Goal: Task Accomplishment & Management: Use online tool/utility

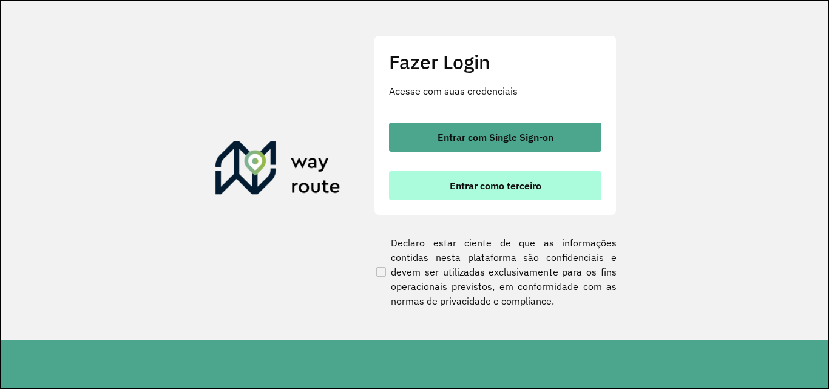
click at [556, 181] on button "Entrar como terceiro" at bounding box center [495, 185] width 212 height 29
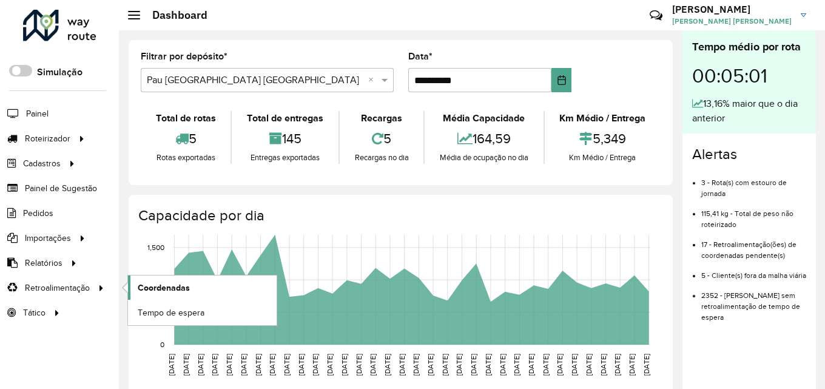
click at [141, 287] on span "Coordenadas" at bounding box center [164, 287] width 52 height 13
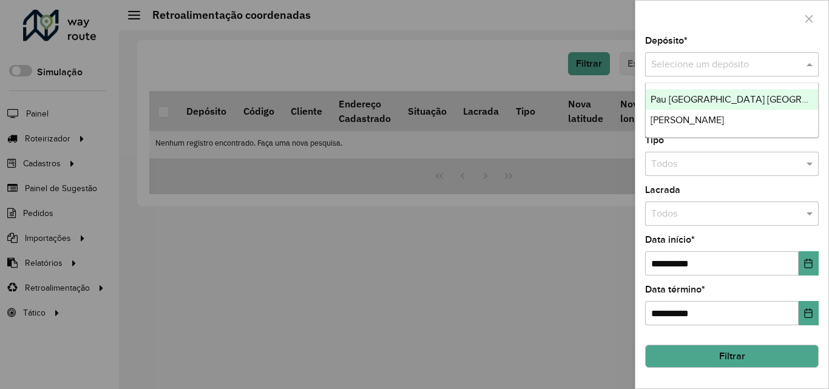
click at [737, 53] on div "Selecione um depósito" at bounding box center [732, 64] width 174 height 24
click at [742, 105] on div "Pau [GEOGRAPHIC_DATA] [GEOGRAPHIC_DATA]" at bounding box center [732, 99] width 172 height 21
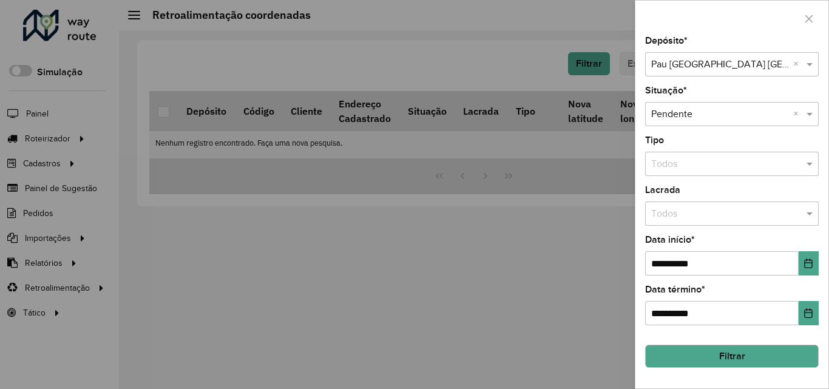
click at [702, 346] on button "Filtrar" at bounding box center [732, 356] width 174 height 23
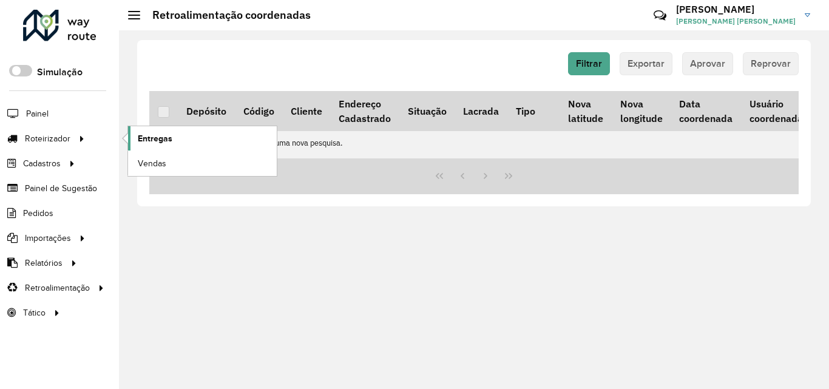
click at [148, 142] on span "Entregas" at bounding box center [155, 138] width 35 height 13
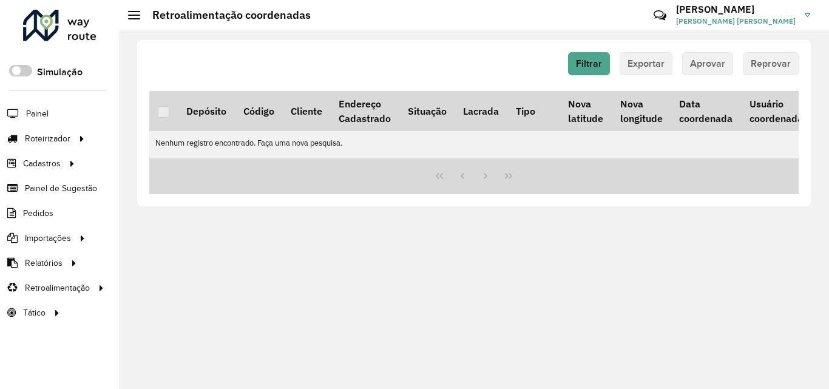
click at [345, 277] on div "Filtrar Exportar Aprovar Reprovar Depósito Código Cliente Endereço Cadastrado S…" at bounding box center [474, 209] width 710 height 359
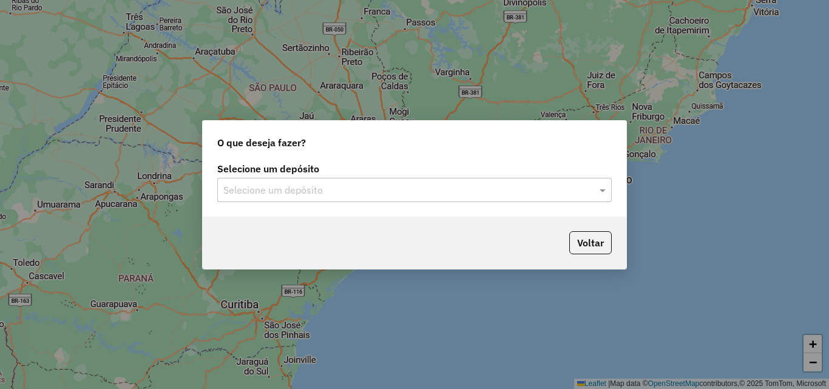
click at [464, 183] on input "text" at bounding box center [402, 190] width 358 height 15
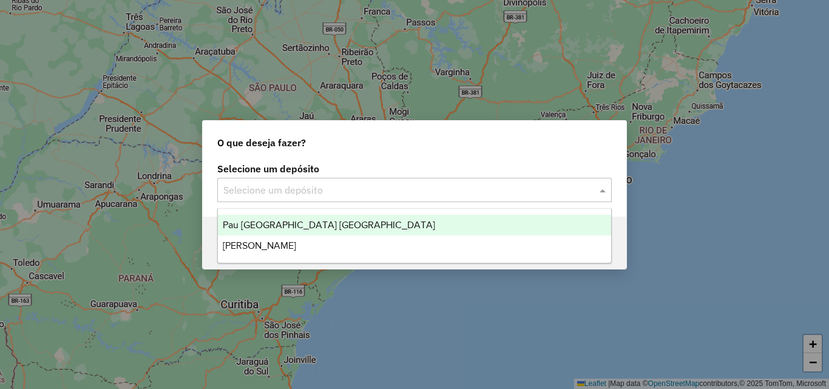
click at [359, 223] on div "Pau [GEOGRAPHIC_DATA] [GEOGRAPHIC_DATA]" at bounding box center [414, 225] width 393 height 21
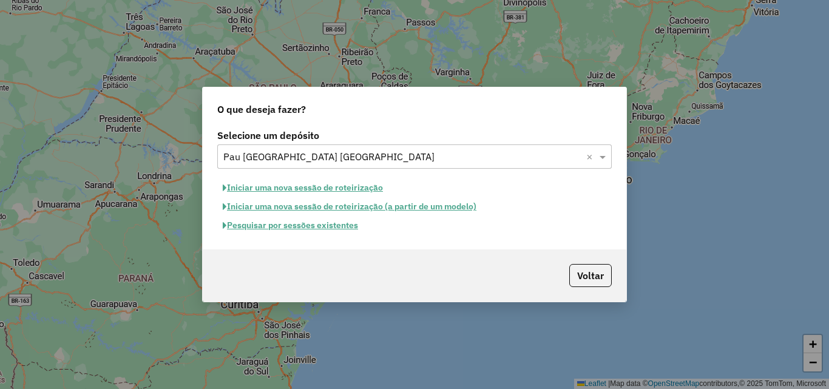
click at [303, 189] on button "Iniciar uma nova sessão de roteirização" at bounding box center [302, 187] width 171 height 19
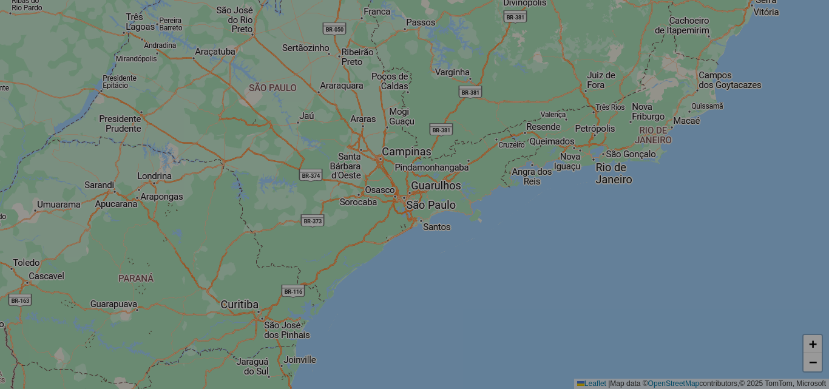
select select "*"
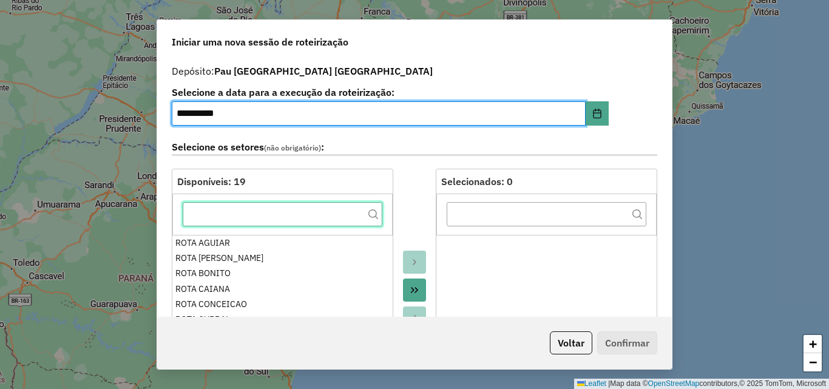
click at [296, 214] on input "text" at bounding box center [283, 214] width 200 height 24
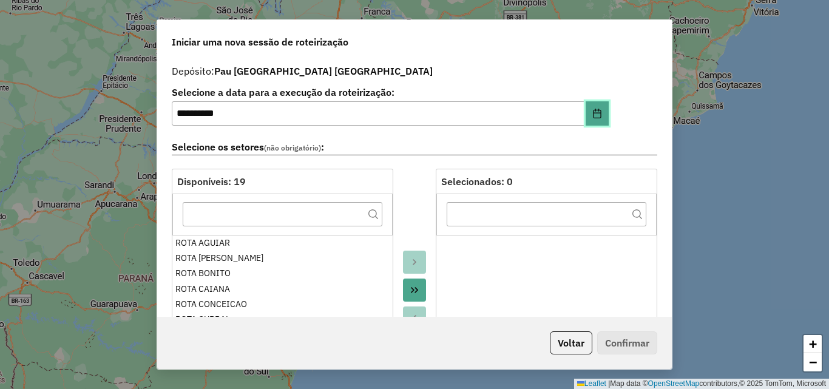
click at [589, 124] on button "Choose Date" at bounding box center [596, 113] width 23 height 24
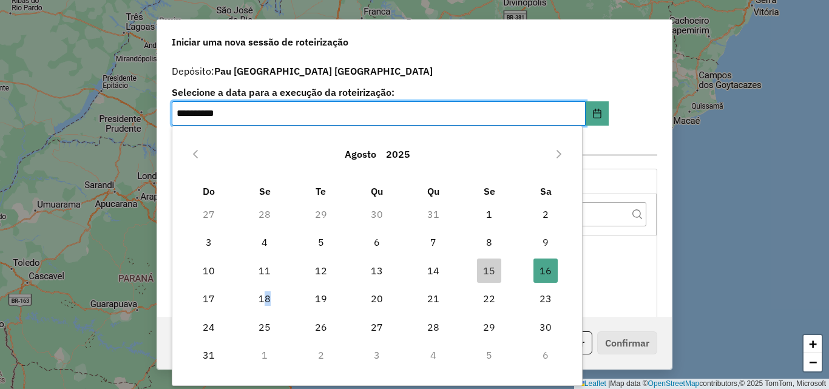
click at [266, 292] on span "18" at bounding box center [264, 298] width 24 height 24
type input "**********"
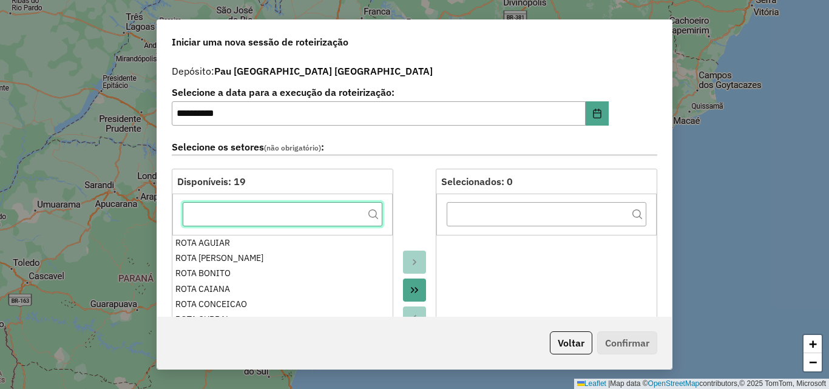
click at [330, 212] on input "text" at bounding box center [283, 214] width 200 height 24
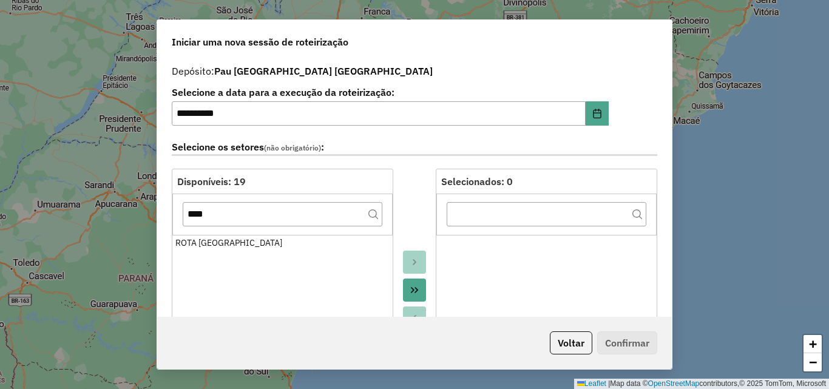
drag, startPoint x: 317, startPoint y: 237, endPoint x: 311, endPoint y: 231, distance: 8.6
click at [315, 238] on div "ROTA SERRA GRANDE" at bounding box center [282, 243] width 214 height 13
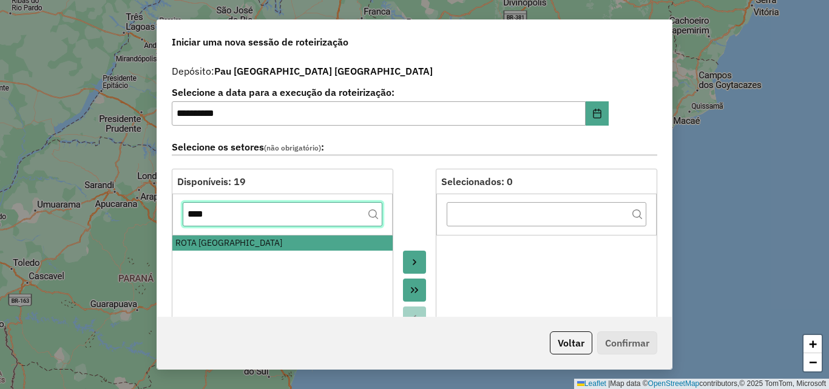
click at [317, 217] on input "****" at bounding box center [283, 214] width 200 height 24
click at [317, 215] on input "****" at bounding box center [283, 214] width 200 height 24
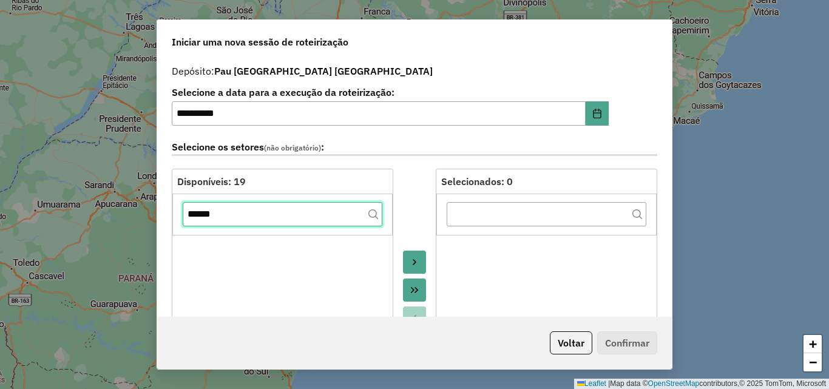
click at [316, 217] on input "******" at bounding box center [283, 214] width 200 height 24
click at [317, 217] on input "******" at bounding box center [283, 214] width 200 height 24
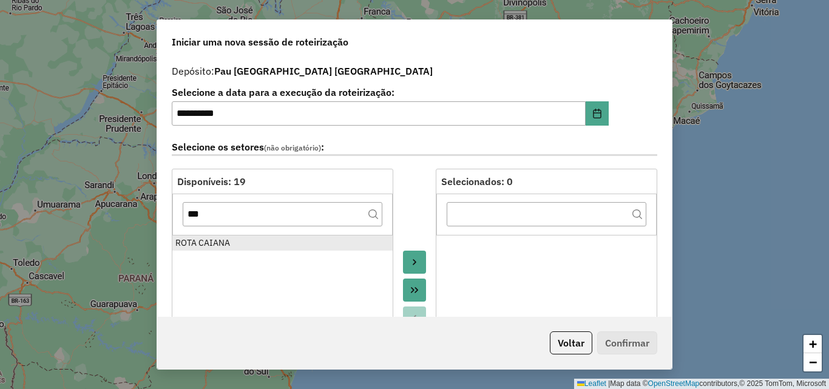
drag, startPoint x: 279, startPoint y: 248, endPoint x: 278, endPoint y: 240, distance: 7.4
click at [278, 248] on div "ROTA CAIANA" at bounding box center [282, 243] width 214 height 13
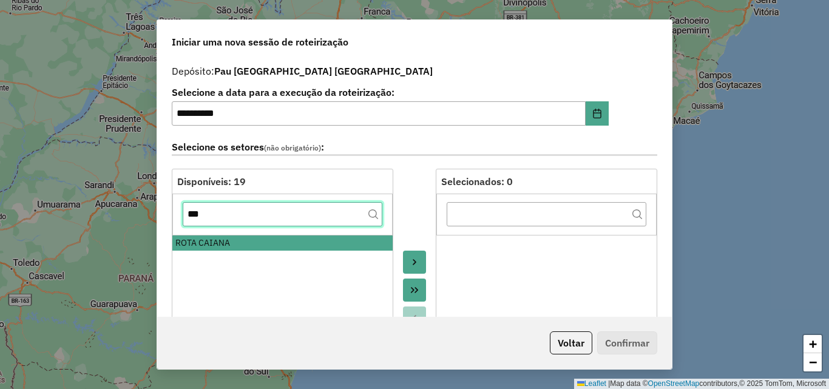
click at [285, 218] on input "***" at bounding box center [283, 214] width 200 height 24
click at [285, 219] on input "***" at bounding box center [283, 214] width 200 height 24
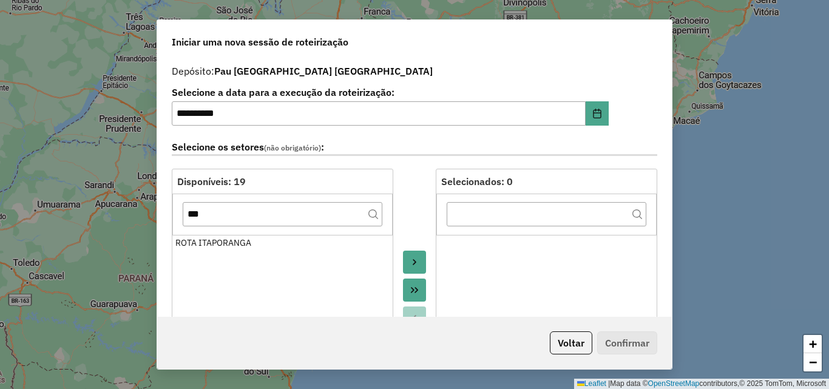
drag, startPoint x: 266, startPoint y: 238, endPoint x: 264, endPoint y: 229, distance: 9.4
click at [266, 239] on div "ROTA ITAPORANGA" at bounding box center [282, 243] width 214 height 13
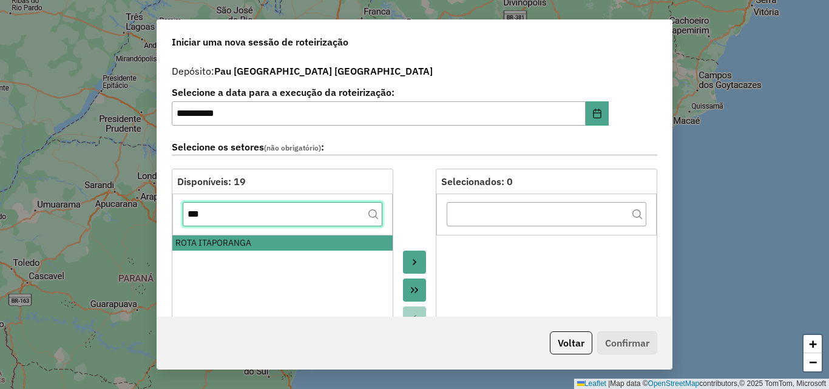
click at [269, 217] on input "***" at bounding box center [283, 214] width 200 height 24
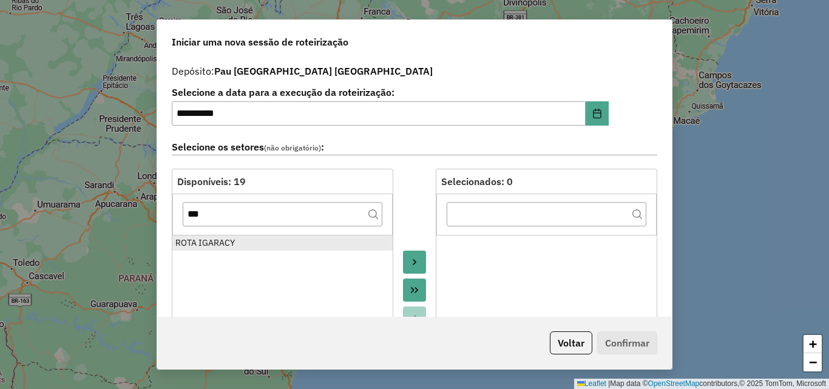
drag, startPoint x: 255, startPoint y: 234, endPoint x: 249, endPoint y: 245, distance: 12.8
click at [253, 237] on ul "ROTA IGARACY" at bounding box center [282, 332] width 220 height 194
click at [249, 245] on div "ROTA IGARACY" at bounding box center [282, 243] width 214 height 13
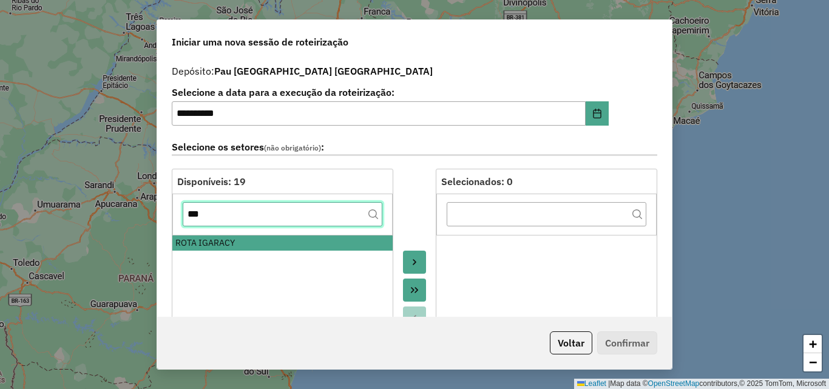
click at [245, 210] on input "***" at bounding box center [283, 214] width 200 height 24
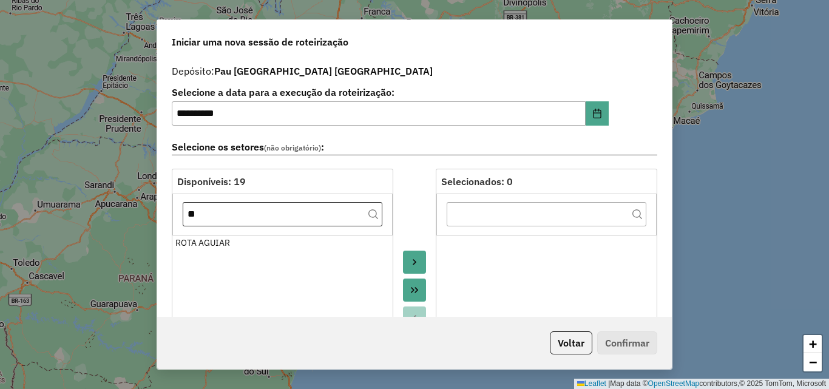
drag, startPoint x: 238, startPoint y: 240, endPoint x: 234, endPoint y: 224, distance: 15.8
click at [237, 240] on div "ROTA AGUIAR" at bounding box center [282, 243] width 214 height 13
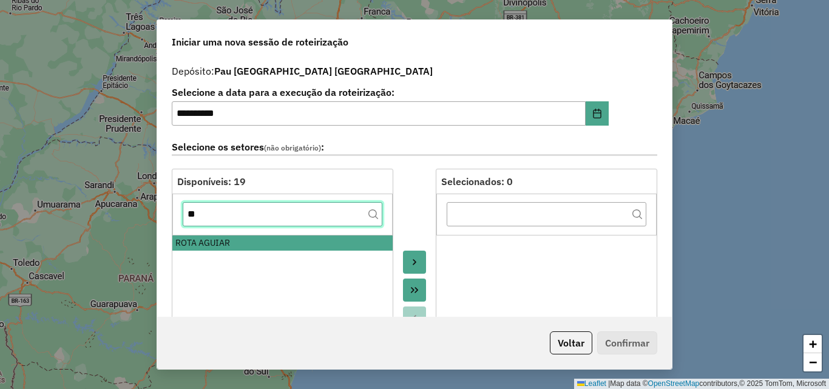
click at [233, 218] on input "**" at bounding box center [283, 214] width 200 height 24
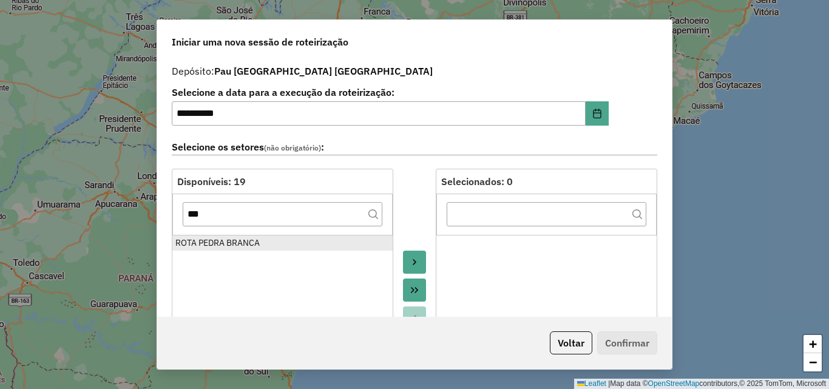
click at [233, 241] on div "ROTA PEDRA BRANCA" at bounding box center [282, 243] width 214 height 13
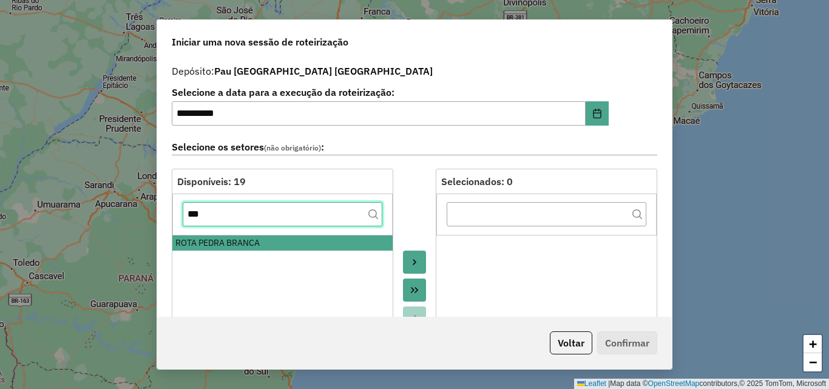
click at [234, 221] on input "***" at bounding box center [283, 214] width 200 height 24
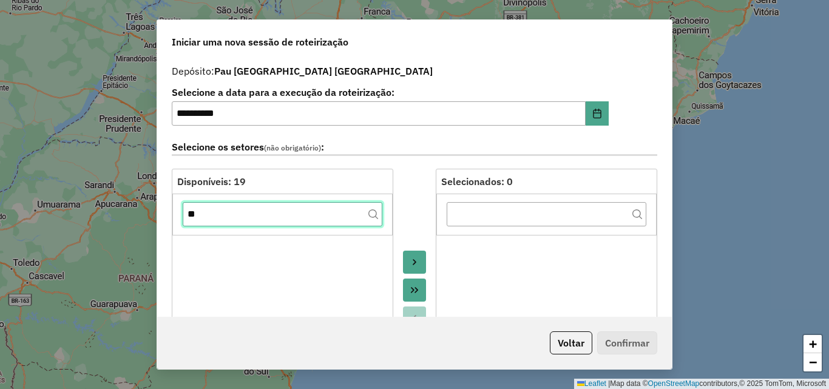
click at [238, 220] on input "**" at bounding box center [283, 214] width 200 height 24
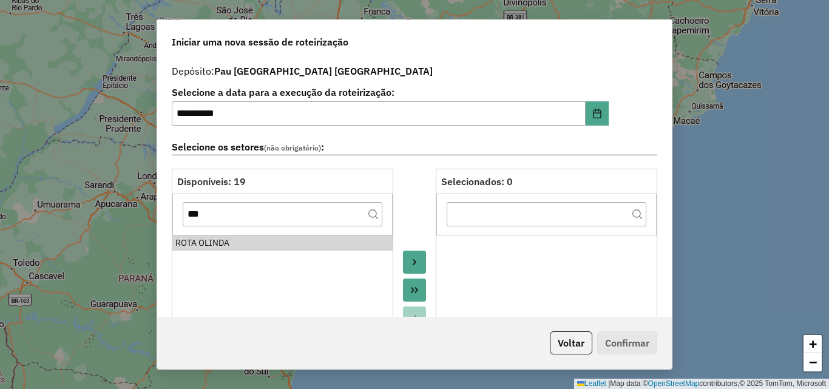
drag, startPoint x: 234, startPoint y: 240, endPoint x: 233, endPoint y: 232, distance: 8.0
click at [234, 240] on div "ROTA OLINDA" at bounding box center [282, 243] width 214 height 13
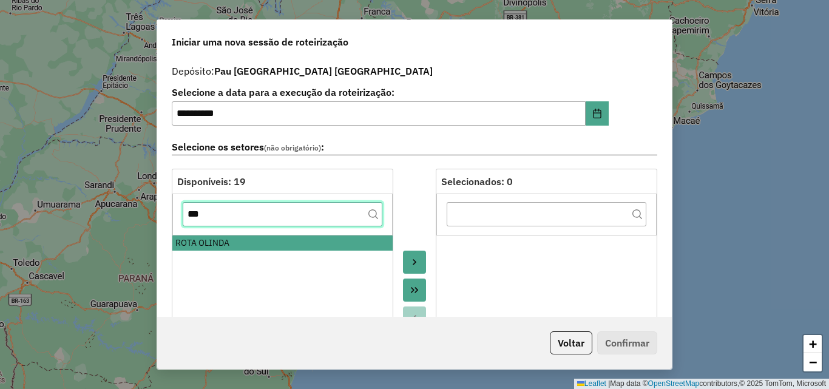
click at [235, 218] on input "***" at bounding box center [283, 214] width 200 height 24
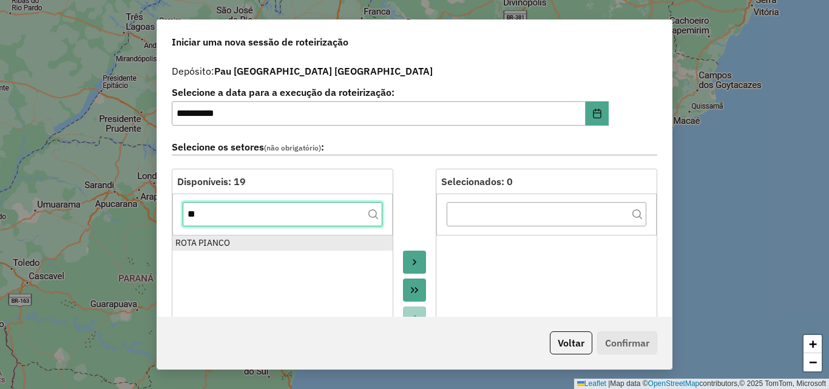
type input "**"
click at [255, 246] on div "ROTA PIANCO" at bounding box center [282, 243] width 214 height 13
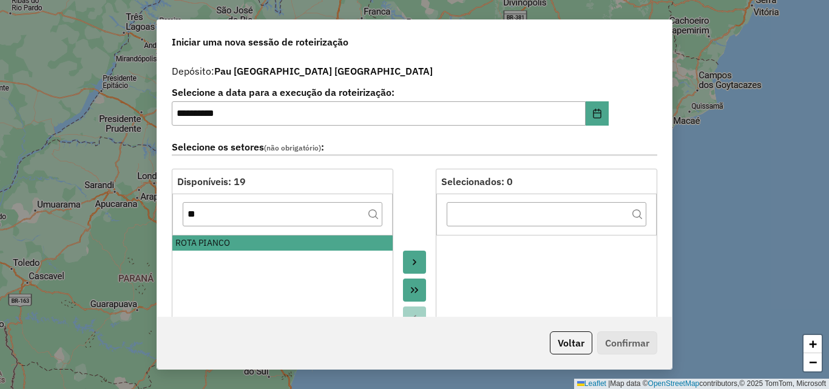
click at [408, 257] on button "Move to Target" at bounding box center [414, 262] width 23 height 23
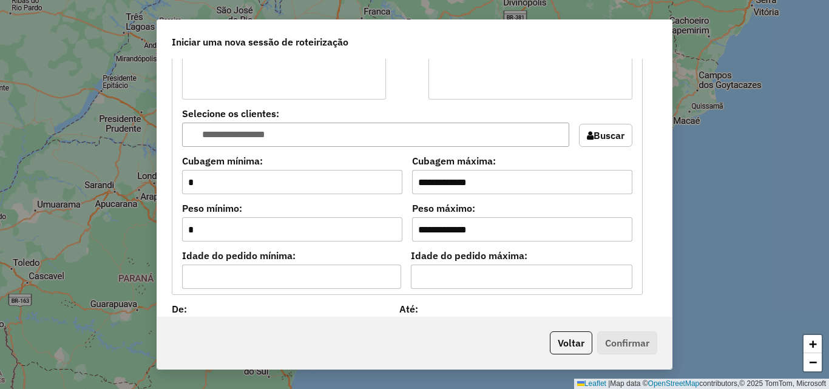
scroll to position [1092, 0]
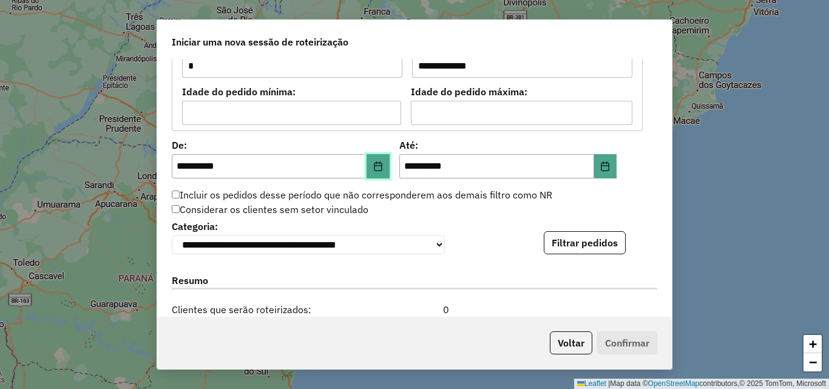
click at [373, 171] on icon "Choose Date" at bounding box center [378, 166] width 10 height 10
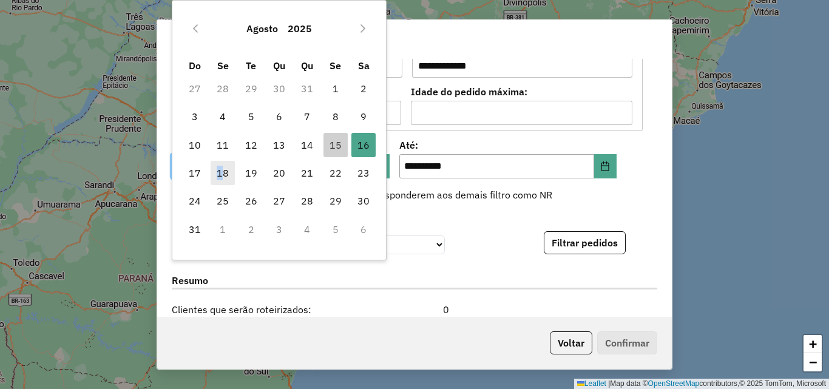
click at [220, 169] on span "18" at bounding box center [223, 173] width 24 height 24
type input "**********"
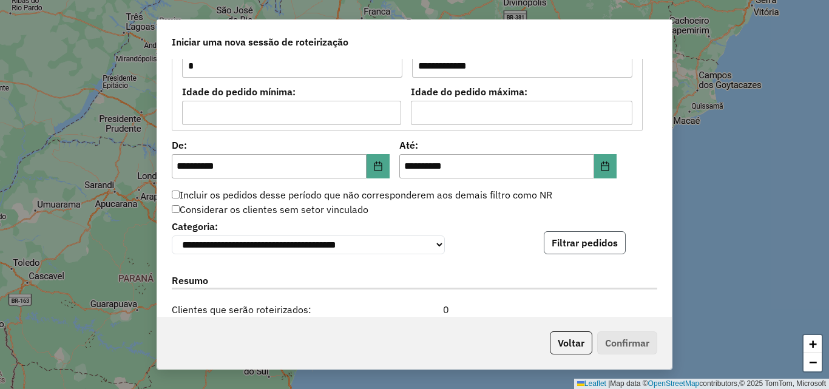
click at [590, 245] on button "Filtrar pedidos" at bounding box center [585, 242] width 82 height 23
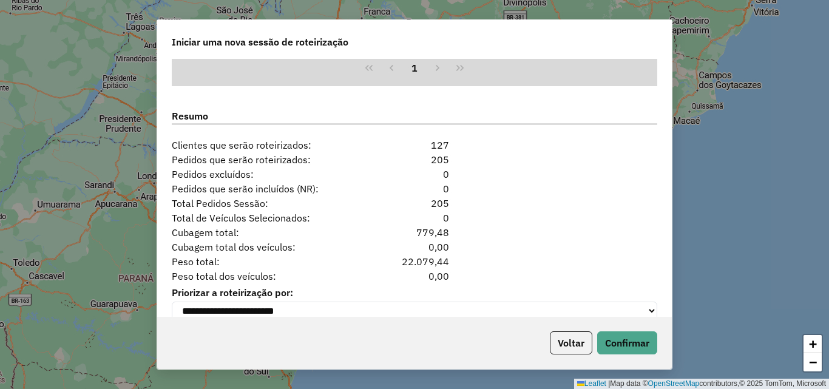
scroll to position [1531, 0]
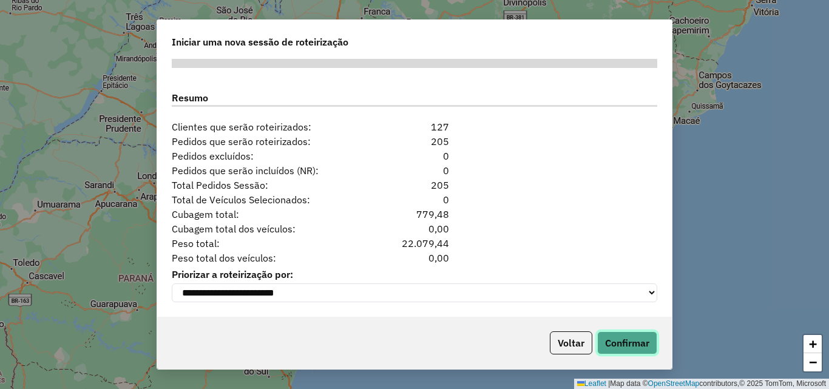
click at [633, 340] on button "Confirmar" at bounding box center [627, 342] width 60 height 23
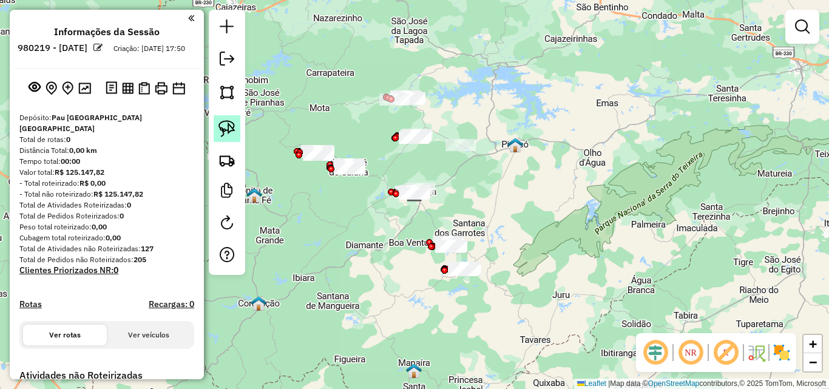
click at [226, 134] on img at bounding box center [226, 128] width 17 height 17
drag, startPoint x: 456, startPoint y: 211, endPoint x: 550, endPoint y: 231, distance: 96.0
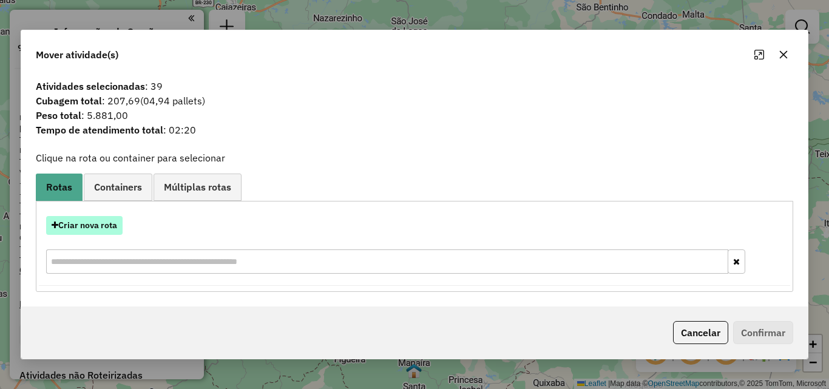
click at [76, 228] on button "Criar nova rota" at bounding box center [84, 225] width 76 height 19
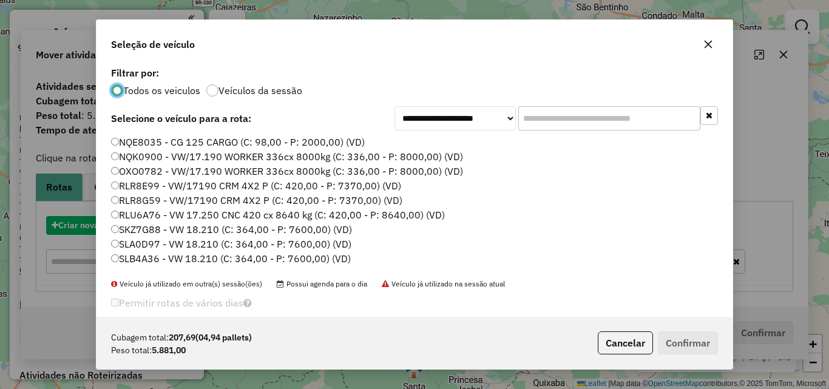
scroll to position [7, 4]
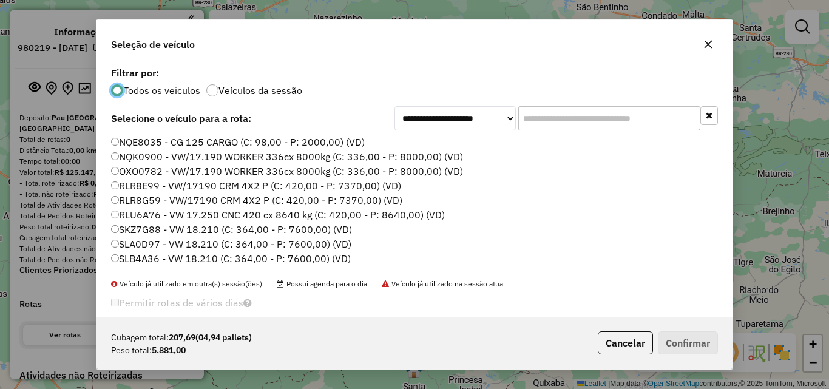
click at [635, 123] on input "text" at bounding box center [609, 118] width 182 height 24
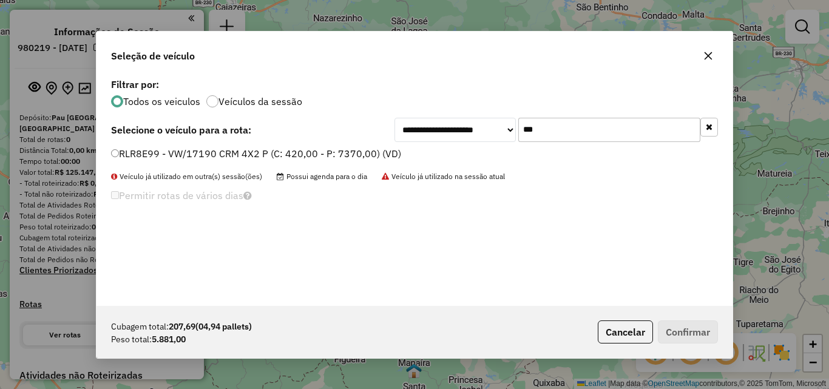
type input "***"
drag, startPoint x: 327, startPoint y: 153, endPoint x: 368, endPoint y: 169, distance: 43.8
click at [326, 153] on label "RLR8E99 - VW/17190 CRM 4X2 P (C: 420,00 - P: 7370,00) (VD)" at bounding box center [256, 153] width 290 height 15
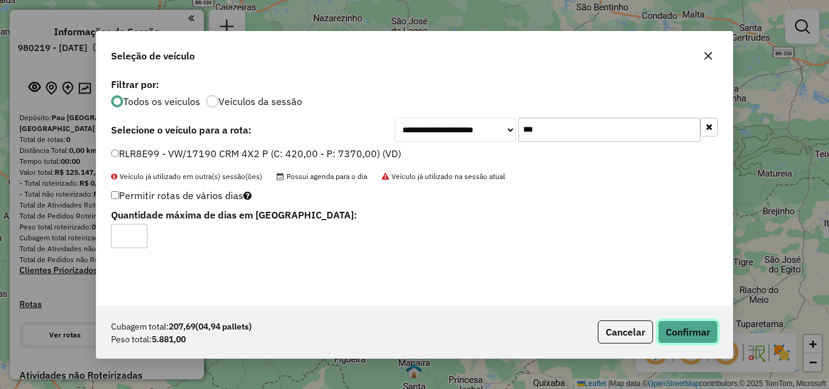
click at [682, 331] on button "Confirmar" at bounding box center [688, 331] width 60 height 23
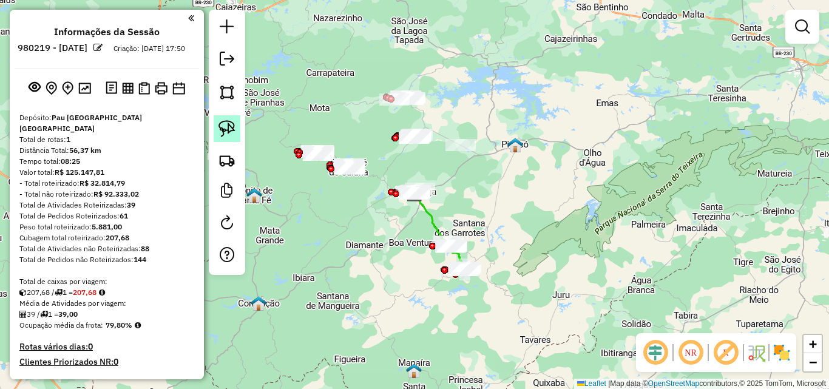
click at [225, 129] on img at bounding box center [226, 128] width 17 height 17
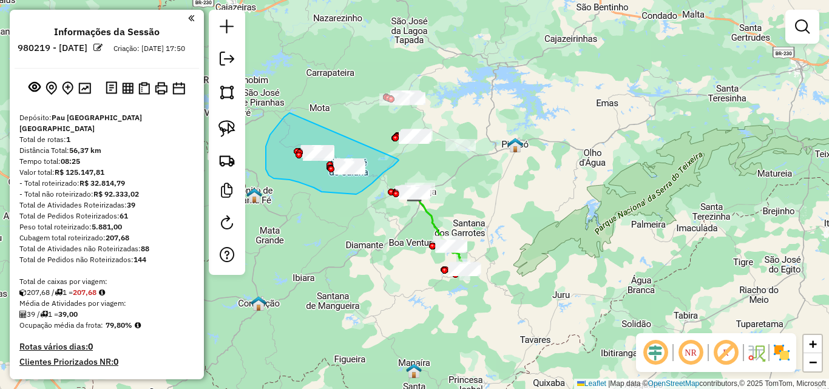
drag, startPoint x: 289, startPoint y: 113, endPoint x: 397, endPoint y: 158, distance: 116.6
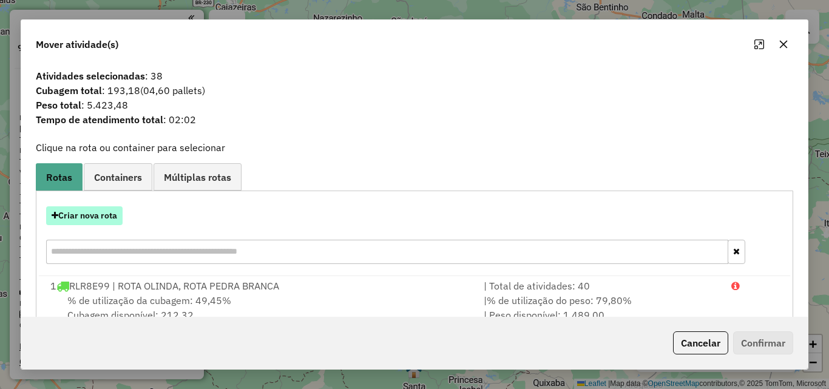
click at [98, 217] on button "Criar nova rota" at bounding box center [84, 215] width 76 height 19
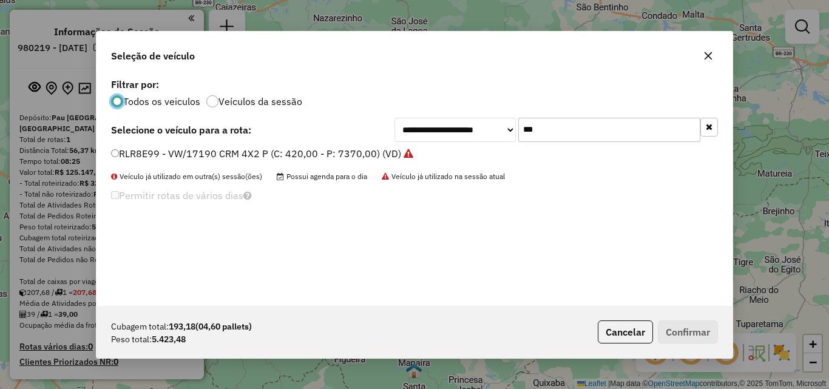
drag, startPoint x: 575, startPoint y: 152, endPoint x: 577, endPoint y: 135, distance: 17.8
click at [574, 152] on li "RLR8E99 - VW/17190 CRM 4X2 P (C: 420,00 - P: 7370,00) (VD)" at bounding box center [414, 154] width 607 height 15
click at [580, 127] on input "***" at bounding box center [609, 130] width 182 height 24
click at [583, 129] on input "***" at bounding box center [609, 130] width 182 height 24
type input "***"
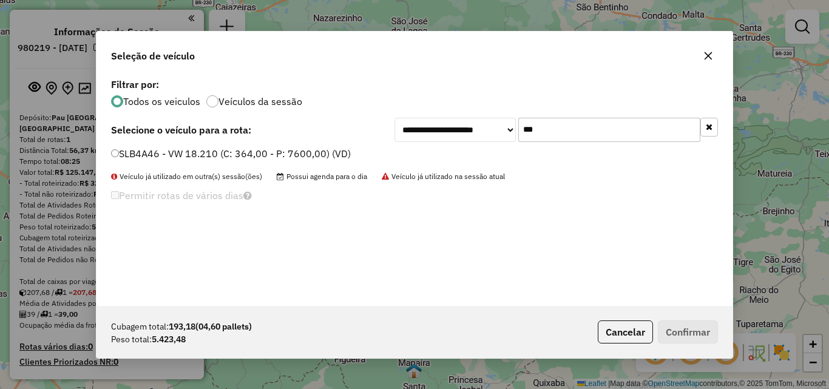
click at [144, 150] on label "SLB4A46 - VW 18.210 (C: 364,00 - P: 7600,00) (VD)" at bounding box center [231, 153] width 240 height 15
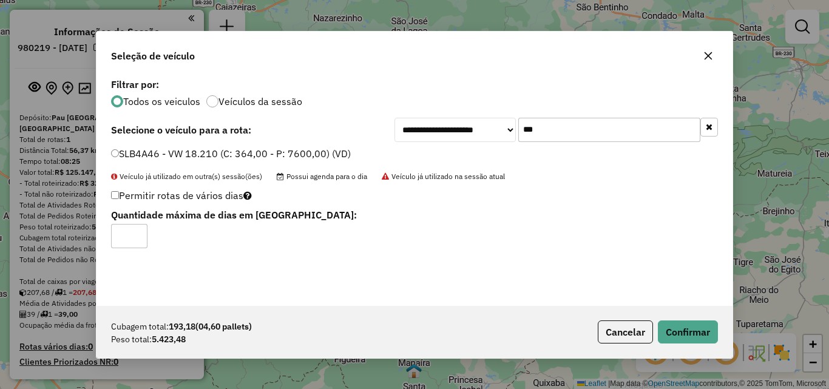
click at [143, 152] on label "SLB4A46 - VW 18.210 (C: 364,00 - P: 7600,00) (VD)" at bounding box center [231, 153] width 240 height 15
click at [690, 327] on button "Confirmar" at bounding box center [688, 331] width 60 height 23
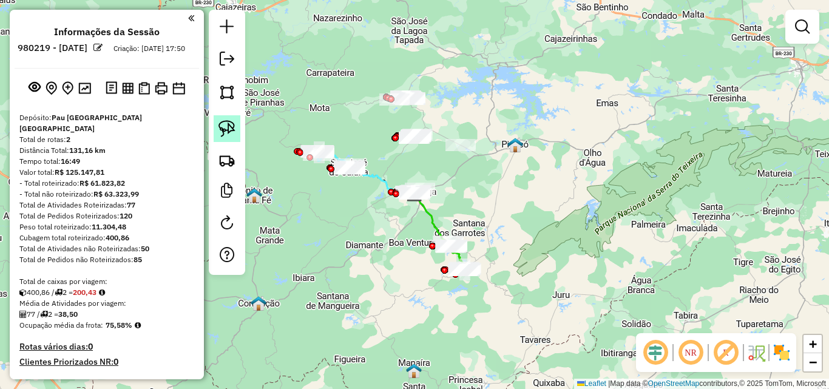
drag, startPoint x: 218, startPoint y: 123, endPoint x: 274, endPoint y: 111, distance: 57.7
click at [218, 124] on link at bounding box center [227, 128] width 27 height 27
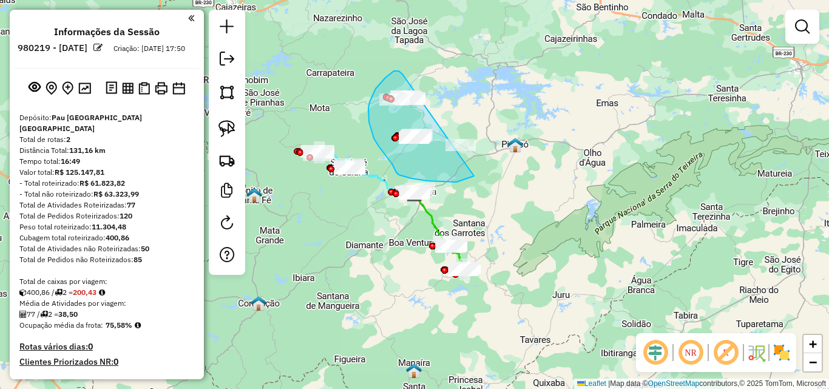
drag, startPoint x: 397, startPoint y: 71, endPoint x: 529, endPoint y: 130, distance: 144.8
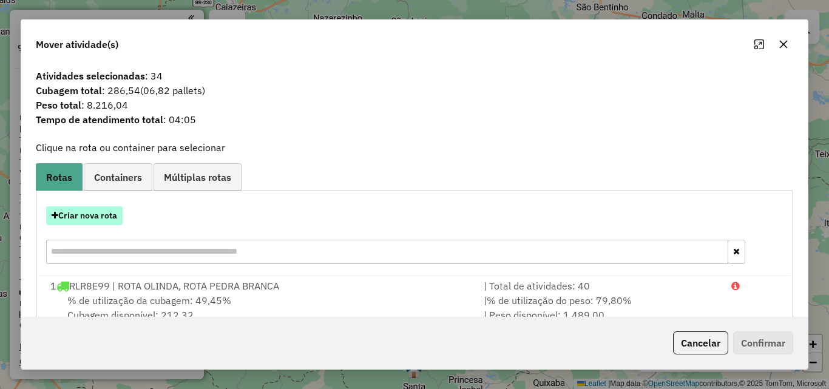
click at [99, 214] on button "Criar nova rota" at bounding box center [84, 215] width 76 height 19
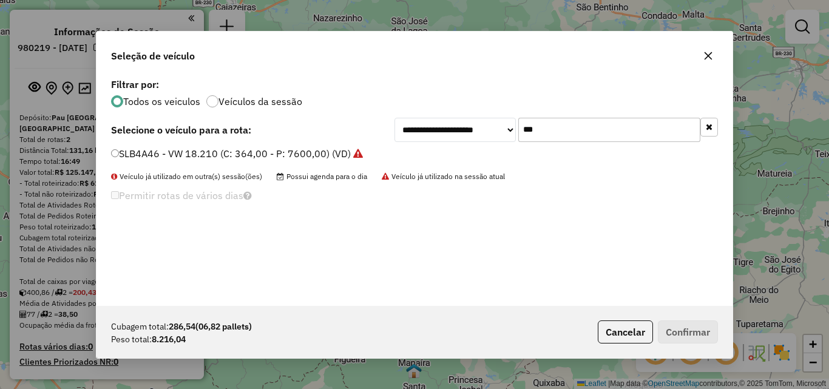
click at [616, 129] on input "***" at bounding box center [609, 130] width 182 height 24
type input "***"
drag, startPoint x: 266, startPoint y: 149, endPoint x: 526, endPoint y: 234, distance: 273.0
click at [266, 150] on label "SLB4A36 - VW 18.210 (C: 364,00 - P: 7600,00) (VD)" at bounding box center [231, 153] width 240 height 15
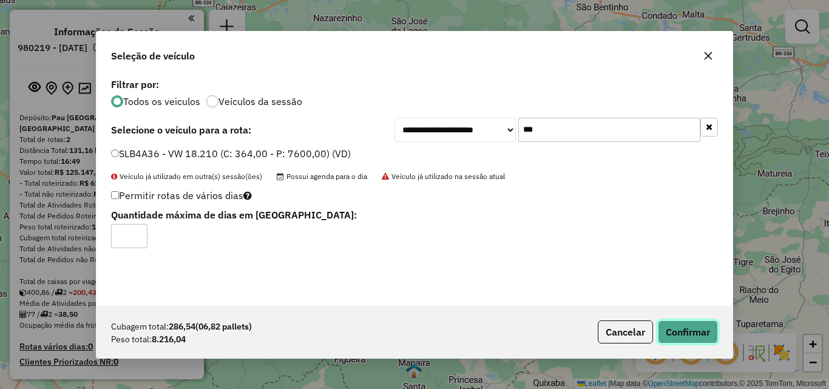
click at [689, 323] on button "Confirmar" at bounding box center [688, 331] width 60 height 23
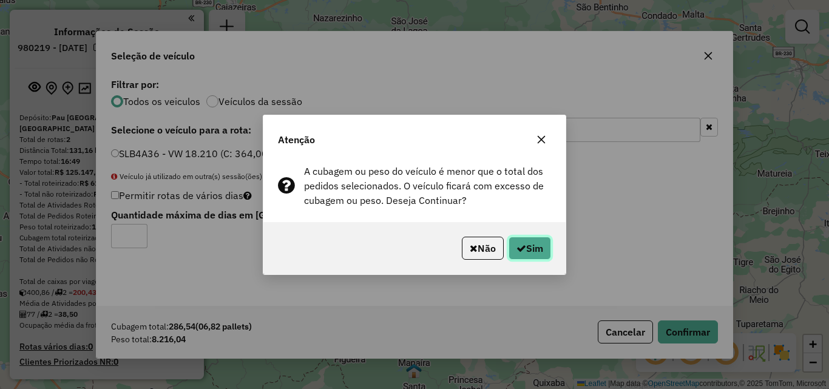
click at [517, 238] on button "Sim" at bounding box center [529, 248] width 42 height 23
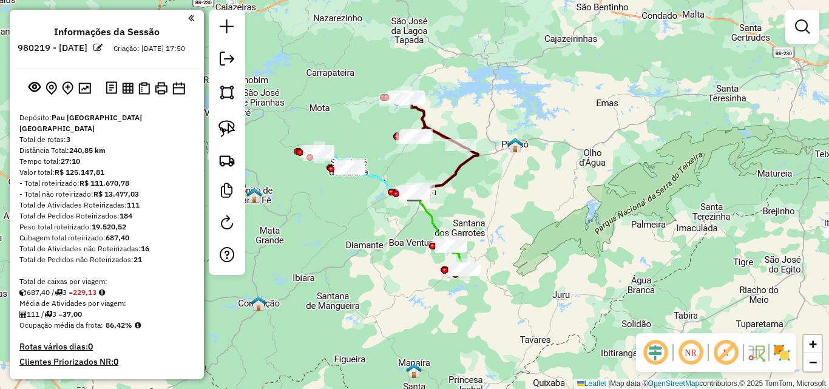
drag, startPoint x: 230, startPoint y: 124, endPoint x: 448, endPoint y: 189, distance: 227.4
click at [229, 125] on img at bounding box center [226, 128] width 17 height 17
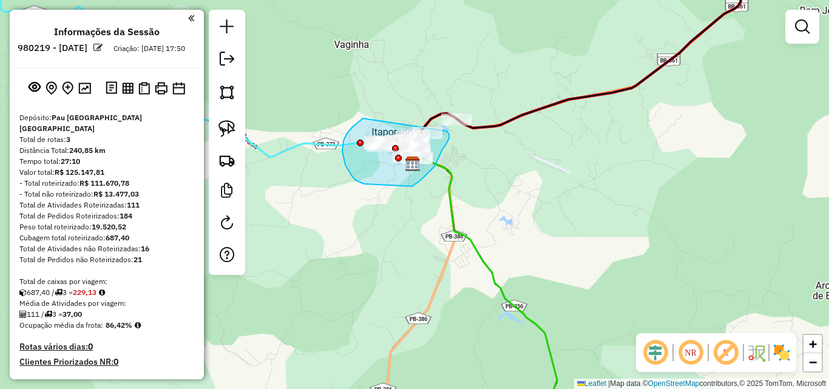
drag, startPoint x: 352, startPoint y: 127, endPoint x: 435, endPoint y: 120, distance: 83.5
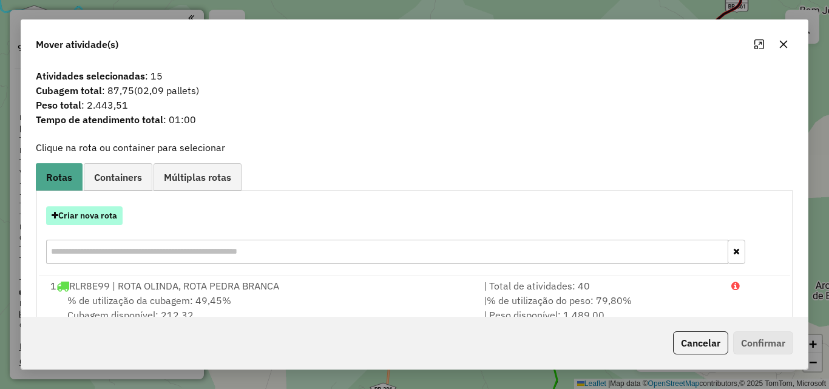
click at [84, 209] on button "Criar nova rota" at bounding box center [84, 215] width 76 height 19
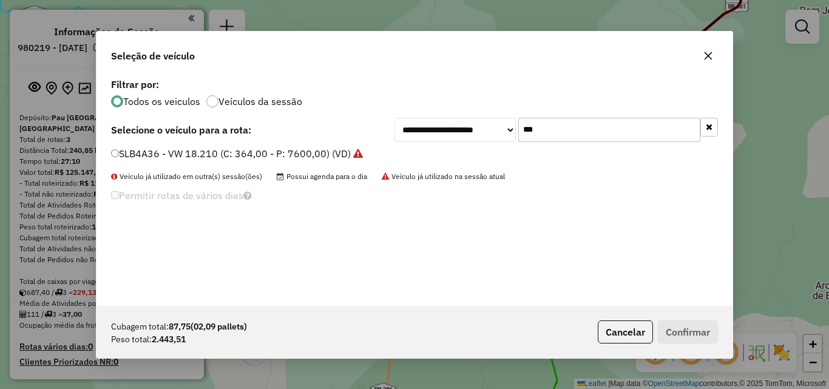
click at [551, 133] on input "***" at bounding box center [609, 130] width 182 height 24
click at [550, 133] on input "***" at bounding box center [609, 130] width 182 height 24
type input "***"
click at [348, 157] on label "NQE8035 - CG 125 CARGO (C: 98,00 - P: 2000,00) (VD)" at bounding box center [238, 153] width 254 height 15
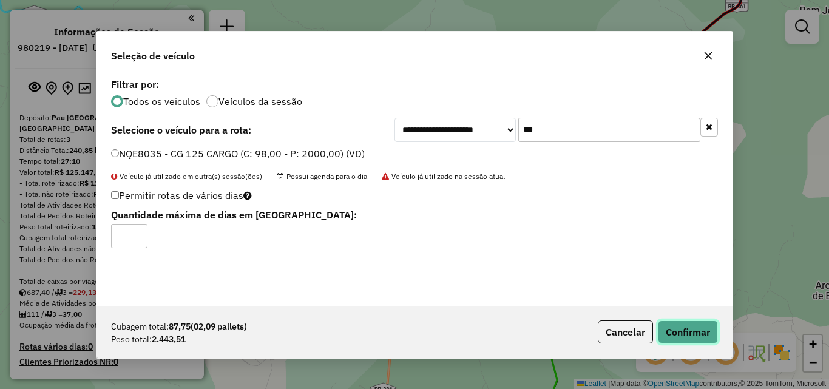
click at [679, 335] on button "Confirmar" at bounding box center [688, 331] width 60 height 23
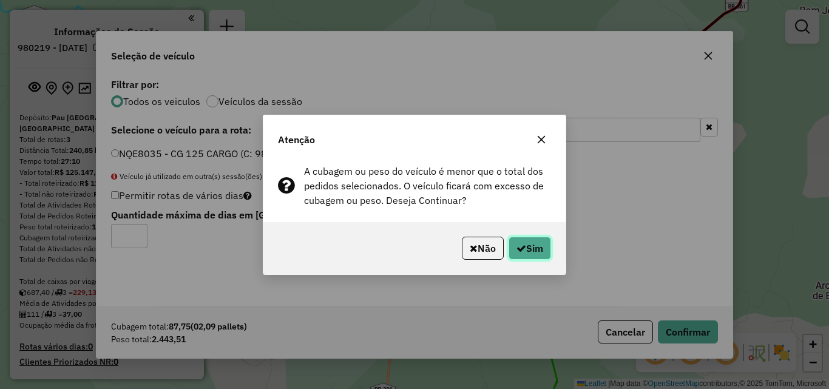
click at [538, 241] on button "Sim" at bounding box center [529, 248] width 42 height 23
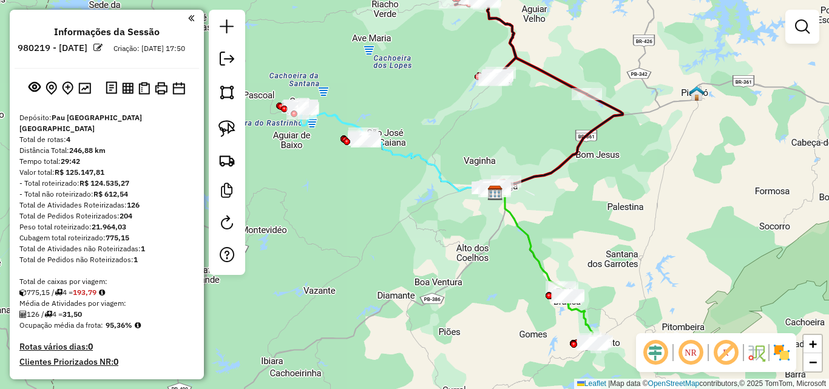
click at [517, 61] on icon at bounding box center [521, 45] width 132 height 97
select select "**********"
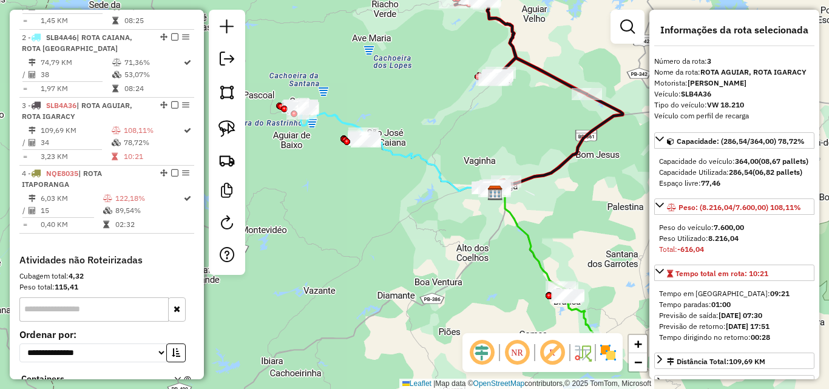
scroll to position [591, 0]
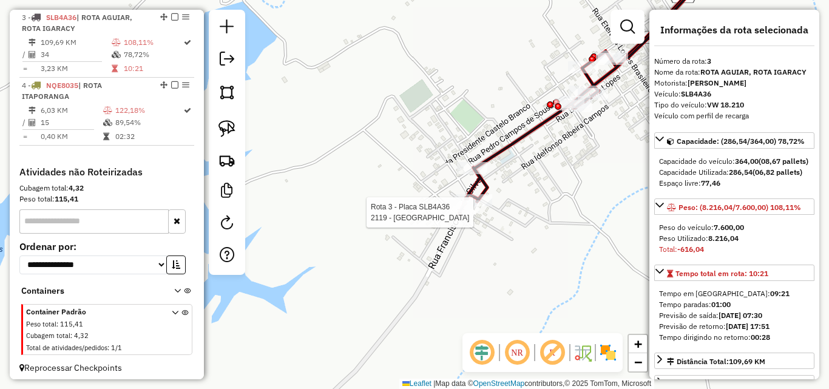
click at [456, 218] on div at bounding box center [457, 212] width 30 height 12
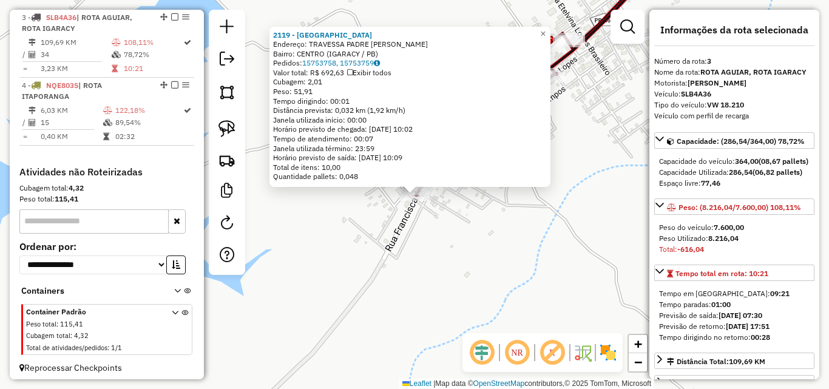
click at [460, 254] on div "2119 - PADARIA Endereço: TRAVESSA PADRE ARISTIDES SN Bairro: CENTRO (IGARACY / …" at bounding box center [414, 194] width 829 height 389
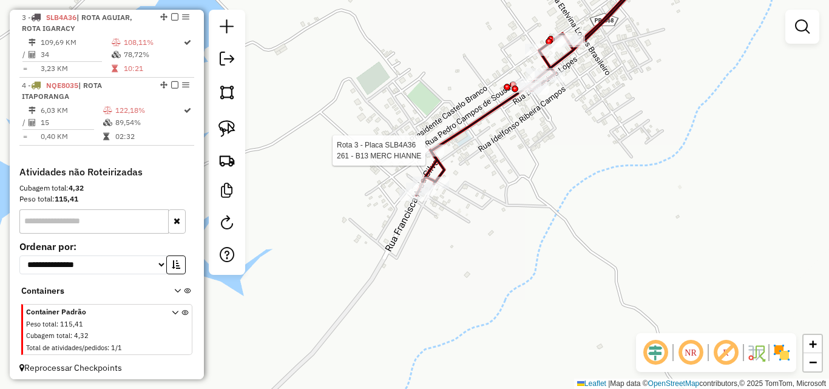
click at [434, 143] on icon at bounding box center [538, 78] width 244 height 234
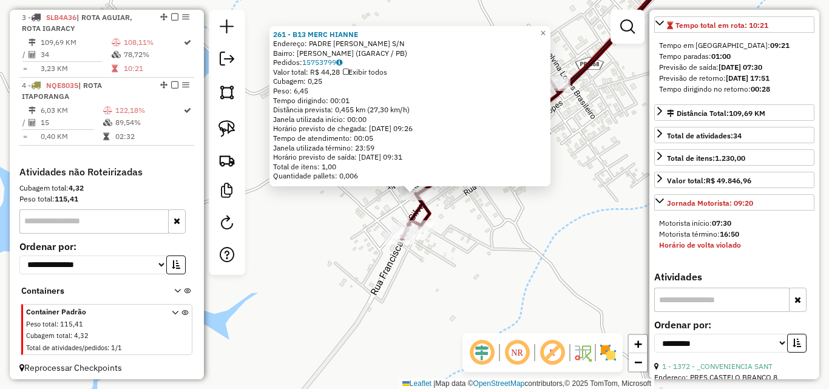
scroll to position [364, 0]
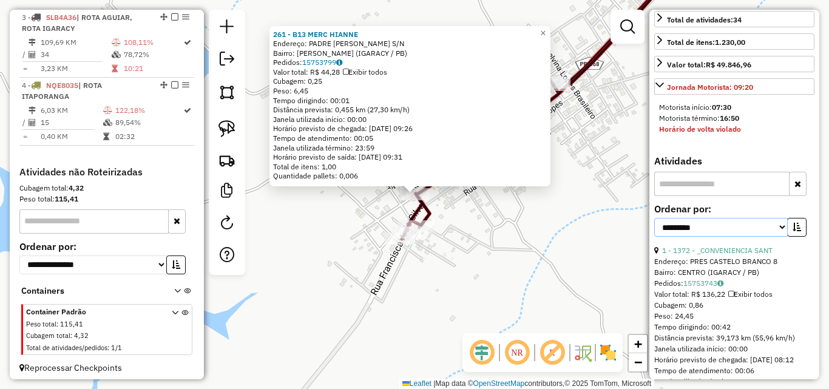
click at [691, 237] on select "**********" at bounding box center [720, 227] width 133 height 19
select select "*********"
click at [654, 237] on select "**********" at bounding box center [720, 227] width 133 height 19
click at [795, 237] on button "button" at bounding box center [796, 227] width 19 height 19
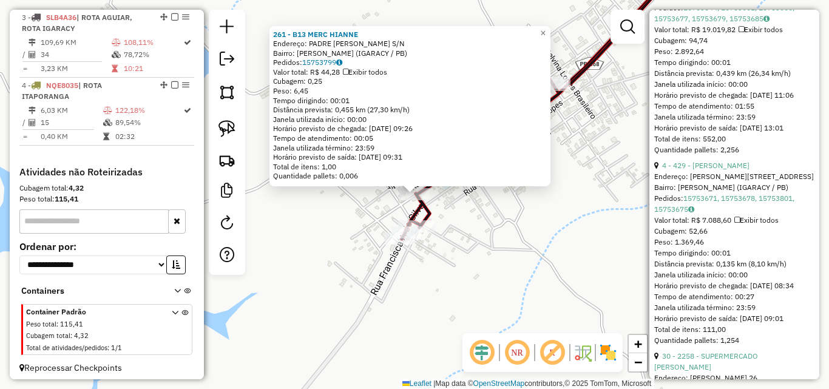
scroll to position [667, 0]
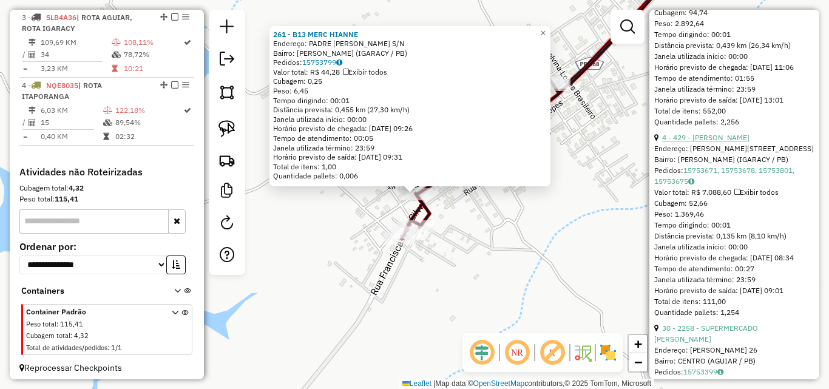
click at [749, 142] on link "4 - 429 - WELIDA KELLY MACEDO DE FARIAS" at bounding box center [705, 137] width 87 height 9
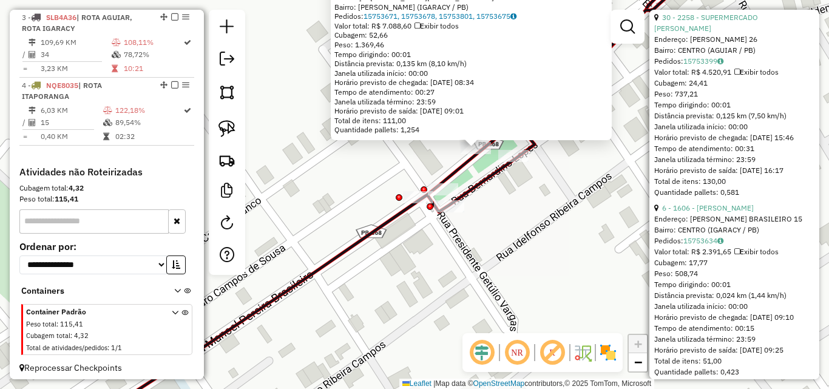
scroll to position [1031, 0]
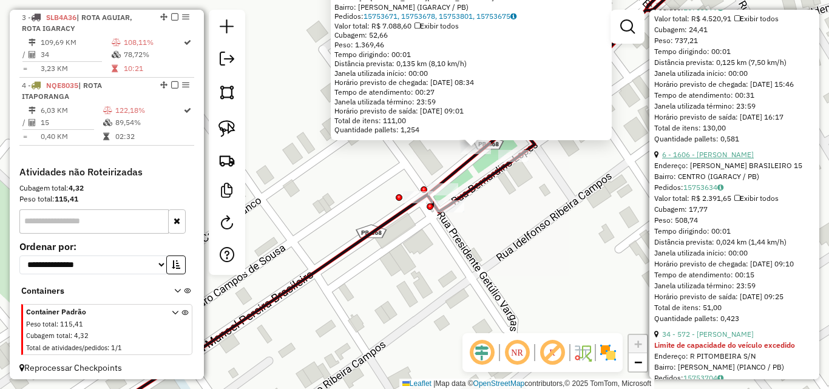
click at [746, 159] on link "6 - 1606 - MERCADINHO LOPES" at bounding box center [708, 154] width 92 height 9
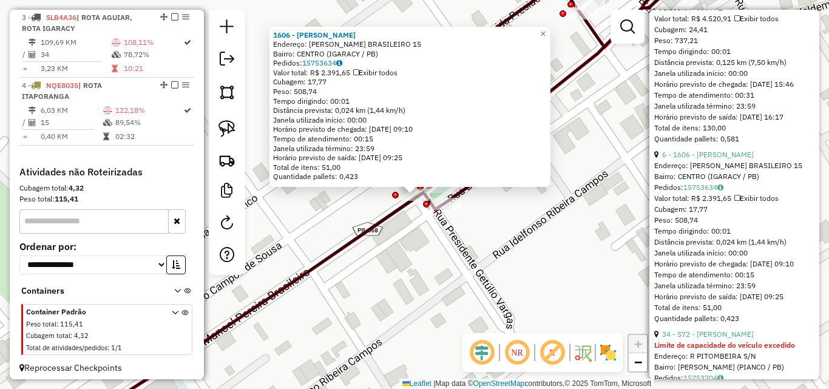
click at [536, 249] on div "1606 - MERCADINHO LOPES Endereço: PEDRO LOPES BRASILEIRO 15 Bairro: CENTRO (IGA…" at bounding box center [414, 194] width 829 height 389
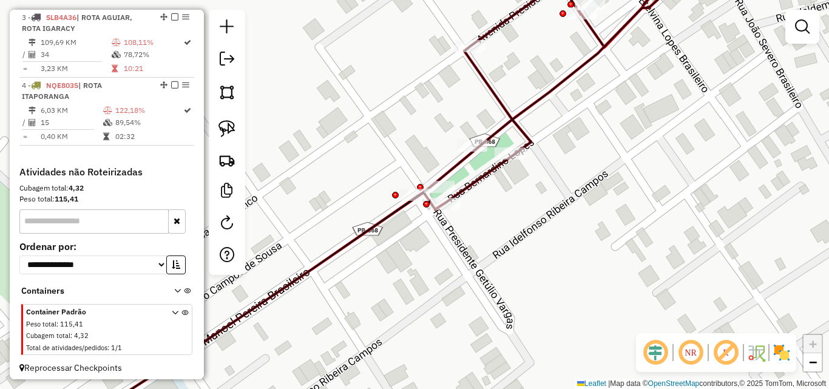
click at [443, 180] on icon at bounding box center [385, 194] width 629 height 467
select select "*********"
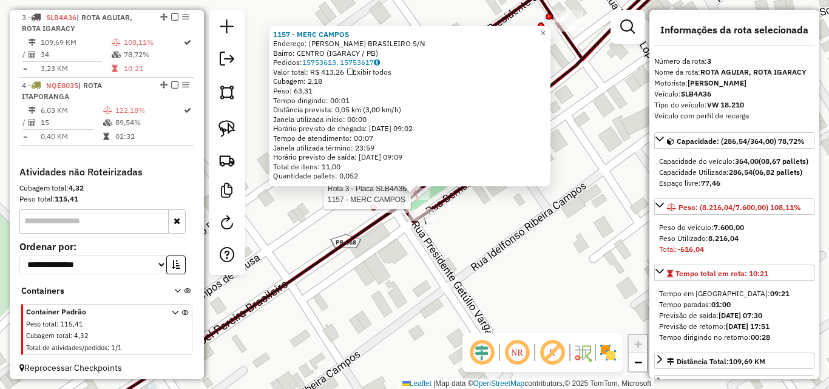
click at [403, 200] on div at bounding box center [414, 194] width 30 height 12
click at [449, 241] on div "Rota 3 - Placa SLB4A36 1606 - MERCADINHO LOPES Rota 3 - Placa SLB4A36 643 - FRA…" at bounding box center [414, 194] width 829 height 389
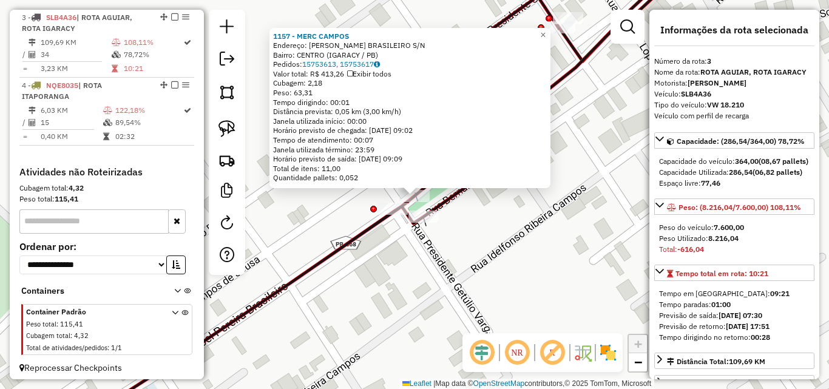
click at [554, 274] on div "1157 - MERC CAMPOS Endereço: PEDRO LOPES BRASILEIRO S/N Bairro: CENTRO (IGARACY…" at bounding box center [414, 194] width 829 height 389
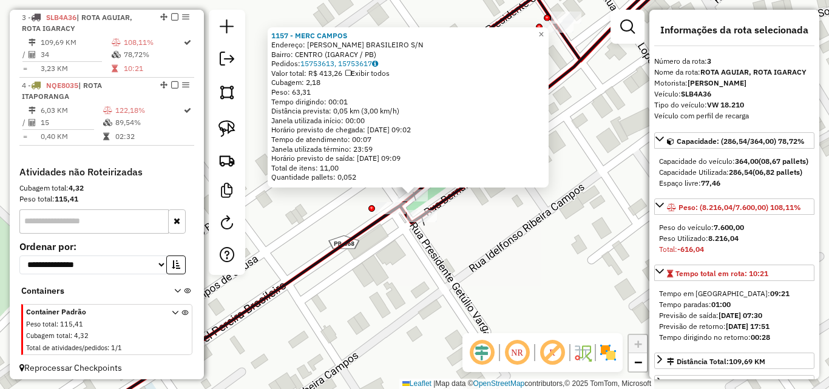
click at [397, 246] on div "1157 - MERC CAMPOS Endereço: PEDRO LOPES BRASILEIRO S/N Bairro: CENTRO (IGARACY…" at bounding box center [414, 194] width 829 height 389
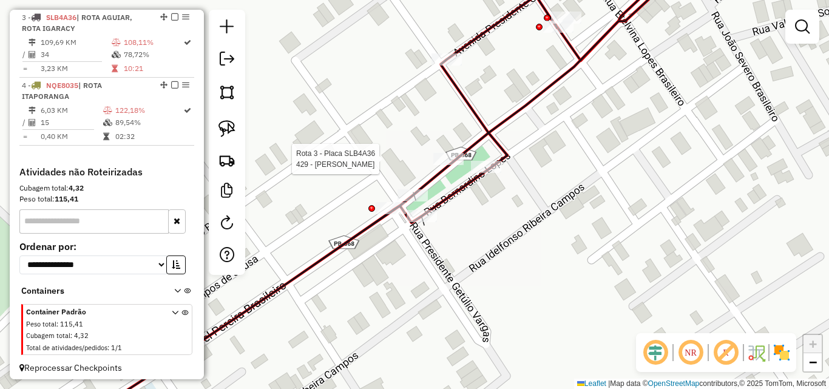
select select "*********"
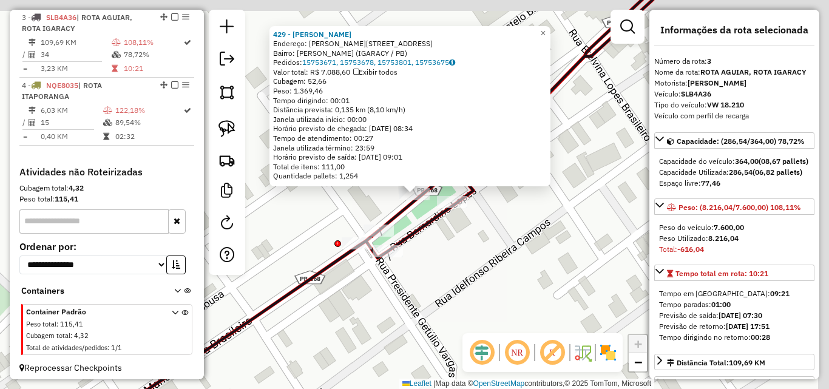
drag, startPoint x: 493, startPoint y: 288, endPoint x: 452, endPoint y: 260, distance: 49.7
click at [492, 288] on div "Rota 3 - Placa SLB4A36 1228 - PASTELARIA CENTRAL 429 - WELIDA KELLY MACEDO DE F…" at bounding box center [414, 194] width 829 height 389
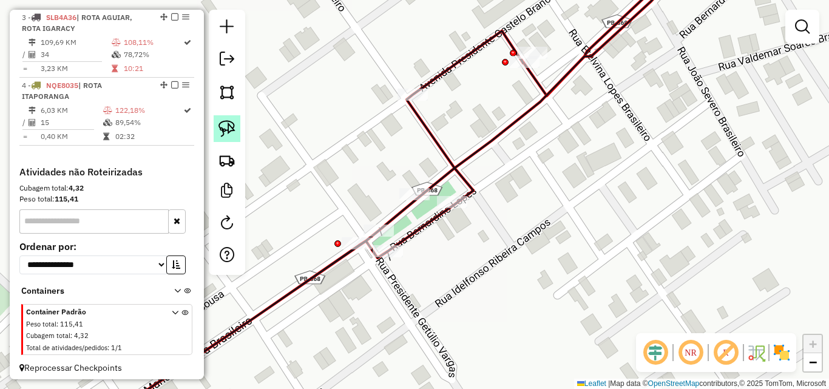
drag, startPoint x: 229, startPoint y: 123, endPoint x: 238, endPoint y: 127, distance: 10.0
click at [229, 123] on img at bounding box center [226, 128] width 17 height 17
drag, startPoint x: 401, startPoint y: 174, endPoint x: 437, endPoint y: 189, distance: 38.9
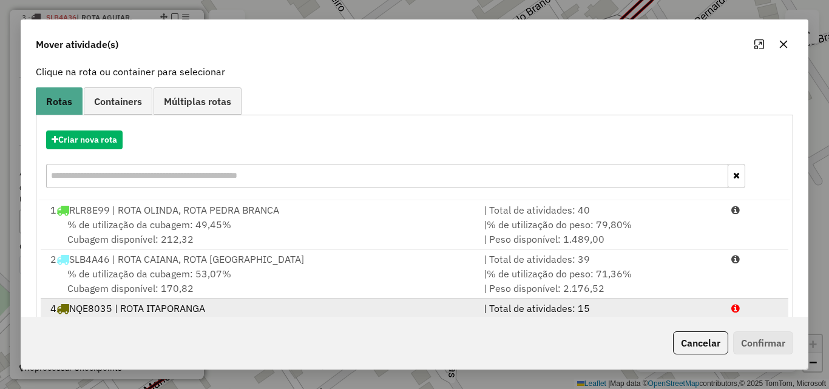
scroll to position [127, 0]
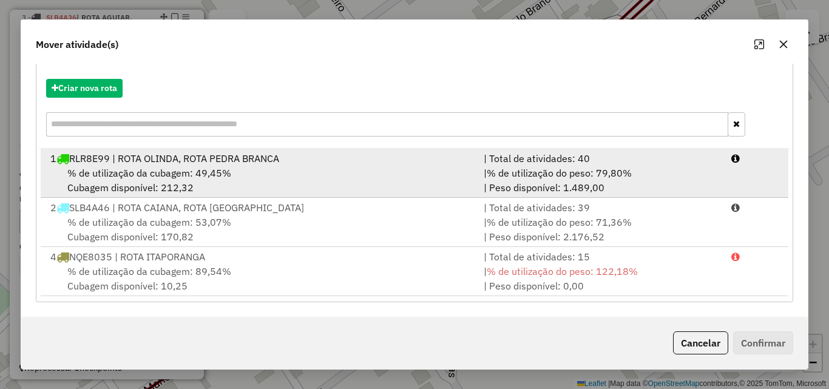
click at [698, 177] on div "| % de utilização do peso: 79,80% | Peso disponível: 1.489,00" at bounding box center [600, 180] width 248 height 29
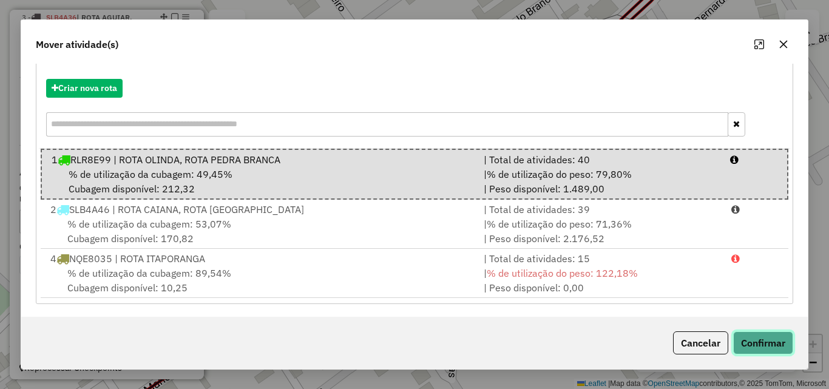
click at [770, 351] on button "Confirmar" at bounding box center [763, 342] width 60 height 23
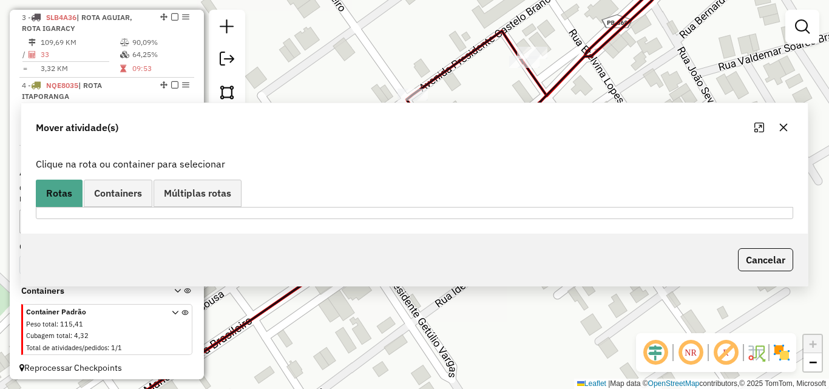
scroll to position [0, 0]
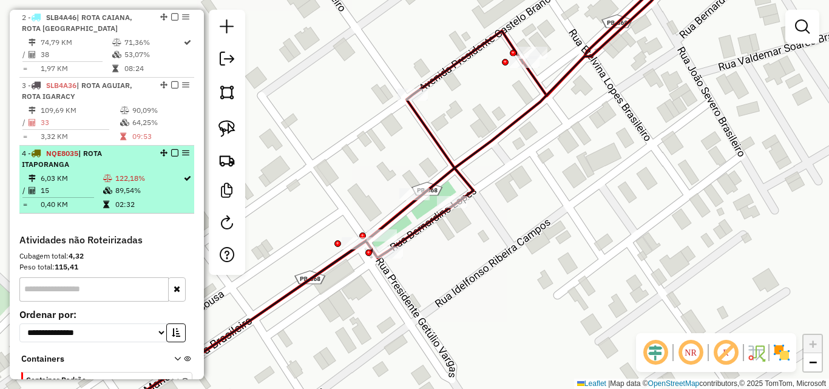
click at [132, 175] on td "122,18%" at bounding box center [149, 178] width 68 height 12
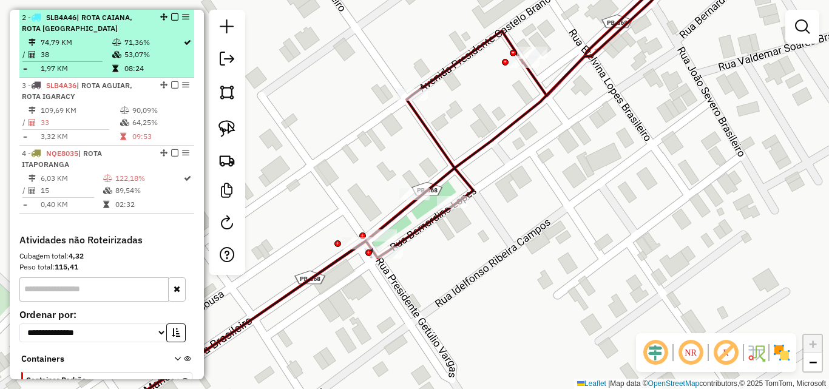
select select "*********"
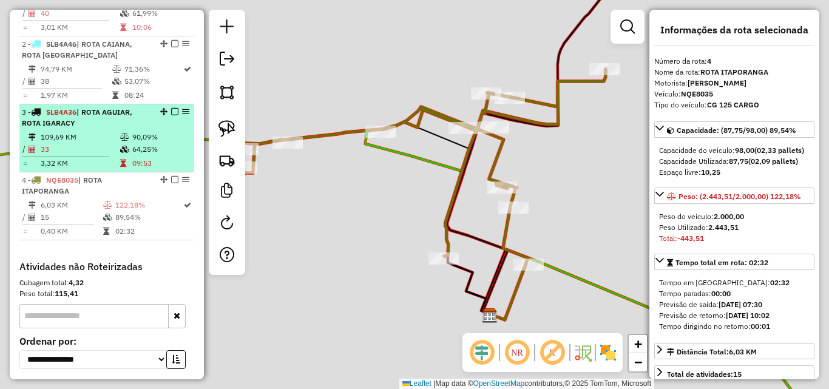
scroll to position [462, 0]
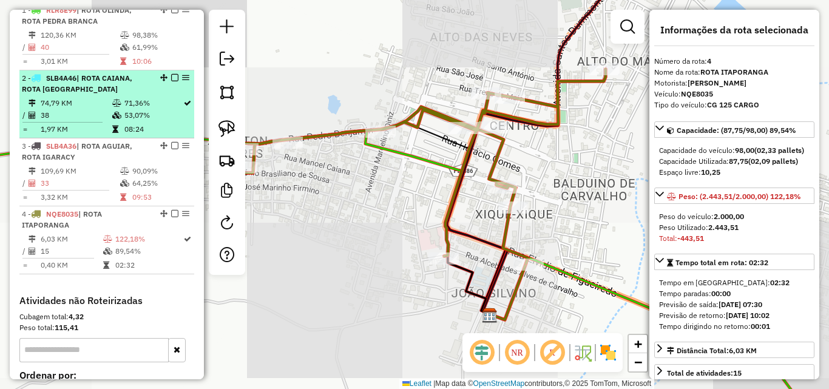
click at [125, 114] on td "53,07%" at bounding box center [153, 115] width 59 height 12
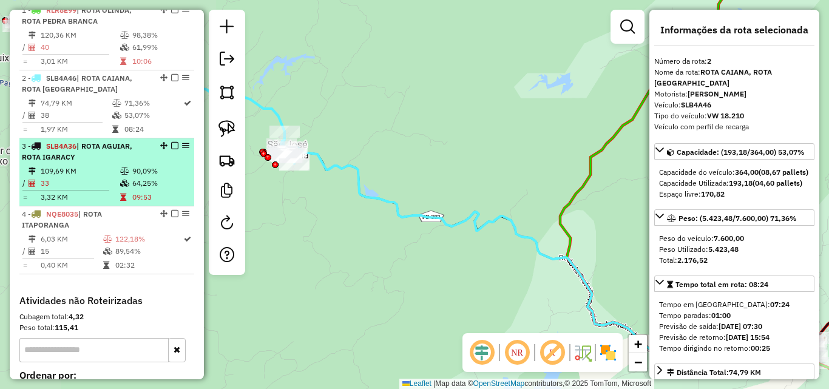
click at [120, 150] on div "3 - SLB4A36 | ROTA AGUIAR, ROTA IGARACY" at bounding box center [86, 152] width 129 height 22
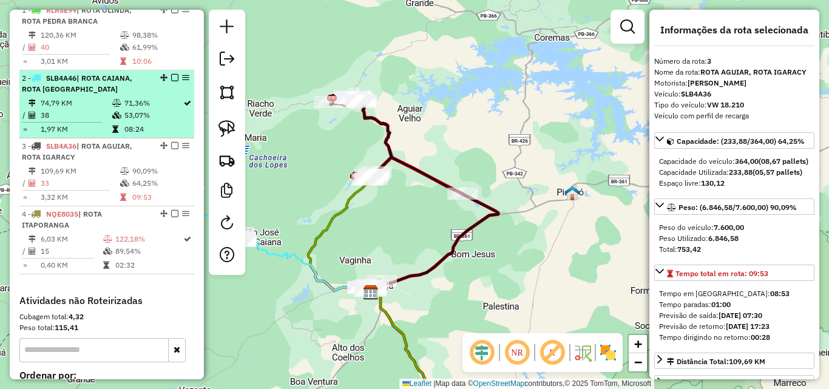
scroll to position [402, 0]
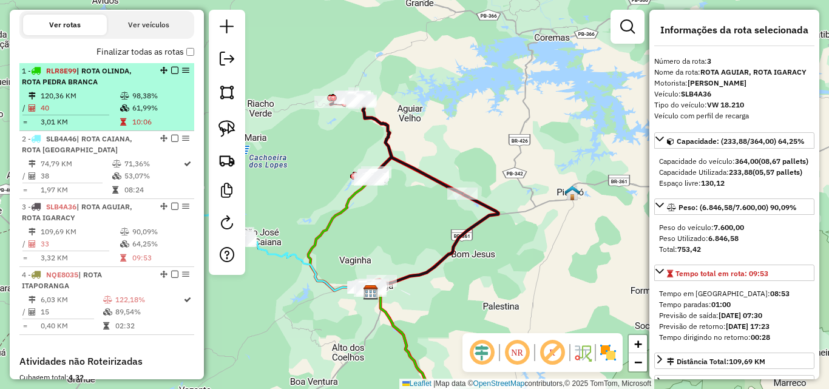
click at [120, 104] on icon at bounding box center [124, 107] width 9 height 7
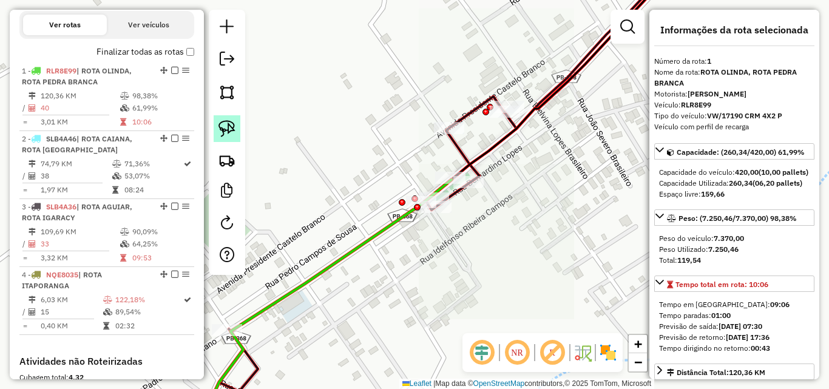
click at [219, 126] on img at bounding box center [226, 128] width 17 height 17
drag, startPoint x: 425, startPoint y: 157, endPoint x: 476, endPoint y: 158, distance: 50.4
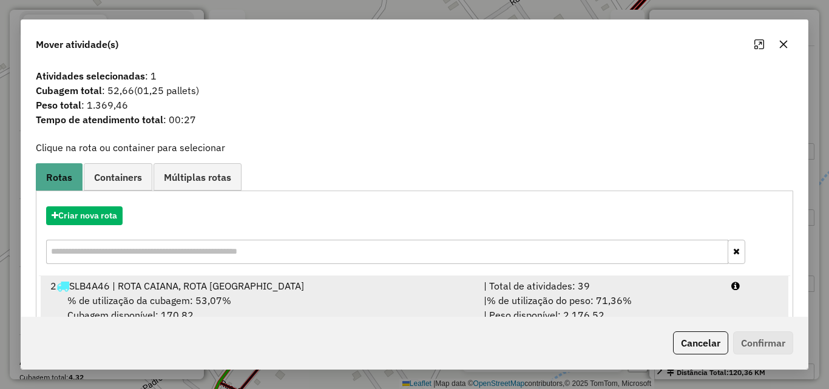
click at [684, 289] on div "| Total de atividades: 39" at bounding box center [600, 285] width 248 height 15
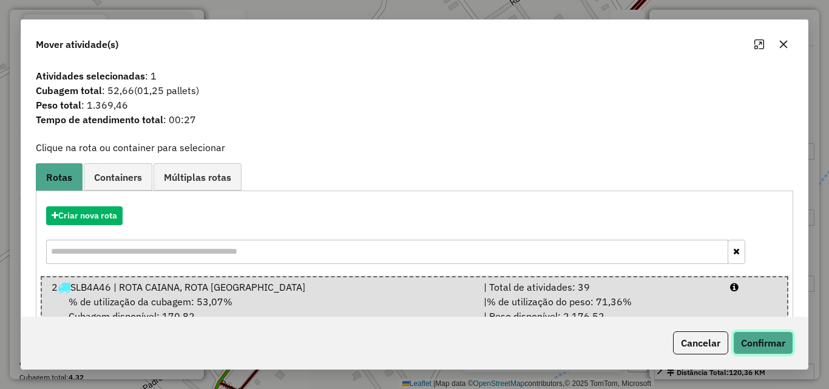
click at [753, 340] on button "Confirmar" at bounding box center [763, 342] width 60 height 23
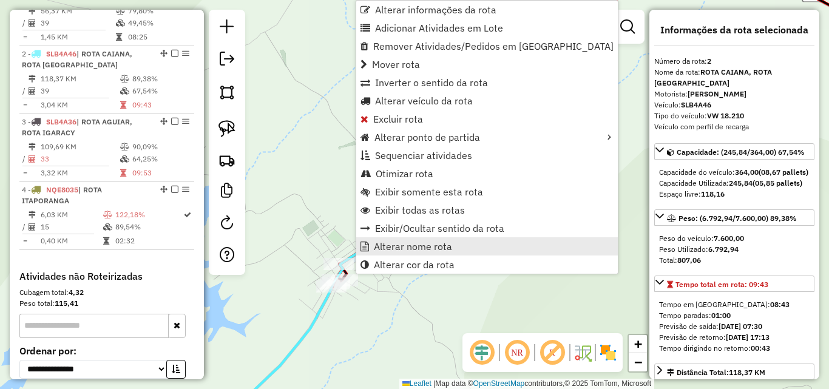
scroll to position [523, 0]
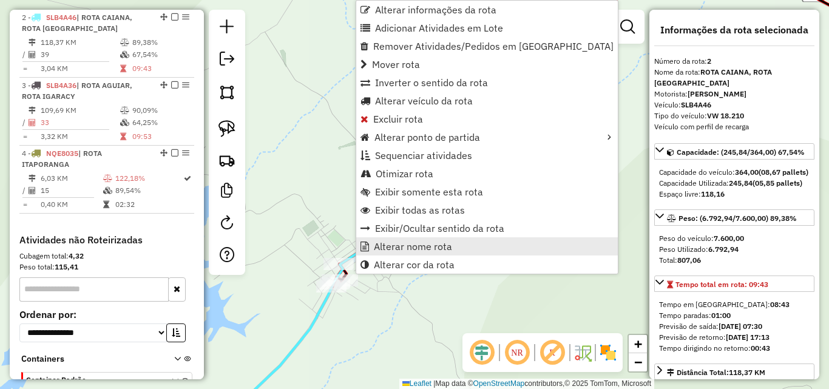
click at [385, 246] on span "Alterar nome rota" at bounding box center [413, 246] width 78 height 10
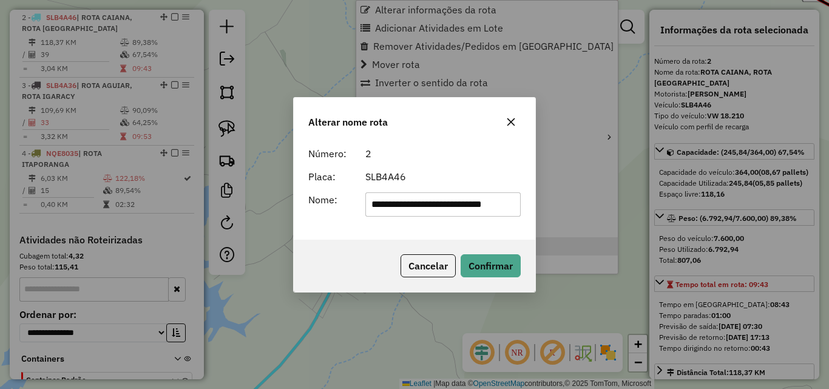
scroll to position [0, 19]
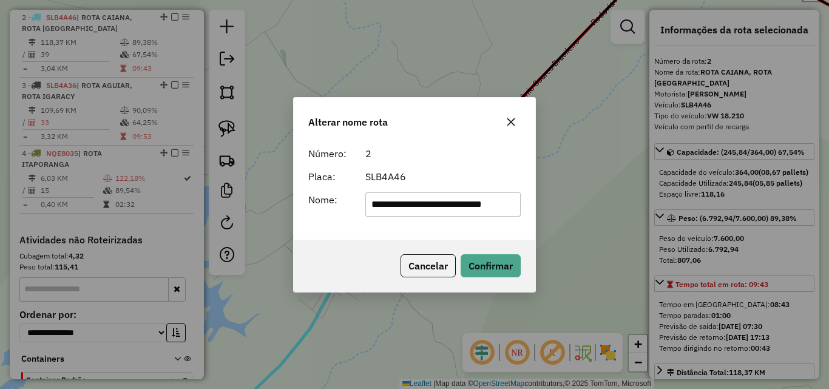
click at [519, 212] on input "**********" at bounding box center [443, 204] width 156 height 24
type input "**********"
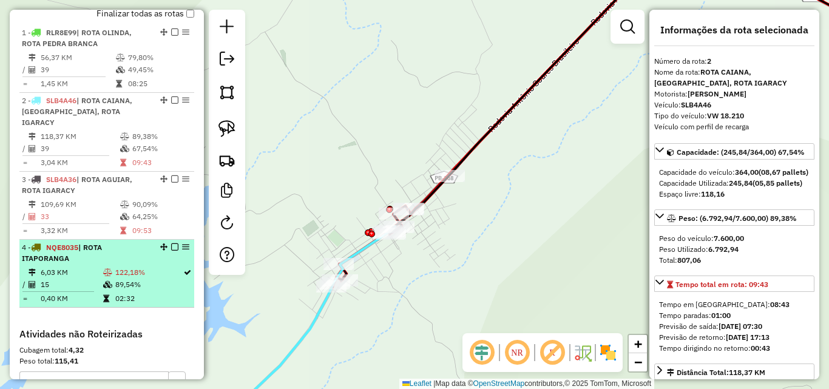
scroll to position [402, 0]
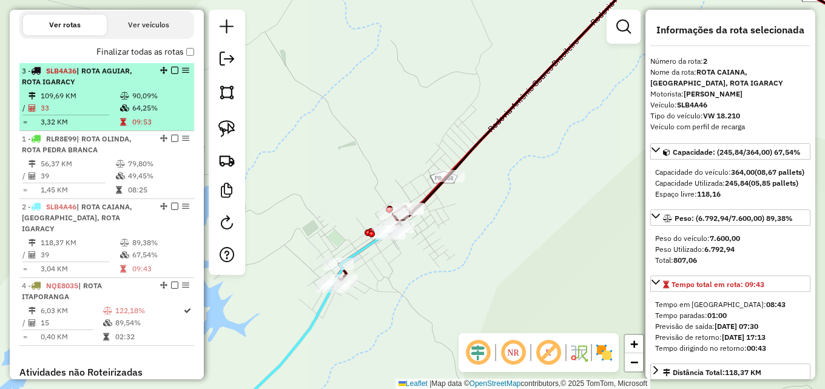
drag, startPoint x: 159, startPoint y: 217, endPoint x: 132, endPoint y: 74, distance: 145.0
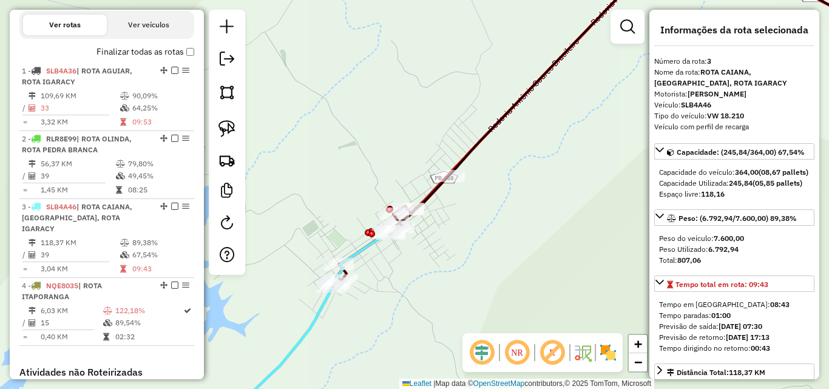
click at [104, 103] on td "33" at bounding box center [79, 108] width 79 height 12
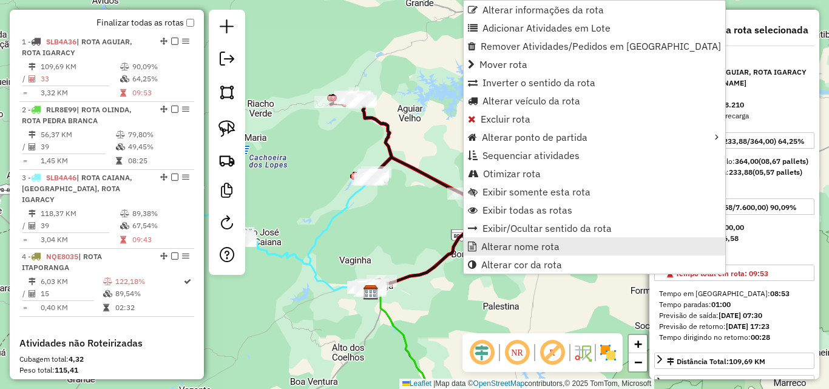
scroll to position [455, 0]
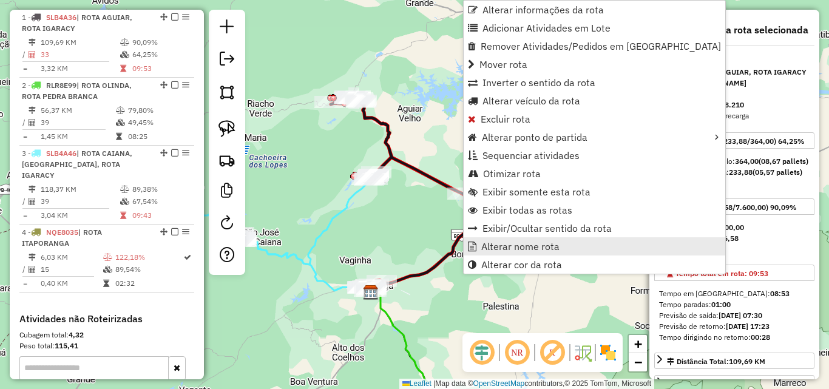
click at [477, 249] on link "Alterar nome rota" at bounding box center [593, 246] width 261 height 18
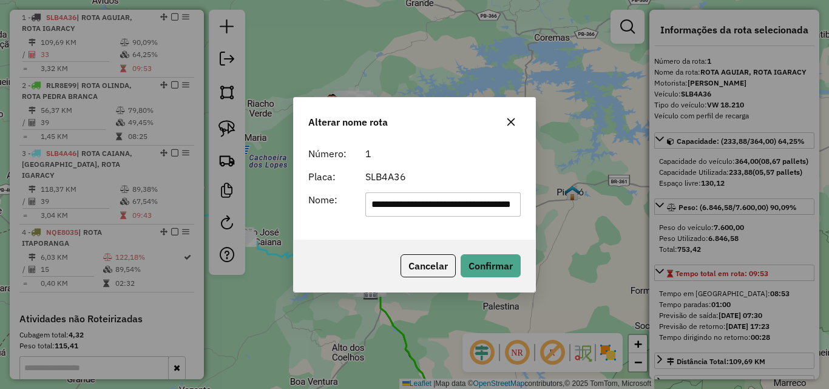
scroll to position [0, 56]
type input "**********"
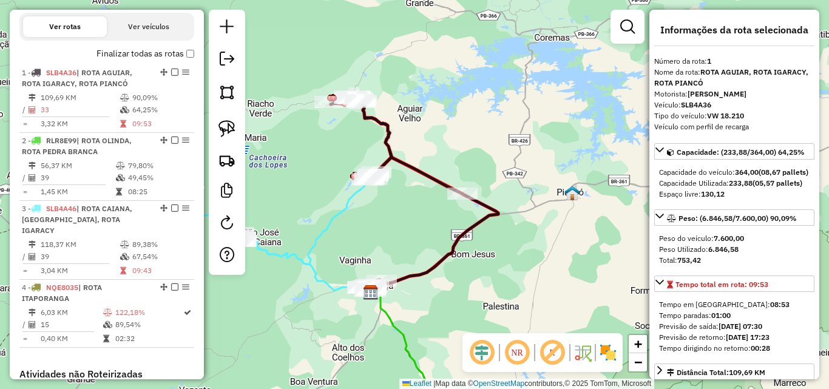
scroll to position [334, 0]
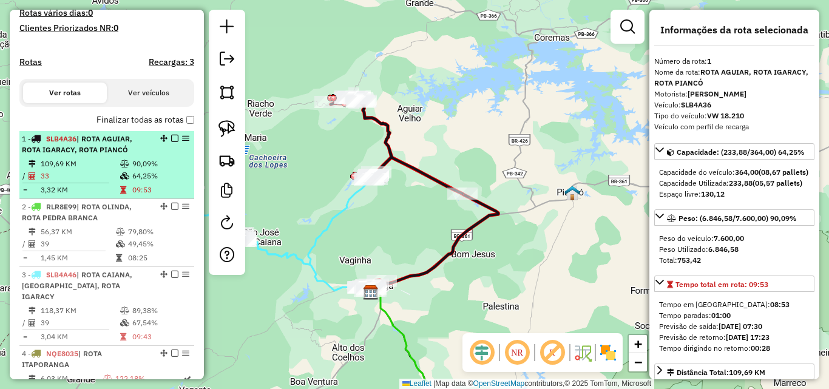
click at [171, 138] on em at bounding box center [174, 138] width 7 height 7
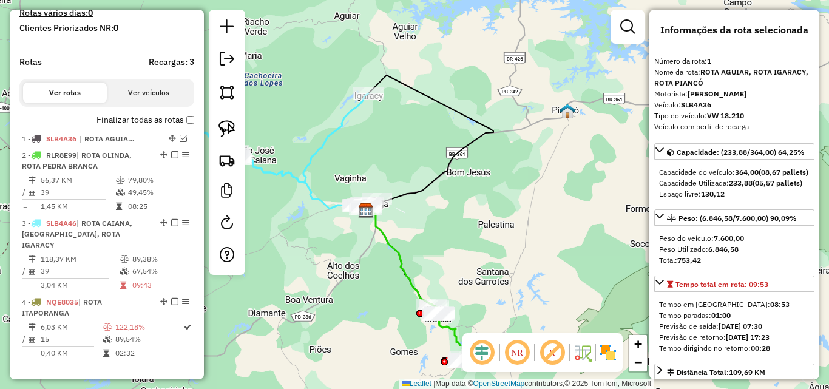
drag, startPoint x: 292, startPoint y: 343, endPoint x: 335, endPoint y: 278, distance: 77.1
click at [287, 261] on div "Janela de atendimento Grade de atendimento Capacidade Transportadoras Veículos …" at bounding box center [414, 194] width 829 height 389
click at [400, 268] on icon at bounding box center [399, 257] width 68 height 97
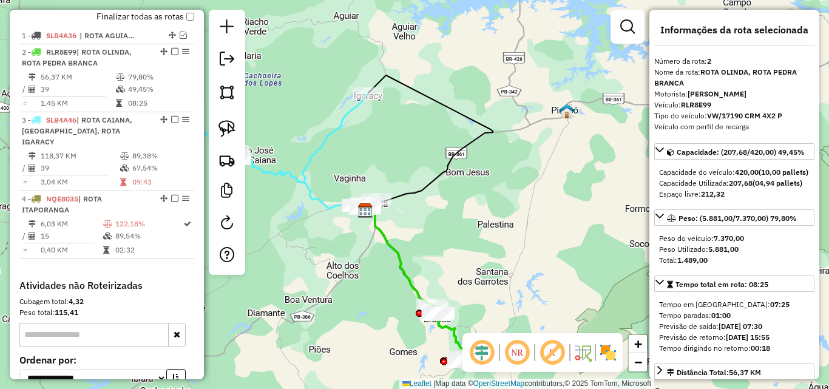
scroll to position [471, 0]
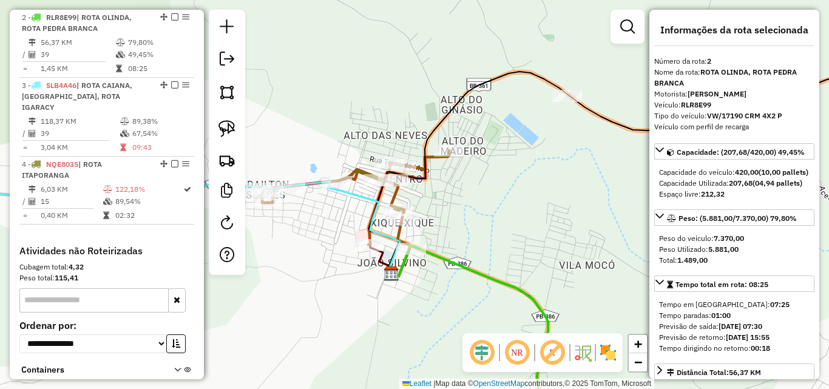
click at [417, 167] on icon at bounding box center [353, 199] width 190 height 98
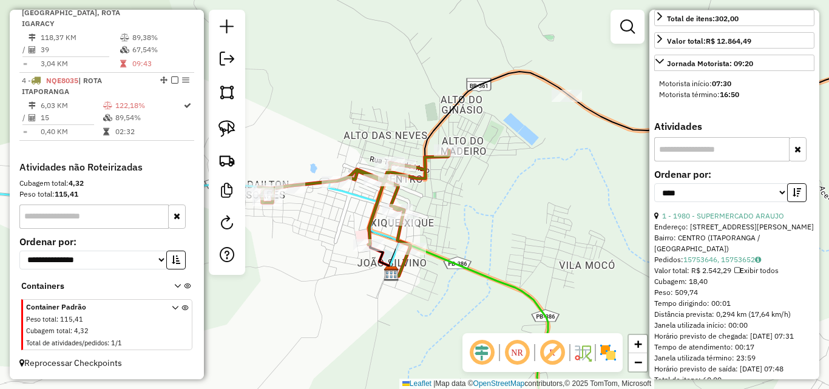
scroll to position [425, 0]
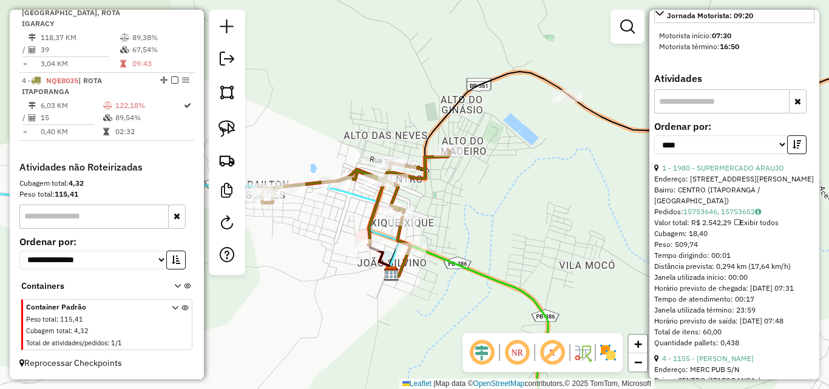
click at [740, 174] on div "1 - 1980 - SUPERMERCADO ARAUJO" at bounding box center [734, 168] width 160 height 11
click at [735, 172] on link "1 - 1980 - SUPERMERCADO ARAUJO" at bounding box center [723, 167] width 122 height 9
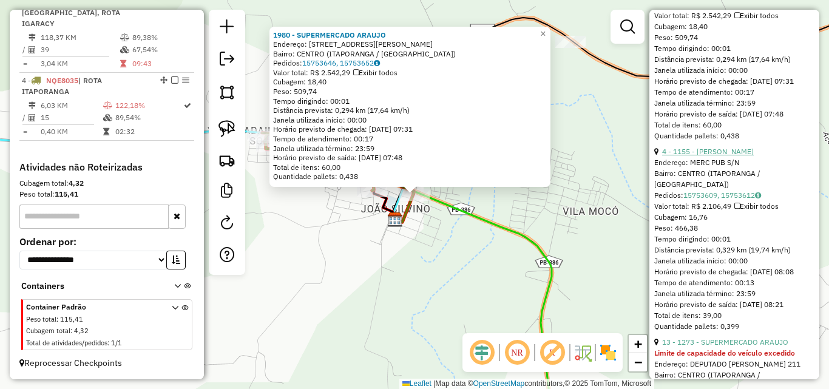
scroll to position [546, 0]
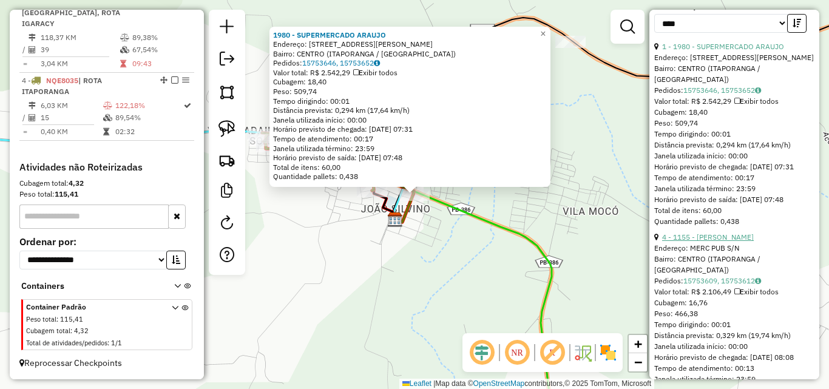
click at [721, 241] on link "4 - 1155 - LUIZ DO MERCADO" at bounding box center [708, 236] width 92 height 9
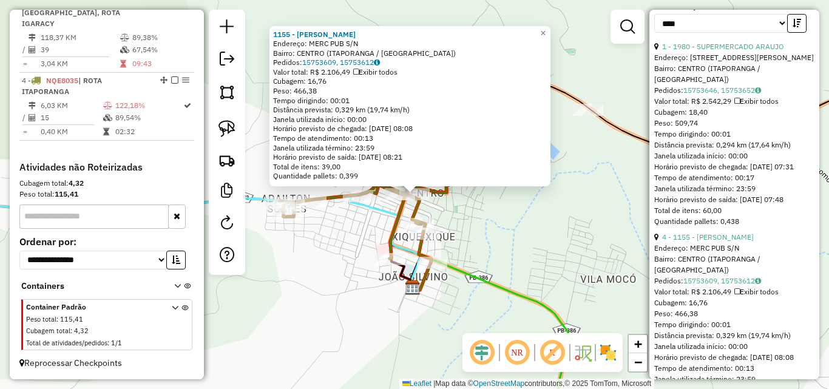
click at [419, 299] on div "1155 - LUIZ DO MERCADO Endereço: MERC PUB S/N Bairro: CENTRO (ITAPORANGA / PB) …" at bounding box center [414, 194] width 829 height 389
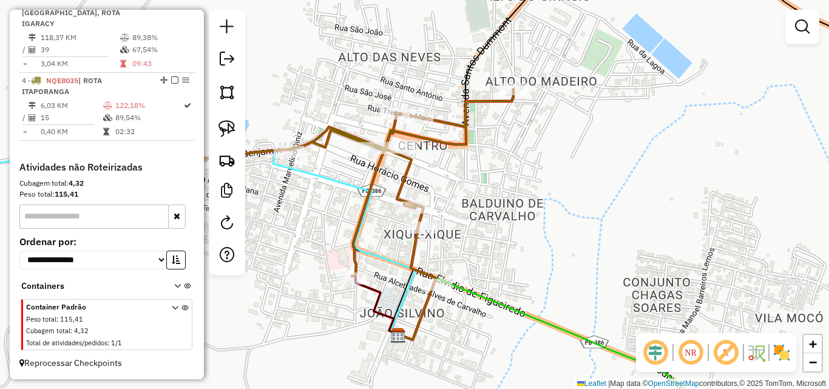
drag, startPoint x: 231, startPoint y: 127, endPoint x: 297, endPoint y: 141, distance: 67.6
click at [231, 127] on img at bounding box center [226, 128] width 17 height 17
drag, startPoint x: 415, startPoint y: 140, endPoint x: 434, endPoint y: 163, distance: 30.1
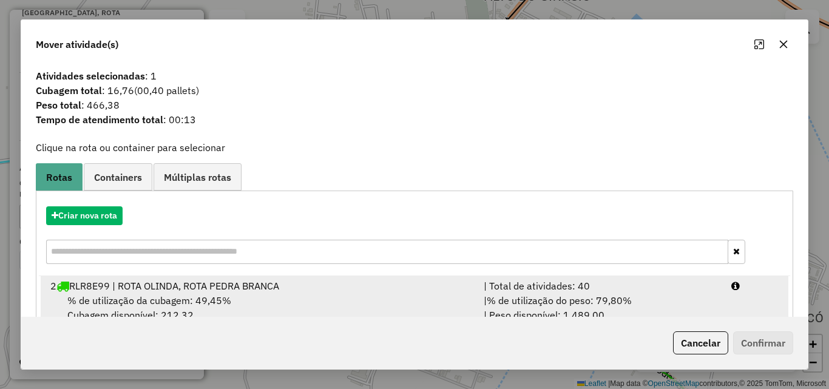
click at [696, 295] on div "| % de utilização do peso: 79,80% | Peso disponível: 1.489,00" at bounding box center [600, 307] width 248 height 29
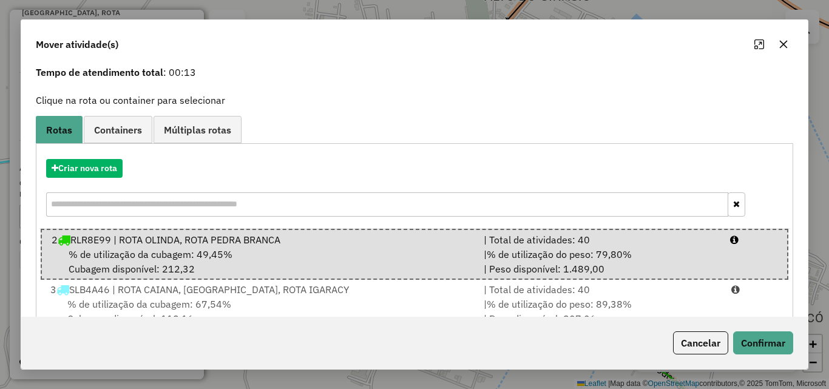
scroll to position [80, 0]
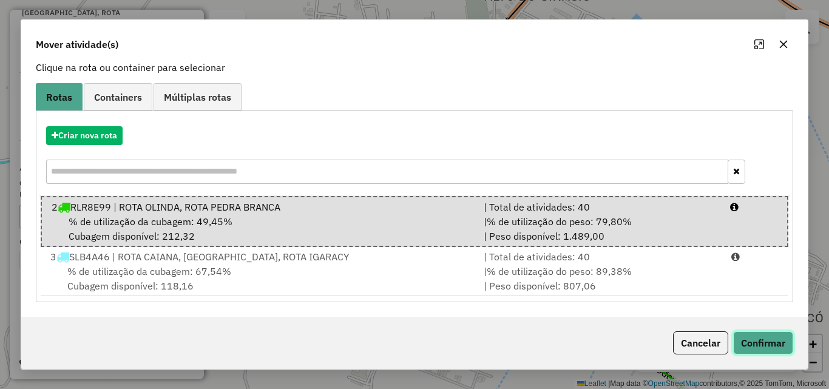
click at [756, 343] on button "Confirmar" at bounding box center [763, 342] width 60 height 23
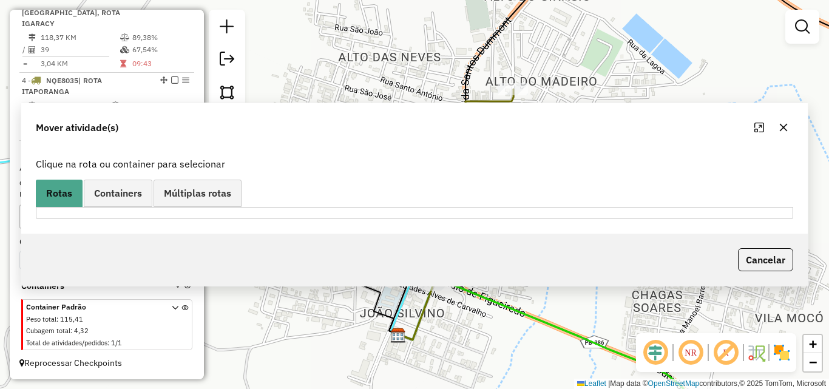
scroll to position [324, 0]
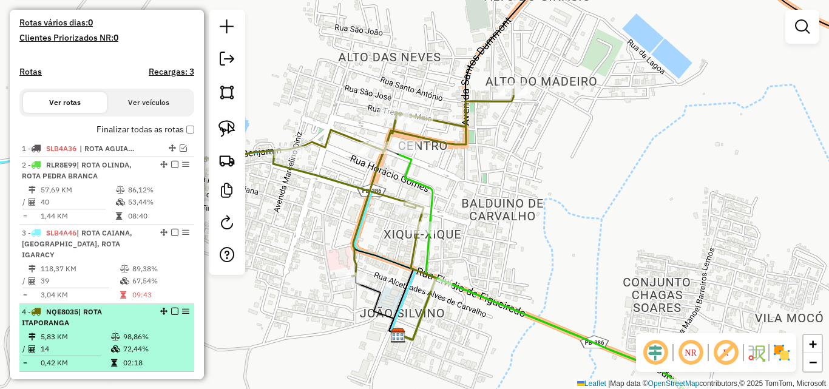
click at [130, 319] on div "4 - NQE8035 | ROTA ITAPORANGA" at bounding box center [86, 317] width 129 height 22
select select "*********"
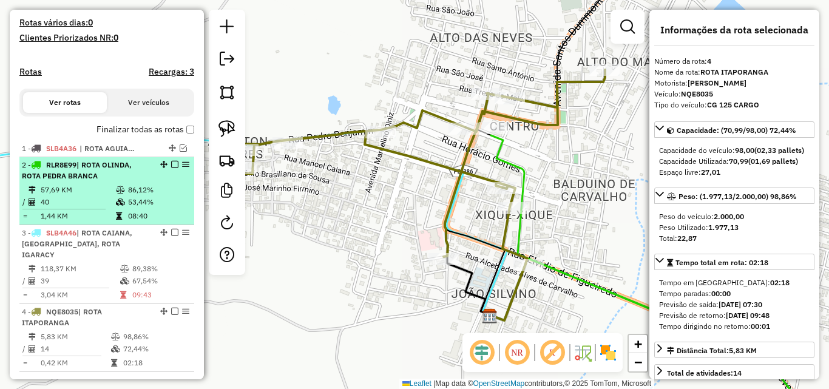
click at [99, 178] on div "2 - RLR8E99 | ROTA OLINDA, ROTA PEDRA BRANCA" at bounding box center [86, 171] width 129 height 22
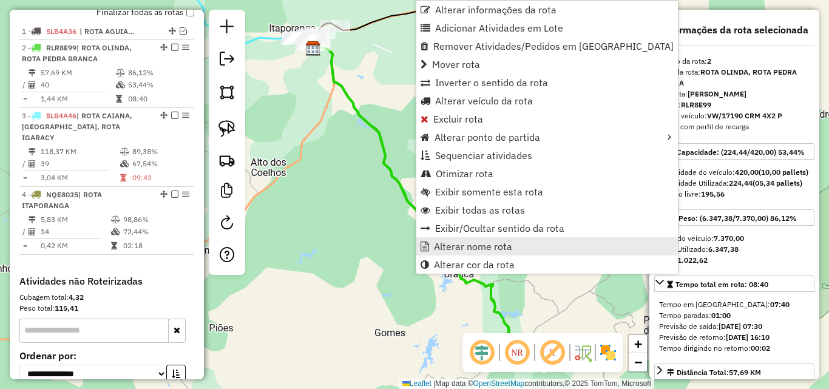
scroll to position [471, 0]
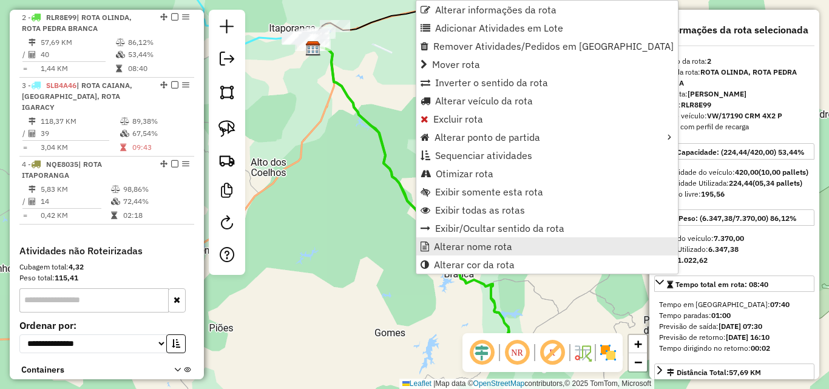
click at [444, 245] on span "Alterar nome rota" at bounding box center [473, 246] width 78 height 10
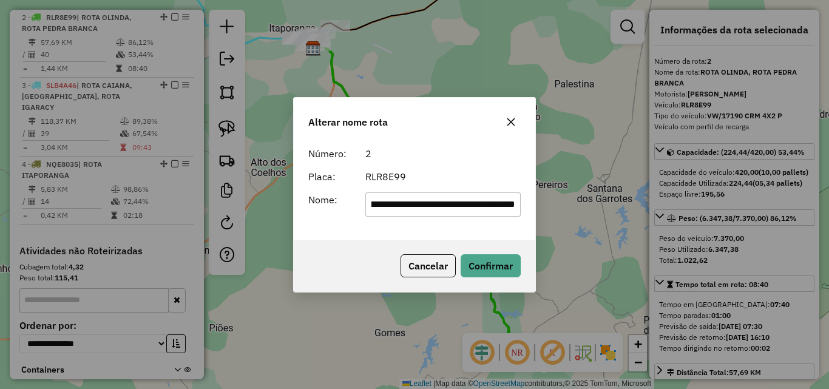
type input "**********"
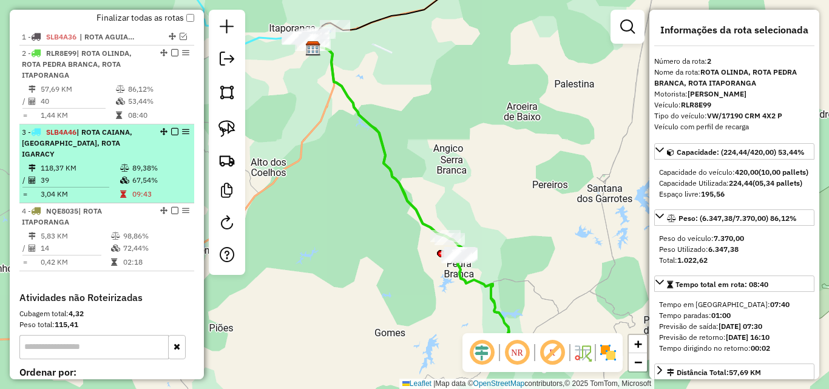
scroll to position [411, 0]
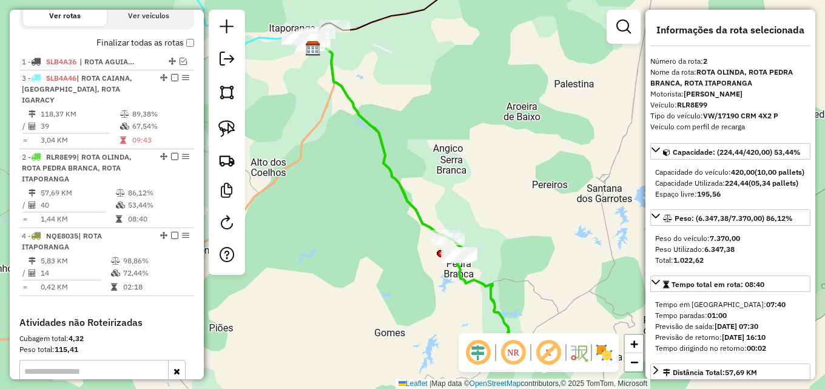
drag, startPoint x: 158, startPoint y: 152, endPoint x: 147, endPoint y: 94, distance: 59.3
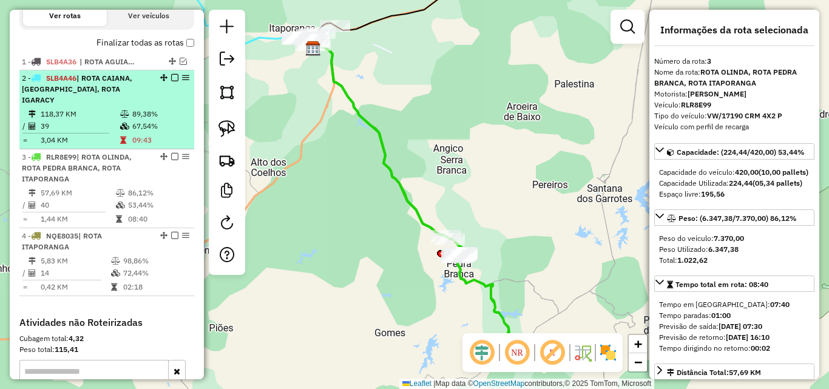
click at [172, 78] on em at bounding box center [174, 77] width 7 height 7
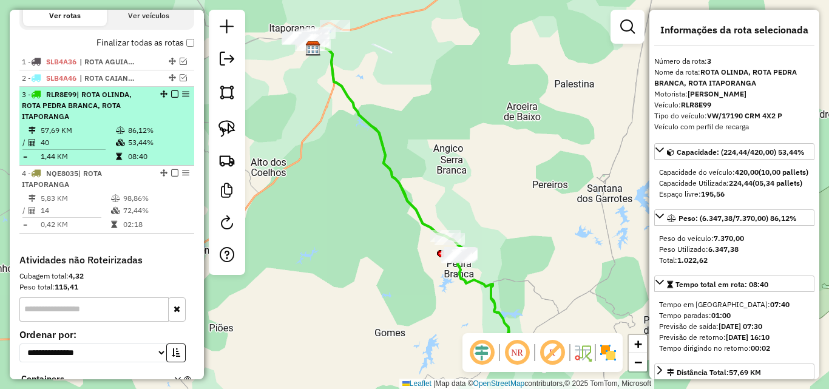
click at [171, 95] on em at bounding box center [174, 93] width 7 height 7
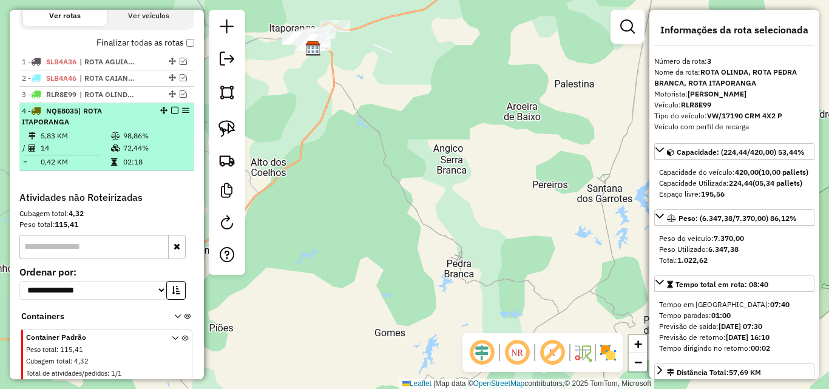
click at [135, 154] on table "5,83 KM 98,86% / 14 72,44% = 0,42 KM 02:18" at bounding box center [107, 149] width 170 height 38
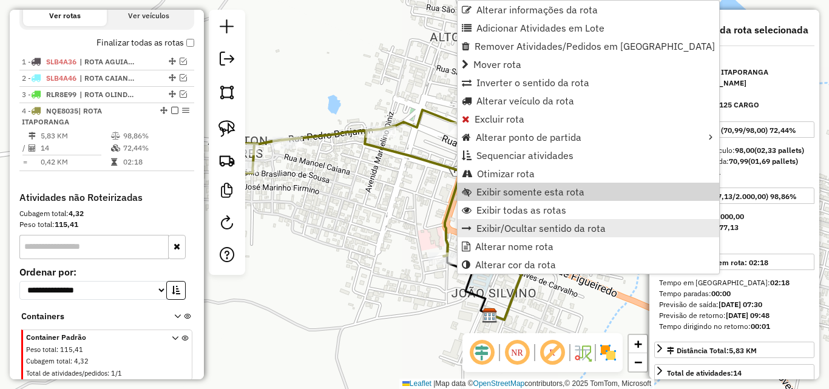
scroll to position [441, 0]
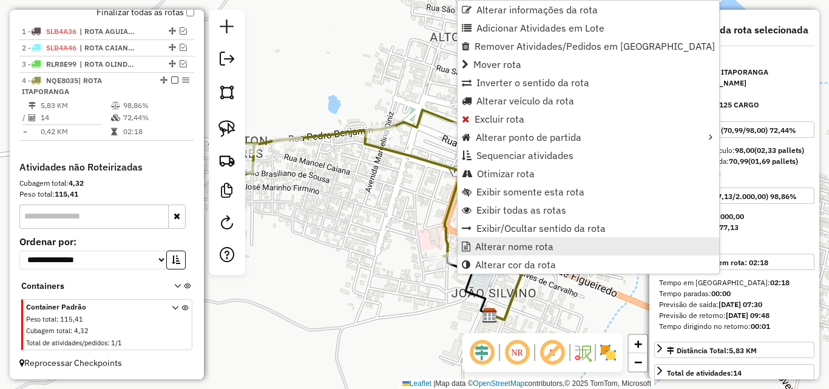
click at [491, 240] on link "Alterar nome rota" at bounding box center [587, 246] width 261 height 18
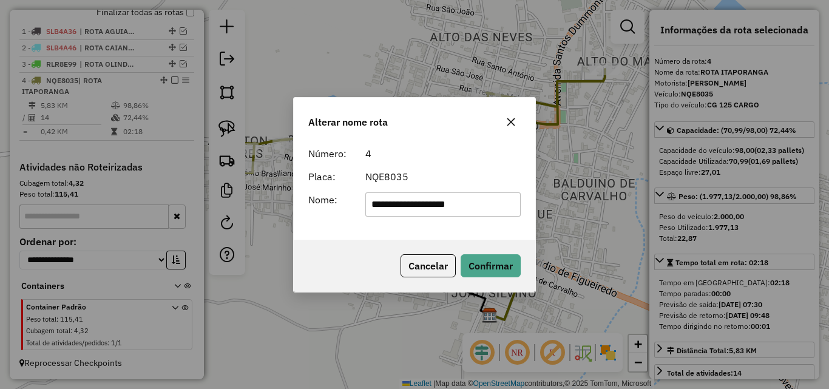
type input "**********"
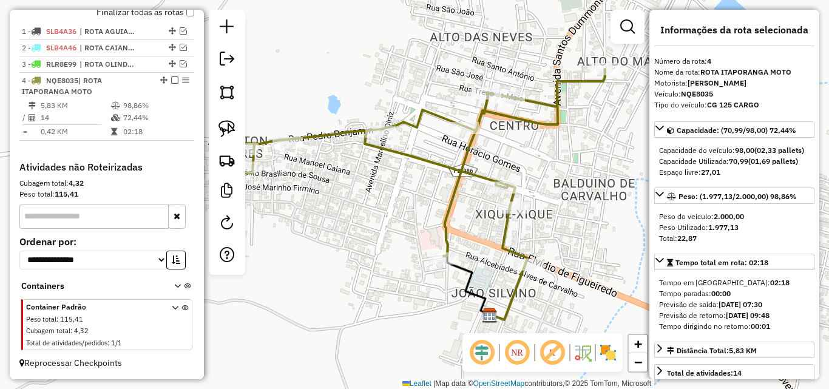
drag, startPoint x: 171, startPoint y: 79, endPoint x: 261, endPoint y: 125, distance: 100.7
click at [171, 80] on em at bounding box center [174, 79] width 7 height 7
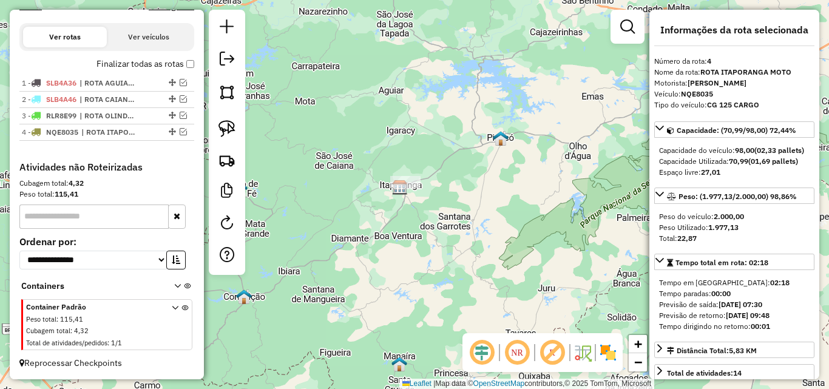
click at [407, 221] on div "Janela de atendimento Grade de atendimento Capacidade Transportadoras Veículos …" at bounding box center [414, 194] width 829 height 389
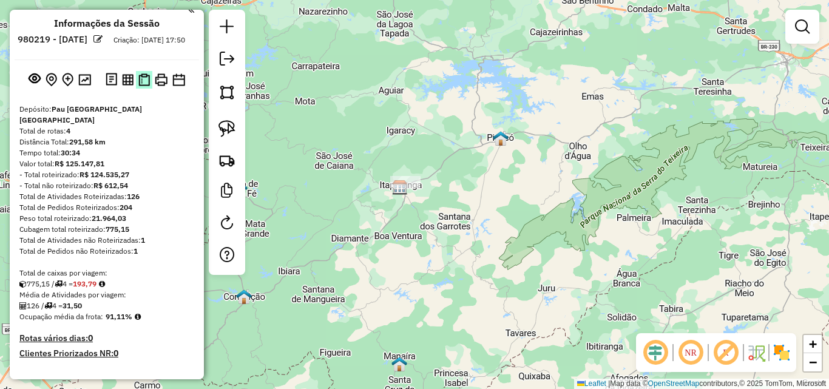
scroll to position [0, 0]
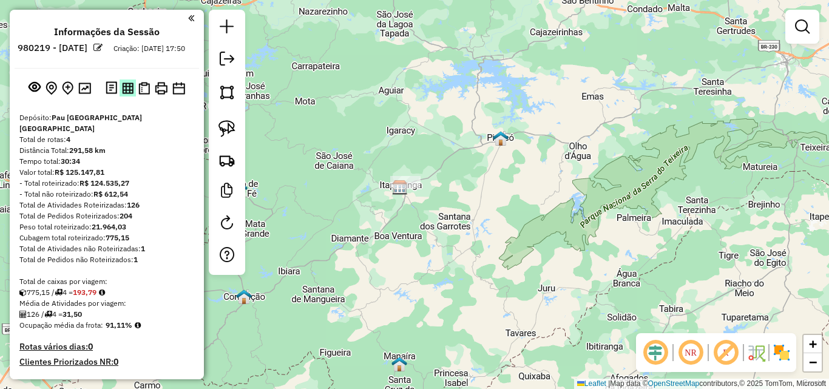
click at [127, 94] on img at bounding box center [128, 89] width 12 height 12
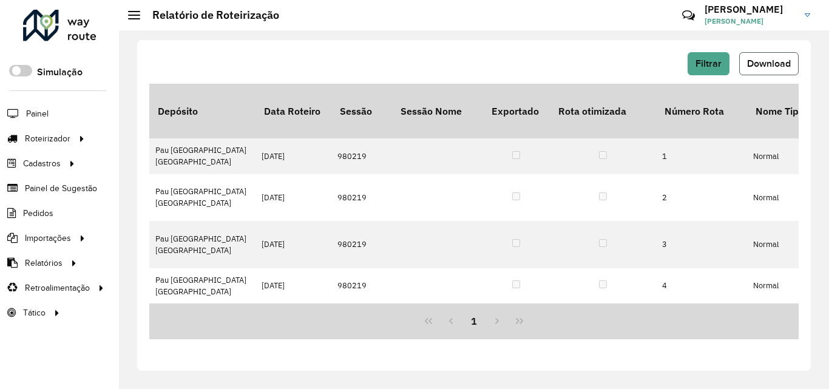
click at [774, 69] on button "Download" at bounding box center [768, 63] width 59 height 23
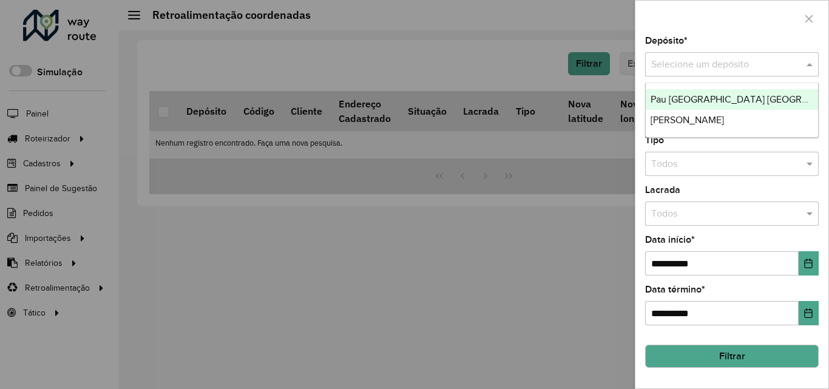
drag, startPoint x: 699, startPoint y: 65, endPoint x: 707, endPoint y: 91, distance: 27.1
click at [699, 69] on input "text" at bounding box center [719, 65] width 137 height 15
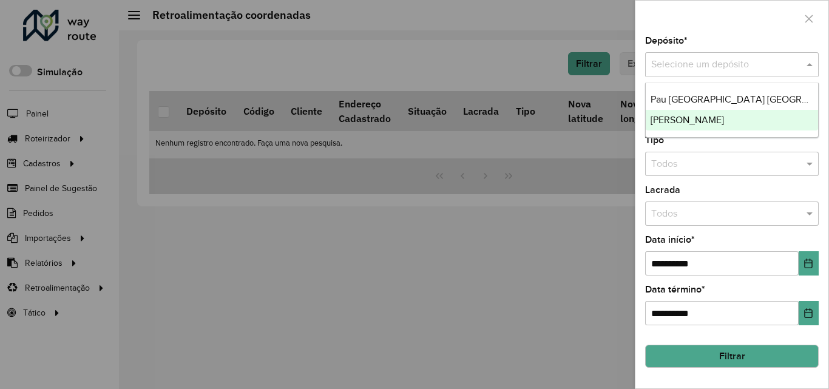
click at [716, 121] on span "Pau Brasil Sousa" at bounding box center [686, 120] width 73 height 10
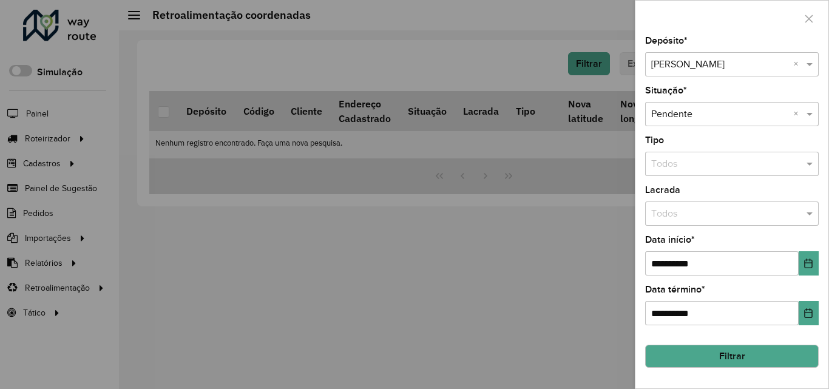
drag, startPoint x: 740, startPoint y: 356, endPoint x: 751, endPoint y: 381, distance: 27.4
click at [740, 359] on button "Filtrar" at bounding box center [732, 356] width 174 height 23
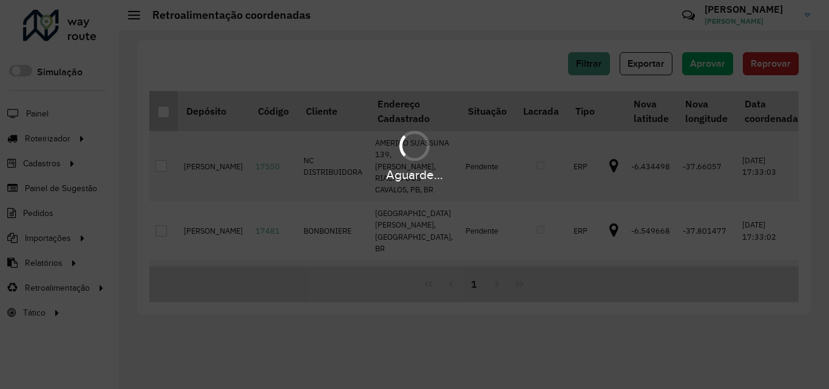
click at [163, 115] on div at bounding box center [164, 112] width 12 height 12
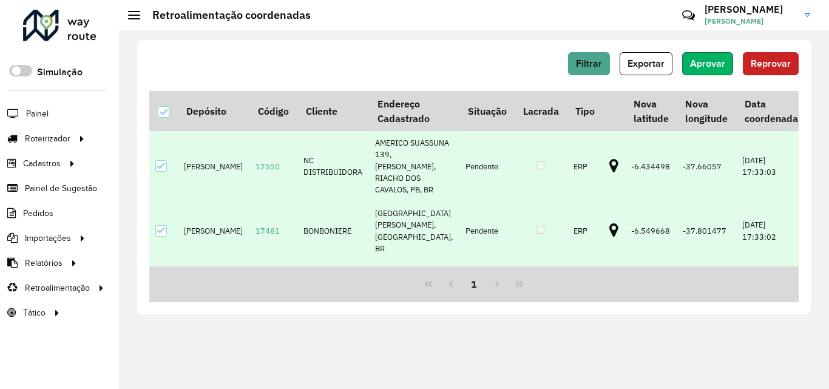
click at [698, 62] on span "Aprovar" at bounding box center [707, 63] width 35 height 10
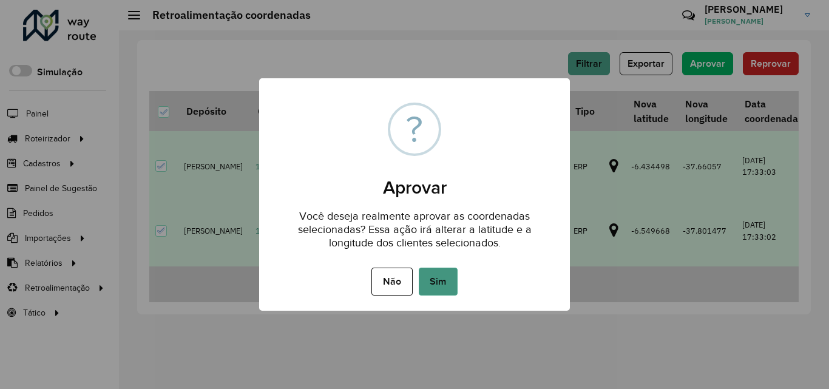
click at [451, 272] on button "Sim" at bounding box center [438, 282] width 39 height 28
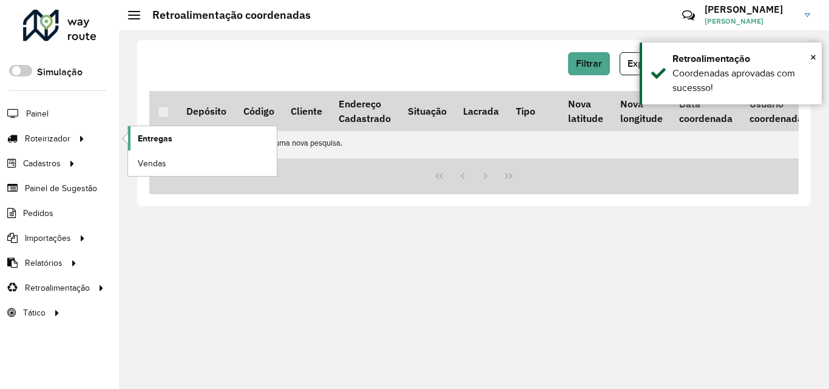
click at [158, 137] on span "Entregas" at bounding box center [155, 138] width 35 height 13
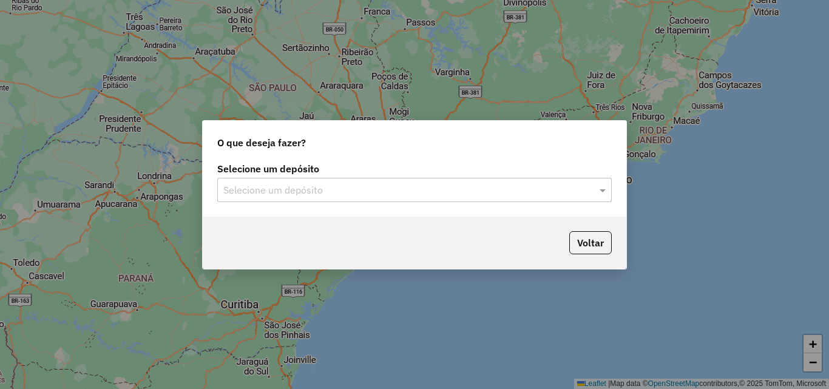
click at [289, 180] on div "Selecione um depósito" at bounding box center [414, 190] width 394 height 24
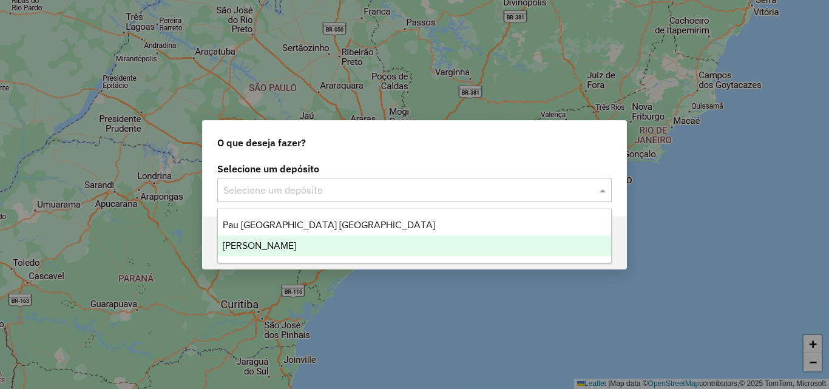
click at [294, 243] on div "[PERSON_NAME]" at bounding box center [414, 245] width 393 height 21
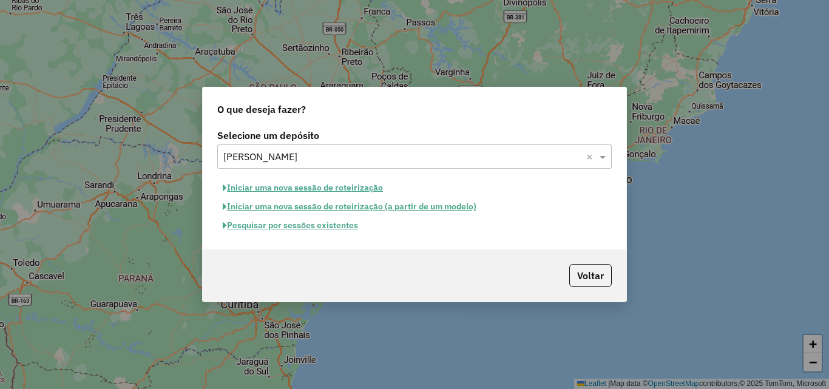
click at [303, 184] on button "Iniciar uma nova sessão de roteirização" at bounding box center [302, 187] width 171 height 19
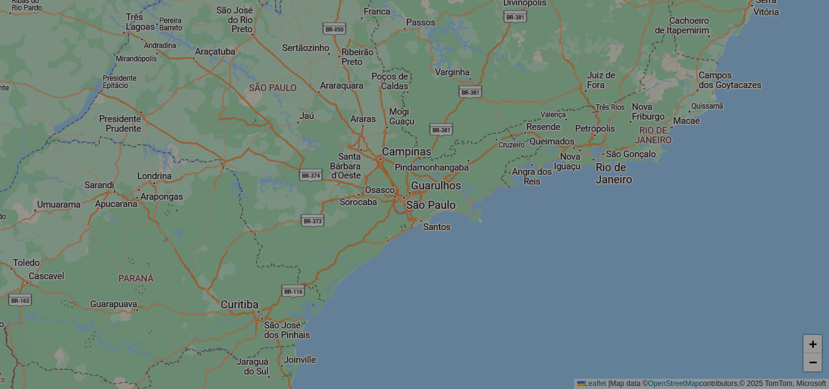
select select "*"
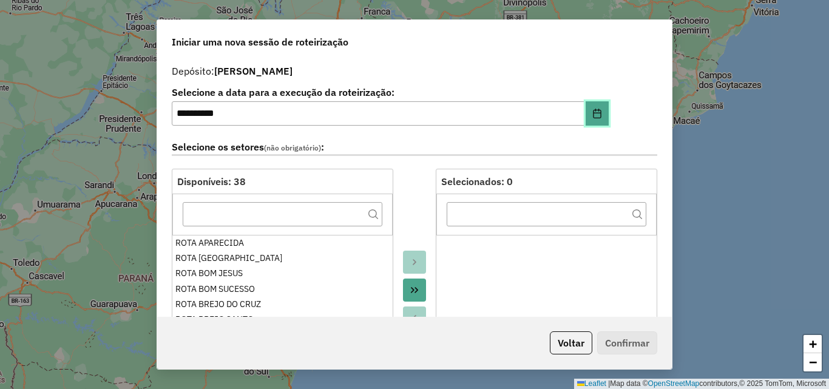
click at [595, 116] on icon "Choose Date" at bounding box center [597, 114] width 10 height 10
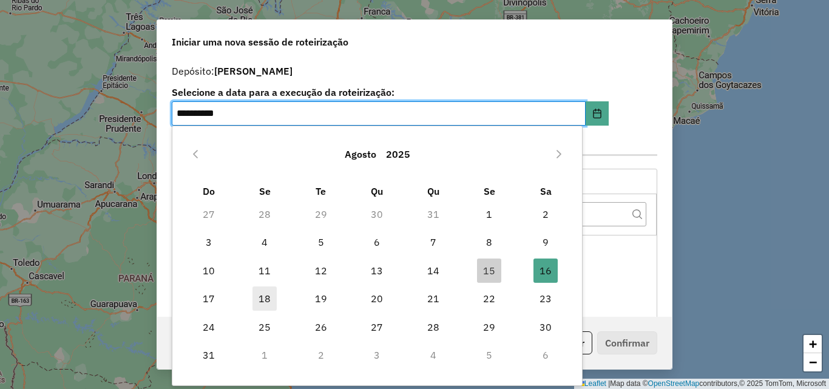
click at [259, 298] on span "18" at bounding box center [264, 298] width 24 height 24
type input "**********"
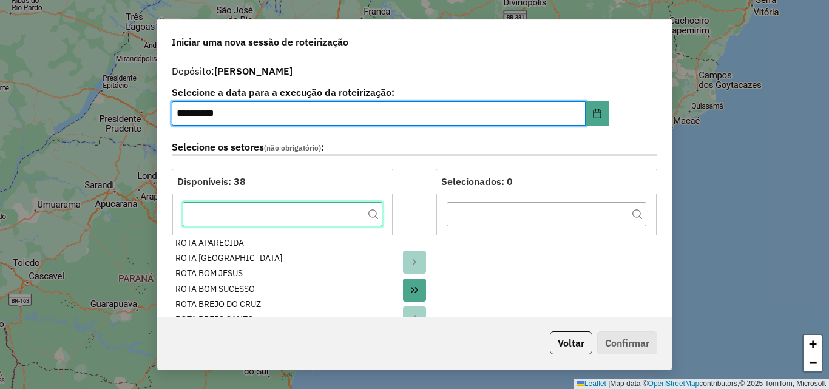
click at [275, 220] on input "text" at bounding box center [283, 214] width 200 height 24
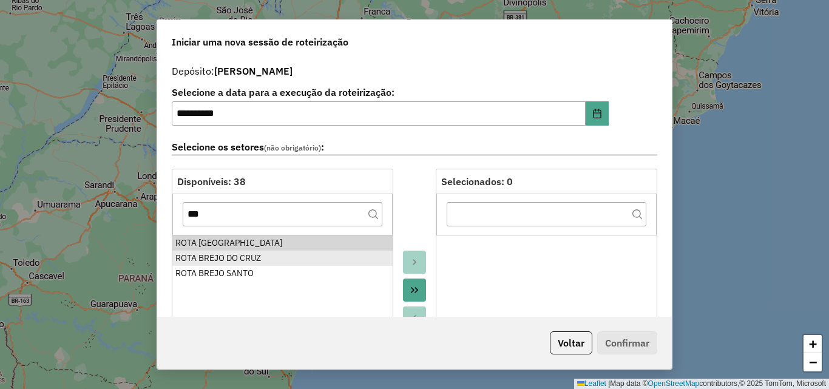
drag, startPoint x: 266, startPoint y: 241, endPoint x: 266, endPoint y: 257, distance: 15.2
click at [265, 244] on div "ROTA BELÉM DO BREJO DO CRUZ" at bounding box center [282, 243] width 214 height 13
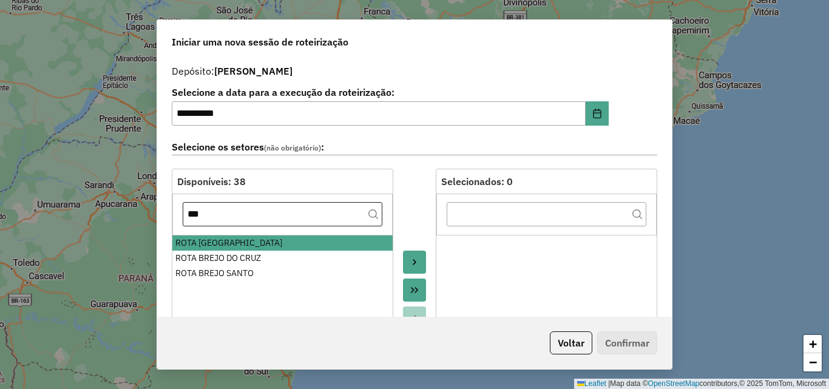
drag, startPoint x: 266, startPoint y: 257, endPoint x: 258, endPoint y: 225, distance: 32.5
click at [266, 257] on div "ROTA BREJO DO CRUZ" at bounding box center [282, 258] width 214 height 13
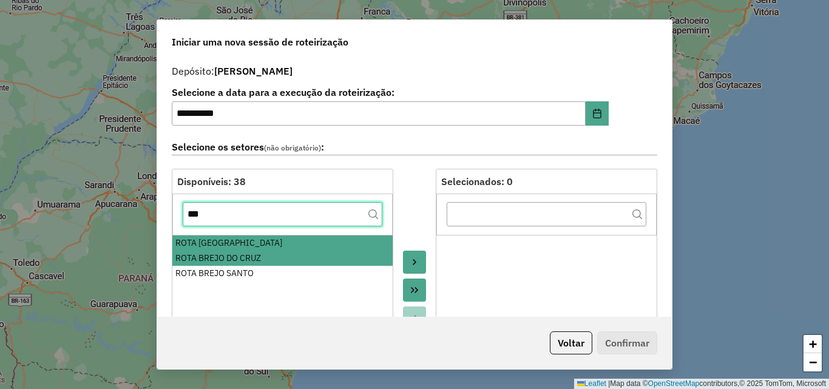
click at [259, 216] on input "***" at bounding box center [283, 214] width 200 height 24
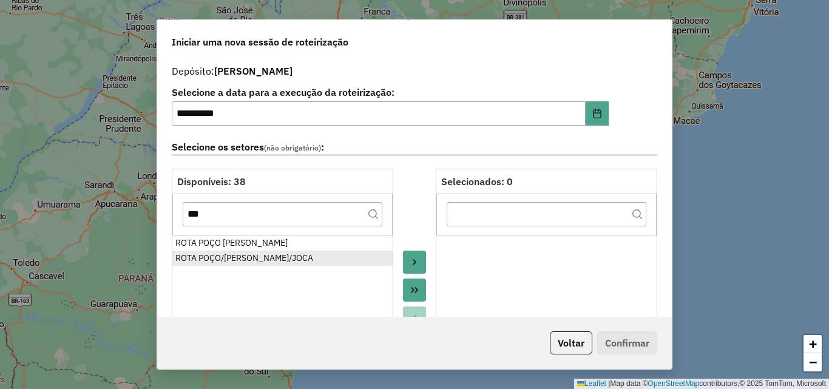
click at [250, 255] on div "ROTA POÇO/[PERSON_NAME]/JOCA" at bounding box center [282, 258] width 214 height 13
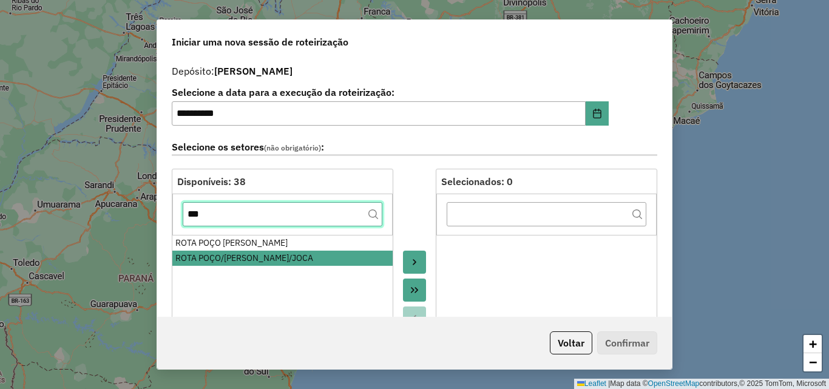
click at [252, 222] on input "***" at bounding box center [283, 214] width 200 height 24
click at [253, 221] on input "***" at bounding box center [283, 214] width 200 height 24
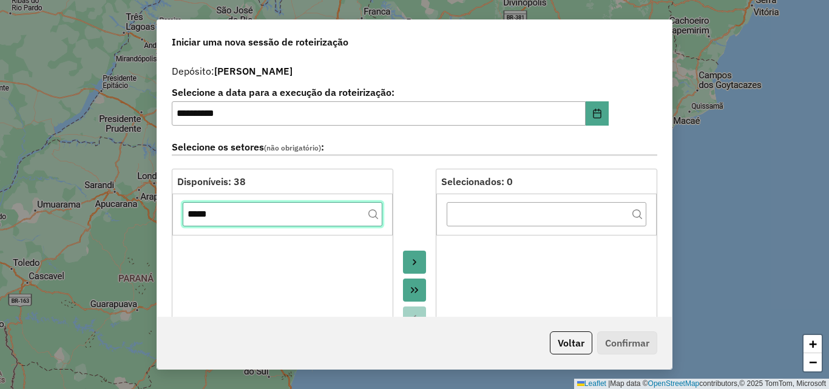
click at [252, 224] on input "*****" at bounding box center [283, 214] width 200 height 24
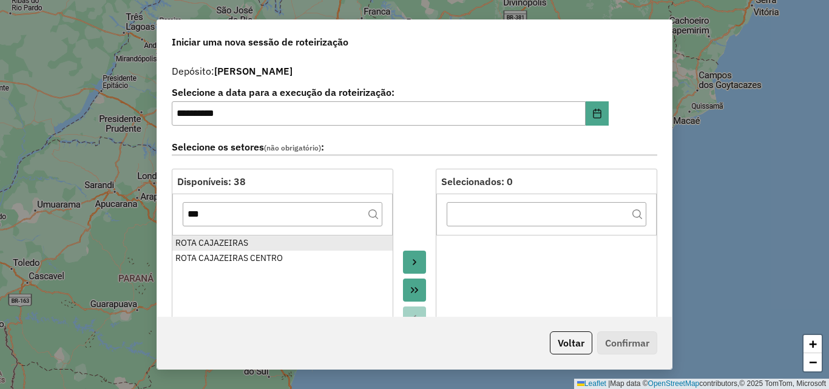
click at [251, 244] on div "ROTA CAJAZEIRAS" at bounding box center [282, 243] width 214 height 13
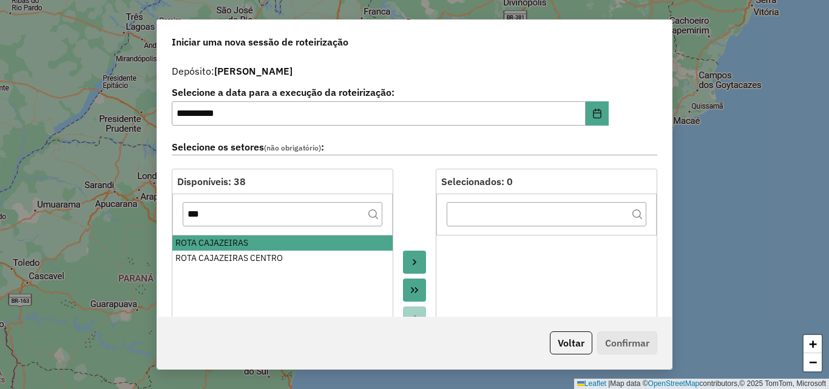
click at [254, 256] on div "ROTA CAJAZEIRAS CENTRO" at bounding box center [282, 258] width 214 height 13
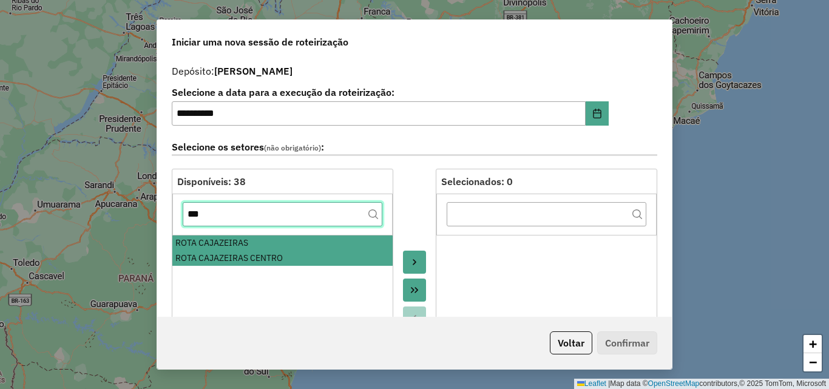
click at [246, 215] on input "***" at bounding box center [283, 214] width 200 height 24
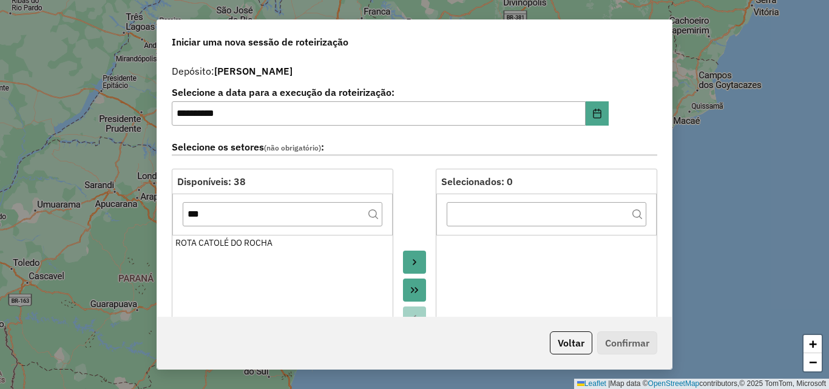
drag, startPoint x: 244, startPoint y: 243, endPoint x: 246, endPoint y: 234, distance: 10.0
click at [244, 239] on div "ROTA CATOLÉ DO ROCHA" at bounding box center [282, 243] width 214 height 13
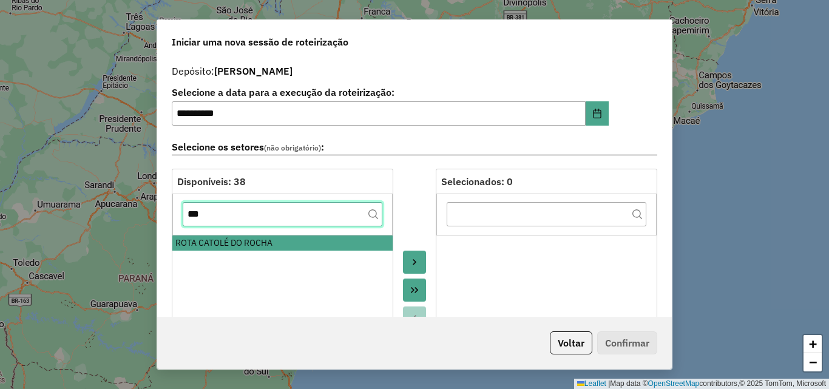
click at [251, 213] on input "***" at bounding box center [283, 214] width 200 height 24
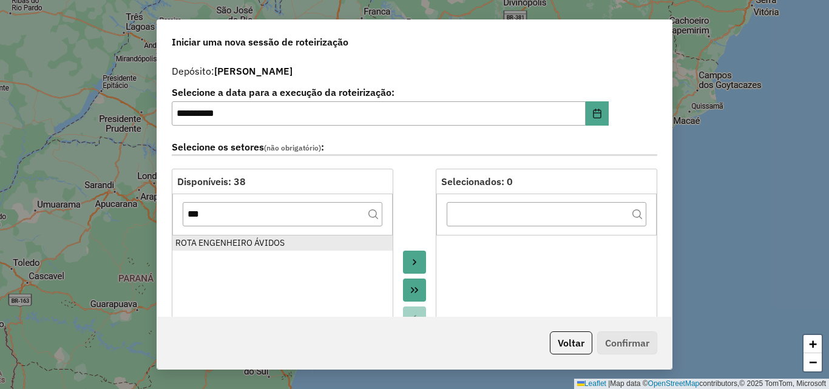
click at [235, 246] on div "ROTA ENGENHEIRO ÁVIDOS" at bounding box center [282, 243] width 214 height 13
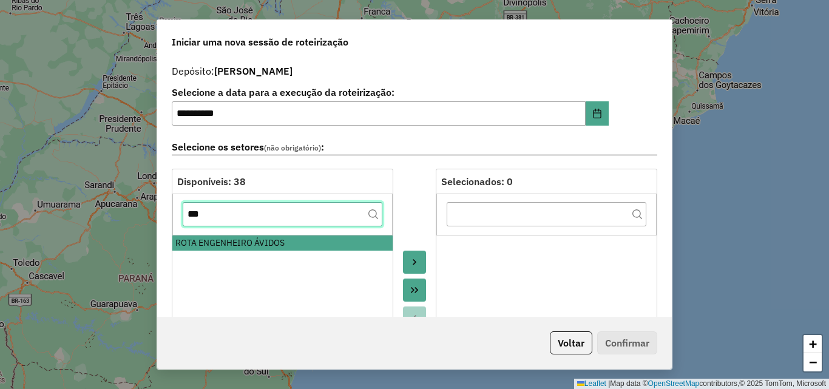
click at [244, 212] on input "***" at bounding box center [283, 214] width 200 height 24
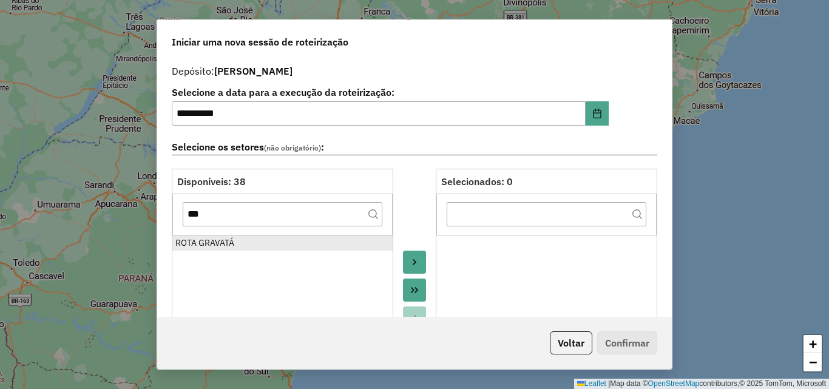
click at [238, 238] on div "ROTA GRAVATÁ" at bounding box center [282, 243] width 214 height 13
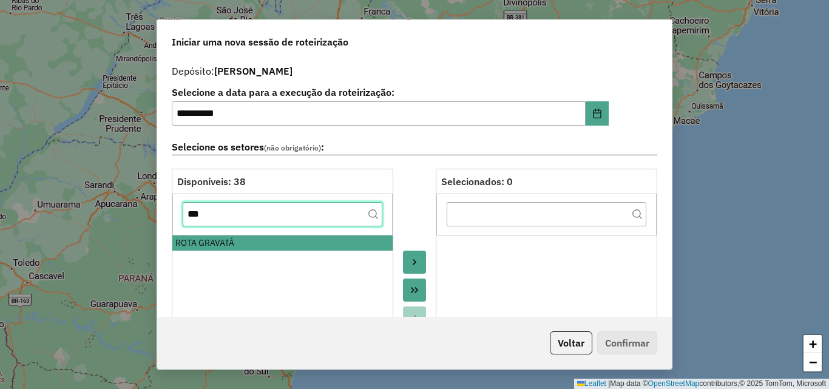
click at [241, 217] on input "***" at bounding box center [283, 214] width 200 height 24
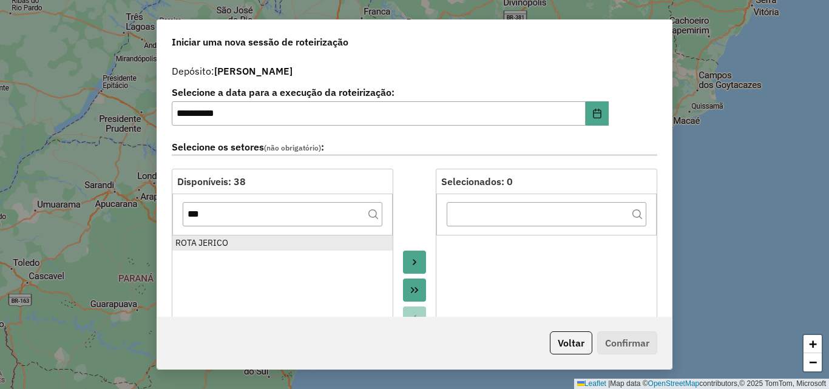
click at [226, 244] on div "ROTA JERICO" at bounding box center [282, 243] width 214 height 13
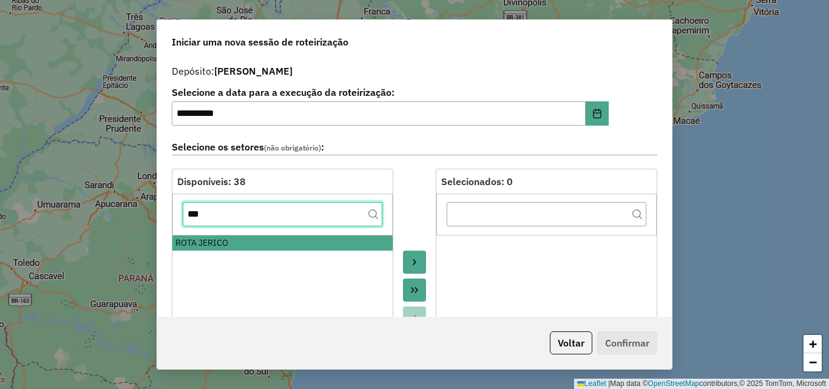
click at [240, 218] on input "***" at bounding box center [283, 214] width 200 height 24
click at [240, 217] on input "***" at bounding box center [283, 214] width 200 height 24
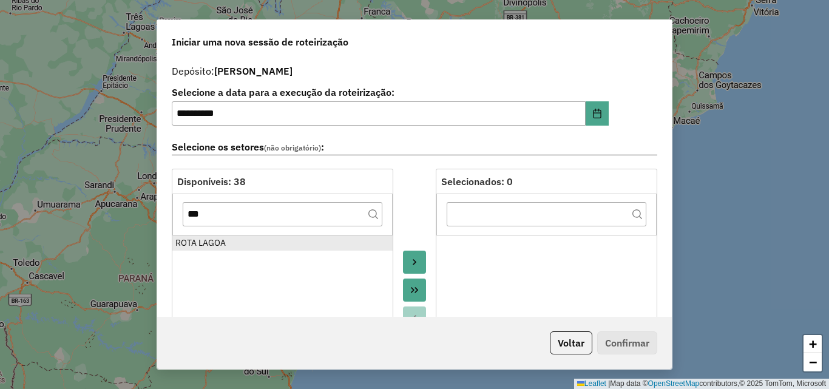
click at [230, 246] on div "ROTA LAGOA" at bounding box center [282, 243] width 214 height 13
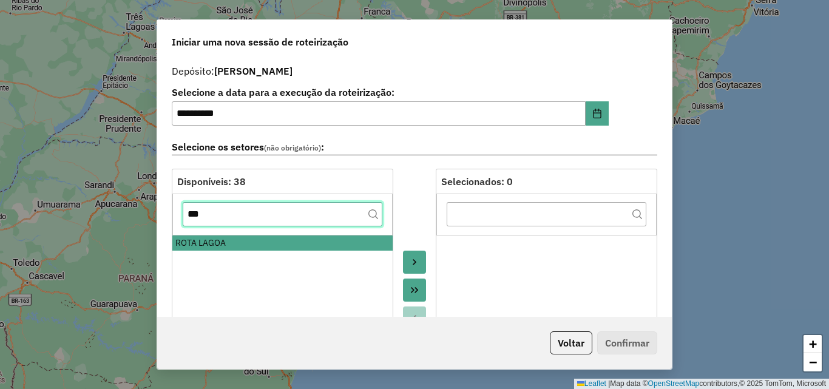
click at [243, 214] on input "***" at bounding box center [283, 214] width 200 height 24
click at [243, 215] on input "***" at bounding box center [283, 214] width 200 height 24
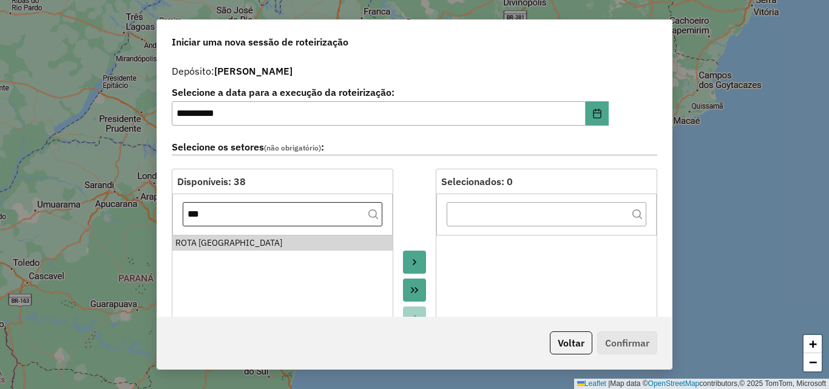
drag, startPoint x: 242, startPoint y: 242, endPoint x: 236, endPoint y: 223, distance: 19.8
click at [241, 242] on div "ROTA MATO GROSSO" at bounding box center [282, 243] width 214 height 13
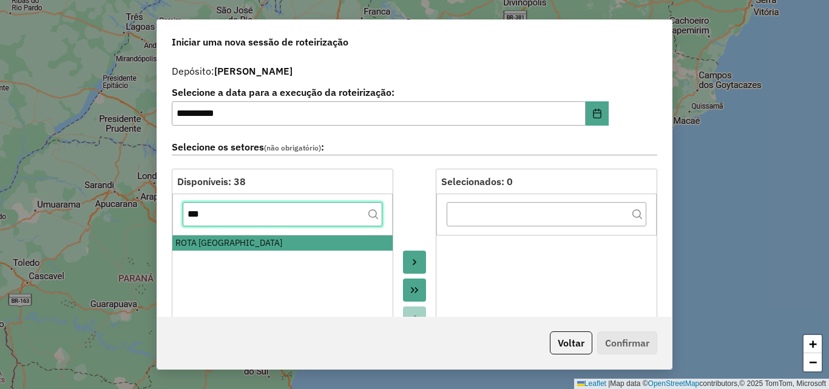
click at [235, 220] on input "***" at bounding box center [283, 214] width 200 height 24
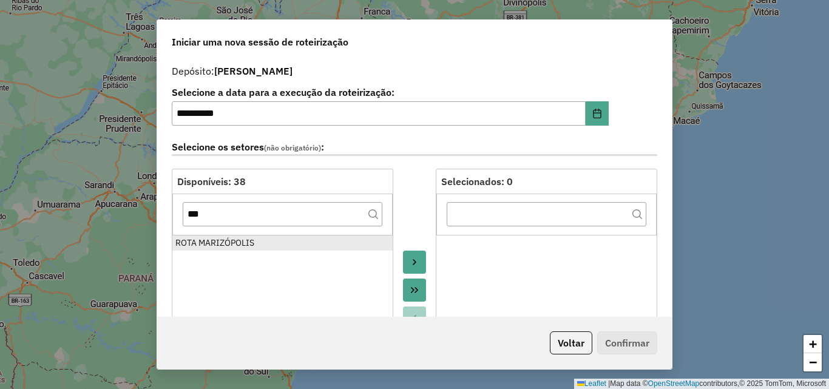
click at [229, 245] on div "ROTA MARIZÓPOLIS" at bounding box center [282, 243] width 214 height 13
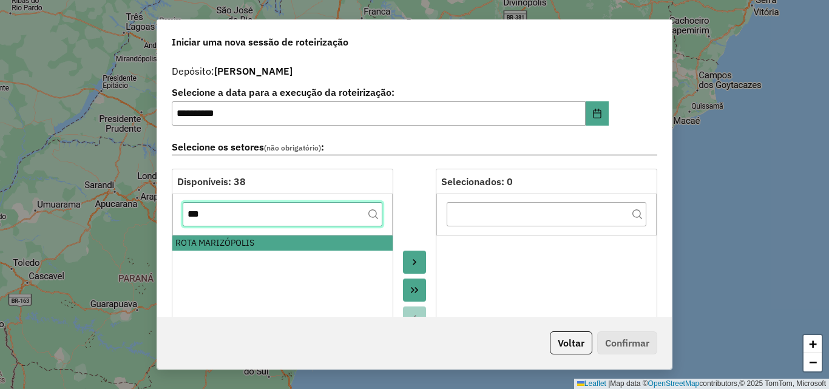
click at [238, 217] on input "***" at bounding box center [283, 214] width 200 height 24
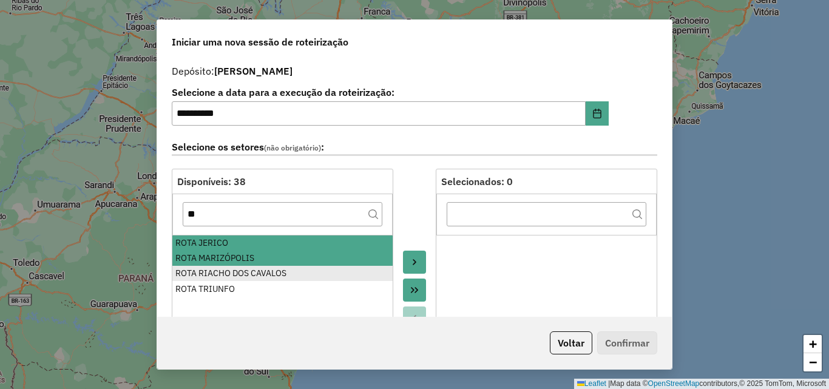
click at [224, 269] on div "ROTA RIACHO DOS CAVALOS" at bounding box center [282, 273] width 214 height 13
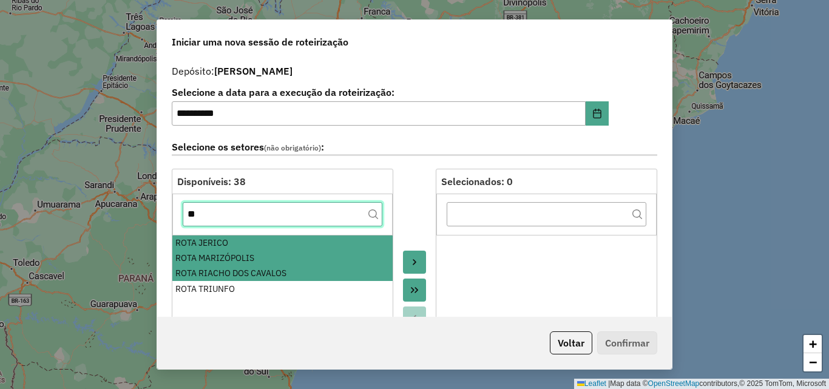
click at [221, 218] on input "**" at bounding box center [283, 214] width 200 height 24
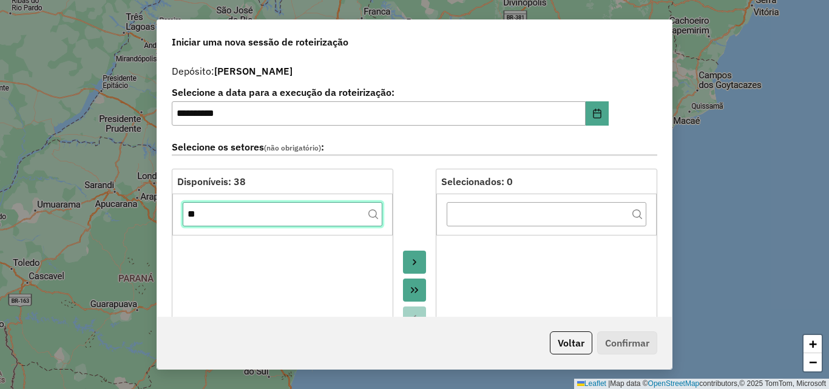
click at [221, 221] on input "**" at bounding box center [283, 214] width 200 height 24
click at [221, 220] on input "**" at bounding box center [283, 214] width 200 height 24
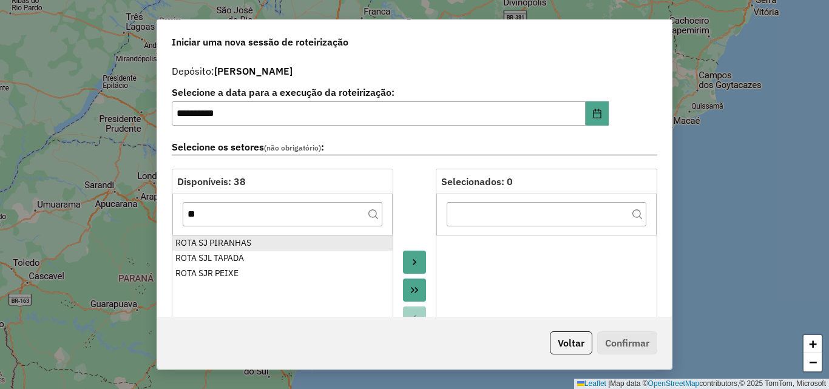
drag, startPoint x: 215, startPoint y: 243, endPoint x: 217, endPoint y: 226, distance: 17.0
click at [215, 244] on div "ROTA SJ PIRANHAS" at bounding box center [282, 243] width 214 height 13
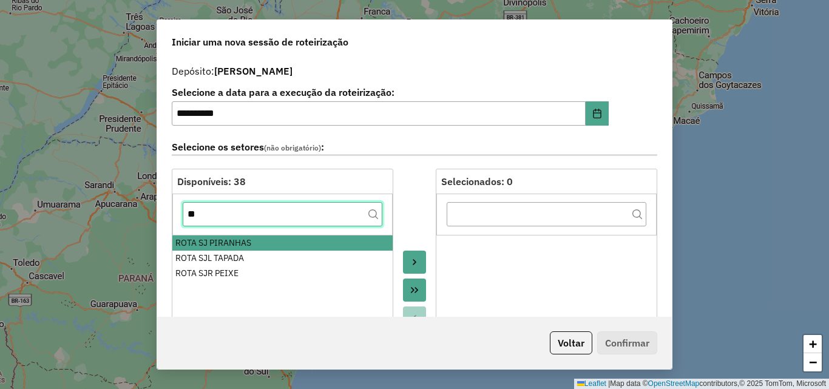
click at [221, 218] on input "**" at bounding box center [283, 214] width 200 height 24
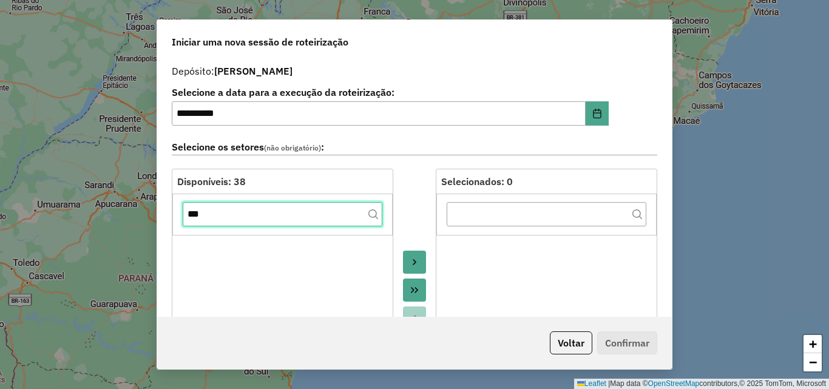
click at [224, 217] on input "***" at bounding box center [283, 214] width 200 height 24
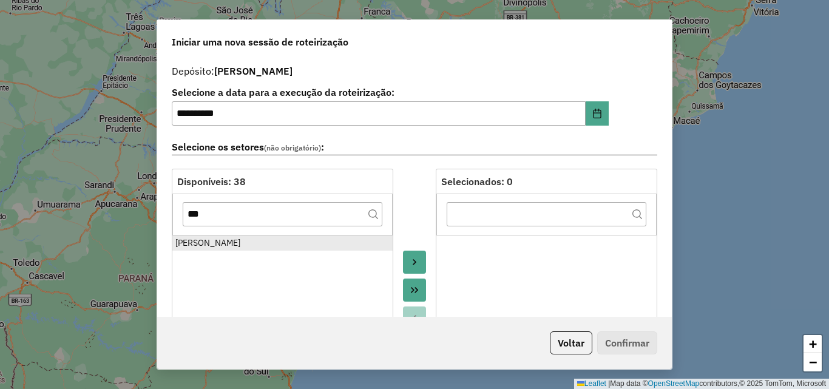
click at [211, 237] on div "[PERSON_NAME]" at bounding box center [282, 243] width 214 height 13
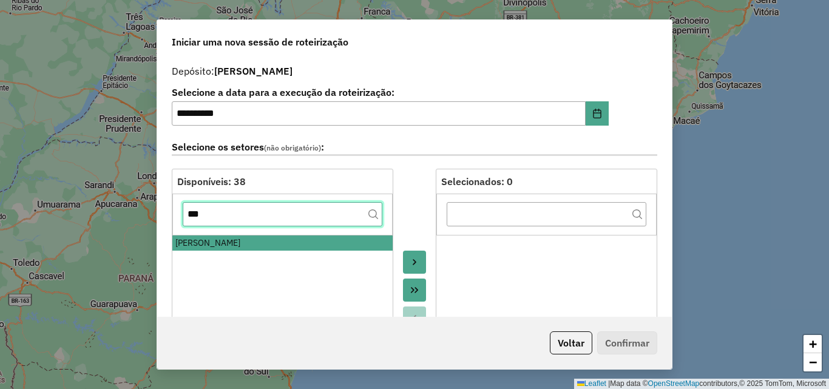
click at [220, 222] on input "***" at bounding box center [283, 214] width 200 height 24
click at [221, 223] on input "***" at bounding box center [283, 214] width 200 height 24
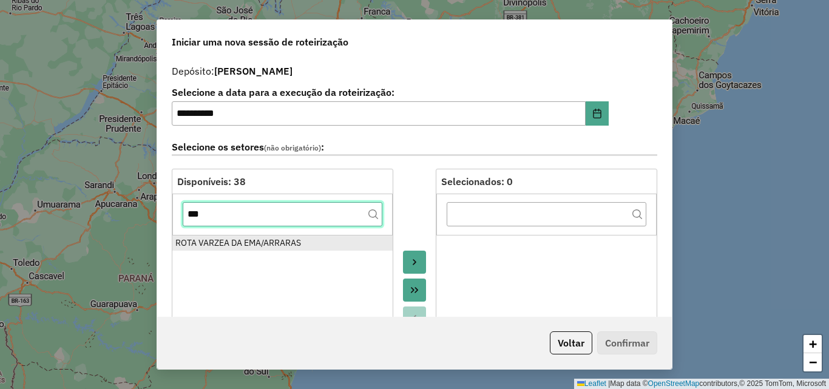
type input "***"
click at [222, 241] on div "ROTA VARZEA DA EMA/ARRARAS" at bounding box center [282, 243] width 214 height 13
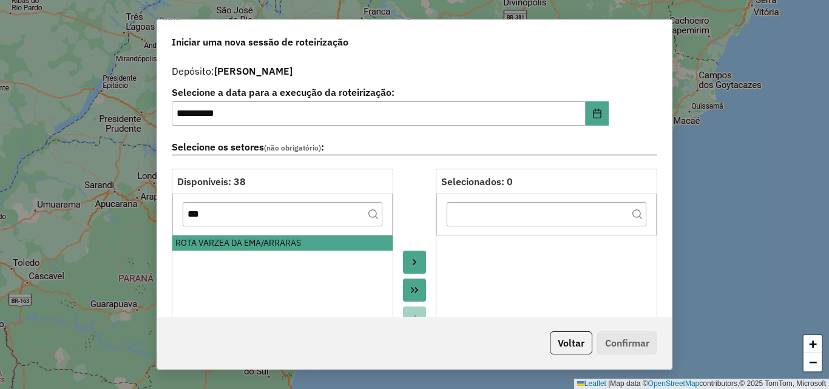
click at [410, 257] on button "Move to Target" at bounding box center [414, 262] width 23 height 23
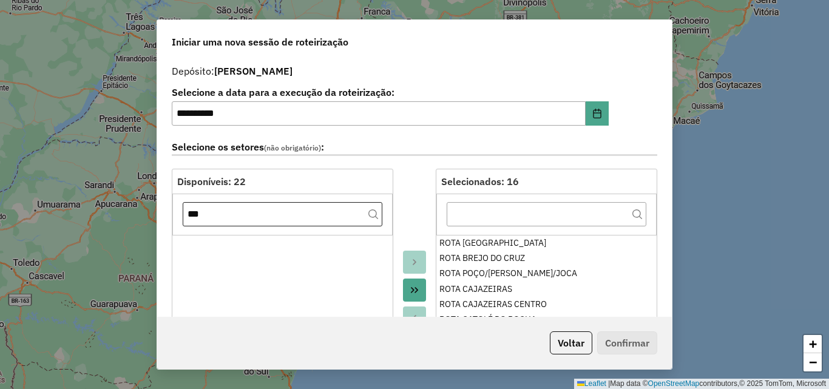
scroll to position [364, 0]
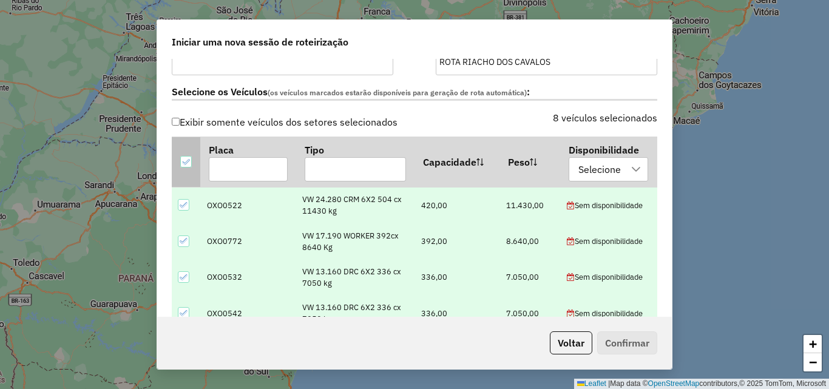
click at [190, 158] on div at bounding box center [186, 162] width 12 height 12
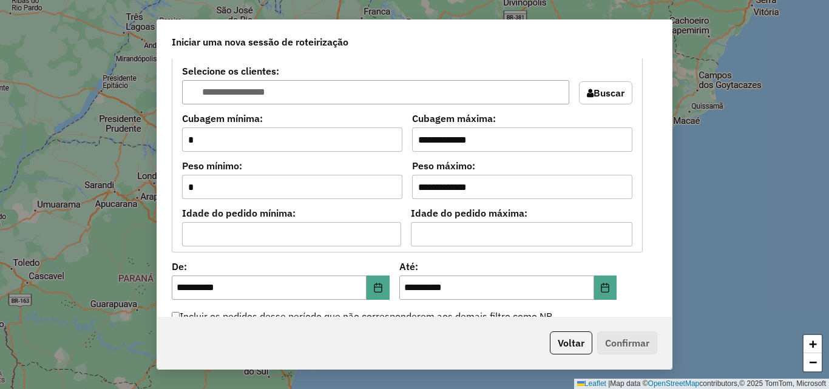
scroll to position [1092, 0]
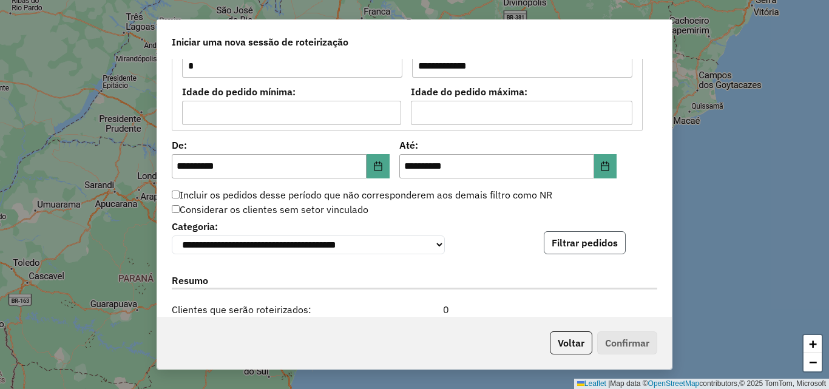
click at [548, 246] on button "Filtrar pedidos" at bounding box center [585, 242] width 82 height 23
click at [379, 167] on icon "Choose Date" at bounding box center [378, 166] width 10 height 10
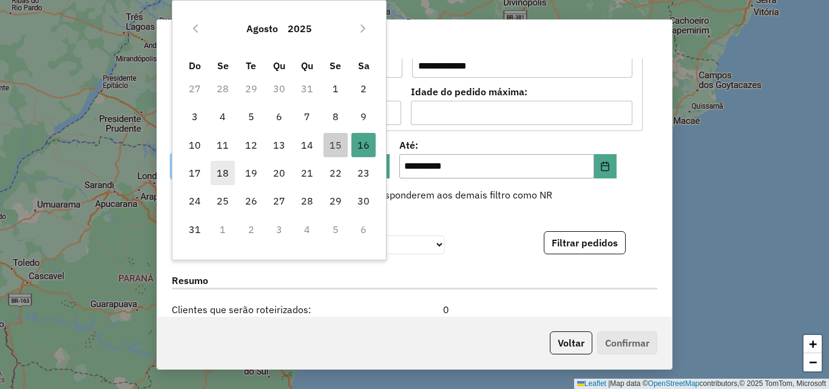
click at [223, 177] on span "18" at bounding box center [223, 173] width 24 height 24
type input "**********"
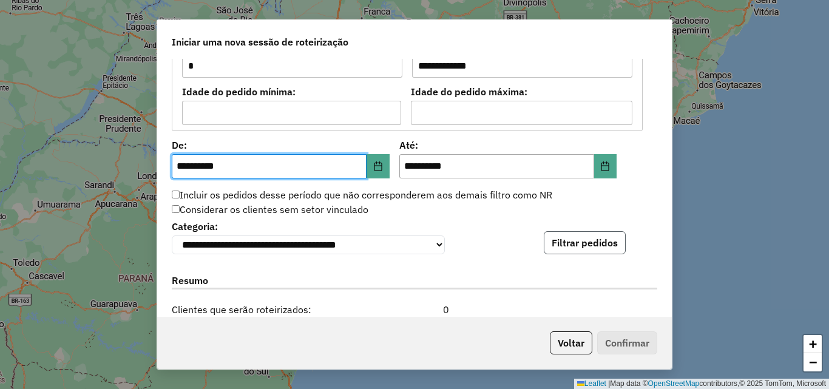
click at [586, 243] on button "Filtrar pedidos" at bounding box center [585, 242] width 82 height 23
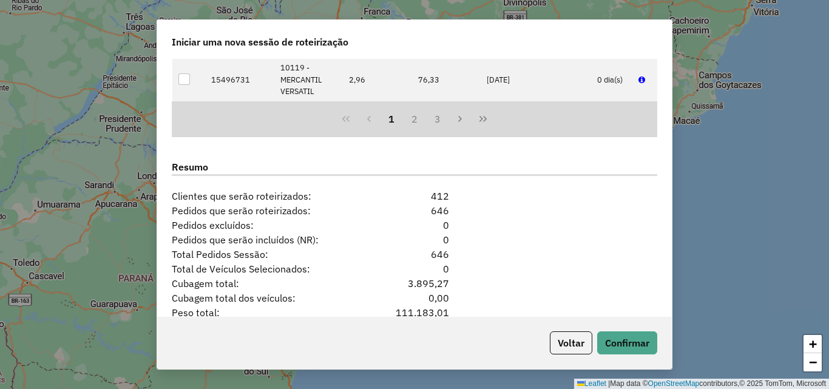
scroll to position [1531, 0]
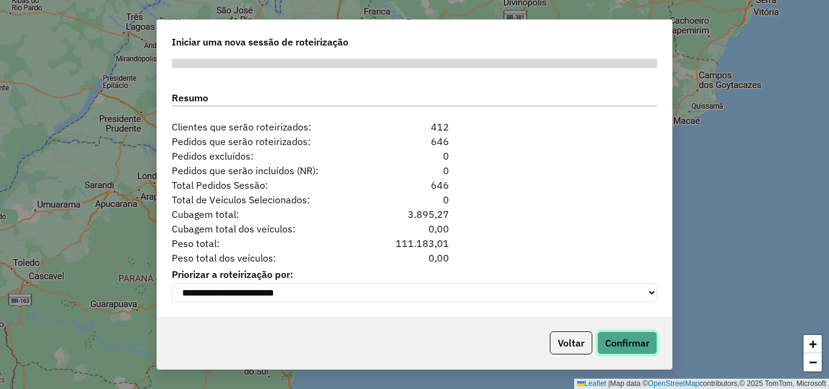
click at [622, 346] on button "Confirmar" at bounding box center [627, 342] width 60 height 23
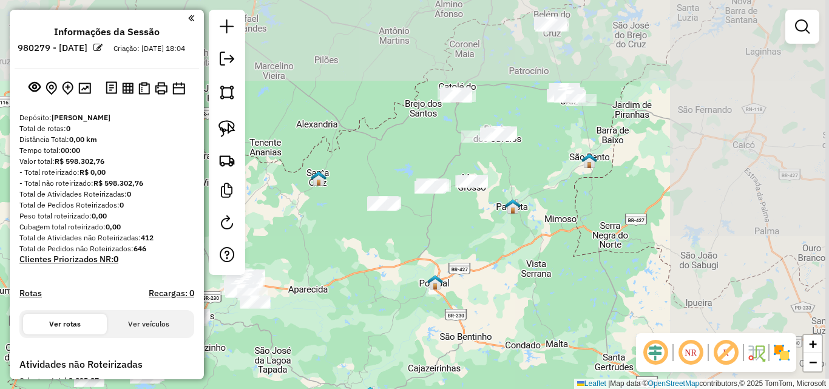
drag, startPoint x: 510, startPoint y: 226, endPoint x: 429, endPoint y: 264, distance: 89.8
click at [434, 260] on div "Janela de atendimento Grade de atendimento Capacidade Transportadoras Veículos …" at bounding box center [414, 194] width 829 height 389
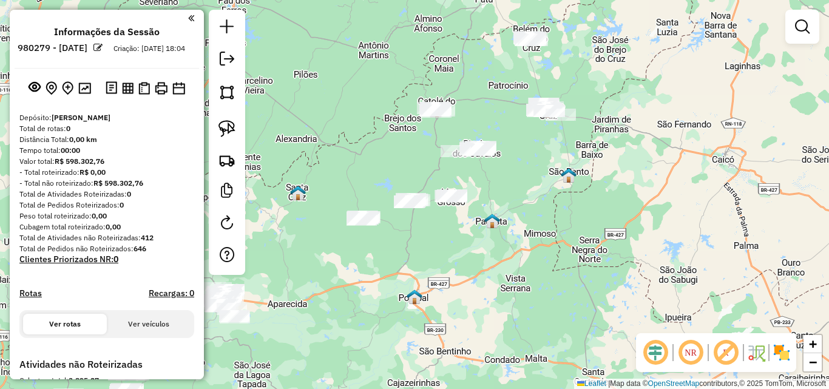
drag, startPoint x: 314, startPoint y: 82, endPoint x: 272, endPoint y: 149, distance: 79.6
click at [285, 152] on div "Janela de atendimento Grade de atendimento Capacidade Transportadoras Veículos …" at bounding box center [414, 194] width 829 height 389
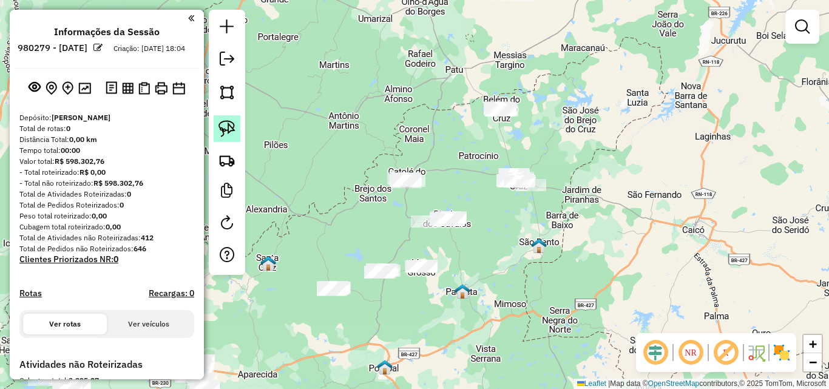
click at [234, 124] on img at bounding box center [226, 128] width 17 height 17
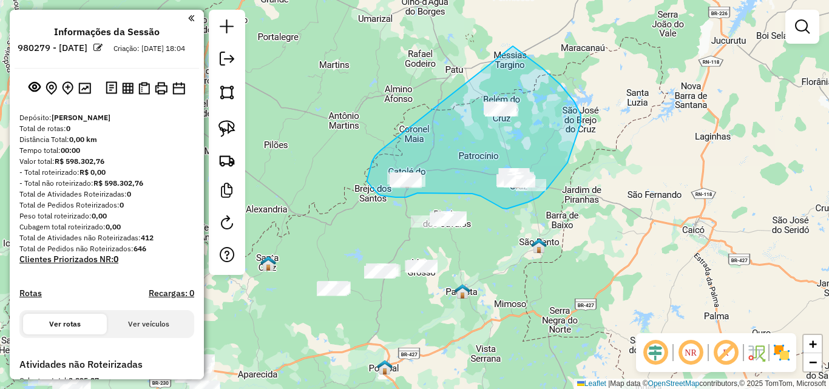
drag, startPoint x: 380, startPoint y: 150, endPoint x: 513, endPoint y: 46, distance: 168.9
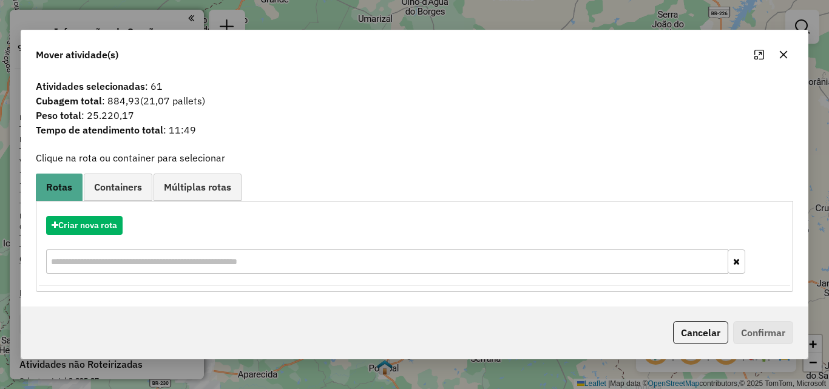
click at [709, 326] on button "Cancelar" at bounding box center [700, 332] width 55 height 23
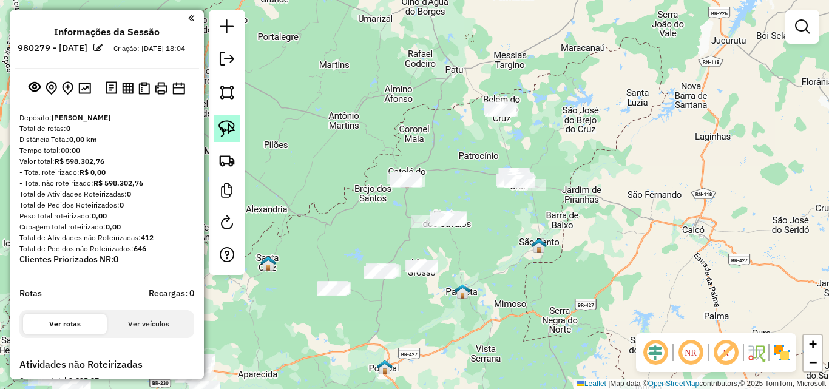
click at [227, 124] on img at bounding box center [226, 128] width 17 height 17
drag, startPoint x: 395, startPoint y: 162, endPoint x: 448, endPoint y: 173, distance: 53.9
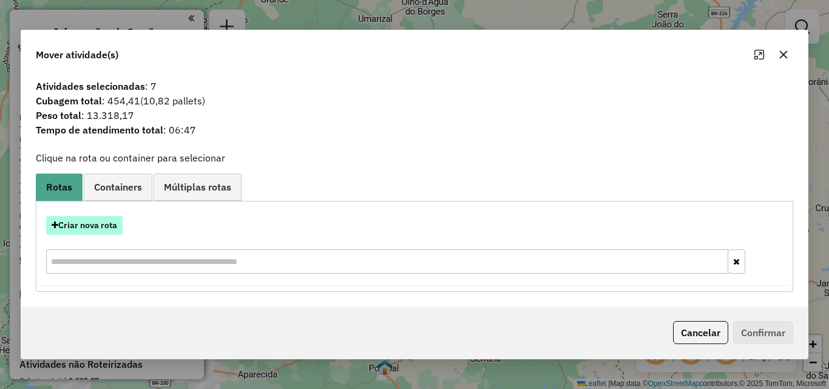
click at [101, 230] on button "Criar nova rota" at bounding box center [84, 225] width 76 height 19
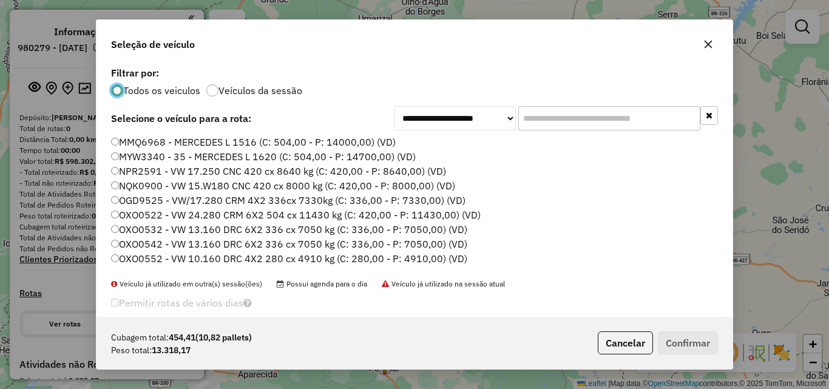
scroll to position [7, 4]
drag, startPoint x: 240, startPoint y: 143, endPoint x: 463, endPoint y: 223, distance: 236.8
click at [240, 143] on label "MMQ6968 - MERCEDES L 1516 (C: 504,00 - P: 14000,00) (VD)" at bounding box center [253, 142] width 285 height 15
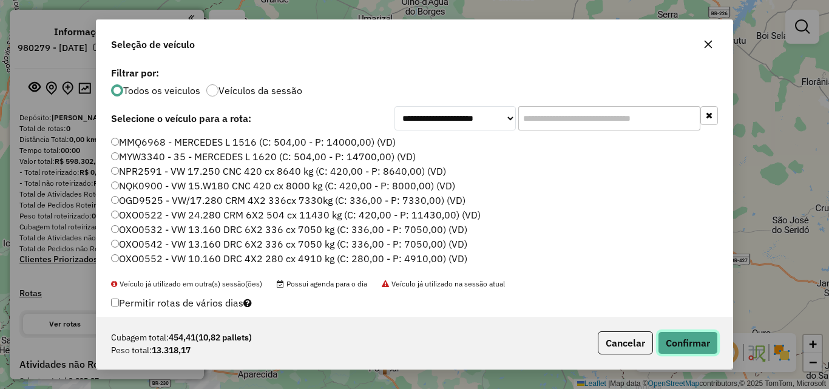
drag, startPoint x: 703, startPoint y: 348, endPoint x: 610, endPoint y: 317, distance: 97.3
click at [702, 348] on button "Confirmar" at bounding box center [688, 342] width 60 height 23
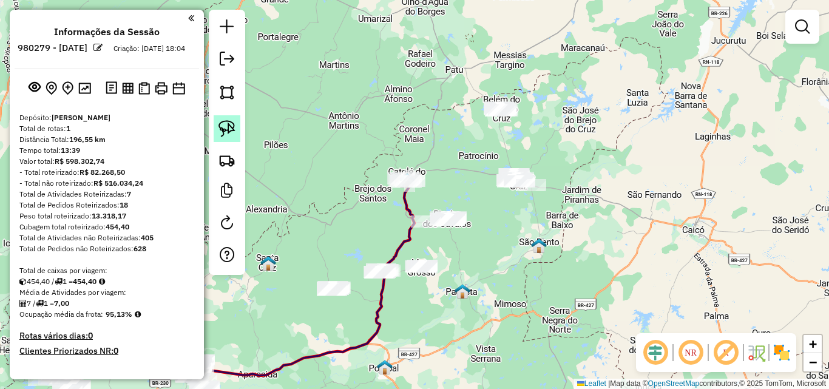
click at [236, 127] on link at bounding box center [227, 128] width 27 height 27
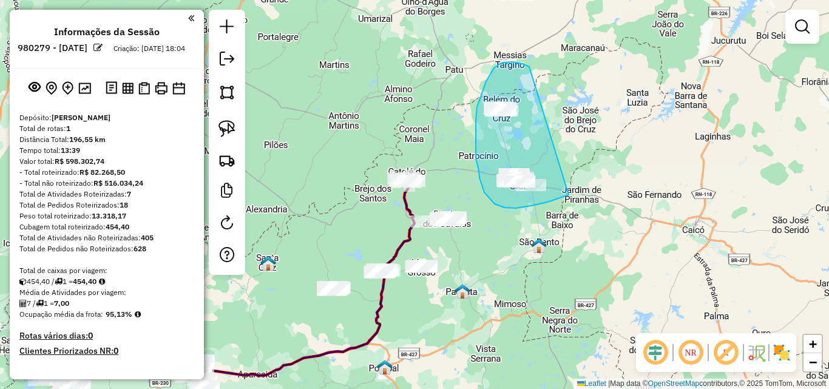
drag, startPoint x: 528, startPoint y: 66, endPoint x: 578, endPoint y: 187, distance: 130.8
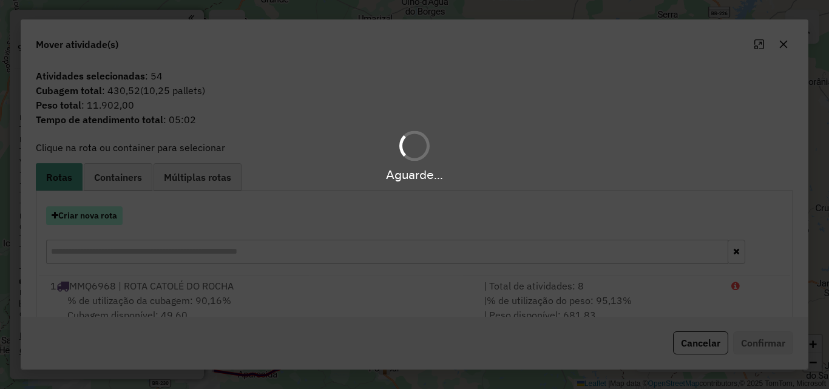
click at [103, 218] on div "Aguarde..." at bounding box center [414, 194] width 829 height 389
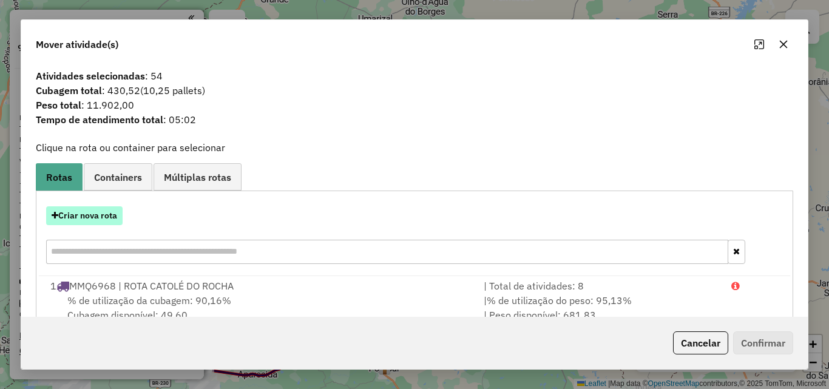
click at [95, 218] on button "Criar nova rota" at bounding box center [84, 215] width 76 height 19
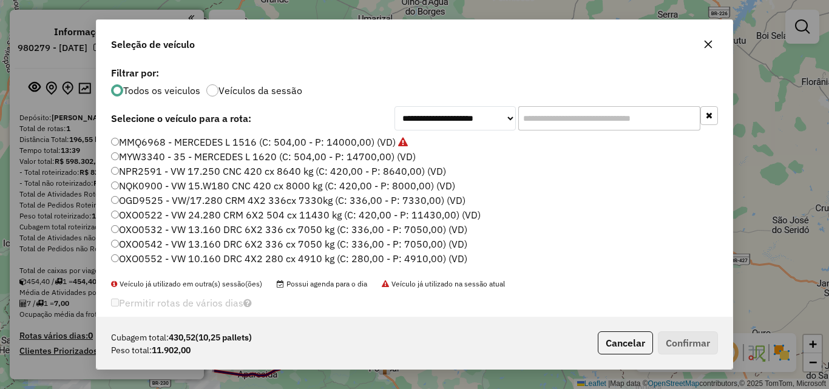
click at [198, 140] on label "MMQ6968 - MERCEDES L 1516 (C: 504,00 - P: 14000,00) (VD)" at bounding box center [259, 142] width 297 height 15
click at [700, 343] on button "Confirmar" at bounding box center [688, 342] width 60 height 23
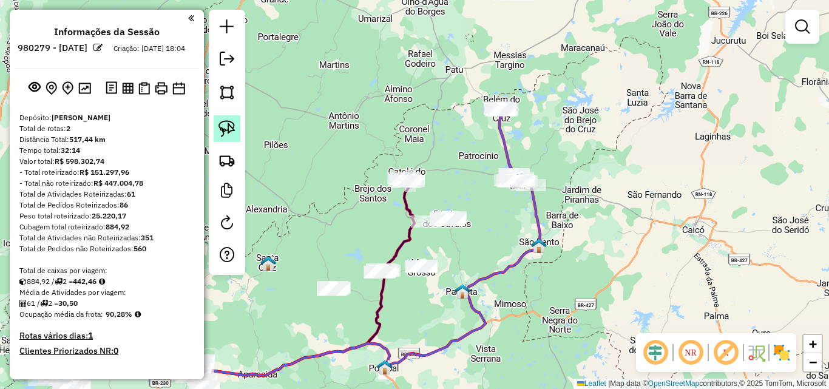
click at [235, 129] on link at bounding box center [227, 128] width 27 height 27
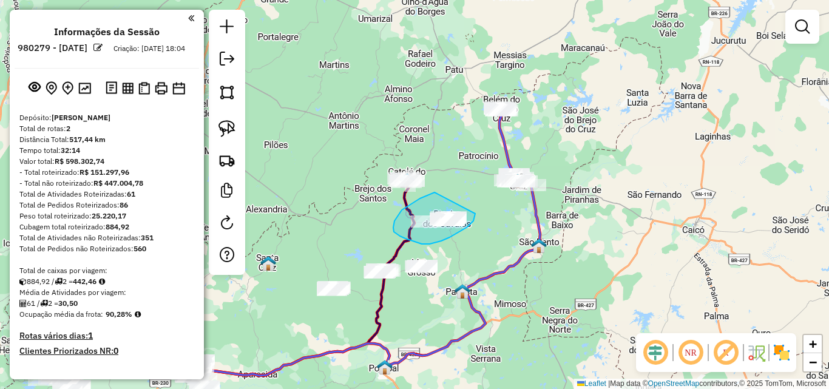
drag, startPoint x: 434, startPoint y: 192, endPoint x: 474, endPoint y: 214, distance: 45.3
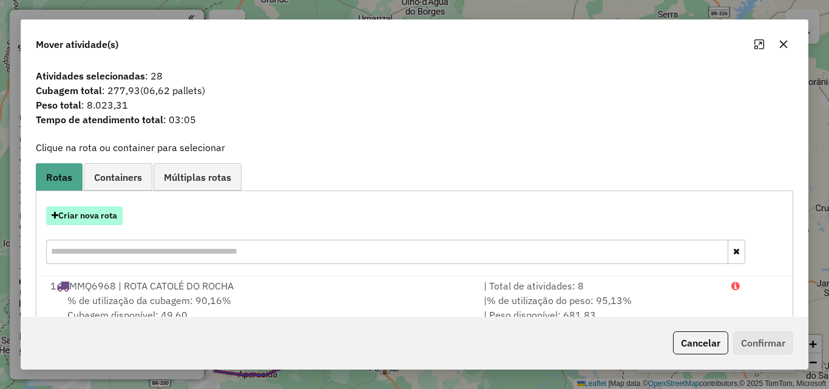
click at [87, 215] on button "Criar nova rota" at bounding box center [84, 215] width 76 height 19
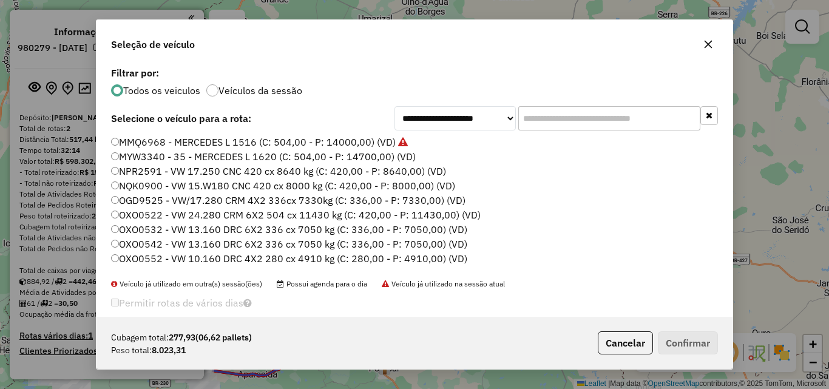
click at [199, 140] on label "MMQ6968 - MERCEDES L 1516 (C: 504,00 - P: 14000,00) (VD)" at bounding box center [259, 142] width 297 height 15
click at [701, 338] on button "Confirmar" at bounding box center [688, 342] width 60 height 23
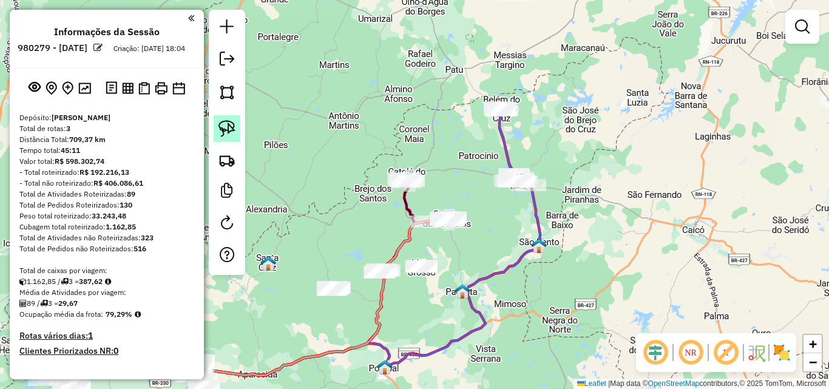
click at [227, 122] on img at bounding box center [226, 128] width 17 height 17
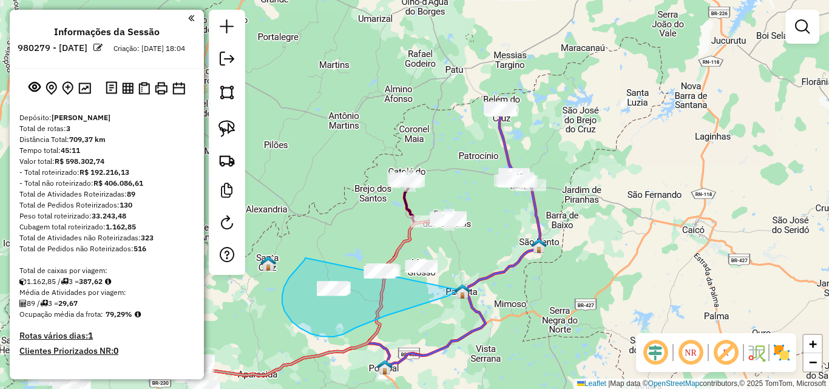
drag, startPoint x: 292, startPoint y: 322, endPoint x: 484, endPoint y: 243, distance: 207.1
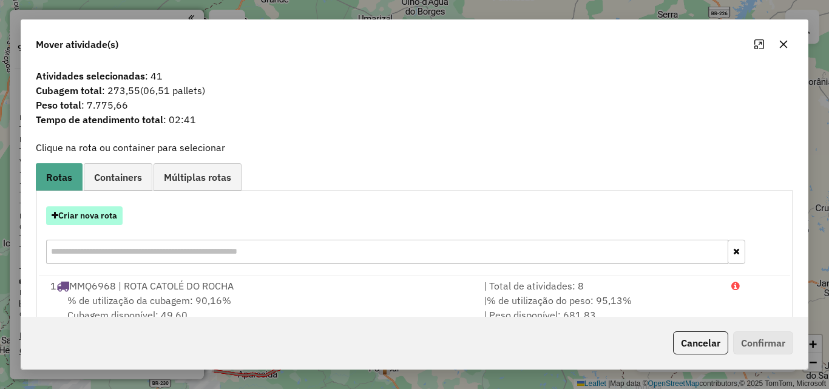
click at [115, 215] on button "Criar nova rota" at bounding box center [84, 215] width 76 height 19
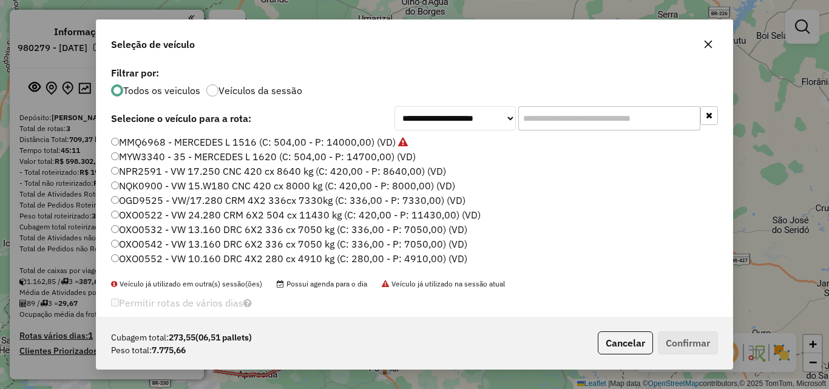
drag, startPoint x: 625, startPoint y: 337, endPoint x: 619, endPoint y: 336, distance: 6.2
click at [625, 338] on button "Cancelar" at bounding box center [625, 342] width 55 height 23
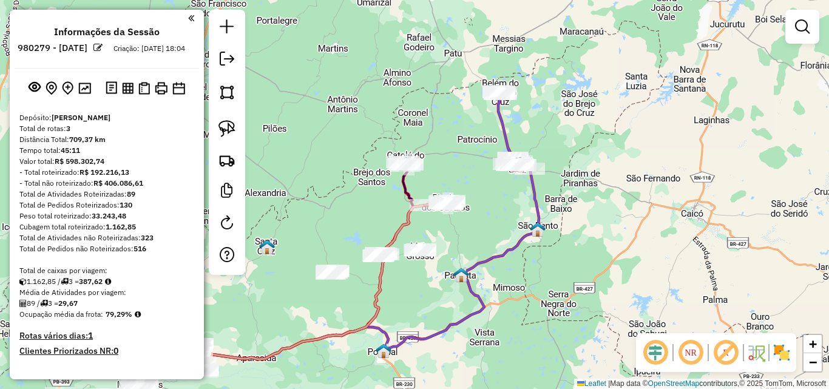
drag, startPoint x: 356, startPoint y: 241, endPoint x: 294, endPoint y: 175, distance: 89.7
click at [359, 208] on div "Janela de atendimento Grade de atendimento Capacidade Transportadoras Veículos …" at bounding box center [414, 194] width 829 height 389
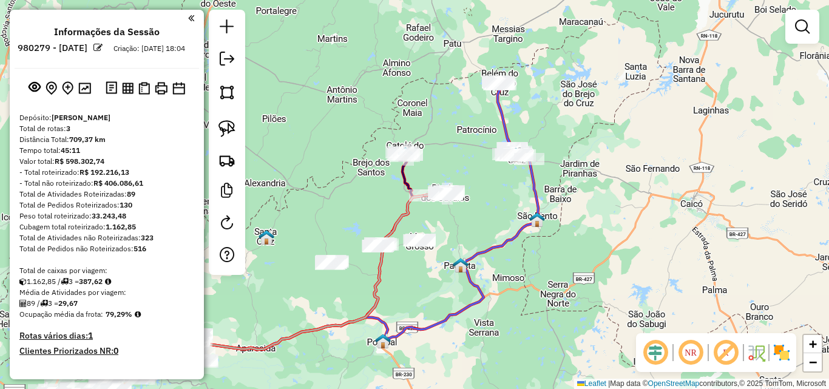
drag, startPoint x: 222, startPoint y: 133, endPoint x: 282, endPoint y: 163, distance: 67.3
click at [222, 133] on img at bounding box center [226, 128] width 17 height 17
drag, startPoint x: 367, startPoint y: 217, endPoint x: 399, endPoint y: 235, distance: 36.4
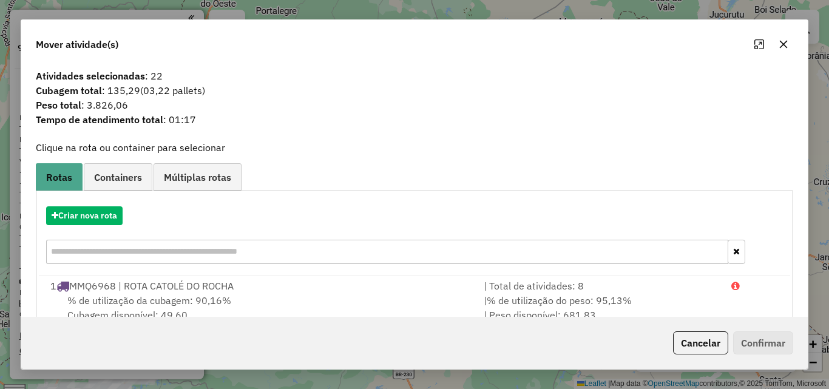
click at [695, 343] on button "Cancelar" at bounding box center [700, 342] width 55 height 23
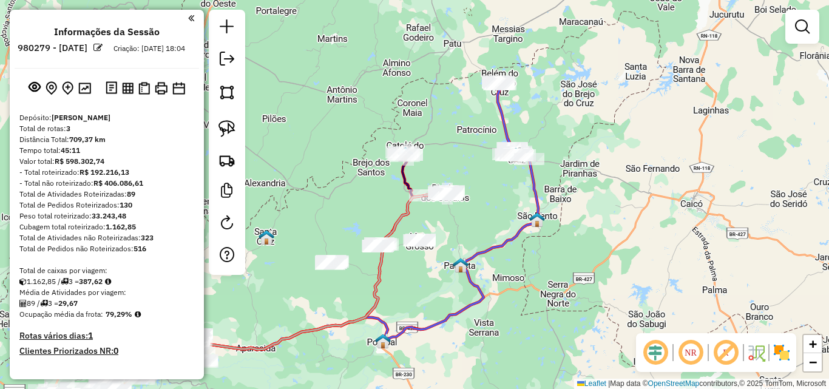
drag, startPoint x: 316, startPoint y: 229, endPoint x: 258, endPoint y: 183, distance: 74.7
click at [316, 229] on div "Janela de atendimento Grade de atendimento Capacidade Transportadoras Veículos …" at bounding box center [414, 194] width 829 height 389
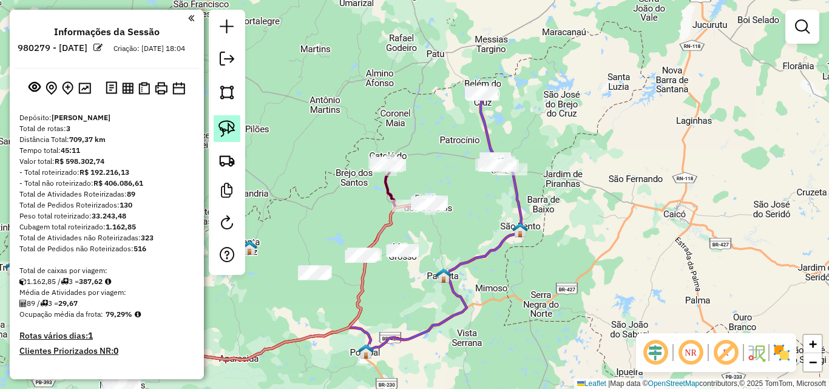
drag, startPoint x: 222, startPoint y: 123, endPoint x: 231, endPoint y: 135, distance: 15.2
click at [222, 122] on img at bounding box center [226, 128] width 17 height 17
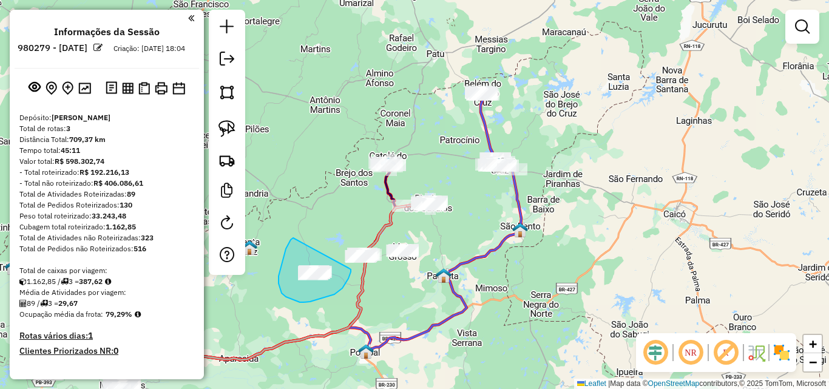
drag, startPoint x: 281, startPoint y: 293, endPoint x: 347, endPoint y: 266, distance: 70.7
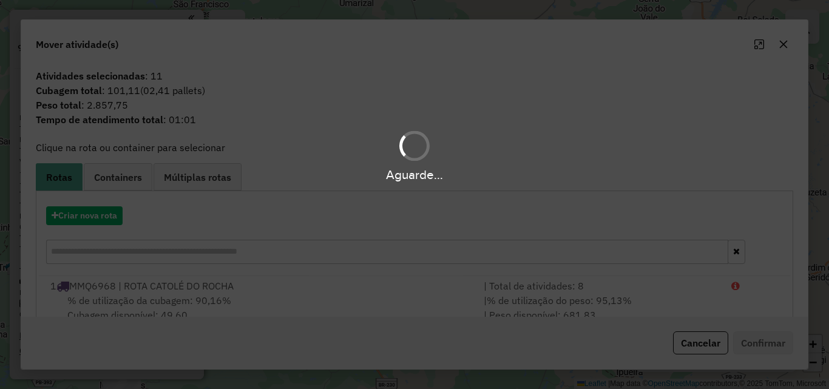
click at [693, 342] on button "Cancelar" at bounding box center [700, 342] width 55 height 23
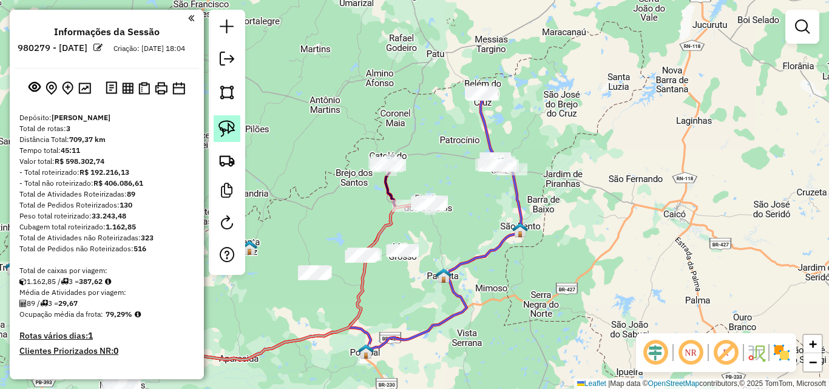
click at [223, 137] on img at bounding box center [226, 128] width 17 height 17
drag, startPoint x: 388, startPoint y: 235, endPoint x: 437, endPoint y: 249, distance: 50.5
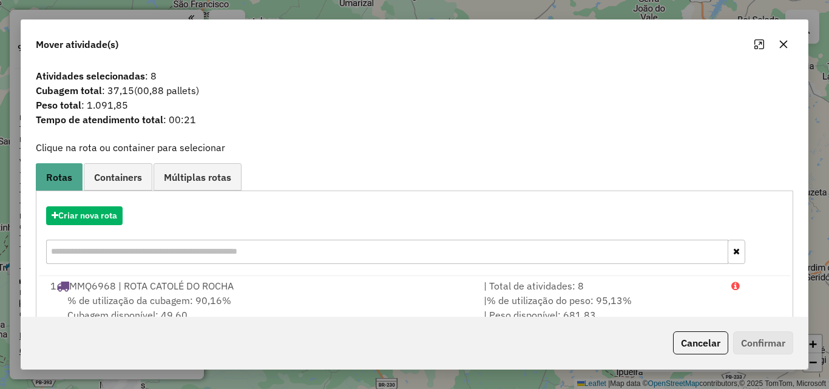
drag, startPoint x: 710, startPoint y: 348, endPoint x: 695, endPoint y: 342, distance: 16.9
click at [709, 348] on button "Cancelar" at bounding box center [700, 342] width 55 height 23
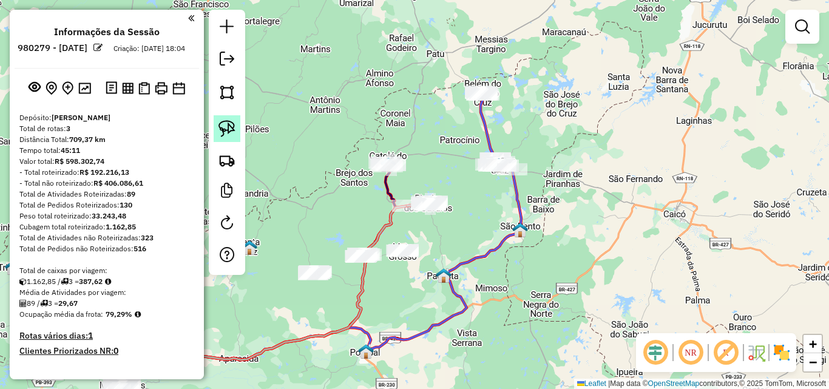
click at [220, 130] on img at bounding box center [226, 128] width 17 height 17
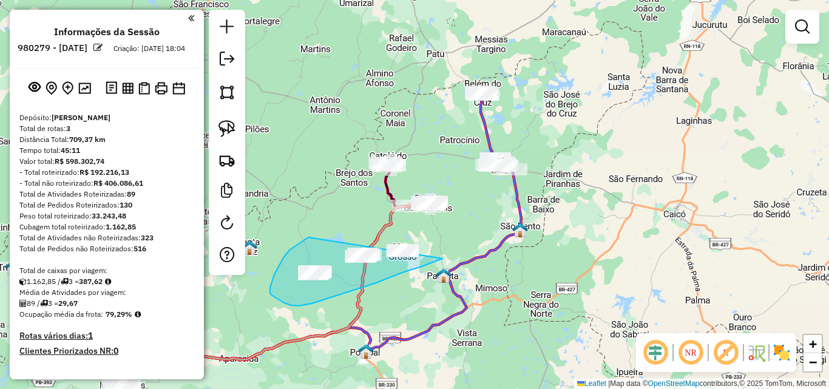
drag, startPoint x: 274, startPoint y: 274, endPoint x: 462, endPoint y: 241, distance: 190.3
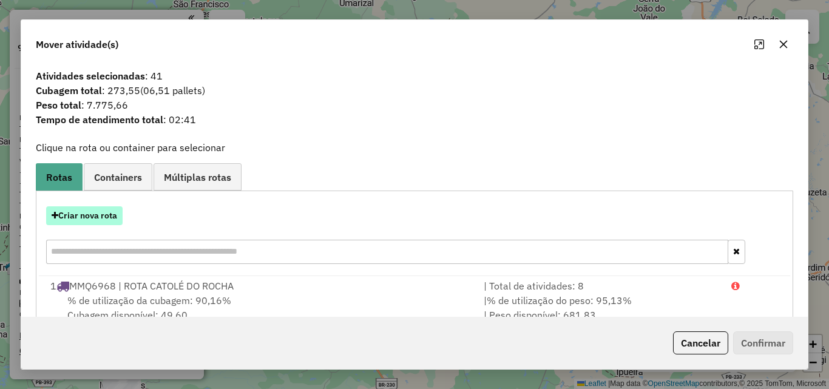
click at [108, 217] on button "Criar nova rota" at bounding box center [84, 215] width 76 height 19
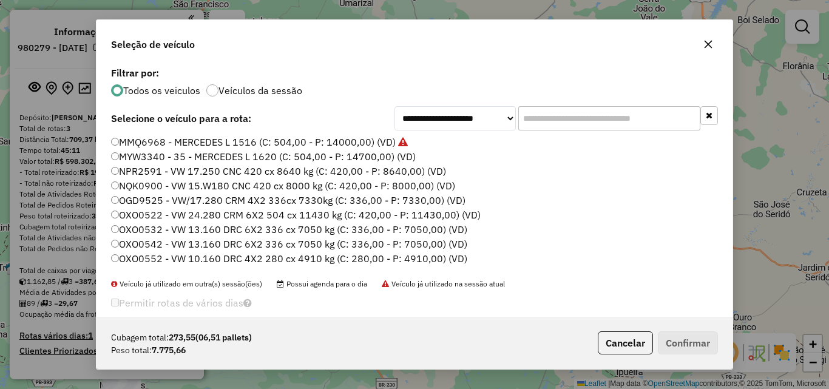
drag, startPoint x: 245, startPoint y: 141, endPoint x: 542, endPoint y: 198, distance: 302.7
click at [245, 141] on label "MMQ6968 - MERCEDES L 1516 (C: 504,00 - P: 14000,00) (VD)" at bounding box center [259, 142] width 297 height 15
click at [676, 338] on button "Confirmar" at bounding box center [688, 342] width 60 height 23
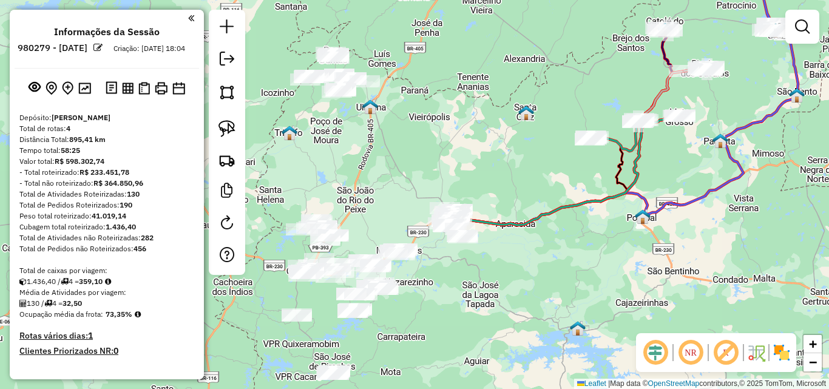
drag, startPoint x: 471, startPoint y: 294, endPoint x: 737, endPoint y: 181, distance: 289.2
click at [744, 162] on div "Janela de atendimento Grade de atendimento Capacidade Transportadoras Veículos …" at bounding box center [414, 194] width 829 height 389
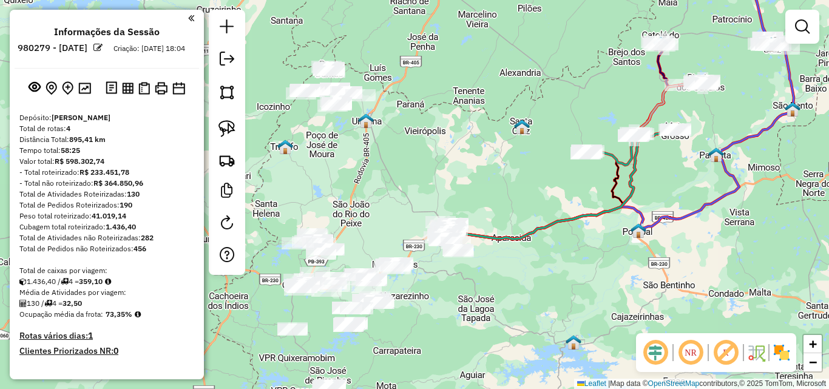
drag, startPoint x: 737, startPoint y: 181, endPoint x: 678, endPoint y: 212, distance: 66.5
click at [737, 183] on icon at bounding box center [617, 144] width 352 height 190
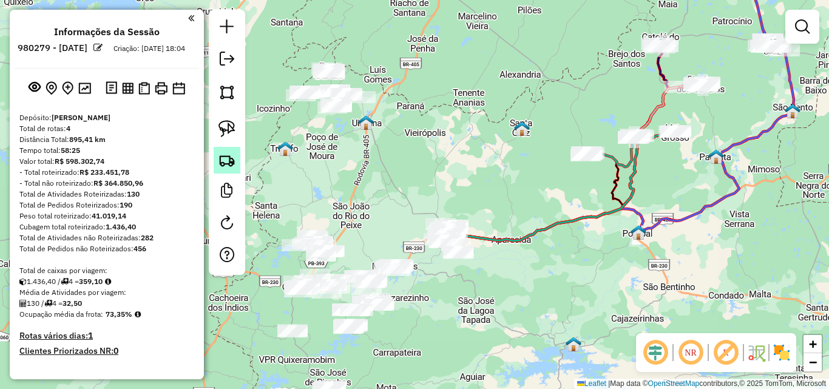
click at [214, 147] on link at bounding box center [227, 160] width 27 height 27
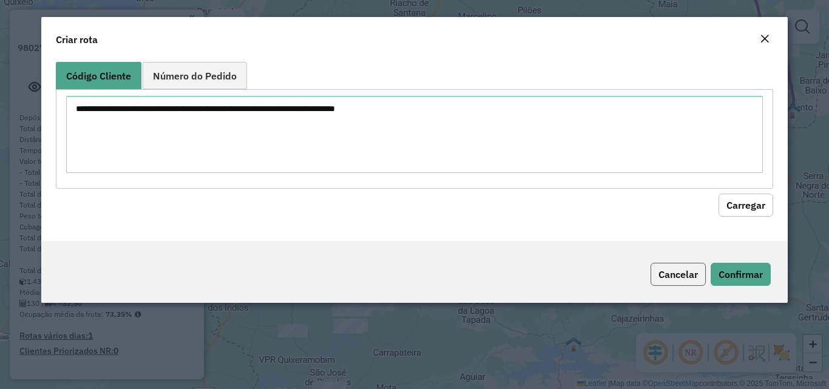
click at [677, 270] on button "Cancelar" at bounding box center [677, 274] width 55 height 23
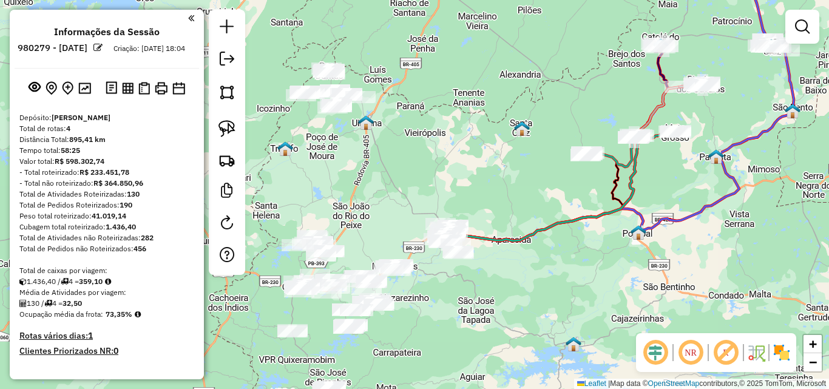
drag, startPoint x: 235, startPoint y: 126, endPoint x: 241, endPoint y: 122, distance: 7.1
click at [235, 126] on img at bounding box center [226, 128] width 17 height 17
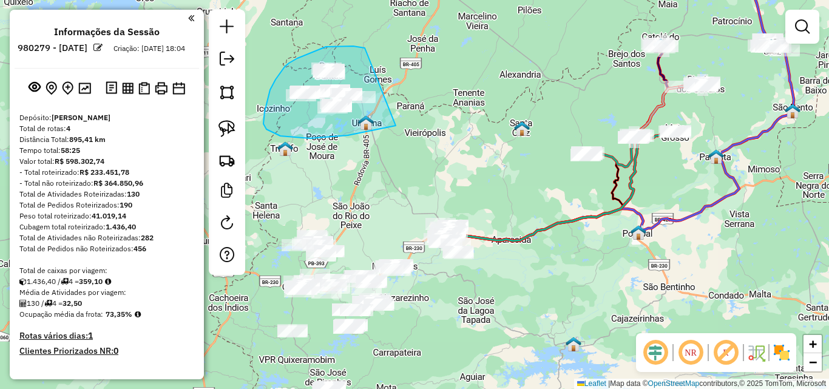
drag, startPoint x: 335, startPoint y: 46, endPoint x: 426, endPoint y: 109, distance: 110.7
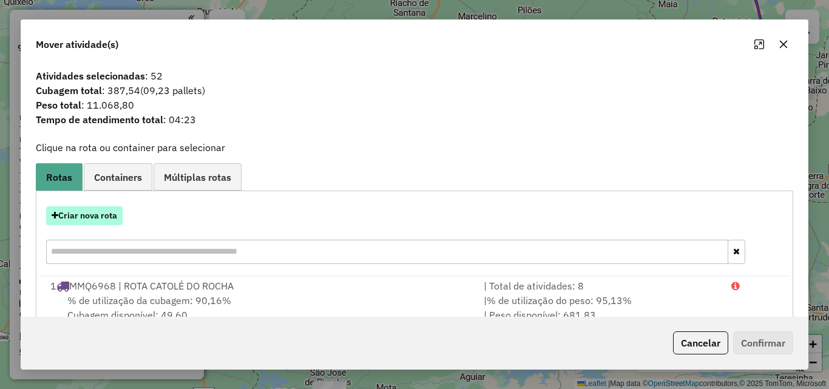
click at [84, 218] on button "Criar nova rota" at bounding box center [84, 215] width 76 height 19
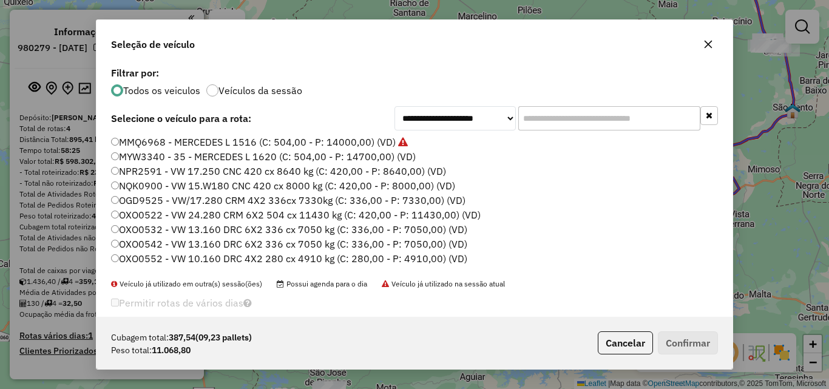
click at [137, 139] on label "MMQ6968 - MERCEDES L 1516 (C: 504,00 - P: 14000,00) (VD)" at bounding box center [259, 142] width 297 height 15
click at [696, 341] on button "Confirmar" at bounding box center [688, 342] width 60 height 23
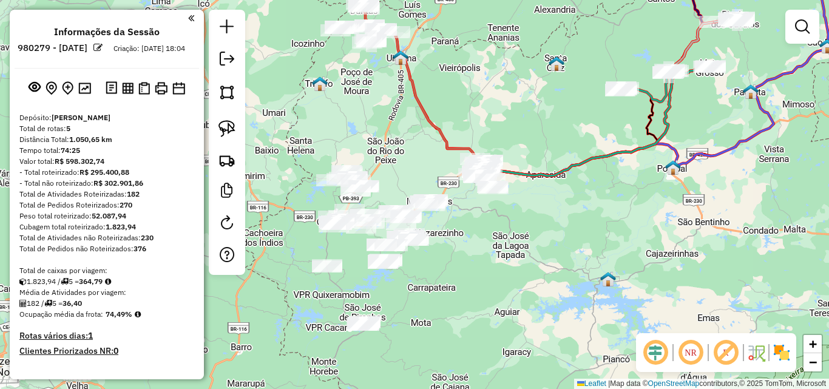
drag, startPoint x: 435, startPoint y: 255, endPoint x: 465, endPoint y: 194, distance: 67.8
click at [471, 193] on div "Janela de atendimento Grade de atendimento Capacidade Transportadoras Veículos …" at bounding box center [414, 194] width 829 height 389
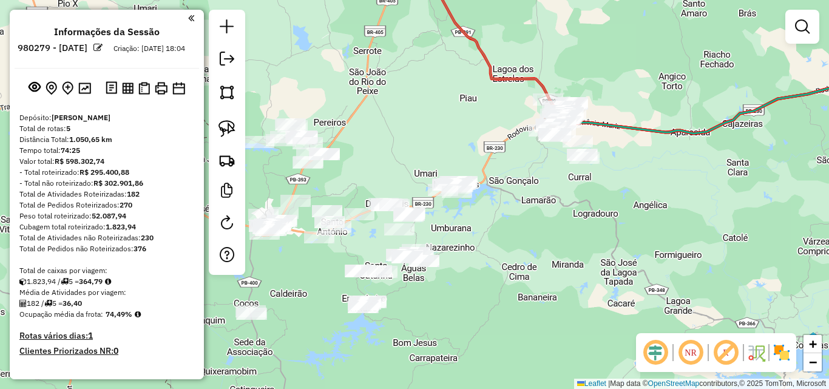
drag, startPoint x: 235, startPoint y: 130, endPoint x: 380, endPoint y: 158, distance: 147.8
click at [236, 132] on link at bounding box center [227, 128] width 27 height 27
drag, startPoint x: 426, startPoint y: 168, endPoint x: 499, endPoint y: 162, distance: 73.1
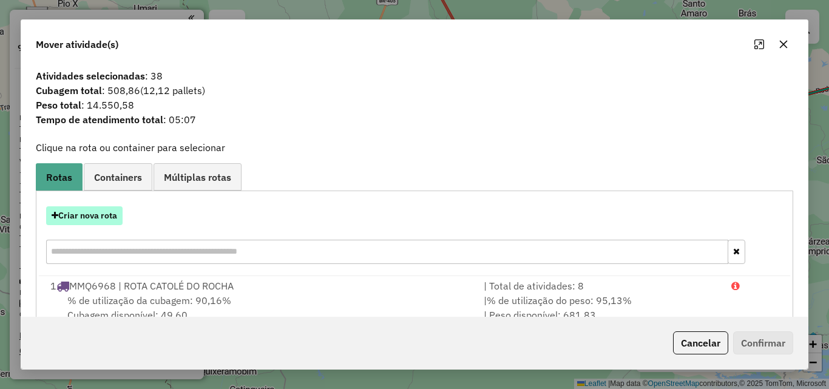
click at [103, 219] on button "Criar nova rota" at bounding box center [84, 215] width 76 height 19
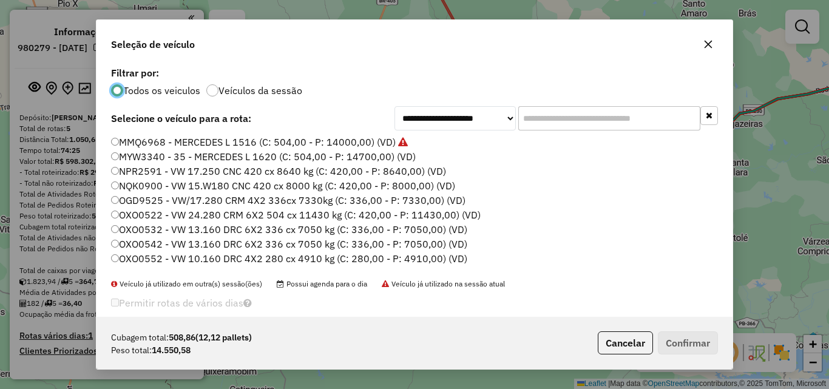
drag, startPoint x: 185, startPoint y: 146, endPoint x: 308, endPoint y: 152, distance: 123.3
click at [184, 146] on label "MMQ6968 - MERCEDES L 1516 (C: 504,00 - P: 14000,00) (VD)" at bounding box center [259, 142] width 297 height 15
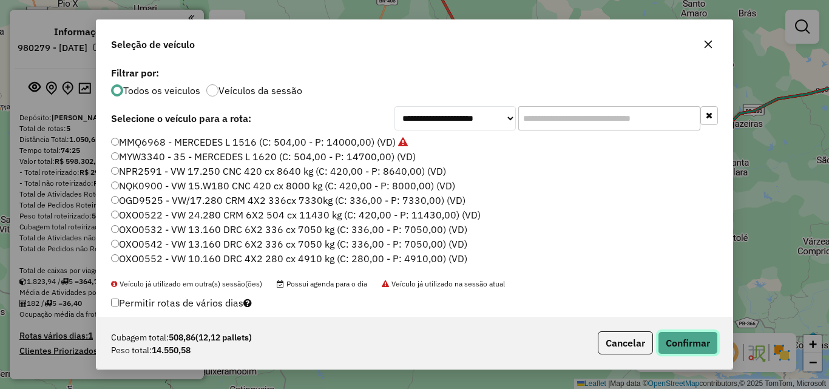
click at [678, 337] on button "Confirmar" at bounding box center [688, 342] width 60 height 23
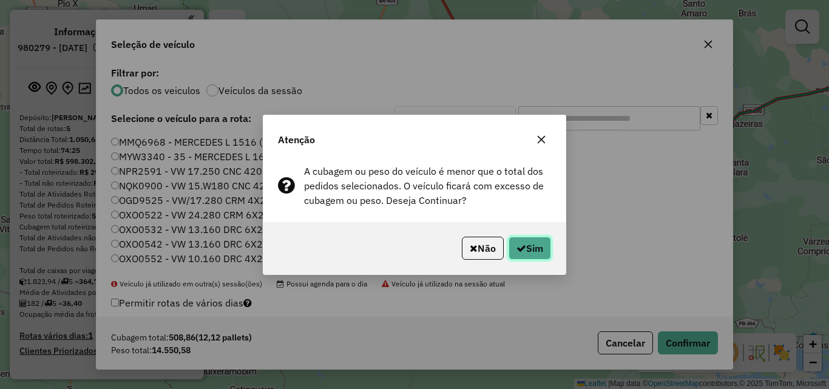
drag, startPoint x: 527, startPoint y: 258, endPoint x: 534, endPoint y: 260, distance: 6.9
click at [527, 259] on button "Sim" at bounding box center [529, 248] width 42 height 23
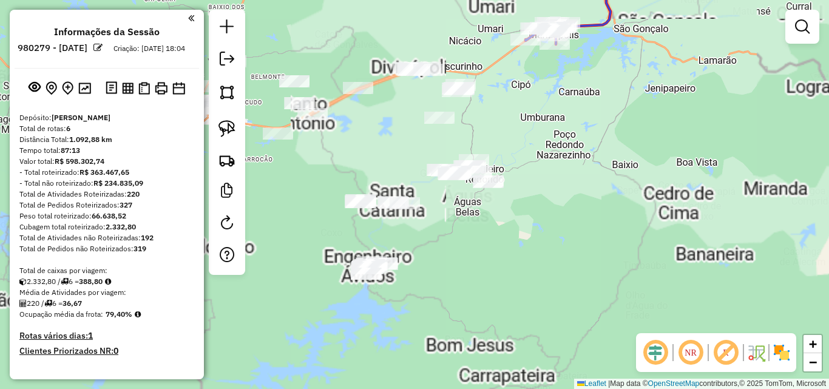
click at [224, 132] on img at bounding box center [226, 128] width 17 height 17
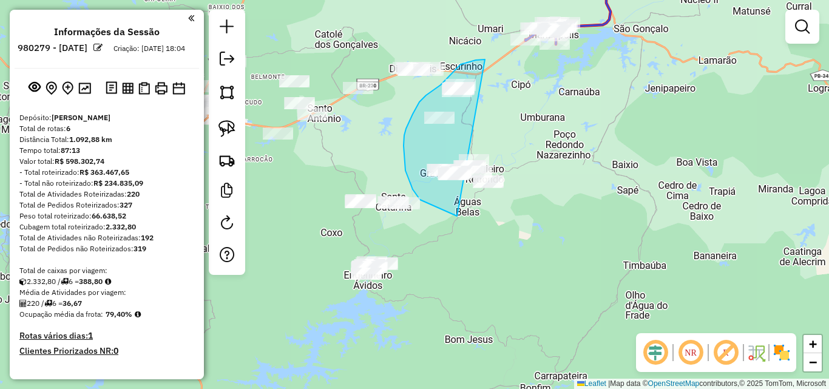
drag, startPoint x: 451, startPoint y: 73, endPoint x: 551, endPoint y: 200, distance: 161.1
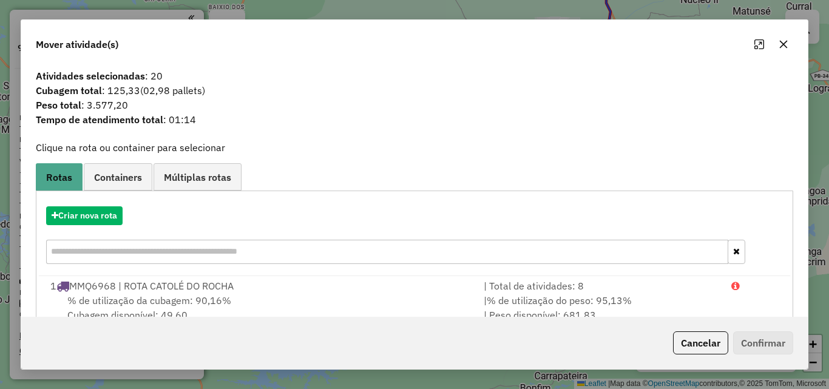
drag, startPoint x: 707, startPoint y: 339, endPoint x: 695, endPoint y: 339, distance: 12.1
click at [706, 339] on button "Cancelar" at bounding box center [700, 342] width 55 height 23
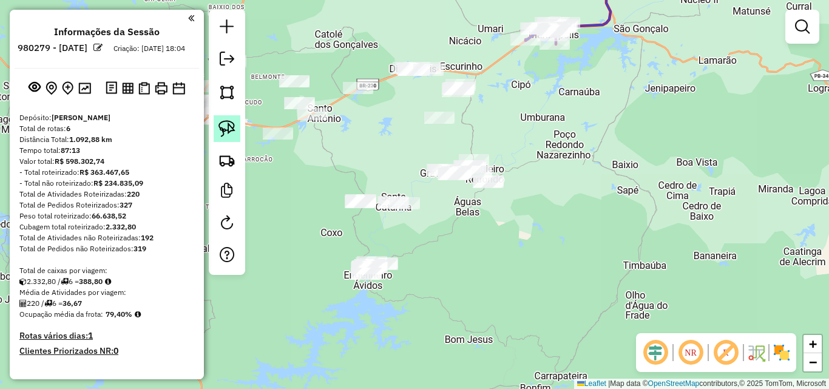
click at [233, 122] on img at bounding box center [226, 128] width 17 height 17
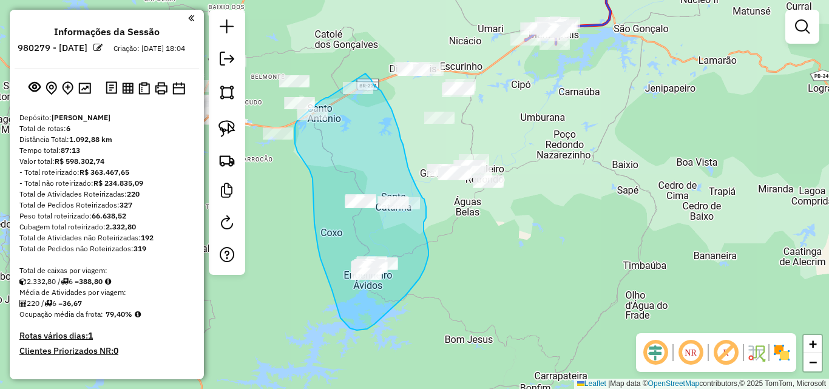
drag, startPoint x: 328, startPoint y: 98, endPoint x: 365, endPoint y: 73, distance: 44.3
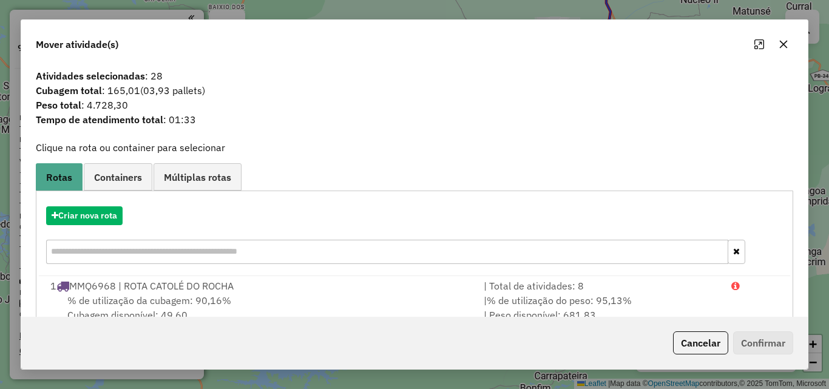
click at [704, 348] on button "Cancelar" at bounding box center [700, 342] width 55 height 23
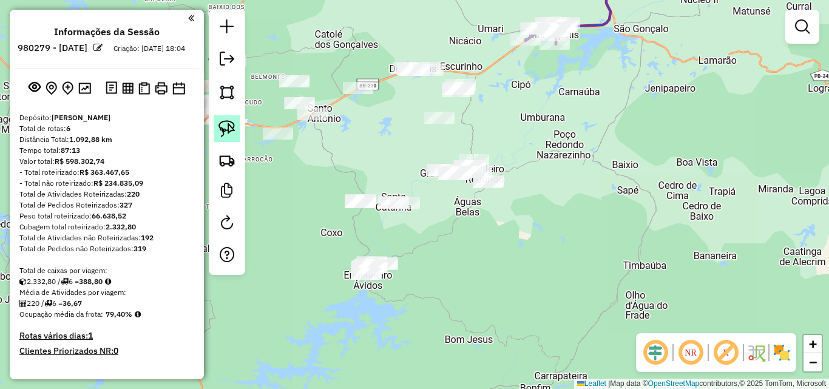
click at [224, 121] on img at bounding box center [226, 128] width 17 height 17
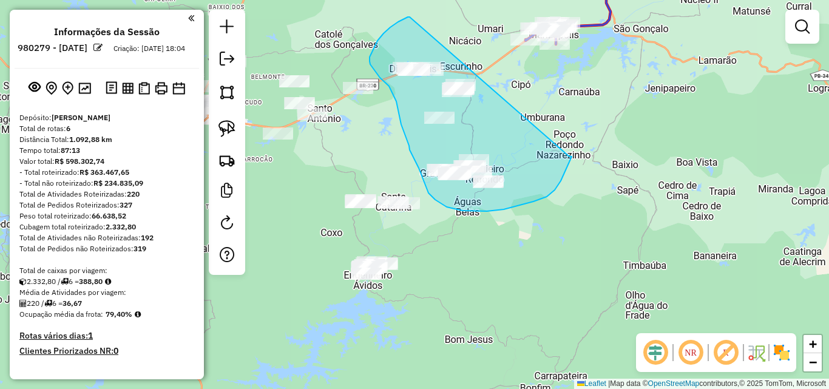
drag, startPoint x: 410, startPoint y: 17, endPoint x: 568, endPoint y: 157, distance: 211.1
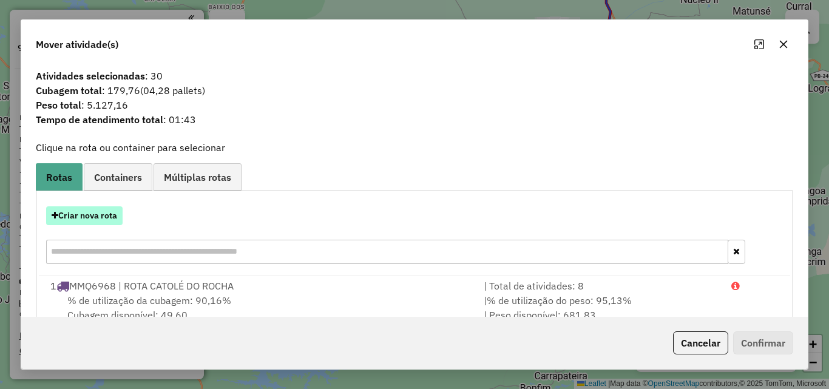
click at [96, 212] on button "Criar nova rota" at bounding box center [84, 215] width 76 height 19
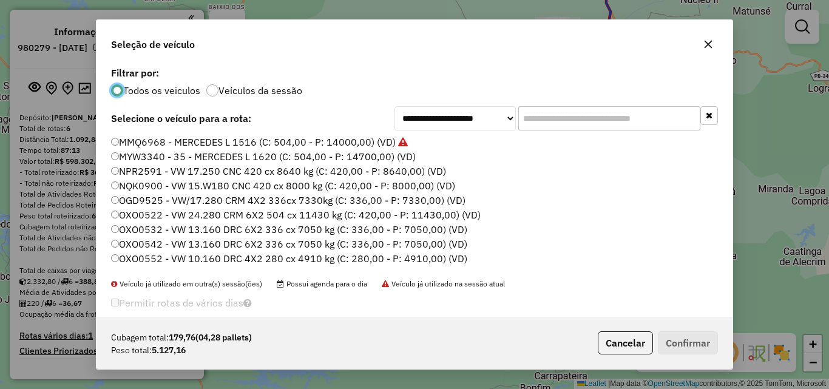
click at [238, 146] on label "MMQ6968 - MERCEDES L 1516 (C: 504,00 - P: 14000,00) (VD)" at bounding box center [259, 142] width 297 height 15
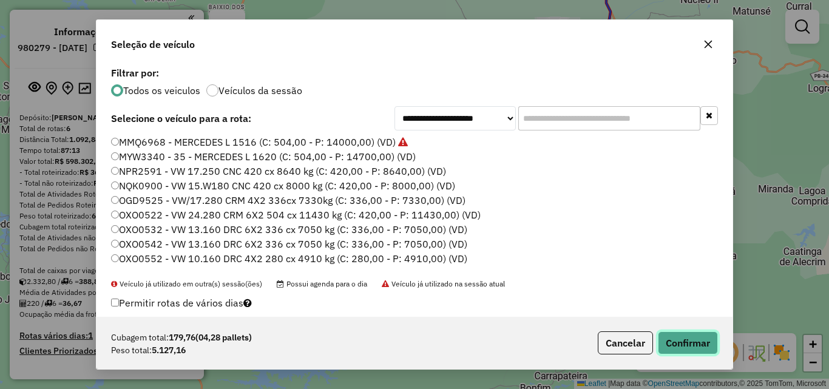
drag, startPoint x: 661, startPoint y: 336, endPoint x: 620, endPoint y: 292, distance: 60.1
click at [661, 337] on button "Confirmar" at bounding box center [688, 342] width 60 height 23
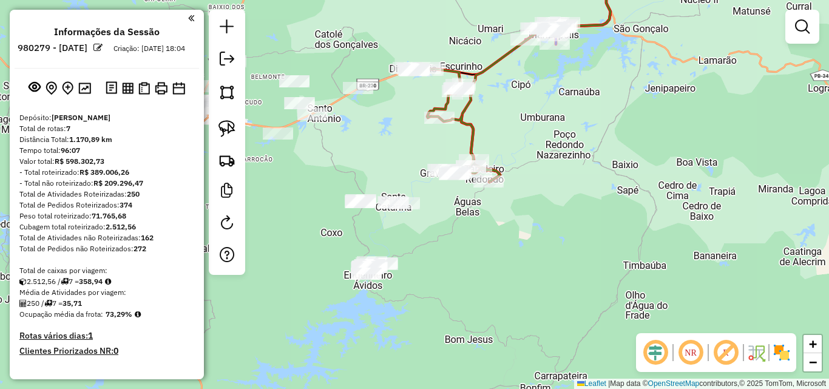
click at [476, 318] on div "Janela de atendimento Grade de atendimento Capacidade Transportadoras Veículos …" at bounding box center [414, 194] width 829 height 389
drag, startPoint x: 224, startPoint y: 132, endPoint x: 238, endPoint y: 127, distance: 14.8
click at [224, 131] on img at bounding box center [226, 128] width 17 height 17
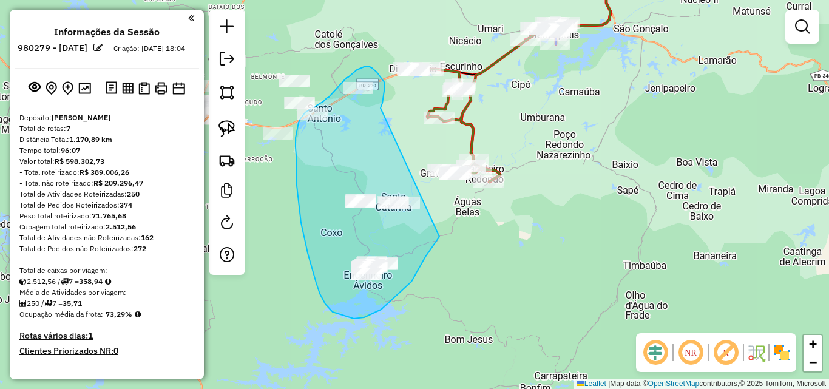
drag, startPoint x: 381, startPoint y: 106, endPoint x: 443, endPoint y: 229, distance: 137.6
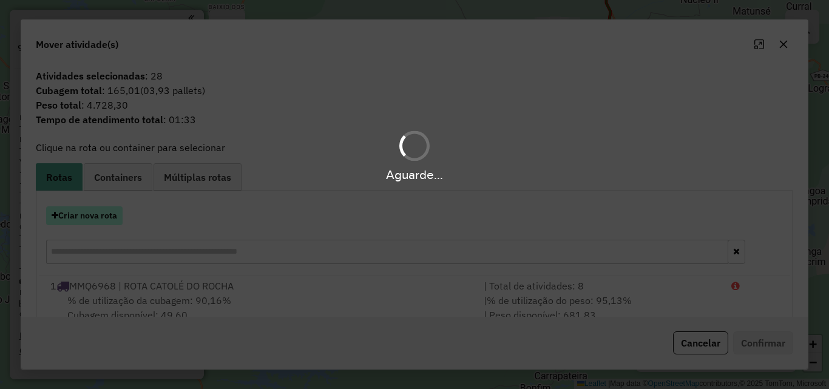
click at [104, 219] on hb-app "Aguarde... Pop-up bloqueado! Seu navegador bloqueou automáticamente a abertura …" at bounding box center [414, 194] width 829 height 389
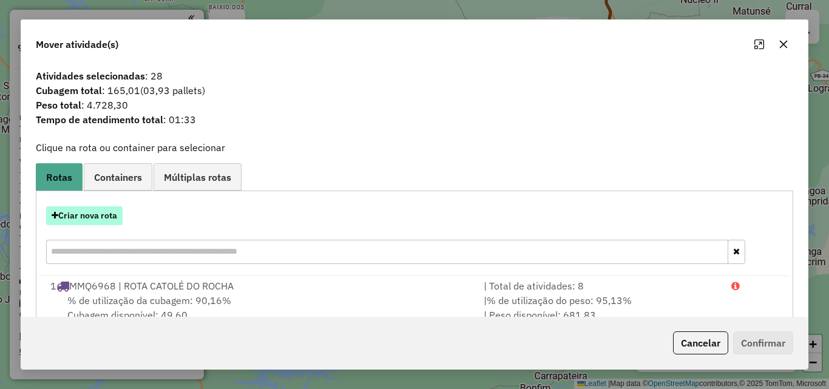
click at [98, 217] on button "Criar nova rota" at bounding box center [84, 215] width 76 height 19
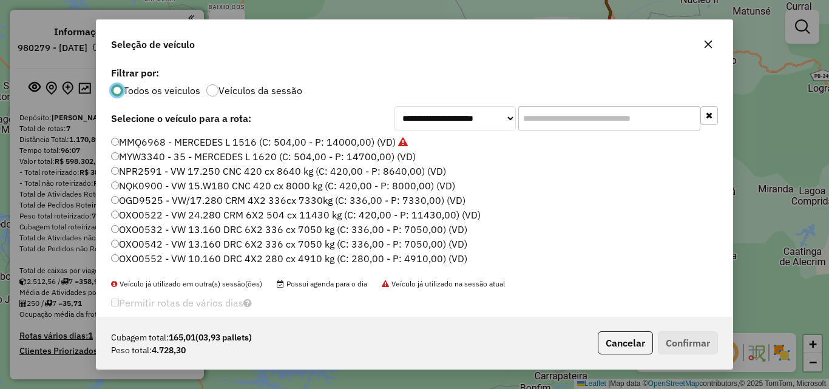
click at [262, 147] on label "MMQ6968 - MERCEDES L 1516 (C: 504,00 - P: 14000,00) (VD)" at bounding box center [259, 142] width 297 height 15
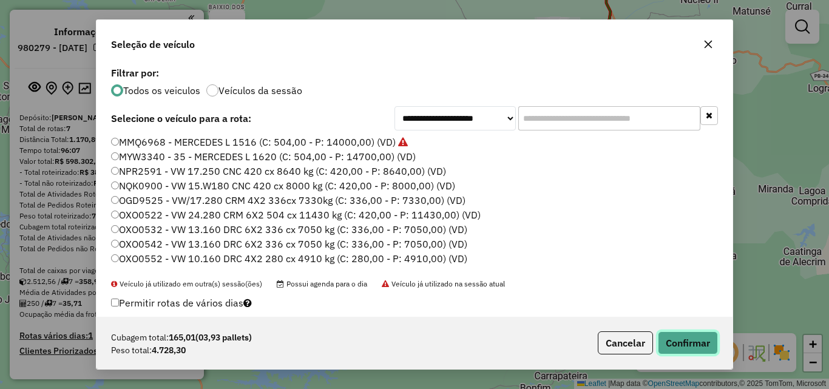
click at [703, 342] on button "Confirmar" at bounding box center [688, 342] width 60 height 23
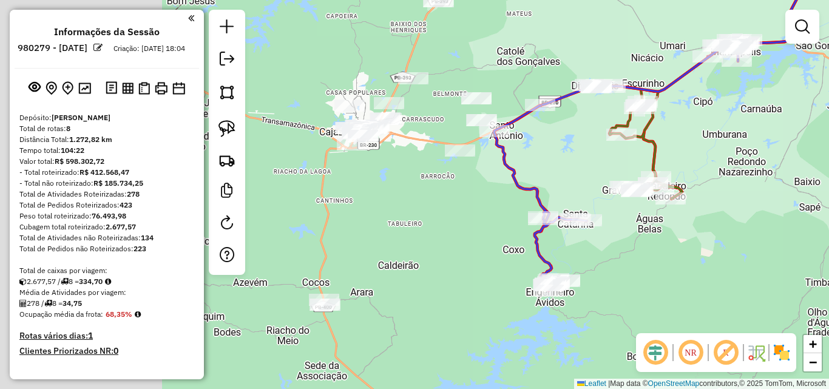
drag, startPoint x: 299, startPoint y: 307, endPoint x: 807, endPoint y: 274, distance: 509.4
click at [482, 326] on div "Janela de atendimento Grade de atendimento Capacidade Transportadoras Veículos …" at bounding box center [414, 194] width 829 height 389
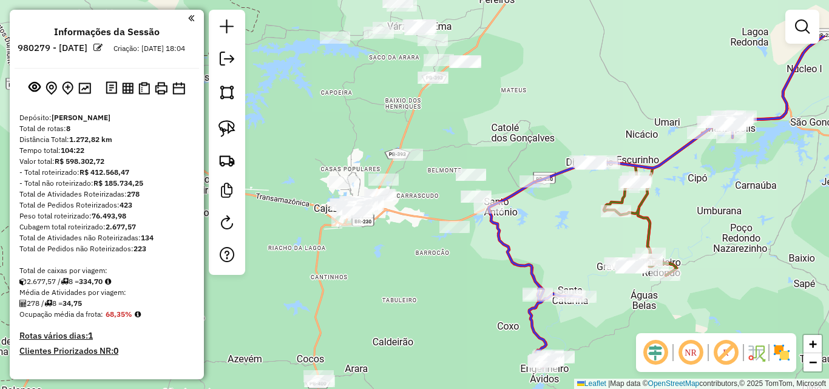
drag, startPoint x: 436, startPoint y: 223, endPoint x: 429, endPoint y: 313, distance: 90.6
click at [429, 313] on div "Janela de atendimento Grade de atendimento Capacidade Transportadoras Veículos …" at bounding box center [414, 194] width 829 height 389
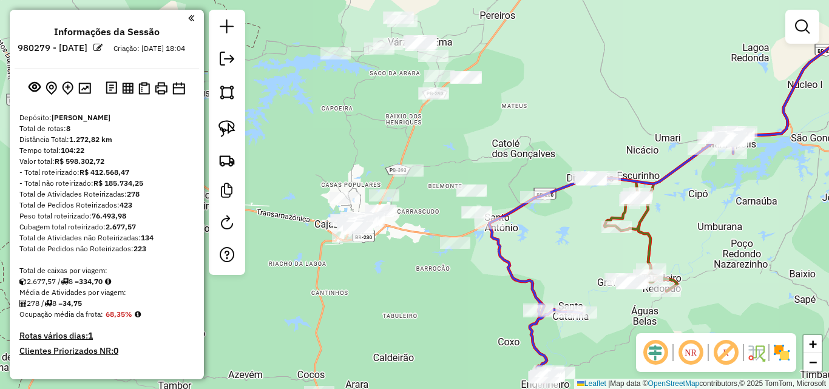
click at [429, 313] on div "Janela de atendimento Grade de atendimento Capacidade Transportadoras Veículos …" at bounding box center [414, 194] width 829 height 389
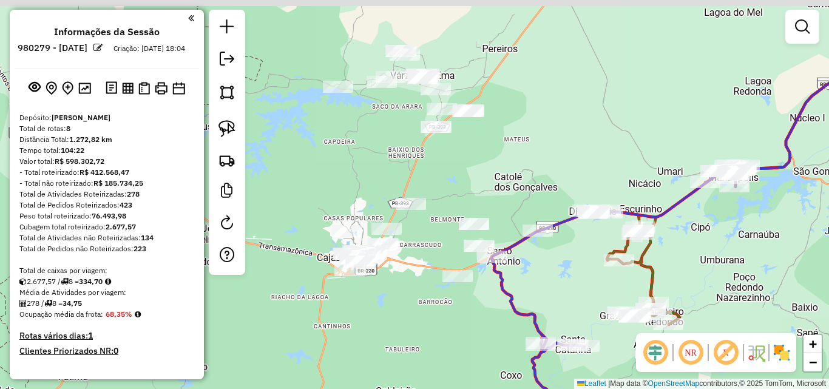
drag, startPoint x: 331, startPoint y: 120, endPoint x: 274, endPoint y: 110, distance: 57.2
click at [325, 135] on div "Janela de atendimento Grade de atendimento Capacidade Transportadoras Veículos …" at bounding box center [414, 194] width 829 height 389
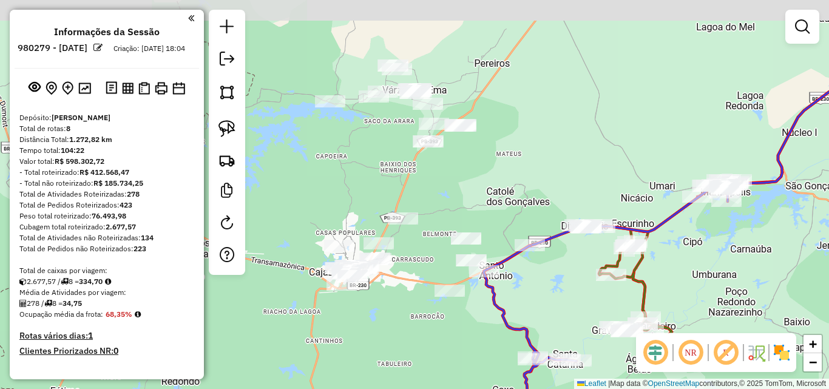
drag, startPoint x: 228, startPoint y: 124, endPoint x: 333, endPoint y: 56, distance: 125.0
click at [228, 124] on img at bounding box center [226, 128] width 17 height 17
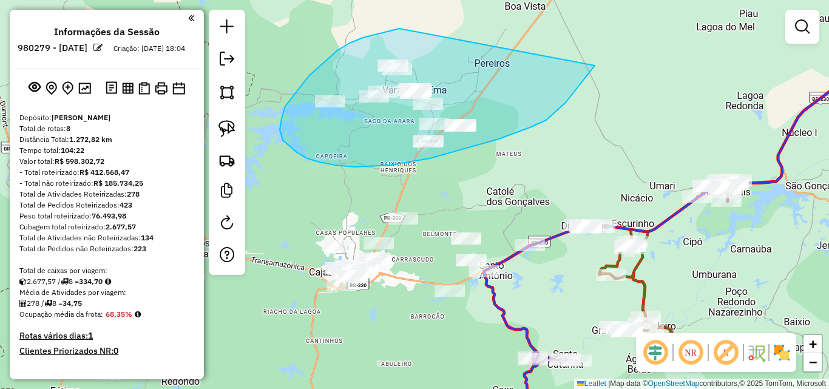
drag, startPoint x: 363, startPoint y: 38, endPoint x: 594, endPoint y: 64, distance: 232.7
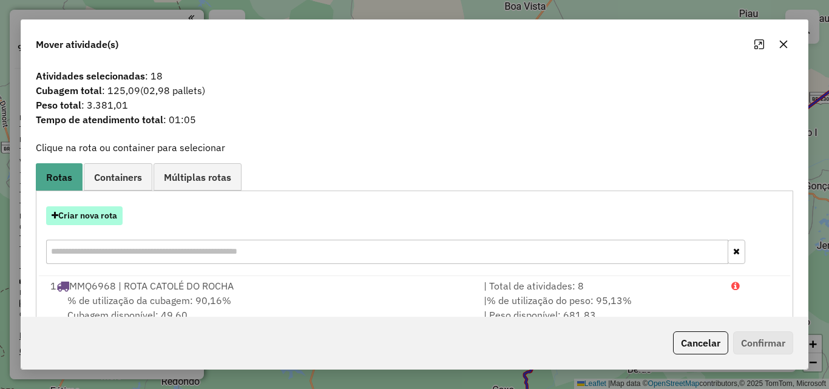
click at [82, 221] on button "Criar nova rota" at bounding box center [84, 215] width 76 height 19
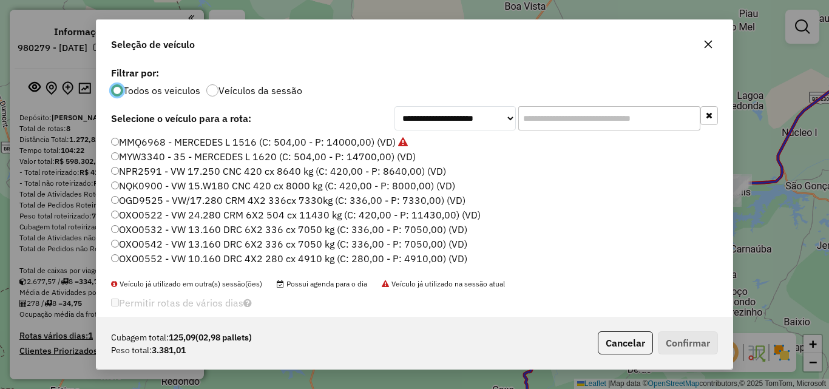
click at [207, 141] on label "MMQ6968 - MERCEDES L 1516 (C: 504,00 - P: 14000,00) (VD)" at bounding box center [259, 142] width 297 height 15
drag, startPoint x: 710, startPoint y: 357, endPoint x: 706, endPoint y: 340, distance: 18.1
click at [710, 357] on div "Cubagem total: 125,09 (02,98 pallets) Peso total: 3.381,01 Cancelar Confirmar" at bounding box center [414, 343] width 636 height 52
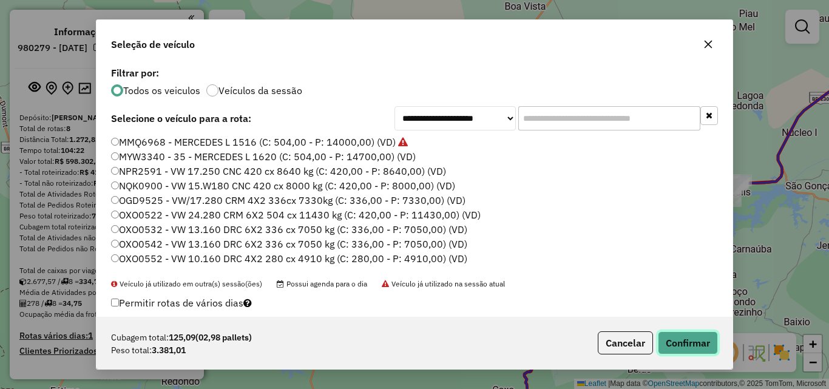
click at [699, 332] on button "Confirmar" at bounding box center [688, 342] width 60 height 23
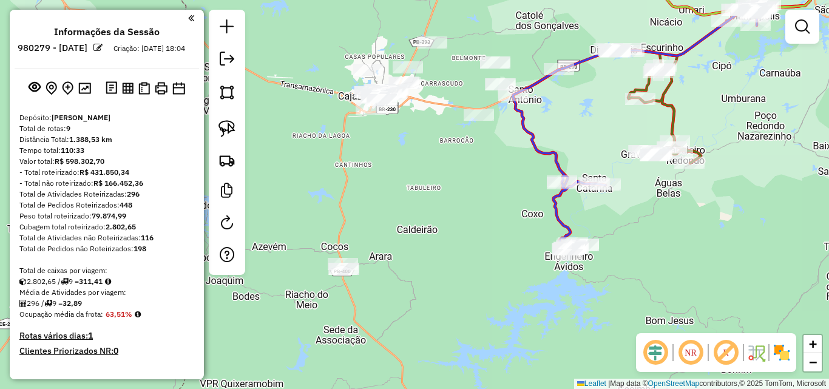
drag, startPoint x: 395, startPoint y: 337, endPoint x: 425, endPoint y: 260, distance: 82.6
click at [438, 154] on div "Janela de atendimento Grade de atendimento Capacidade Transportadoras Veículos …" at bounding box center [414, 194] width 829 height 389
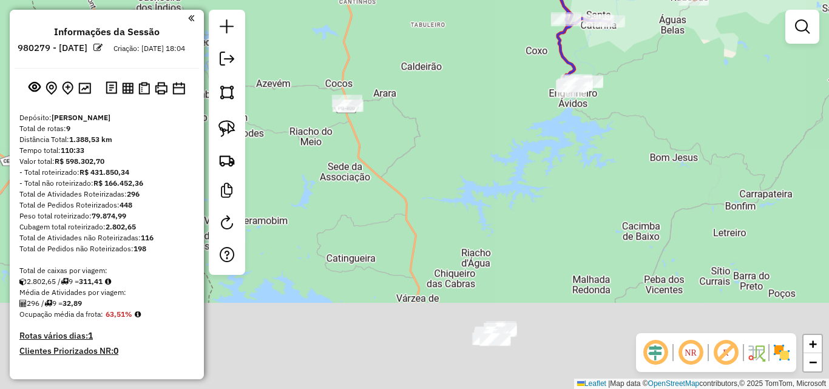
drag, startPoint x: 419, startPoint y: 249, endPoint x: 420, endPoint y: 109, distance: 140.1
click at [412, 95] on div "Janela de atendimento Grade de atendimento Capacidade Transportadoras Veículos …" at bounding box center [414, 194] width 829 height 389
click at [430, 137] on div "Janela de atendimento Grade de atendimento Capacidade Transportadoras Veículos …" at bounding box center [414, 194] width 829 height 389
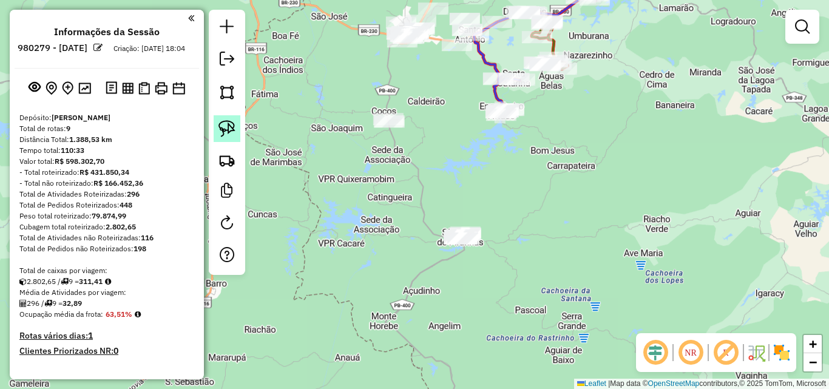
click at [228, 133] on img at bounding box center [226, 128] width 17 height 17
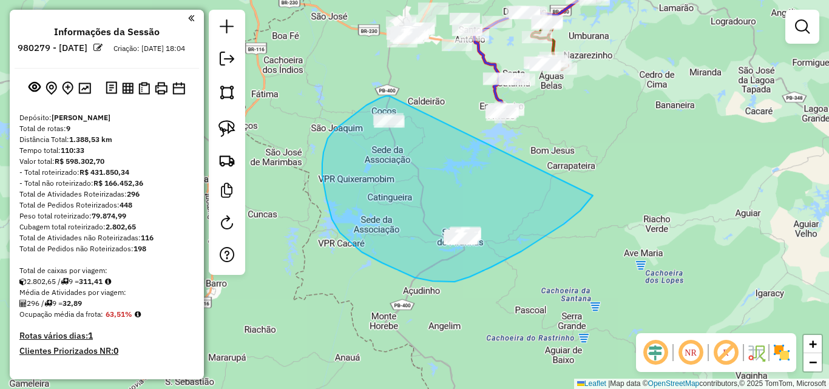
drag, startPoint x: 359, startPoint y: 110, endPoint x: 596, endPoint y: 187, distance: 249.2
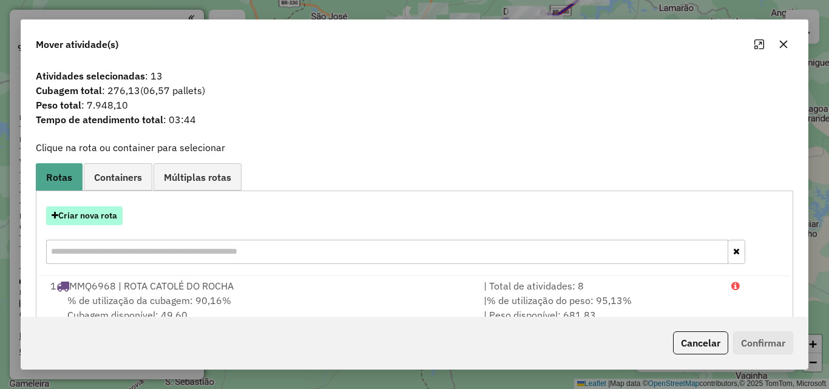
click at [93, 215] on button "Criar nova rota" at bounding box center [84, 215] width 76 height 19
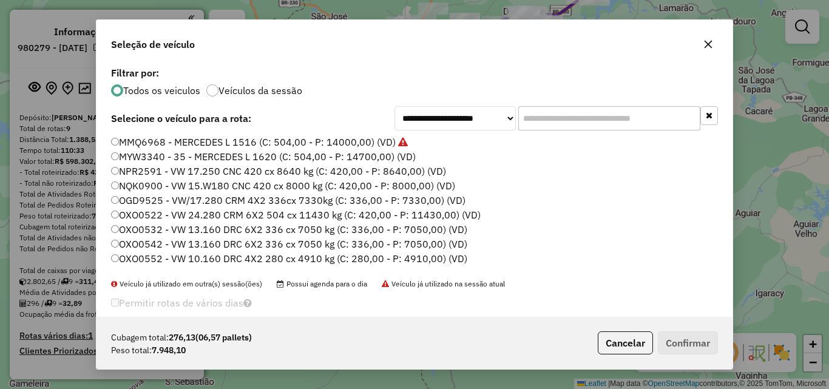
click at [169, 142] on label "MMQ6968 - MERCEDES L 1516 (C: 504,00 - P: 14000,00) (VD)" at bounding box center [259, 142] width 297 height 15
click at [303, 140] on label "MMQ6968 - MERCEDES L 1516 (C: 504,00 - P: 14000,00) (VD)" at bounding box center [259, 142] width 297 height 15
click at [684, 329] on div "Cubagem total: 276,13 (06,57 pallets) Peso total: 7.948,10 Cancelar Confirmar" at bounding box center [414, 343] width 636 height 52
drag, startPoint x: 670, startPoint y: 335, endPoint x: 812, endPoint y: 329, distance: 141.5
click at [670, 335] on button "Confirmar" at bounding box center [688, 342] width 60 height 23
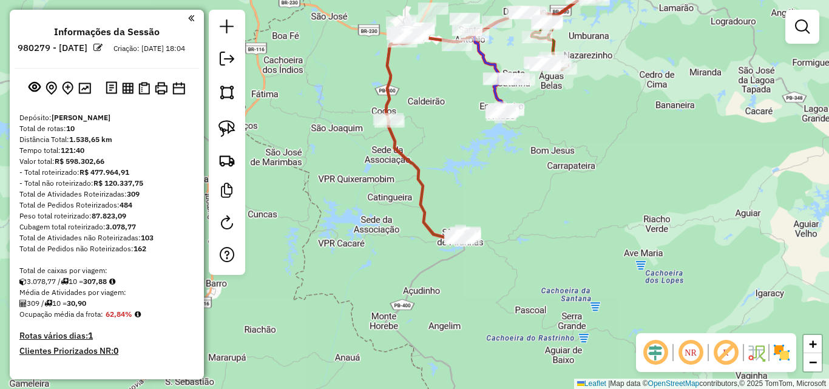
click at [580, 255] on div "Janela de atendimento Grade de atendimento Capacidade Transportadoras Veículos …" at bounding box center [414, 194] width 829 height 389
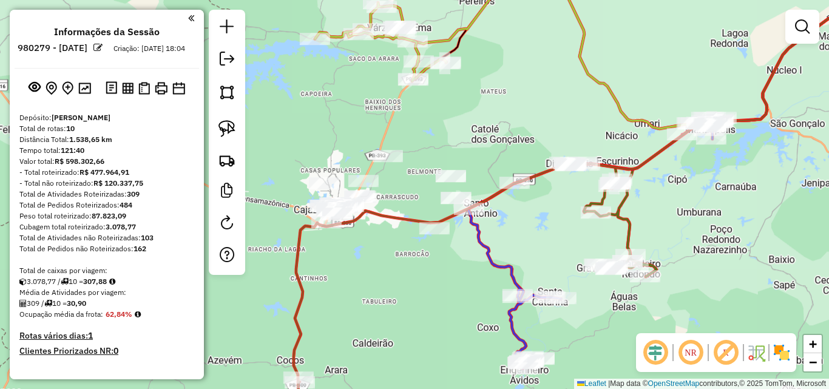
click at [233, 132] on img at bounding box center [226, 128] width 17 height 17
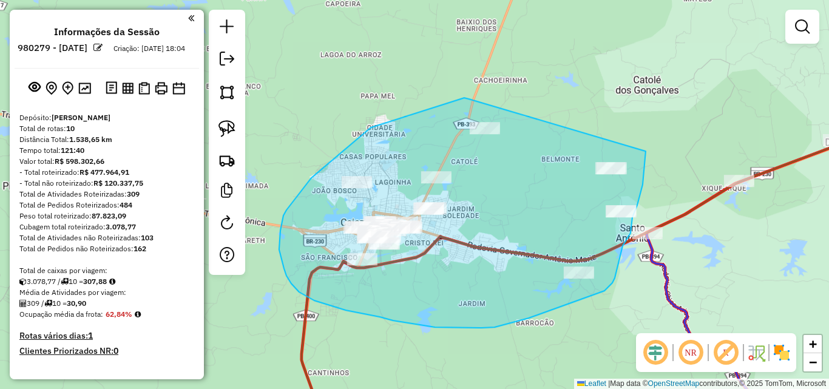
drag, startPoint x: 464, startPoint y: 98, endPoint x: 641, endPoint y: 101, distance: 176.6
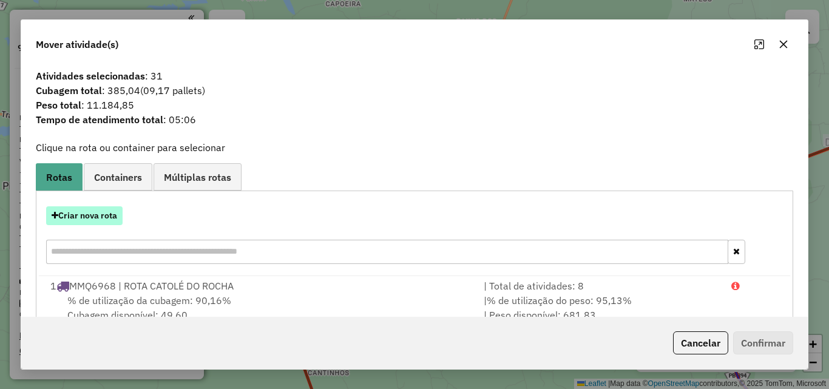
click at [86, 212] on button "Criar nova rota" at bounding box center [84, 215] width 76 height 19
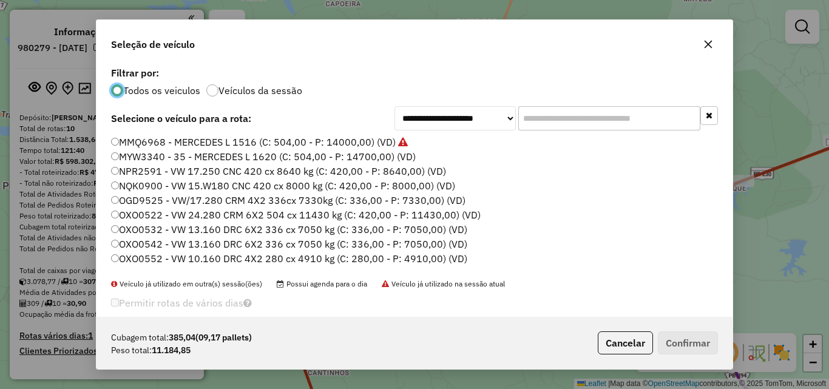
click at [222, 133] on div "**********" at bounding box center [414, 190] width 636 height 253
click at [217, 138] on label "MMQ6968 - MERCEDES L 1516 (C: 504,00 - P: 14000,00) (VD)" at bounding box center [259, 142] width 297 height 15
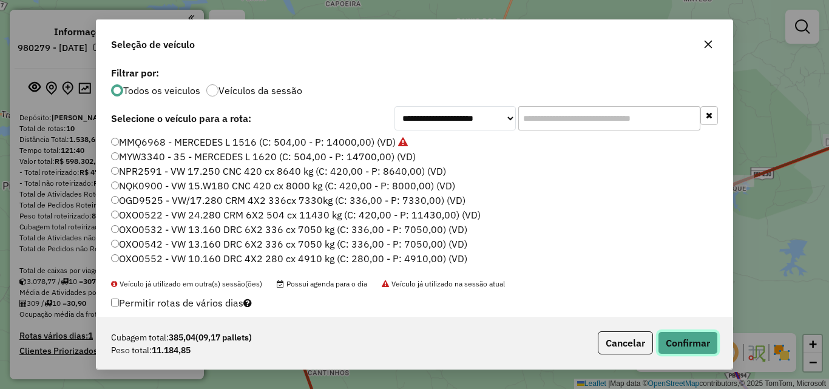
click at [699, 342] on button "Confirmar" at bounding box center [688, 342] width 60 height 23
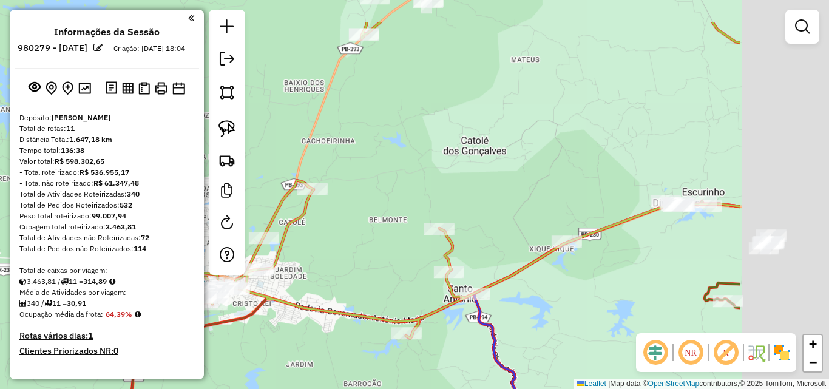
drag, startPoint x: 647, startPoint y: 138, endPoint x: 270, endPoint y: 251, distance: 393.3
click at [211, 243] on hb-router-mapa "Informações da Sessão 980279 - 18/08/2025 Criação: 15/08/2025 18:04 Depósito: P…" at bounding box center [414, 194] width 829 height 389
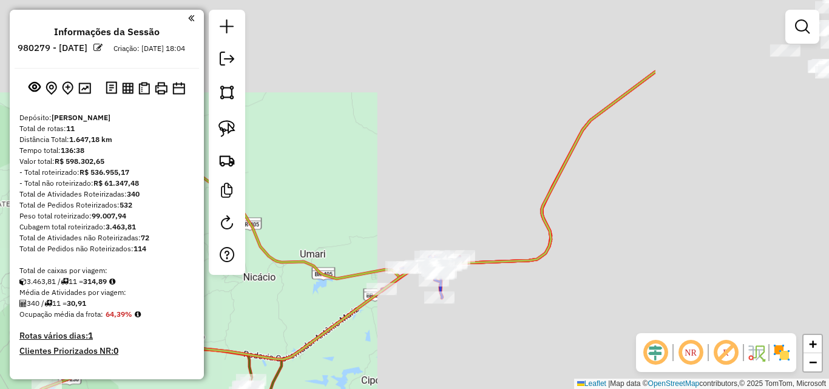
drag, startPoint x: 576, startPoint y: 143, endPoint x: 433, endPoint y: 197, distance: 152.2
click at [278, 242] on div "Janela de atendimento Grade de atendimento Capacidade Transportadoras Veículos …" at bounding box center [414, 194] width 829 height 389
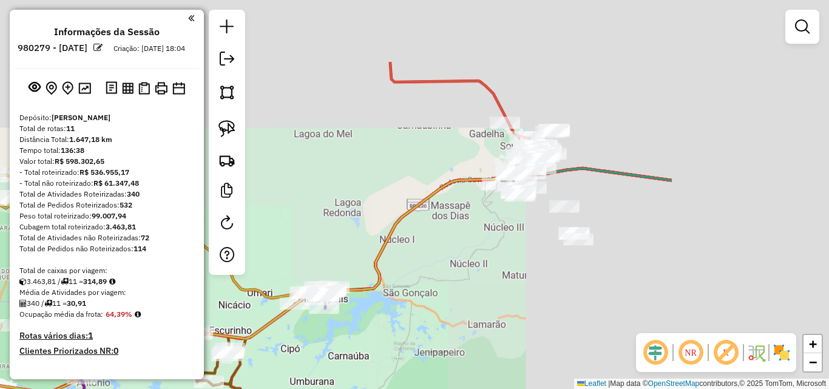
drag, startPoint x: 673, startPoint y: 170, endPoint x: 496, endPoint y: 240, distance: 190.2
click at [496, 239] on div "Janela de atendimento Grade de atendimento Capacidade Transportadoras Veículos …" at bounding box center [414, 194] width 829 height 389
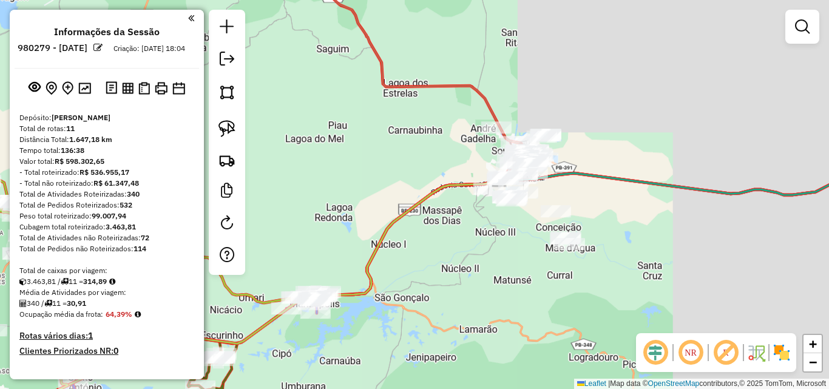
drag, startPoint x: 224, startPoint y: 129, endPoint x: 637, endPoint y: 104, distance: 413.9
click at [224, 130] on img at bounding box center [226, 128] width 17 height 17
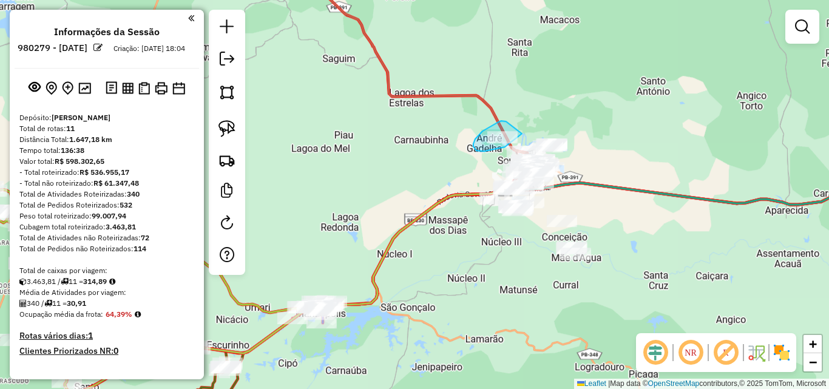
drag, startPoint x: 485, startPoint y: 129, endPoint x: 522, endPoint y: 133, distance: 36.6
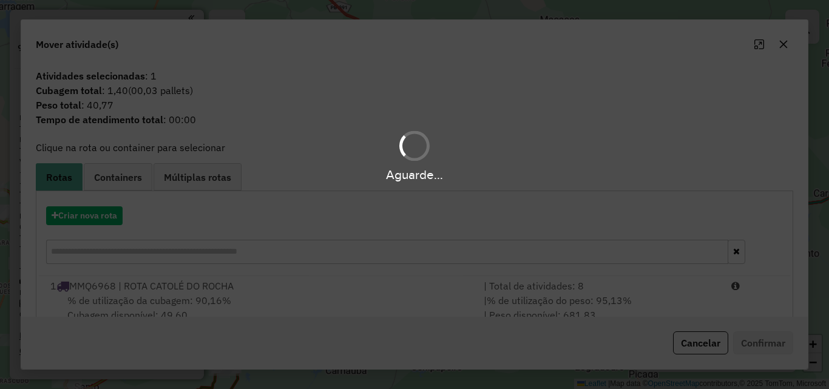
click at [698, 340] on div "Aguarde..." at bounding box center [414, 194] width 829 height 389
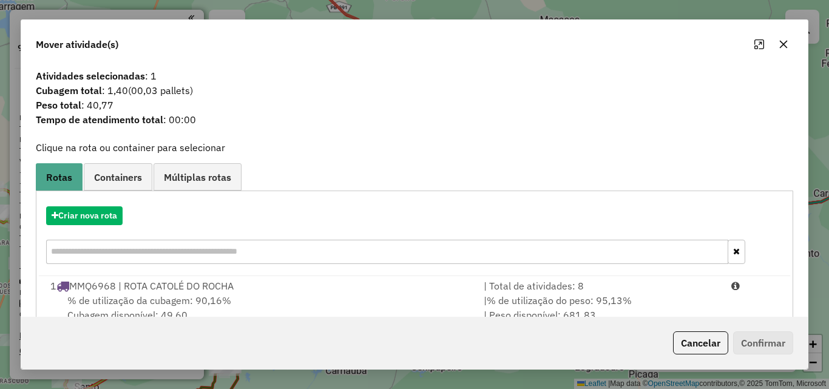
drag, startPoint x: 703, startPoint y: 343, endPoint x: 683, endPoint y: 339, distance: 20.5
click at [704, 343] on button "Cancelar" at bounding box center [700, 342] width 55 height 23
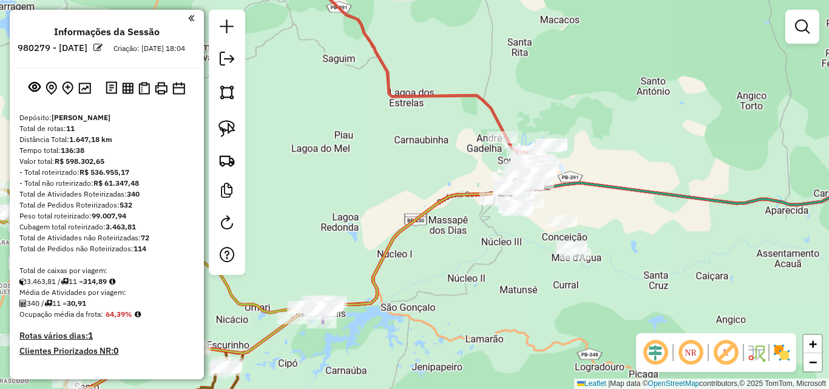
click at [494, 143] on div at bounding box center [502, 137] width 30 height 12
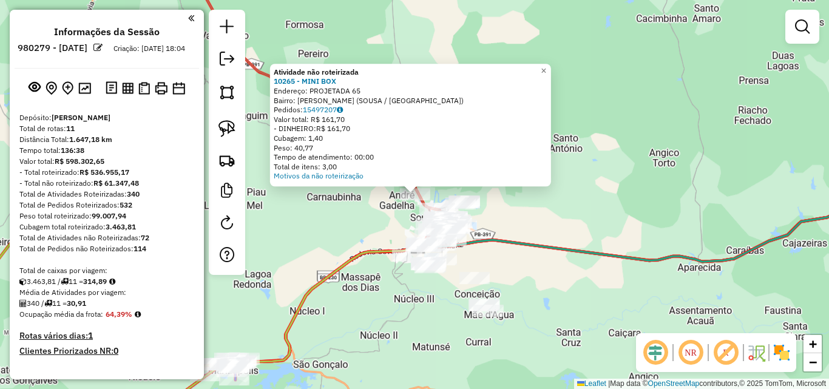
click at [362, 212] on div "Atividade não roteirizada 10265 - MINI BOX Endereço: PROJETADA 65 Bairro: ANDRE…" at bounding box center [414, 194] width 829 height 389
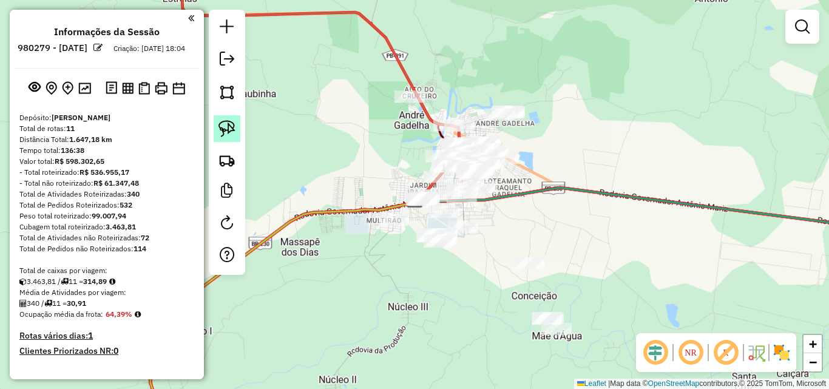
click at [234, 129] on img at bounding box center [226, 128] width 17 height 17
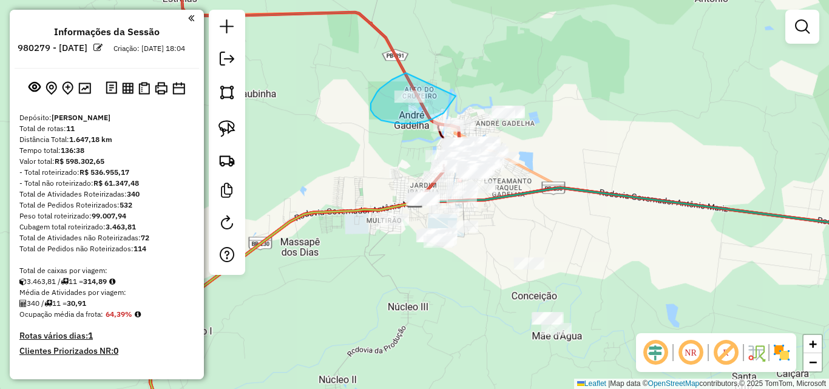
drag, startPoint x: 392, startPoint y: 79, endPoint x: 462, endPoint y: 81, distance: 69.8
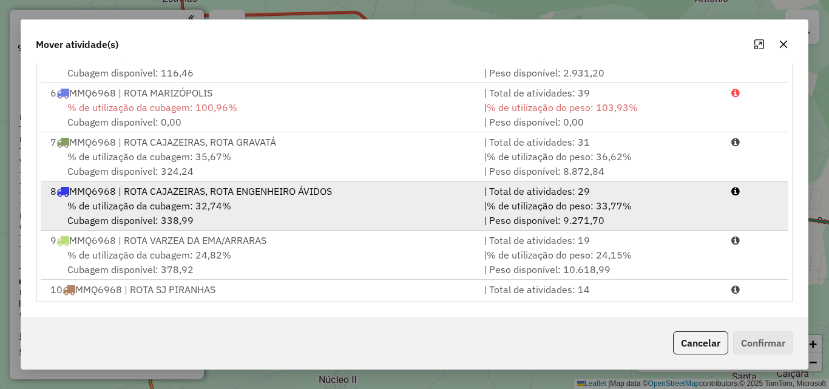
scroll to position [177, 0]
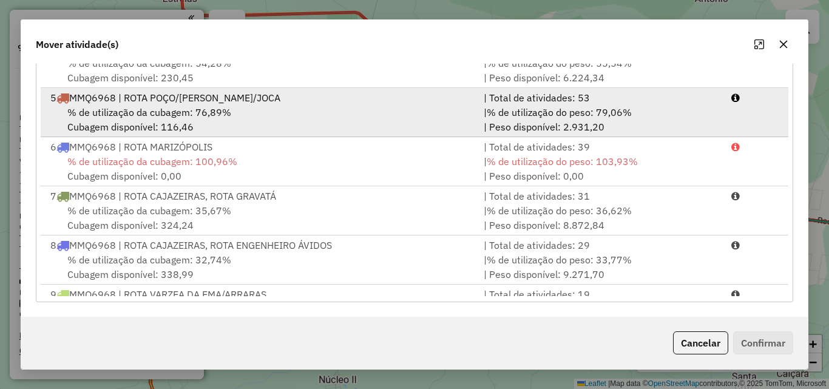
click at [479, 107] on div "| % de utilização do peso: 79,06% | Peso disponível: 2.931,20" at bounding box center [600, 119] width 248 height 29
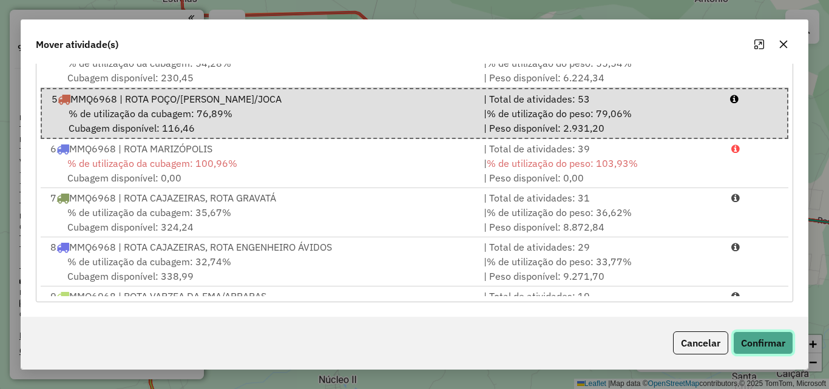
click at [777, 345] on button "Confirmar" at bounding box center [763, 342] width 60 height 23
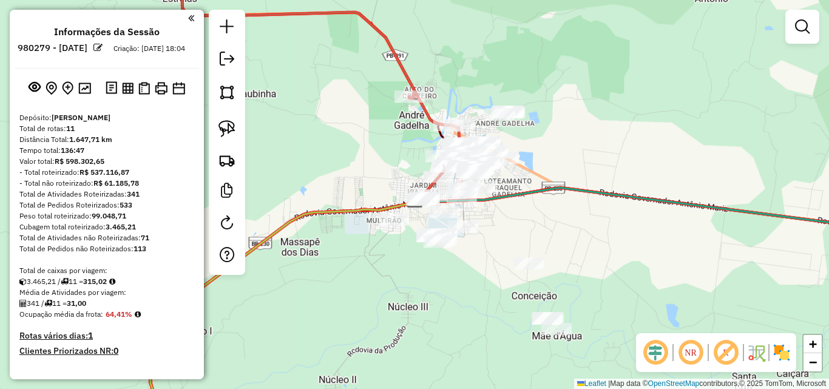
drag, startPoint x: 232, startPoint y: 123, endPoint x: 241, endPoint y: 123, distance: 9.7
click at [231, 123] on img at bounding box center [226, 128] width 17 height 17
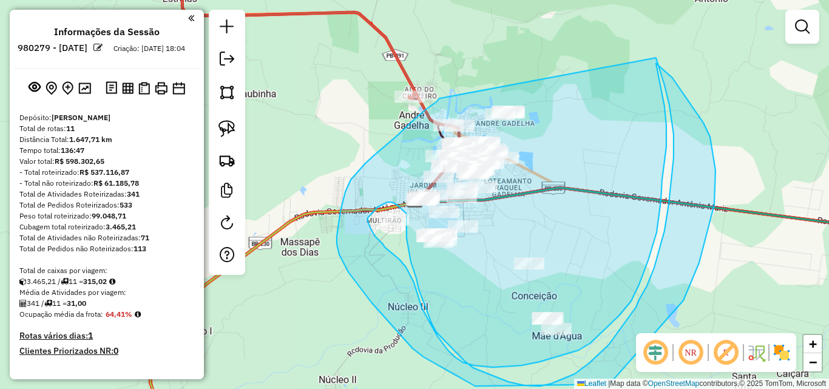
drag, startPoint x: 439, startPoint y: 98, endPoint x: 652, endPoint y: 50, distance: 218.3
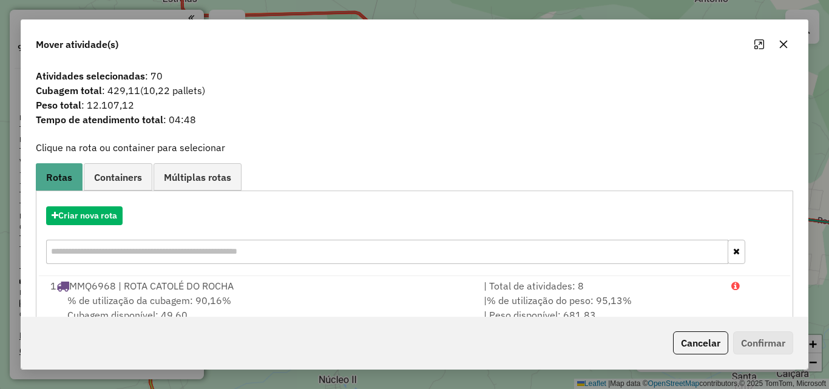
drag, startPoint x: 712, startPoint y: 350, endPoint x: 559, endPoint y: 293, distance: 163.2
click at [712, 350] on button "Cancelar" at bounding box center [700, 342] width 55 height 23
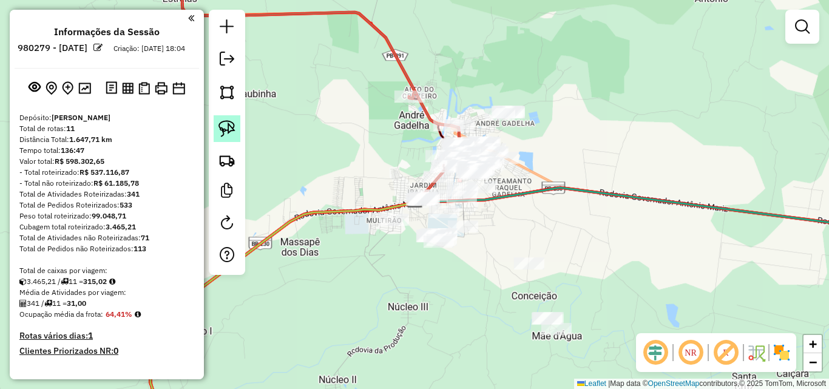
click at [234, 130] on img at bounding box center [226, 128] width 17 height 17
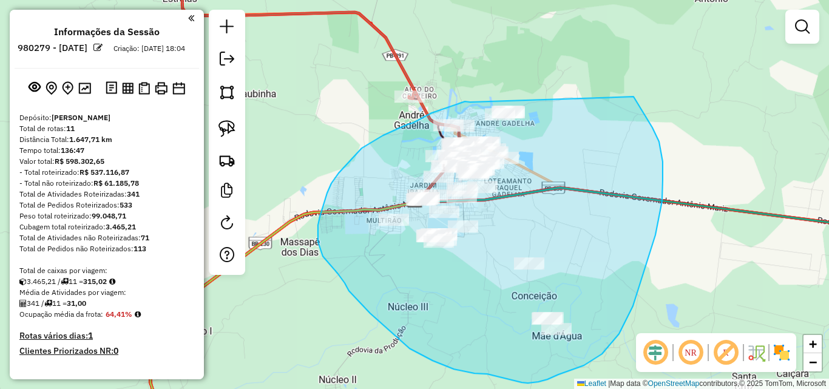
drag, startPoint x: 470, startPoint y: 102, endPoint x: 621, endPoint y: 79, distance: 152.8
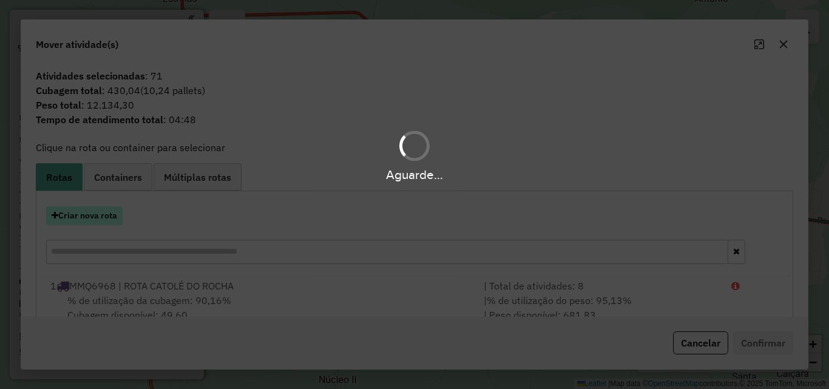
click at [93, 214] on hb-app "Aguarde... Pop-up bloqueado! Seu navegador bloqueou automáticamente a abertura …" at bounding box center [414, 194] width 829 height 389
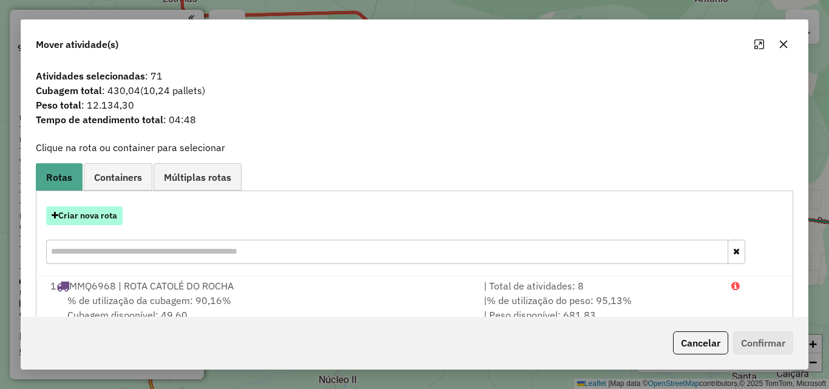
click at [90, 214] on button "Criar nova rota" at bounding box center [84, 215] width 76 height 19
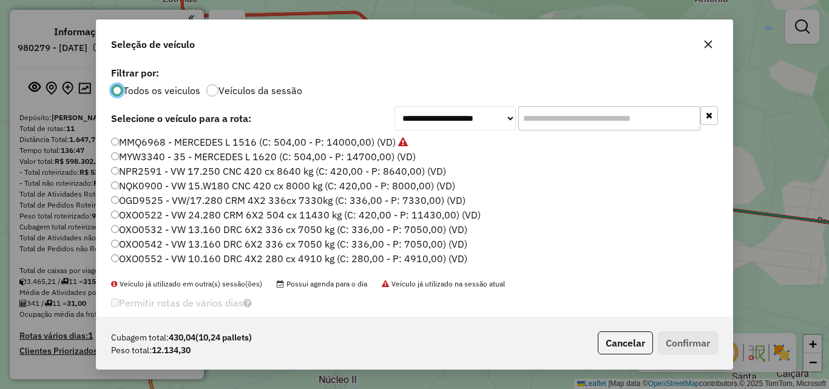
scroll to position [7, 4]
click at [229, 147] on label "MMQ6968 - MERCEDES L 1516 (C: 504,00 - P: 14000,00) (VD)" at bounding box center [259, 142] width 297 height 15
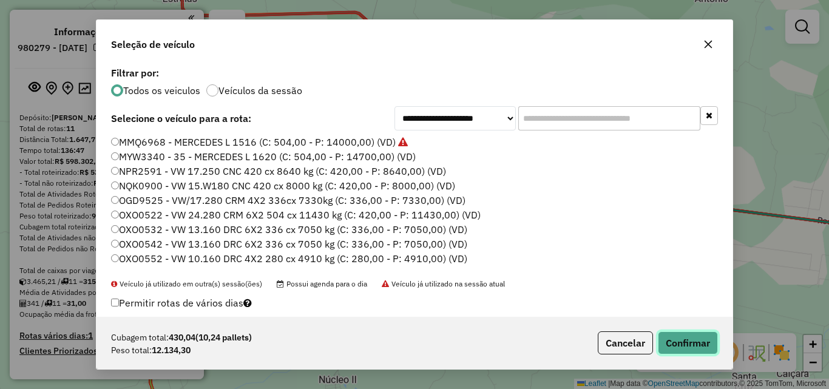
drag, startPoint x: 693, startPoint y: 344, endPoint x: 644, endPoint y: 316, distance: 56.0
click at [690, 342] on button "Confirmar" at bounding box center [688, 342] width 60 height 23
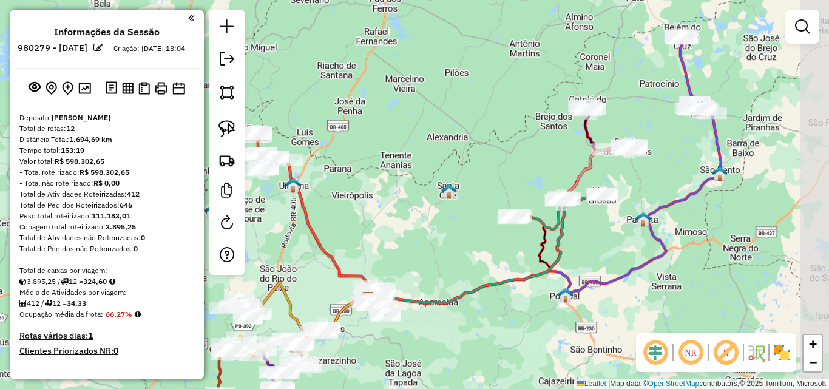
drag, startPoint x: 635, startPoint y: 93, endPoint x: 515, endPoint y: 132, distance: 125.5
click at [515, 132] on div "Janela de atendimento Grade de atendimento Capacidade Transportadoras Veículos …" at bounding box center [414, 194] width 829 height 389
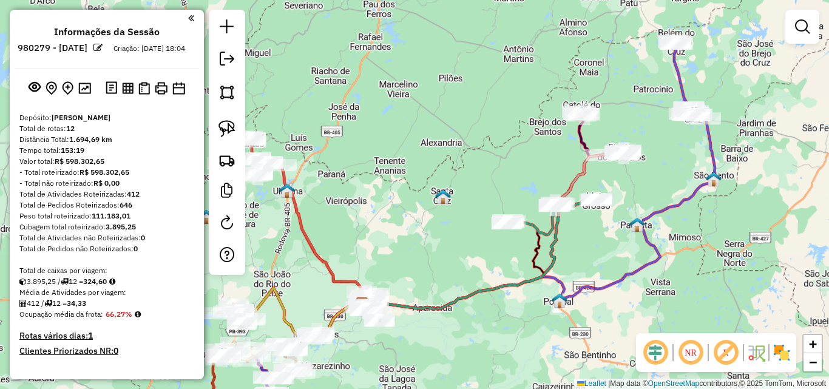
click at [581, 133] on icon at bounding box center [475, 212] width 227 height 194
select select "**********"
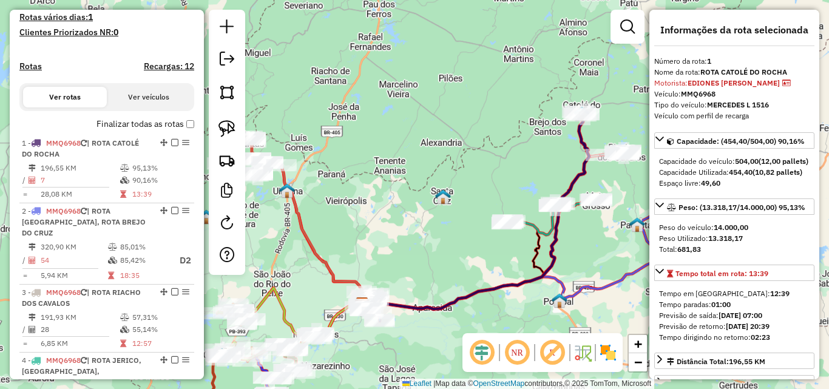
scroll to position [455, 0]
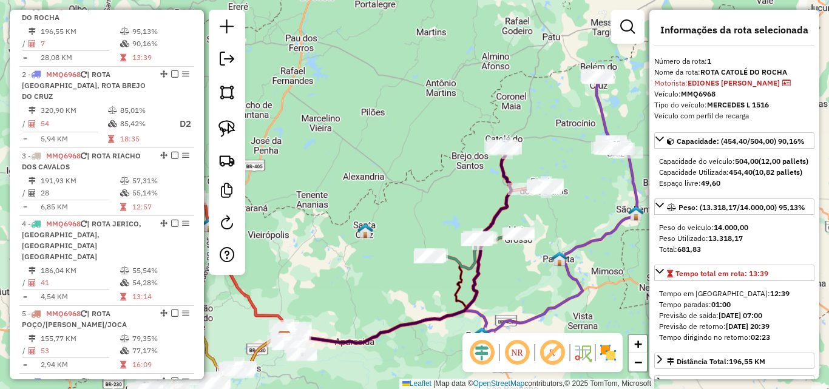
drag, startPoint x: 625, startPoint y: 127, endPoint x: 502, endPoint y: 167, distance: 129.3
click at [496, 171] on div "Janela de atendimento Grade de atendimento Capacidade Transportadoras Veículos …" at bounding box center [414, 194] width 829 height 389
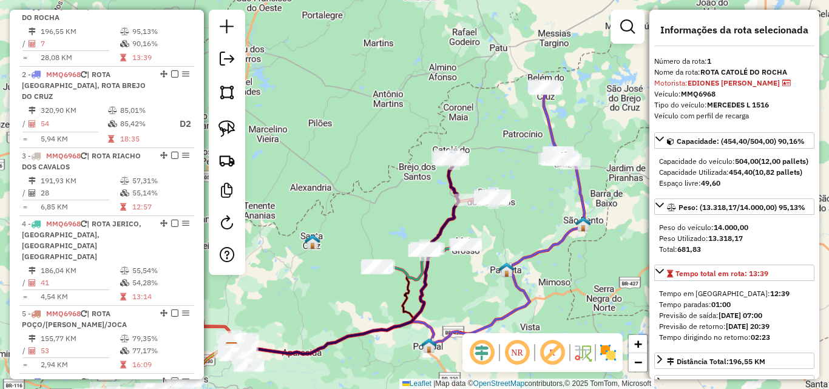
click at [547, 127] on icon at bounding box center [559, 125] width 32 height 78
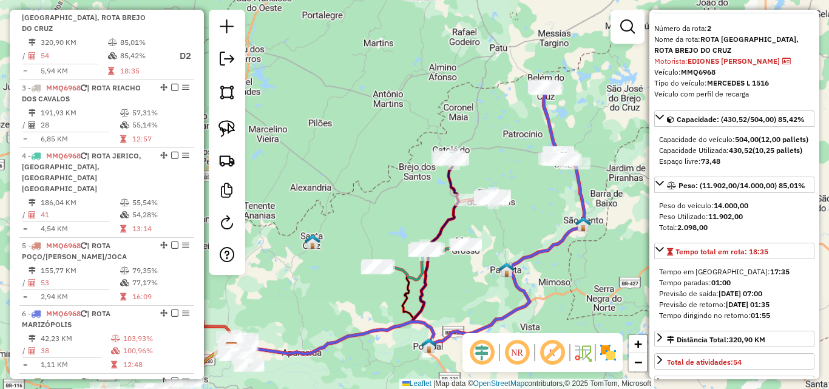
scroll to position [61, 0]
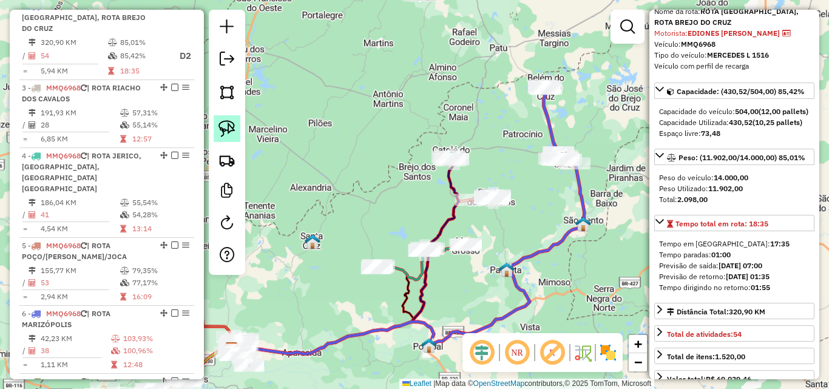
click at [229, 127] on img at bounding box center [226, 128] width 17 height 17
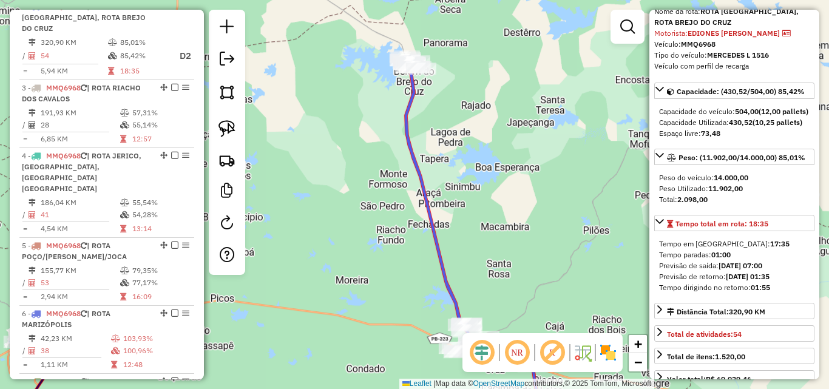
drag, startPoint x: 537, startPoint y: 184, endPoint x: 511, endPoint y: 166, distance: 31.7
click at [511, 166] on div "Janela de atendimento Grade de atendimento Capacidade Transportadoras Veículos …" at bounding box center [414, 194] width 829 height 389
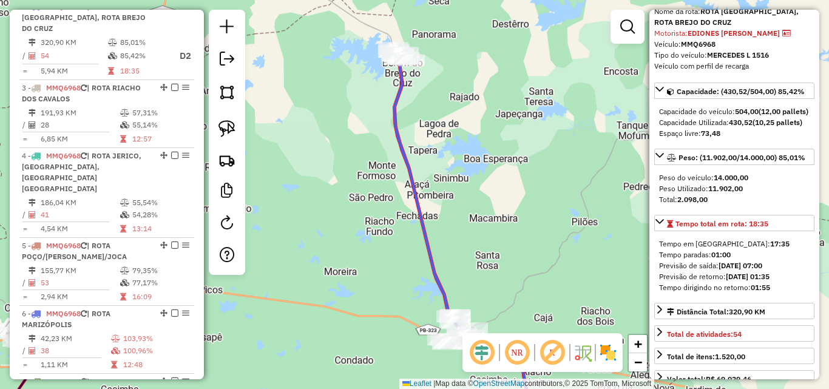
click at [511, 166] on div "Janela de atendimento Grade de atendimento Capacidade Transportadoras Veículos …" at bounding box center [414, 194] width 829 height 389
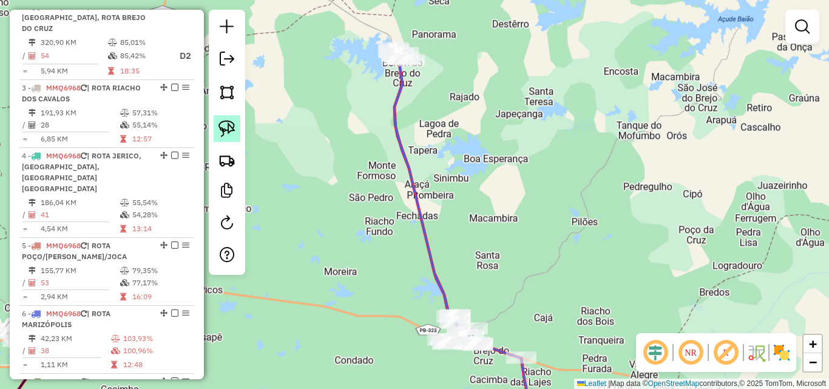
click at [235, 130] on link at bounding box center [227, 128] width 27 height 27
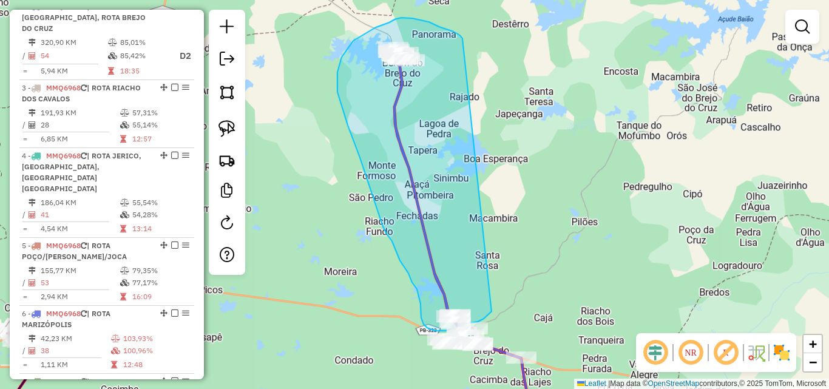
drag, startPoint x: 445, startPoint y: 29, endPoint x: 501, endPoint y: 303, distance: 279.8
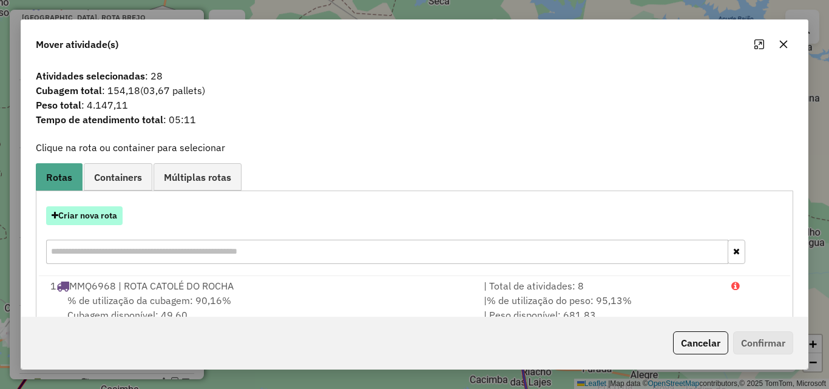
click at [112, 220] on button "Criar nova rota" at bounding box center [84, 215] width 76 height 19
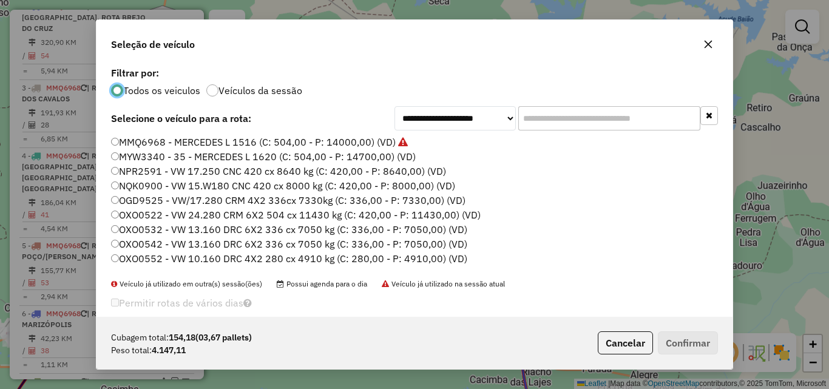
scroll to position [7, 4]
click at [578, 117] on input "text" at bounding box center [609, 118] width 182 height 24
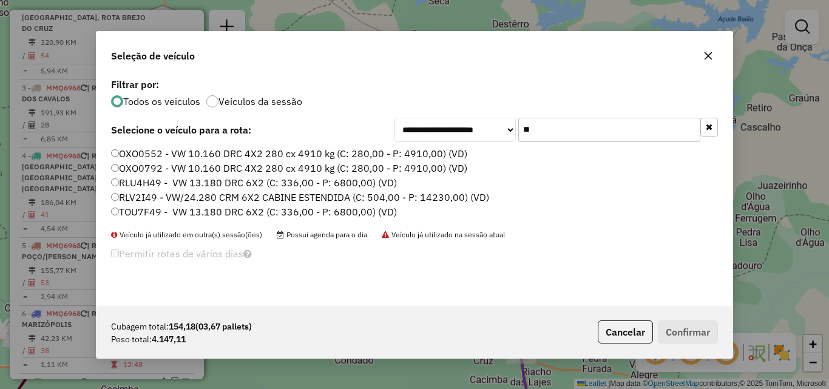
click at [529, 126] on input "**" at bounding box center [609, 130] width 182 height 24
click at [528, 126] on input "**" at bounding box center [609, 130] width 182 height 24
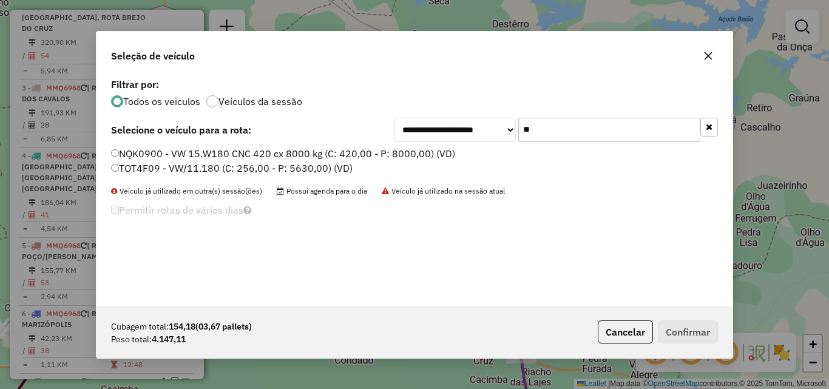
type input "**"
drag, startPoint x: 323, startPoint y: 171, endPoint x: 336, endPoint y: 181, distance: 16.0
click at [322, 171] on label "TOT4F09 - VW/11.180 (C: 256,00 - P: 5630,00) (VD)" at bounding box center [231, 168] width 241 height 15
click at [299, 161] on label "TOT4F09 - VW/11.180 (C: 256,00 - P: 5630,00) (VD)" at bounding box center [231, 168] width 241 height 15
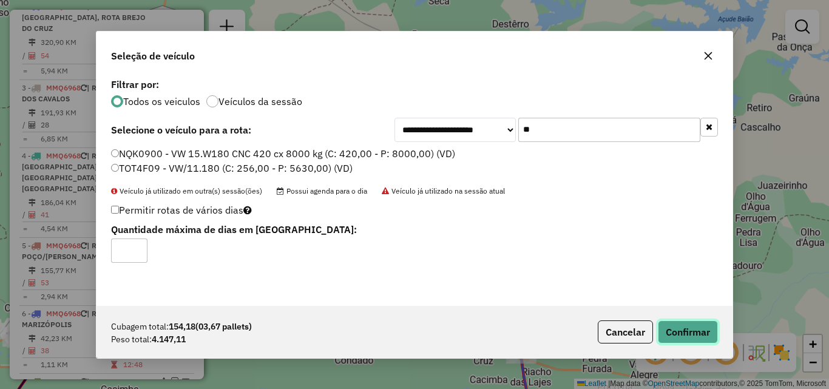
click at [707, 333] on button "Confirmar" at bounding box center [688, 331] width 60 height 23
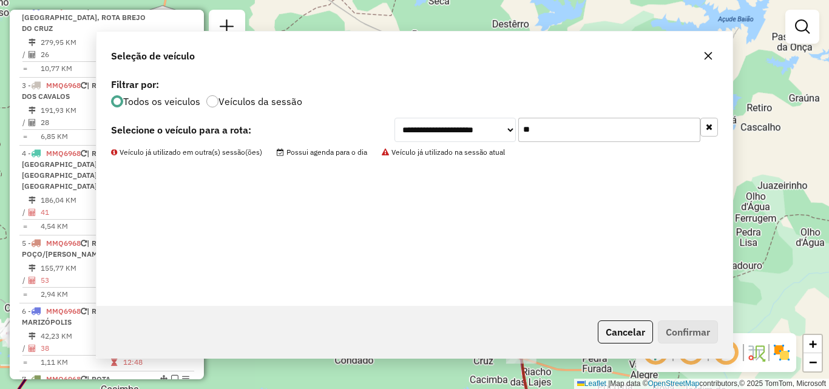
scroll to position [442, 0]
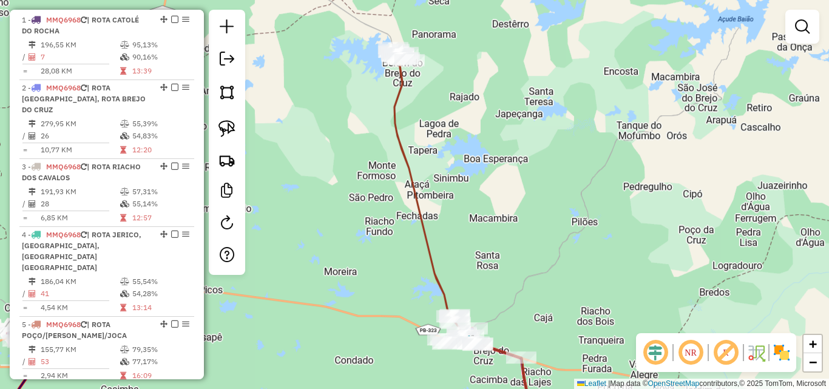
drag, startPoint x: 437, startPoint y: 258, endPoint x: 460, endPoint y: 255, distance: 23.9
click at [436, 258] on icon at bounding box center [424, 185] width 62 height 275
select select "**********"
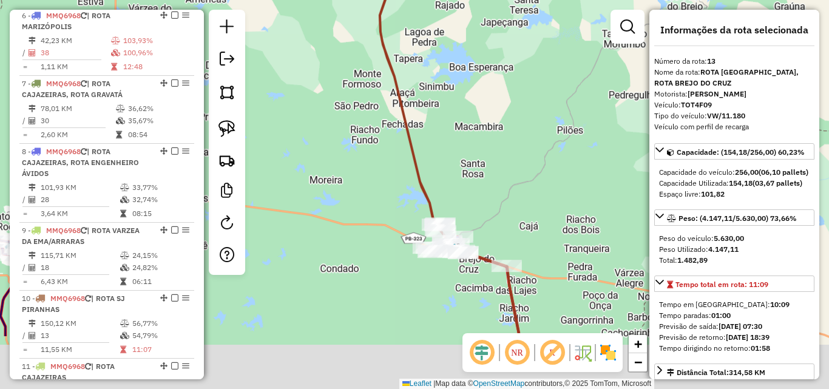
scroll to position [1039, 0]
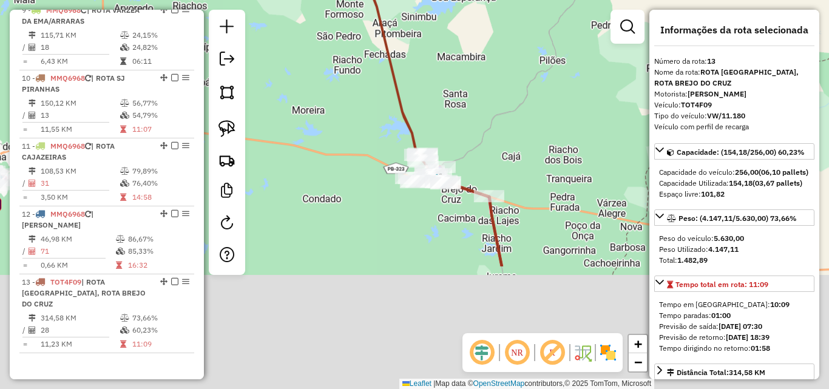
drag, startPoint x: 465, startPoint y: 246, endPoint x: 456, endPoint y: 133, distance: 113.2
click at [432, 93] on div "Janela de atendimento Grade de atendimento Capacidade Transportadoras Veículos …" at bounding box center [414, 194] width 829 height 389
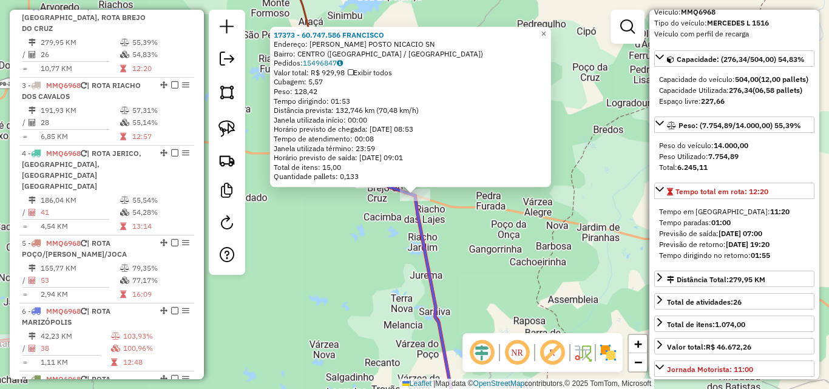
scroll to position [121, 0]
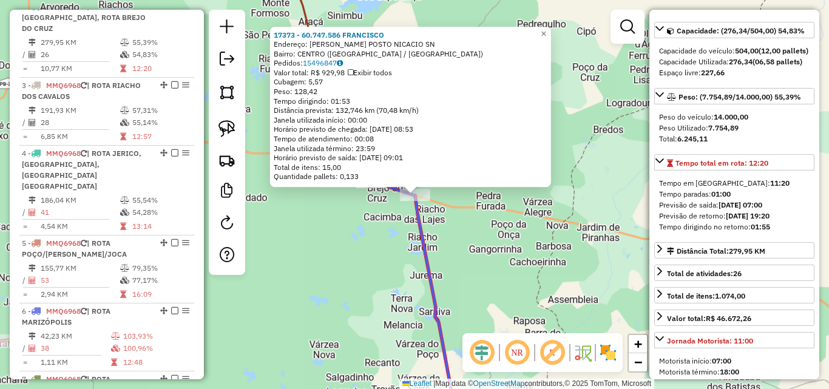
click at [317, 279] on div "17373 - 60.747.586 FRANCISCO Endereço: Rod BRIO POSTO NICACIO SN Bairro: CENTRO…" at bounding box center [414, 194] width 829 height 389
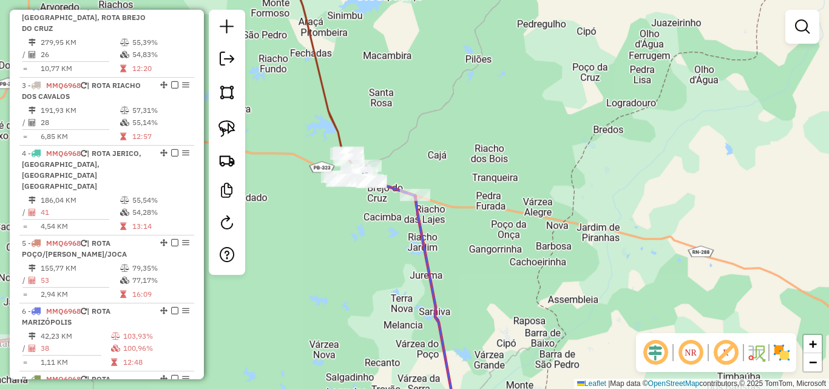
click at [326, 87] on icon at bounding box center [319, 60] width 60 height 199
select select "**********"
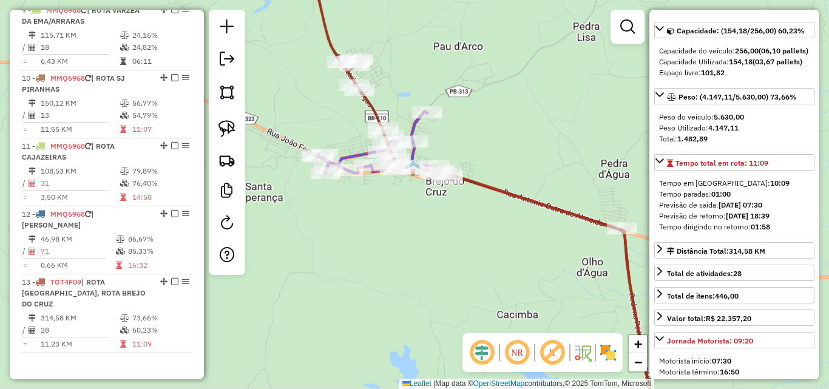
click at [413, 125] on icon at bounding box center [470, 170] width 304 height 119
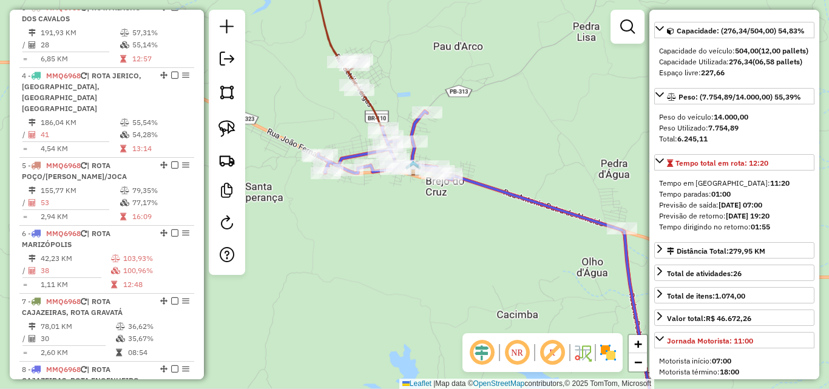
scroll to position [523, 0]
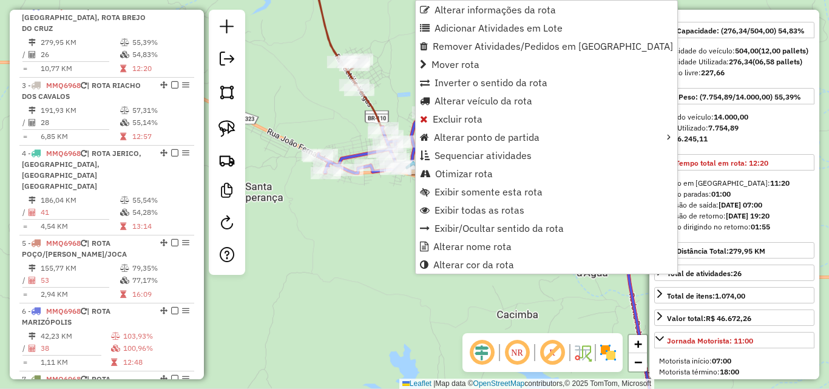
drag, startPoint x: 389, startPoint y: 299, endPoint x: 399, endPoint y: 184, distance: 115.6
click at [389, 300] on div "Janela de atendimento Grade de atendimento Capacidade Transportadoras Veículos …" at bounding box center [414, 194] width 829 height 389
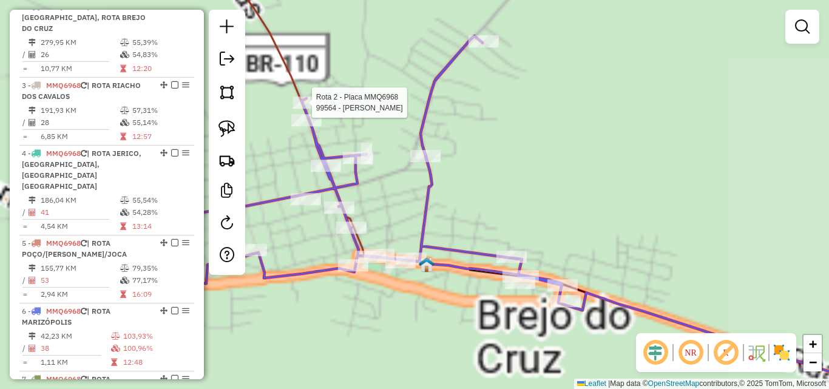
select select "**********"
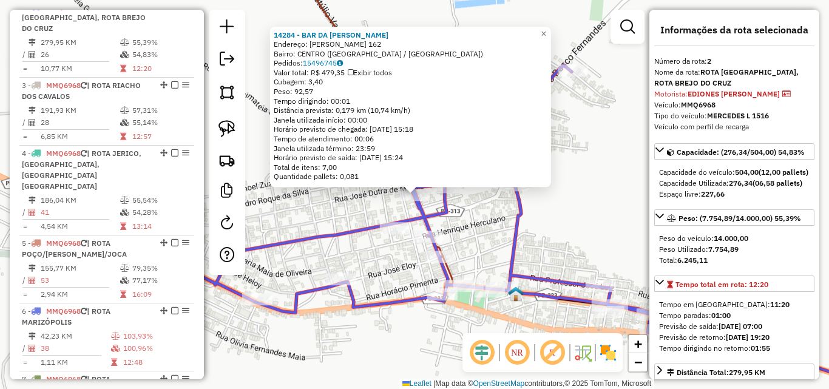
click at [335, 210] on div "Rota 2 - Placa MMQ6968 6298 - ANTONIO EDILSON DA CUNHA 14284 - BAR DA ANTONIA E…" at bounding box center [414, 194] width 829 height 389
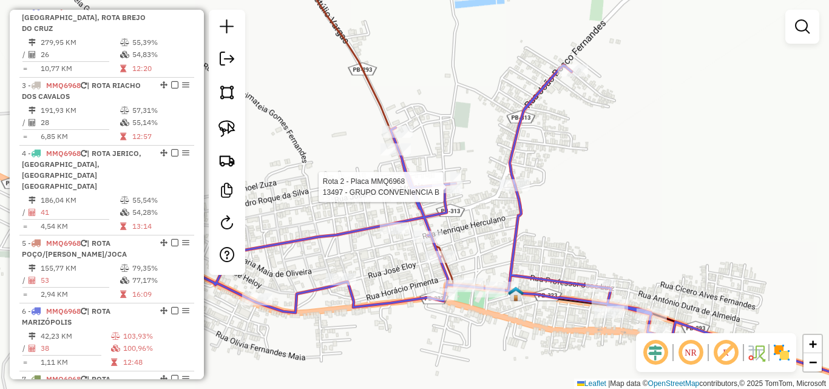
select select "**********"
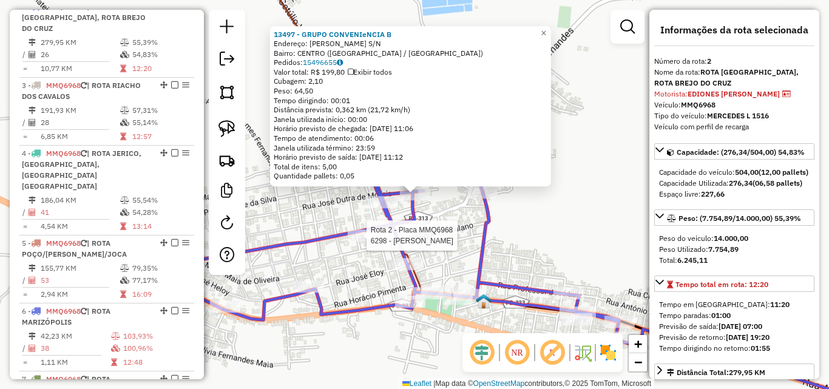
click at [352, 237] on div at bounding box center [363, 235] width 30 height 12
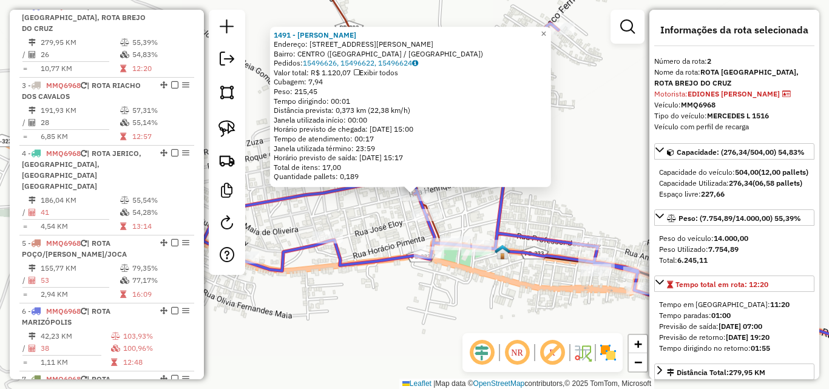
click at [416, 309] on div "Rota 2 - Placa MMQ6968 13121 - PEDRO BENTO DE OLIVE Rota 2 - Placa MMQ6968 1651…" at bounding box center [414, 194] width 829 height 389
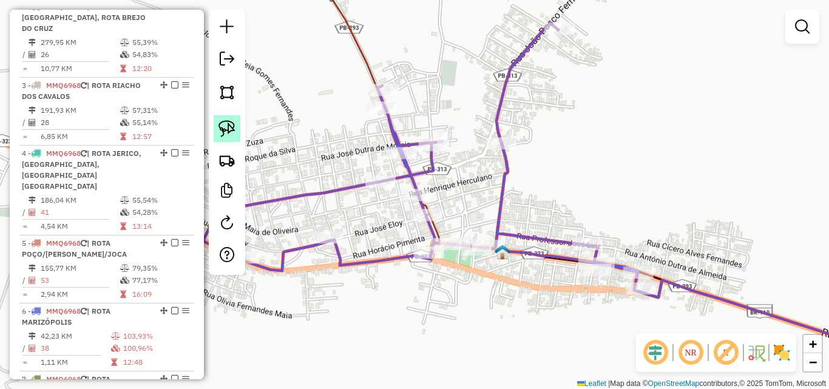
click at [223, 120] on link at bounding box center [227, 128] width 27 height 27
drag, startPoint x: 399, startPoint y: 186, endPoint x: 477, endPoint y: 200, distance: 80.2
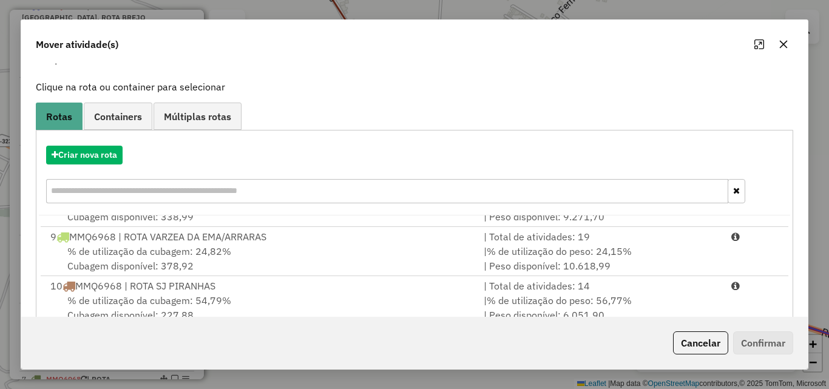
scroll to position [223, 0]
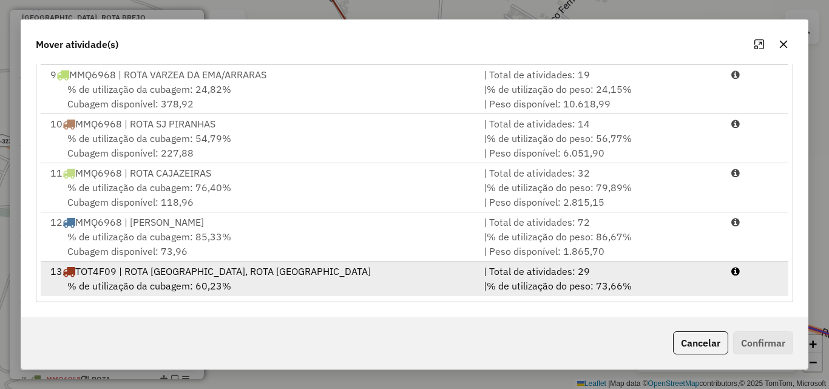
click at [682, 278] on div "| % de utilização do peso: 73,66% | Peso disponível: 1.482,89" at bounding box center [600, 292] width 248 height 29
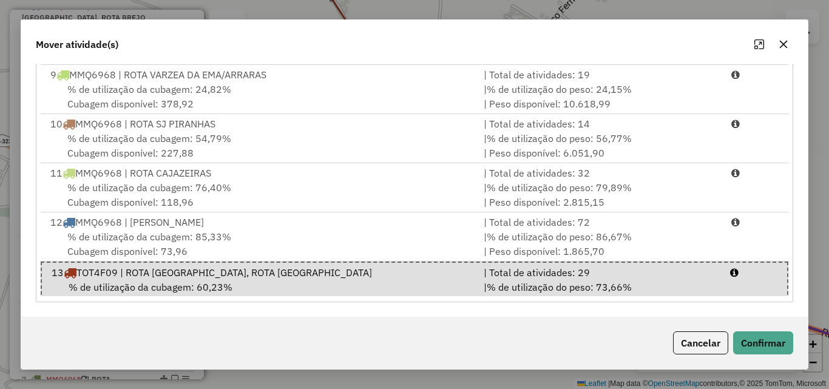
click at [764, 354] on div "Cancelar Confirmar" at bounding box center [414, 343] width 786 height 52
click at [764, 333] on button "Confirmar" at bounding box center [763, 342] width 60 height 23
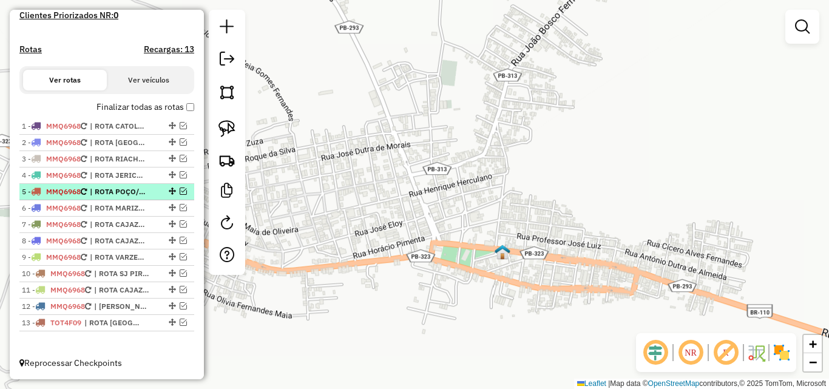
scroll to position [346, 0]
drag, startPoint x: 169, startPoint y: 325, endPoint x: 140, endPoint y: 135, distance: 192.7
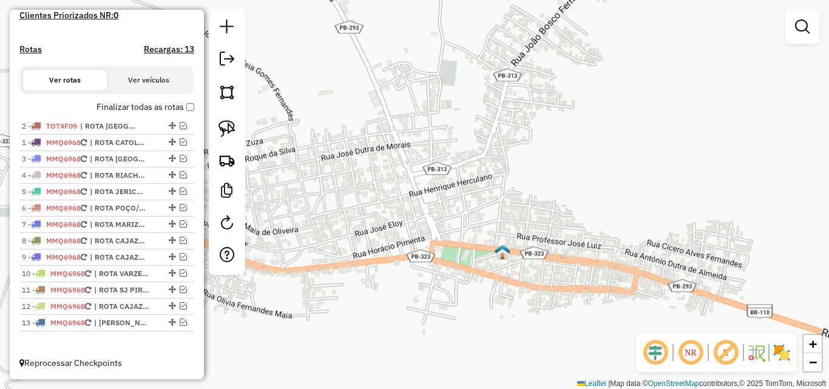
drag, startPoint x: 170, startPoint y: 141, endPoint x: 163, endPoint y: 121, distance: 21.1
click at [181, 126] on em at bounding box center [183, 125] width 7 height 7
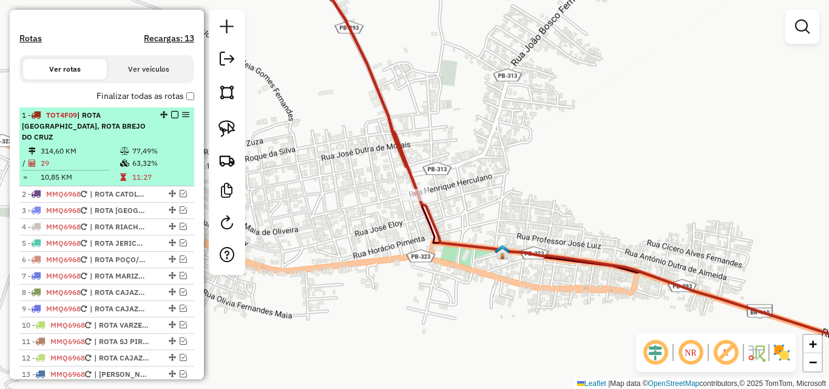
click at [120, 143] on div "1 - TOT4F09 | ROTA BELÉM DO BREJO DO CRUZ, ROTA BREJO DO CRUZ" at bounding box center [86, 126] width 129 height 33
select select "**********"
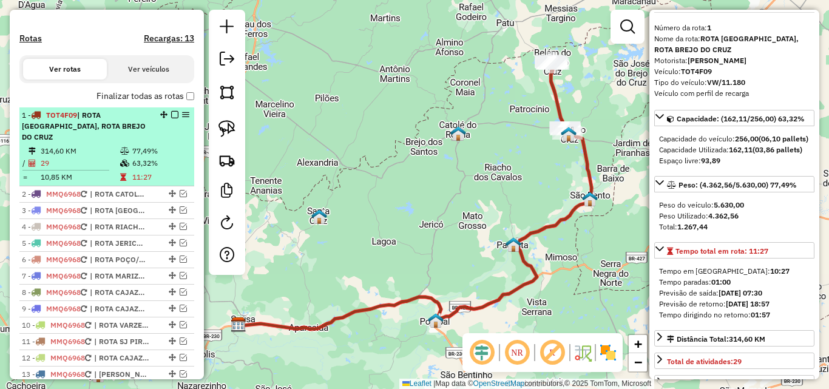
scroll to position [61, 0]
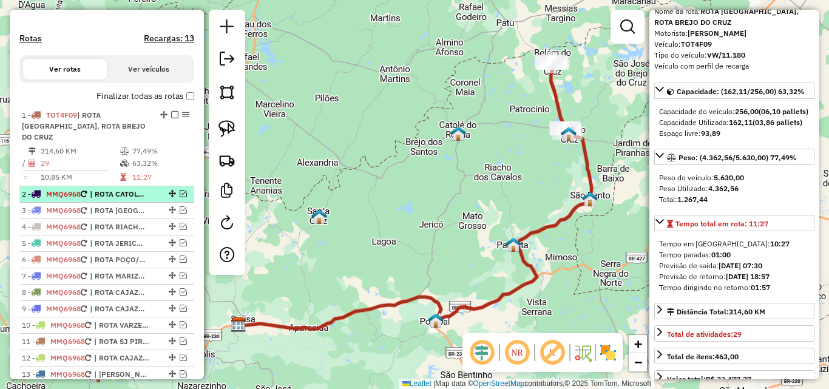
click at [180, 197] on em at bounding box center [183, 193] width 7 height 7
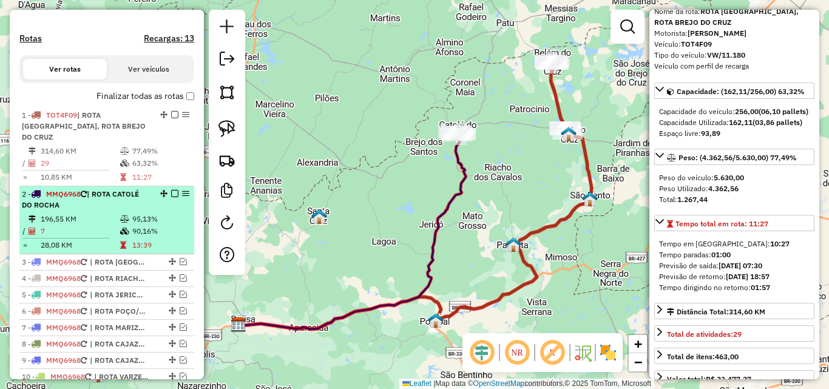
click at [110, 211] on div "2 - MMQ6968 | ROTA CATOLÉ DO ROCHA" at bounding box center [86, 200] width 129 height 22
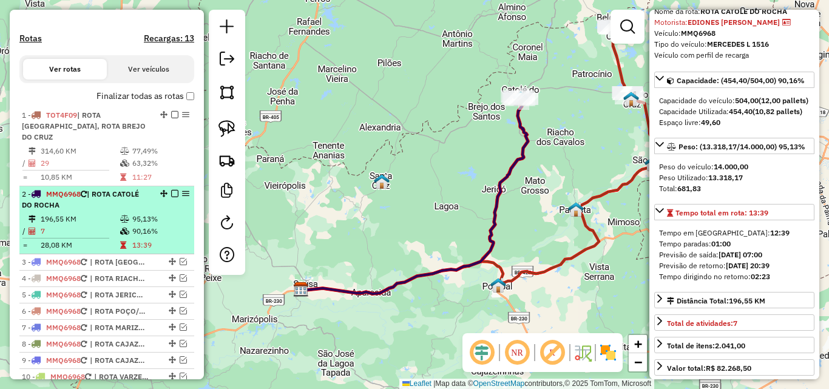
click at [174, 197] on em at bounding box center [174, 193] width 7 height 7
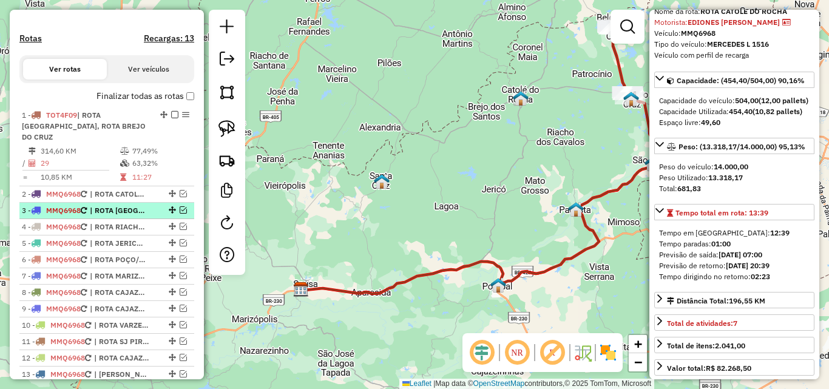
drag, startPoint x: 169, startPoint y: 220, endPoint x: 164, endPoint y: 198, distance: 22.4
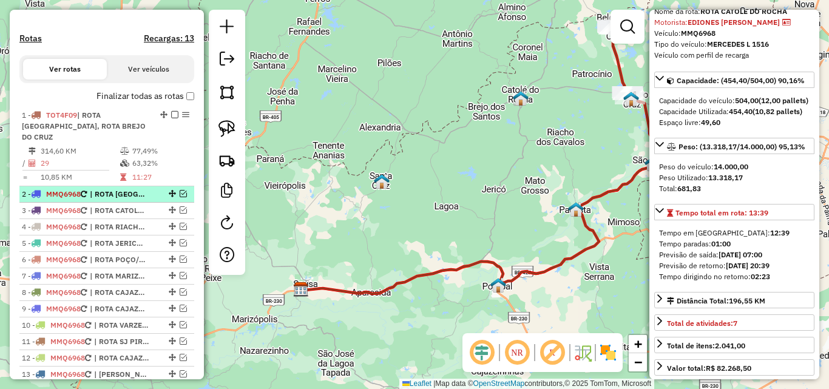
click at [180, 197] on em at bounding box center [183, 193] width 7 height 7
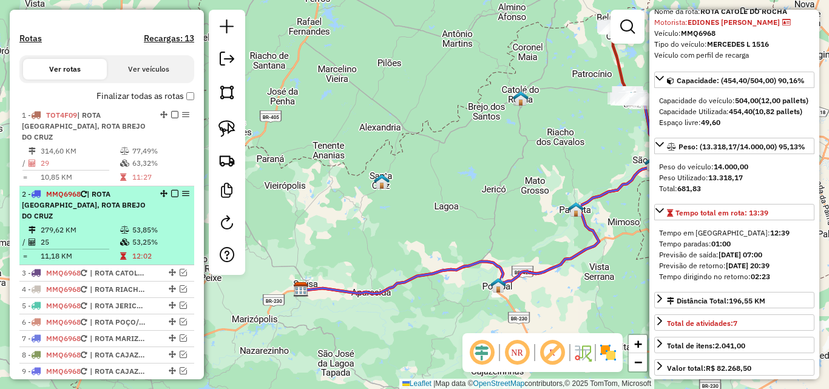
click at [130, 220] on div "2 - MMQ6968 | ROTA BELÉM DO BREJO DO CRUZ, ROTA BREJO DO CRUZ" at bounding box center [86, 205] width 129 height 33
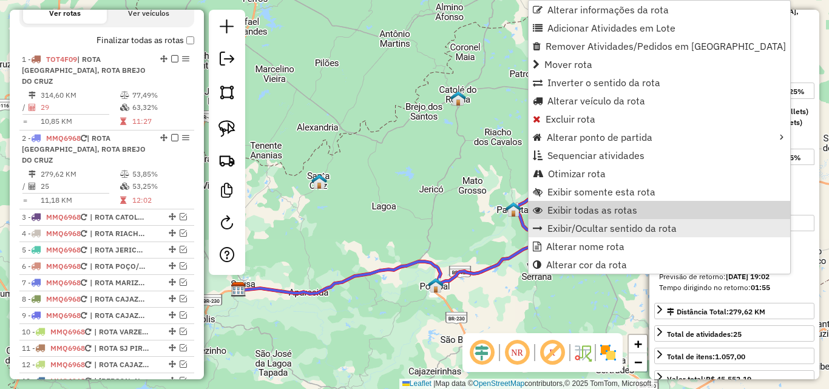
scroll to position [471, 0]
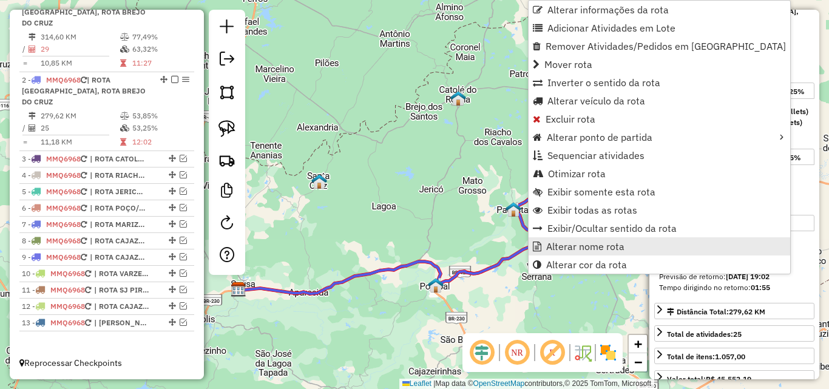
click at [562, 249] on span "Alterar nome rota" at bounding box center [585, 246] width 78 height 10
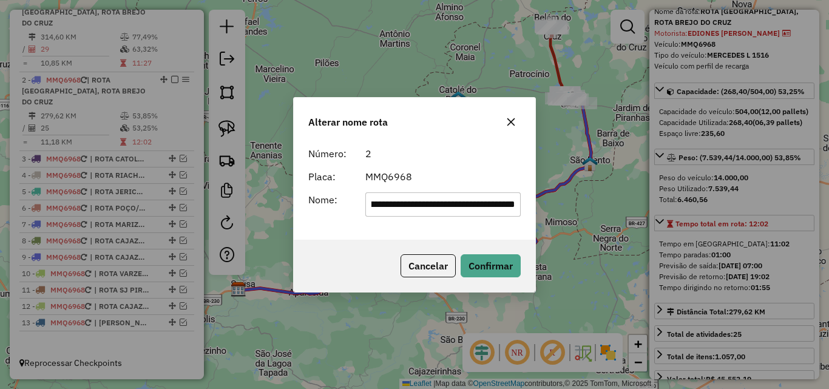
scroll to position [0, 0]
drag, startPoint x: 415, startPoint y: 210, endPoint x: 90, endPoint y: 238, distance: 325.8
click at [90, 238] on div "**********" at bounding box center [414, 194] width 829 height 389
type input "**********"
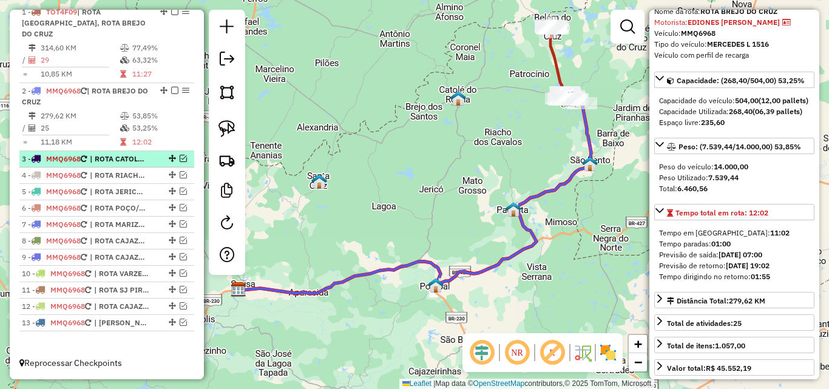
scroll to position [400, 0]
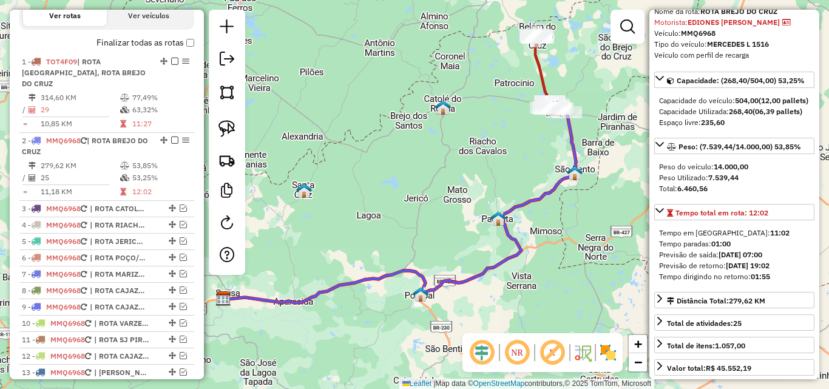
drag, startPoint x: 566, startPoint y: 185, endPoint x: 546, endPoint y: 198, distance: 24.1
click at [546, 198] on icon at bounding box center [399, 207] width 352 height 190
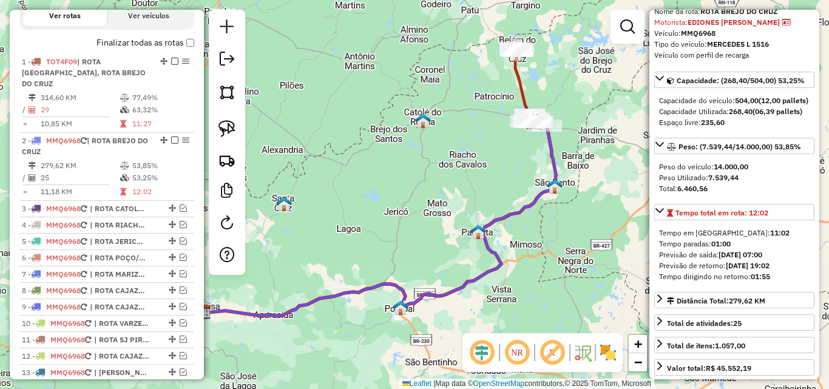
click at [552, 161] on icon at bounding box center [379, 221] width 352 height 190
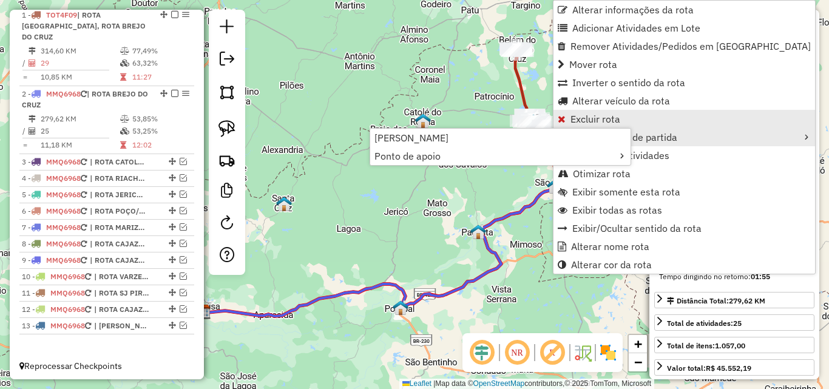
scroll to position [460, 0]
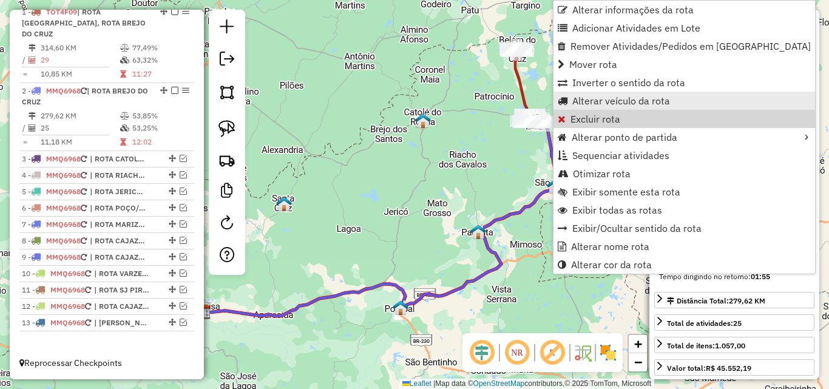
click at [595, 106] on span "Alterar veículo da rota" at bounding box center [621, 101] width 98 height 10
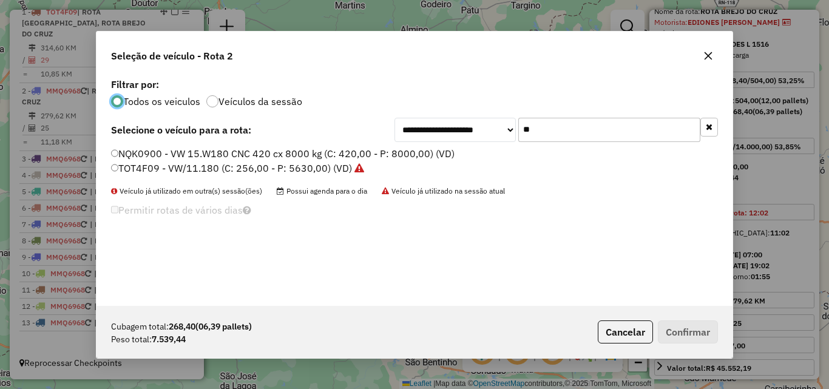
scroll to position [7, 4]
click at [625, 130] on input "**" at bounding box center [609, 130] width 182 height 24
drag, startPoint x: 625, startPoint y: 130, endPoint x: 633, endPoint y: 134, distance: 9.5
click at [633, 134] on input "**" at bounding box center [609, 130] width 182 height 24
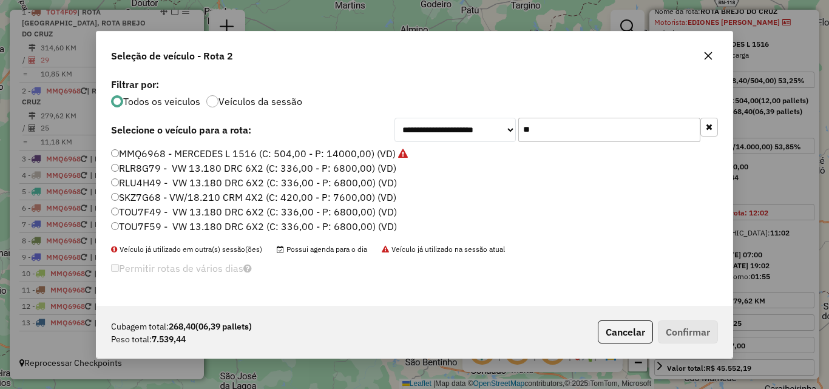
type input "**"
click at [175, 194] on label "SKZ7G68 - VW/18.210 CRM 4X2 (C: 420,00 - P: 7600,00) (VD)" at bounding box center [253, 197] width 285 height 15
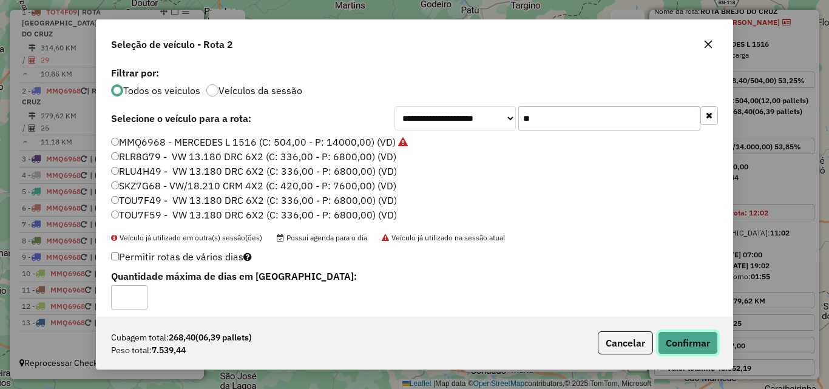
click at [683, 342] on button "Confirmar" at bounding box center [688, 342] width 60 height 23
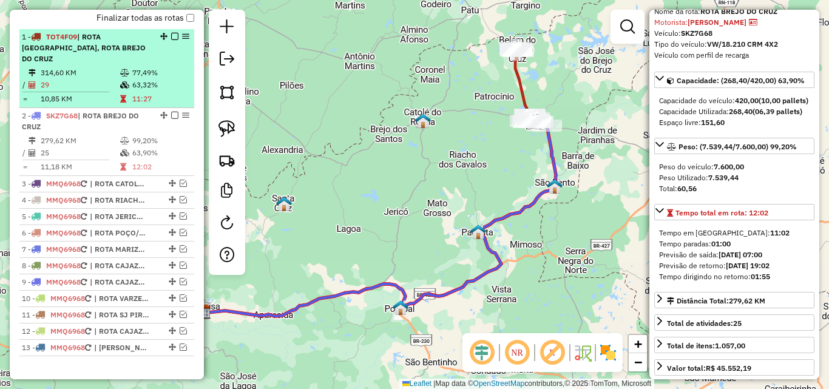
scroll to position [400, 0]
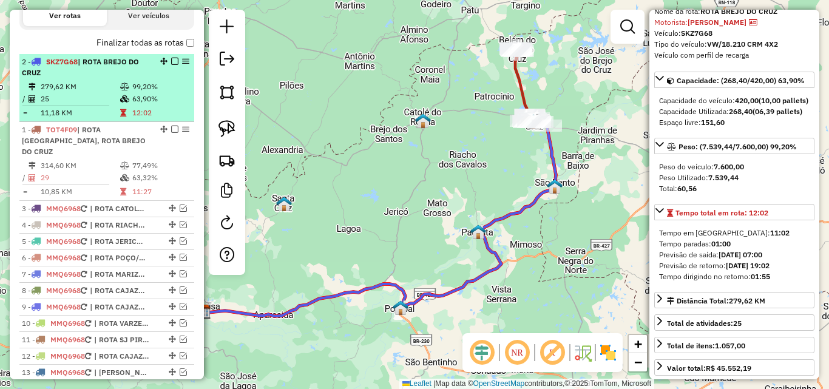
drag, startPoint x: 160, startPoint y: 149, endPoint x: 153, endPoint y: 68, distance: 81.6
click at [171, 65] on em at bounding box center [174, 61] width 7 height 7
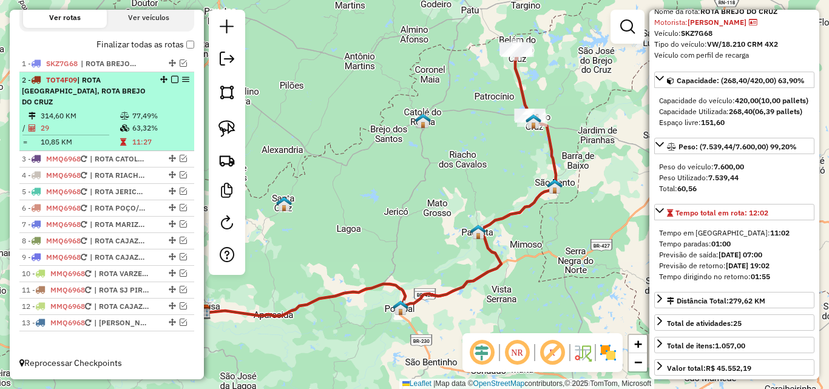
click at [174, 83] on em at bounding box center [174, 79] width 7 height 7
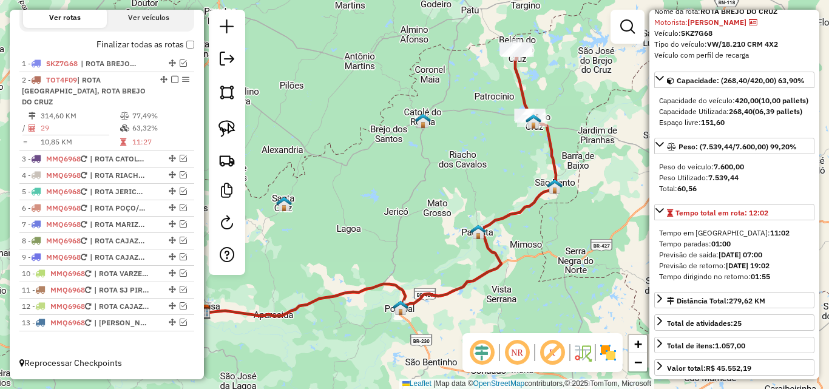
scroll to position [346, 0]
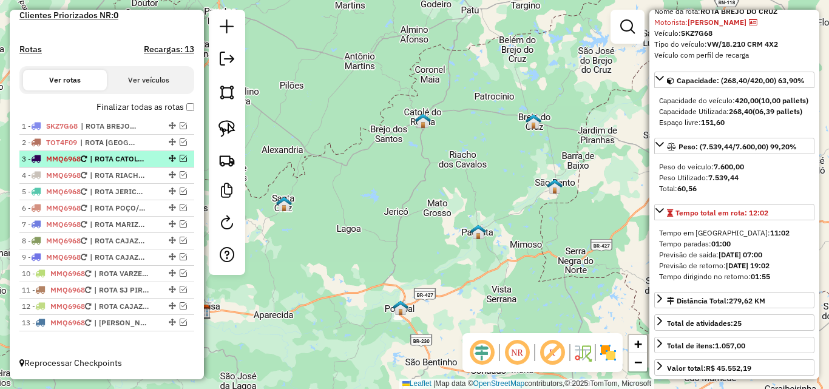
drag, startPoint x: 179, startPoint y: 159, endPoint x: 137, endPoint y: 169, distance: 43.6
click at [180, 159] on em at bounding box center [183, 158] width 7 height 7
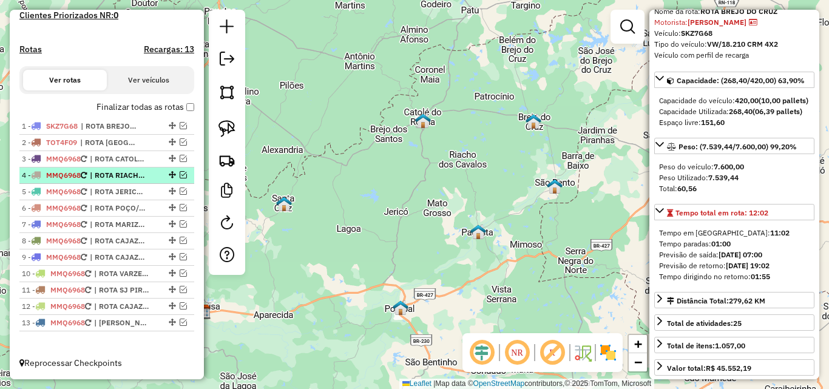
scroll to position [398, 0]
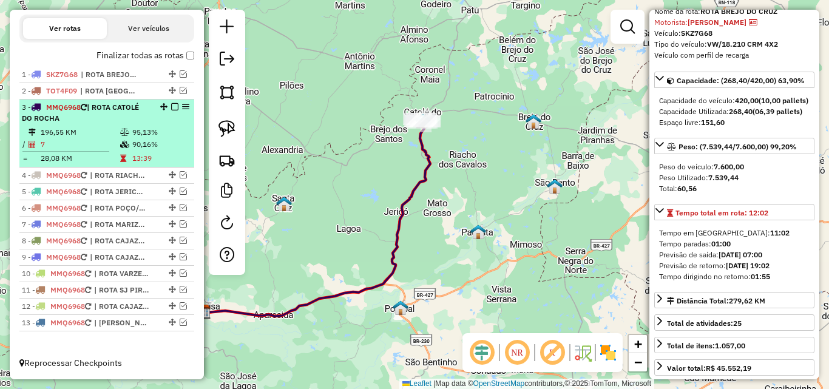
click at [119, 167] on li "4 - MMQ6968 | ROTA RIACHO DOS CAVALOS" at bounding box center [106, 175] width 175 height 16
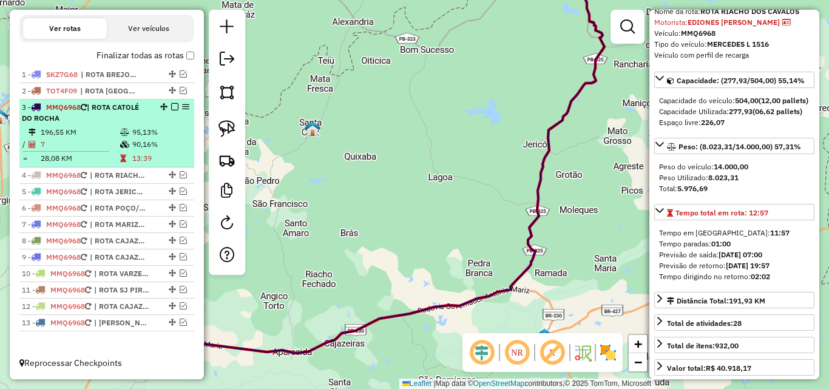
click at [86, 135] on td "196,55 KM" at bounding box center [79, 132] width 79 height 12
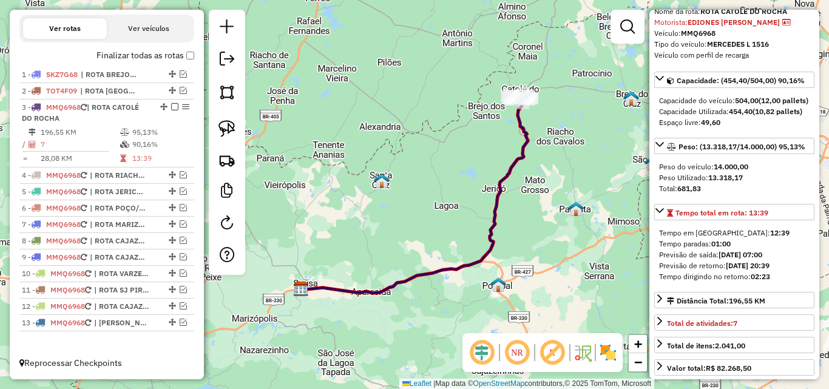
drag, startPoint x: 562, startPoint y: 126, endPoint x: 544, endPoint y: 160, distance: 38.5
click at [546, 160] on div "Janela de atendimento Grade de atendimento Capacidade Transportadoras Veículos …" at bounding box center [414, 194] width 829 height 389
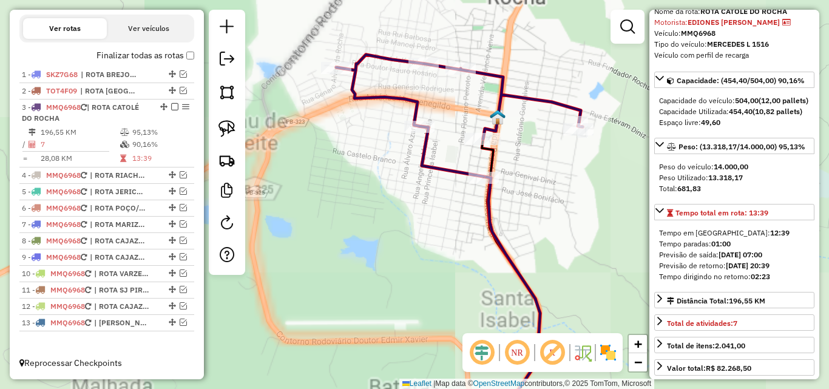
click at [507, 37] on div "Janela de atendimento Grade de atendimento Capacidade Transportadoras Veículos …" at bounding box center [414, 194] width 829 height 389
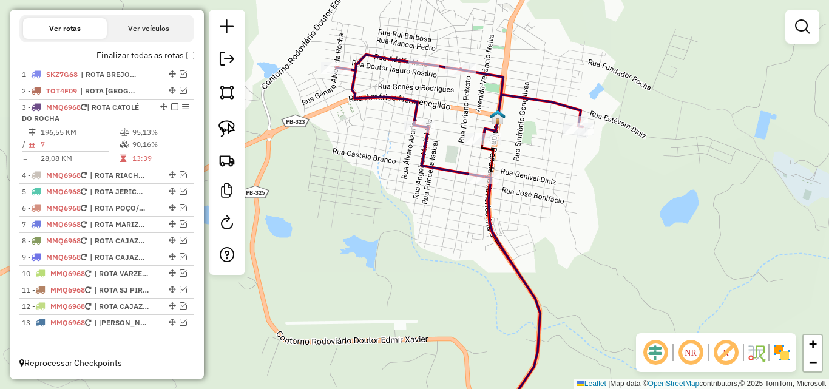
click at [440, 169] on icon at bounding box center [459, 116] width 246 height 122
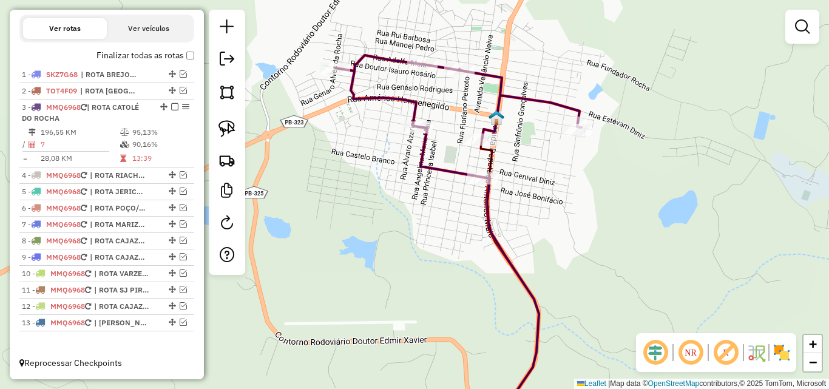
click at [442, 171] on icon at bounding box center [458, 116] width 246 height 122
select select "**********"
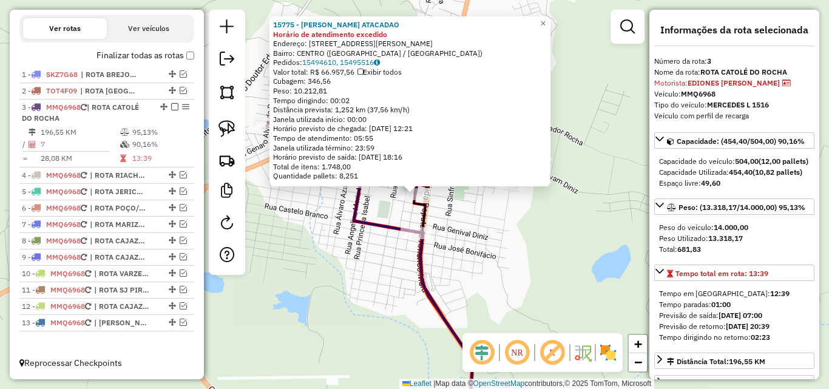
click at [480, 224] on div "15775 - QUEIROZ ATACADAO Horário de atendimento excedido Endereço: RUA CANTIDIA…" at bounding box center [414, 194] width 829 height 389
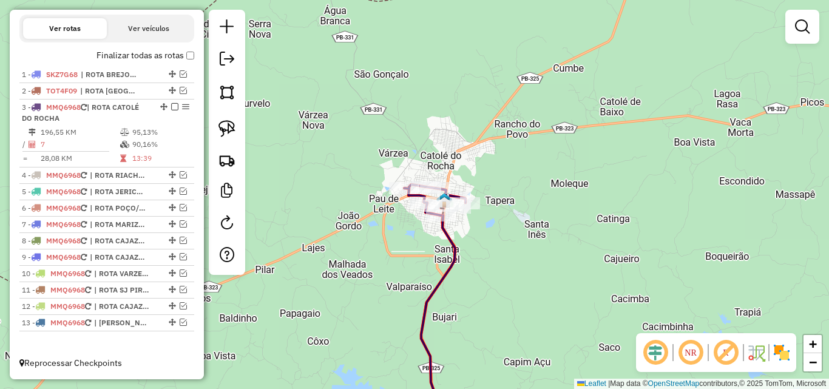
click at [453, 234] on icon at bounding box center [438, 321] width 34 height 212
select select "**********"
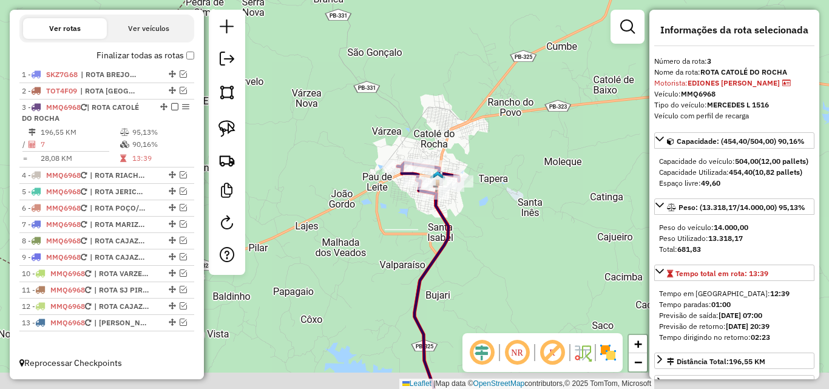
drag, startPoint x: 489, startPoint y: 266, endPoint x: 491, endPoint y: 124, distance: 142.6
click at [473, 125] on div "Janela de atendimento Grade de atendimento Capacidade Transportadoras Veículos …" at bounding box center [414, 194] width 829 height 389
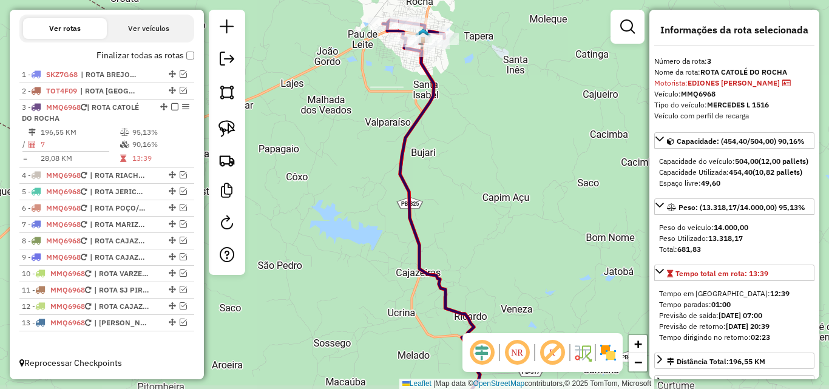
scroll to position [61, 0]
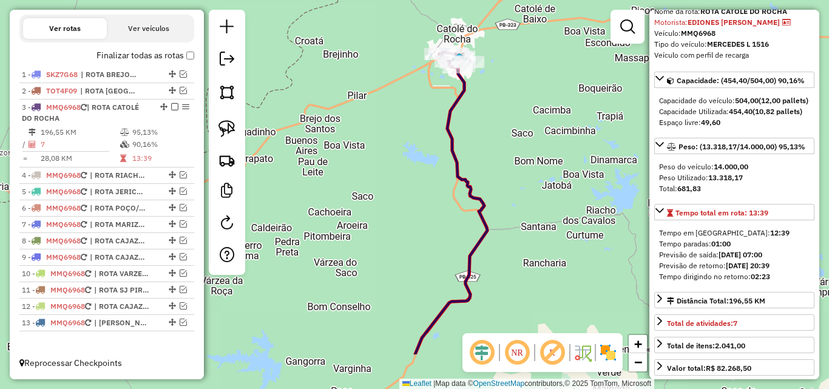
drag, startPoint x: 541, startPoint y: 214, endPoint x: 533, endPoint y: 159, distance: 55.3
click at [533, 159] on div "Janela de atendimento Grade de atendimento Capacidade Transportadoras Veículos …" at bounding box center [414, 194] width 829 height 389
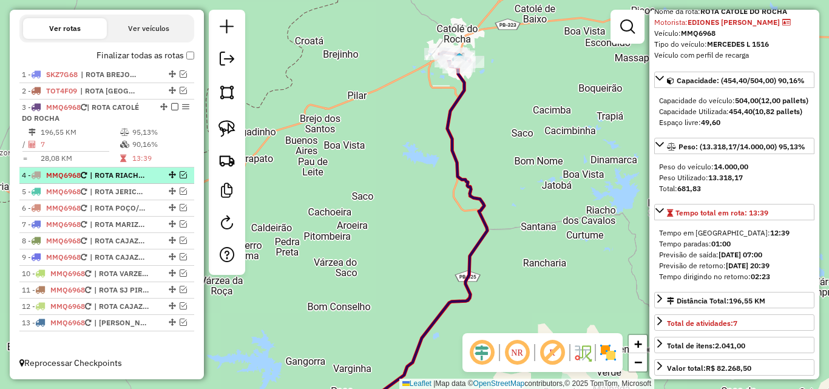
click at [180, 175] on em at bounding box center [183, 174] width 7 height 7
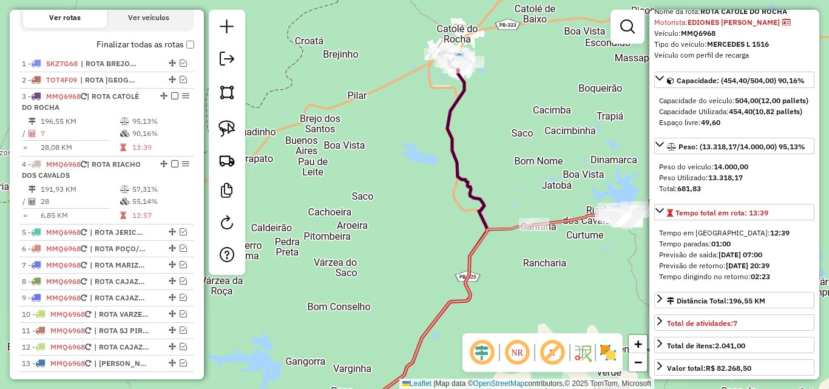
scroll to position [400, 0]
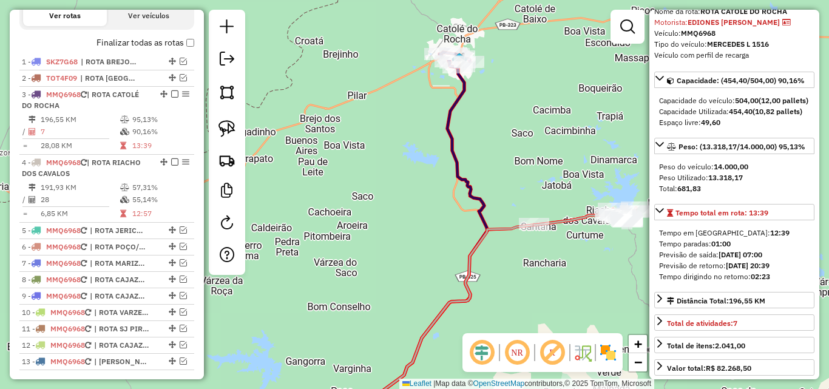
click at [559, 214] on div "Janela de atendimento Grade de atendimento Capacidade Transportadoras Veículos …" at bounding box center [414, 194] width 829 height 389
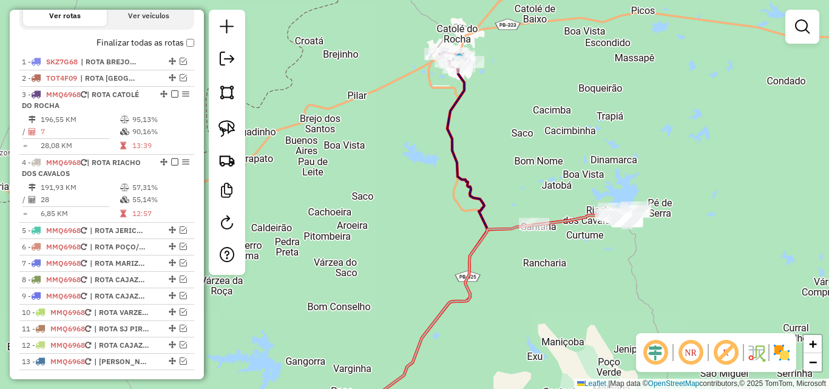
click at [559, 219] on icon at bounding box center [585, 216] width 102 height 18
select select "**********"
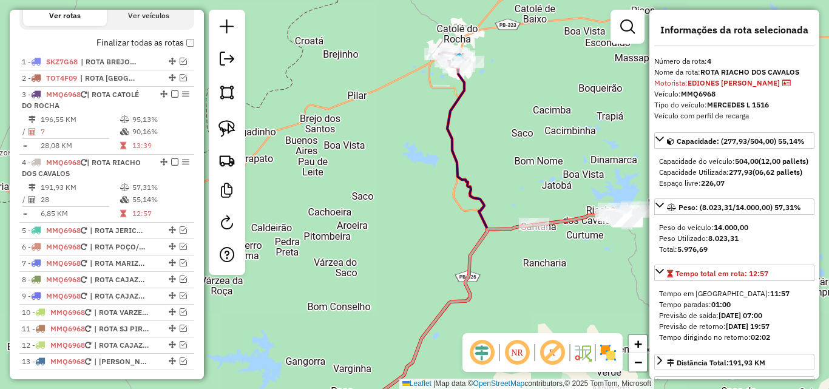
scroll to position [450, 0]
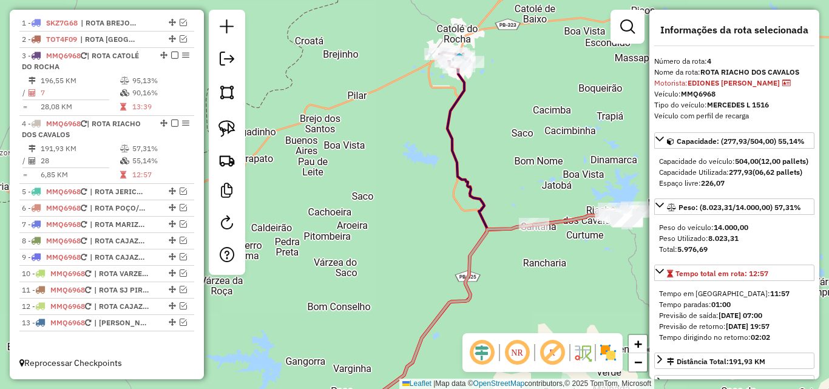
click at [538, 216] on div "Rota 4 - Placa MMQ6968 16782 - MERCADO BEBE Janela de atendimento Grade de aten…" at bounding box center [414, 194] width 829 height 389
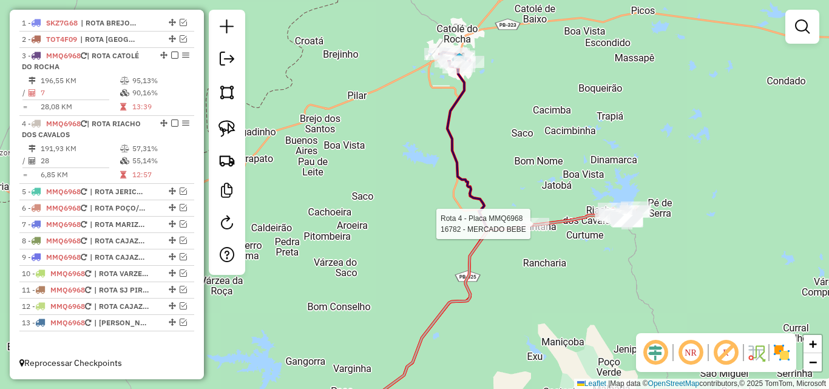
select select "**********"
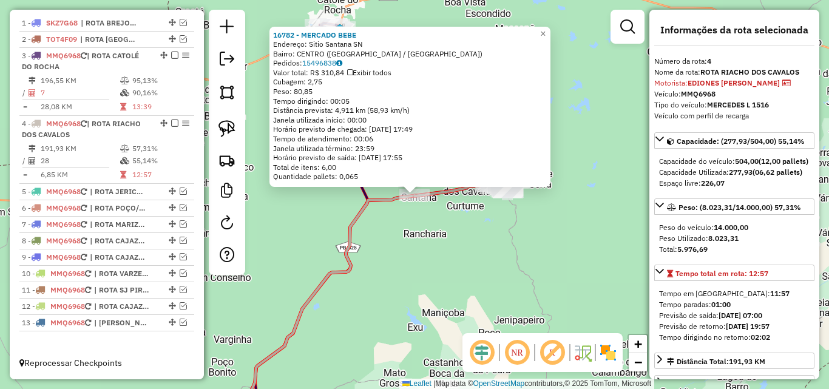
click at [510, 266] on div "16782 - MERCADO BEBE Endereço: Sitio Santana SN Bairro: CENTRO (RIACHO DOS CAVA…" at bounding box center [414, 194] width 829 height 389
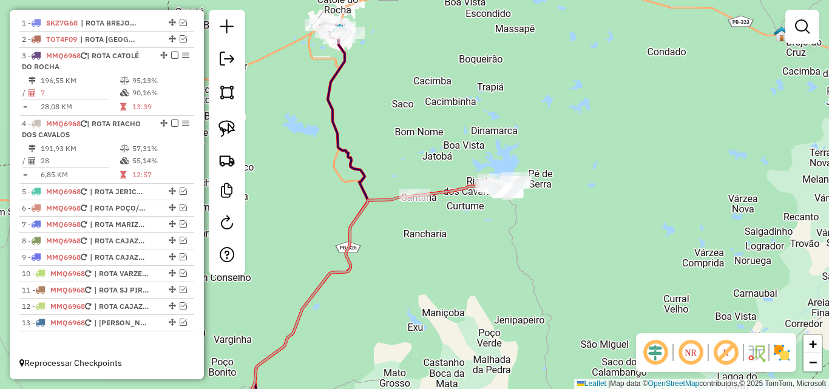
click at [356, 157] on icon at bounding box center [307, 232] width 121 height 389
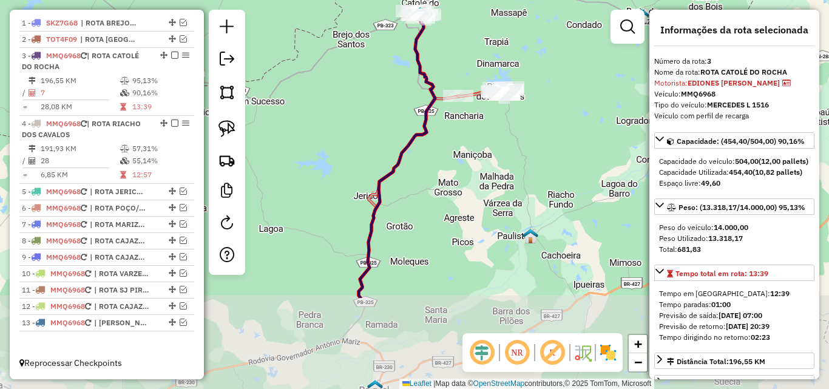
drag, startPoint x: 445, startPoint y: 271, endPoint x: 475, endPoint y: 141, distance: 133.3
click at [475, 141] on div "Janela de atendimento Grade de atendimento Capacidade Transportadoras Veículos …" at bounding box center [414, 194] width 829 height 389
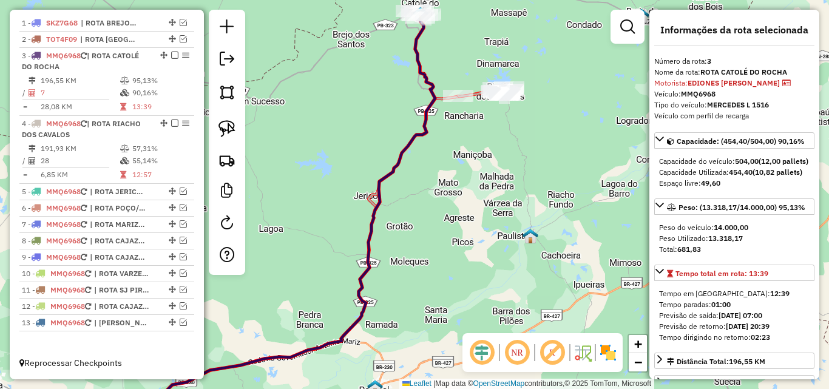
click at [476, 96] on icon at bounding box center [483, 91] width 51 height 9
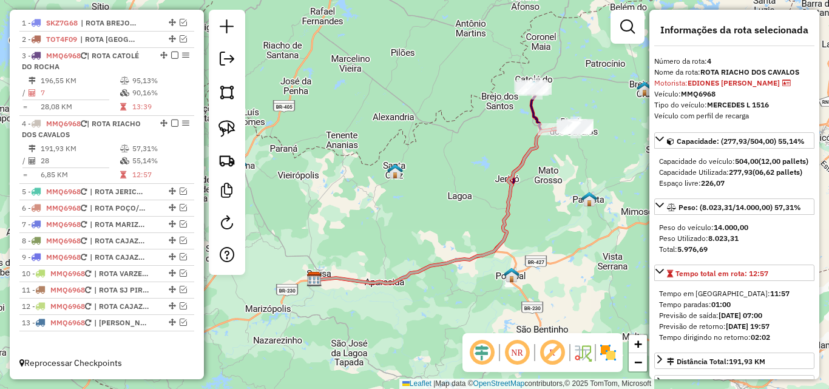
scroll to position [121, 0]
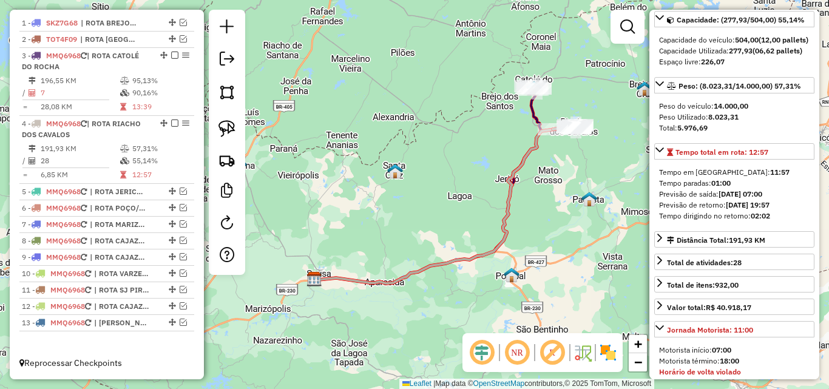
click at [535, 107] on icon at bounding box center [427, 187] width 227 height 194
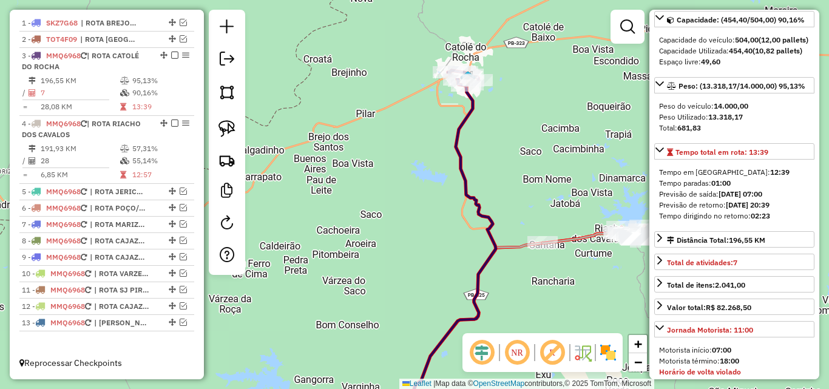
click at [571, 239] on icon at bounding box center [593, 235] width 102 height 18
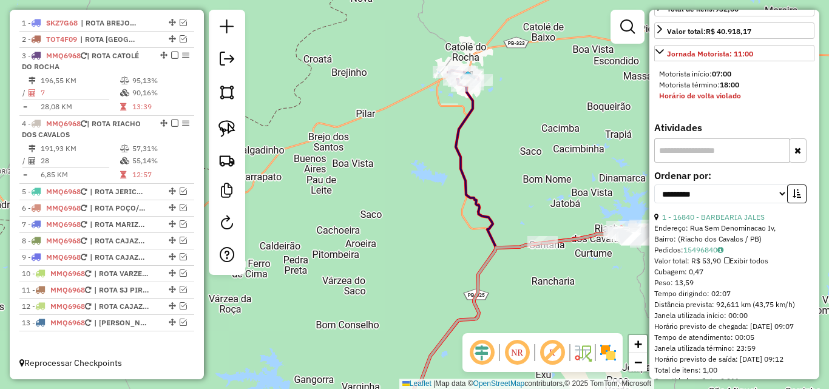
scroll to position [425, 0]
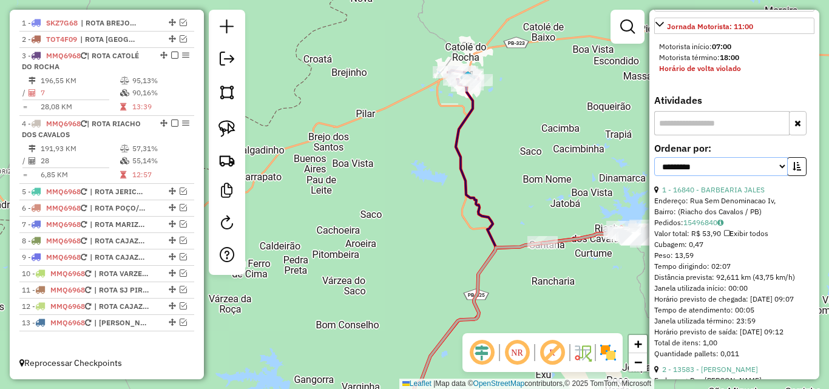
click at [732, 176] on select "**********" at bounding box center [720, 166] width 133 height 19
select select "*********"
click at [654, 176] on select "**********" at bounding box center [720, 166] width 133 height 19
click at [792, 170] on icon "button" at bounding box center [796, 166] width 8 height 8
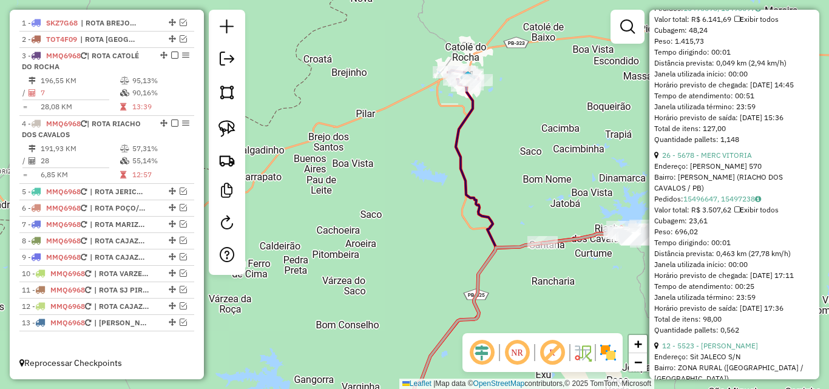
scroll to position [1092, 0]
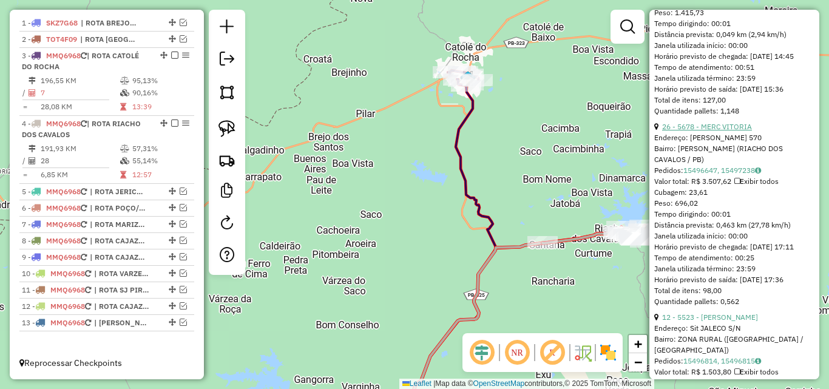
click at [738, 131] on link "26 - 5678 - MERC VITORIA" at bounding box center [707, 126] width 90 height 9
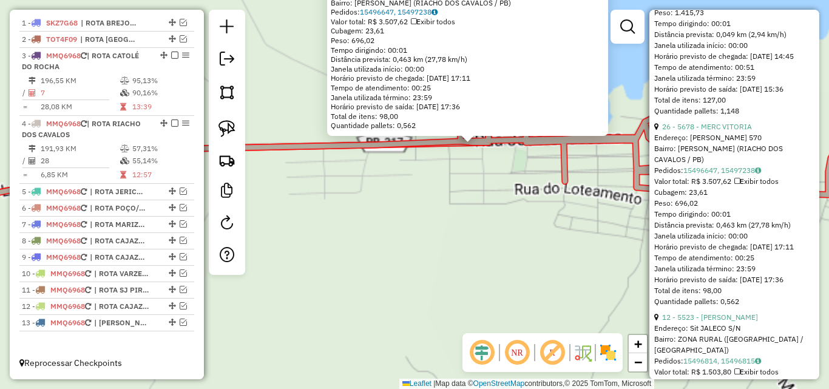
click at [499, 207] on div "Rota 4 - Placa MMQ6968 13583 - FERNANDES PIZZARIA 5678 - MERC VITORIA Endereço:…" at bounding box center [414, 194] width 829 height 389
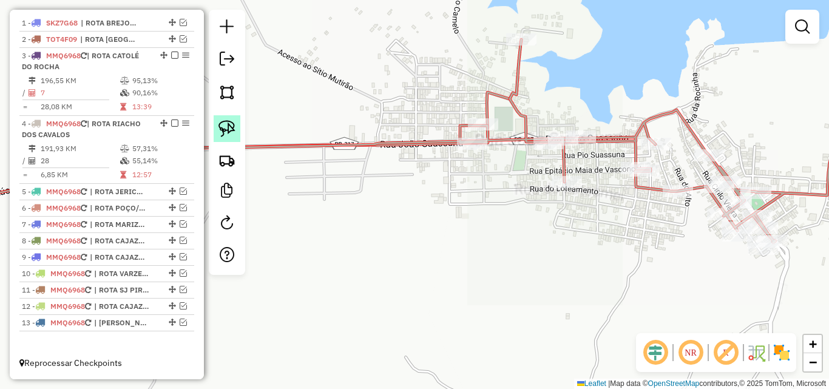
click at [235, 133] on link at bounding box center [227, 128] width 27 height 27
drag, startPoint x: 493, startPoint y: 135, endPoint x: 489, endPoint y: 162, distance: 27.0
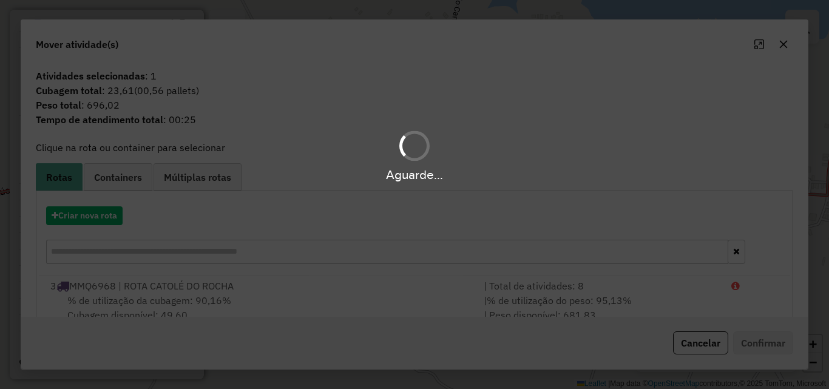
click at [712, 304] on div "Aguarde..." at bounding box center [414, 194] width 829 height 389
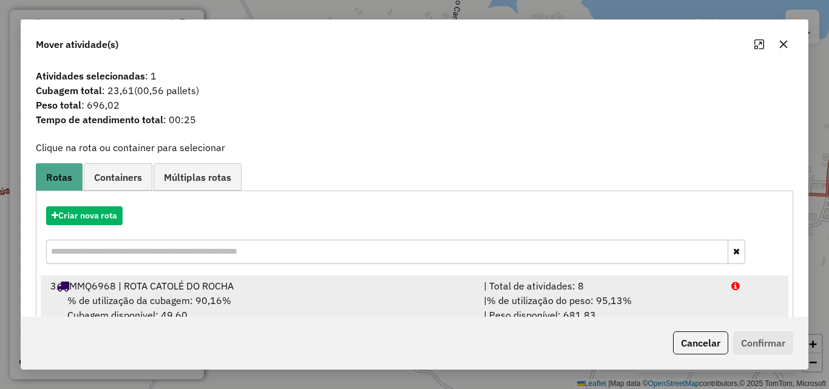
drag, startPoint x: 723, startPoint y: 300, endPoint x: 733, endPoint y: 310, distance: 15.0
click at [723, 300] on li "3 MMQ6968 | ROTA CATOLÉ DO ROCHA | Total de atividades: 8 % de utilização da cu…" at bounding box center [414, 300] width 747 height 49
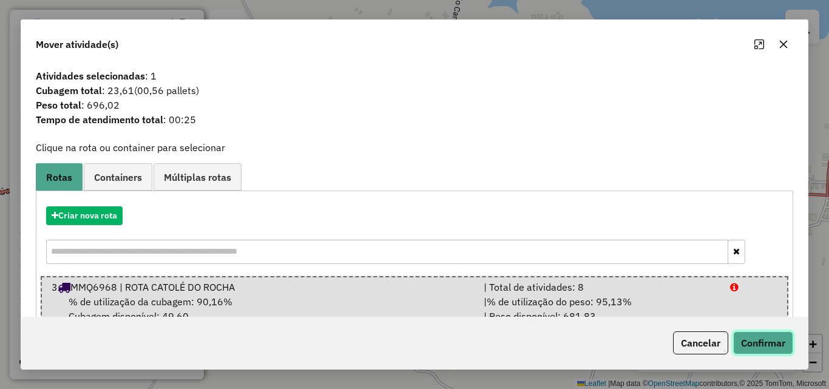
click at [762, 343] on button "Confirmar" at bounding box center [763, 342] width 60 height 23
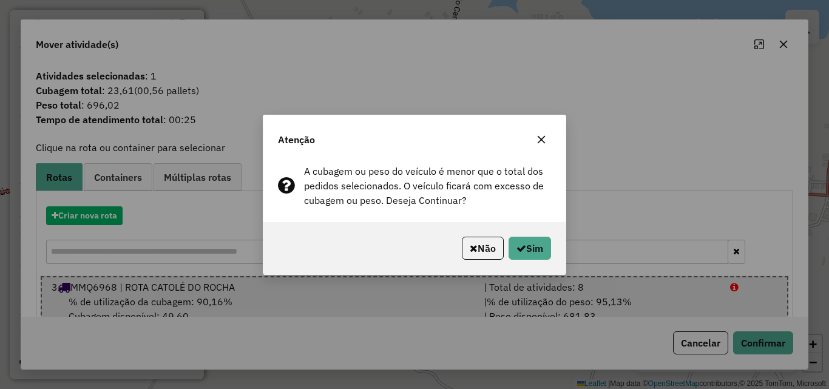
drag, startPoint x: 488, startPoint y: 244, endPoint x: 559, endPoint y: 223, distance: 74.1
click at [488, 244] on button "Não" at bounding box center [483, 248] width 42 height 23
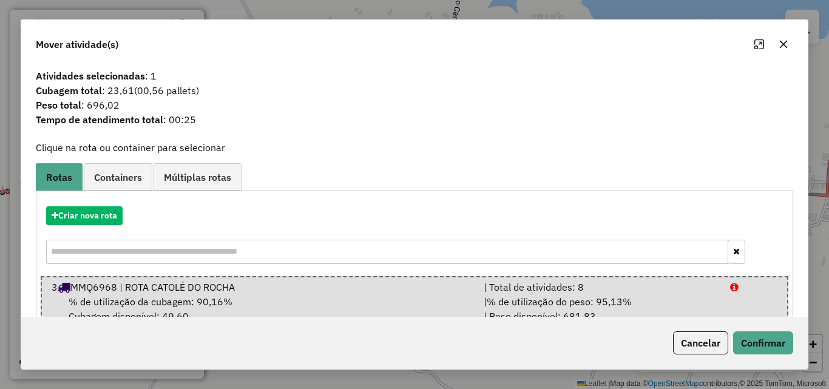
scroll to position [31, 0]
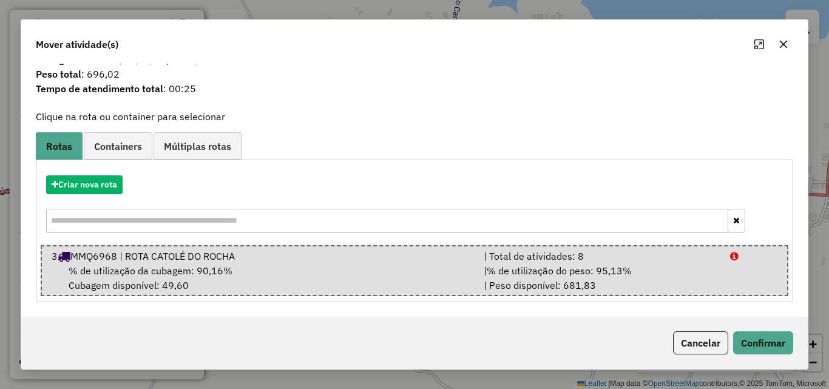
click at [783, 46] on icon "button" at bounding box center [783, 44] width 10 height 10
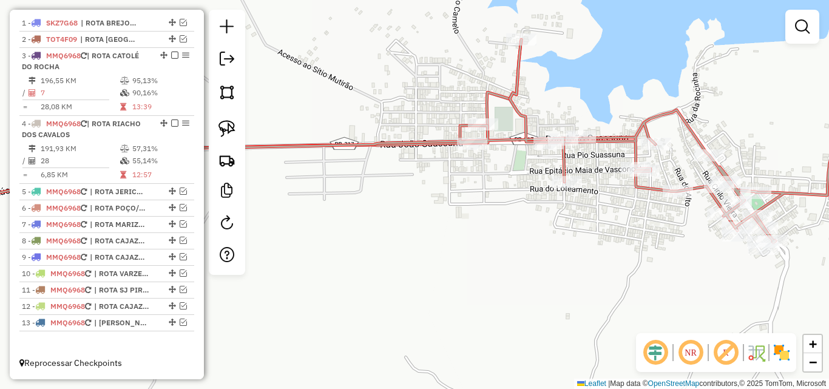
click at [498, 138] on icon at bounding box center [405, 131] width 976 height 223
select select "*********"
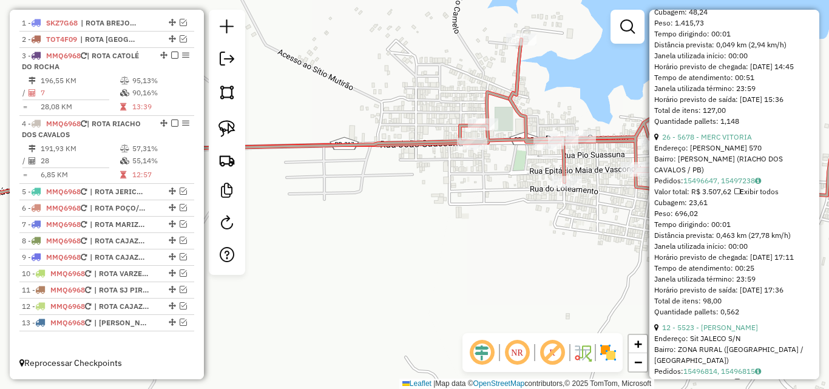
scroll to position [1153, 0]
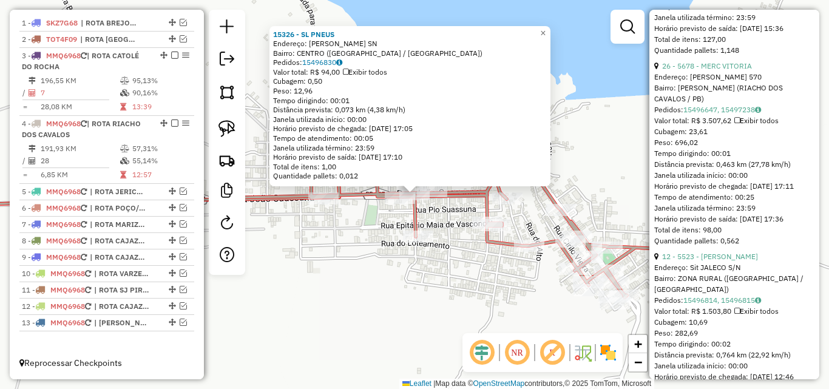
drag, startPoint x: 360, startPoint y: 226, endPoint x: 389, endPoint y: 217, distance: 29.8
click at [360, 226] on div "15326 - SL PNEUS Endereço: JOAO SUASSUNA SN Bairro: CENTRO (RIACHO DOS CAVALOS …" at bounding box center [414, 194] width 829 height 389
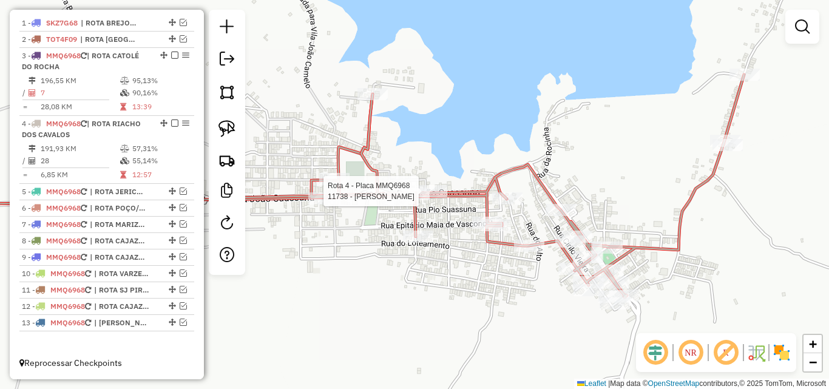
select select "*********"
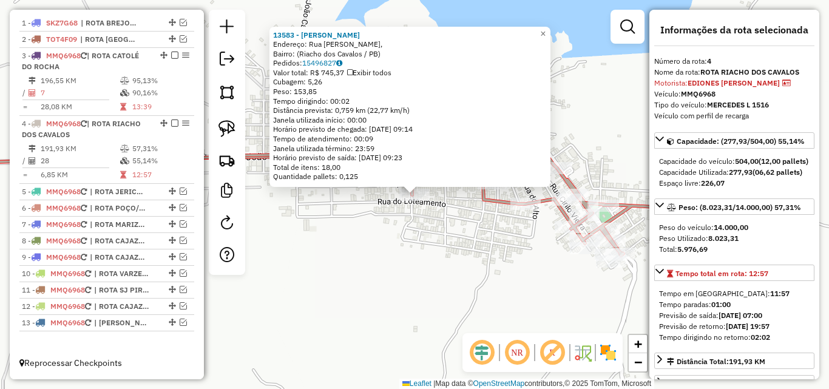
click at [391, 244] on div "13583 - FERNANDES PIZZARIA Endereço: Rua Alberto Carneiro de Freitas, Bairro: (…" at bounding box center [414, 194] width 829 height 389
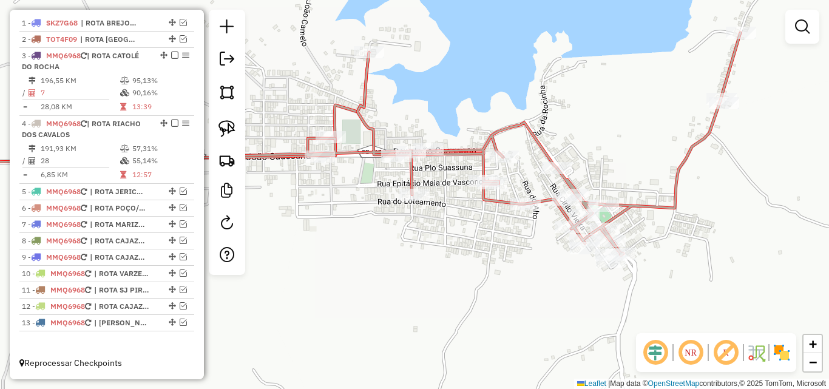
click at [318, 169] on div "Janela de atendimento Grade de atendimento Capacidade Transportadoras Veículos …" at bounding box center [414, 194] width 829 height 389
select select "*********"
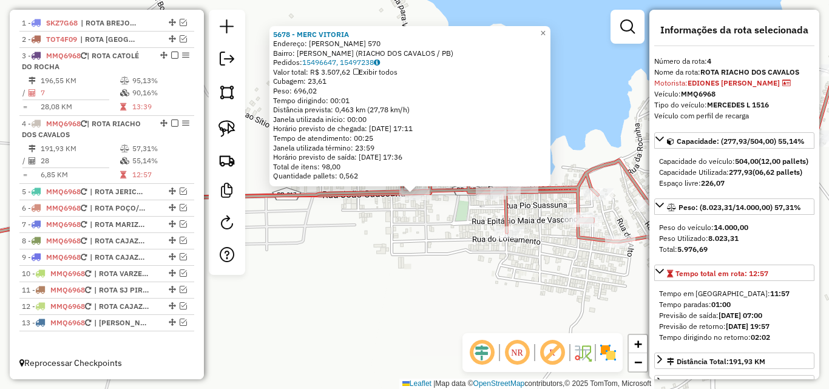
click at [389, 272] on div "5678 - MERC VITORIA Endereço: JOAO SUASSUNA 570 Bairro: JOSE AMERICO (RIACHO DO…" at bounding box center [414, 194] width 829 height 389
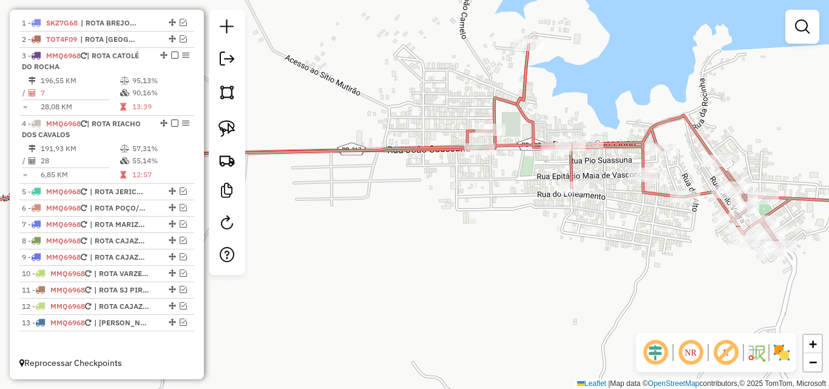
click at [512, 143] on icon at bounding box center [408, 136] width 983 height 223
select select "*********"
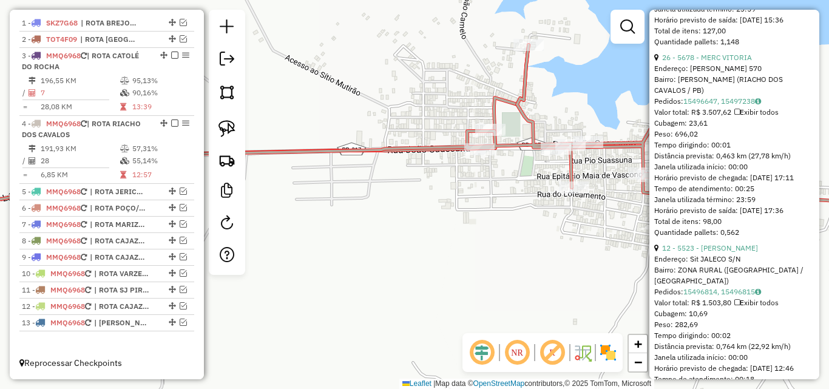
scroll to position [1274, 0]
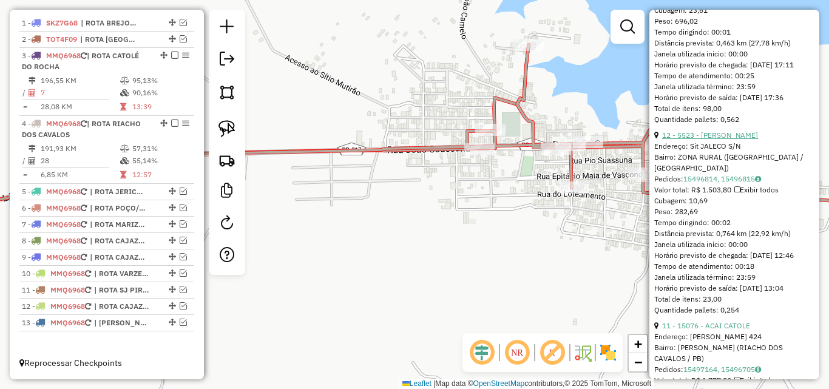
click at [701, 140] on link "12 - 5523 - JOSELITA PEREIRA BARBOSA" at bounding box center [710, 134] width 96 height 9
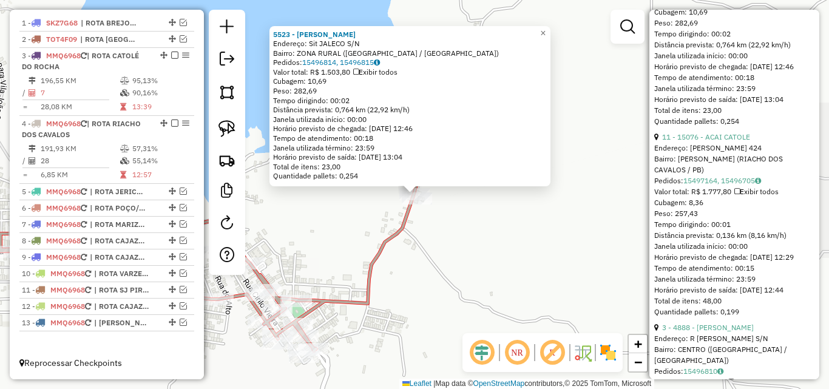
scroll to position [1517, 0]
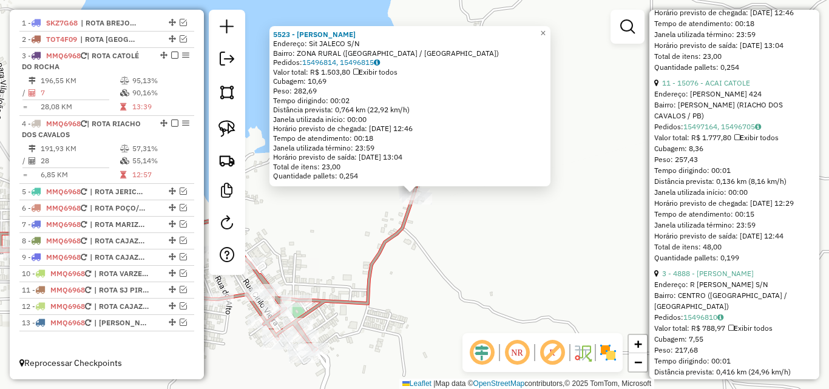
click at [705, 99] on div "Endereço: JOAO AGRIPINO FILHO 424" at bounding box center [734, 94] width 160 height 11
drag, startPoint x: 713, startPoint y: 120, endPoint x: 712, endPoint y: 126, distance: 6.3
click at [713, 73] on div "Quantidade pallets: 0,254" at bounding box center [734, 67] width 160 height 11
click at [711, 87] on link "11 - 15076 - ACAI CATOLE" at bounding box center [706, 82] width 88 height 9
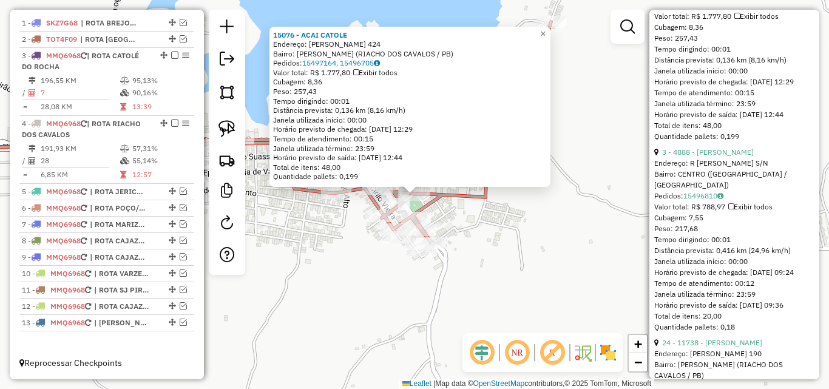
scroll to position [1699, 0]
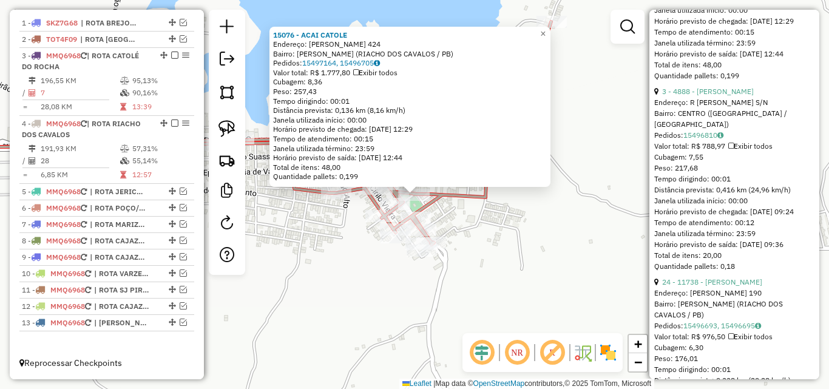
click at [711, 108] on div "Endereço: R JOAO SUASSUNA S/N" at bounding box center [734, 102] width 160 height 11
click at [715, 96] on link "3 - 4888 - LINDALVA ALMEIDA DE OLIVEIRA" at bounding box center [708, 91] width 92 height 9
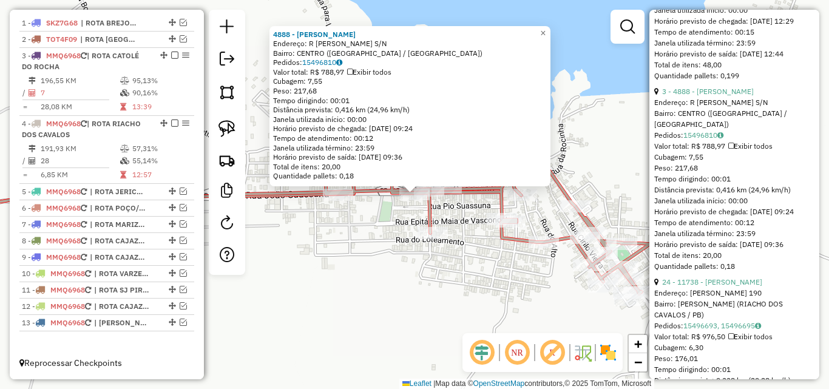
click at [413, 273] on div "4888 - LINDALVA ALMEIDA DE OLIVEIRA Endereço: R JOAO SUASSUNA S/N Bairro: CENTR…" at bounding box center [414, 194] width 829 height 389
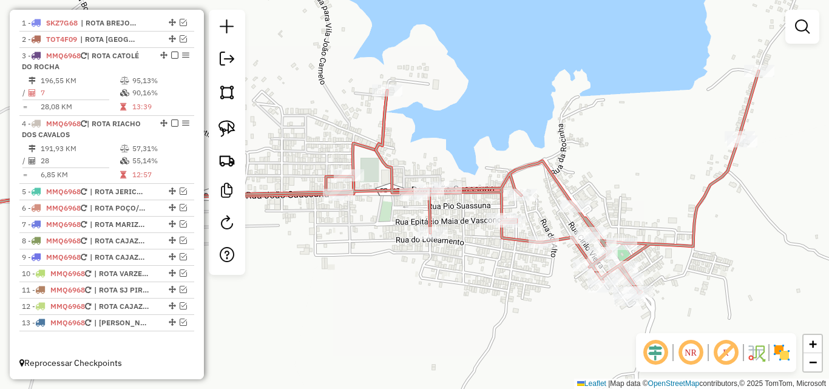
select select "*********"
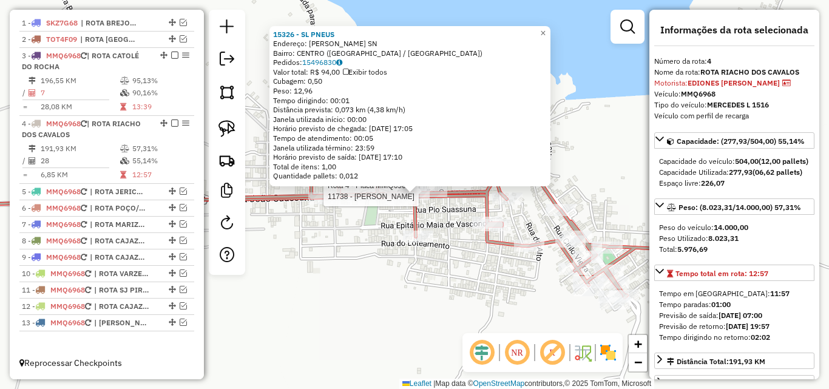
click at [432, 197] on div at bounding box center [432, 191] width 30 height 12
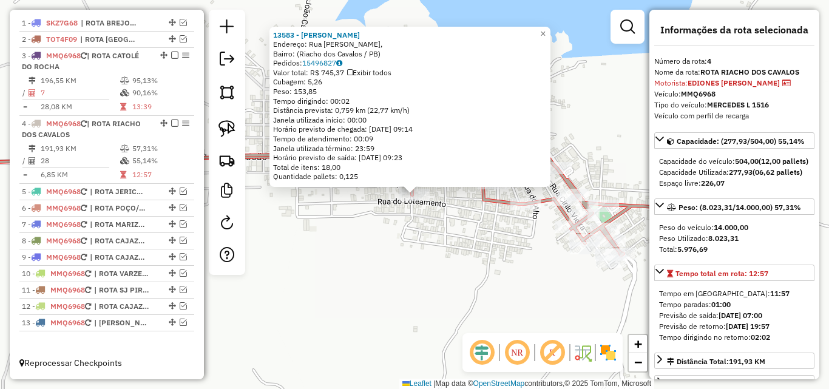
click at [394, 253] on div "13583 - FERNANDES PIZZARIA Endereço: Rua Alberto Carneiro de Freitas, Bairro: (…" at bounding box center [414, 194] width 829 height 389
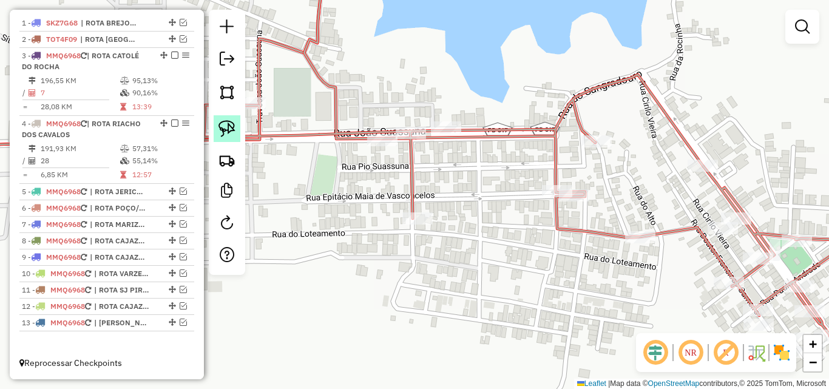
click at [223, 137] on img at bounding box center [226, 128] width 17 height 17
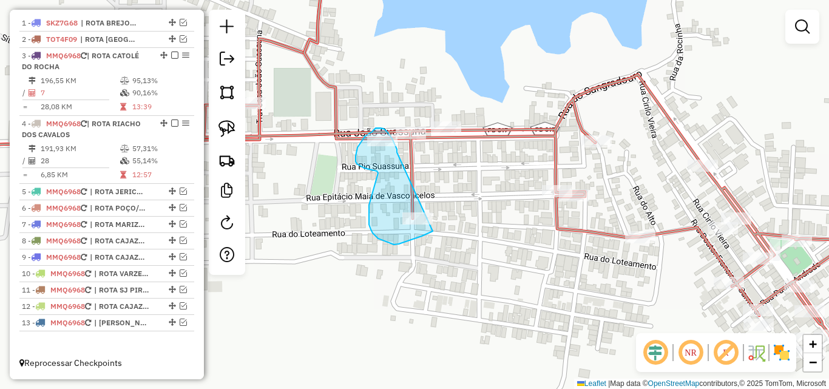
drag, startPoint x: 397, startPoint y: 152, endPoint x: 447, endPoint y: 220, distance: 83.7
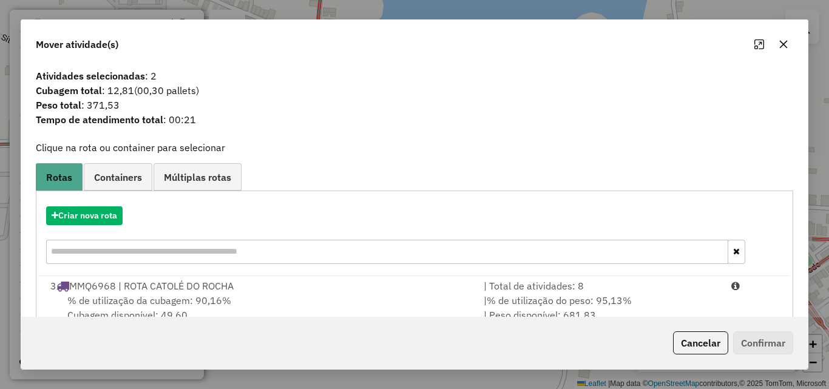
click at [709, 348] on button "Cancelar" at bounding box center [700, 342] width 55 height 23
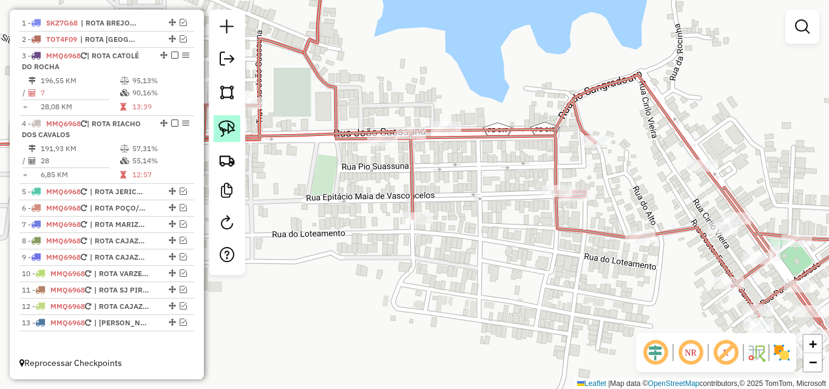
click at [218, 130] on img at bounding box center [226, 128] width 17 height 17
select select "*********"
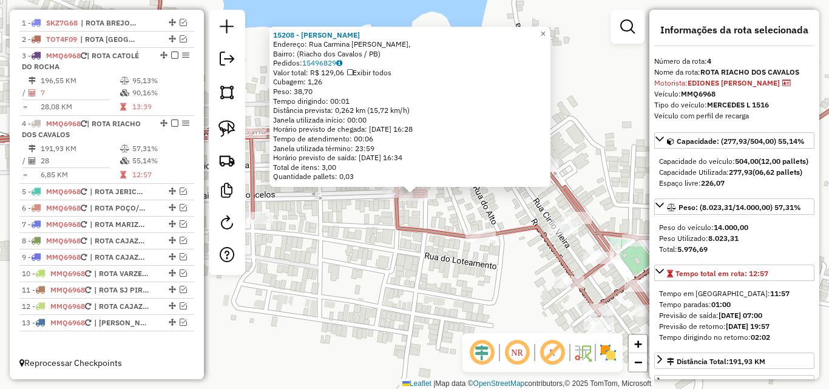
click at [363, 261] on div "15208 - JONATHAN BEBIDAS Endereço: Rua Carmina Olivia da Silva, Bairro: (Riacho…" at bounding box center [414, 194] width 829 height 389
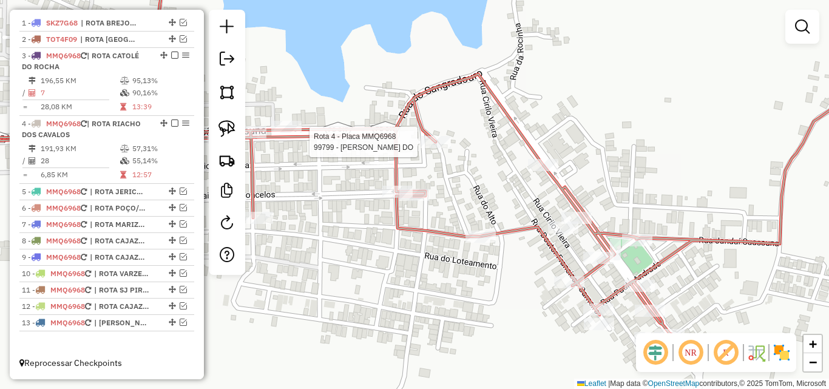
select select "*********"
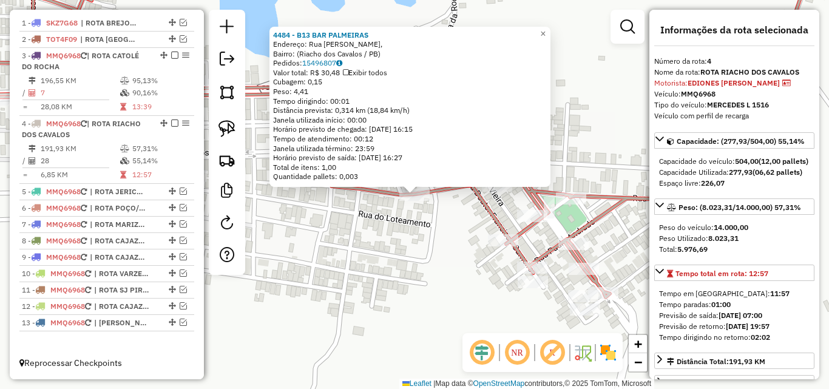
click at [339, 309] on div "4484 - B13 BAR PALMEIRAS Endereço: Rua Manoel Trajano de Farias, Bairro: (Riach…" at bounding box center [414, 194] width 829 height 389
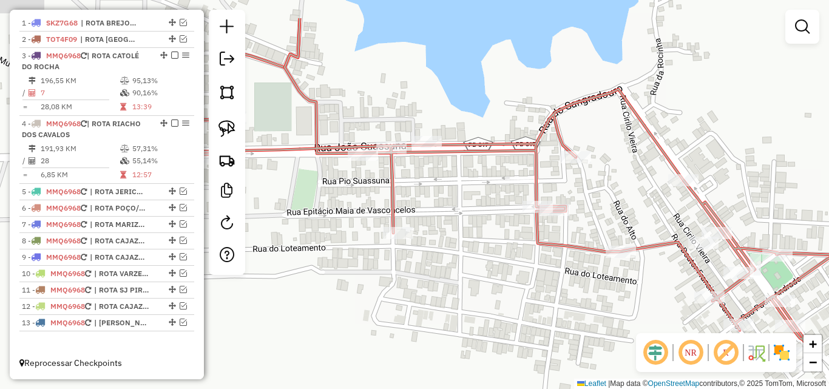
drag, startPoint x: 419, startPoint y: 244, endPoint x: 527, endPoint y: 302, distance: 122.1
click at [528, 302] on div "Janela de atendimento Grade de atendimento Capacidade Transportadoras Veículos …" at bounding box center [414, 194] width 829 height 389
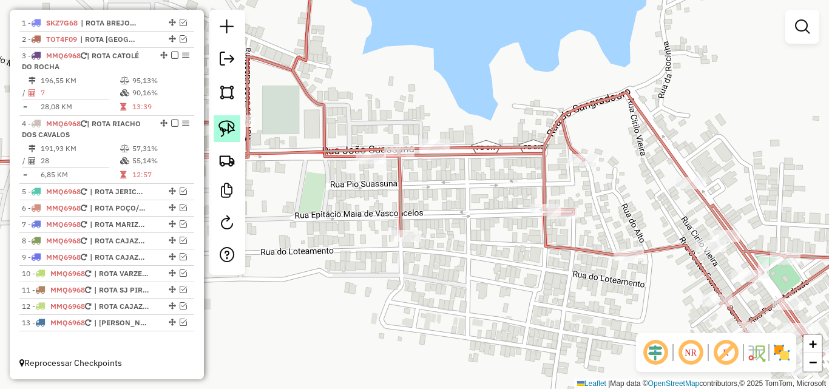
click at [230, 126] on img at bounding box center [226, 128] width 17 height 17
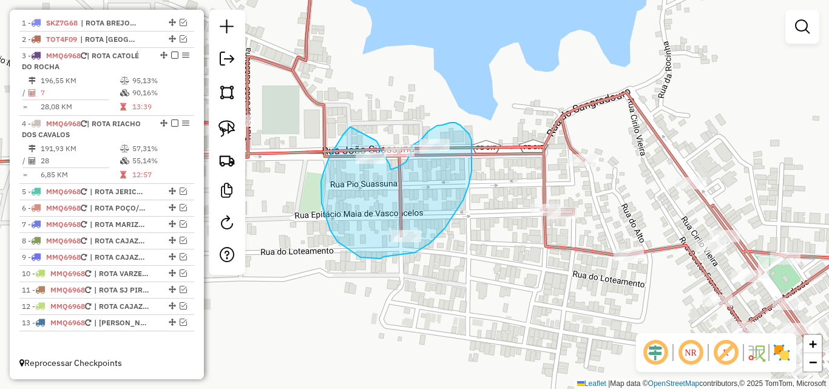
drag, startPoint x: 343, startPoint y: 134, endPoint x: 376, endPoint y: 141, distance: 32.8
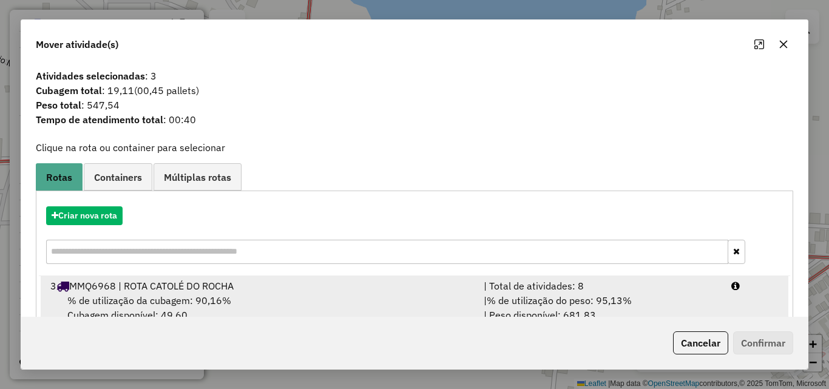
click at [596, 301] on span "% de utilização do peso: 95,13%" at bounding box center [559, 300] width 145 height 12
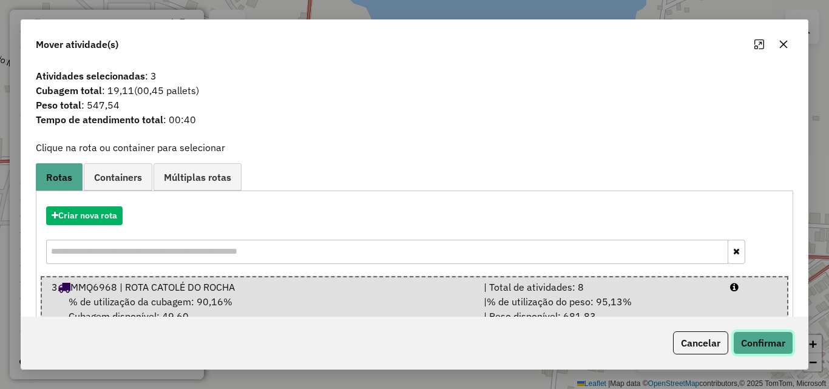
click at [750, 347] on button "Confirmar" at bounding box center [763, 342] width 60 height 23
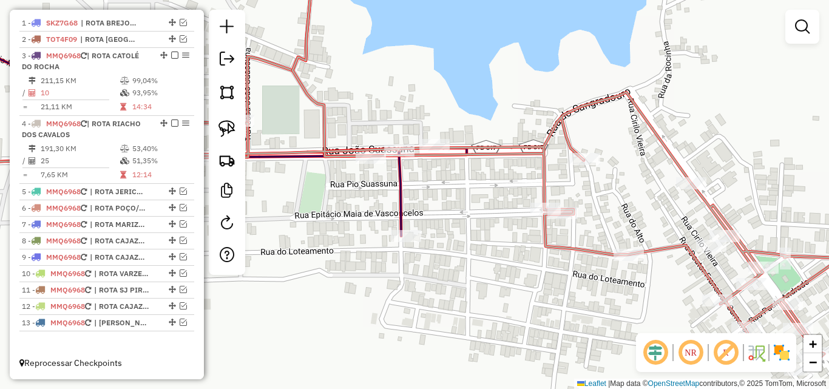
click at [405, 209] on icon at bounding box center [192, 126] width 550 height 219
select select "*********"
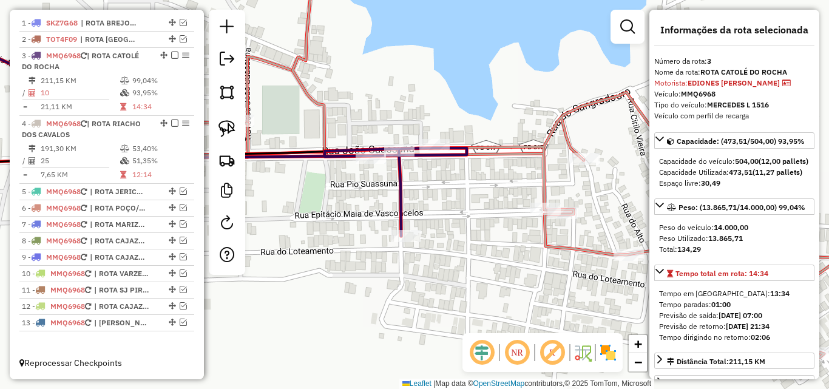
click at [514, 149] on icon at bounding box center [414, 159] width 994 height 396
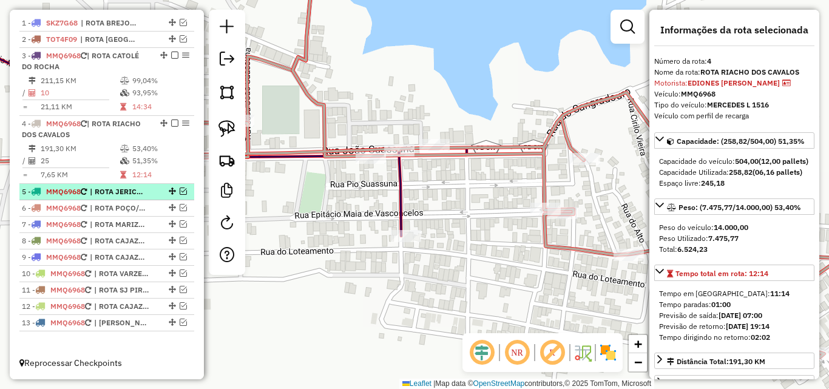
click at [146, 190] on span "| ROTA JERICO, ROTA LAGOA, ROTA MATO GROSSO" at bounding box center [118, 191] width 56 height 11
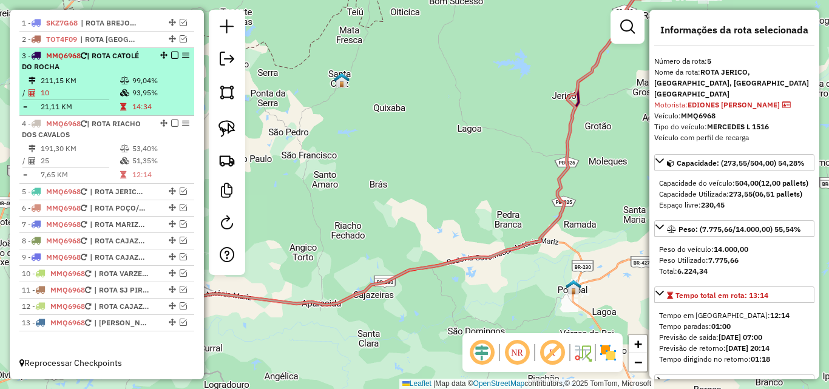
click at [113, 87] on td "10" at bounding box center [79, 93] width 79 height 12
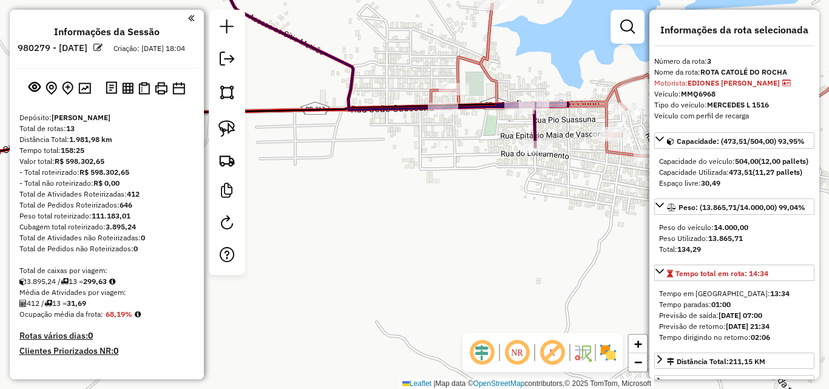
select select "*********"
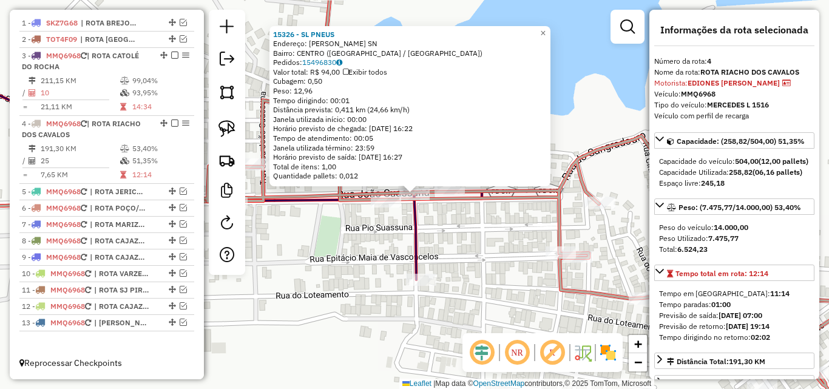
click at [366, 254] on div "15326 - SL PNEUS Endereço: JOAO SUASSUNA SN Bairro: CENTRO (RIACHO DOS CAVALOS …" at bounding box center [414, 194] width 829 height 389
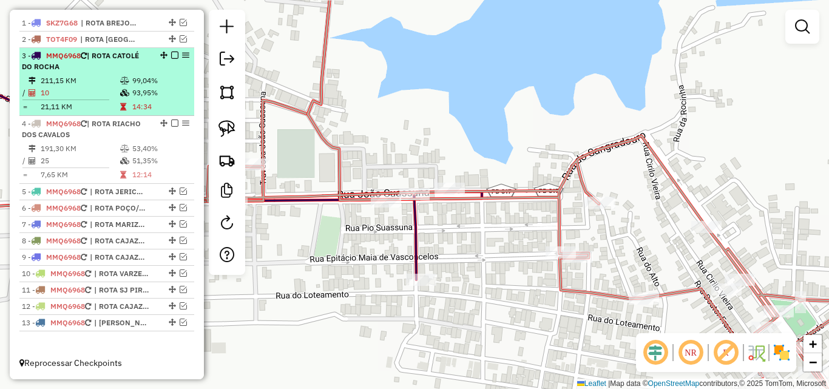
click at [120, 103] on td at bounding box center [126, 107] width 12 height 12
select select "*********"
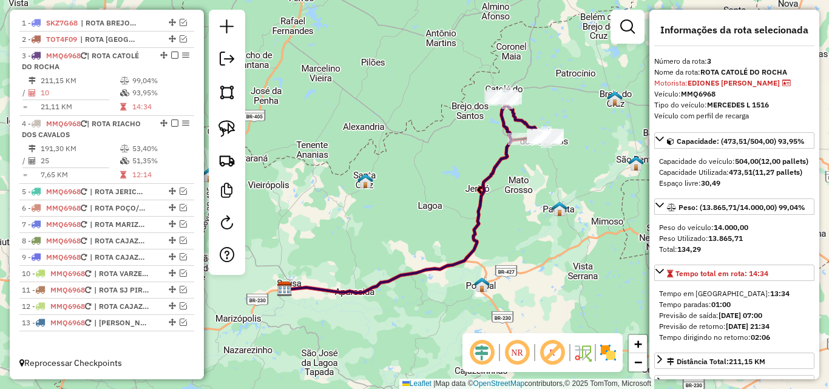
scroll to position [61, 0]
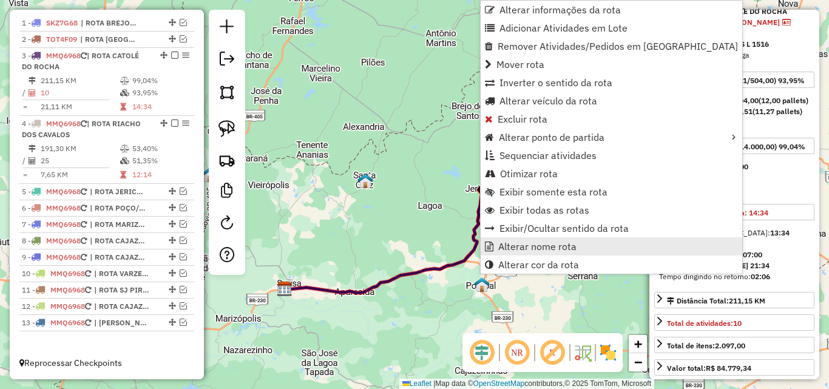
click at [522, 246] on span "Alterar nome rota" at bounding box center [537, 246] width 78 height 10
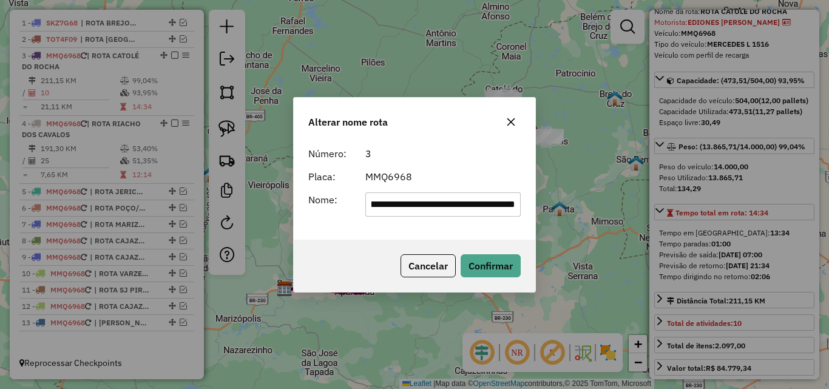
type input "**********"
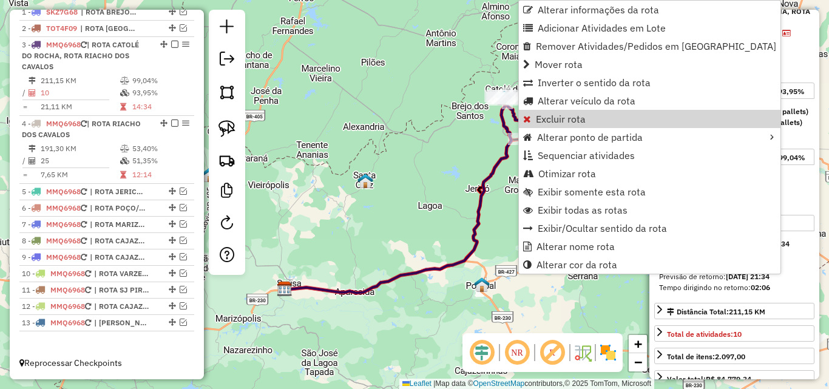
scroll to position [460, 0]
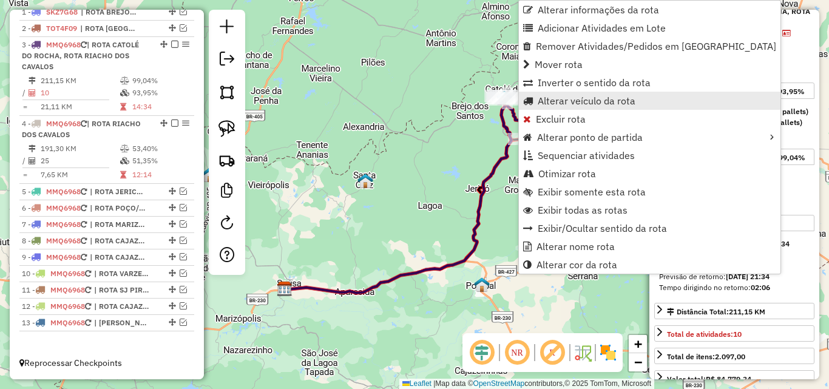
click at [587, 98] on span "Alterar veículo da rota" at bounding box center [587, 101] width 98 height 10
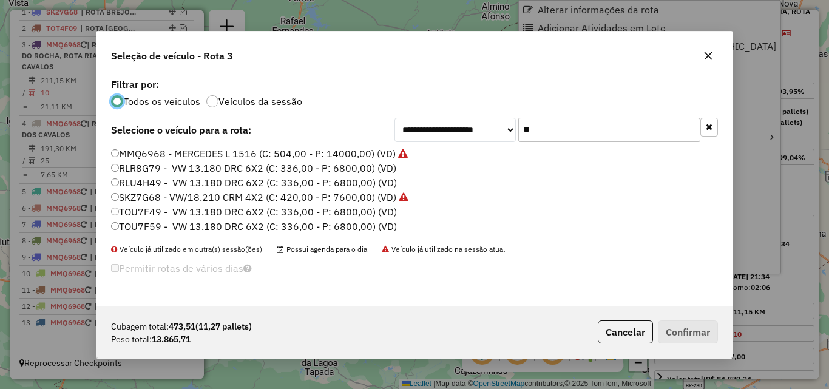
scroll to position [7, 4]
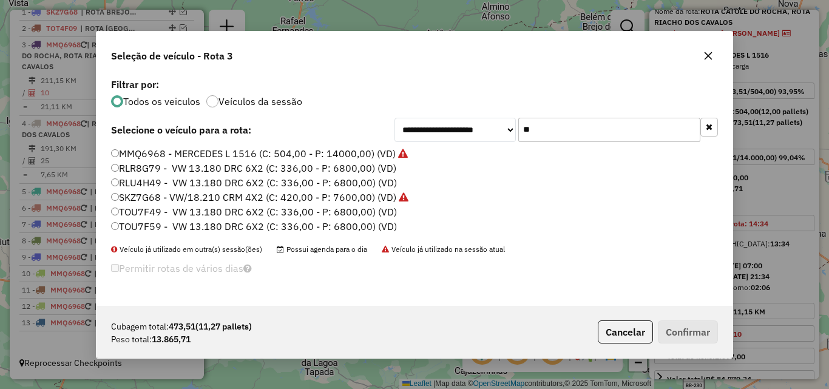
click at [571, 124] on input "**" at bounding box center [609, 130] width 182 height 24
drag, startPoint x: 576, startPoint y: 124, endPoint x: 587, endPoint y: 120, distance: 11.5
click at [587, 120] on input "**" at bounding box center [609, 130] width 182 height 24
type input "*"
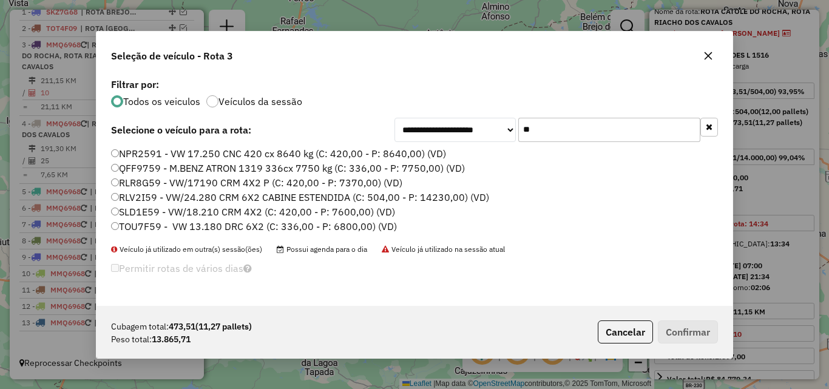
type input "**"
click at [153, 197] on label "RLV2I59 - VW/24.280 CRM 6X2 CABINE ESTENDIDA (C: 504,00 - P: 14230,00) (VD)" at bounding box center [300, 197] width 378 height 15
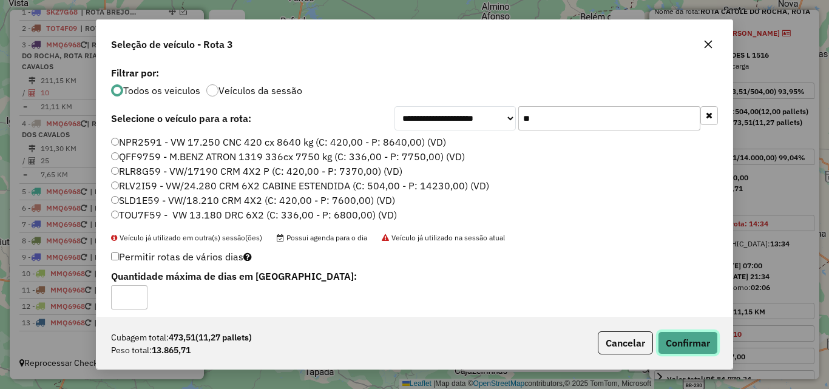
click at [679, 333] on button "Confirmar" at bounding box center [688, 342] width 60 height 23
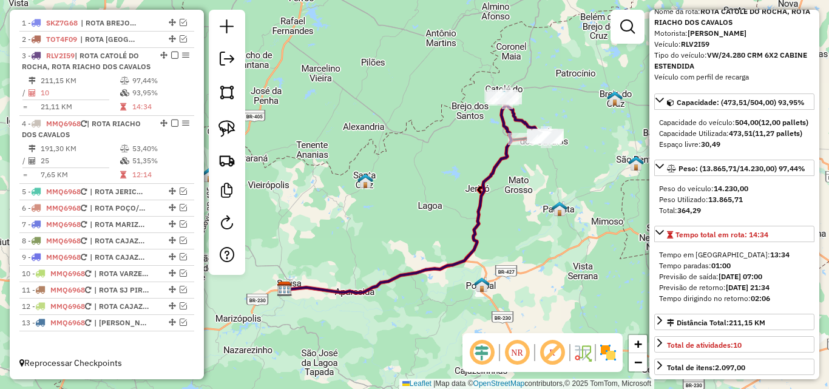
click at [171, 52] on em at bounding box center [174, 55] width 7 height 7
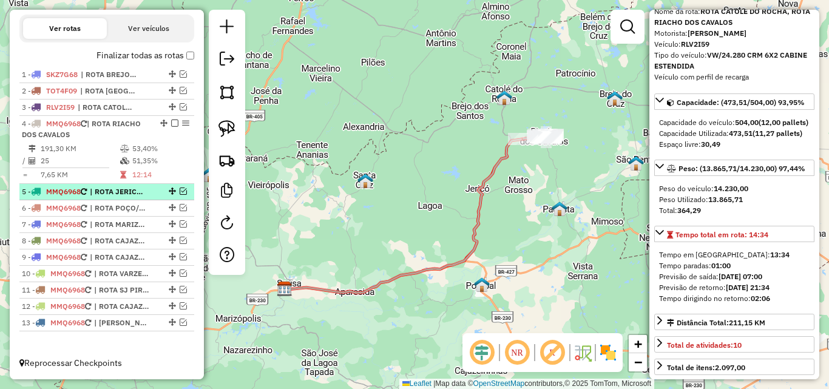
click at [180, 194] on em at bounding box center [183, 190] width 7 height 7
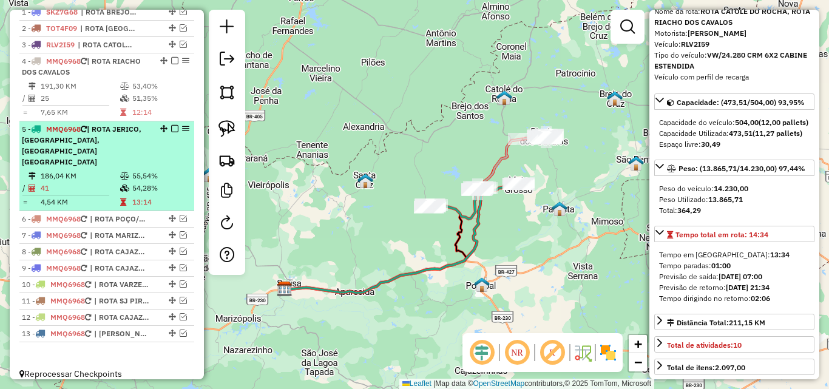
click at [138, 196] on td "13:14" at bounding box center [161, 202] width 58 height 12
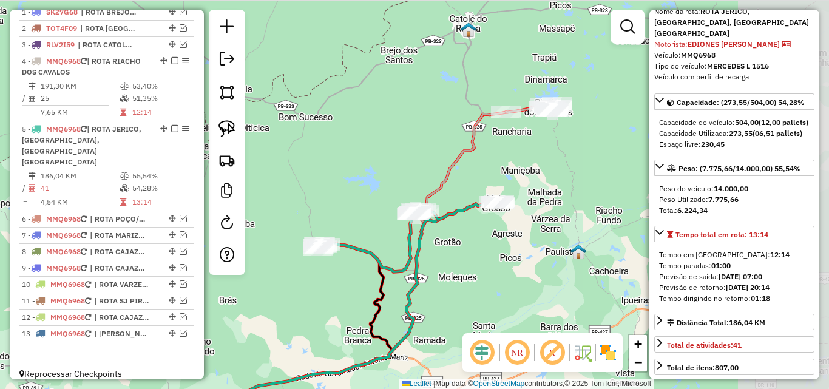
drag, startPoint x: 608, startPoint y: 200, endPoint x: 459, endPoint y: 314, distance: 187.4
click at [459, 316] on div "Janela de atendimento Grade de atendimento Capacidade Transportadoras Veículos …" at bounding box center [414, 194] width 829 height 389
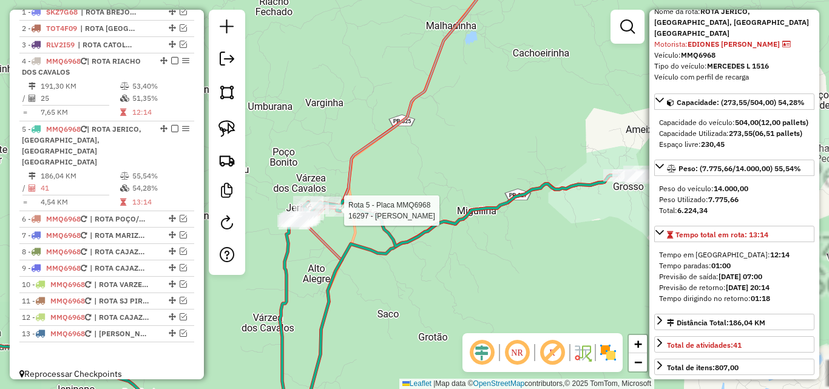
click at [348, 217] on div at bounding box center [340, 210] width 30 height 12
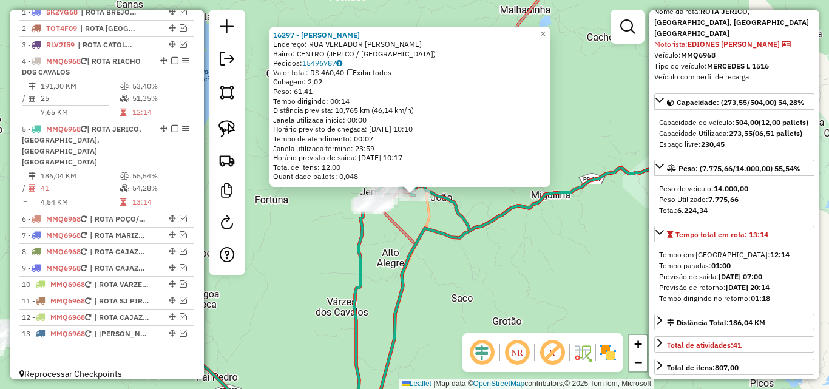
drag, startPoint x: 305, startPoint y: 244, endPoint x: 315, endPoint y: 237, distance: 12.6
click at [305, 244] on div "16297 - DANIEL S SILVA Endereço: RUA VEREADOR FRANCISCO SaO PED SN Bairro: CENT…" at bounding box center [414, 194] width 829 height 389
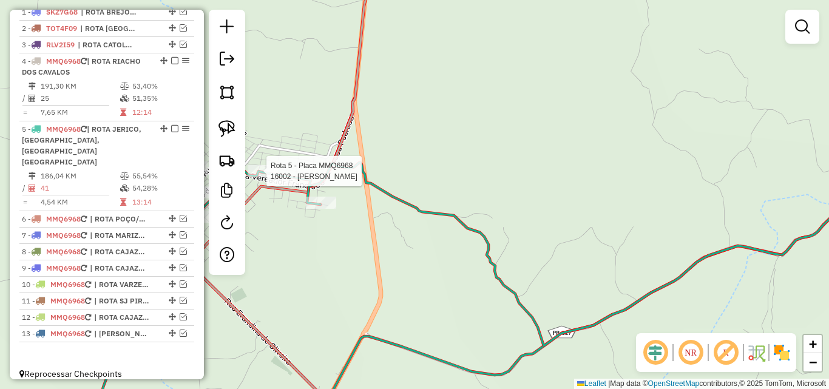
select select "*********"
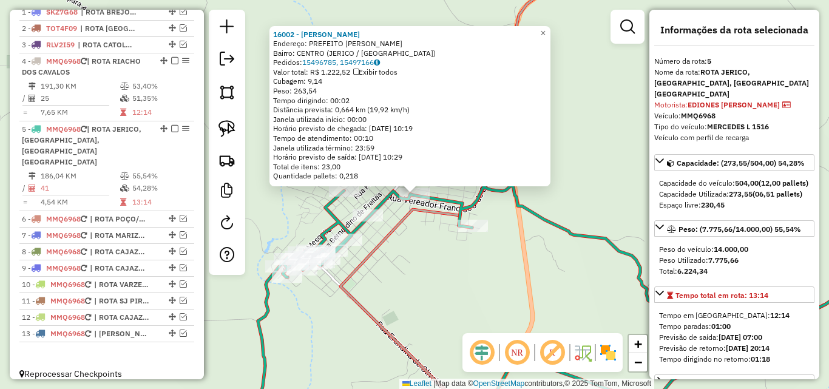
click at [571, 291] on div "16002 - MARIA PIRES Endereço: PREFEITO LAURO ROSADO SN Bairro: CENTRO (JERICO /…" at bounding box center [414, 194] width 829 height 389
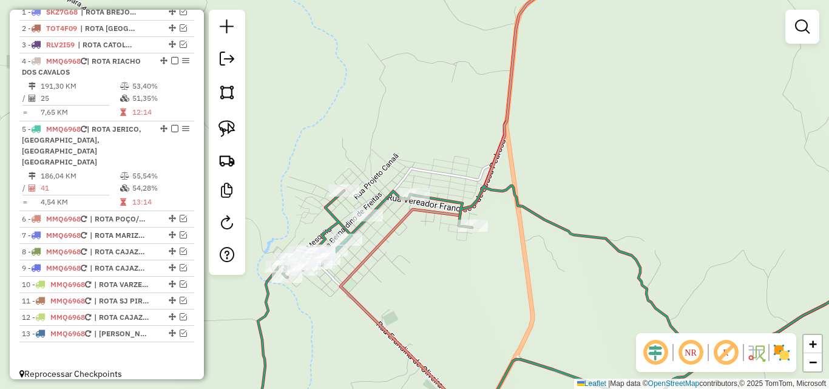
click at [508, 129] on icon at bounding box center [463, 194] width 247 height 467
select select "*********"
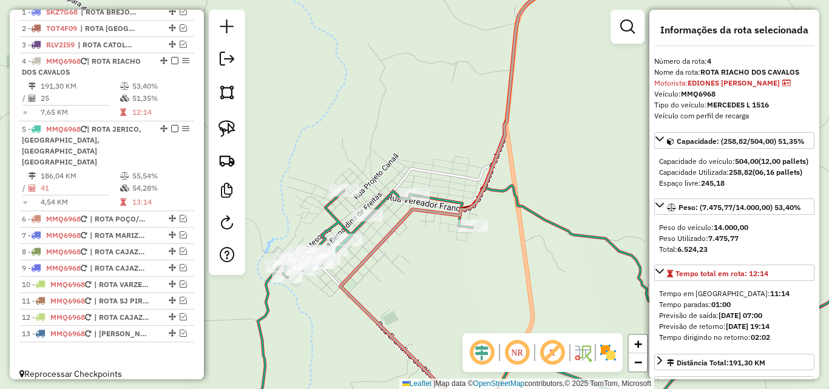
scroll to position [61, 0]
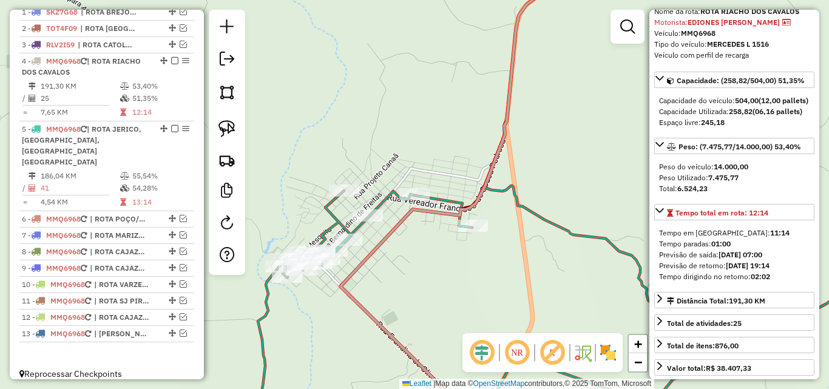
click at [531, 308] on div "Janela de atendimento Grade de atendimento Capacidade Transportadoras Veículos …" at bounding box center [414, 194] width 829 height 389
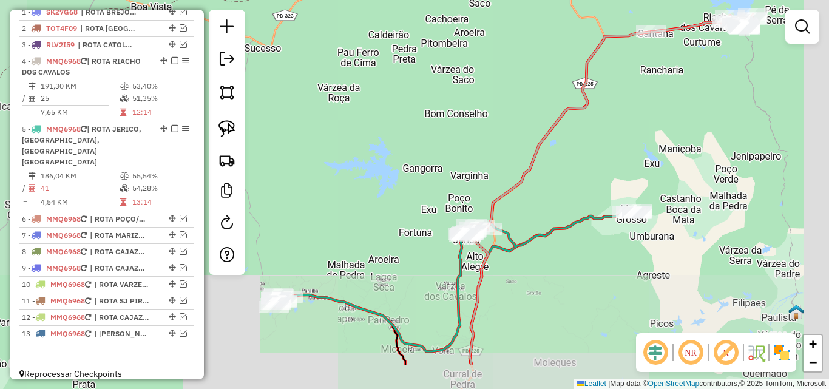
drag, startPoint x: 399, startPoint y: 219, endPoint x: 430, endPoint y: 160, distance: 66.5
click at [375, 174] on div "Janela de atendimento Grade de atendimento Capacidade Transportadoras Veículos …" at bounding box center [414, 194] width 829 height 389
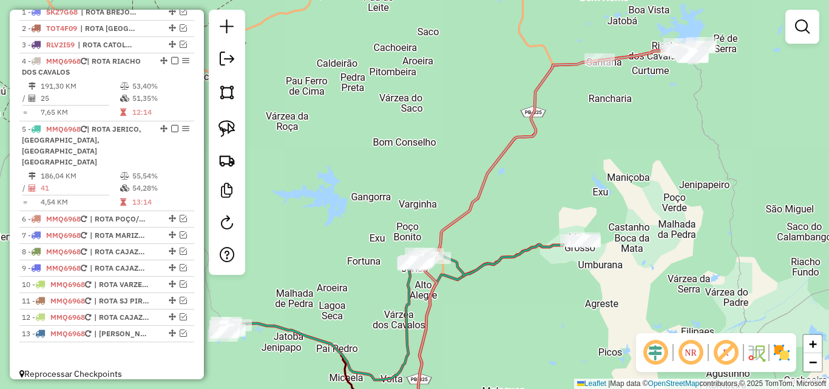
drag, startPoint x: 539, startPoint y: 152, endPoint x: 422, endPoint y: 234, distance: 142.9
click at [428, 235] on div "Janela de atendimento Grade de atendimento Capacidade Transportadoras Veículos …" at bounding box center [414, 194] width 829 height 389
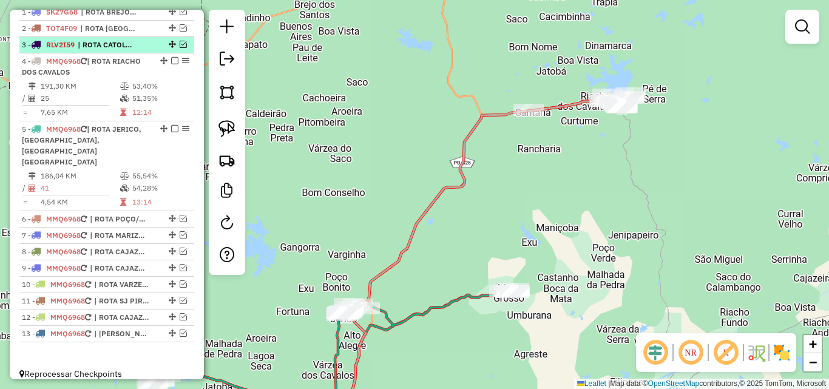
click at [181, 48] on em at bounding box center [183, 44] width 7 height 7
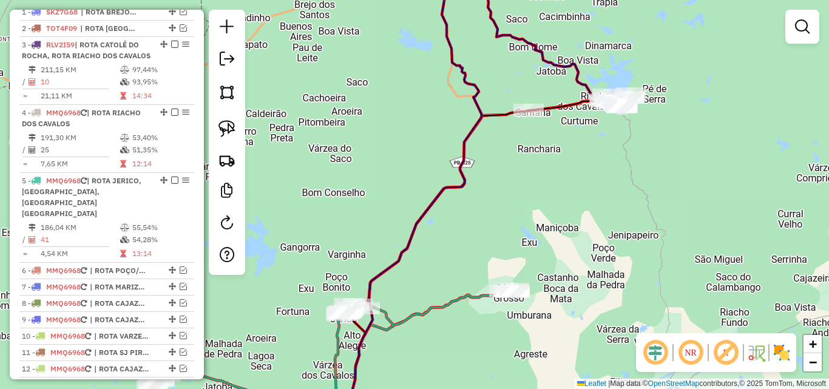
scroll to position [460, 0]
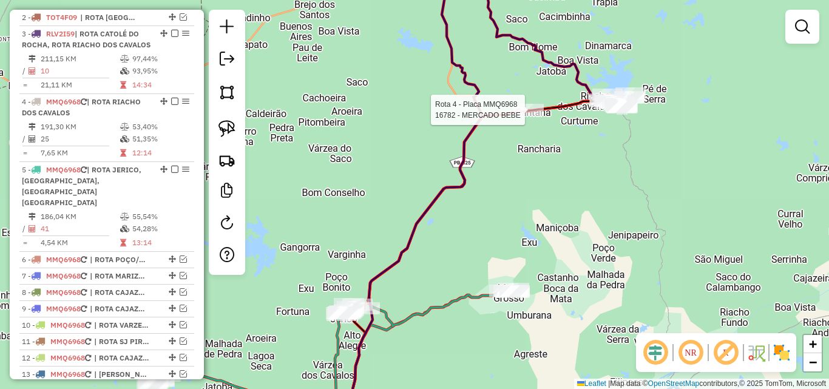
click at [532, 116] on div at bounding box center [528, 110] width 30 height 12
select select "*********"
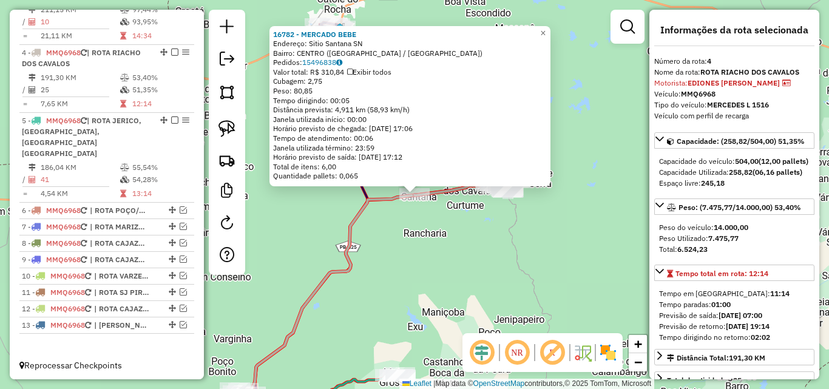
scroll to position [512, 0]
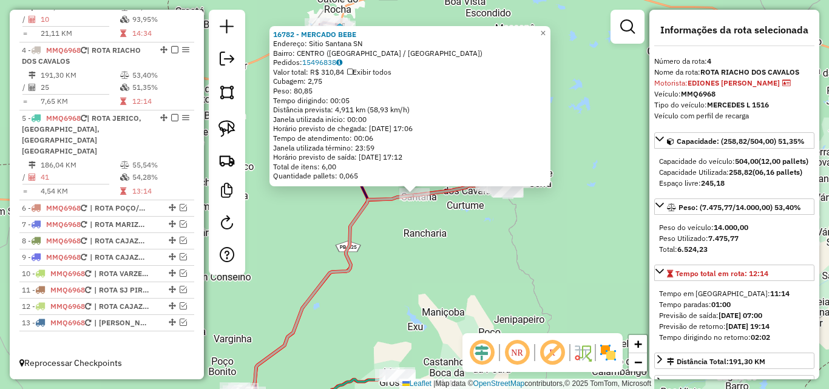
click at [493, 247] on div "16782 - MERCADO BEBE Endereço: Sitio Santana SN Bairro: CENTRO (RIACHO DOS CAVA…" at bounding box center [414, 194] width 829 height 389
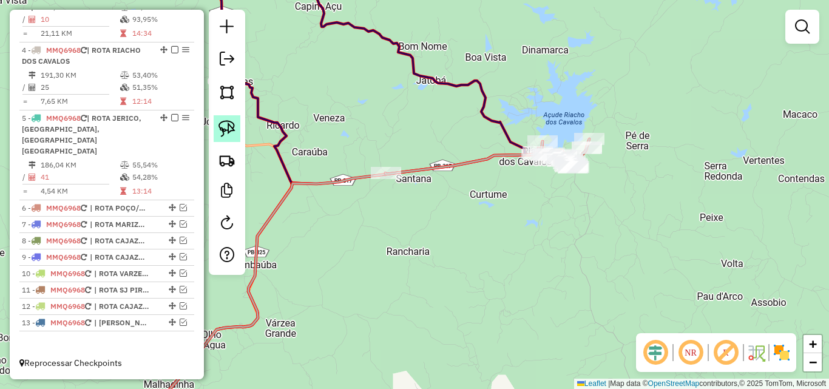
click at [229, 124] on img at bounding box center [226, 128] width 17 height 17
drag, startPoint x: 343, startPoint y: 177, endPoint x: 460, endPoint y: 166, distance: 117.6
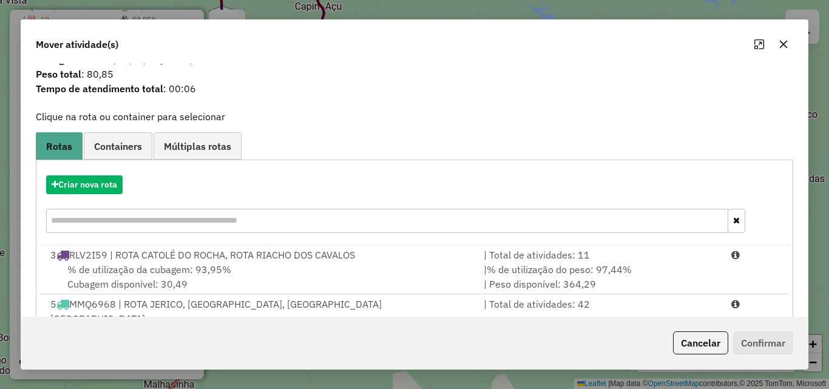
scroll to position [78, 0]
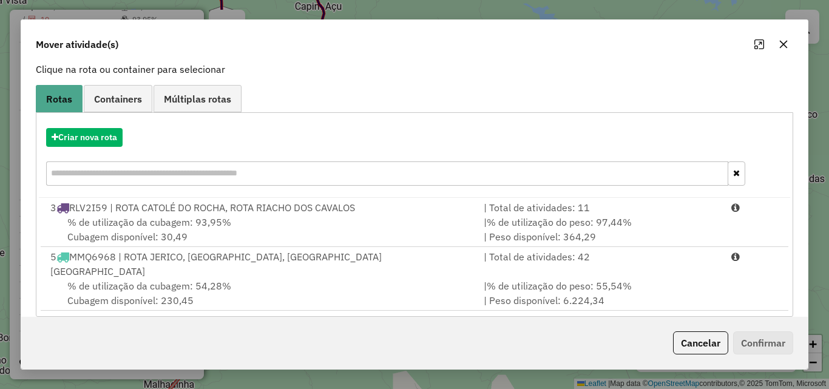
click at [696, 338] on button "Cancelar" at bounding box center [700, 342] width 55 height 23
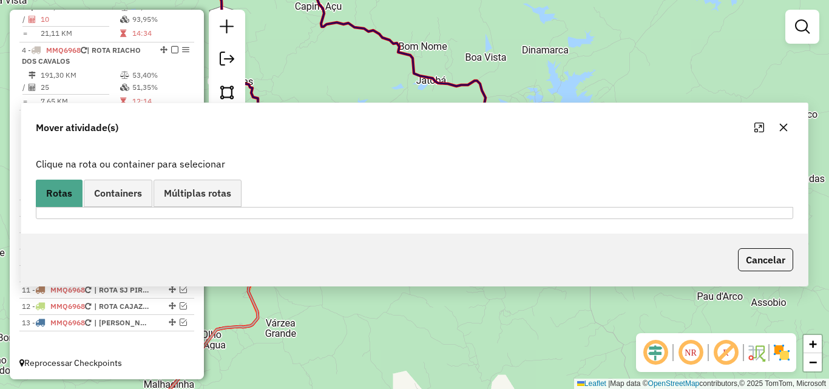
scroll to position [0, 0]
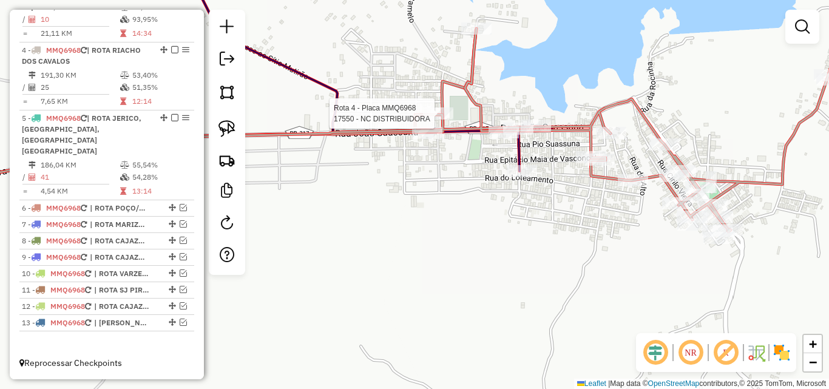
select select "*********"
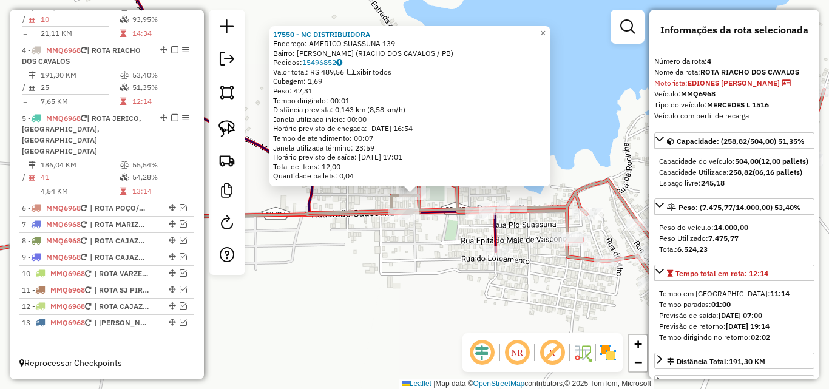
drag, startPoint x: 407, startPoint y: 255, endPoint x: 460, endPoint y: 244, distance: 53.9
click at [406, 255] on div "17550 - NC DISTRIBUIDORA Endereço: AMERICO SUASSUNA 139 Bairro: JOSE AMERICA (R…" at bounding box center [414, 194] width 829 height 389
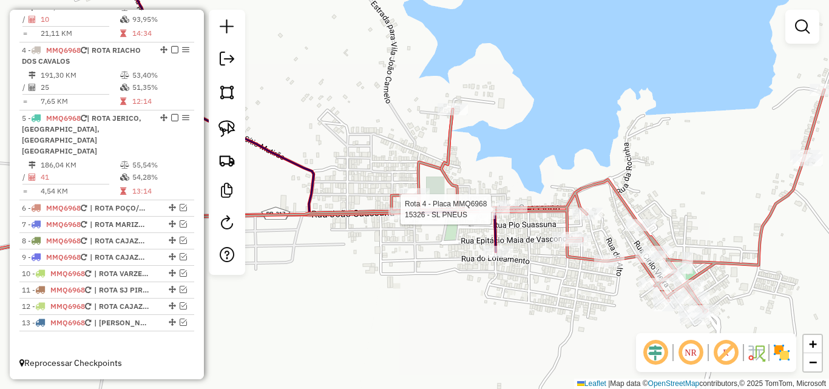
select select "*********"
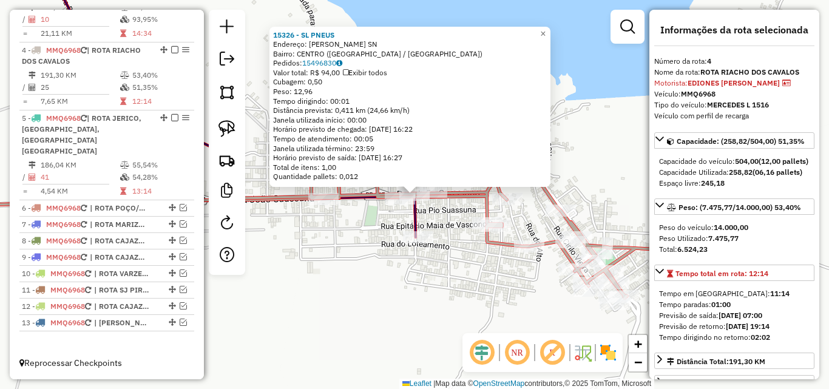
click at [413, 291] on div "15326 - SL PNEUS Endereço: JOAO SUASSUNA SN Bairro: CENTRO (RIACHO DOS CAVALOS …" at bounding box center [414, 194] width 829 height 389
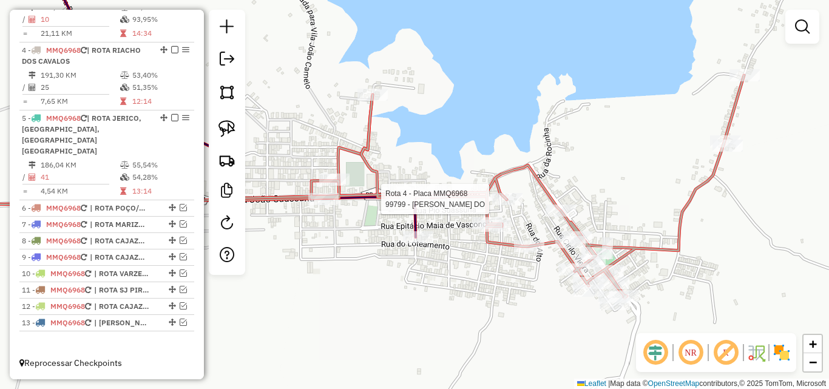
select select "*********"
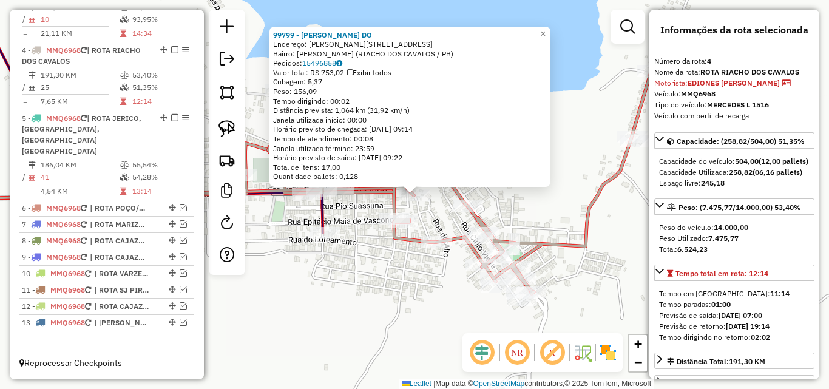
click at [363, 244] on div "Rota 4 - Placa MMQ6968 15208 - JONATHAN BEBIDAS 99799 - JOSE NILDO DANTAS DO En…" at bounding box center [414, 194] width 829 height 389
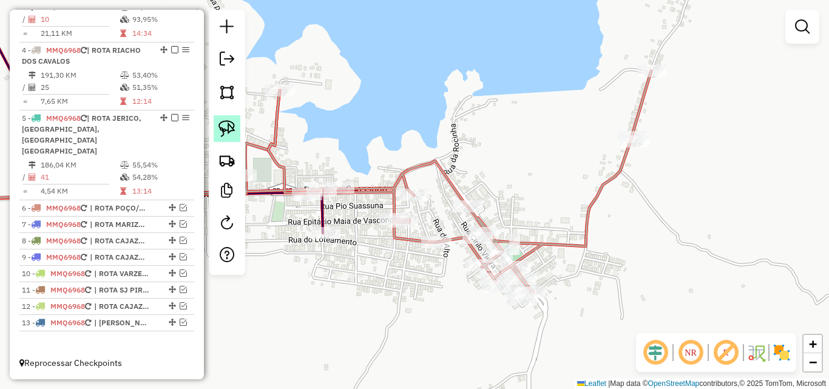
click at [226, 126] on img at bounding box center [226, 128] width 17 height 17
drag, startPoint x: 387, startPoint y: 203, endPoint x: 457, endPoint y: 173, distance: 76.4
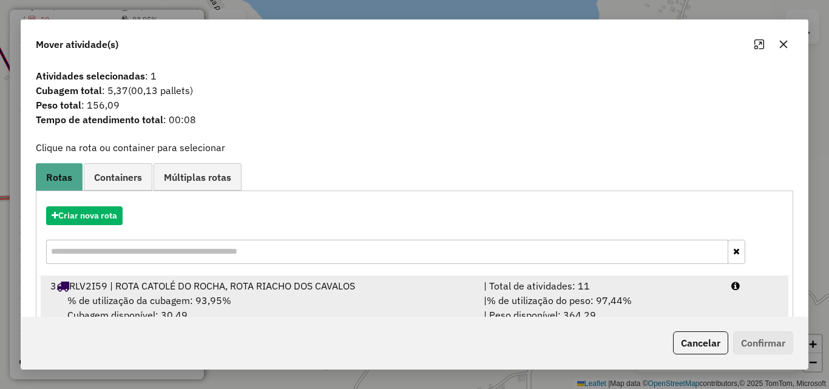
click at [701, 306] on div "| % de utilização do peso: 97,44% | Peso disponível: 364,29" at bounding box center [600, 307] width 248 height 29
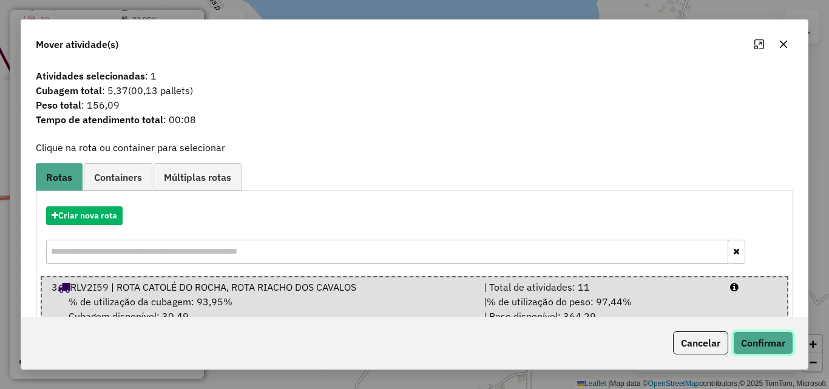
click at [760, 352] on button "Confirmar" at bounding box center [763, 342] width 60 height 23
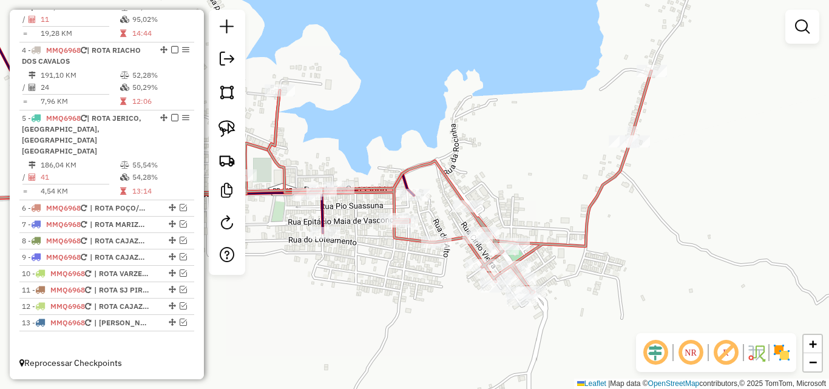
scroll to position [365, 0]
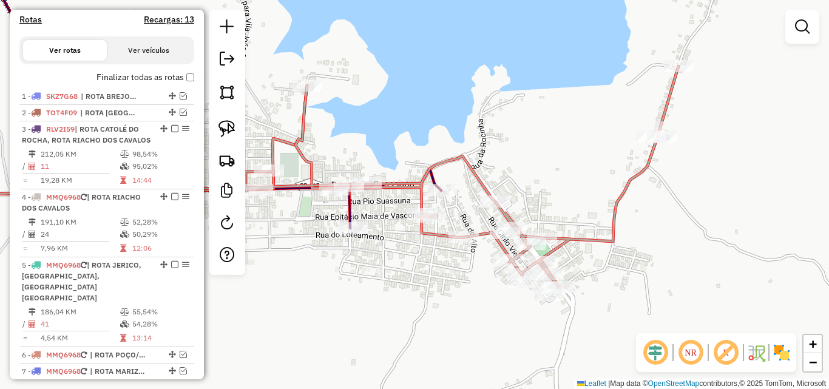
drag, startPoint x: 309, startPoint y: 267, endPoint x: 350, endPoint y: 263, distance: 41.5
click at [350, 263] on div "Janela de atendimento Grade de atendimento Capacidade Transportadoras Veículos …" at bounding box center [414, 194] width 829 height 389
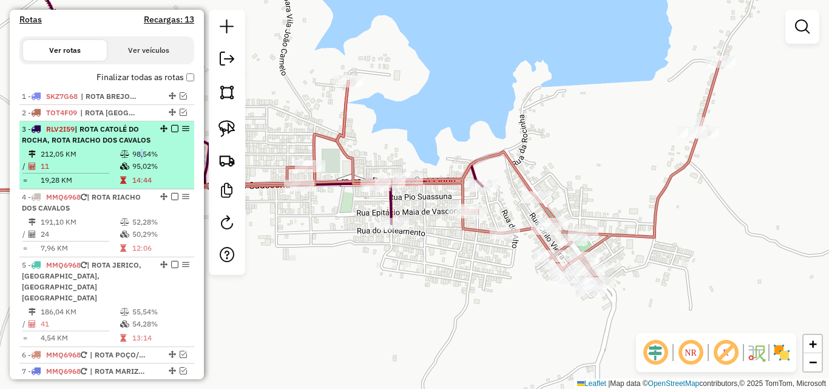
click at [135, 160] on td "98,54%" at bounding box center [161, 154] width 58 height 12
select select "*********"
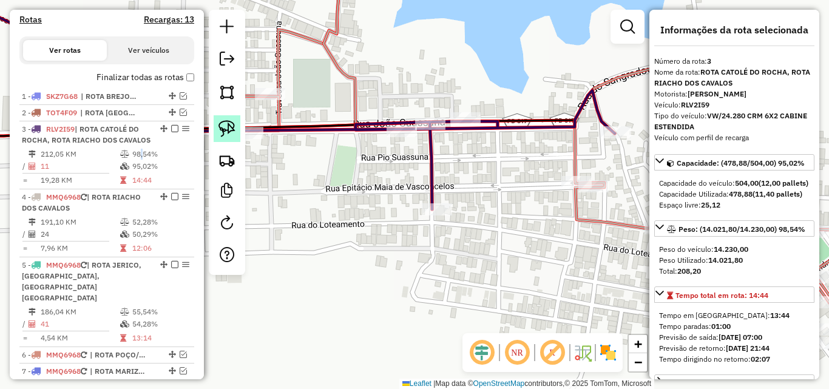
click at [229, 139] on link at bounding box center [227, 128] width 27 height 27
drag, startPoint x: 431, startPoint y: 105, endPoint x: 430, endPoint y: 130, distance: 24.9
click at [430, 130] on div "Janela de atendimento Grade de atendimento Capacidade Transportadoras Veículos …" at bounding box center [414, 194] width 829 height 389
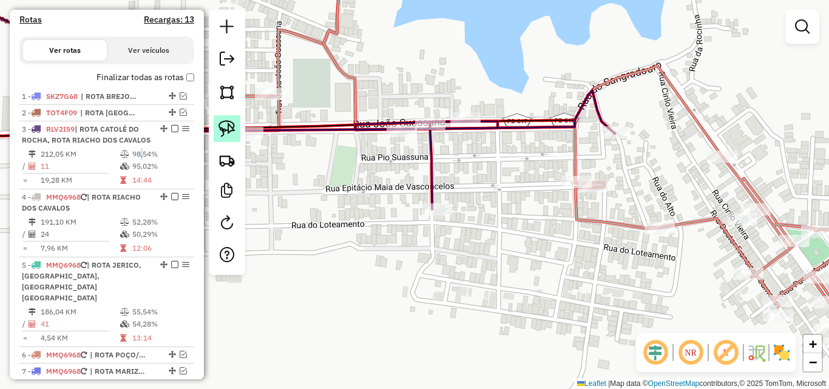
click at [232, 137] on link at bounding box center [227, 128] width 27 height 27
click at [442, 120] on div "Rota 3 - Placa RLV2I59 4888 - LINDALVA ALMEIDA DE OLIVEIRA Janela de atendiment…" at bounding box center [414, 194] width 829 height 389
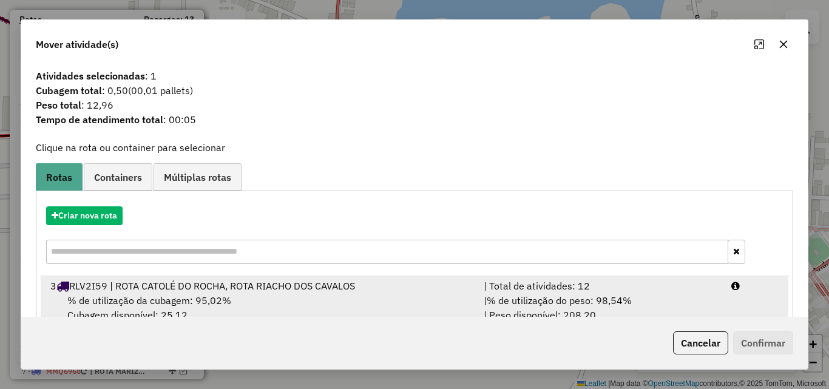
click at [723, 300] on li "3 RLV2I59 | ROTA CATOLÉ DO ROCHA, ROTA RIACHO DOS CAVALOS | Total de atividades…" at bounding box center [414, 300] width 747 height 49
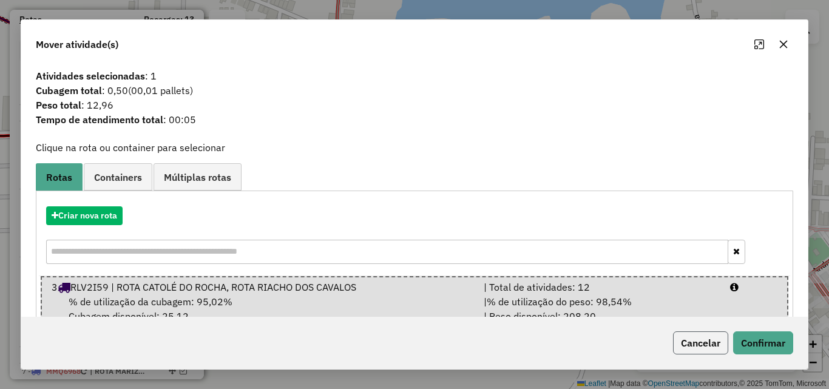
click at [703, 350] on button "Cancelar" at bounding box center [700, 342] width 55 height 23
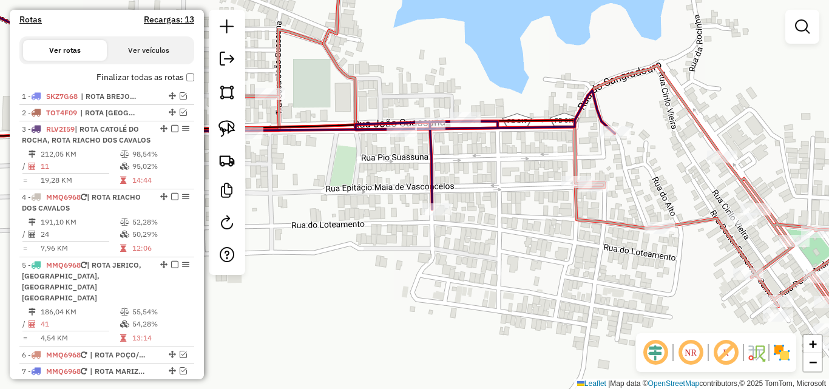
click at [435, 183] on icon at bounding box center [266, 92] width 698 height 233
select select "*********"
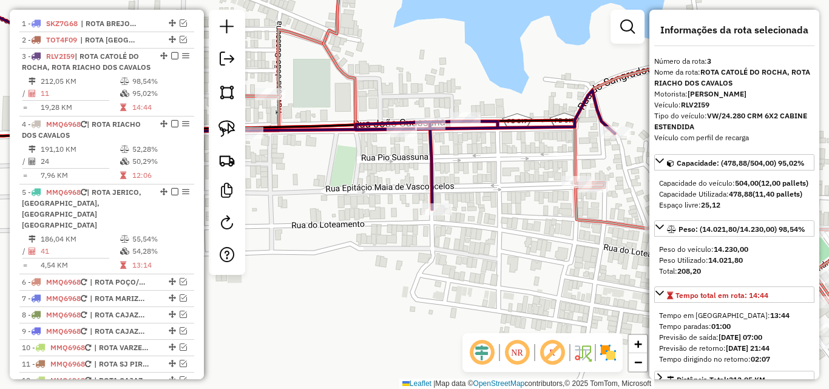
scroll to position [488, 0]
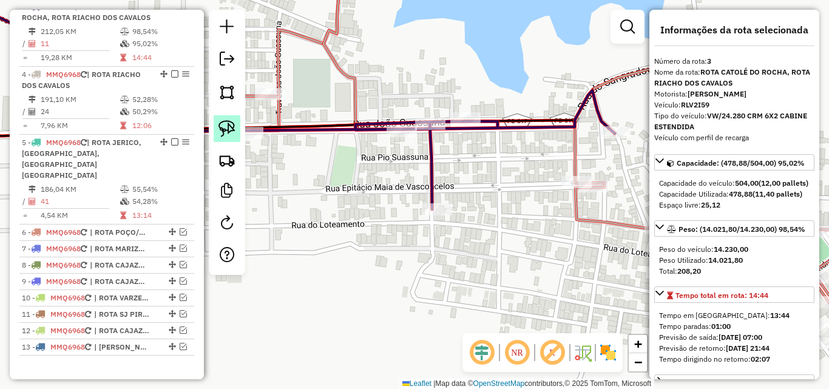
click at [223, 137] on link at bounding box center [227, 128] width 27 height 27
drag, startPoint x: 420, startPoint y: 112, endPoint x: 431, endPoint y: 140, distance: 29.8
click at [235, 130] on img at bounding box center [226, 128] width 17 height 17
drag, startPoint x: 433, startPoint y: 105, endPoint x: 456, endPoint y: 140, distance: 42.4
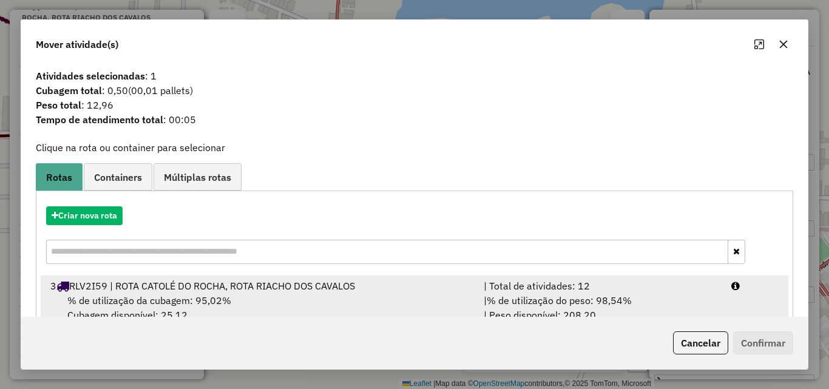
click at [688, 292] on div "| Total de atividades: 12" at bounding box center [600, 285] width 248 height 15
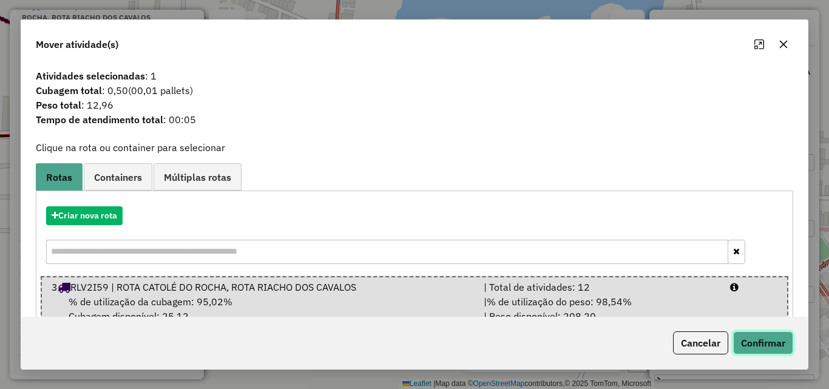
click at [749, 338] on button "Confirmar" at bounding box center [763, 342] width 60 height 23
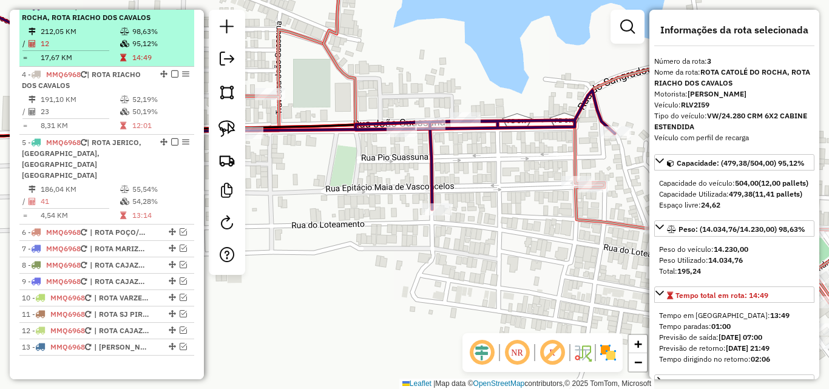
click at [152, 46] on li "3 - RLV2I59 | ROTA CATOLÉ DO ROCHA, ROTA RIACHO DOS CAVALOS 212,05 KM 98,63% / …" at bounding box center [106, 33] width 175 height 68
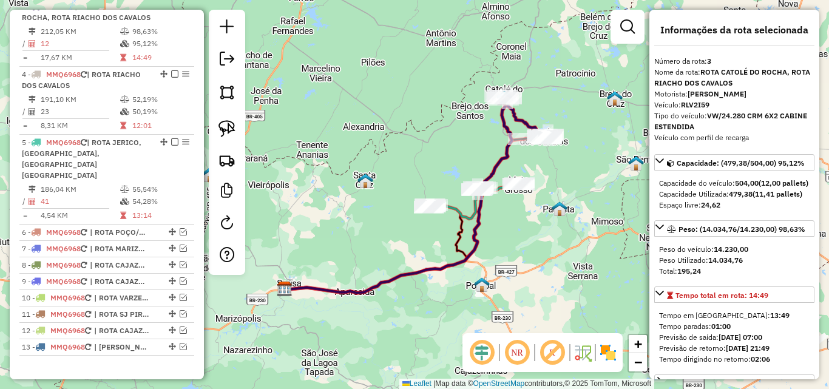
scroll to position [61, 0]
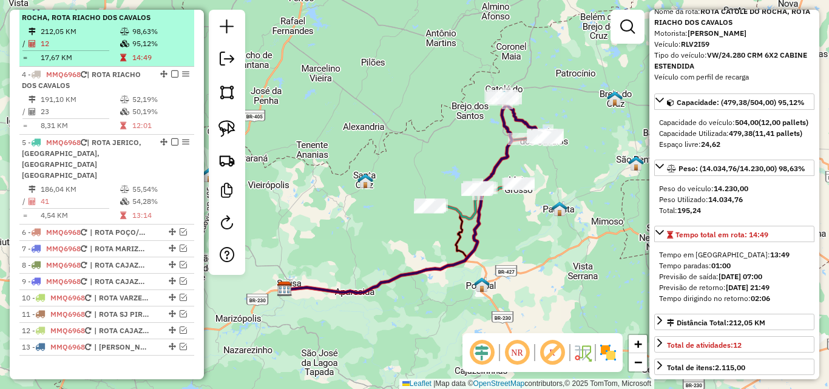
click at [171, 10] on em at bounding box center [174, 5] width 7 height 7
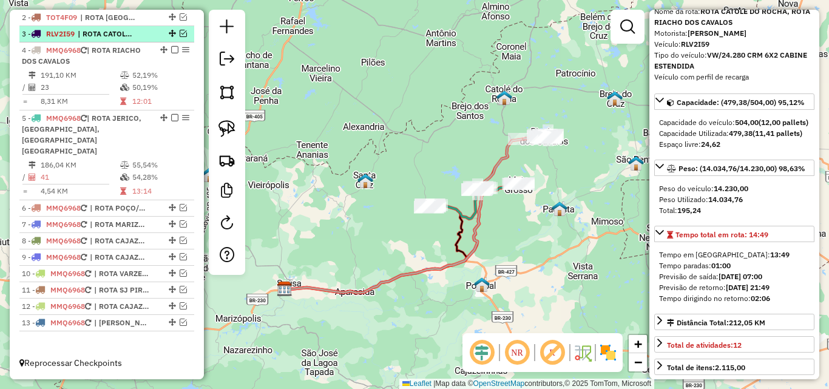
scroll to position [450, 0]
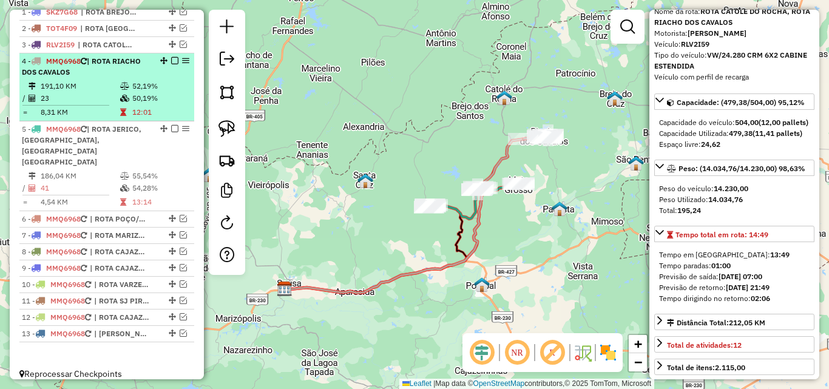
click at [129, 78] on div "4 - MMQ6968 | ROTA RIACHO DOS CAVALOS" at bounding box center [86, 67] width 129 height 22
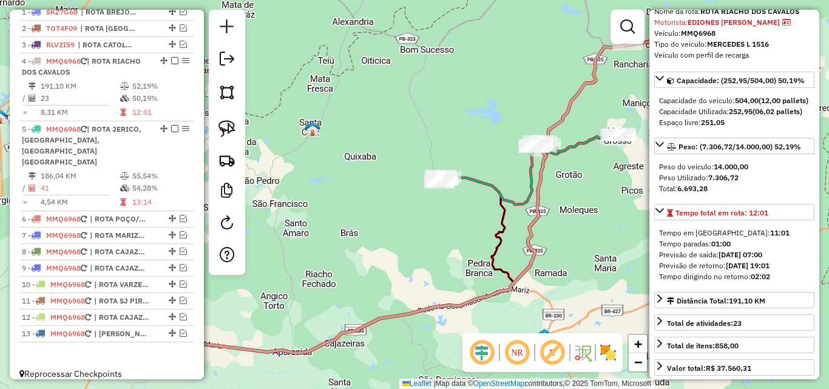
click at [502, 189] on icon at bounding box center [529, 168] width 181 height 71
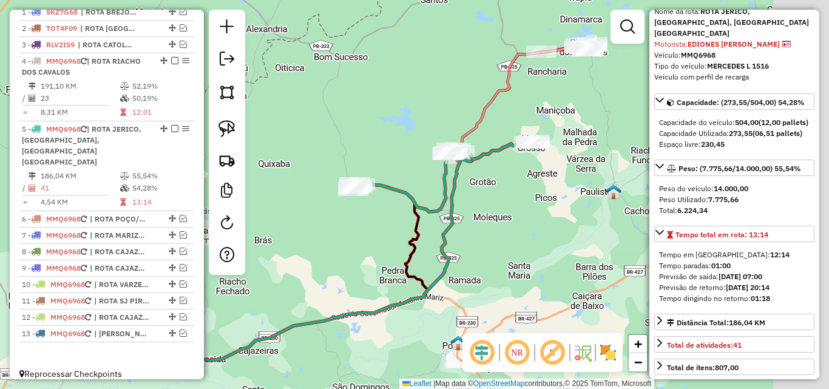
drag, startPoint x: 453, startPoint y: 226, endPoint x: 335, endPoint y: 241, distance: 118.7
click at [335, 241] on div "Janela de atendimento Grade de atendimento Capacidade Transportadoras Veículos …" at bounding box center [414, 194] width 829 height 389
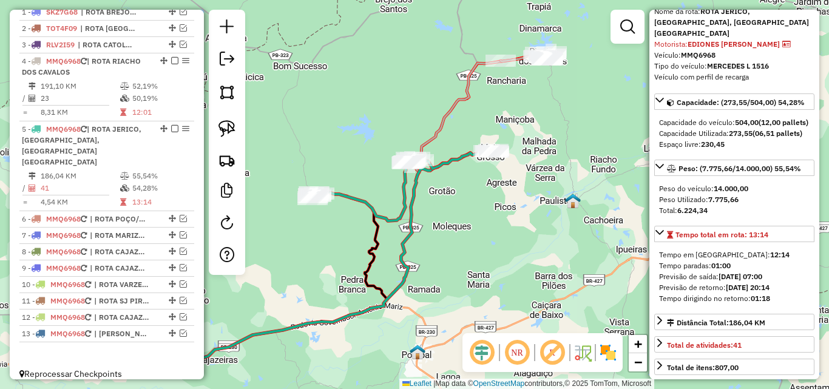
click at [456, 160] on icon at bounding box center [402, 185] width 181 height 71
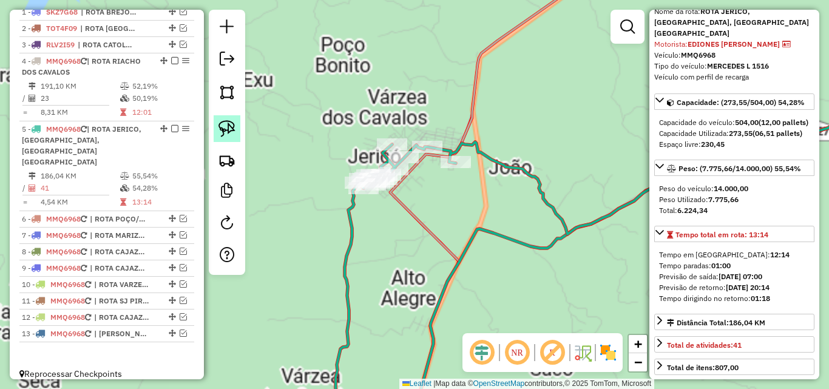
click at [236, 125] on link at bounding box center [227, 128] width 27 height 27
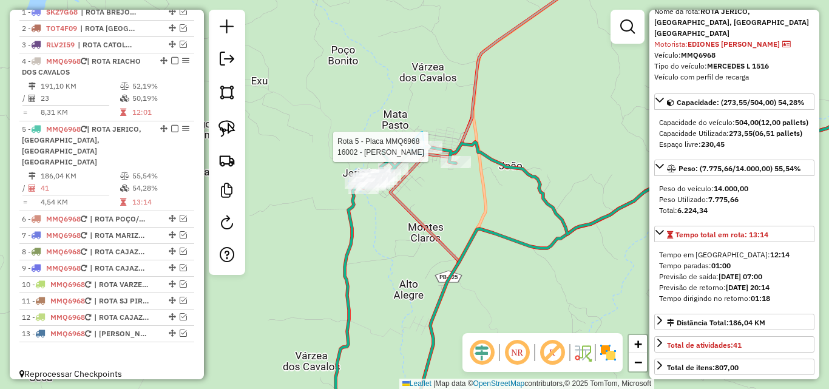
drag, startPoint x: 422, startPoint y: 132, endPoint x: 447, endPoint y: 138, distance: 25.8
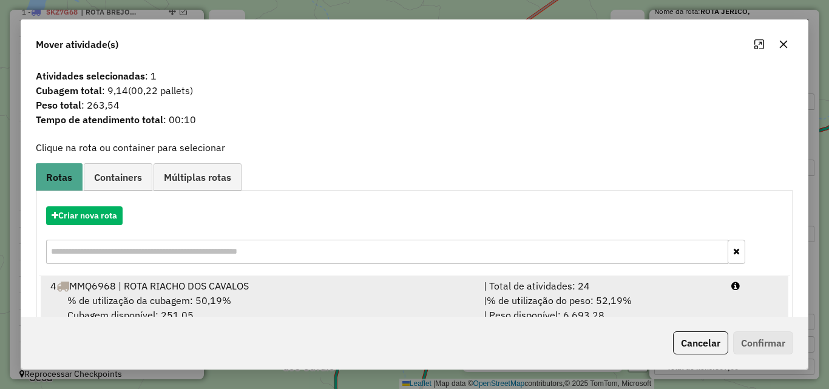
scroll to position [29, 0]
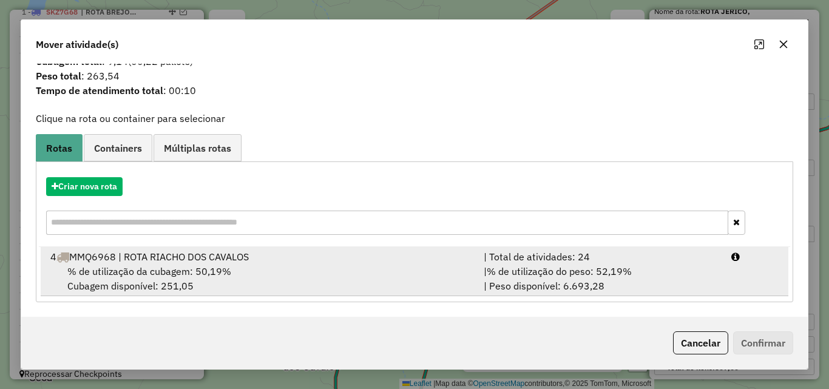
click at [686, 288] on div "| % de utilização do peso: 52,19% | Peso disponível: 6.693,28" at bounding box center [600, 278] width 248 height 29
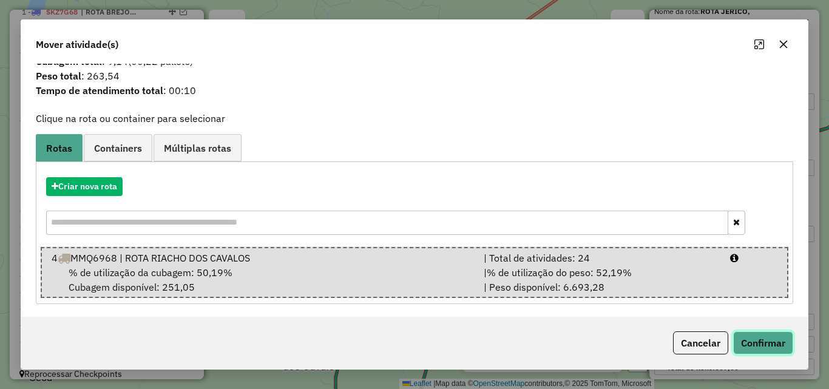
click at [787, 351] on button "Confirmar" at bounding box center [763, 342] width 60 height 23
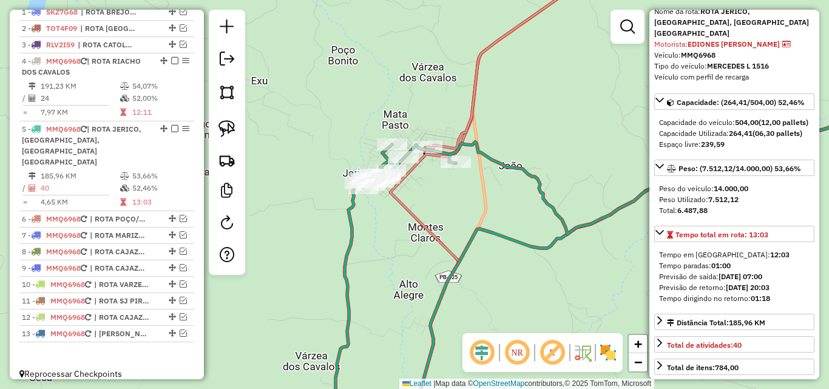
scroll to position [0, 0]
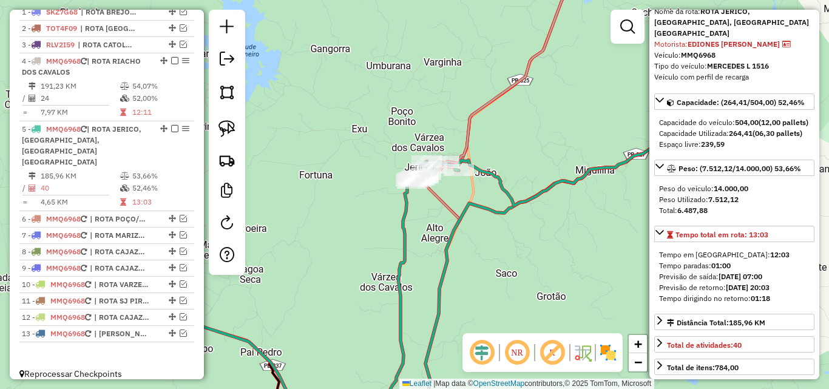
click at [473, 123] on icon at bounding box center [518, 62] width 149 height 202
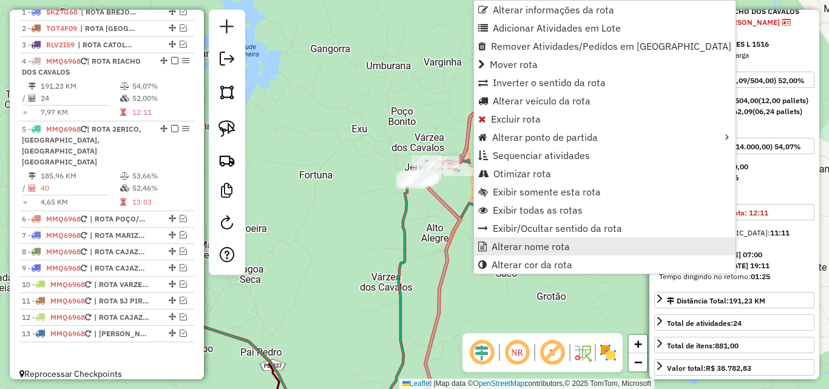
click at [536, 246] on span "Alterar nome rota" at bounding box center [530, 246] width 78 height 10
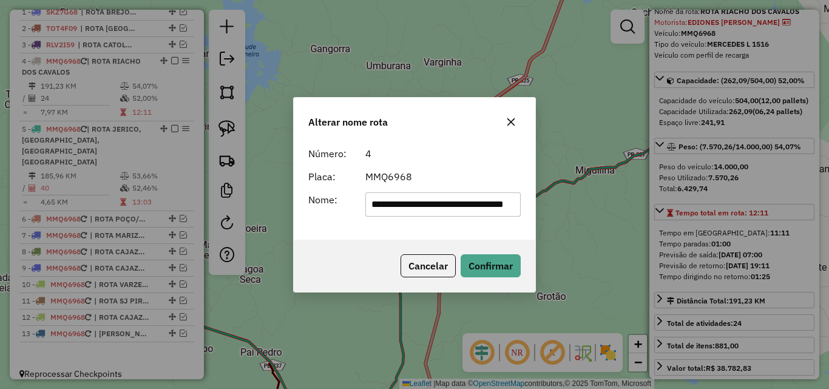
scroll to position [0, 47]
type input "**********"
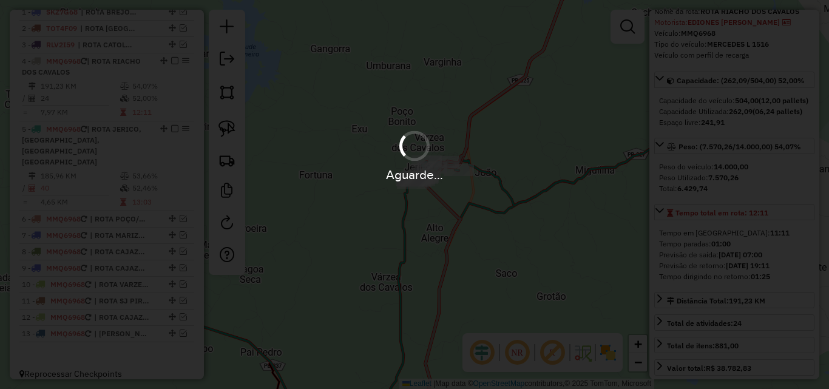
scroll to position [0, 0]
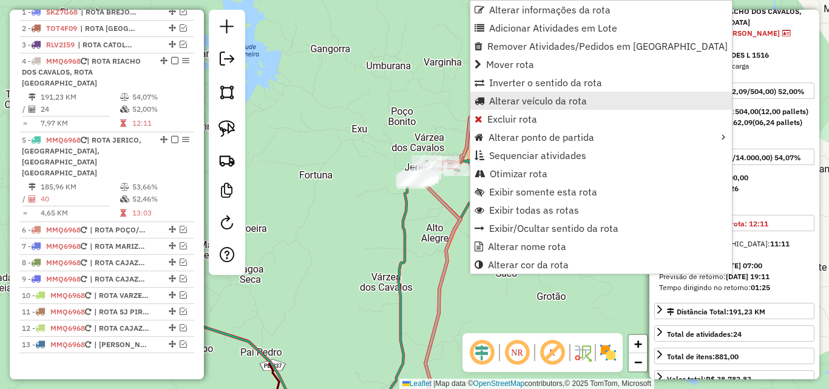
click at [510, 92] on link "Alterar veículo da rota" at bounding box center [600, 101] width 261 height 18
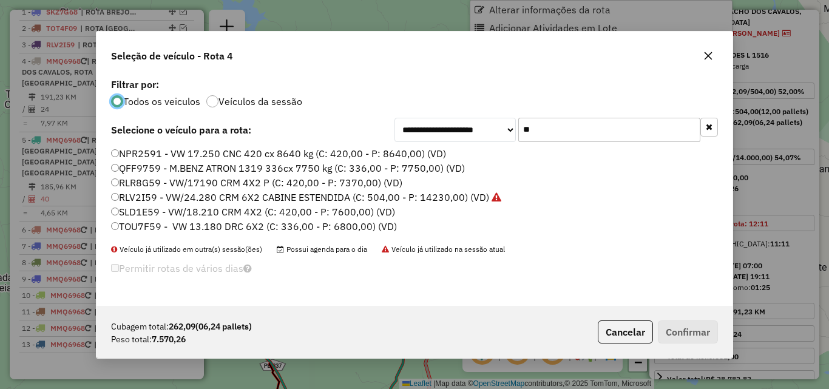
scroll to position [7, 4]
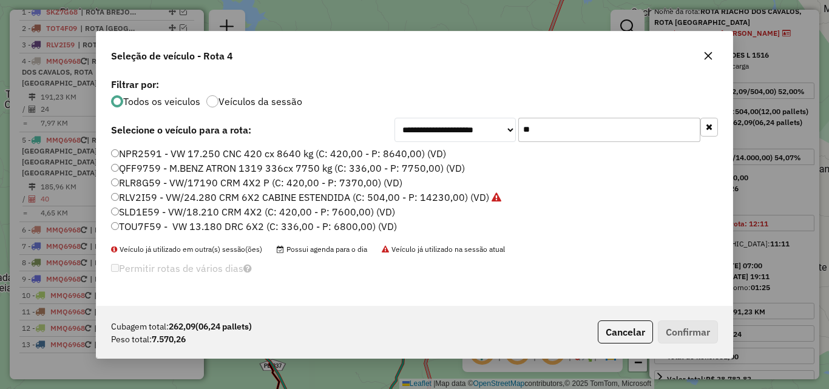
click at [556, 121] on input "**" at bounding box center [609, 130] width 182 height 24
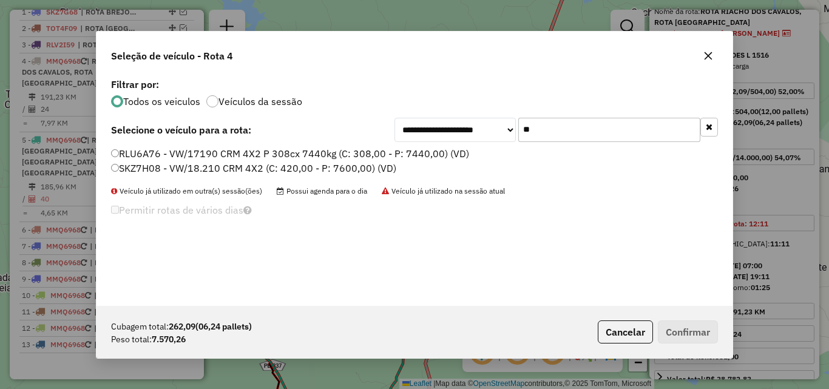
type input "**"
click at [369, 168] on label "SKZ7H08 - VW/18.210 CRM 4X2 (C: 420,00 - P: 7600,00) (VD)" at bounding box center [253, 168] width 285 height 15
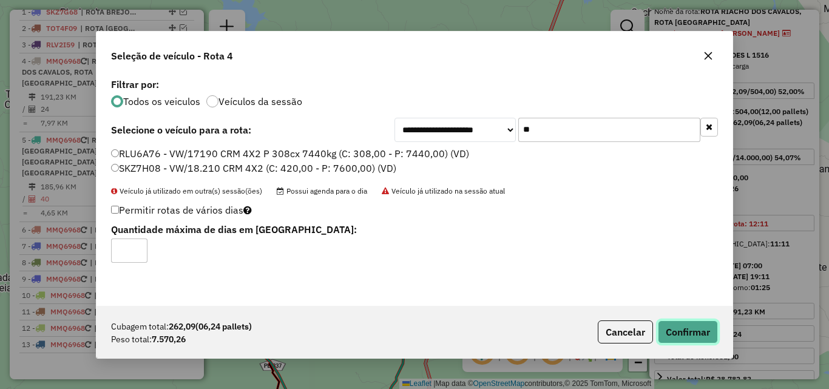
drag, startPoint x: 674, startPoint y: 329, endPoint x: 689, endPoint y: 326, distance: 15.6
click at [675, 329] on button "Confirmar" at bounding box center [688, 331] width 60 height 23
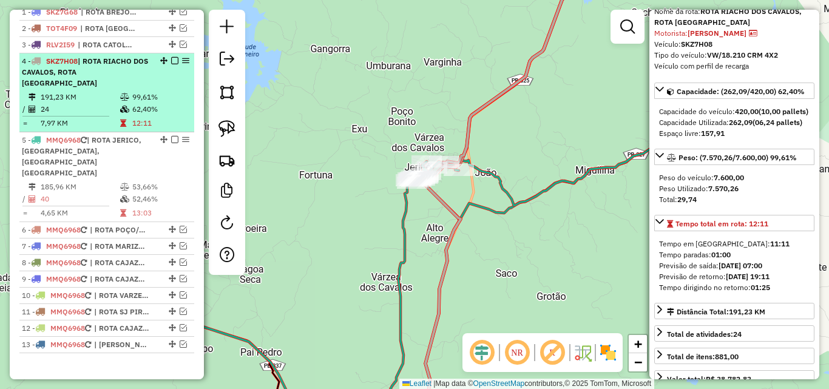
click at [104, 86] on span "| ROTA RIACHO DOS CAVALOS, ROTA [GEOGRAPHIC_DATA]" at bounding box center [85, 71] width 126 height 31
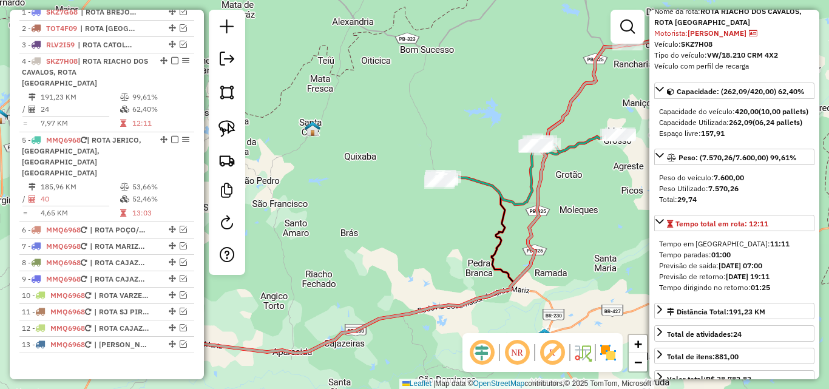
click at [491, 192] on icon at bounding box center [529, 168] width 181 height 71
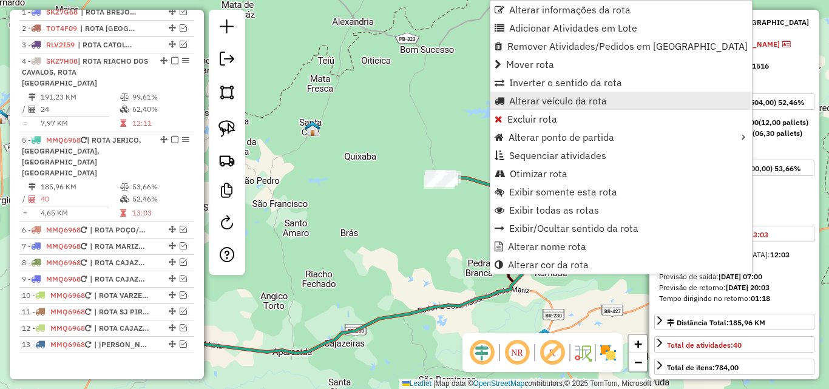
click at [550, 96] on span "Alterar veículo da rota" at bounding box center [558, 101] width 98 height 10
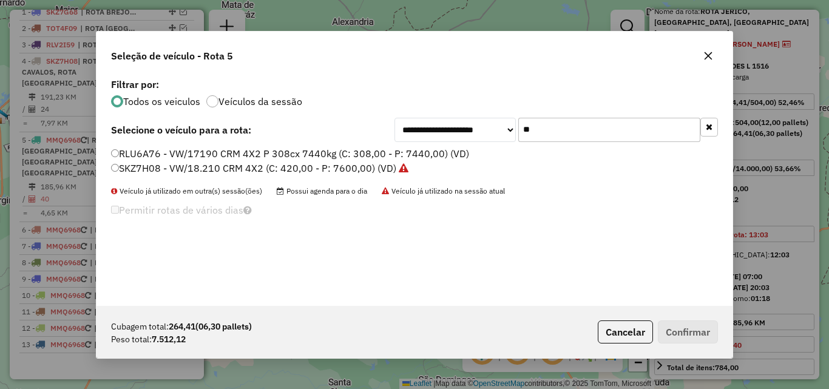
click at [563, 127] on input "**" at bounding box center [609, 130] width 182 height 24
click at [562, 127] on input "**" at bounding box center [609, 130] width 182 height 24
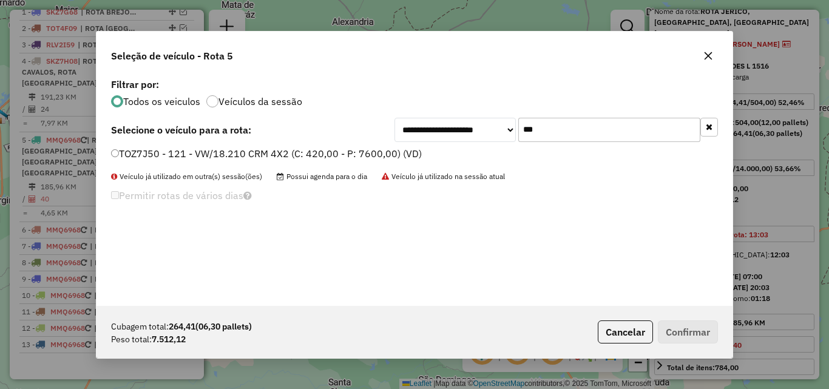
type input "***"
click at [390, 150] on label "TOZ7J50 - 121 - VW/18.210 CRM 4X2 (C: 420,00 - P: 7600,00) (VD)" at bounding box center [266, 153] width 311 height 15
click at [383, 158] on label "TOZ7J50 - 121 - VW/18.210 CRM 4X2 (C: 420,00 - P: 7600,00) (VD)" at bounding box center [266, 153] width 311 height 15
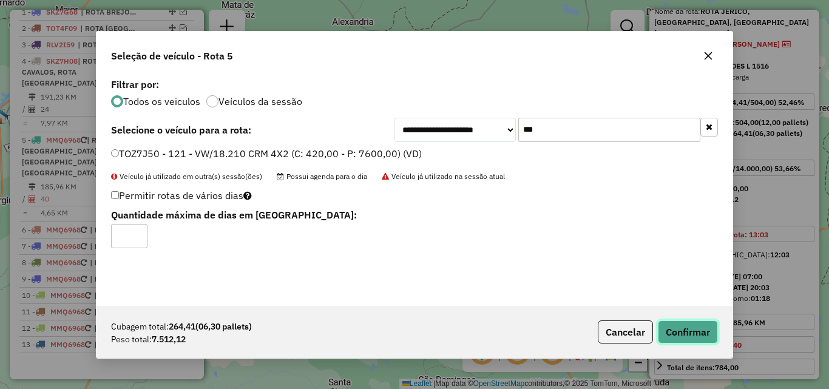
drag, startPoint x: 696, startPoint y: 339, endPoint x: 736, endPoint y: 302, distance: 54.1
click at [696, 338] on button "Confirmar" at bounding box center [688, 331] width 60 height 23
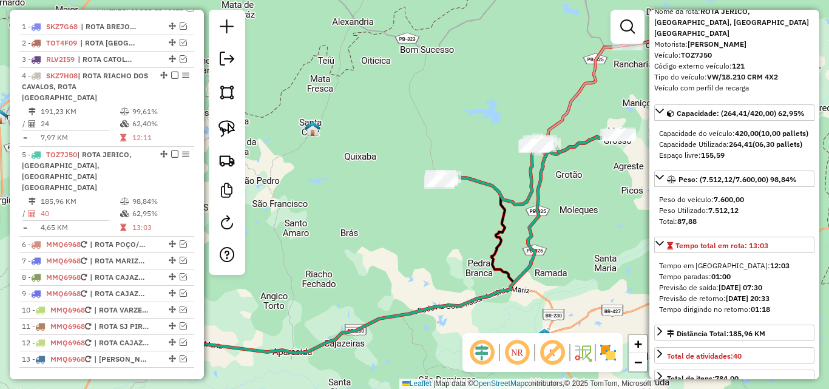
scroll to position [464, 0]
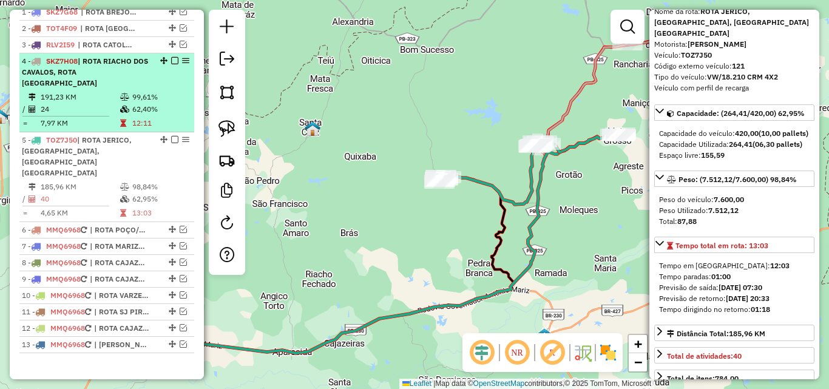
click at [171, 141] on em at bounding box center [174, 139] width 7 height 7
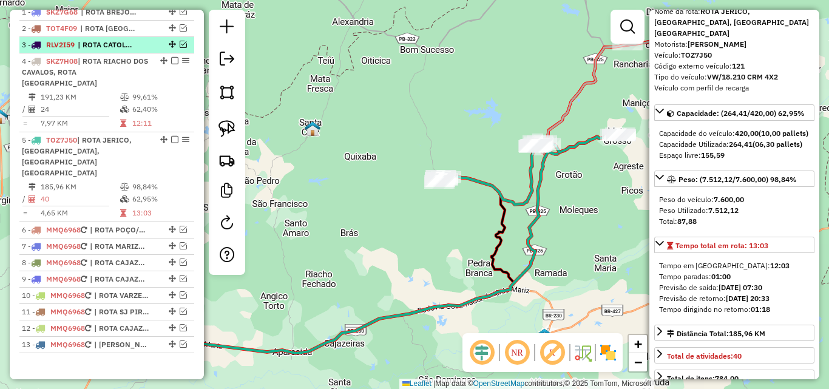
scroll to position [413, 0]
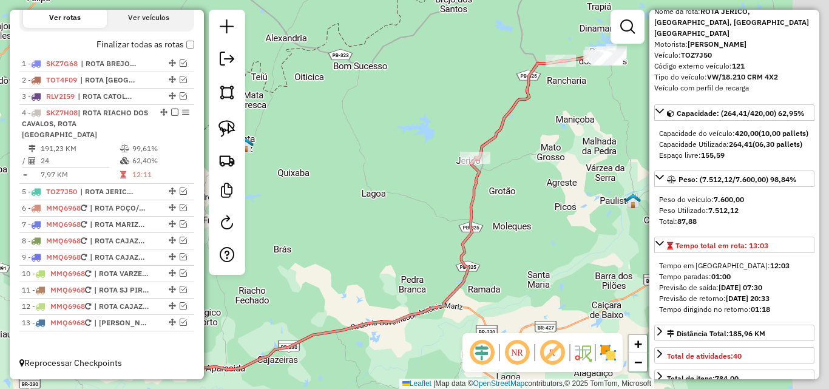
drag, startPoint x: 288, startPoint y: 196, endPoint x: 200, endPoint y: 203, distance: 87.7
click at [200, 203] on hb-router-mapa "Informações da Sessão 980279 - 18/08/2025 Criação: 15/08/2025 18:04 Depósito: P…" at bounding box center [414, 194] width 829 height 389
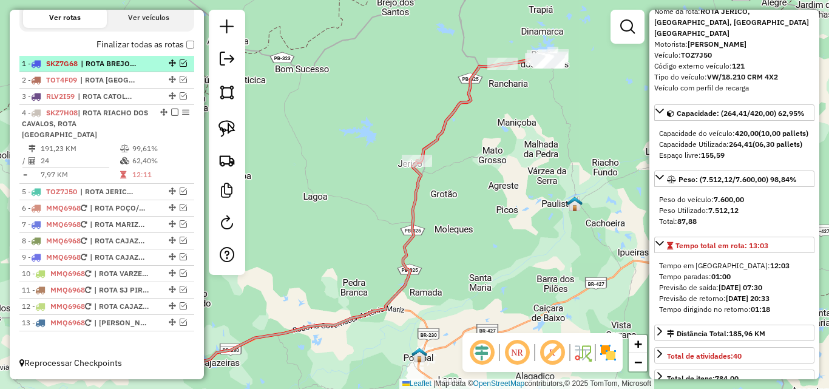
click at [174, 116] on em at bounding box center [174, 112] width 7 height 7
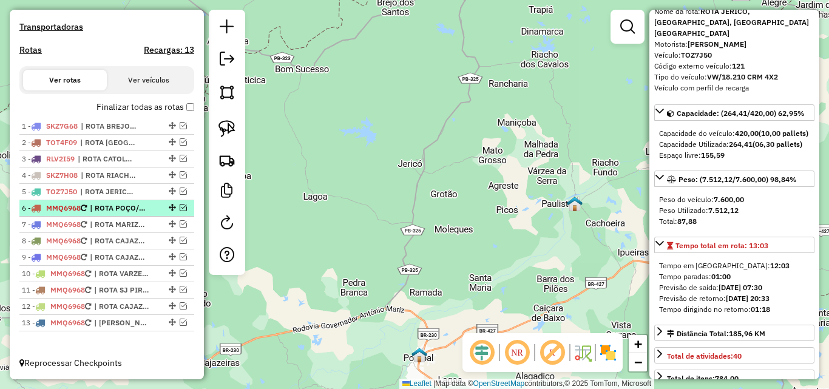
click at [183, 207] on em at bounding box center [183, 207] width 7 height 7
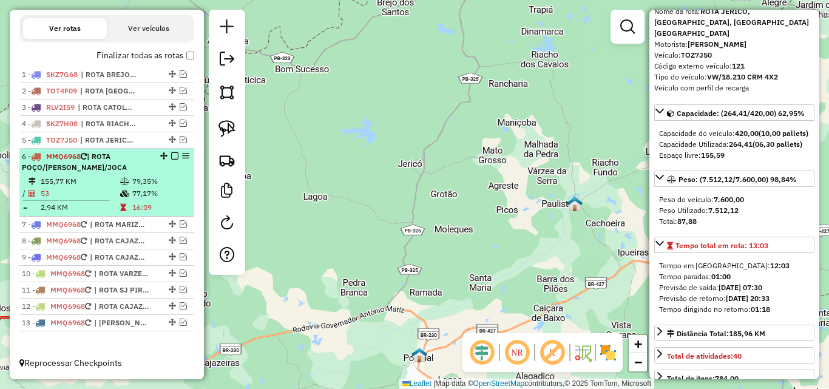
click at [120, 207] on icon at bounding box center [123, 207] width 6 height 7
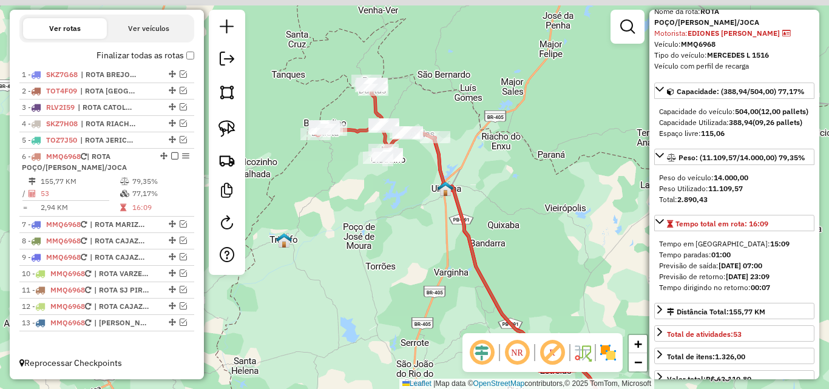
drag, startPoint x: 291, startPoint y: 176, endPoint x: 322, endPoint y: 164, distance: 33.0
click at [337, 230] on div "Janela de atendimento Grade de atendimento Capacidade Transportadoras Veículos …" at bounding box center [414, 194] width 829 height 389
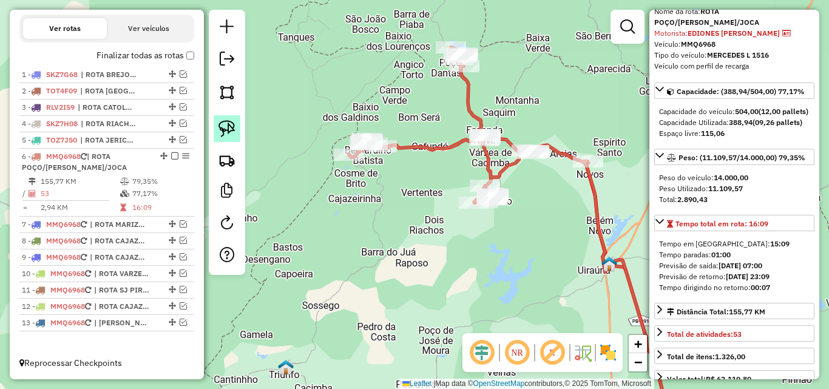
drag, startPoint x: 222, startPoint y: 124, endPoint x: 349, endPoint y: 131, distance: 127.0
click at [221, 124] on img at bounding box center [226, 128] width 17 height 17
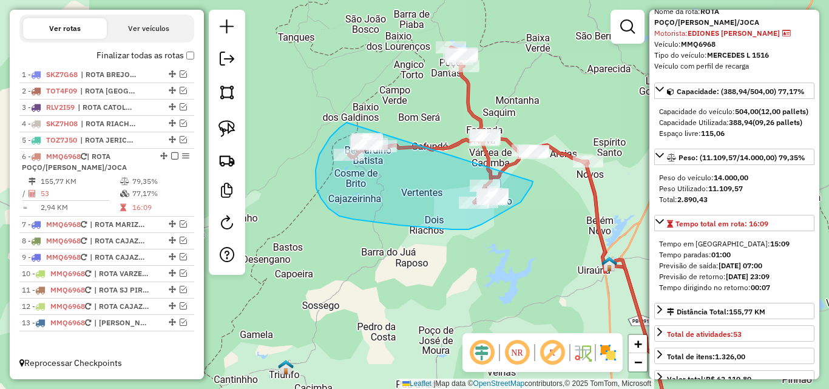
drag, startPoint x: 330, startPoint y: 137, endPoint x: 537, endPoint y: 169, distance: 209.4
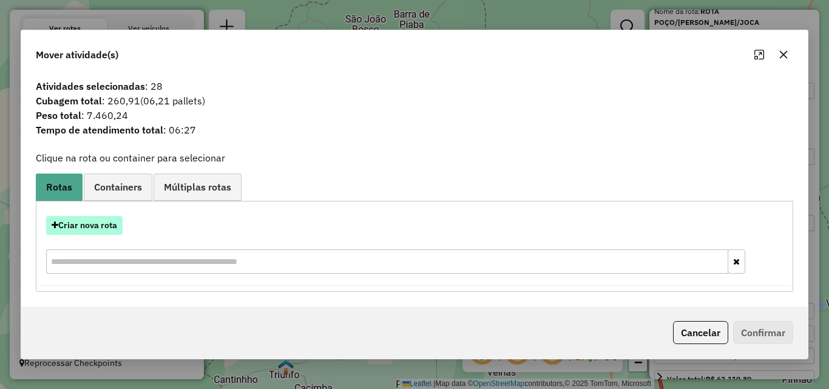
click at [76, 216] on button "Criar nova rota" at bounding box center [84, 225] width 76 height 19
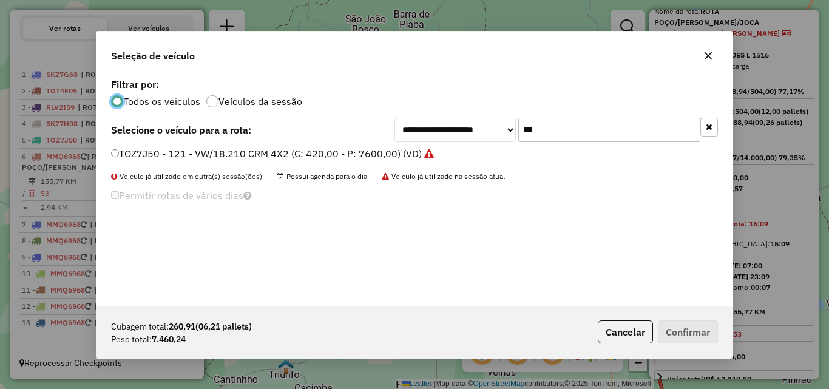
scroll to position [7, 4]
click at [624, 133] on input "***" at bounding box center [609, 130] width 182 height 24
drag, startPoint x: 624, startPoint y: 133, endPoint x: 634, endPoint y: 143, distance: 14.2
click at [624, 133] on input "***" at bounding box center [609, 130] width 182 height 24
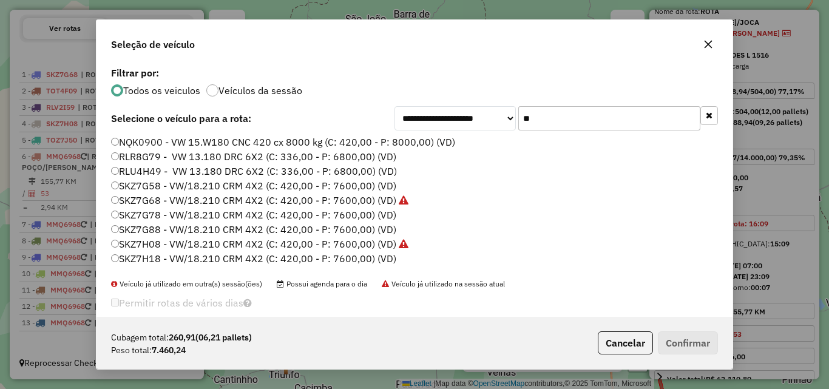
type input "**"
click at [247, 255] on label "SKZ7H18 - VW/18.210 CRM 4X2 (C: 420,00 - P: 7600,00) (VD)" at bounding box center [253, 258] width 285 height 15
click at [671, 341] on button "Confirmar" at bounding box center [688, 342] width 60 height 23
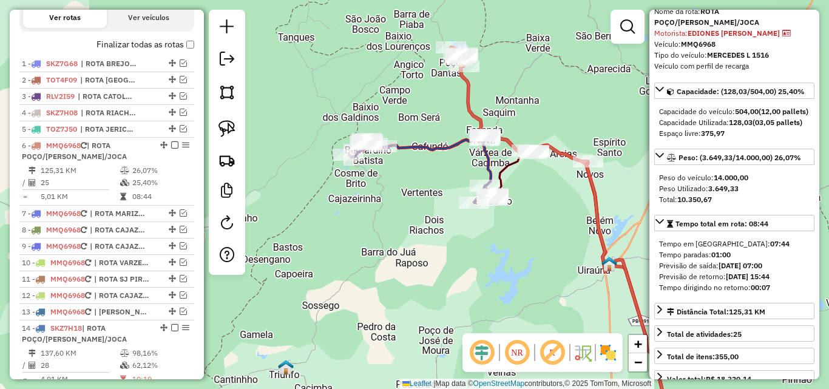
scroll to position [480, 0]
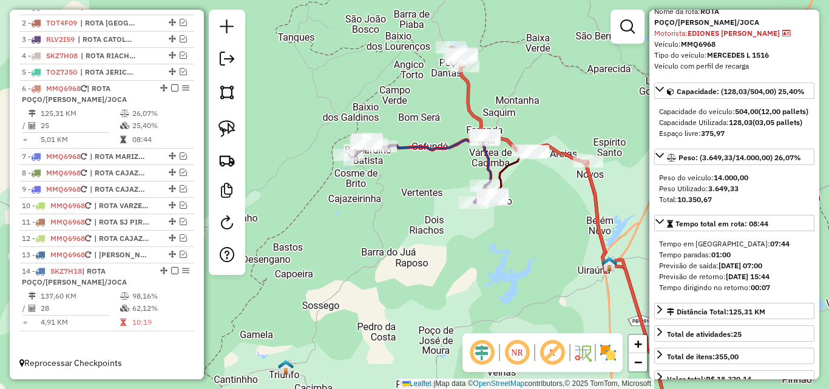
click at [471, 96] on icon at bounding box center [562, 237] width 223 height 380
click at [442, 150] on icon at bounding box center [421, 171] width 145 height 64
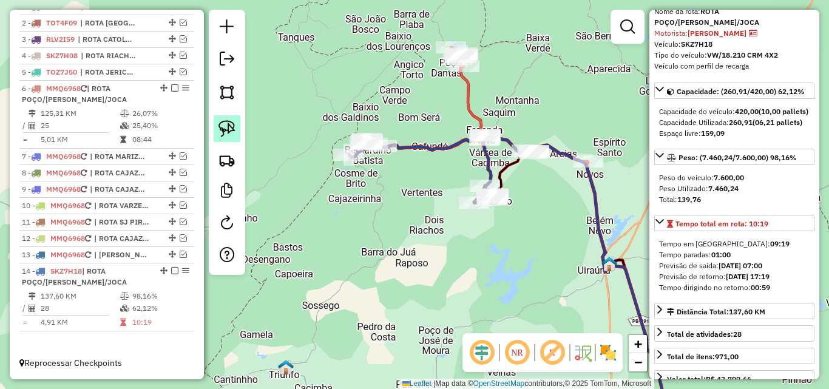
drag, startPoint x: 217, startPoint y: 127, endPoint x: 255, endPoint y: 124, distance: 37.7
click at [217, 127] on link at bounding box center [227, 128] width 27 height 27
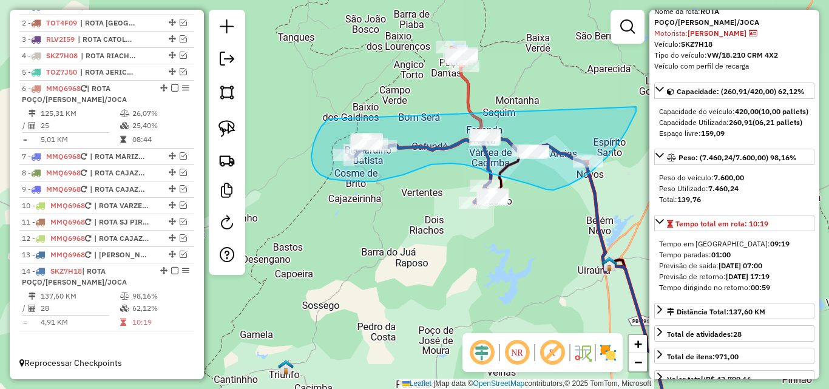
drag, startPoint x: 316, startPoint y: 136, endPoint x: 636, endPoint y: 107, distance: 321.0
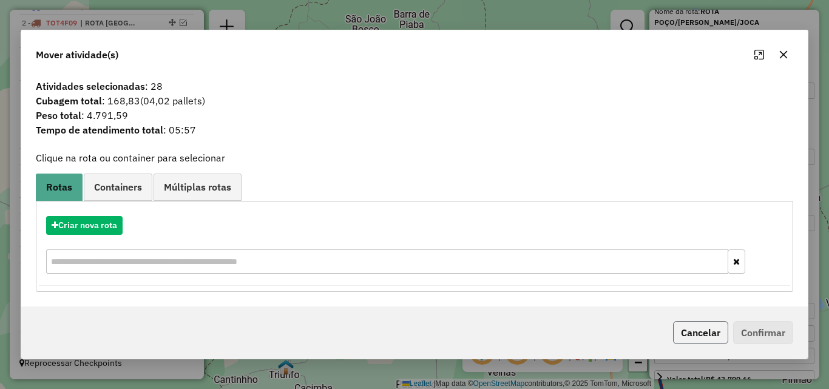
click at [678, 338] on button "Cancelar" at bounding box center [700, 332] width 55 height 23
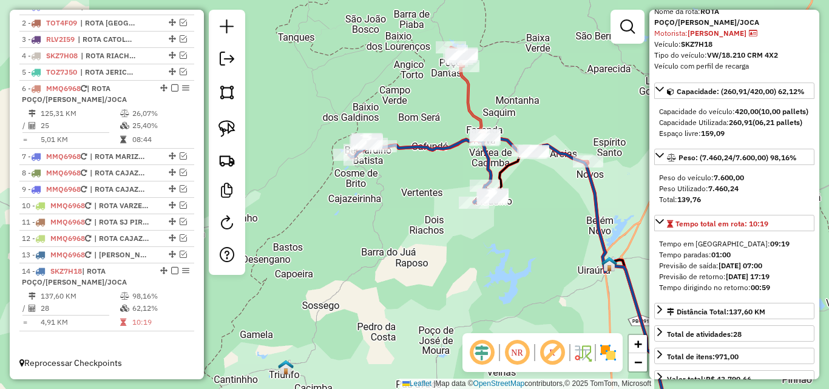
drag, startPoint x: 227, startPoint y: 123, endPoint x: 372, endPoint y: 97, distance: 147.8
click at [227, 124] on img at bounding box center [226, 128] width 17 height 17
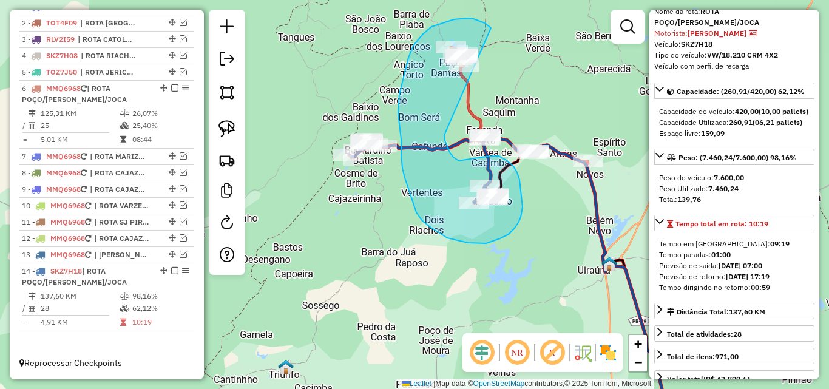
drag, startPoint x: 454, startPoint y: 19, endPoint x: 462, endPoint y: 107, distance: 87.7
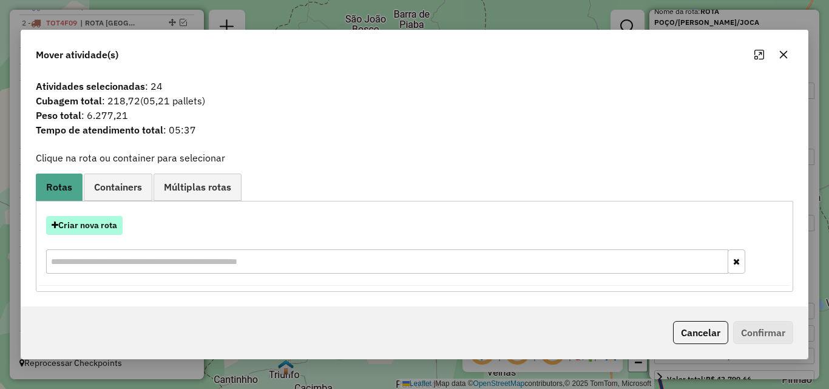
click at [118, 228] on button "Criar nova rota" at bounding box center [84, 225] width 76 height 19
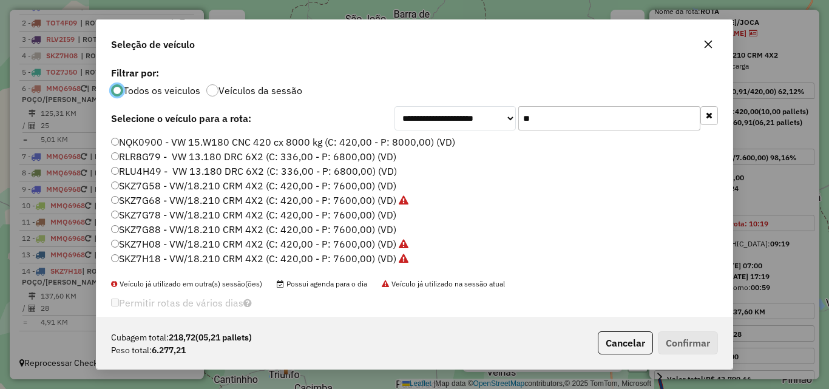
scroll to position [7, 4]
click at [204, 266] on label "SLA0D27 - VW/18.210 CRM 4X2 (C: 420,00 - P: 7600,00) (VD)" at bounding box center [253, 273] width 285 height 15
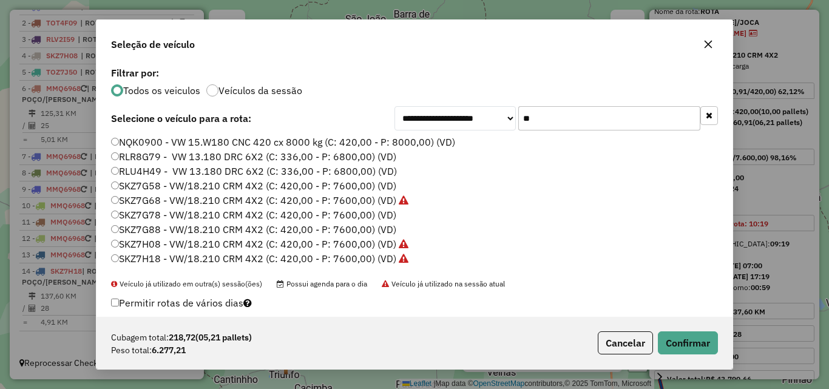
scroll to position [71, 0]
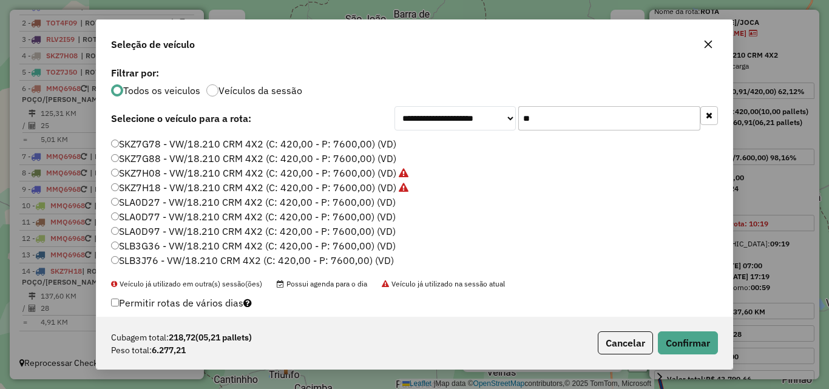
click at [197, 190] on label "SKZ7H18 - VW/18.210 CRM 4X2 (C: 420,00 - P: 7600,00) (VD)" at bounding box center [259, 187] width 297 height 15
click at [683, 333] on button "Confirmar" at bounding box center [688, 342] width 60 height 23
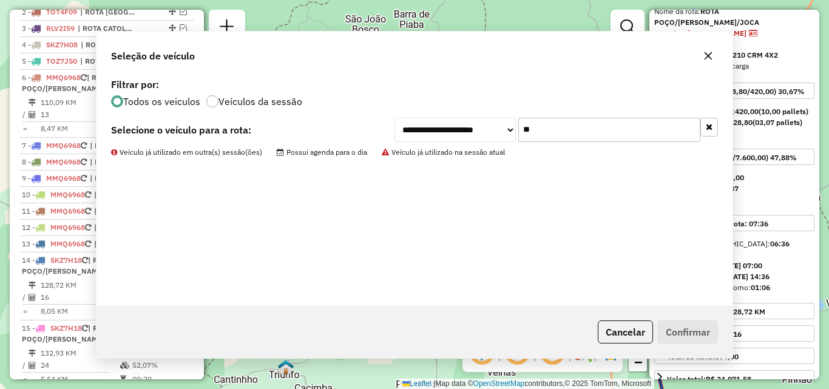
scroll to position [548, 0]
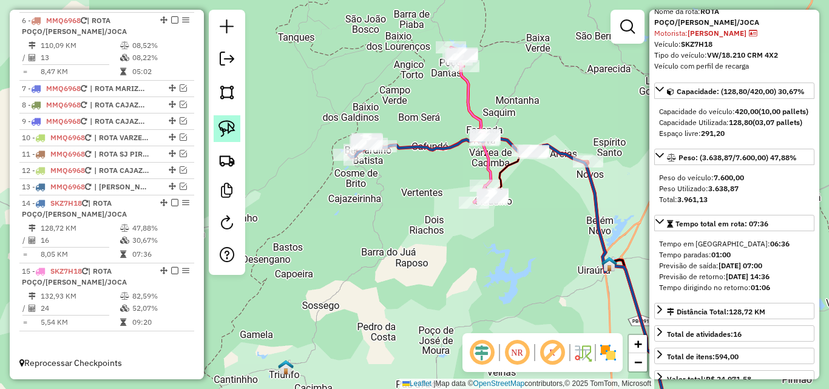
click at [228, 129] on img at bounding box center [226, 128] width 17 height 17
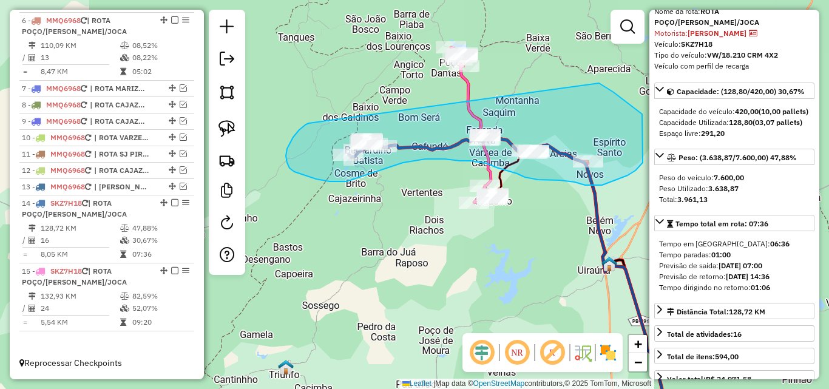
drag, startPoint x: 293, startPoint y: 137, endPoint x: 598, endPoint y: 82, distance: 309.5
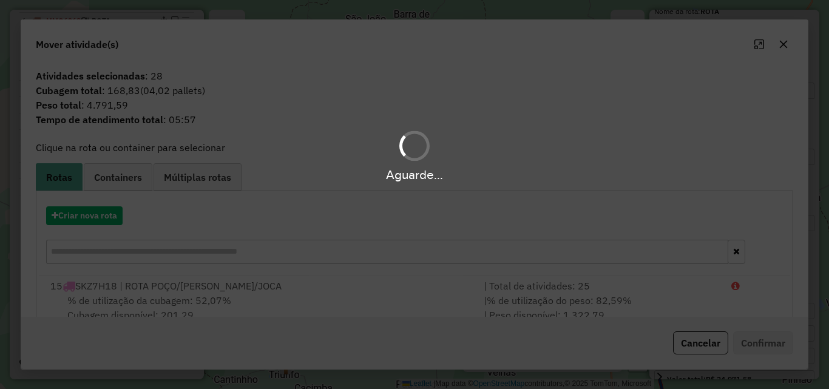
click at [84, 212] on hb-app "Aguarde... Pop-up bloqueado! Seu navegador bloqueou automáticamente a abertura …" at bounding box center [414, 194] width 829 height 389
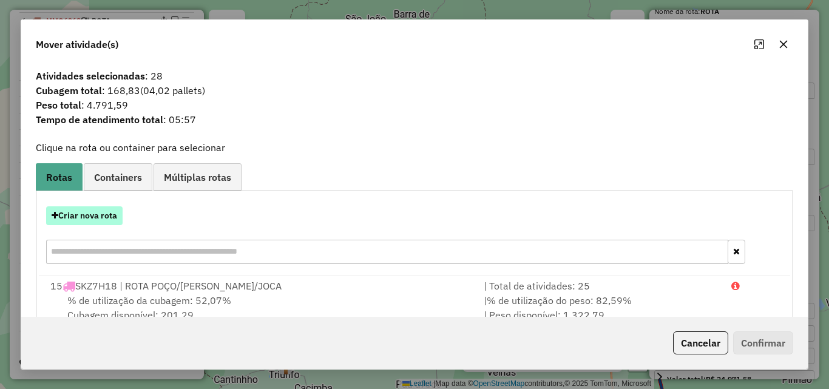
click at [87, 217] on button "Criar nova rota" at bounding box center [84, 215] width 76 height 19
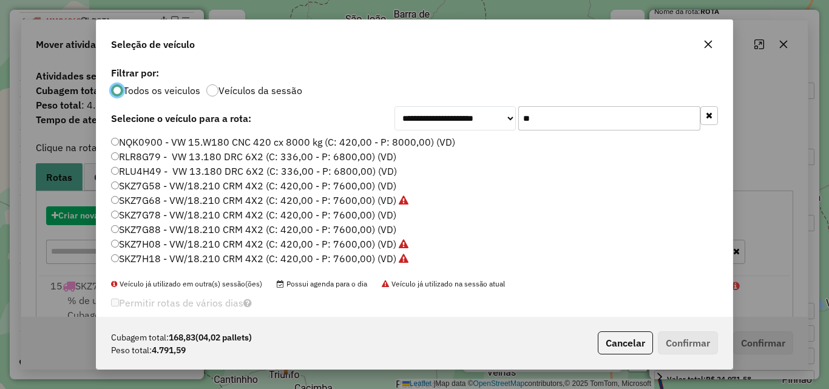
scroll to position [7, 4]
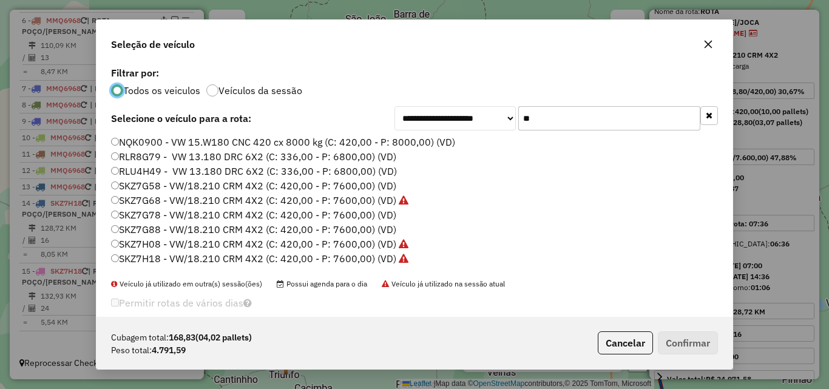
click at [593, 118] on input "**" at bounding box center [609, 118] width 182 height 24
drag, startPoint x: 593, startPoint y: 118, endPoint x: 601, endPoint y: 121, distance: 8.4
click at [599, 120] on input "**" at bounding box center [609, 118] width 182 height 24
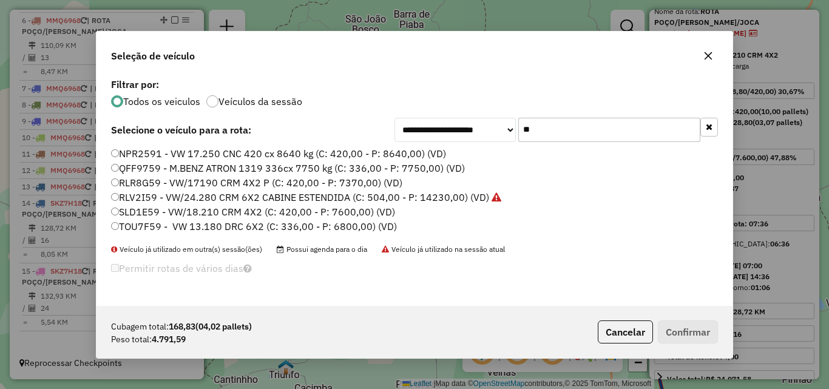
type input "**"
click at [187, 224] on label "TOU7F59 - VW 13.180 DRC 6X2 (C: 336,00 - P: 6800,00) (VD)" at bounding box center [254, 226] width 286 height 15
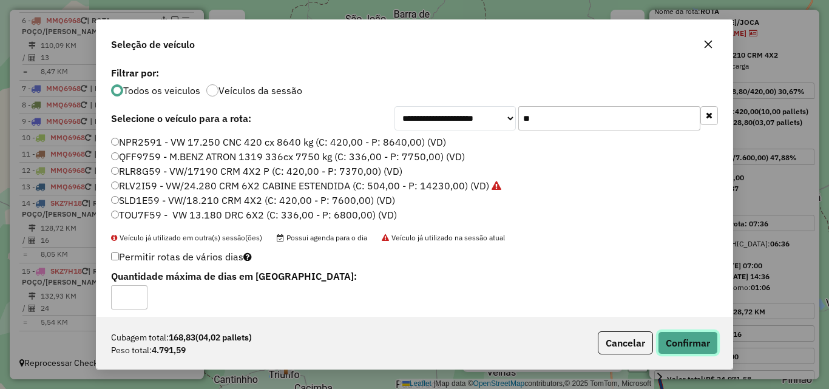
click at [678, 334] on button "Confirmar" at bounding box center [688, 342] width 60 height 23
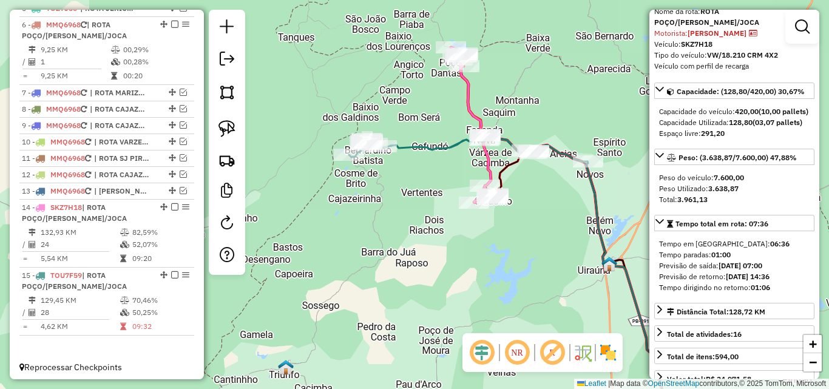
scroll to position [564, 0]
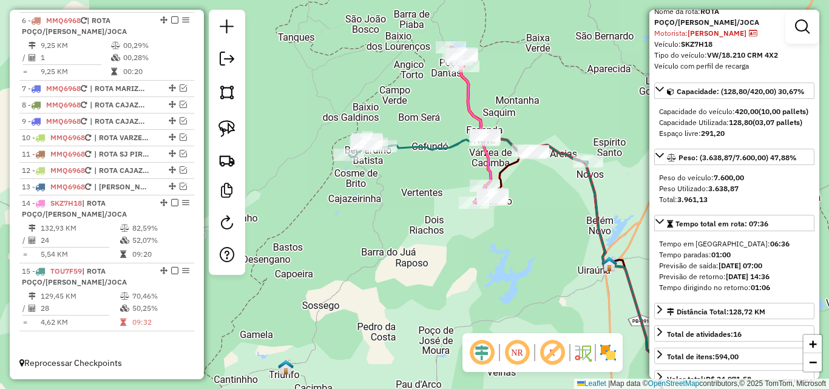
click at [457, 141] on icon at bounding box center [468, 148] width 238 height 27
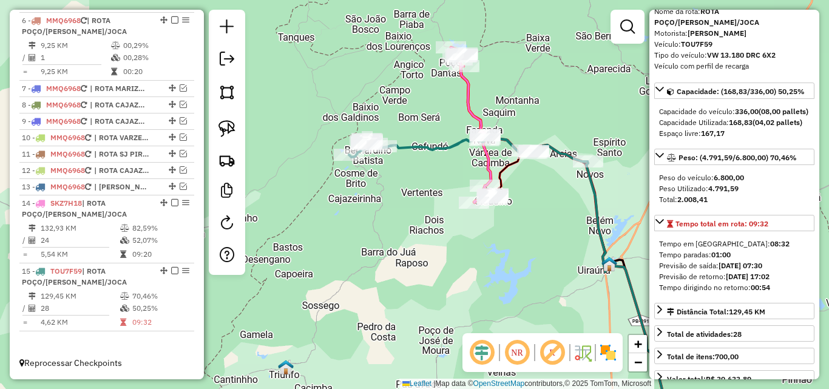
click at [469, 100] on icon at bounding box center [472, 124] width 43 height 155
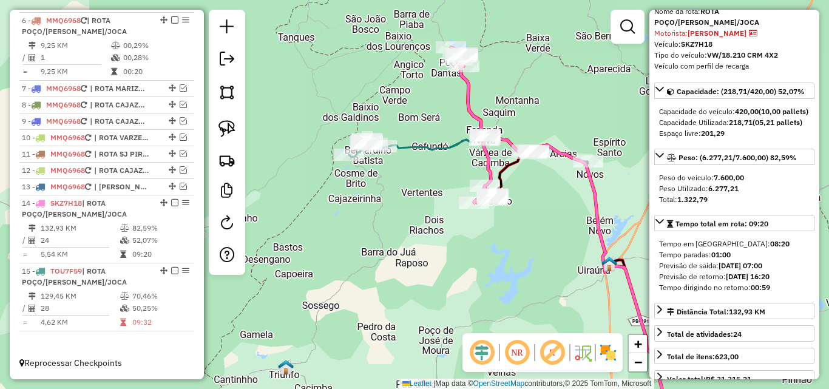
click at [434, 152] on icon at bounding box center [468, 148] width 238 height 27
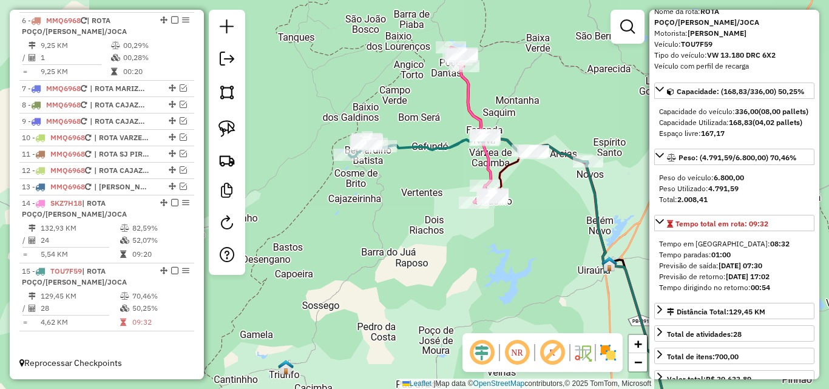
click at [470, 104] on icon at bounding box center [472, 124] width 43 height 155
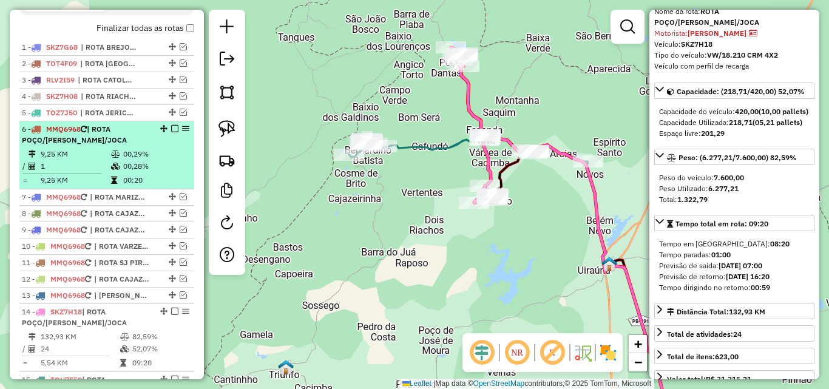
scroll to position [442, 0]
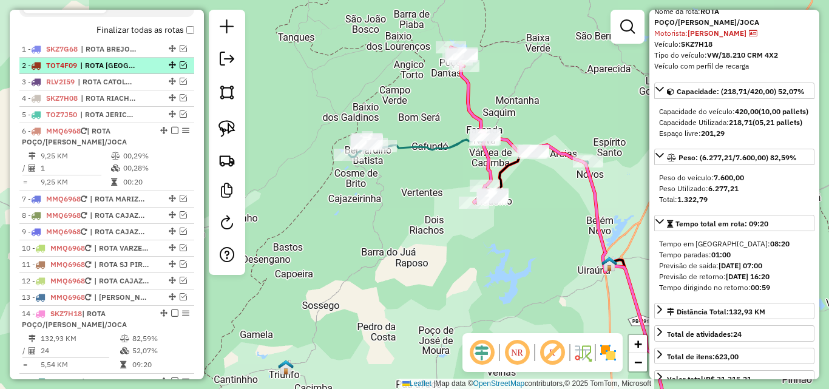
click at [116, 71] on span "| ROTA BELÉM DO BREJO DO CRUZ, ROTA BREJO DO CRUZ" at bounding box center [108, 65] width 56 height 11
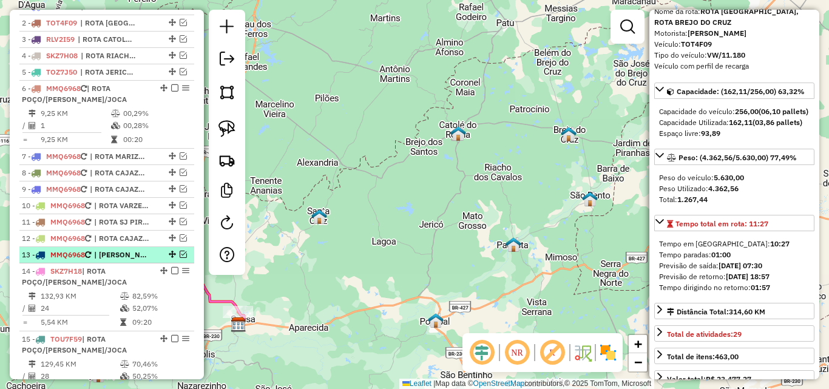
scroll to position [503, 0]
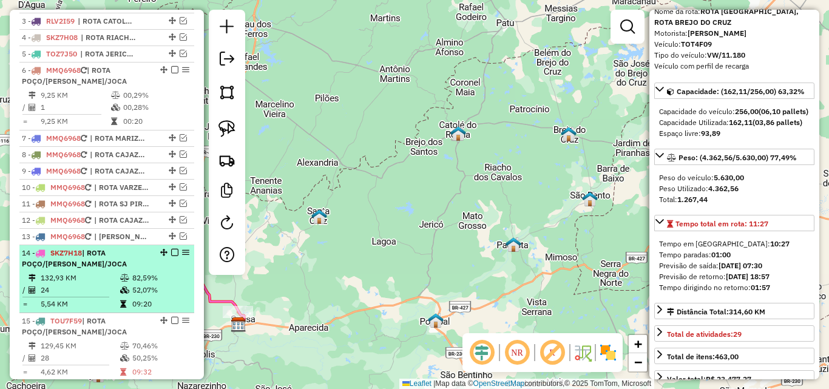
click at [127, 266] on div "14 - SKZ7H18 | ROTA POÇO/BERNARDINHO/JOCA" at bounding box center [86, 259] width 129 height 22
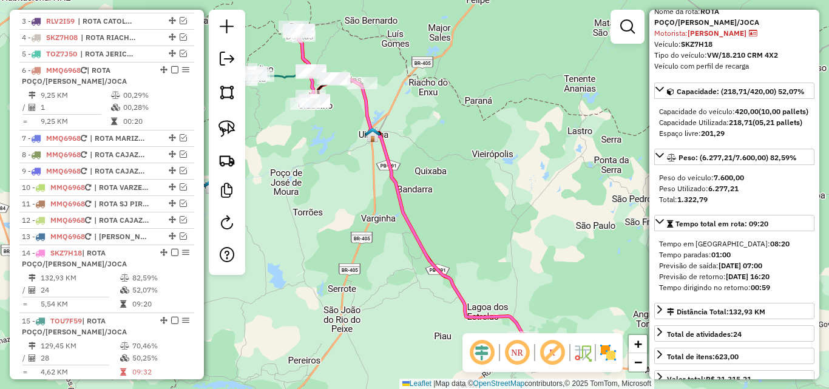
drag, startPoint x: 297, startPoint y: 224, endPoint x: 345, endPoint y: 273, distance: 68.2
click at [345, 276] on div "Janela de atendimento Grade de atendimento Capacidade Transportadoras Veículos …" at bounding box center [414, 194] width 829 height 389
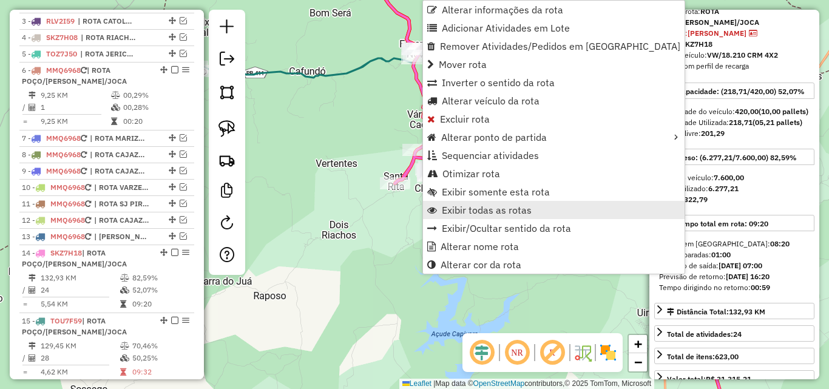
scroll to position [564, 0]
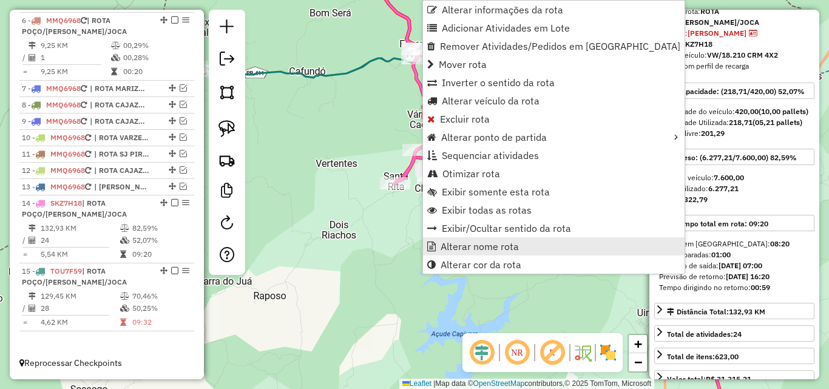
click at [459, 249] on span "Alterar nome rota" at bounding box center [479, 246] width 78 height 10
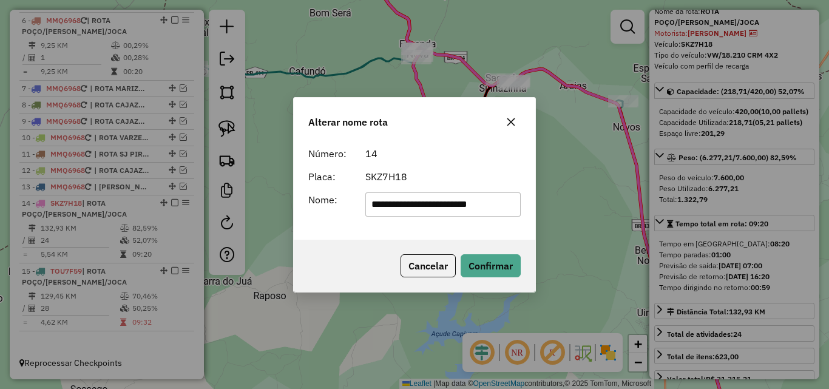
scroll to position [0, 8]
drag, startPoint x: 416, startPoint y: 209, endPoint x: 717, endPoint y: 221, distance: 301.2
click at [707, 218] on div "**********" at bounding box center [414, 194] width 829 height 389
type input "**********"
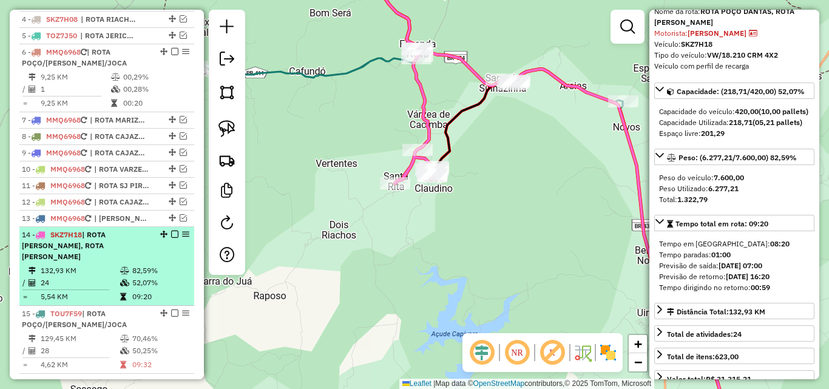
scroll to position [503, 0]
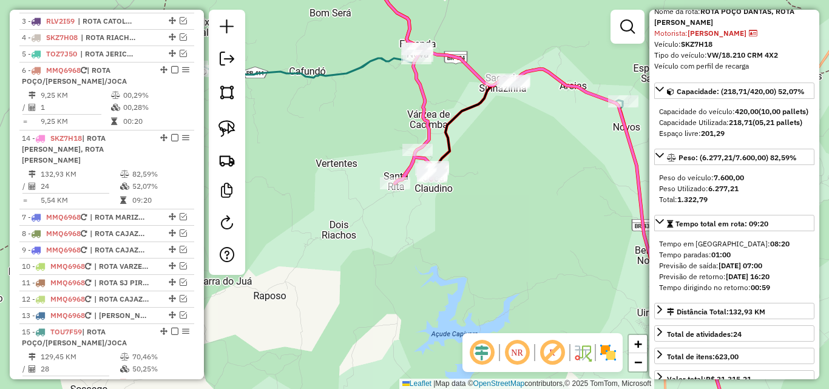
drag, startPoint x: 159, startPoint y: 262, endPoint x: 140, endPoint y: 138, distance: 125.2
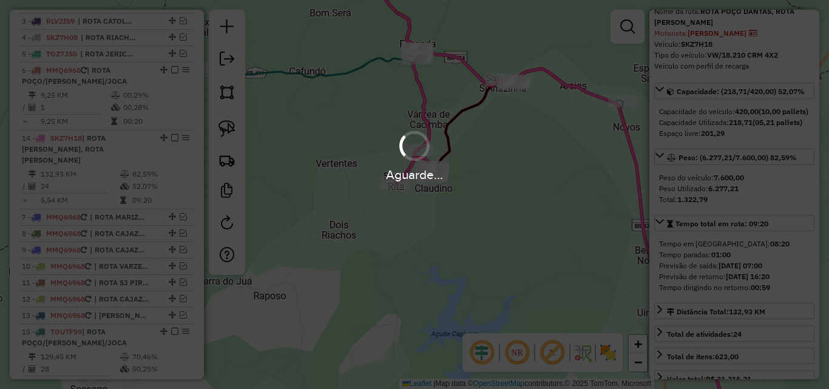
click at [110, 116] on div "Aguarde..." at bounding box center [414, 194] width 829 height 389
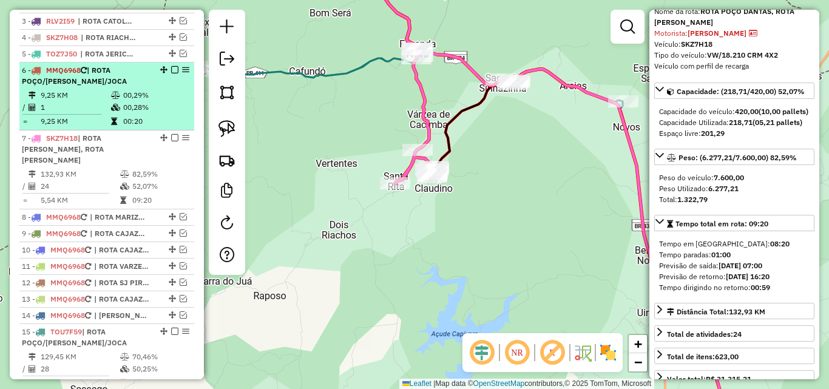
click at [115, 111] on icon at bounding box center [115, 107] width 9 height 7
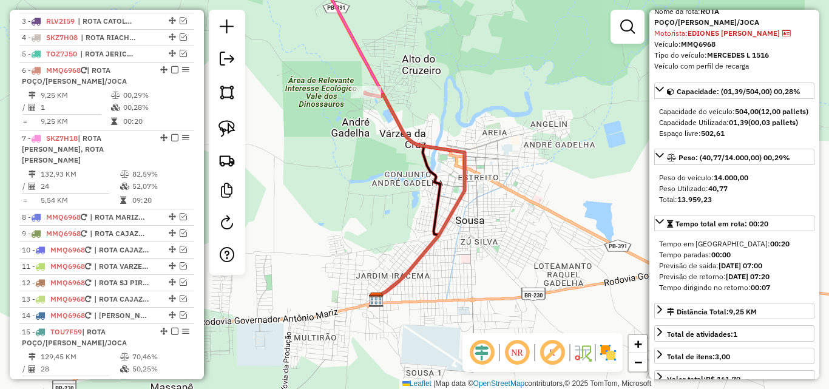
drag, startPoint x: 225, startPoint y: 129, endPoint x: 289, endPoint y: 112, distance: 65.9
click at [225, 129] on img at bounding box center [226, 128] width 17 height 17
drag, startPoint x: 343, startPoint y: 75, endPoint x: 431, endPoint y: 91, distance: 89.4
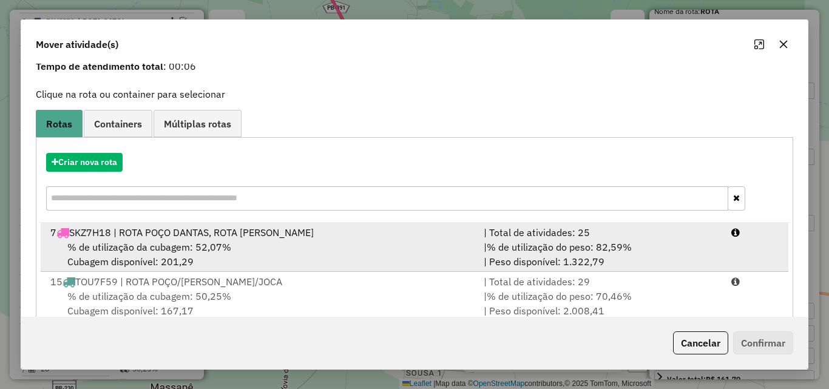
scroll to position [78, 0]
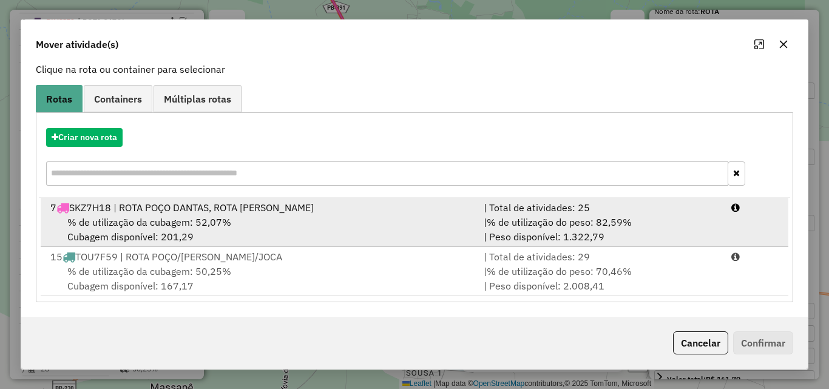
click at [576, 217] on span "% de utilização do peso: 82,59%" at bounding box center [559, 222] width 145 height 12
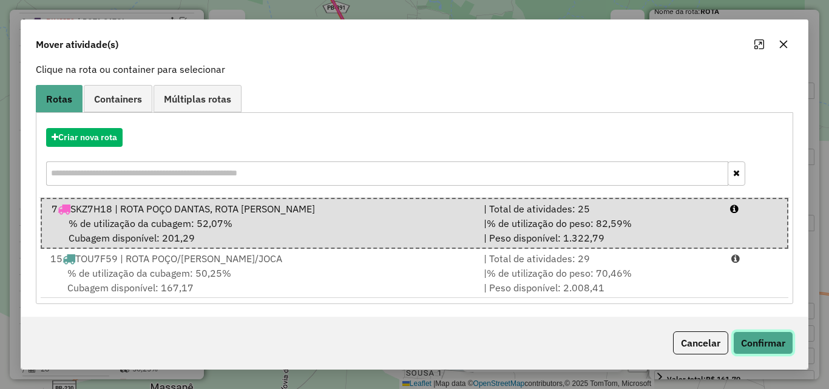
click at [764, 350] on button "Confirmar" at bounding box center [763, 342] width 60 height 23
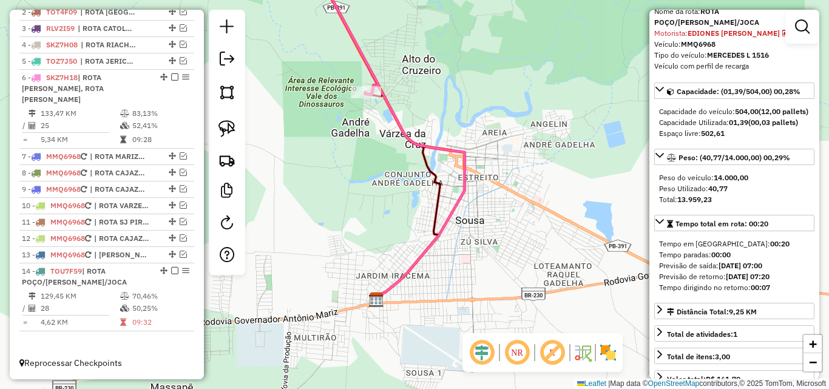
scroll to position [0, 0]
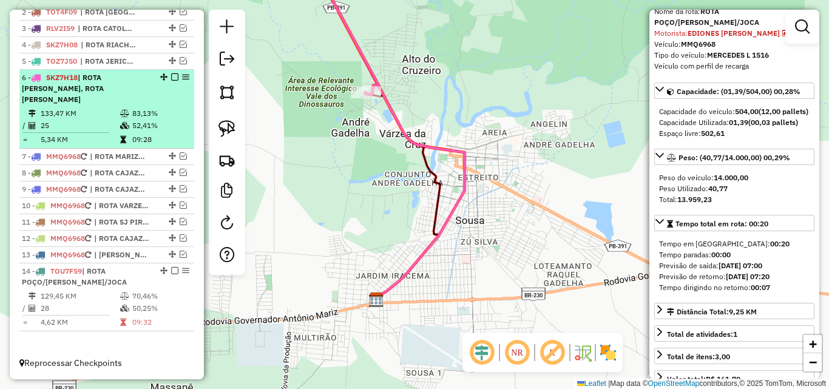
click at [123, 129] on icon at bounding box center [124, 125] width 9 height 7
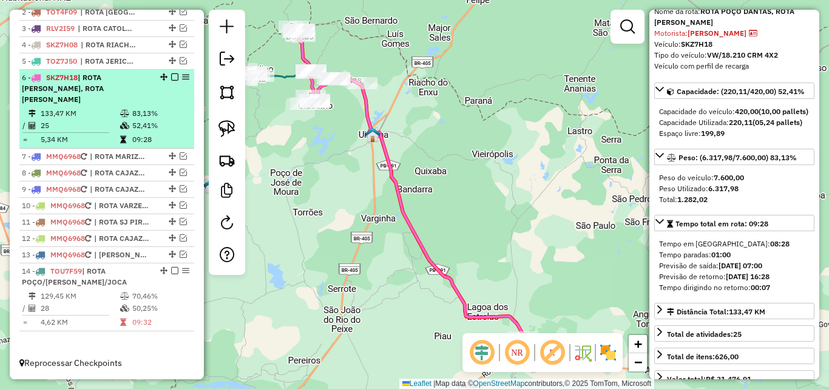
click at [171, 81] on em at bounding box center [174, 76] width 7 height 7
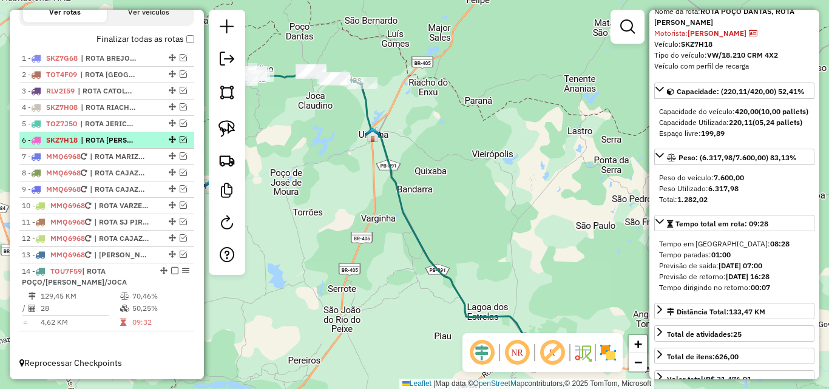
scroll to position [429, 0]
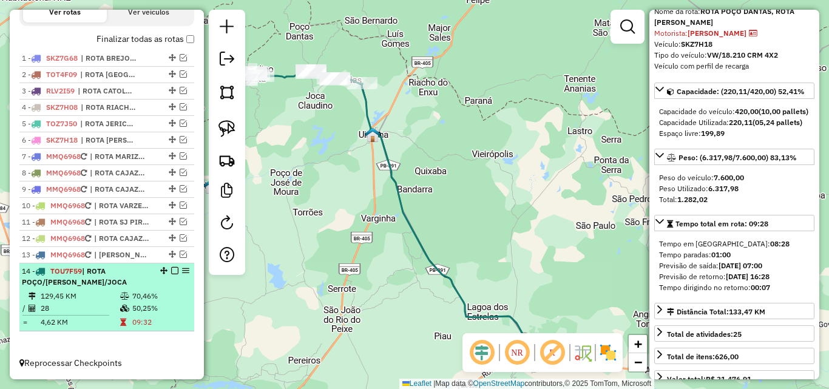
click at [115, 294] on td "129,45 KM" at bounding box center [79, 296] width 79 height 12
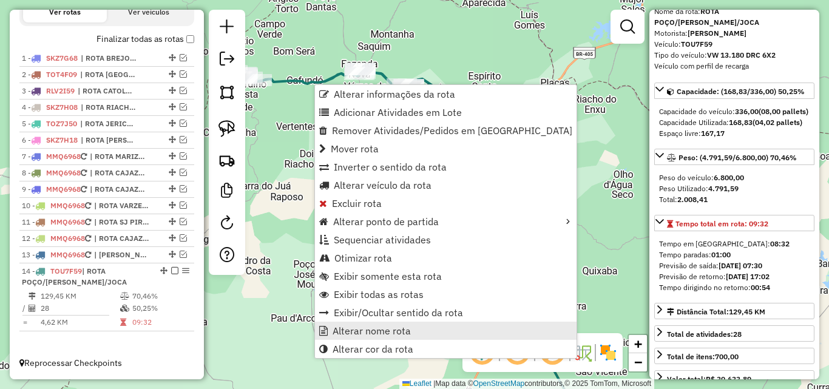
click at [362, 328] on span "Alterar nome rota" at bounding box center [371, 331] width 78 height 10
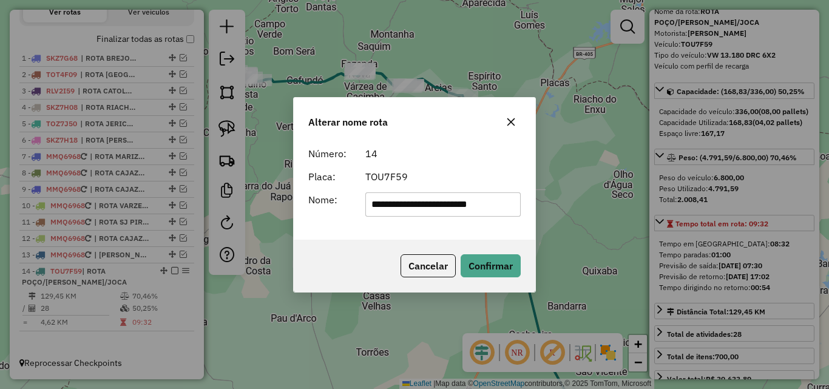
scroll to position [0, 8]
drag, startPoint x: 391, startPoint y: 209, endPoint x: 738, endPoint y: 187, distance: 347.7
click at [738, 187] on div "**********" at bounding box center [414, 194] width 829 height 389
type input "**********"
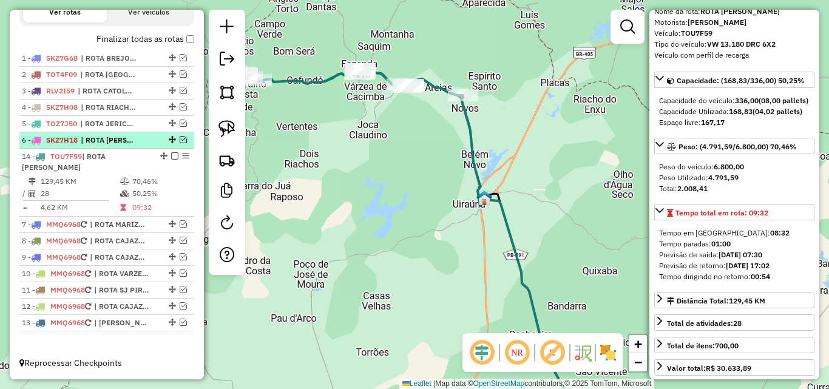
drag, startPoint x: 158, startPoint y: 271, endPoint x: 144, endPoint y: 148, distance: 123.3
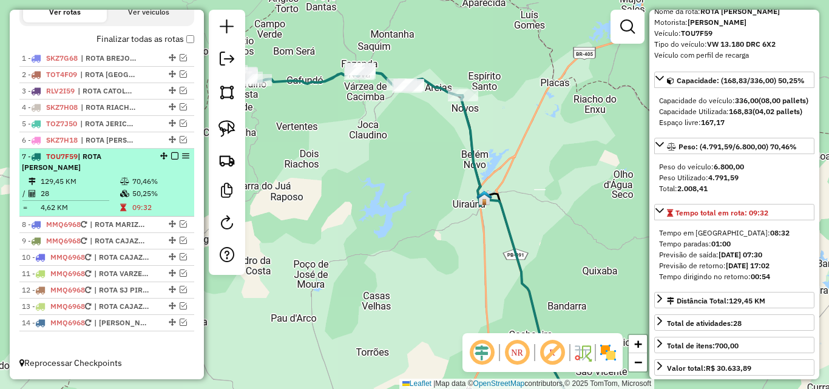
click at [172, 161] on div "7 - TOU7F59 | ROTA BERNADINO BATISTA" at bounding box center [107, 162] width 170 height 22
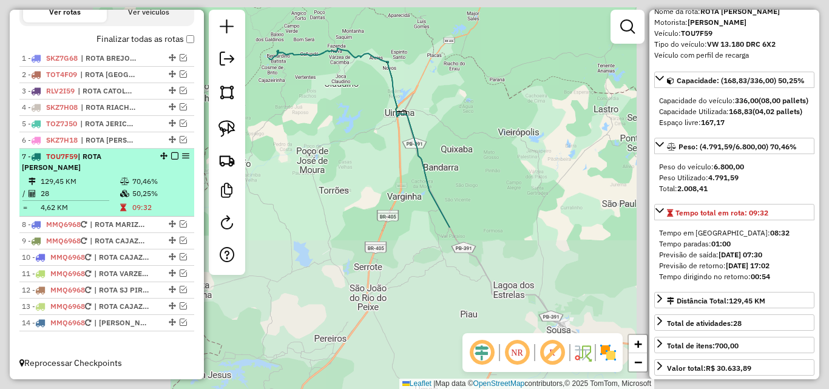
click at [171, 157] on em at bounding box center [174, 155] width 7 height 7
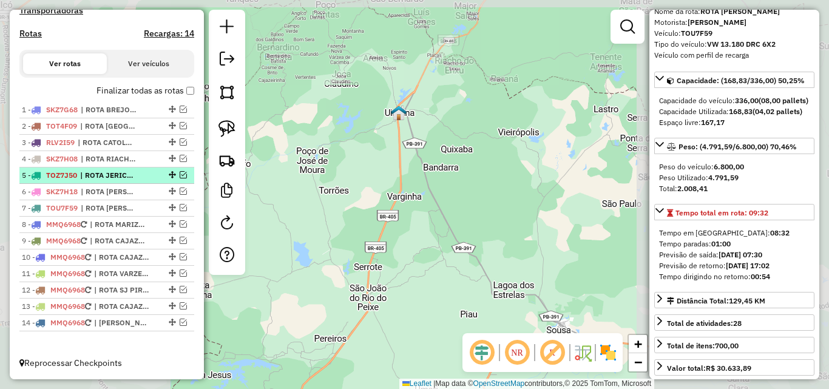
scroll to position [377, 0]
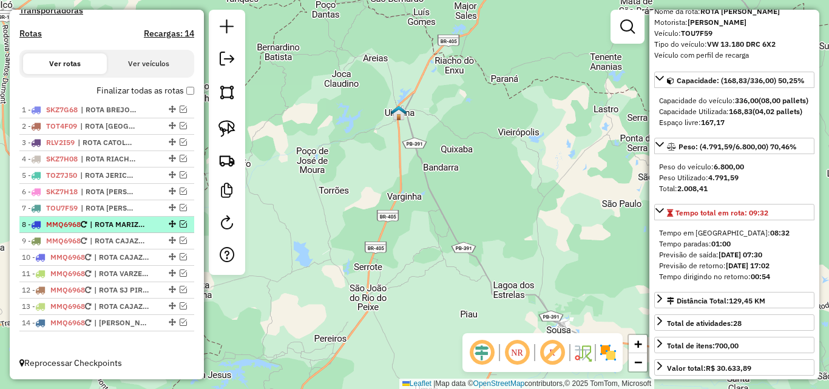
click at [182, 225] on em at bounding box center [183, 223] width 7 height 7
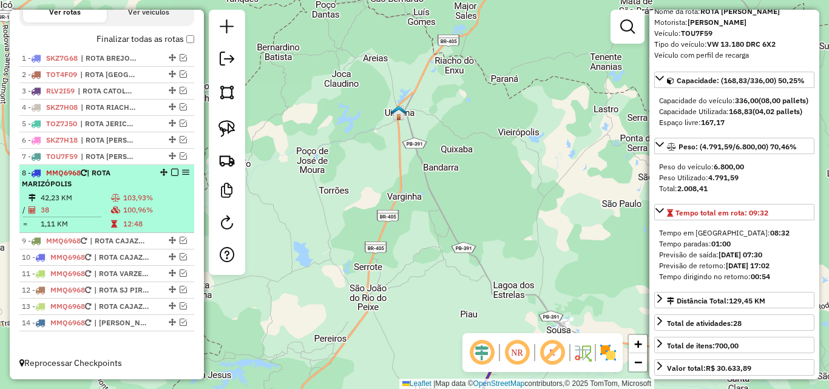
click at [126, 232] on li "8 - MMQ6968 | ROTA MARIZÓPOLIS 42,23 KM 103,93% / 38 100,96% = 1,11 KM 12:48" at bounding box center [106, 199] width 175 height 68
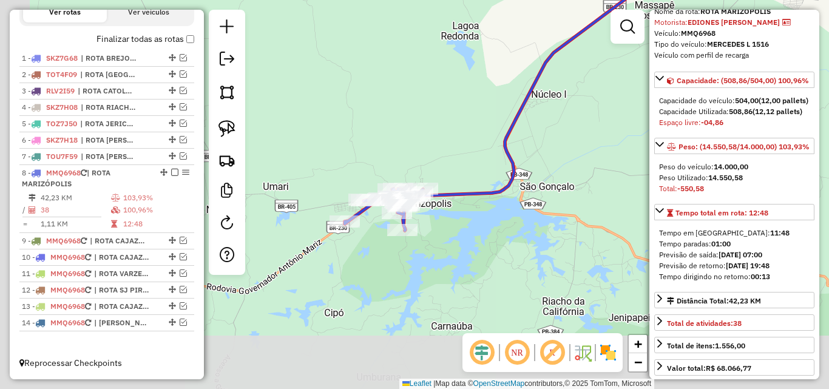
drag, startPoint x: 364, startPoint y: 215, endPoint x: 509, endPoint y: 120, distance: 173.5
click at [513, 117] on div "Janela de atendimento Grade de atendimento Capacidade Transportadoras Veículos …" at bounding box center [414, 194] width 829 height 389
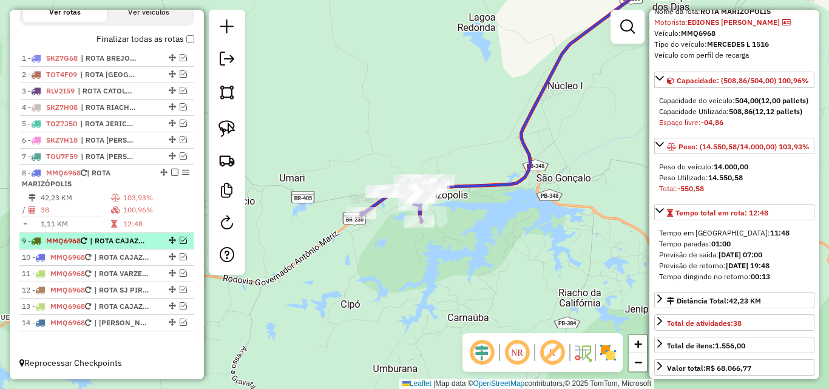
click at [180, 238] on em at bounding box center [183, 240] width 7 height 7
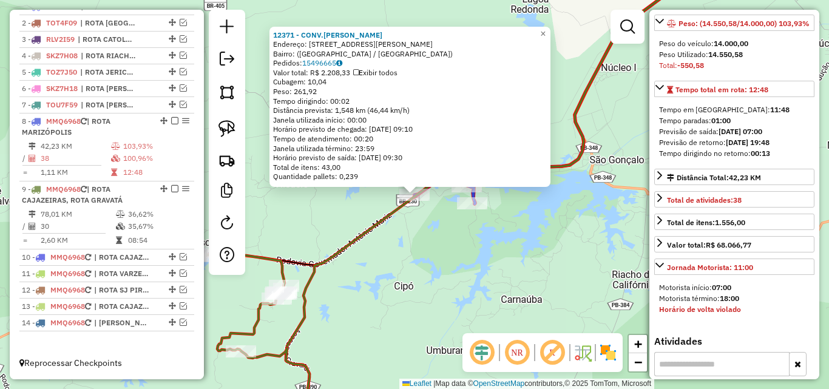
scroll to position [182, 0]
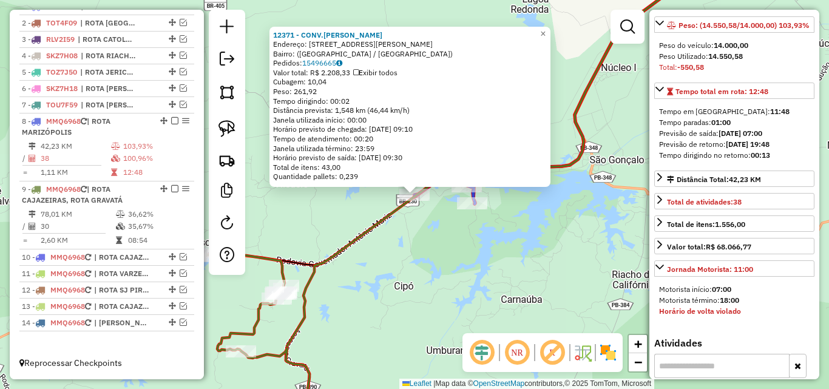
click at [475, 319] on div "12371 - CONV.MENDES Endereço: Praça Francisco Braga, 152 Bairro: (Marizópolis /…" at bounding box center [414, 194] width 829 height 389
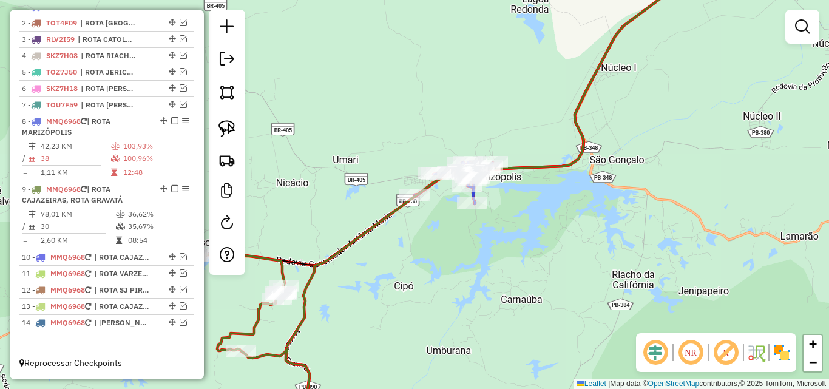
click at [470, 196] on icon at bounding box center [453, 183] width 78 height 42
select select "*********"
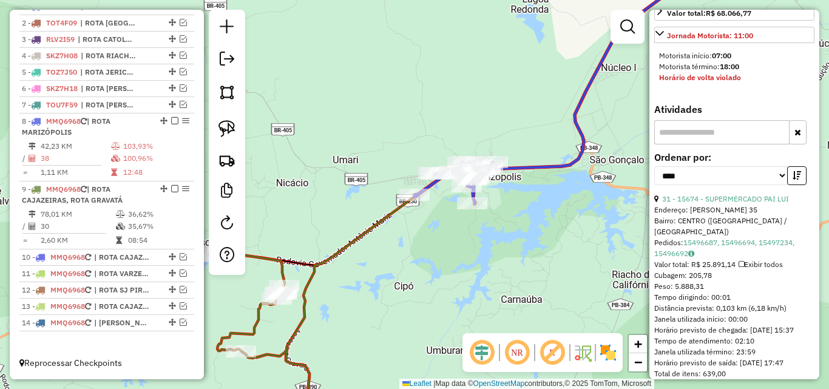
scroll to position [364, 0]
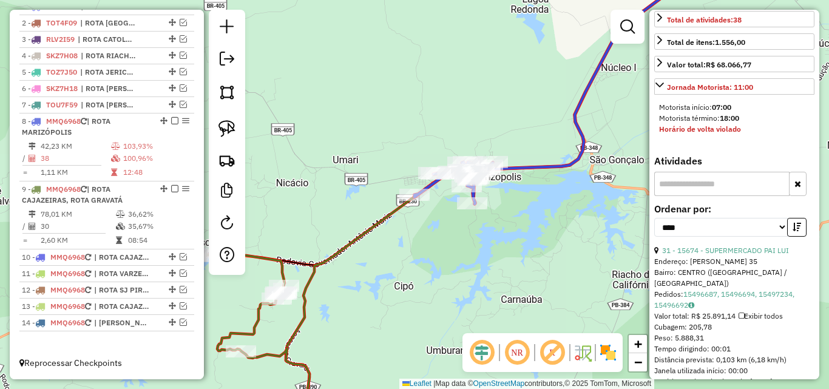
click at [98, 224] on td "30" at bounding box center [77, 226] width 75 height 12
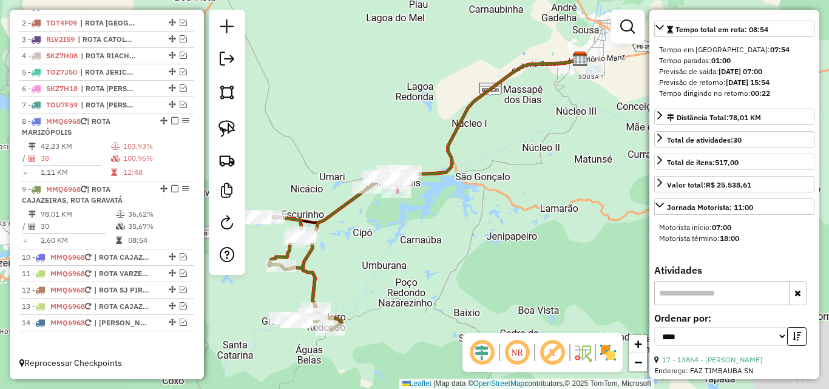
scroll to position [110, 0]
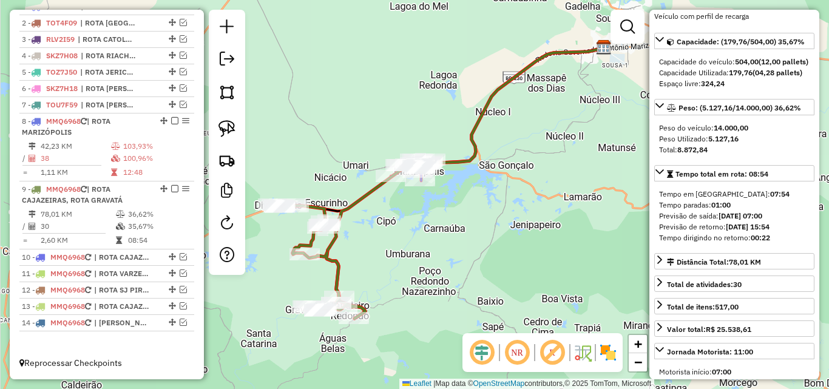
drag, startPoint x: 497, startPoint y: 266, endPoint x: 435, endPoint y: 269, distance: 62.0
click at [536, 247] on div "Janela de atendimento Grade de atendimento Capacidade Transportadoras Veículos …" at bounding box center [414, 194] width 829 height 389
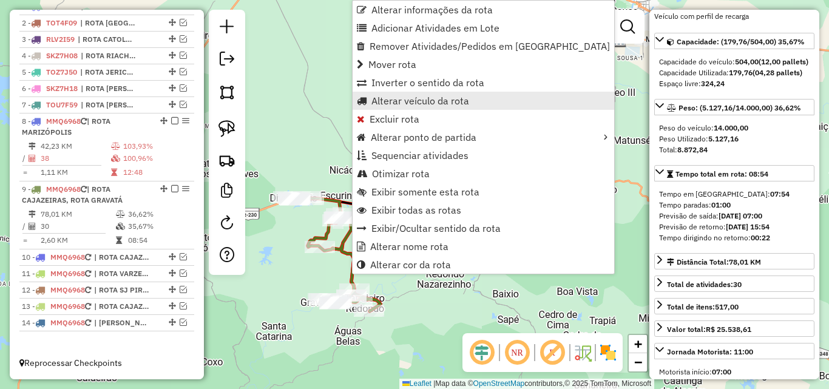
click at [462, 102] on span "Alterar veículo da rota" at bounding box center [420, 101] width 98 height 10
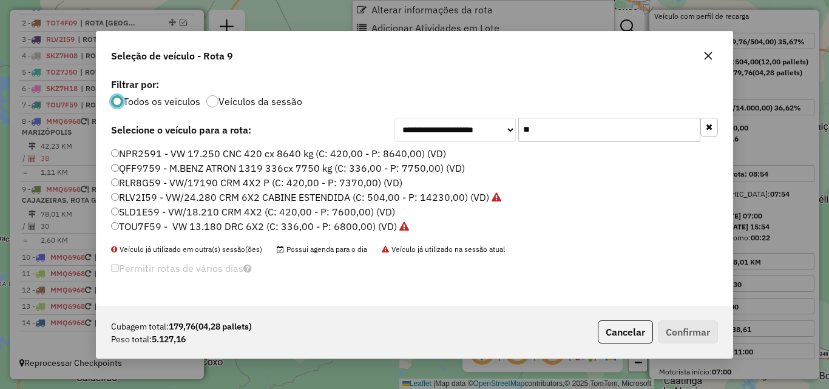
scroll to position [7, 4]
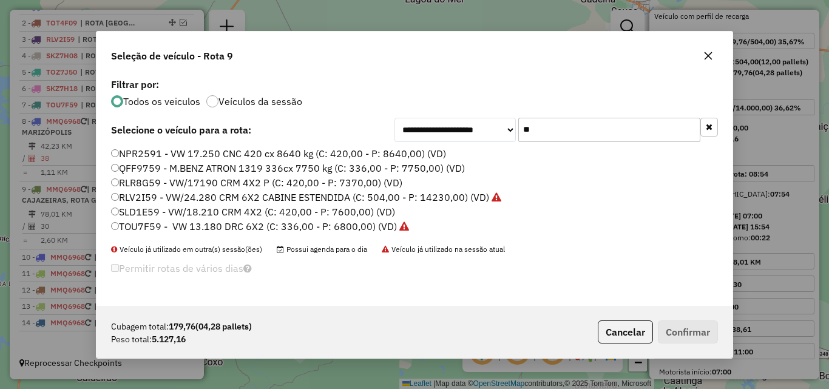
click at [592, 127] on input "**" at bounding box center [609, 130] width 182 height 24
drag, startPoint x: 592, startPoint y: 127, endPoint x: 599, endPoint y: 132, distance: 8.7
click at [592, 128] on input "**" at bounding box center [609, 130] width 182 height 24
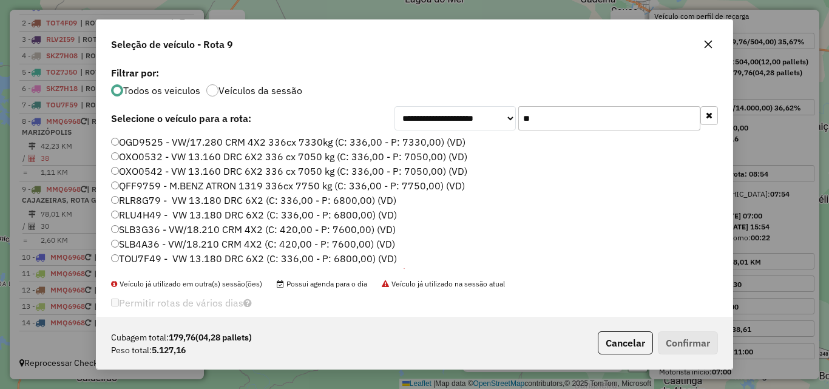
click at [569, 111] on input "**" at bounding box center [609, 118] width 182 height 24
click at [570, 111] on input "**" at bounding box center [609, 118] width 182 height 24
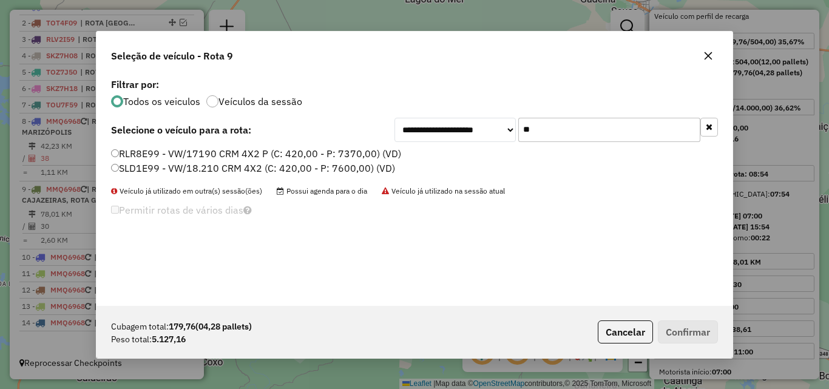
type input "**"
drag, startPoint x: 290, startPoint y: 170, endPoint x: 380, endPoint y: 188, distance: 92.1
click at [290, 171] on label "SLD1E99 - VW/18.210 CRM 4X2 (C: 420,00 - P: 7600,00) (VD)" at bounding box center [253, 168] width 284 height 15
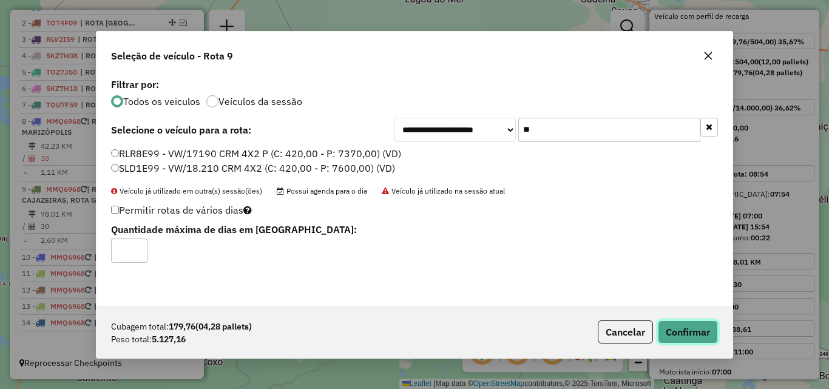
click at [690, 334] on button "Confirmar" at bounding box center [688, 331] width 60 height 23
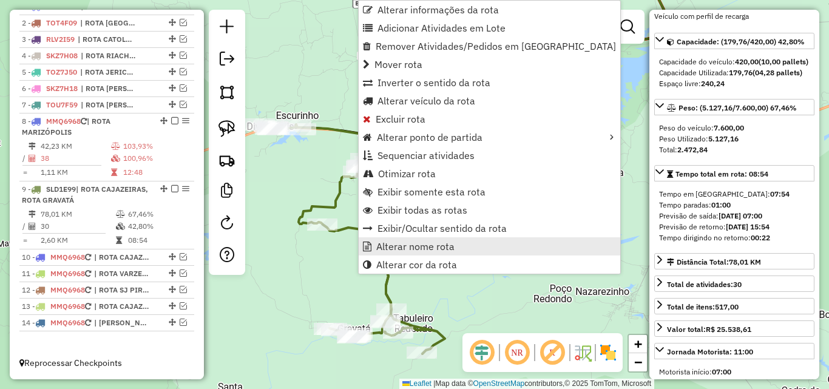
click at [406, 248] on span "Alterar nome rota" at bounding box center [415, 246] width 78 height 10
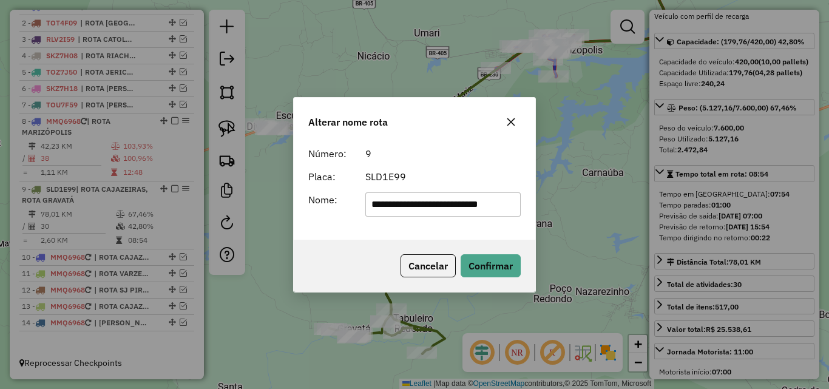
scroll to position [0, 0]
drag, startPoint x: 443, startPoint y: 212, endPoint x: 416, endPoint y: 223, distance: 29.6
click at [403, 212] on input "**********" at bounding box center [443, 204] width 156 height 24
type input "**********"
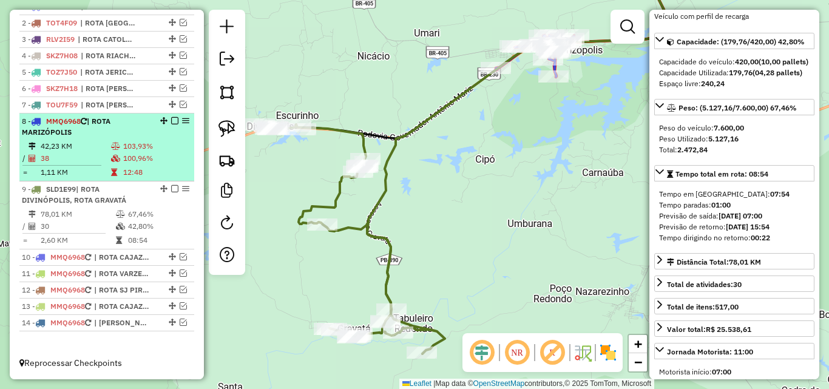
drag, startPoint x: 171, startPoint y: 188, endPoint x: 181, endPoint y: 221, distance: 34.2
click at [171, 189] on em at bounding box center [174, 188] width 7 height 7
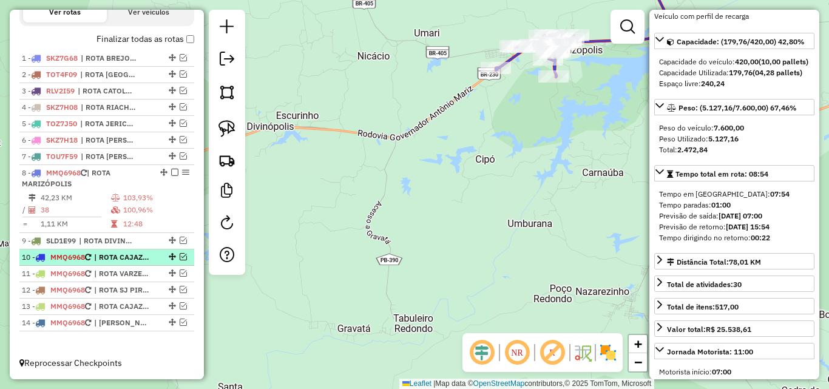
click at [181, 254] on em at bounding box center [183, 256] width 7 height 7
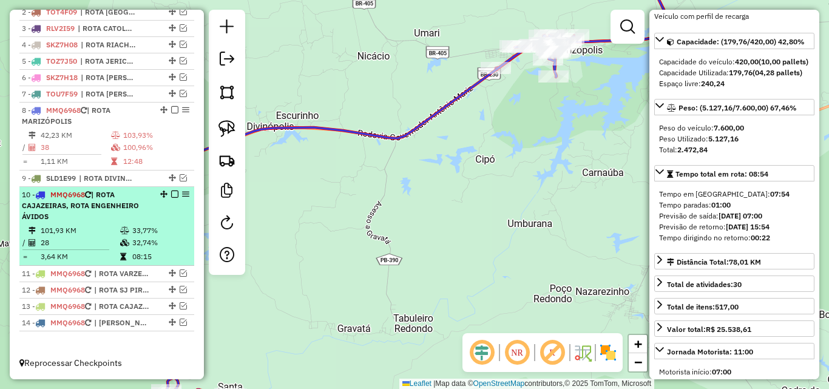
click at [132, 233] on td "33,77%" at bounding box center [161, 230] width 58 height 12
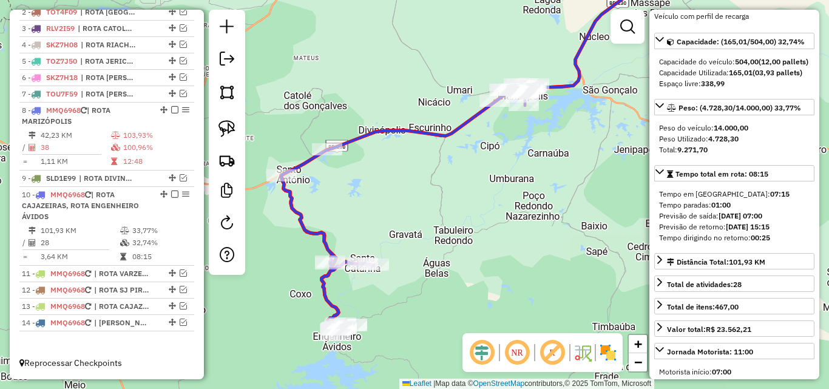
drag, startPoint x: 298, startPoint y: 201, endPoint x: 382, endPoint y: 157, distance: 94.7
click at [382, 157] on div "Janela de atendimento Grade de atendimento Capacidade Transportadoras Veículos …" at bounding box center [414, 194] width 829 height 389
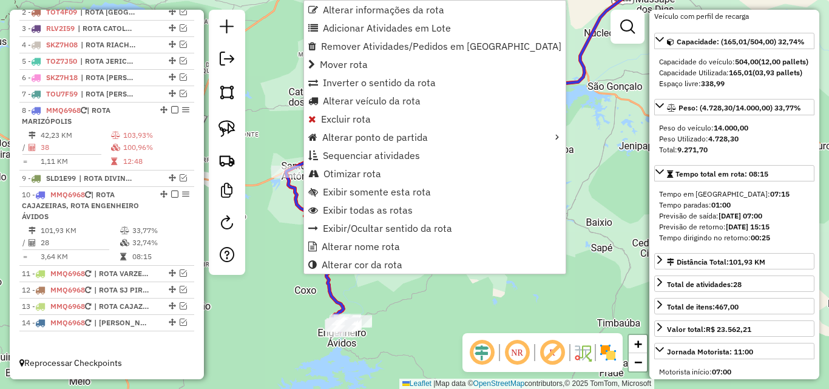
scroll to position [491, 0]
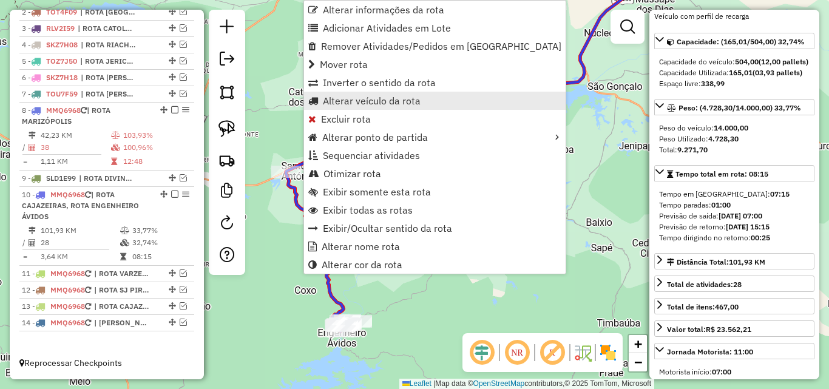
click at [369, 107] on link "Alterar veículo da rota" at bounding box center [434, 101] width 261 height 18
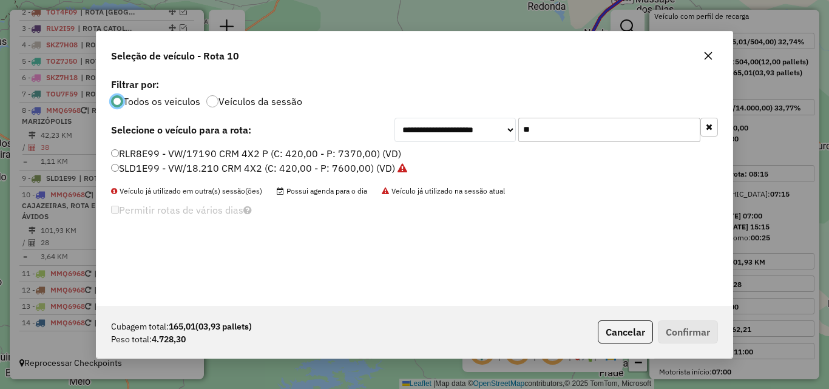
scroll to position [7, 4]
click at [564, 120] on input "**" at bounding box center [609, 130] width 182 height 24
click at [561, 122] on input "**" at bounding box center [609, 130] width 182 height 24
type input "*"
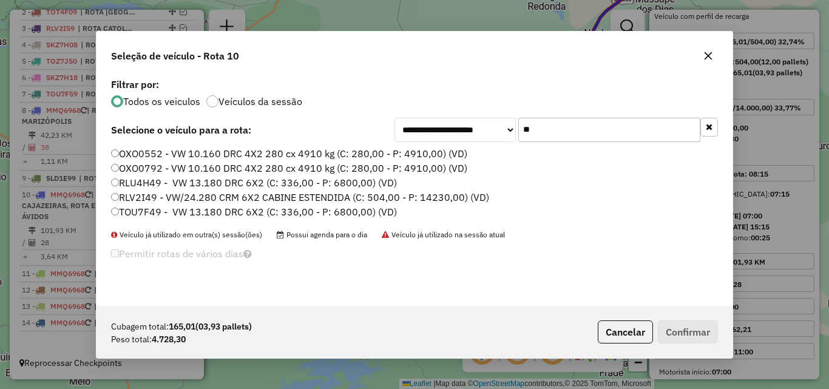
type input "**"
click at [179, 211] on label "TOU7F49 - VW 13.180 DRC 6X2 (C: 336,00 - P: 6800,00) (VD)" at bounding box center [254, 211] width 286 height 15
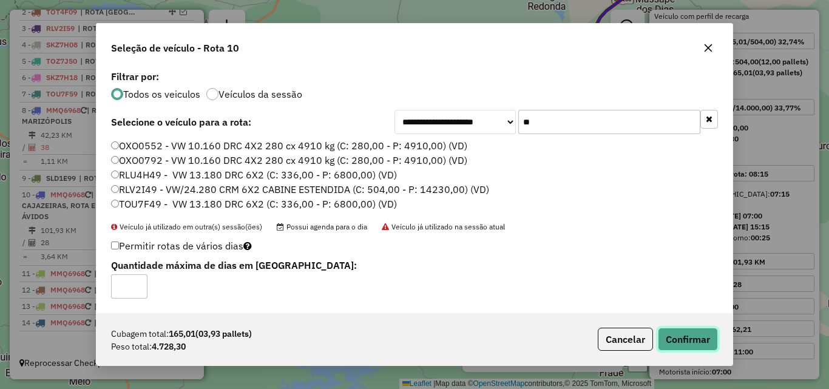
click at [689, 341] on button "Confirmar" at bounding box center [688, 339] width 60 height 23
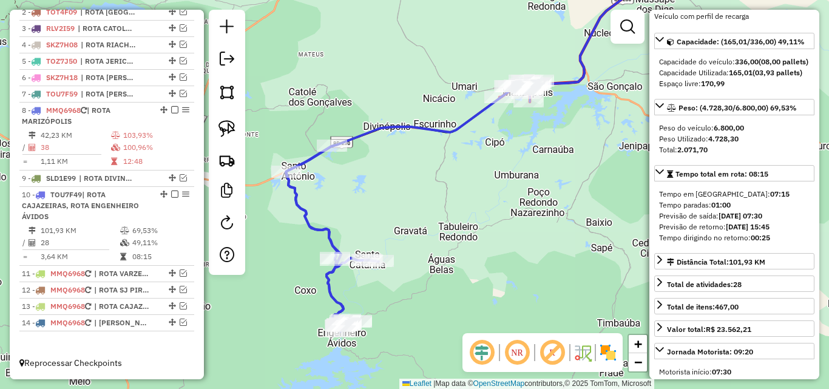
scroll to position [121, 0]
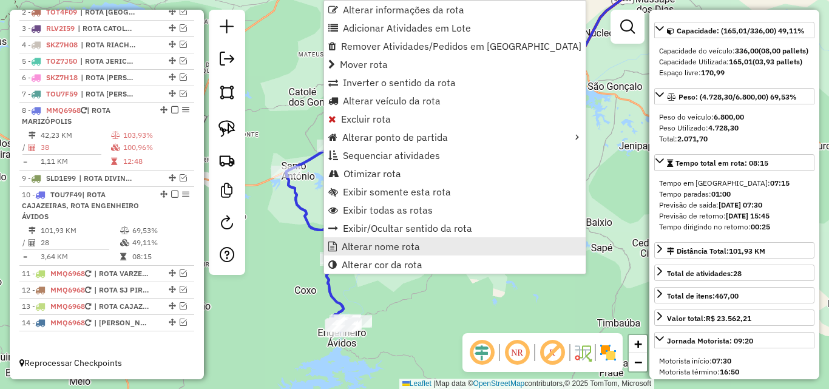
click at [382, 248] on span "Alterar nome rota" at bounding box center [381, 246] width 78 height 10
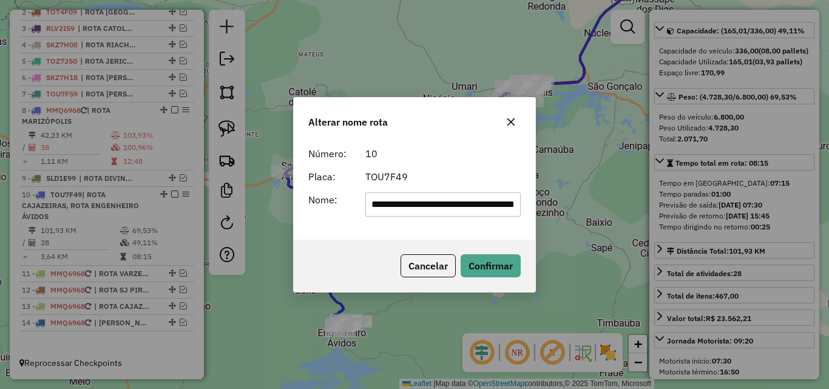
scroll to position [0, 0]
drag, startPoint x: 391, startPoint y: 215, endPoint x: 70, endPoint y: 267, distance: 324.5
click at [57, 267] on div "**********" at bounding box center [414, 194] width 829 height 389
type input "**********"
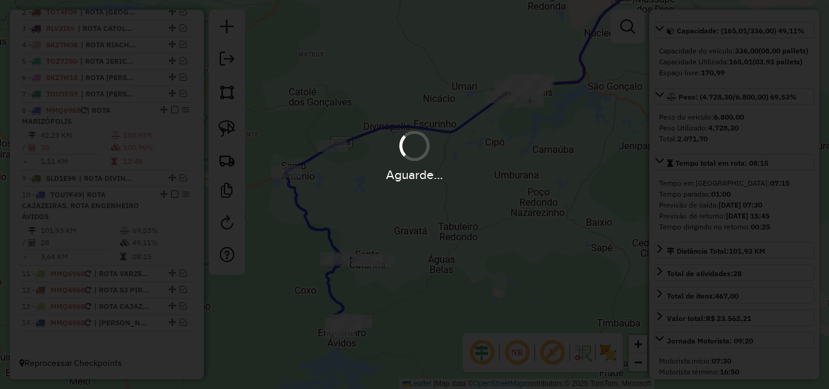
scroll to position [110, 0]
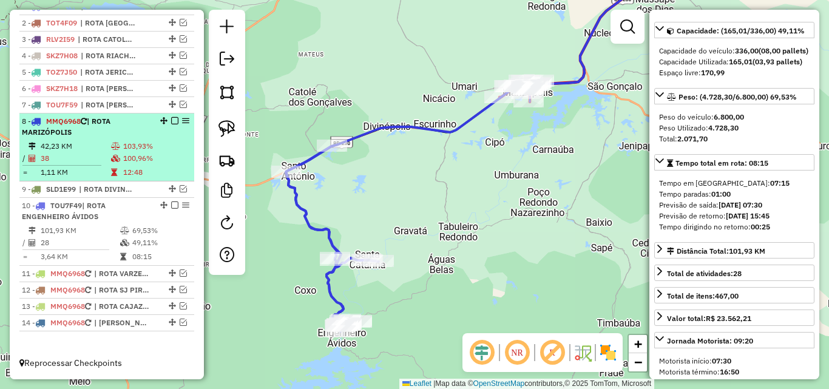
click at [172, 204] on em at bounding box center [174, 204] width 7 height 7
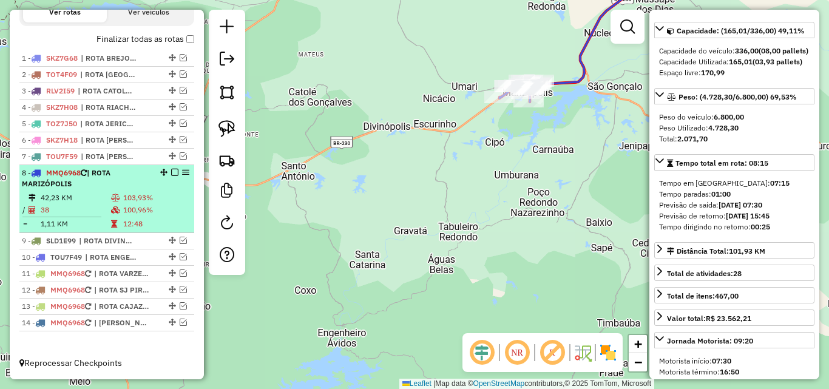
scroll to position [429, 0]
click at [144, 180] on div "8 - MMQ6968 | ROTA MARIZÓPOLIS" at bounding box center [86, 178] width 129 height 22
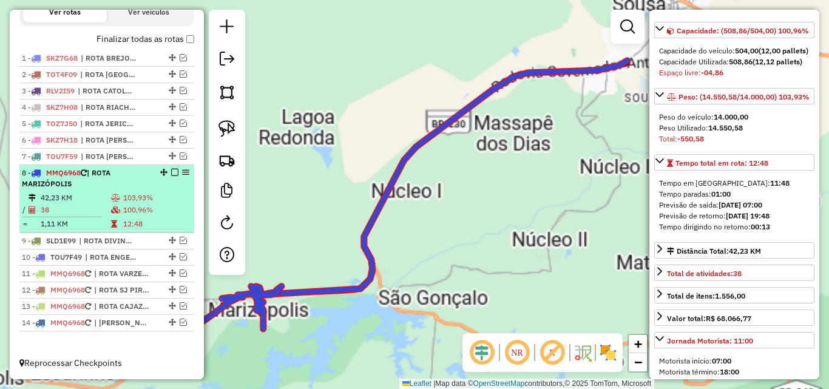
scroll to position [99, 0]
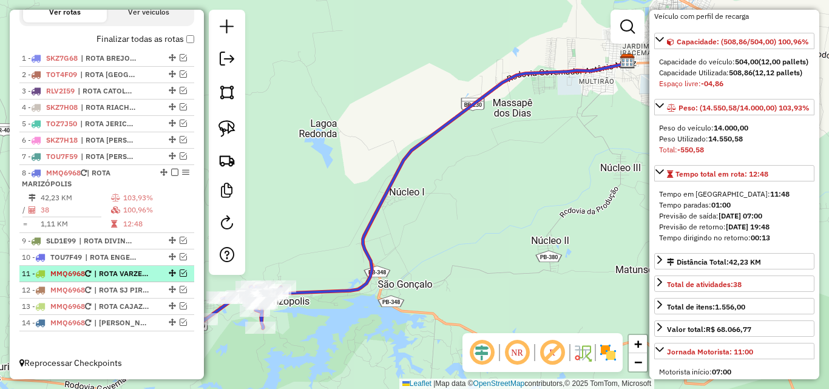
click at [180, 273] on em at bounding box center [183, 272] width 7 height 7
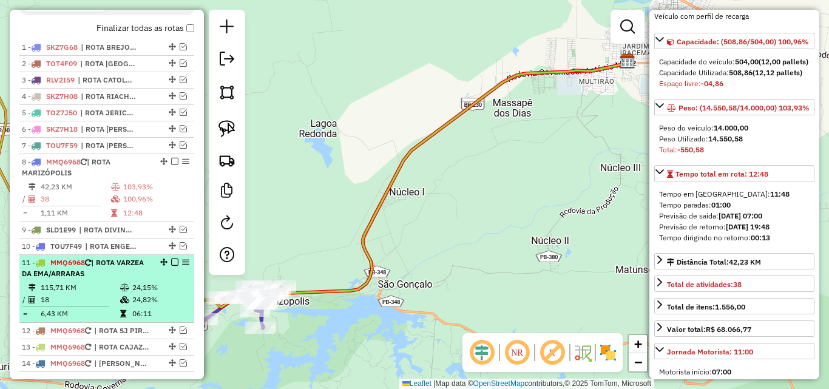
scroll to position [480, 0]
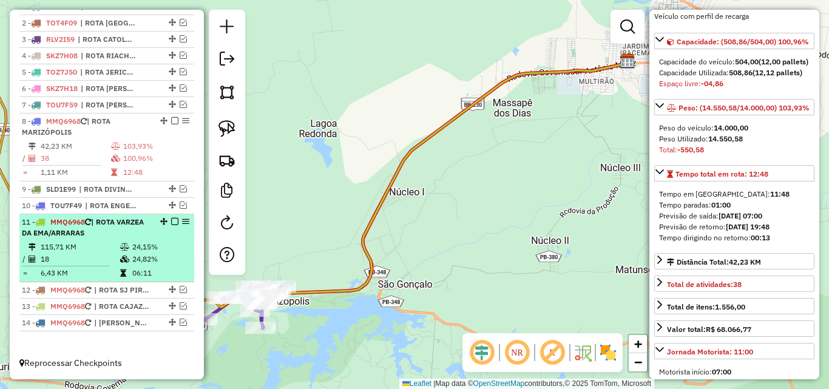
click at [133, 266] on table "115,71 KM 24,15% / 18 24,82% = 6,43 KM 06:11" at bounding box center [107, 260] width 170 height 38
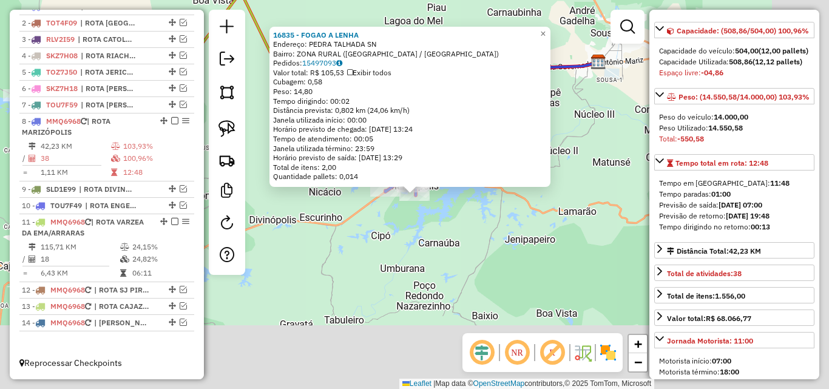
scroll to position [99, 0]
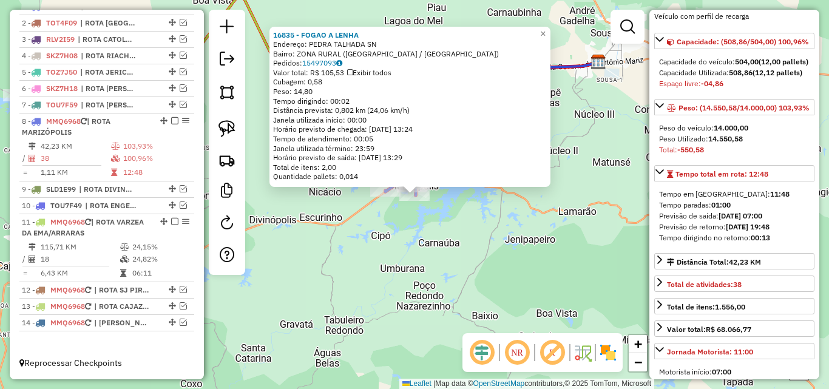
click at [582, 274] on div "16835 - FOGAO A LENHA Endereço: PEDRA TALHADA SN Bairro: ZONA RURAL (MARIZOPOLI…" at bounding box center [414, 194] width 829 height 389
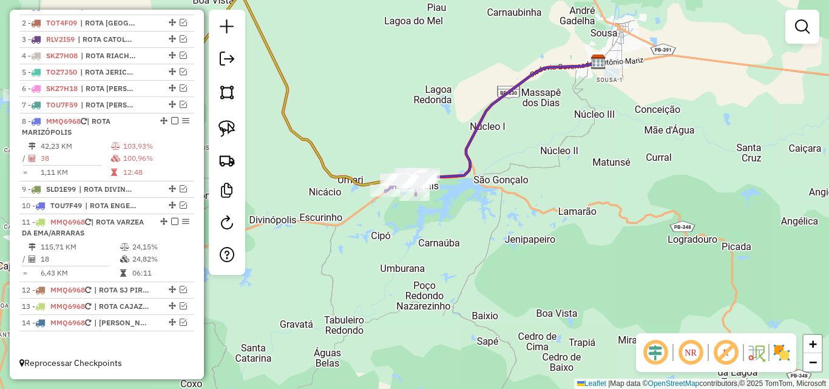
click at [323, 155] on icon at bounding box center [357, 88] width 482 height 193
select select "*********"
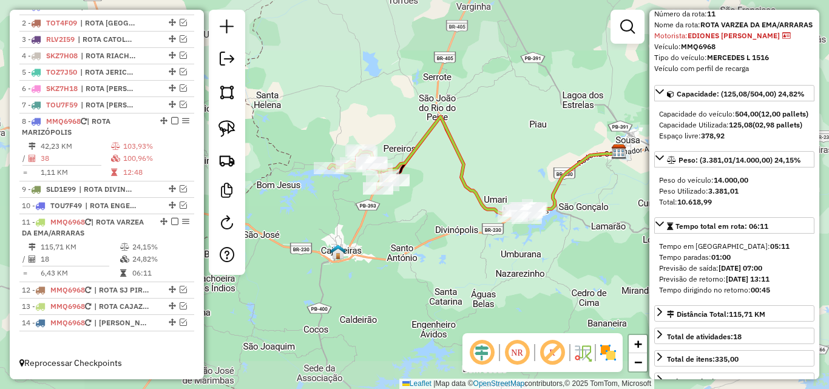
scroll to position [61, 0]
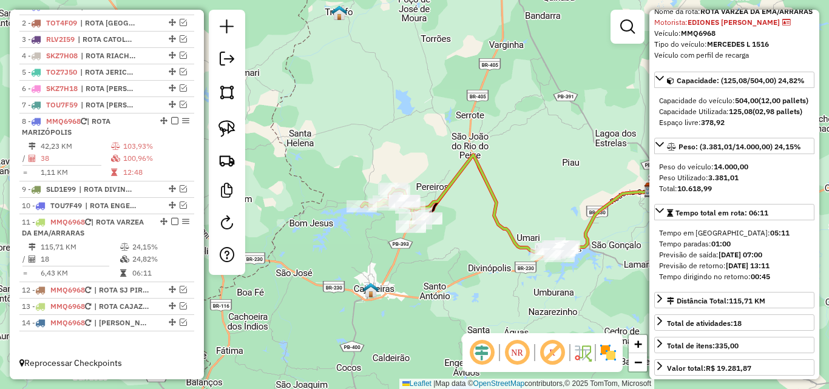
drag, startPoint x: 450, startPoint y: 269, endPoint x: 342, endPoint y: 218, distance: 119.4
click at [342, 218] on div "Janela de atendimento Grade de atendimento Capacidade Transportadoras Veículos …" at bounding box center [414, 194] width 829 height 389
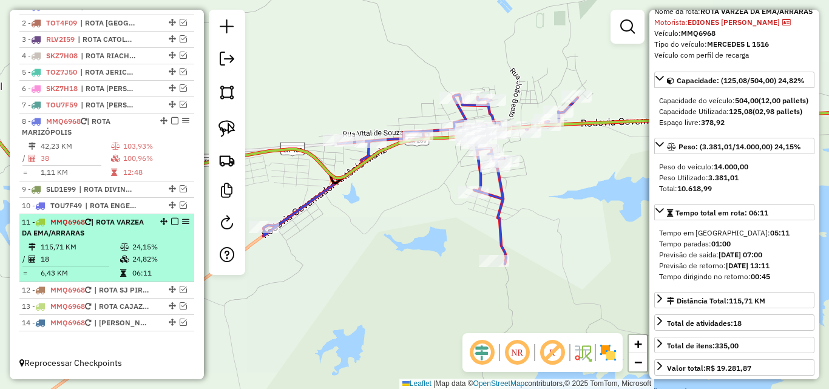
click at [135, 239] on li "11 - MMQ6968 | ROTA VARZEA DA EMA/ARRARAS 115,71 KM 24,15% / 18 24,82% = 6,43 K…" at bounding box center [106, 248] width 175 height 68
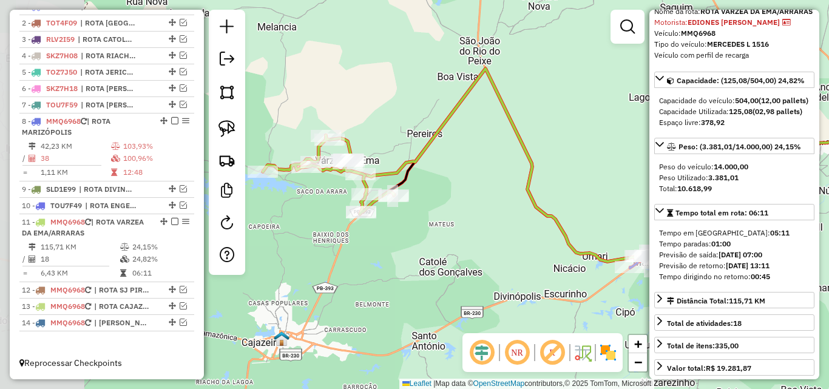
drag, startPoint x: 313, startPoint y: 214, endPoint x: 451, endPoint y: 184, distance: 140.9
click at [451, 184] on div "Janela de atendimento Grade de atendimento Capacidade Transportadoras Veículos …" at bounding box center [414, 194] width 829 height 389
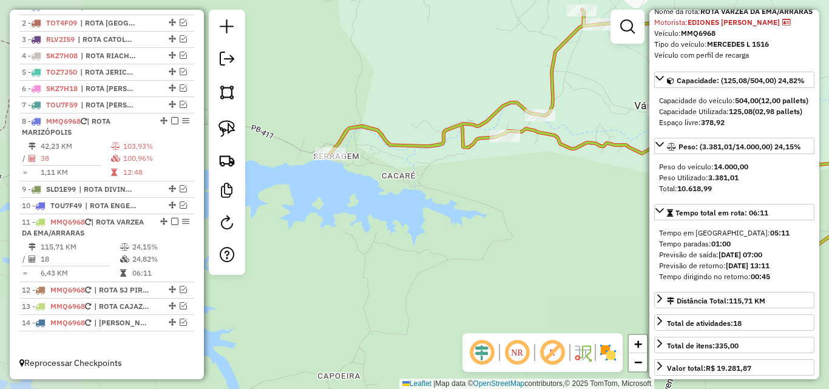
drag, startPoint x: 308, startPoint y: 199, endPoint x: 618, endPoint y: 225, distance: 310.5
click at [618, 225] on div "Janela de atendimento Grade de atendimento Capacidade Transportadoras Veículos …" at bounding box center [414, 194] width 829 height 389
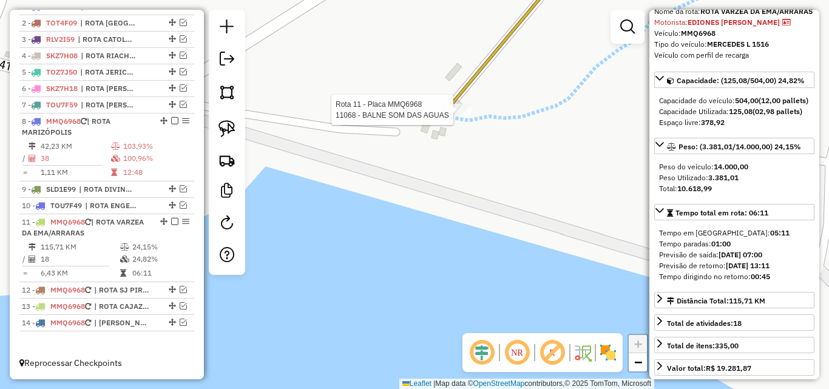
click at [456, 116] on div at bounding box center [456, 110] width 30 height 12
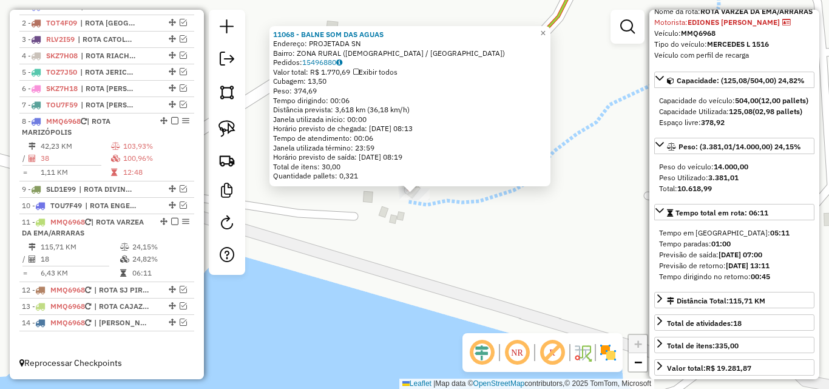
click at [415, 306] on div "11068 - BALNE SOM DAS AGUAS Endereço: PROJETADA SN Bairro: ZONA RURAL (BOM JESU…" at bounding box center [414, 194] width 829 height 389
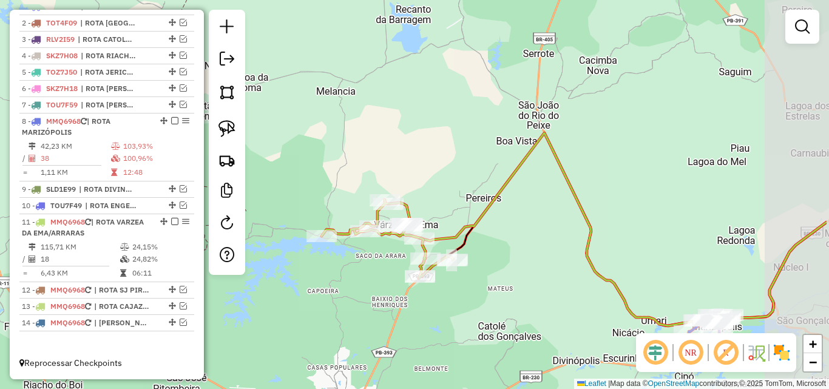
drag, startPoint x: 440, startPoint y: 326, endPoint x: 349, endPoint y: 269, distance: 107.4
click at [349, 269] on div "Janela de atendimento Grade de atendimento Capacidade Transportadoras Veículos …" at bounding box center [414, 194] width 829 height 389
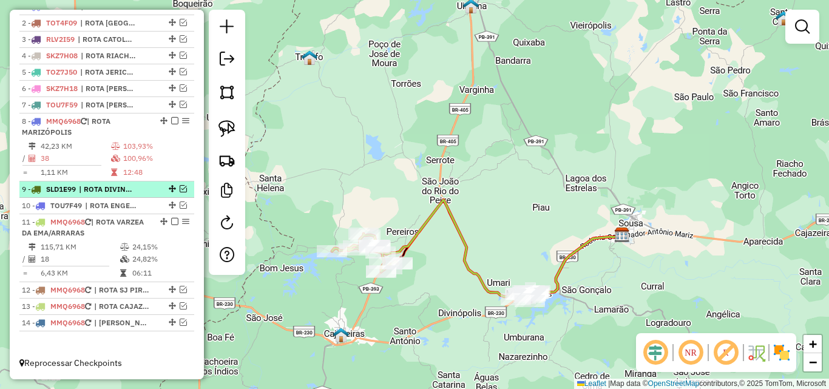
click at [180, 189] on em at bounding box center [183, 188] width 7 height 7
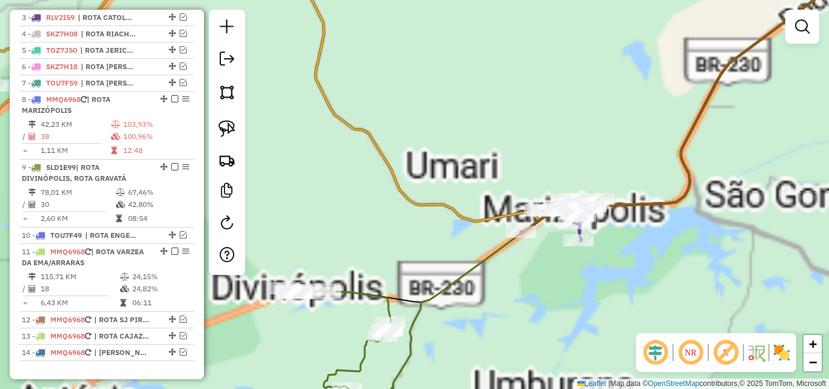
click at [536, 312] on div "Janela de atendimento Grade de atendimento Capacidade Transportadoras Veículos …" at bounding box center [414, 194] width 829 height 389
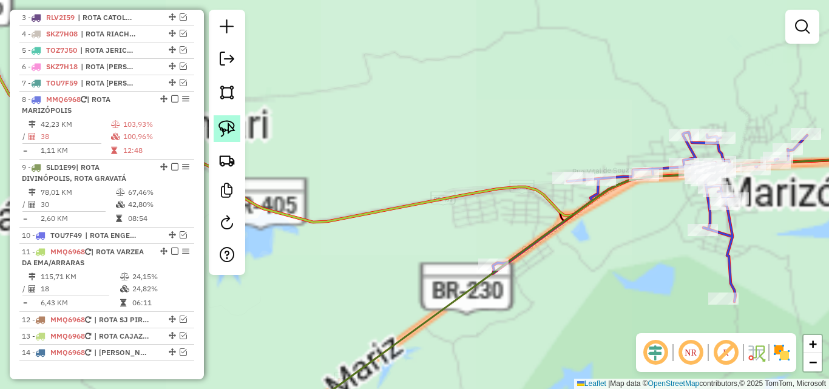
click at [231, 122] on img at bounding box center [226, 128] width 17 height 17
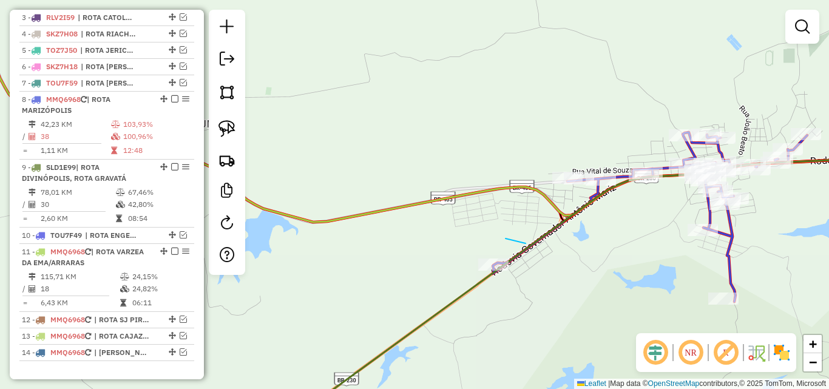
drag, startPoint x: 525, startPoint y: 243, endPoint x: 673, endPoint y: 268, distance: 150.1
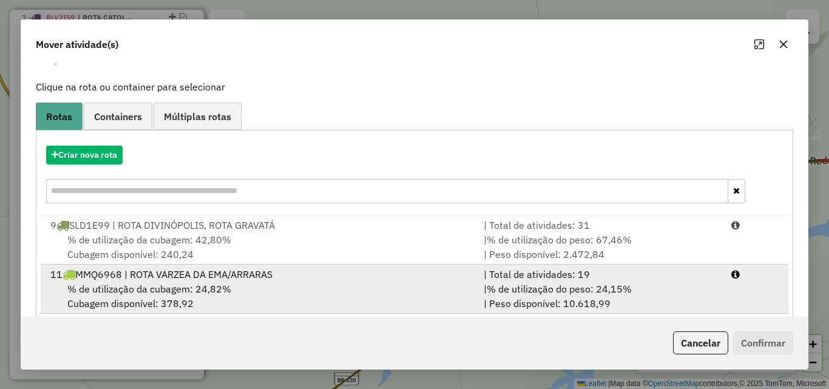
scroll to position [78, 0]
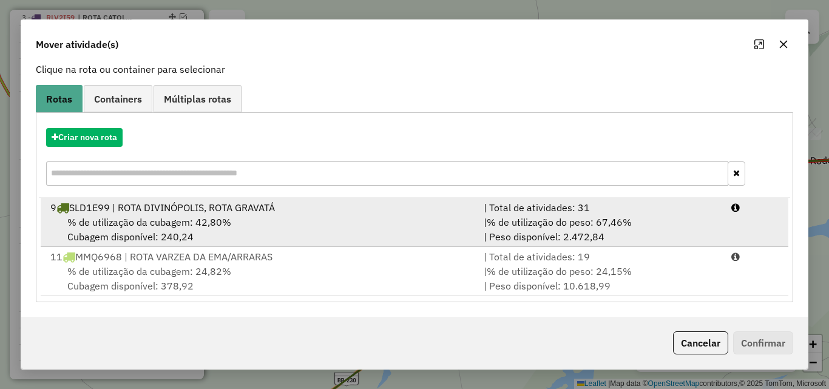
click at [641, 240] on div "| % de utilização do peso: 67,46% | Peso disponível: 2.472,84" at bounding box center [600, 229] width 248 height 29
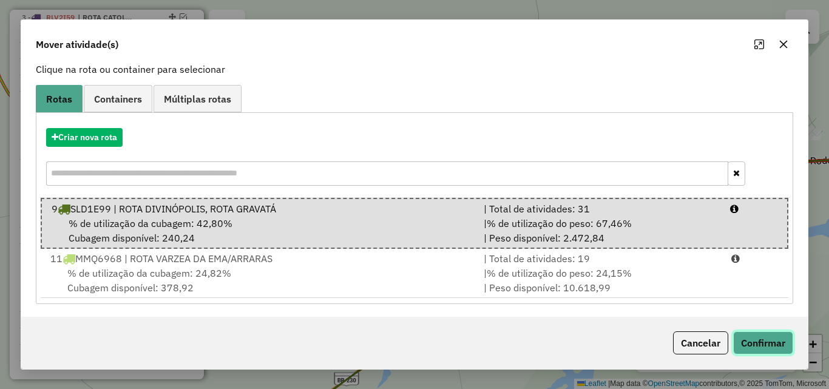
click at [761, 351] on button "Confirmar" at bounding box center [763, 342] width 60 height 23
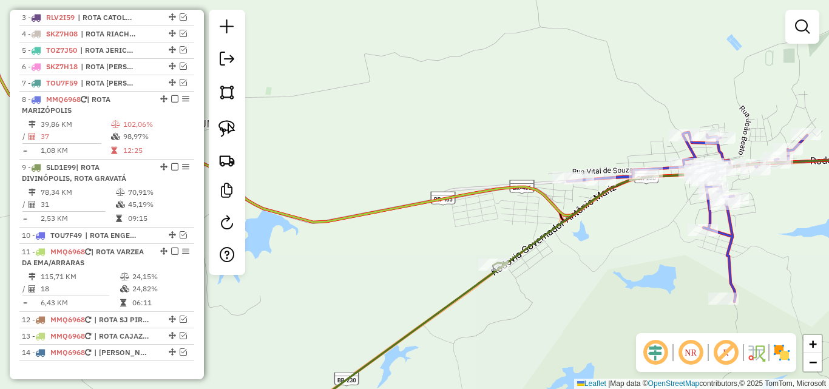
scroll to position [0, 0]
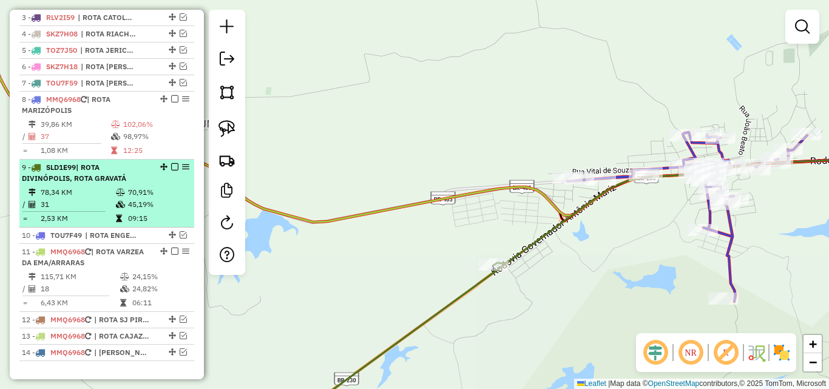
click at [127, 211] on td "45,19%" at bounding box center [157, 204] width 61 height 12
select select "*********"
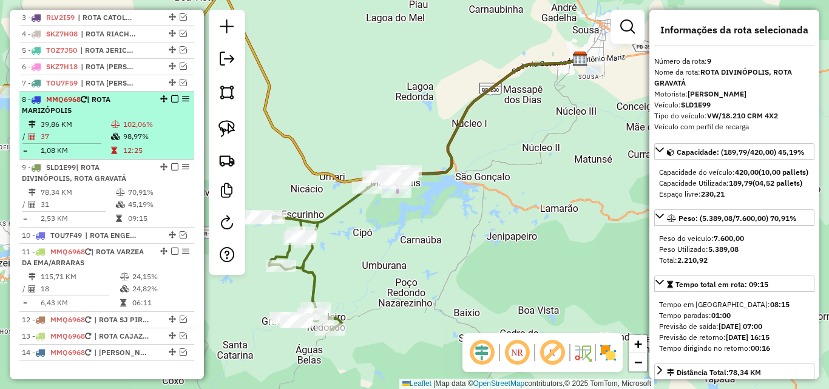
click at [171, 170] on em at bounding box center [174, 166] width 7 height 7
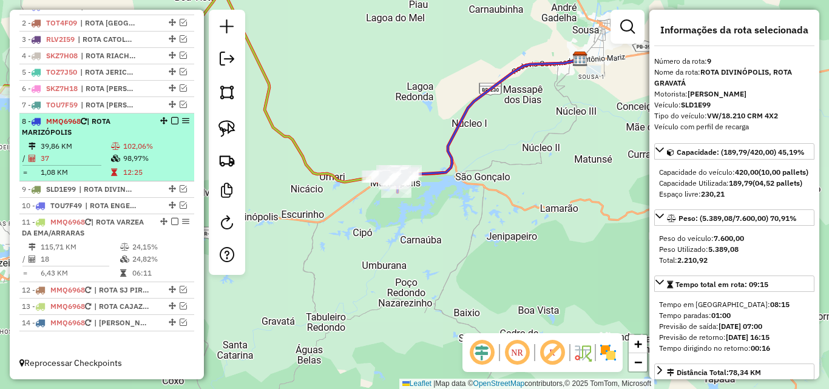
scroll to position [480, 0]
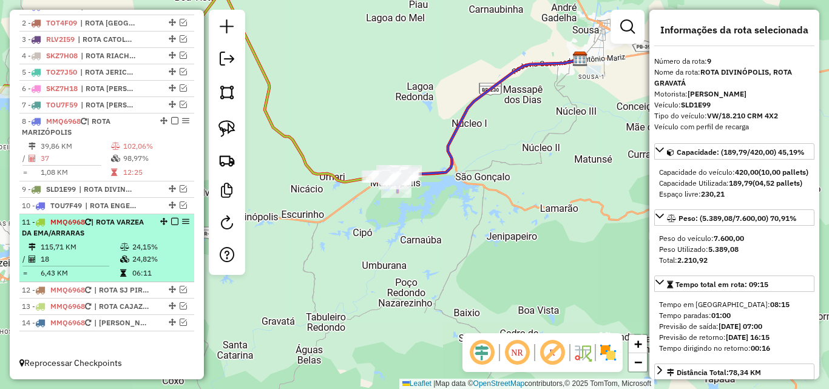
click at [144, 245] on td "24,15%" at bounding box center [161, 247] width 58 height 12
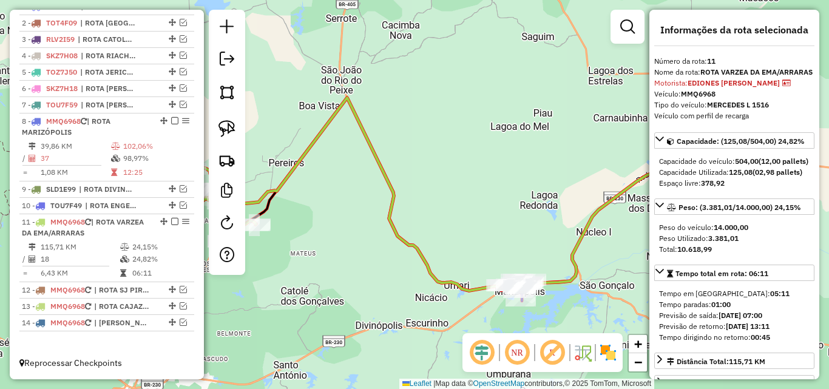
click at [389, 227] on icon at bounding box center [463, 194] width 482 height 193
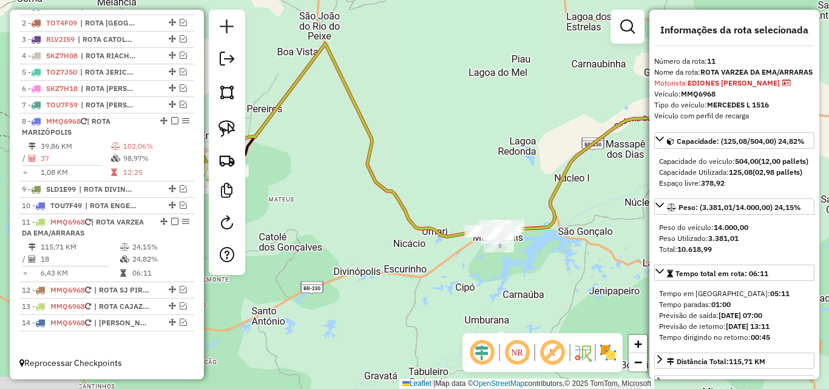
drag, startPoint x: 434, startPoint y: 260, endPoint x: 403, endPoint y: 211, distance: 58.6
click at [386, 206] on icon at bounding box center [441, 140] width 482 height 193
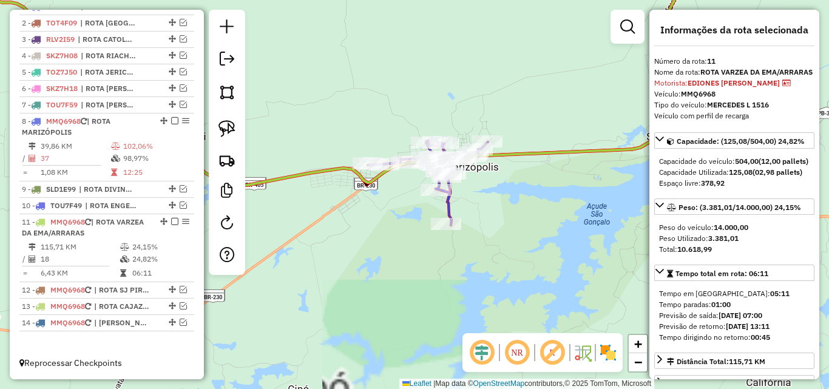
click at [451, 204] on icon at bounding box center [428, 183] width 120 height 84
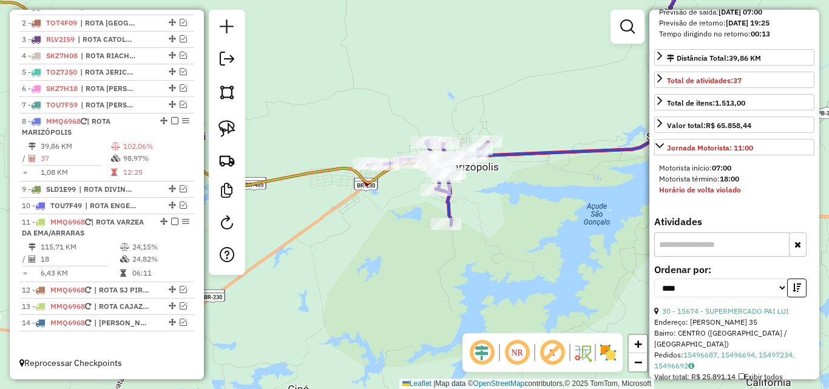
scroll to position [364, 0]
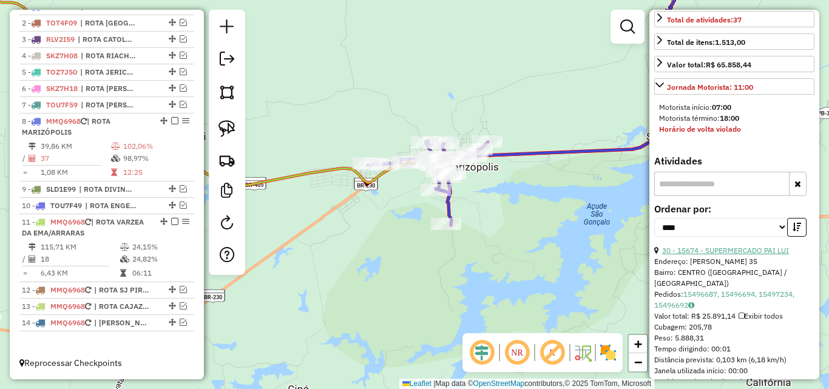
click at [704, 255] on link "30 - 15674 - SUPERMERCADO PAI LUI" at bounding box center [725, 250] width 127 height 9
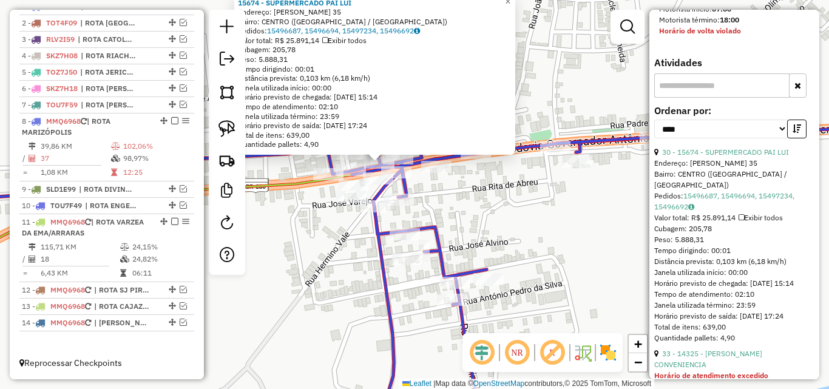
scroll to position [546, 0]
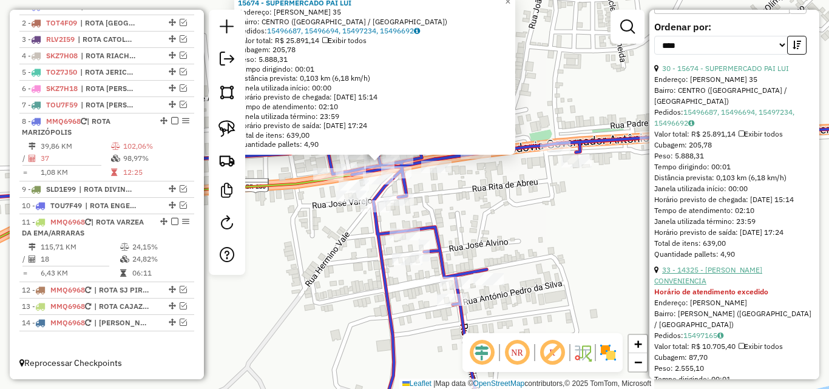
click at [723, 285] on link "33 - 14325 - CICERO CONVENIENCIA" at bounding box center [708, 275] width 108 height 20
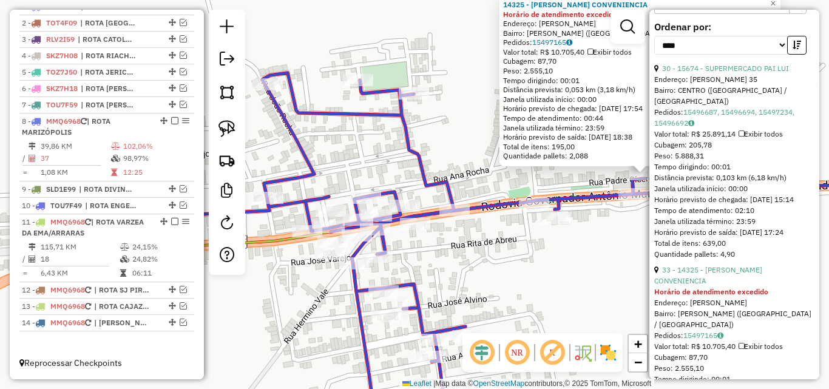
drag, startPoint x: 418, startPoint y: 294, endPoint x: 648, endPoint y: 274, distance: 230.7
click at [648, 274] on div "14325 - CICERO CONVENIENCIA Horário de atendimento excedido Endereço: JOAO VICE…" at bounding box center [414, 194] width 829 height 389
click at [732, 73] on link "30 - 15674 - SUPERMERCADO PAI LUI" at bounding box center [725, 68] width 127 height 9
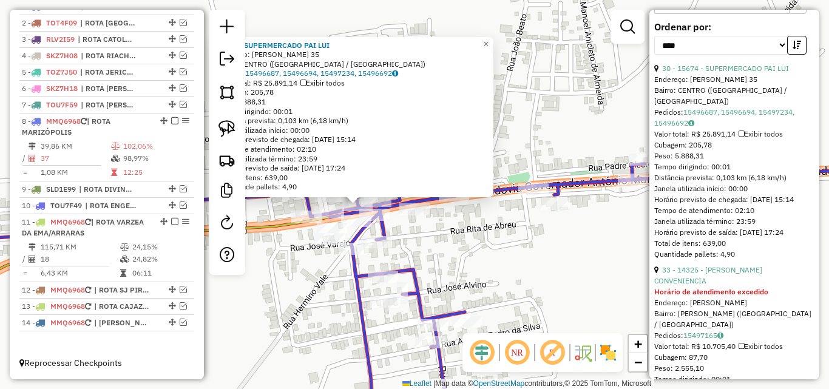
drag, startPoint x: 482, startPoint y: 288, endPoint x: 426, endPoint y: 298, distance: 57.4
click at [426, 298] on div "15674 - SUPERMERCADO PAI LUI Endereço: JOAQUIM DE LIMA 35 Bairro: CENTRO (MARIZ…" at bounding box center [414, 194] width 829 height 389
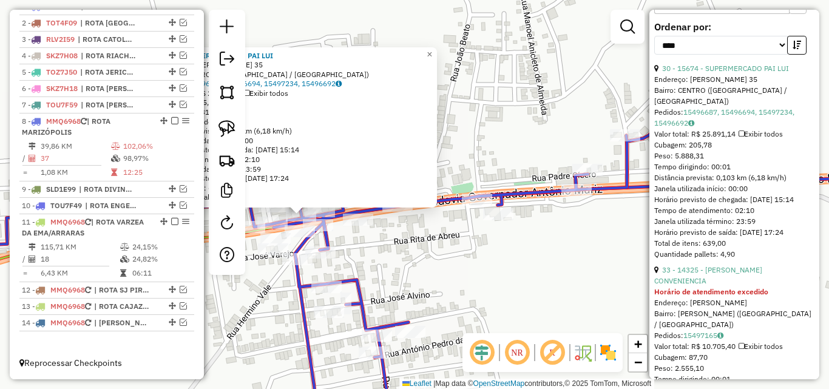
click at [448, 289] on div "15674 - SUPERMERCADO PAI LUI Endereço: JOAQUIM DE LIMA 35 Bairro: CENTRO (MARIZ…" at bounding box center [414, 194] width 829 height 389
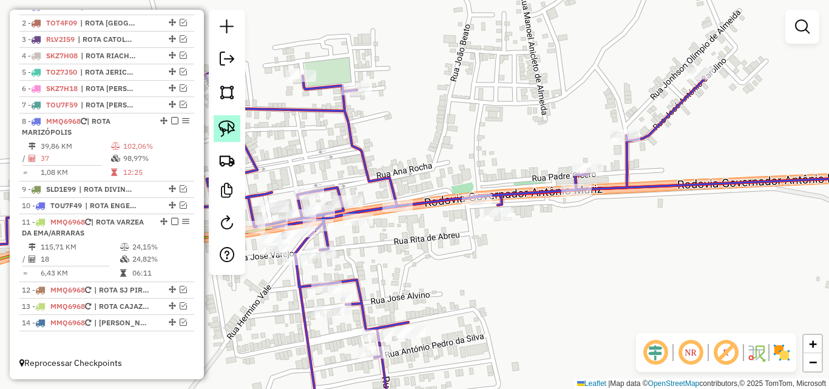
drag, startPoint x: 232, startPoint y: 135, endPoint x: 234, endPoint y: 149, distance: 14.1
click at [231, 136] on img at bounding box center [226, 128] width 17 height 17
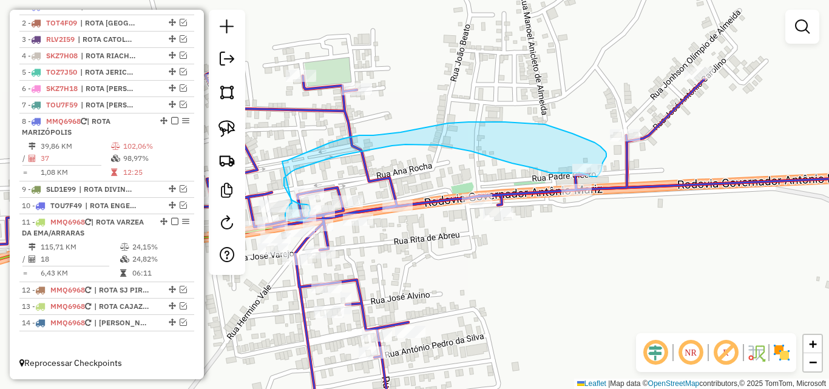
drag, startPoint x: 292, startPoint y: 203, endPoint x: 282, endPoint y: 162, distance: 42.4
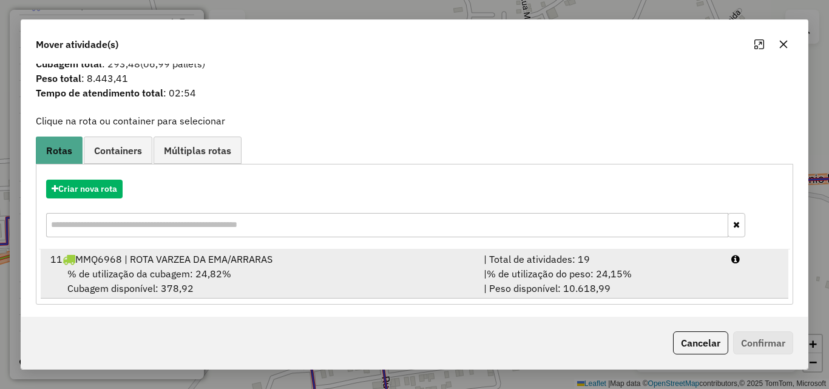
scroll to position [29, 0]
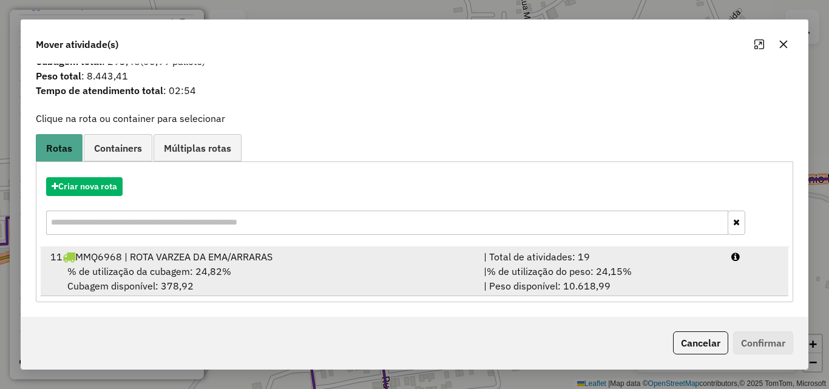
click at [641, 266] on div "| % de utilização do peso: 24,15% | Peso disponível: 10.618,99" at bounding box center [600, 278] width 248 height 29
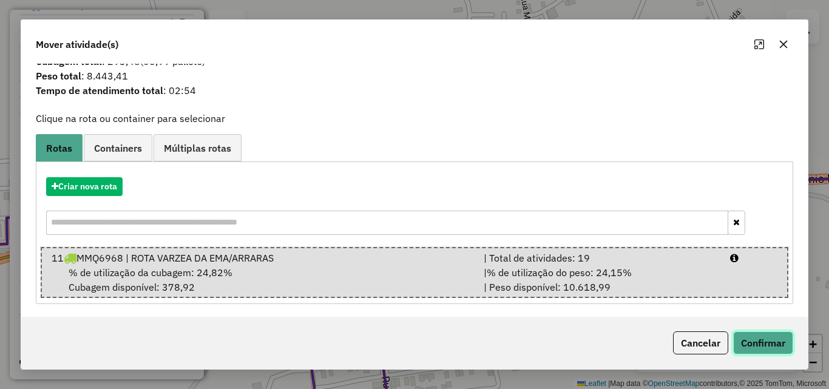
click at [761, 343] on button "Confirmar" at bounding box center [763, 342] width 60 height 23
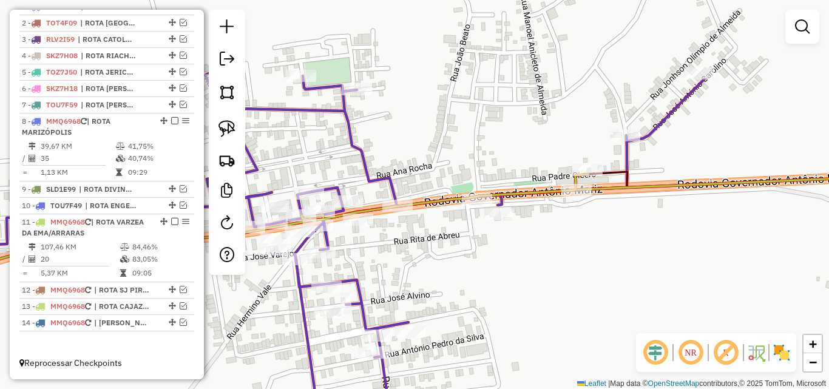
scroll to position [0, 0]
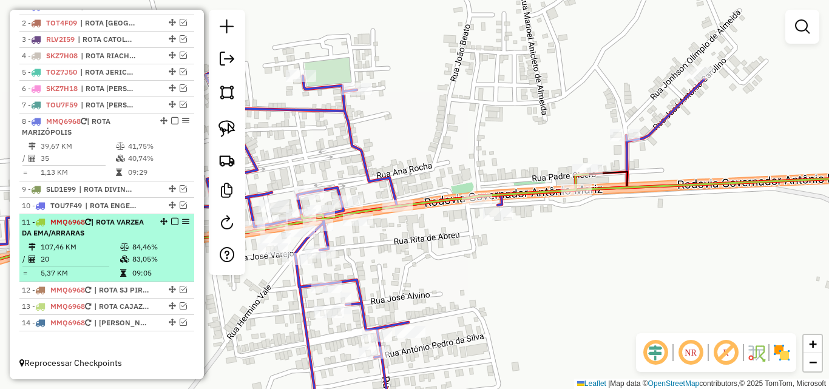
click at [127, 242] on td at bounding box center [126, 247] width 12 height 12
select select "*********"
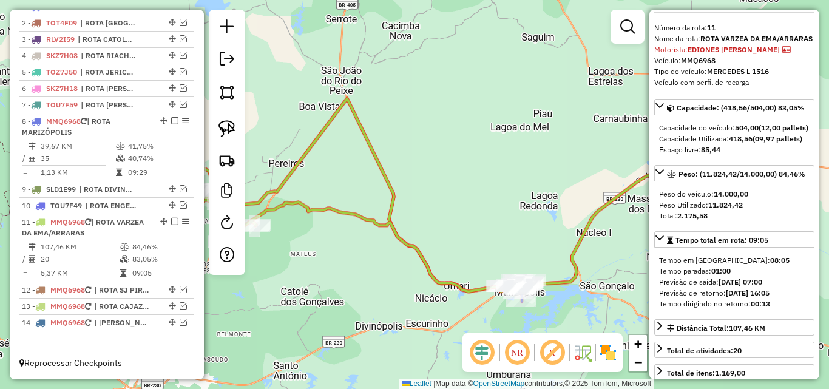
scroll to position [61, 0]
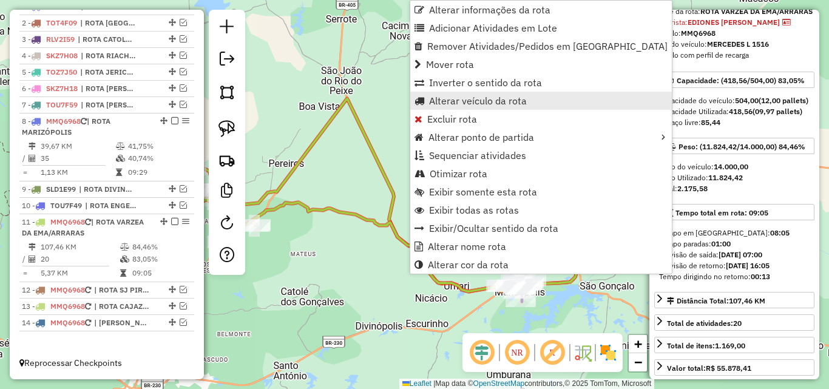
click at [517, 102] on span "Alterar veículo da rota" at bounding box center [478, 101] width 98 height 10
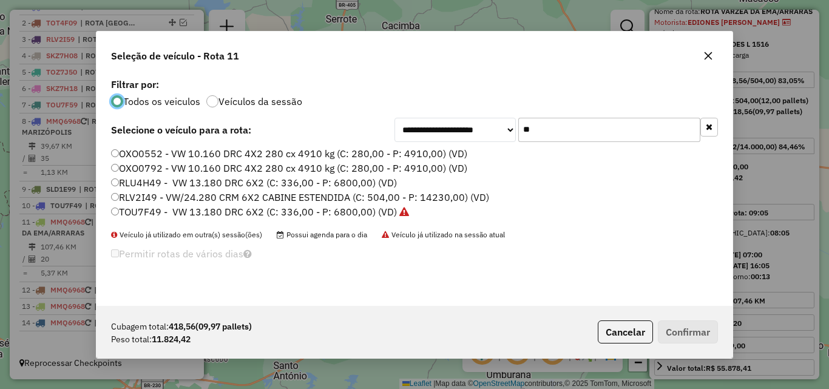
scroll to position [7, 4]
click at [598, 135] on input "**" at bounding box center [609, 130] width 182 height 24
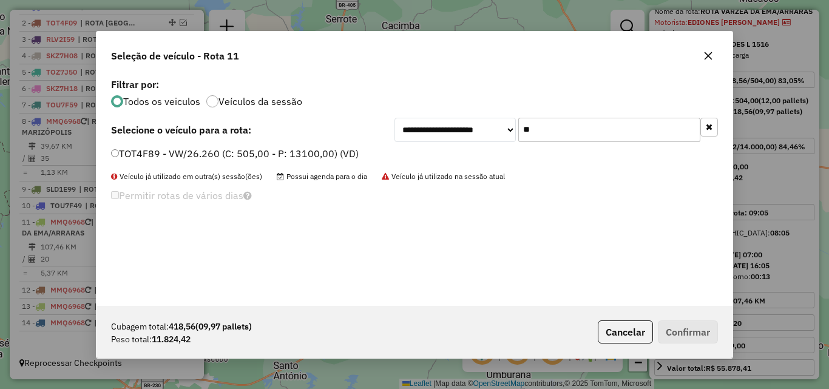
type input "**"
drag, startPoint x: 181, startPoint y: 155, endPoint x: 426, endPoint y: 204, distance: 249.4
click at [181, 156] on label "TOT4F89 - VW/26.260 (C: 505,00 - P: 13100,00) (VD)" at bounding box center [235, 153] width 248 height 15
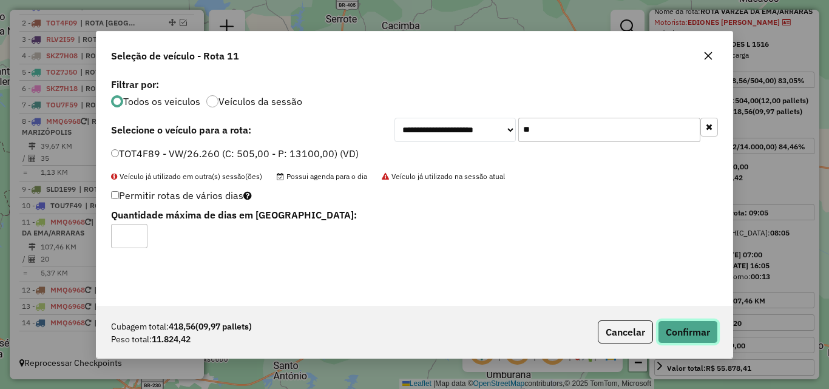
drag, startPoint x: 695, startPoint y: 327, endPoint x: 819, endPoint y: 348, distance: 125.5
click at [695, 328] on button "Confirmar" at bounding box center [688, 331] width 60 height 23
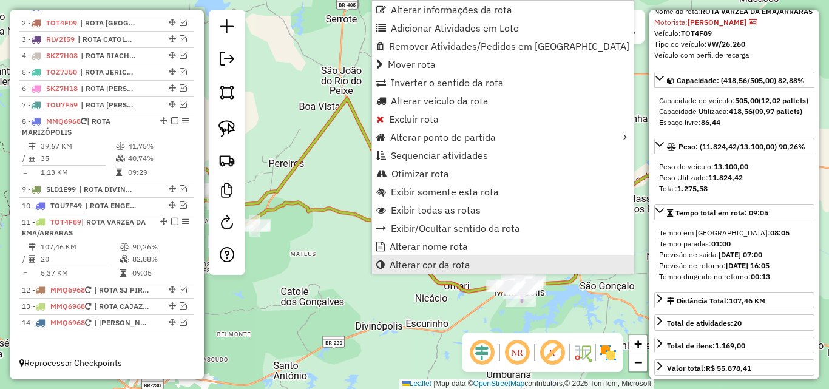
click at [414, 258] on link "Alterar cor da rota" at bounding box center [502, 264] width 261 height 18
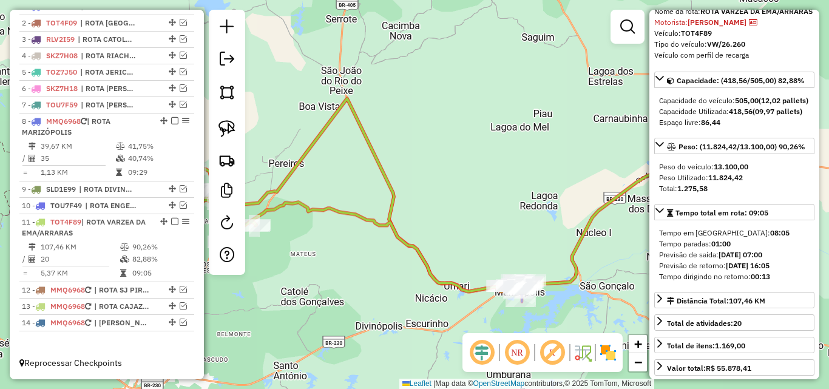
select select "*********"
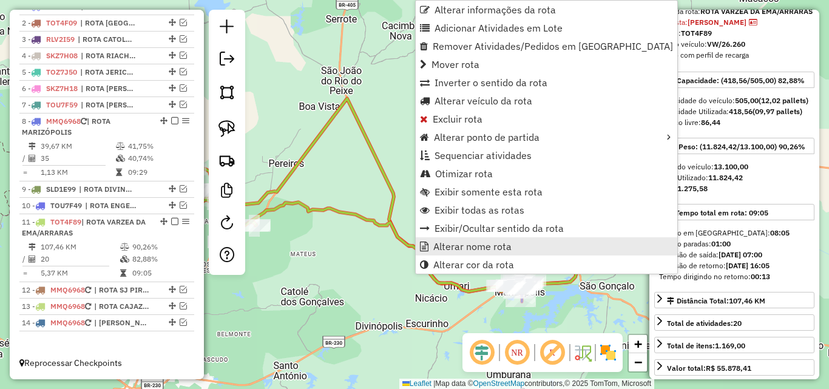
click at [442, 249] on span "Alterar nome rota" at bounding box center [472, 246] width 78 height 10
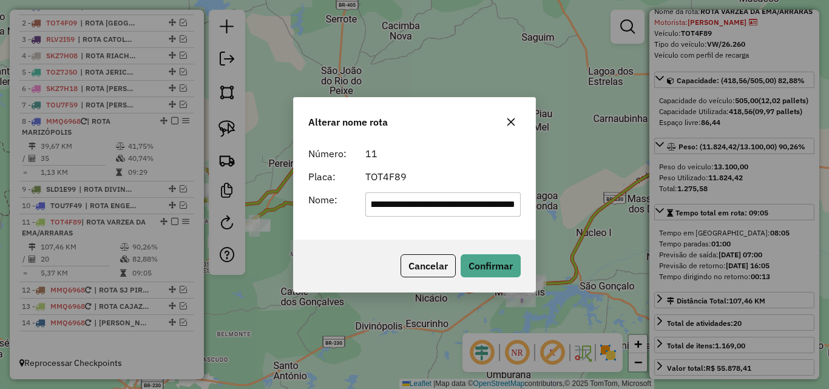
scroll to position [0, 96]
type input "**********"
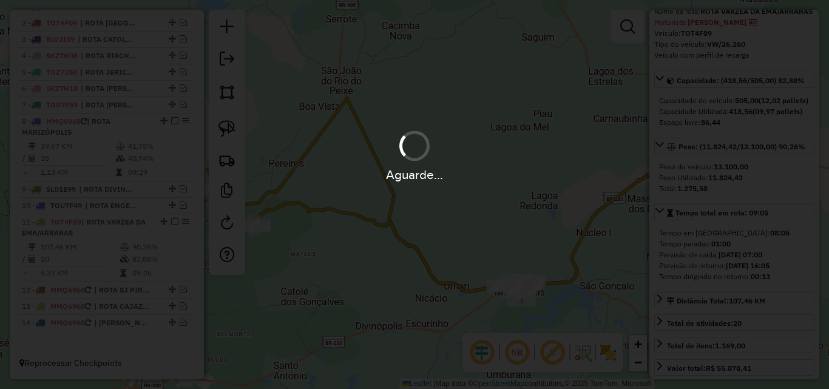
scroll to position [0, 0]
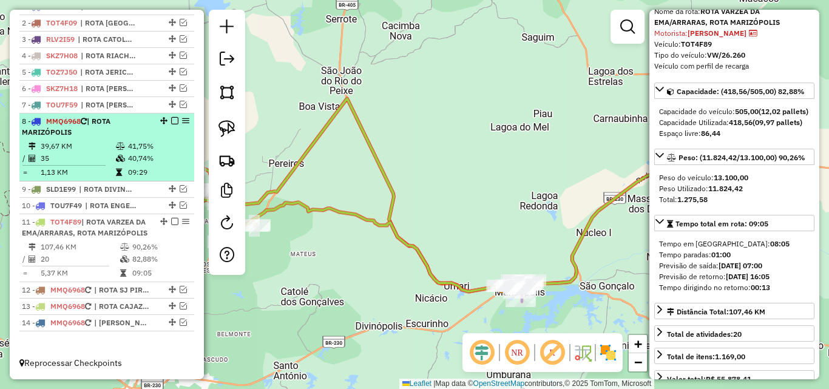
drag, startPoint x: 170, startPoint y: 211, endPoint x: 152, endPoint y: 196, distance: 24.2
click at [171, 218] on em at bounding box center [174, 221] width 7 height 7
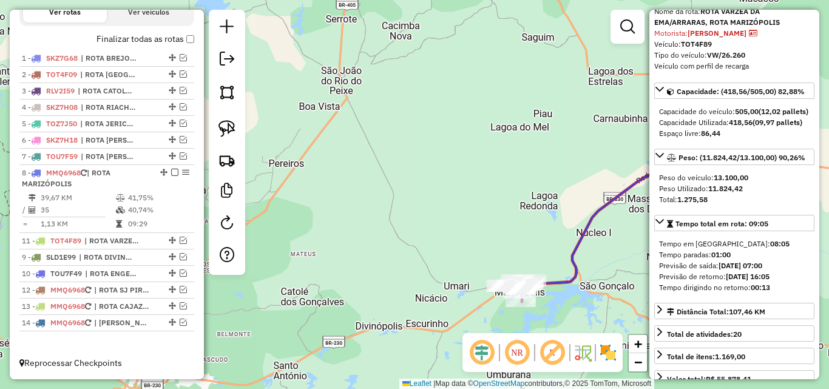
drag, startPoint x: 170, startPoint y: 271, endPoint x: 162, endPoint y: 234, distance: 37.8
click at [135, 198] on td "41,75%" at bounding box center [157, 198] width 61 height 12
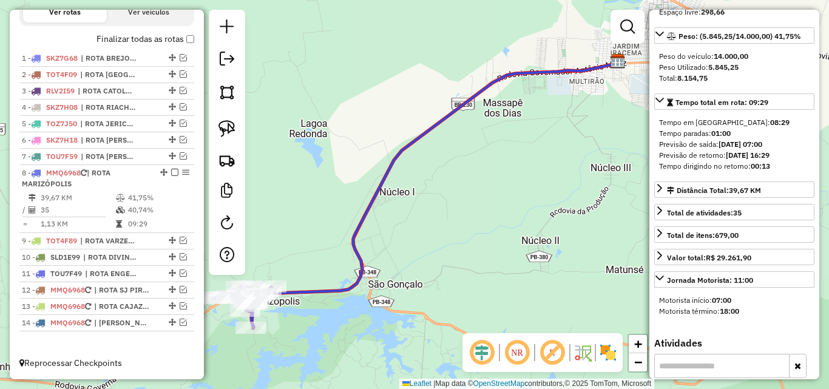
scroll to position [182, 0]
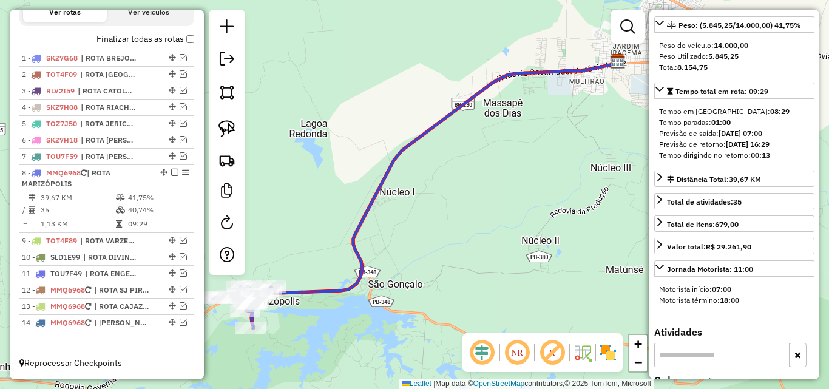
drag, startPoint x: 300, startPoint y: 350, endPoint x: 359, endPoint y: 336, distance: 61.1
click at [362, 337] on div "Janela de atendimento Grade de atendimento Capacidade Transportadoras Veículos …" at bounding box center [414, 194] width 829 height 389
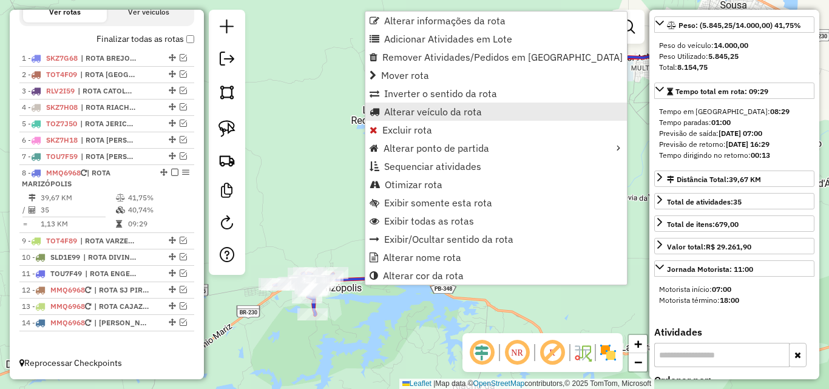
click at [457, 118] on link "Alterar veículo da rota" at bounding box center [495, 112] width 261 height 18
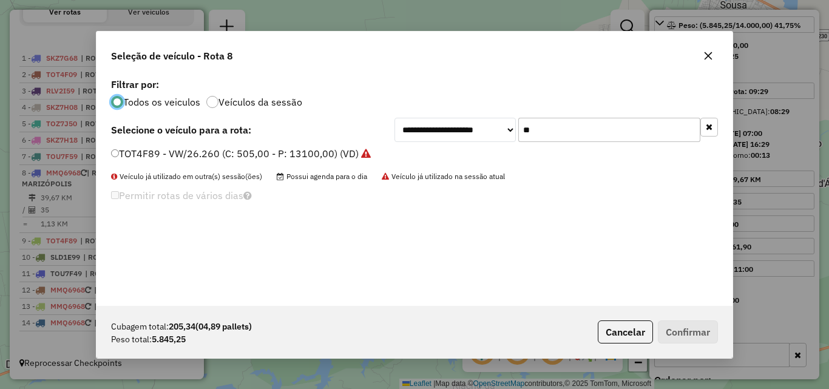
scroll to position [7, 4]
click at [610, 127] on input "**" at bounding box center [609, 130] width 182 height 24
drag, startPoint x: 610, startPoint y: 127, endPoint x: 624, endPoint y: 118, distance: 16.3
click at [618, 123] on input "**" at bounding box center [609, 130] width 182 height 24
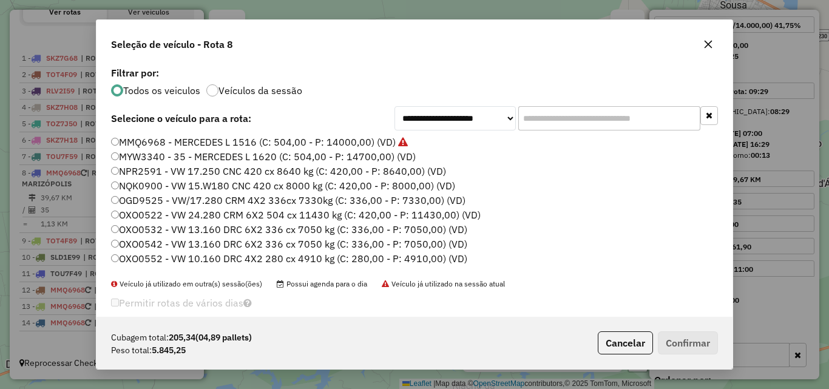
click at [622, 120] on input "text" at bounding box center [609, 118] width 182 height 24
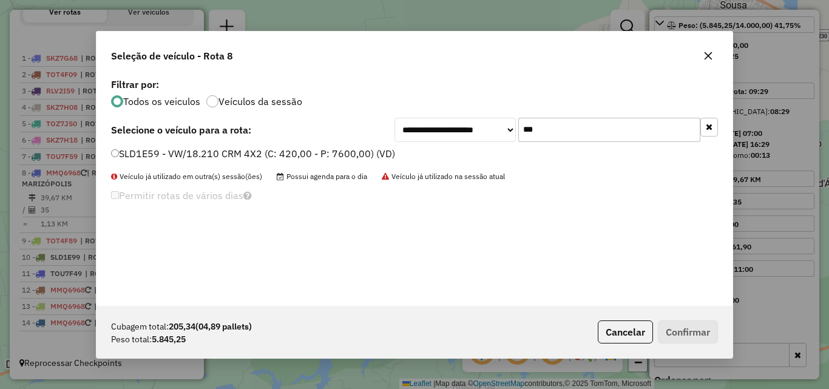
type input "***"
click at [297, 149] on label "SLD1E59 - VW/18.210 CRM 4X2 (C: 420,00 - P: 7600,00) (VD)" at bounding box center [253, 153] width 284 height 15
click at [329, 157] on label "SLD1E59 - VW/18.210 CRM 4X2 (C: 420,00 - P: 7600,00) (VD)" at bounding box center [253, 153] width 284 height 15
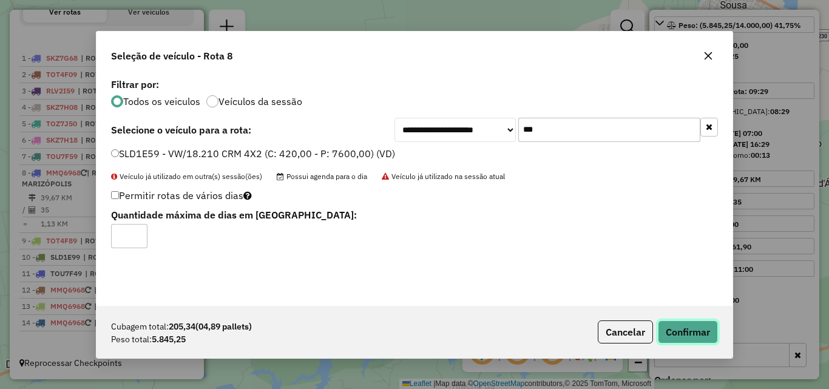
click at [687, 328] on button "Confirmar" at bounding box center [688, 331] width 60 height 23
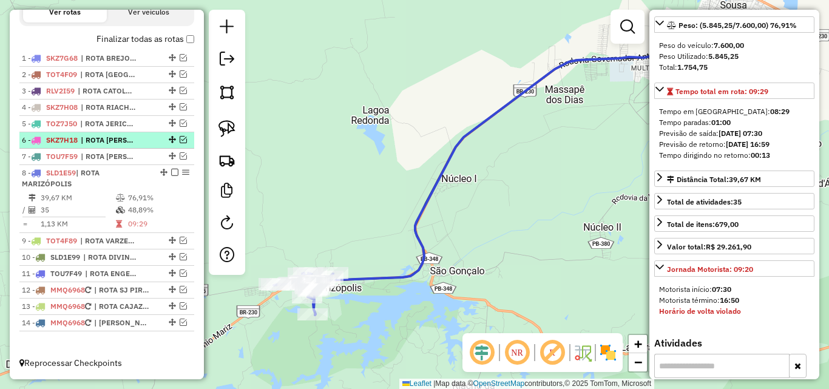
drag, startPoint x: 168, startPoint y: 172, endPoint x: 175, endPoint y: 190, distance: 18.8
click at [171, 172] on em at bounding box center [174, 172] width 7 height 7
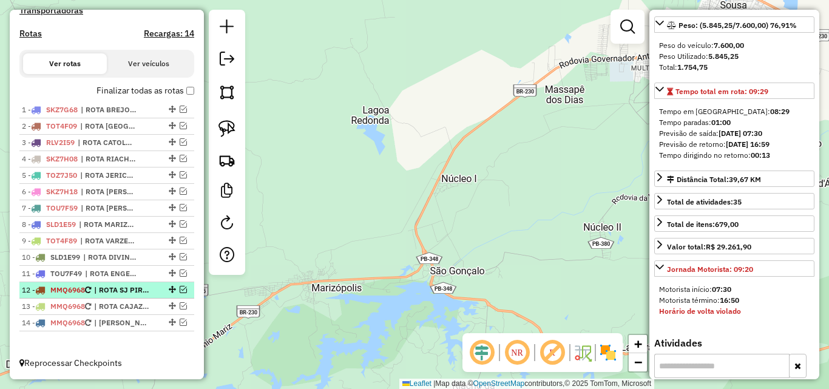
click at [180, 291] on em at bounding box center [183, 289] width 7 height 7
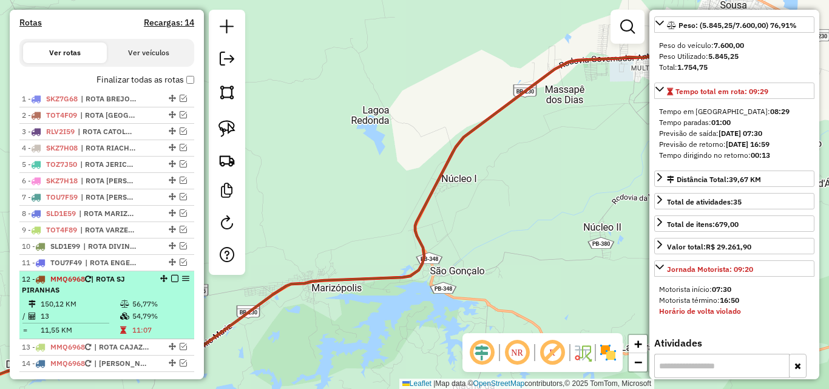
scroll to position [429, 0]
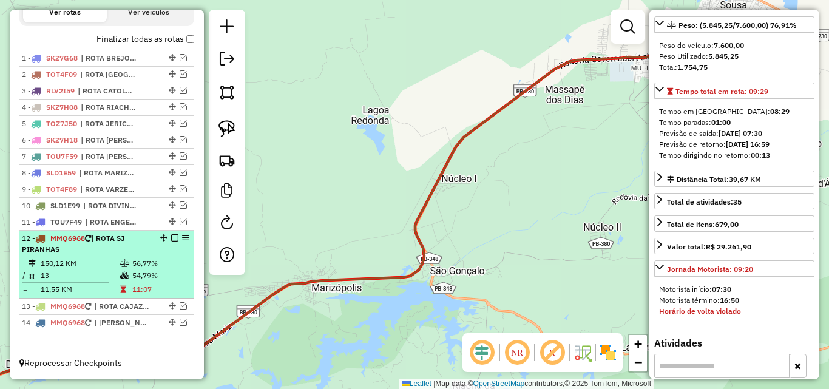
click at [135, 280] on td "54,79%" at bounding box center [161, 275] width 58 height 12
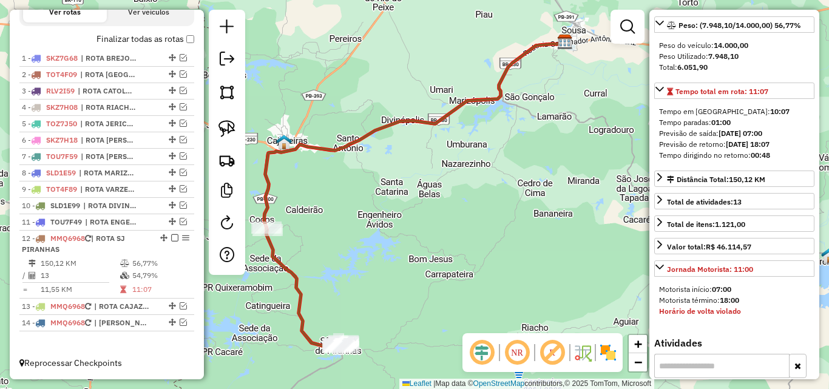
click at [298, 303] on icon at bounding box center [305, 288] width 78 height 120
click at [495, 269] on div "Janela de atendimento Grade de atendimento Capacidade Transportadoras Veículos …" at bounding box center [414, 194] width 829 height 389
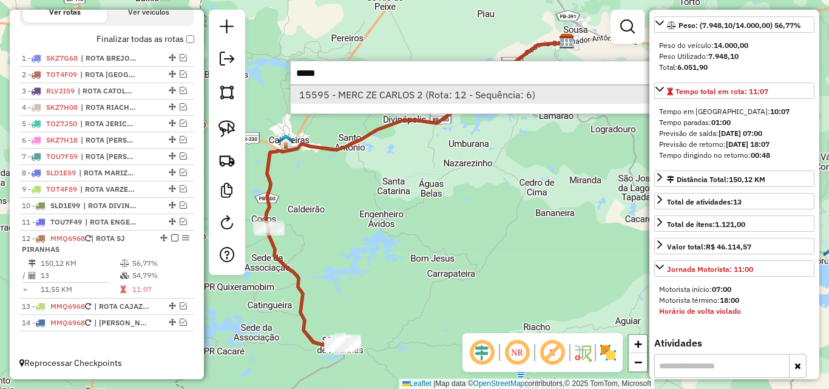
type input "*****"
click at [496, 101] on li "15595 - MERC ZE CARLOS 2 (Rota: 12 - Sequência: 6)" at bounding box center [472, 95] width 363 height 18
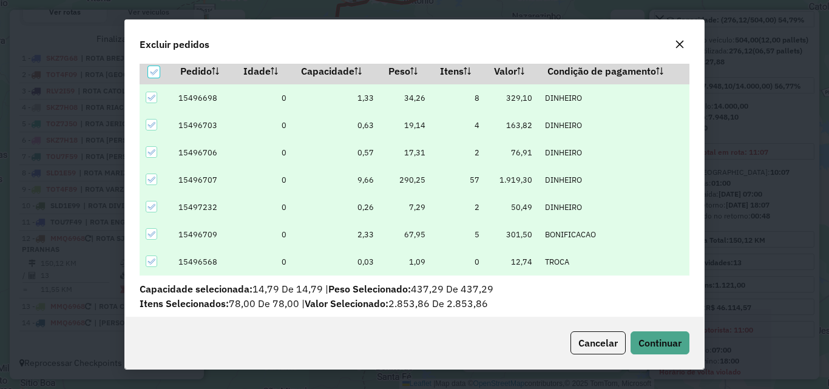
scroll to position [42, 0]
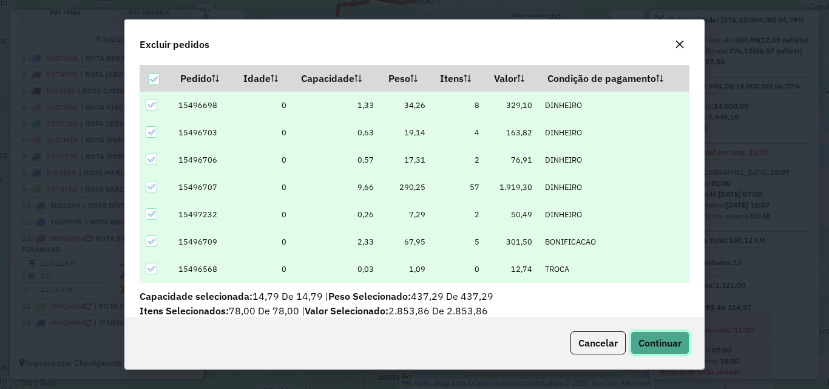
click at [664, 342] on span "Continuar" at bounding box center [659, 343] width 43 height 12
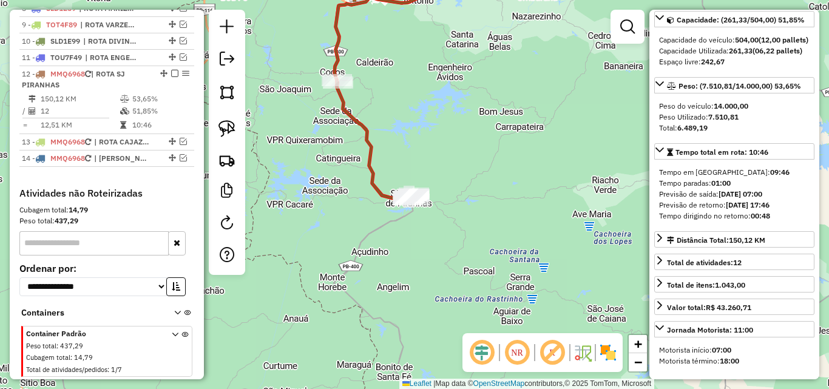
scroll to position [620, 0]
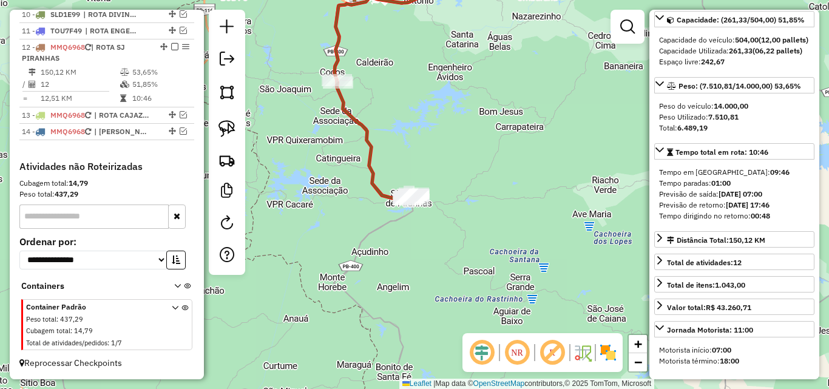
click at [372, 169] on icon at bounding box center [376, 140] width 78 height 120
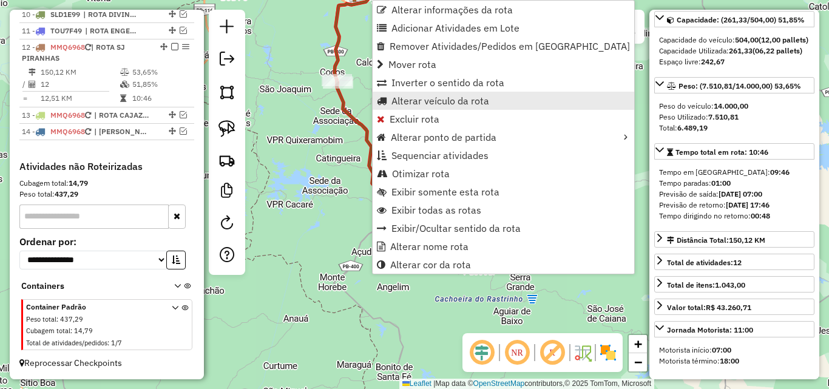
click at [429, 103] on span "Alterar veículo da rota" at bounding box center [440, 101] width 98 height 10
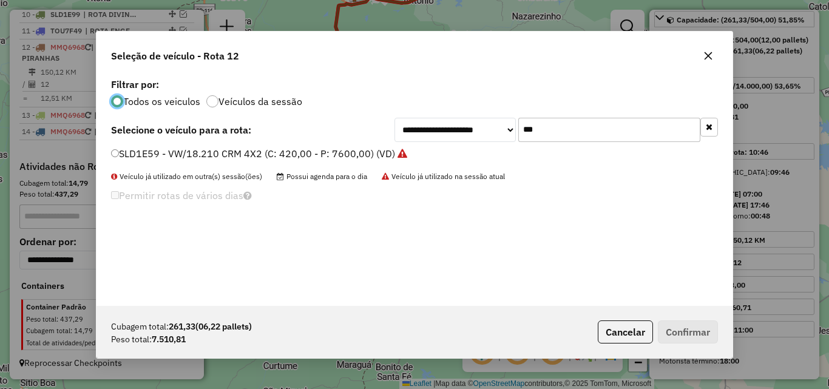
scroll to position [7, 4]
click at [567, 125] on input "***" at bounding box center [609, 130] width 182 height 24
click at [566, 125] on input "***" at bounding box center [609, 130] width 182 height 24
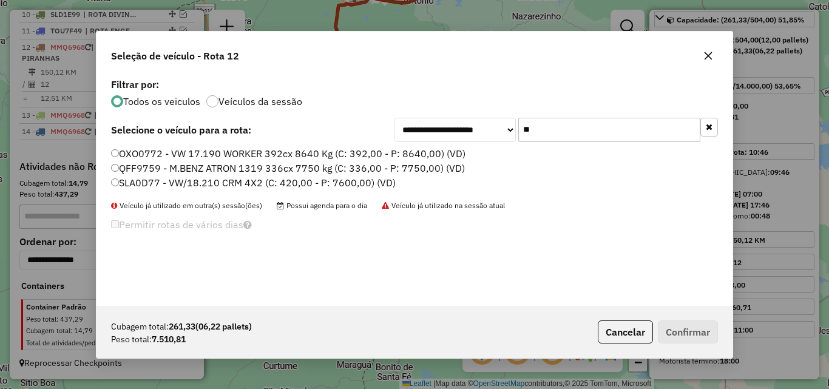
type input "**"
click at [328, 187] on label "SLA0D77 - VW/18.210 CRM 4X2 (C: 420,00 - P: 7600,00) (VD)" at bounding box center [253, 182] width 285 height 15
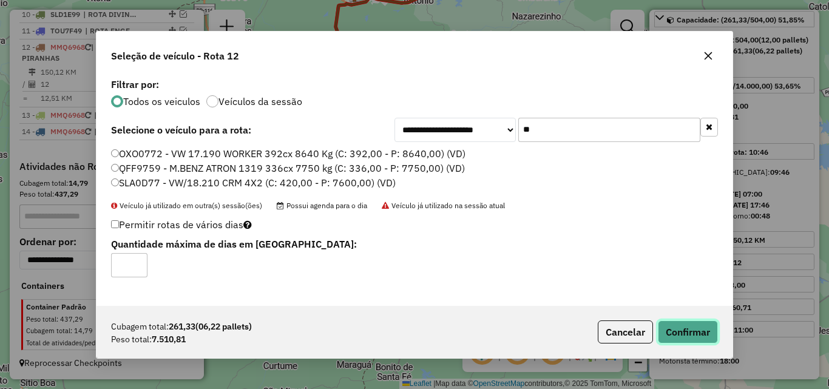
click at [689, 337] on button "Confirmar" at bounding box center [688, 331] width 60 height 23
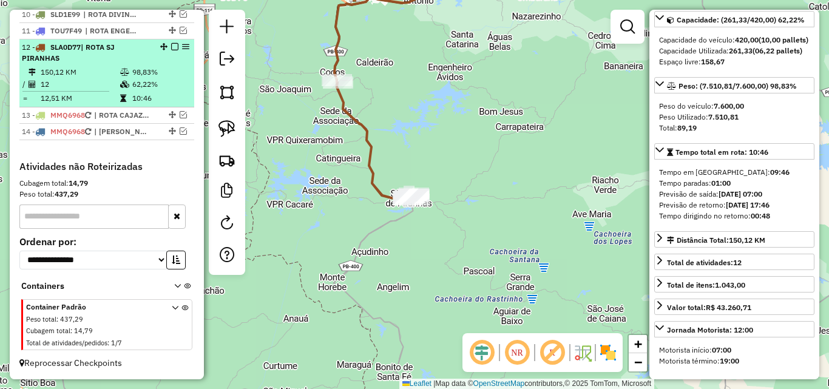
drag, startPoint x: 172, startPoint y: 44, endPoint x: 178, endPoint y: 96, distance: 52.6
click at [172, 44] on em at bounding box center [174, 46] width 7 height 7
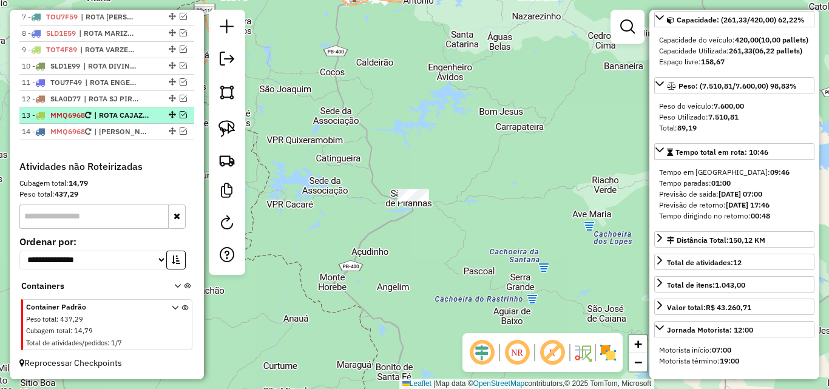
click at [180, 116] on em at bounding box center [183, 114] width 7 height 7
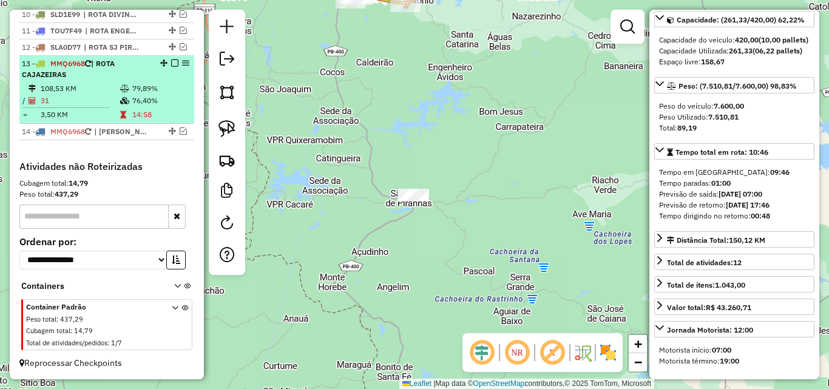
click at [132, 104] on td "76,40%" at bounding box center [161, 101] width 58 height 12
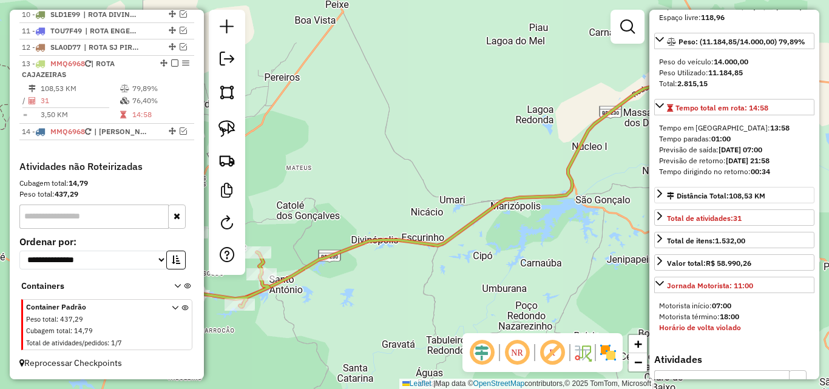
scroll to position [182, 0]
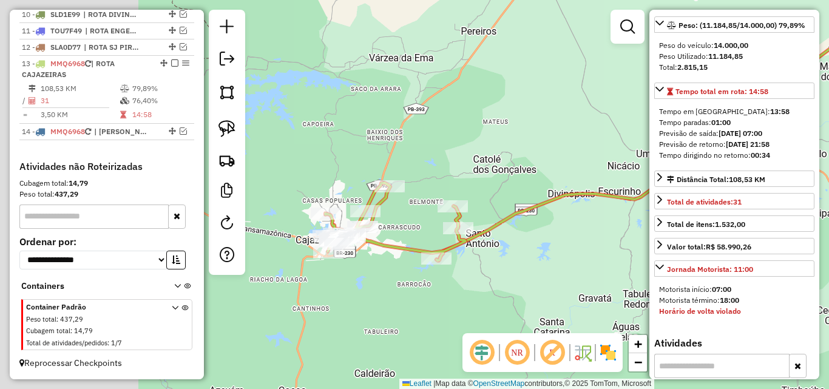
drag, startPoint x: 412, startPoint y: 309, endPoint x: 608, endPoint y: 263, distance: 201.9
click at [608, 263] on div "Janela de atendimento Grade de atendimento Capacidade Transportadoras Veículos …" at bounding box center [414, 194] width 829 height 389
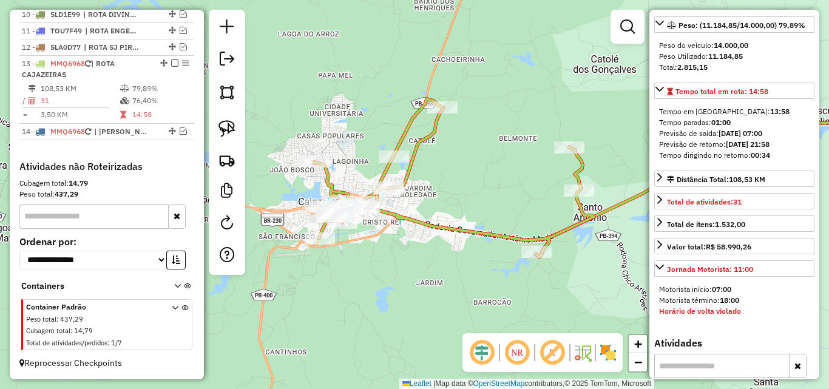
click at [337, 274] on div "Janela de atendimento Grade de atendimento Capacidade Transportadoras Veículos …" at bounding box center [414, 194] width 829 height 389
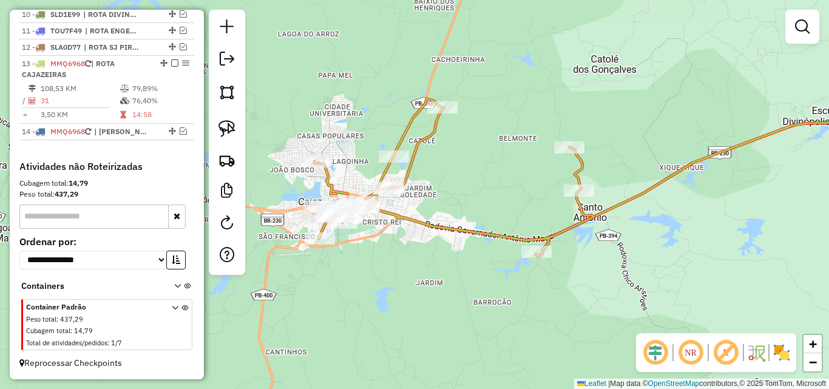
click at [408, 213] on icon at bounding box center [454, 178] width 280 height 158
select select "*********"
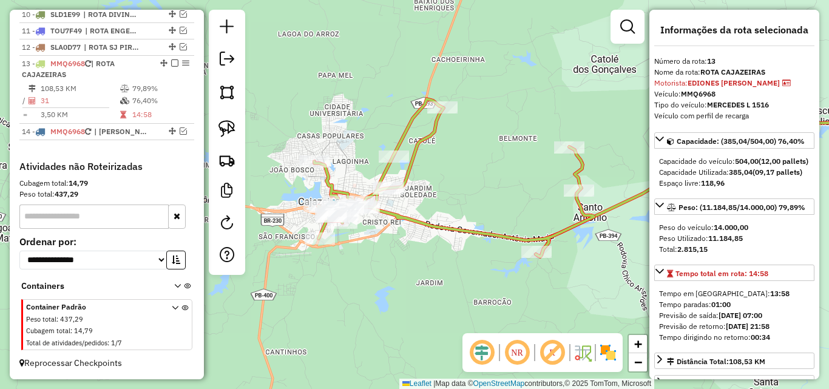
click at [314, 155] on icon at bounding box center [454, 178] width 280 height 158
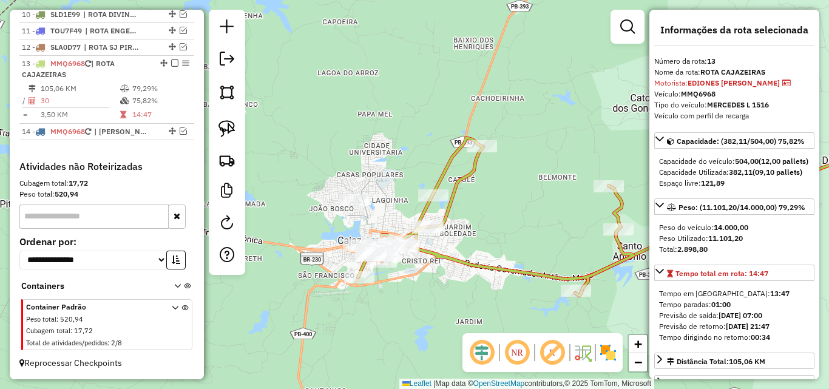
drag, startPoint x: 575, startPoint y: 285, endPoint x: 514, endPoint y: 290, distance: 60.3
click at [514, 290] on div "Janela de atendimento Grade de atendimento Capacidade Transportadoras Veículos …" at bounding box center [414, 194] width 829 height 389
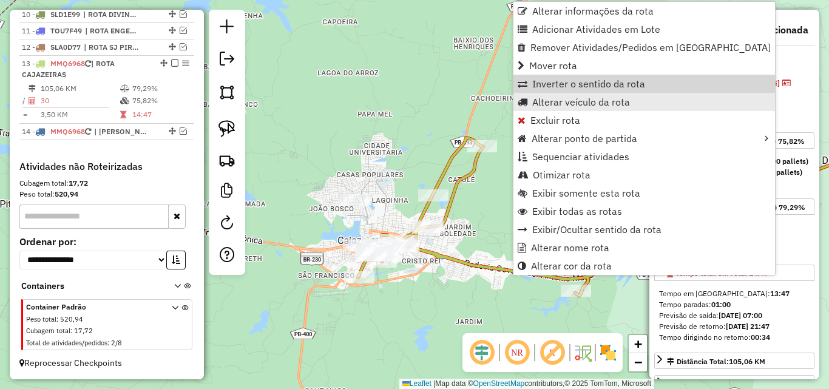
click at [583, 100] on ul "Alterar informações da rota Adicionar Atividades em Lote Remover Atividades/Ped…" at bounding box center [643, 138] width 261 height 273
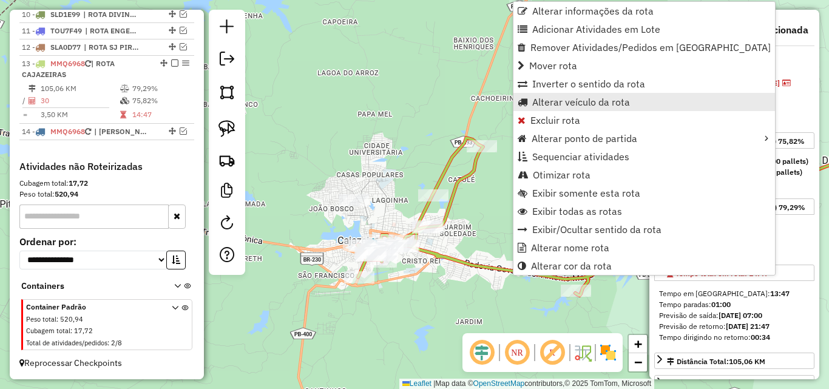
click at [579, 106] on span "Alterar veículo da rota" at bounding box center [581, 102] width 98 height 10
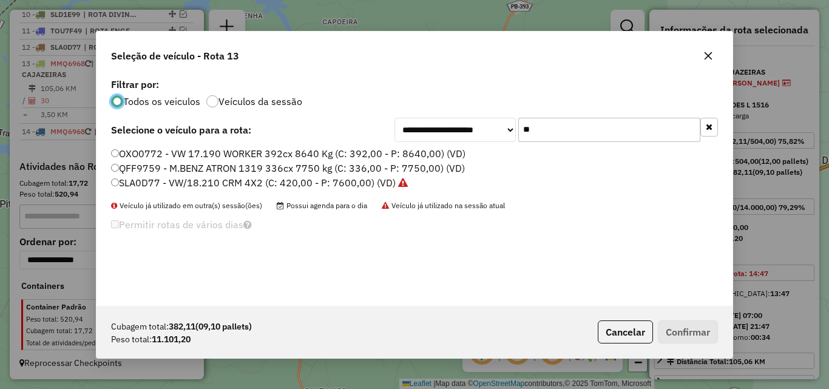
scroll to position [7, 4]
click at [587, 122] on input "**" at bounding box center [609, 130] width 182 height 24
click at [587, 121] on input "**" at bounding box center [609, 130] width 182 height 24
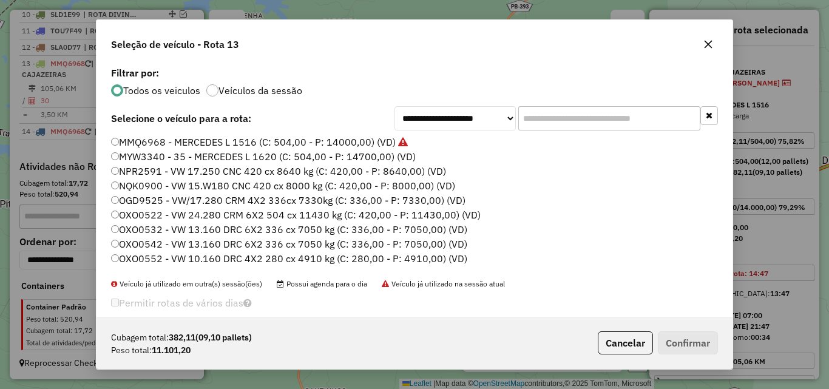
drag, startPoint x: 704, startPoint y: 42, endPoint x: 576, endPoint y: 175, distance: 184.5
click at [704, 43] on icon "button" at bounding box center [708, 44] width 10 height 10
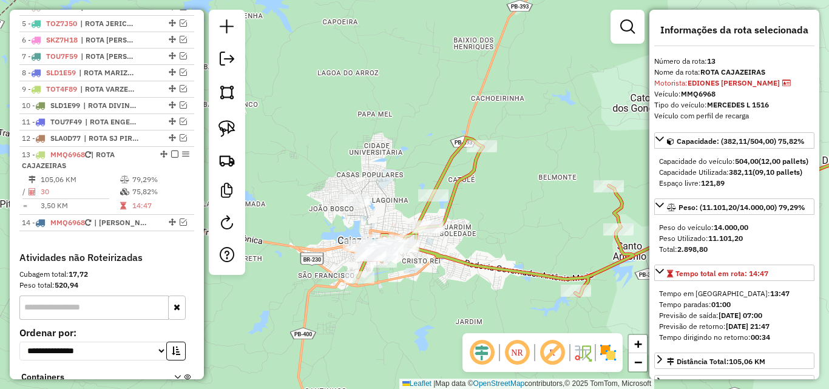
scroll to position [499, 0]
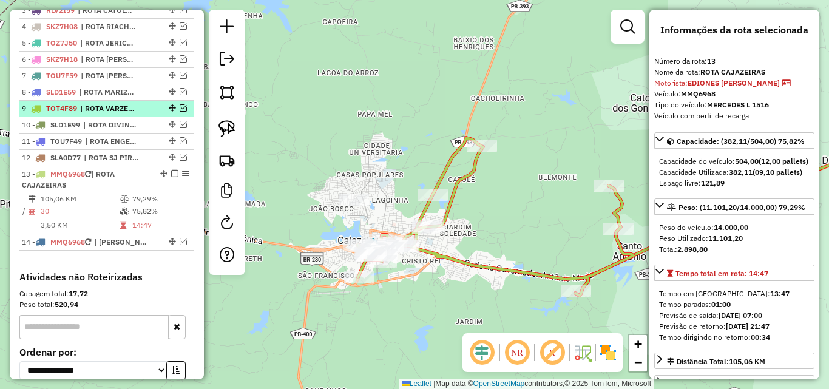
click at [180, 112] on em at bounding box center [183, 107] width 7 height 7
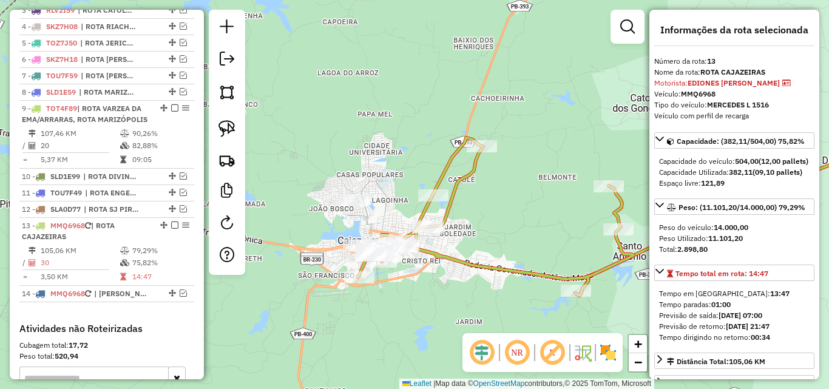
drag, startPoint x: 103, startPoint y: 131, endPoint x: 197, endPoint y: 133, distance: 93.5
click at [103, 125] on div "9 - TOT4F89 | ROTA VARZEA DA EMA/ARRARAS, ROTA MARIZÓPOLIS" at bounding box center [86, 114] width 129 height 22
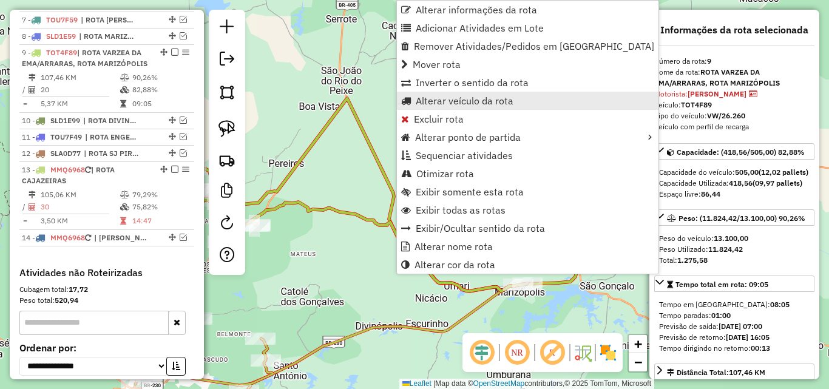
scroll to position [601, 0]
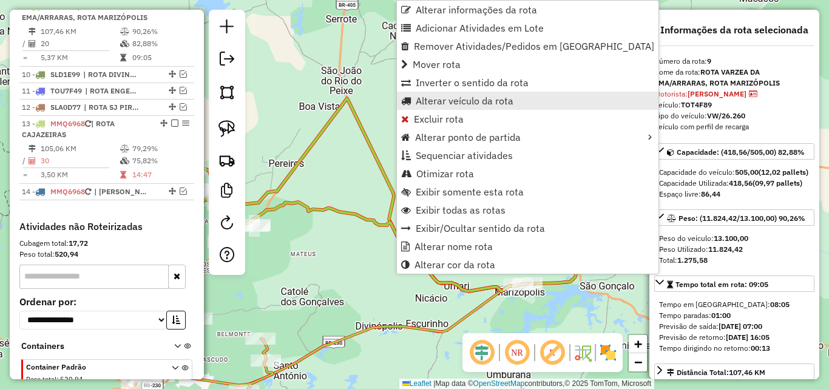
click at [454, 99] on span "Alterar veículo da rota" at bounding box center [465, 101] width 98 height 10
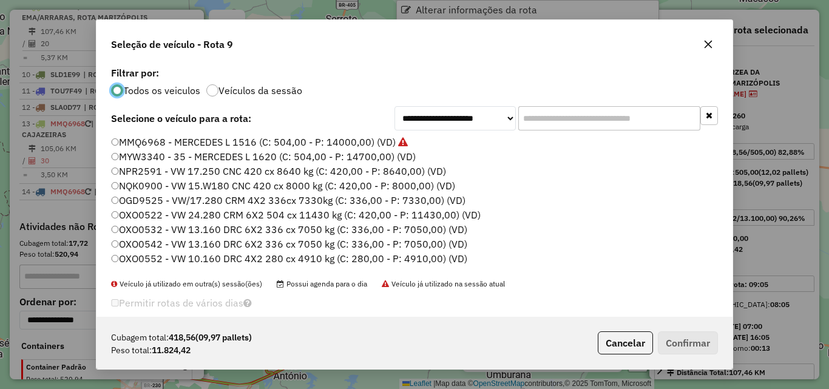
scroll to position [7, 4]
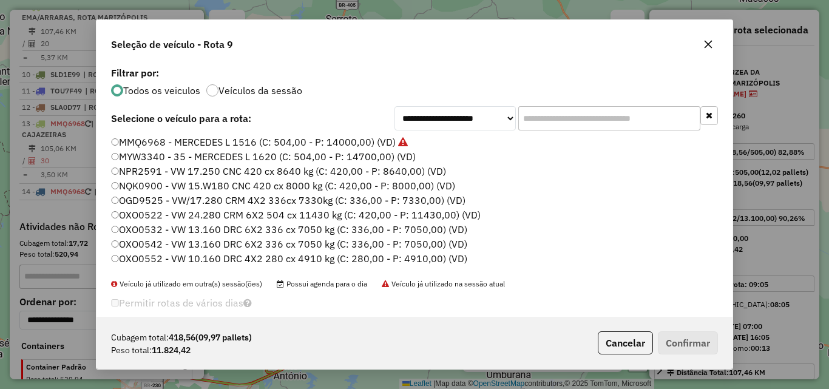
click at [570, 118] on input "text" at bounding box center [609, 118] width 182 height 24
click at [570, 117] on input "text" at bounding box center [609, 118] width 182 height 24
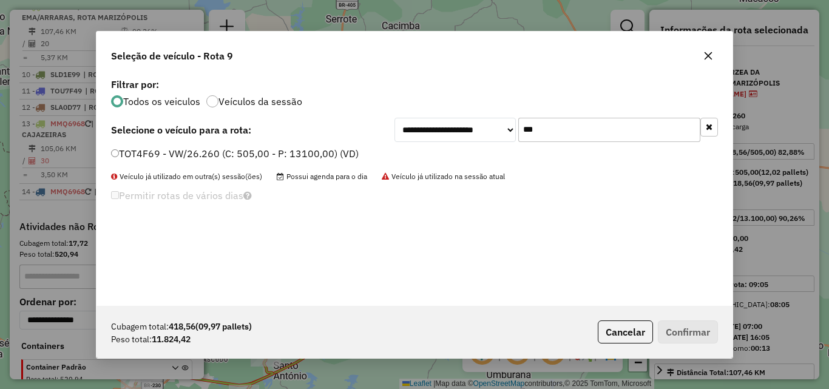
type input "***"
click at [172, 157] on label "TOT4F69 - VW/26.260 (C: 505,00 - P: 13100,00) (VD)" at bounding box center [235, 153] width 248 height 15
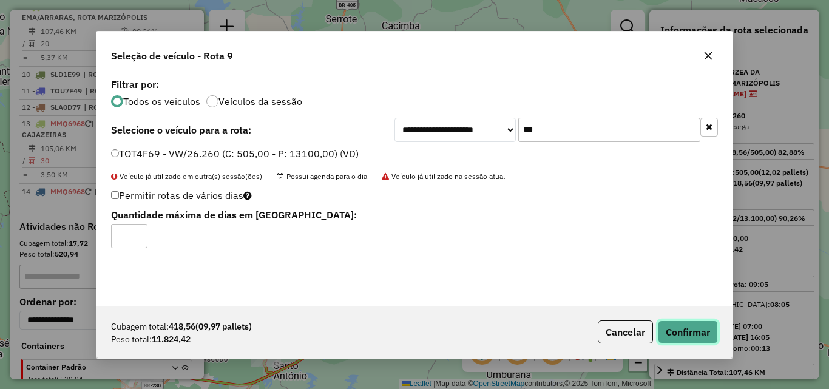
click at [682, 329] on button "Confirmar" at bounding box center [688, 331] width 60 height 23
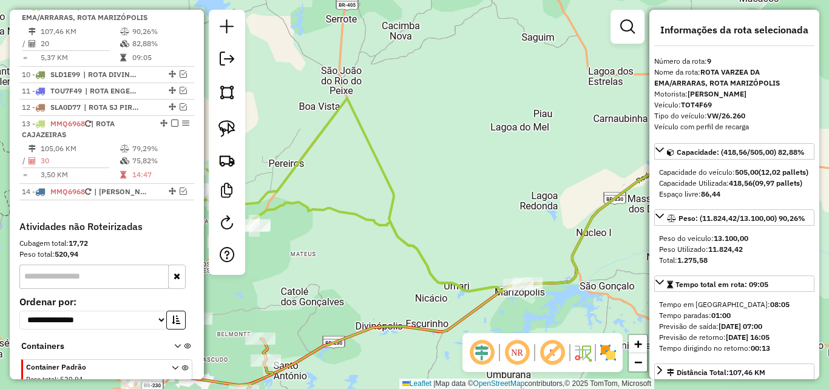
click at [147, 167] on td "75,82%" at bounding box center [161, 161] width 58 height 12
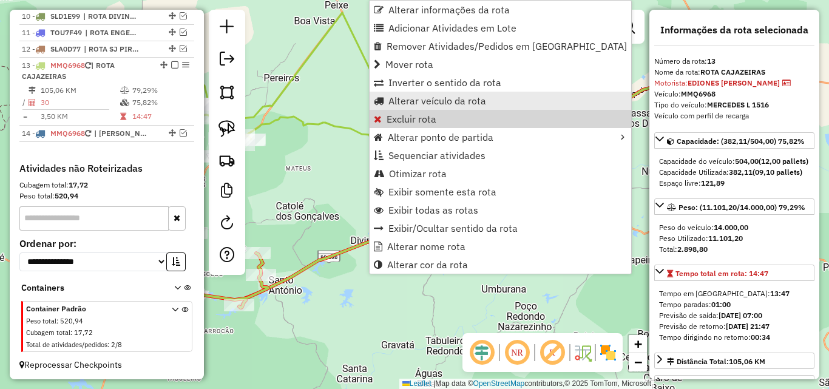
scroll to position [683, 0]
click at [419, 104] on span "Alterar veículo da rota" at bounding box center [437, 101] width 98 height 10
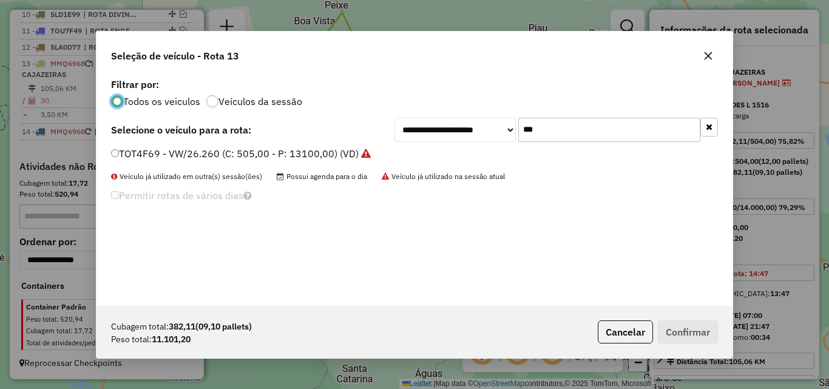
scroll to position [7, 4]
click at [548, 125] on input "***" at bounding box center [609, 130] width 182 height 24
click at [545, 127] on input "***" at bounding box center [609, 130] width 182 height 24
type input "***"
drag, startPoint x: 282, startPoint y: 150, endPoint x: 467, endPoint y: 186, distance: 187.8
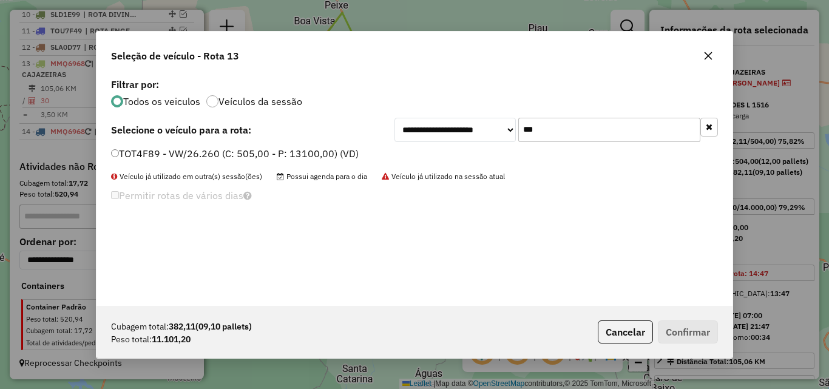
click at [282, 151] on label "TOT4F89 - VW/26.260 (C: 505,00 - P: 13100,00) (VD)" at bounding box center [235, 153] width 248 height 15
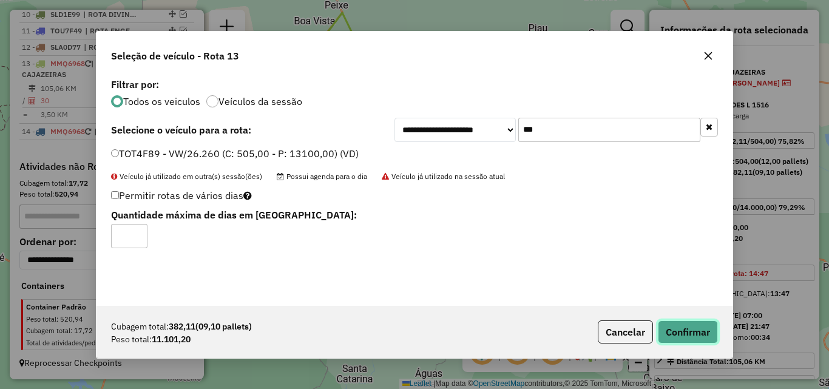
click at [684, 322] on button "Confirmar" at bounding box center [688, 331] width 60 height 23
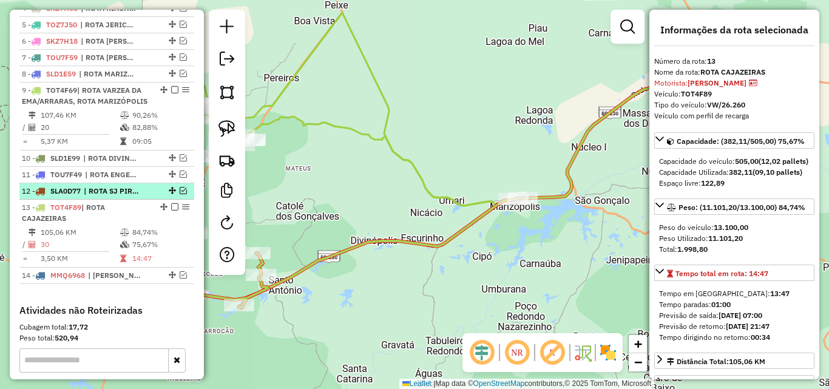
scroll to position [501, 0]
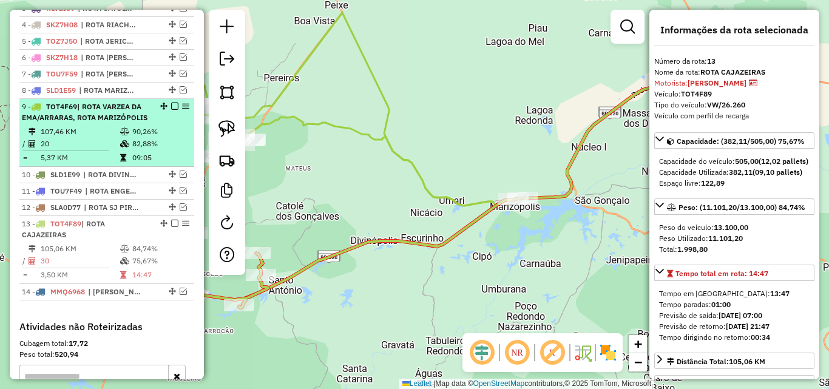
click at [172, 110] on em at bounding box center [174, 106] width 7 height 7
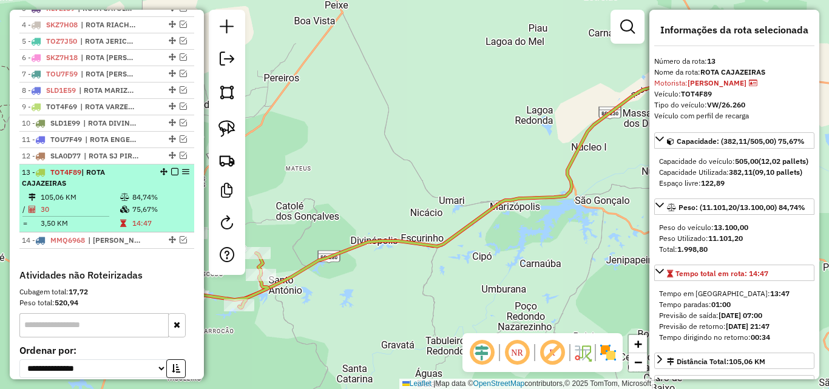
click at [136, 189] on div "13 - TOT4F89 | ROTA CAJAZEIRAS" at bounding box center [86, 178] width 129 height 22
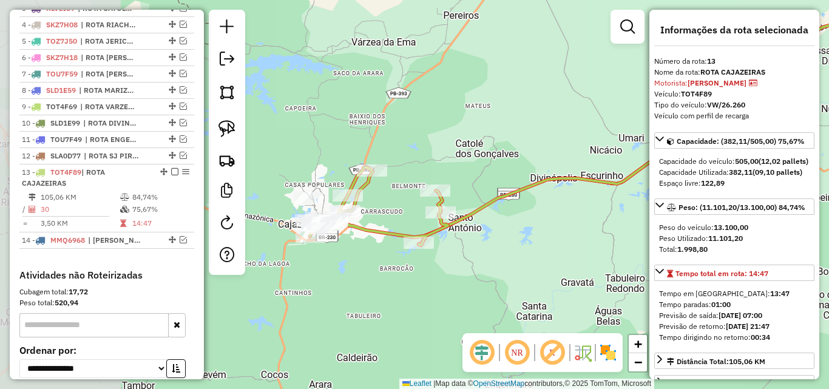
drag, startPoint x: 367, startPoint y: 327, endPoint x: 548, endPoint y: 269, distance: 189.8
click at [549, 268] on div "Janela de atendimento Grade de atendimento Capacidade Transportadoras Veículos …" at bounding box center [414, 194] width 829 height 389
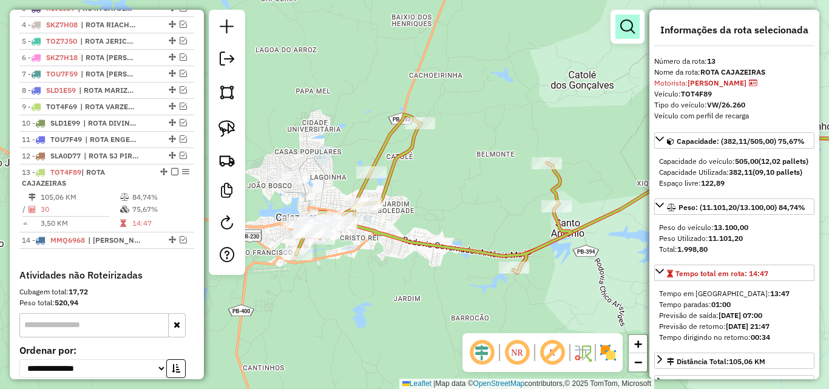
click at [624, 30] on em at bounding box center [627, 26] width 15 height 15
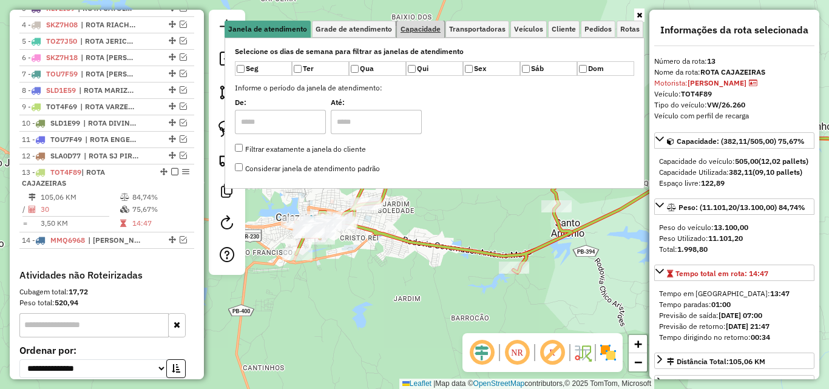
click at [411, 22] on link "Capacidade" at bounding box center [420, 29] width 47 height 17
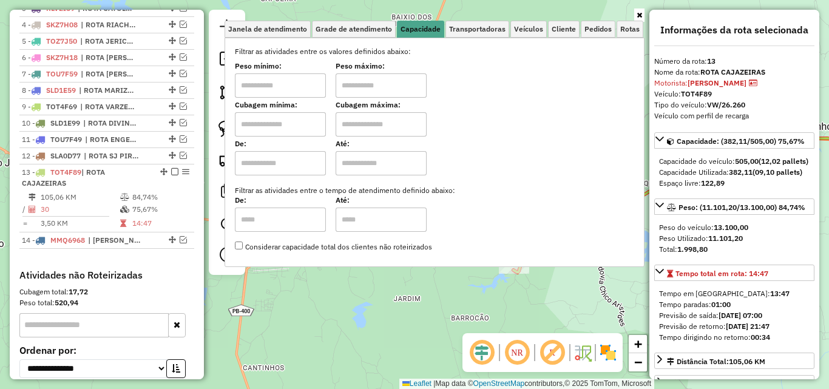
click at [280, 86] on input "text" at bounding box center [280, 85] width 91 height 24
type input "****"
drag, startPoint x: 345, startPoint y: 93, endPoint x: 354, endPoint y: 96, distance: 10.2
click at [345, 94] on input "text" at bounding box center [380, 85] width 91 height 24
type input "******"
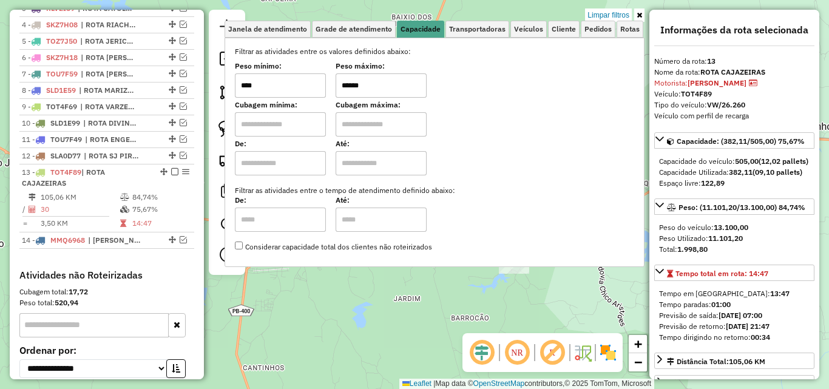
click at [641, 13] on icon at bounding box center [638, 15] width 5 height 7
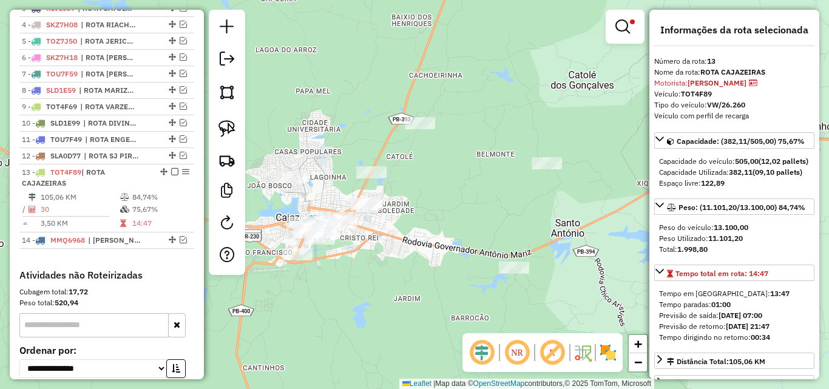
drag, startPoint x: 332, startPoint y: 328, endPoint x: 279, endPoint y: 258, distance: 87.0
click at [332, 328] on div "Limpar filtros Janela de atendimento Grade de atendimento Capacidade Transporta…" at bounding box center [414, 194] width 829 height 389
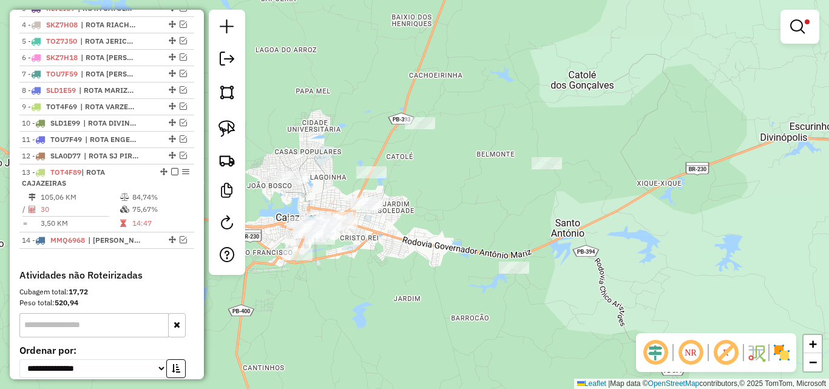
drag, startPoint x: 238, startPoint y: 132, endPoint x: 283, endPoint y: 152, distance: 50.0
click at [237, 133] on link at bounding box center [227, 128] width 27 height 27
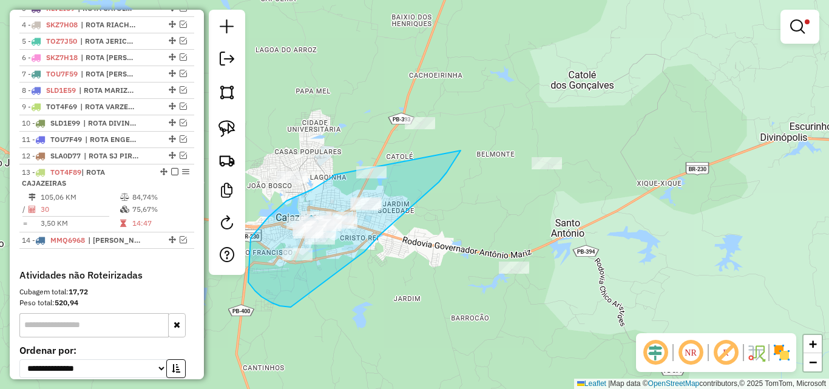
drag, startPoint x: 334, startPoint y: 175, endPoint x: 419, endPoint y: 84, distance: 124.1
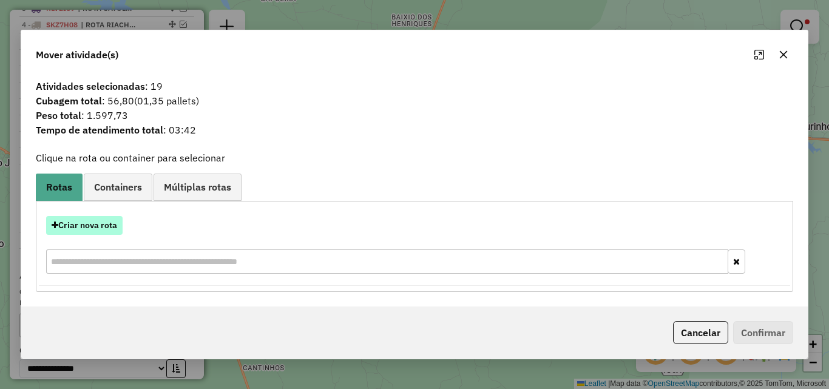
click at [81, 228] on button "Criar nova rota" at bounding box center [84, 225] width 76 height 19
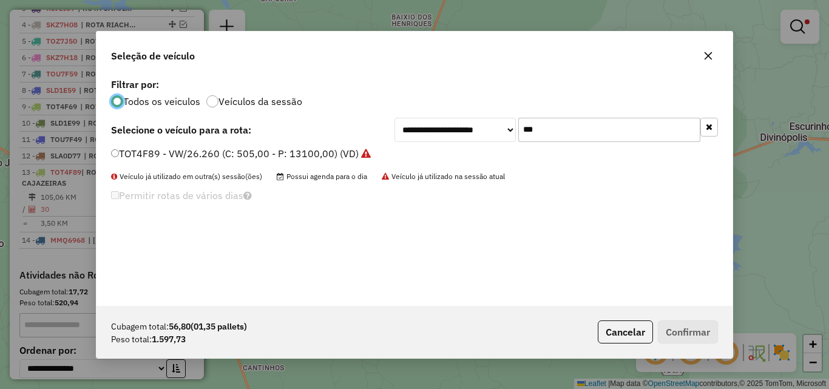
scroll to position [7, 4]
click at [184, 149] on div "**********" at bounding box center [414, 190] width 636 height 231
click at [178, 158] on label "TOT4F89 - VW/26.260 (C: 505,00 - P: 13100,00) (VD)" at bounding box center [241, 153] width 260 height 15
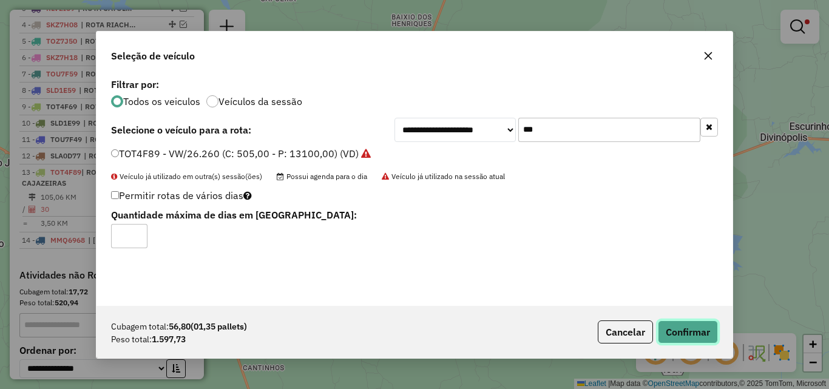
click at [687, 331] on button "Confirmar" at bounding box center [688, 331] width 60 height 23
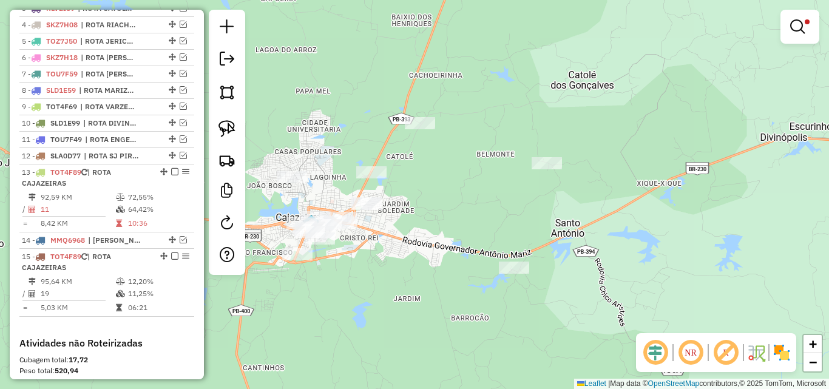
click at [798, 15] on link at bounding box center [799, 27] width 29 height 24
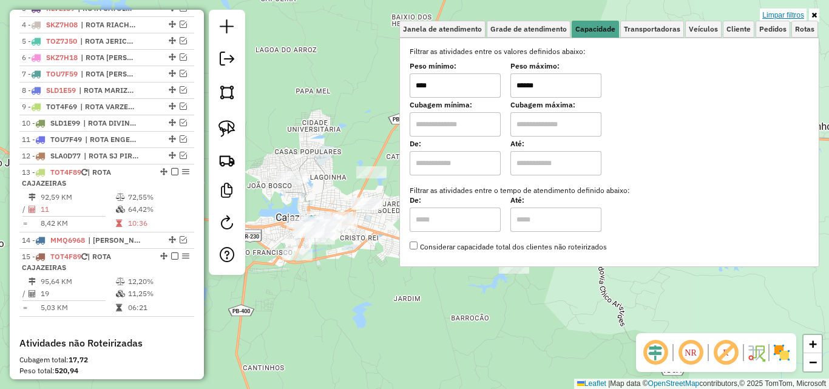
click at [794, 10] on link "Limpar filtros" at bounding box center [783, 14] width 47 height 13
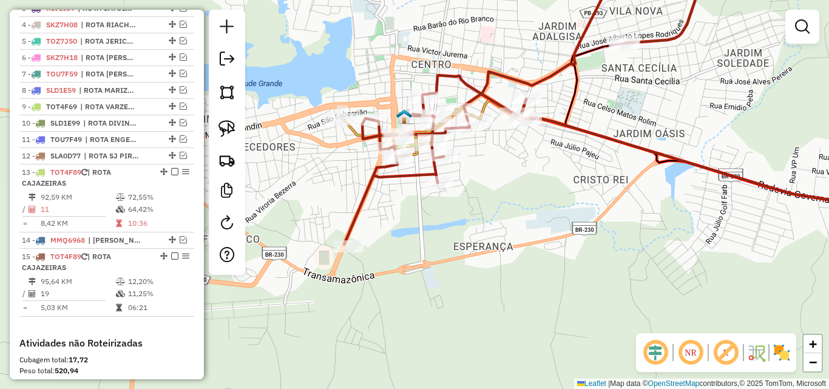
click at [514, 126] on div at bounding box center [524, 120] width 30 height 12
select select "*********"
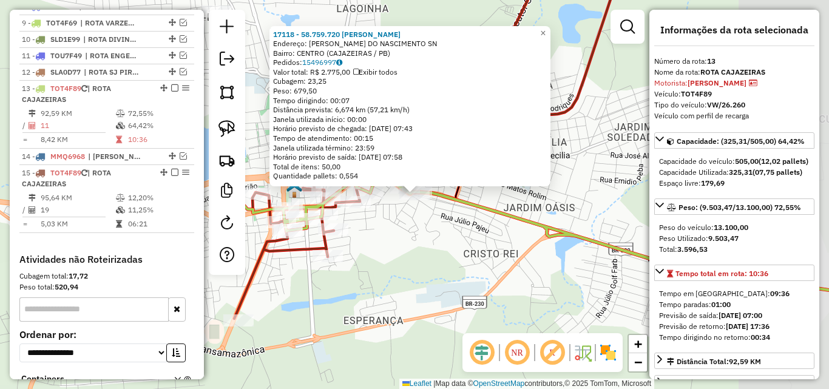
click at [393, 308] on div "17118 - 58.759.720 JESSIKA V Endereço: Av JULIO MARQUES DO NASCIMENTO SN Bairro…" at bounding box center [414, 194] width 829 height 389
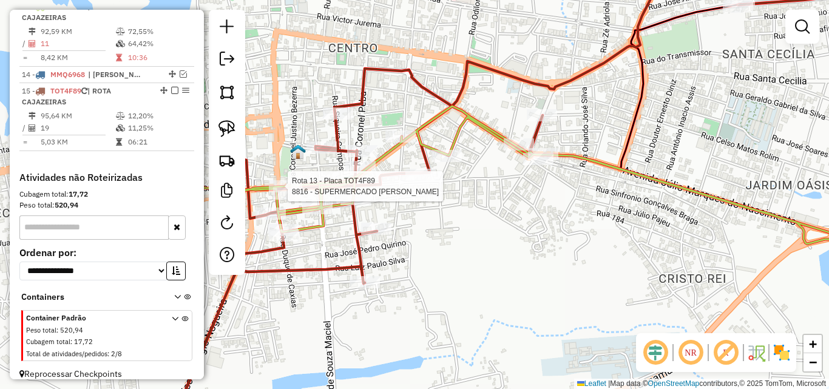
select select "*********"
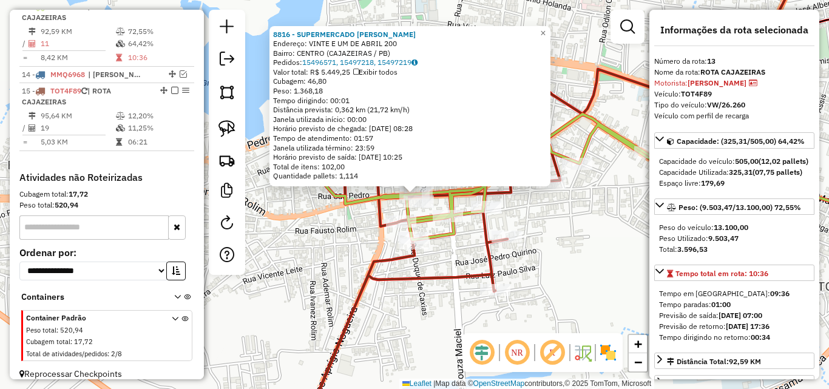
click at [542, 240] on div "8816 - SUPERMERCADO ALVES Endereço: VINTE E UM DE ABRIL 200 Bairro: CENTRO (CAJ…" at bounding box center [414, 194] width 829 height 389
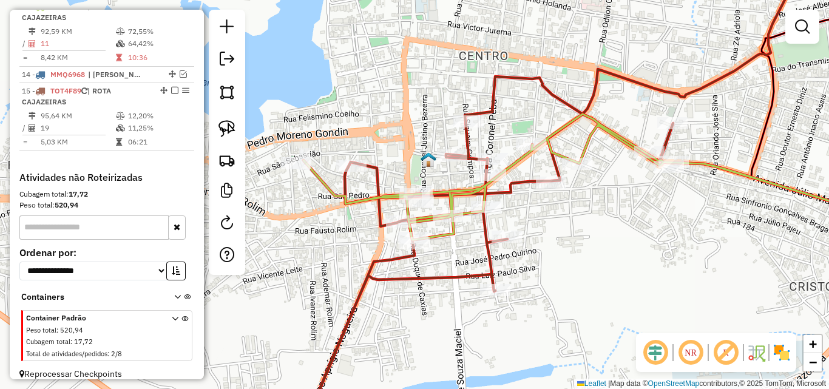
click at [496, 94] on icon at bounding box center [610, 188] width 602 height 454
select select "*********"
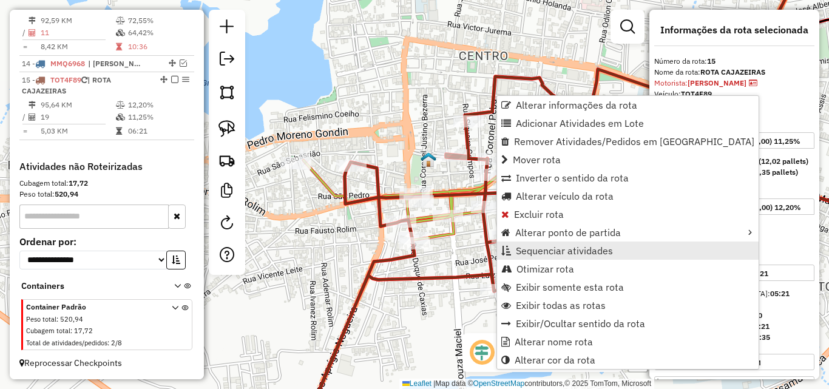
scroll to position [688, 0]
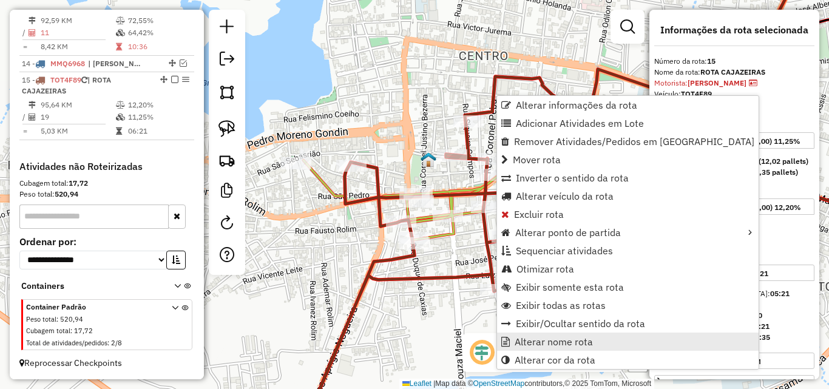
click at [536, 339] on span "Alterar nome rota" at bounding box center [553, 342] width 78 height 10
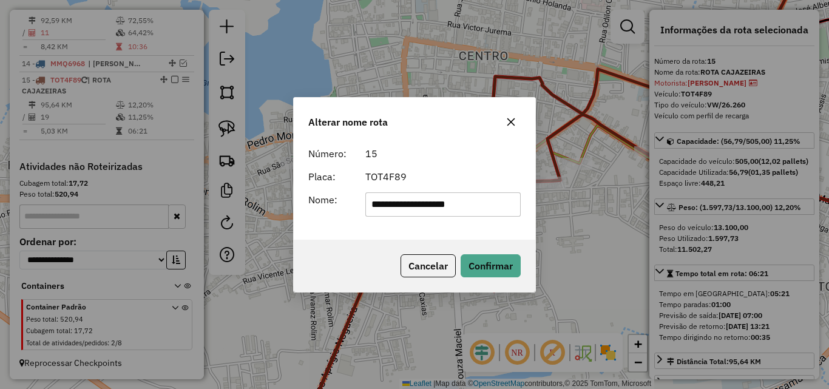
type input "**********"
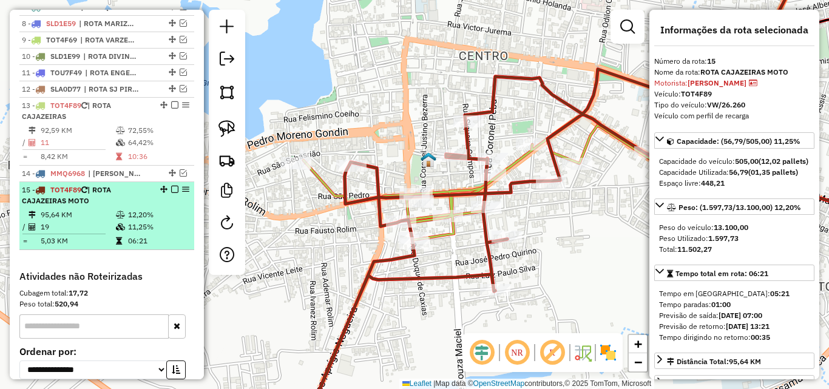
scroll to position [567, 0]
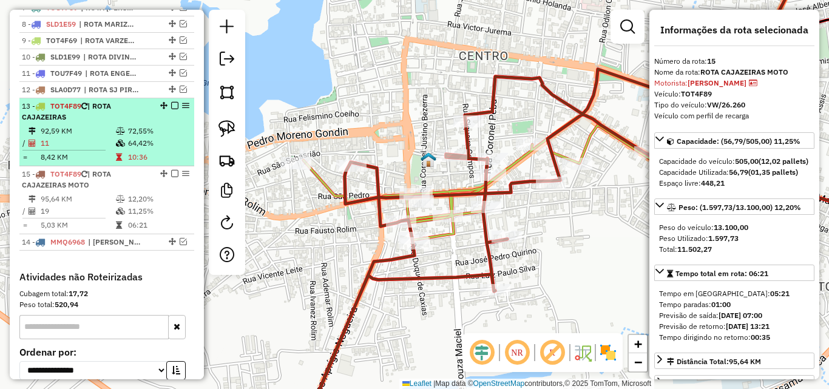
drag, startPoint x: 157, startPoint y: 195, endPoint x: 156, endPoint y: 177, distance: 18.2
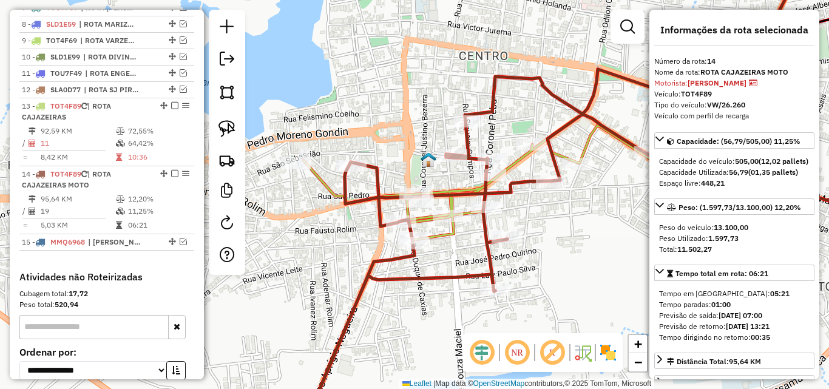
drag, startPoint x: 493, startPoint y: 70, endPoint x: 507, endPoint y: 65, distance: 15.0
click at [507, 66] on icon at bounding box center [610, 188] width 602 height 454
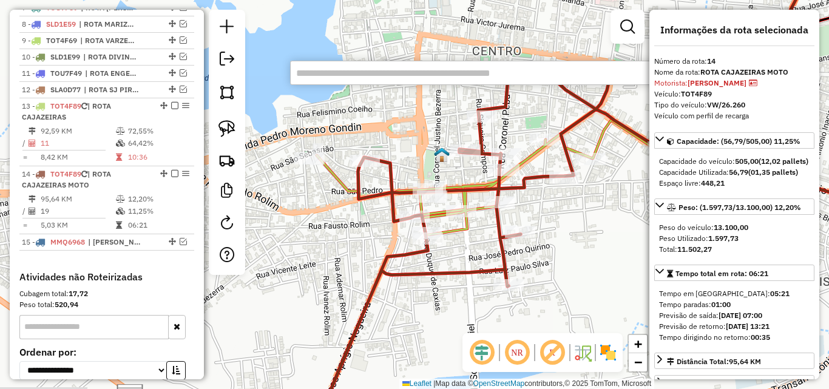
type input "*"
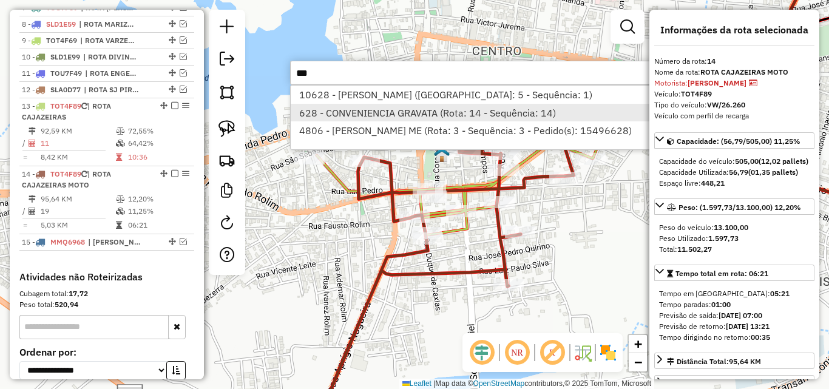
type input "***"
click at [369, 118] on li "628 - CONVENIENCIA GRAVATA (Rota: 14 - Sequência: 14)" at bounding box center [472, 113] width 363 height 18
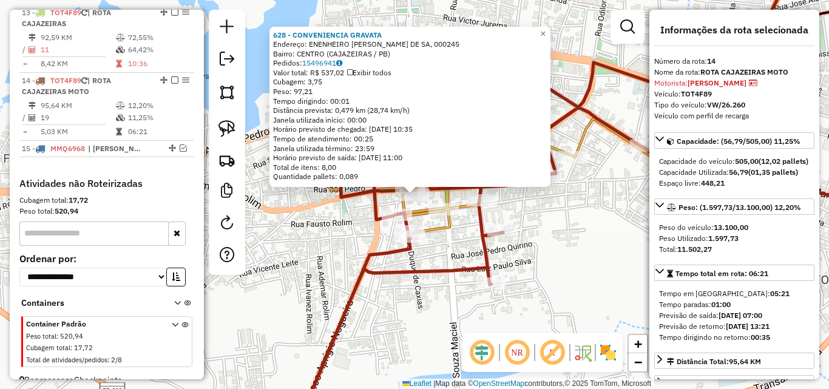
scroll to position [688, 0]
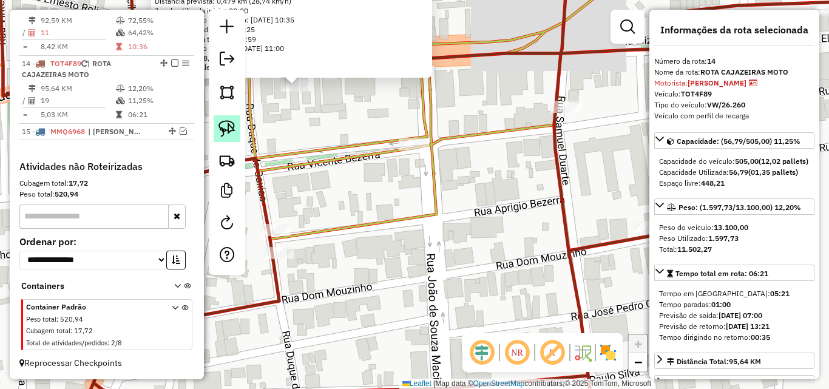
click at [222, 126] on img at bounding box center [226, 128] width 17 height 17
drag, startPoint x: 317, startPoint y: 79, endPoint x: 261, endPoint y: 107, distance: 62.4
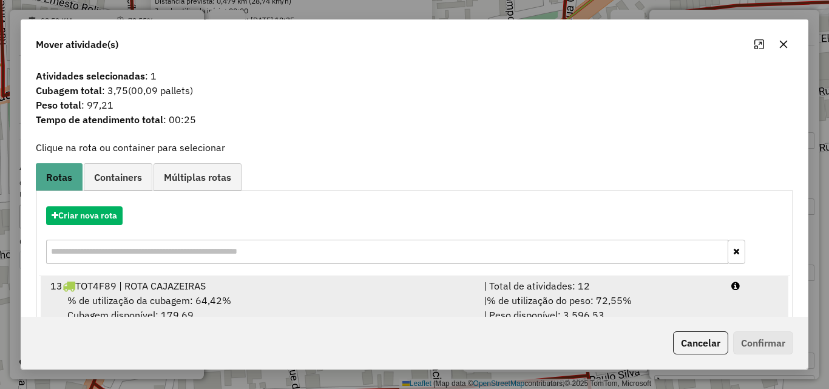
click at [706, 309] on div "| % de utilização do peso: 72,55% | Peso disponível: 3.596,53" at bounding box center [600, 307] width 248 height 29
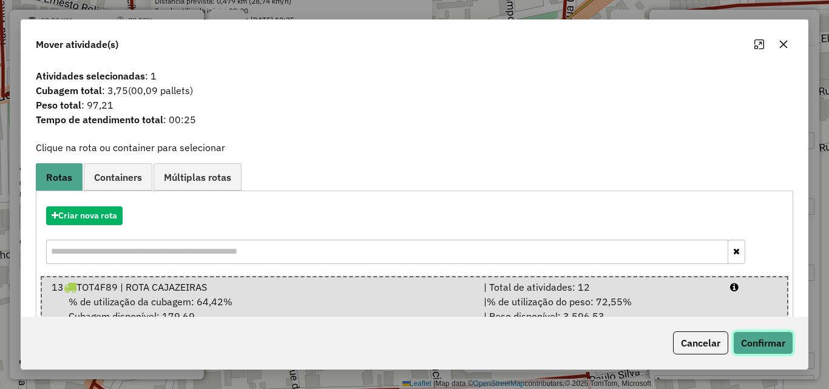
click at [786, 338] on button "Confirmar" at bounding box center [763, 342] width 60 height 23
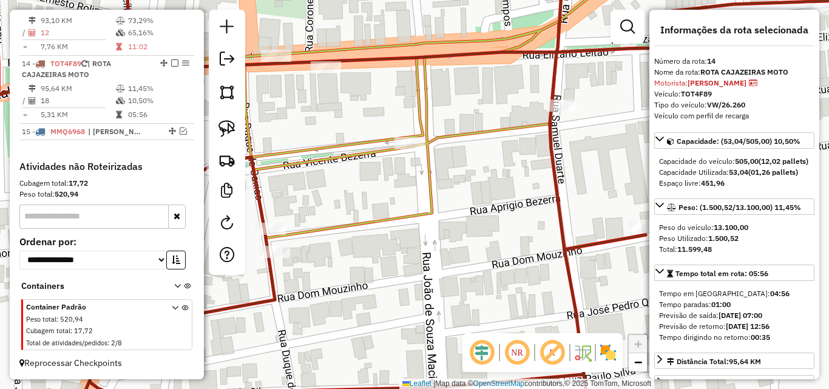
click at [443, 169] on div "Janela de atendimento Grade de atendimento Capacidade Transportadoras Veículos …" at bounding box center [414, 194] width 829 height 389
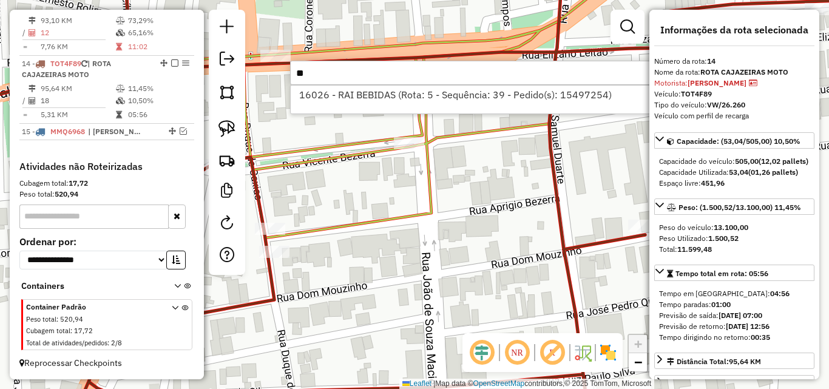
type input "*"
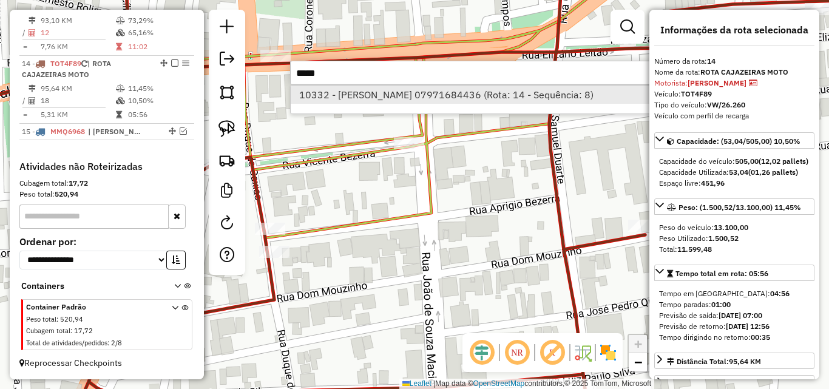
type input "*****"
click at [450, 96] on li "10332 - ROBERIO VIEIRA DE MENESES 07971684436 (Rota: 14 - Sequência: 8)" at bounding box center [472, 95] width 363 height 18
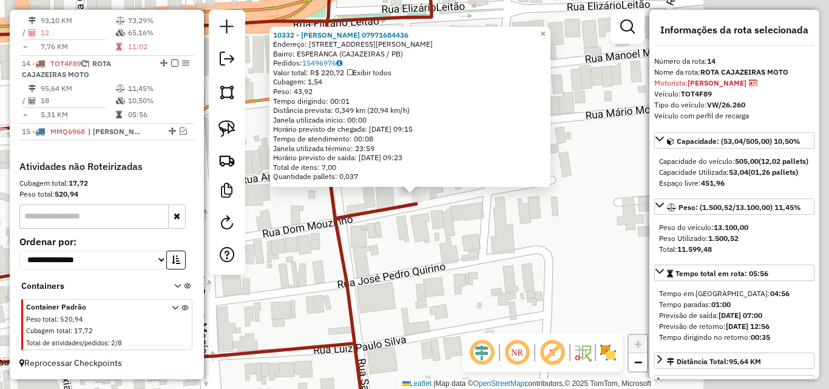
drag, startPoint x: 234, startPoint y: 130, endPoint x: 276, endPoint y: 152, distance: 48.0
click at [232, 131] on img at bounding box center [226, 128] width 17 height 17
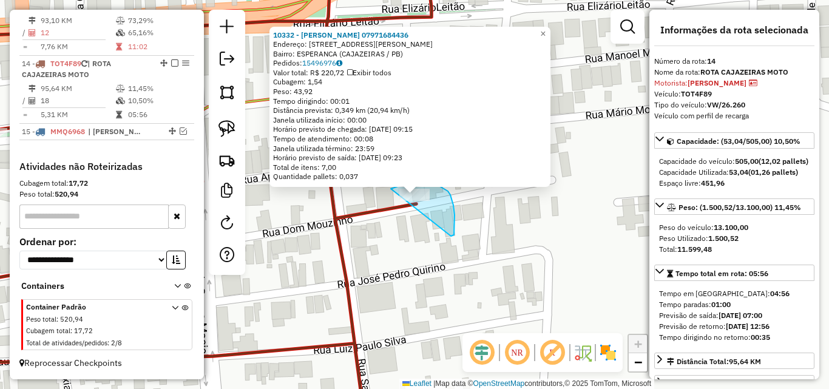
drag, startPoint x: 436, startPoint y: 184, endPoint x: 380, endPoint y: 218, distance: 65.3
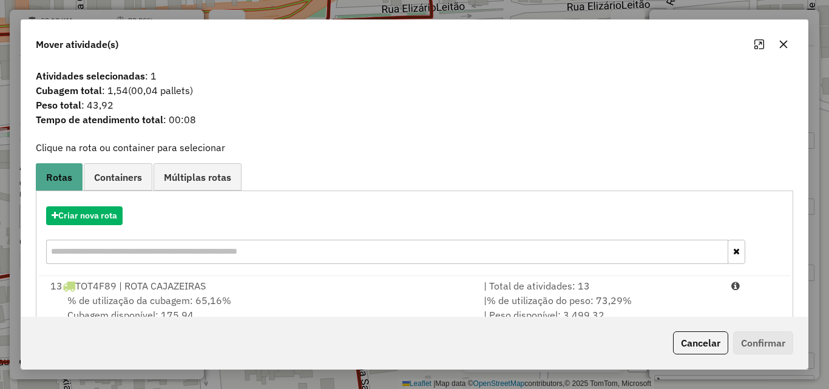
drag, startPoint x: 632, startPoint y: 295, endPoint x: 716, endPoint y: 319, distance: 86.8
click at [633, 298] on div "| % de utilização do peso: 73,29% | Peso disponível: 3.499,32" at bounding box center [600, 307] width 248 height 29
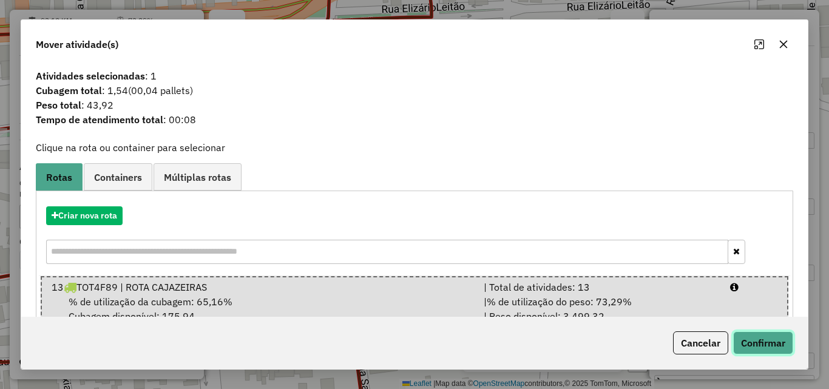
click at [754, 346] on button "Confirmar" at bounding box center [763, 342] width 60 height 23
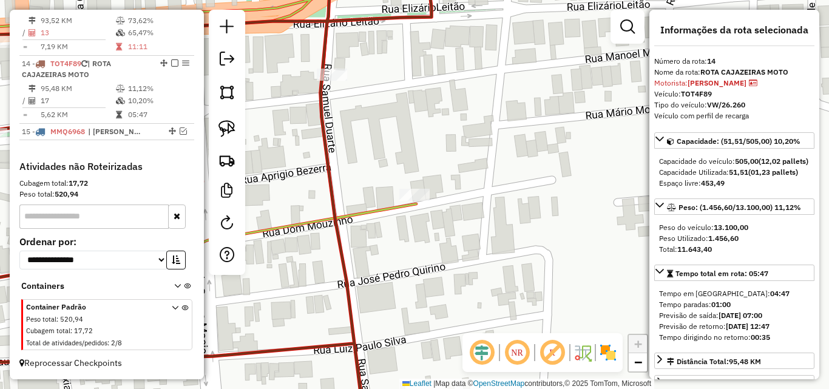
click at [562, 249] on div "Janela de atendimento Grade de atendimento Capacidade Transportadoras Veículos …" at bounding box center [414, 194] width 829 height 389
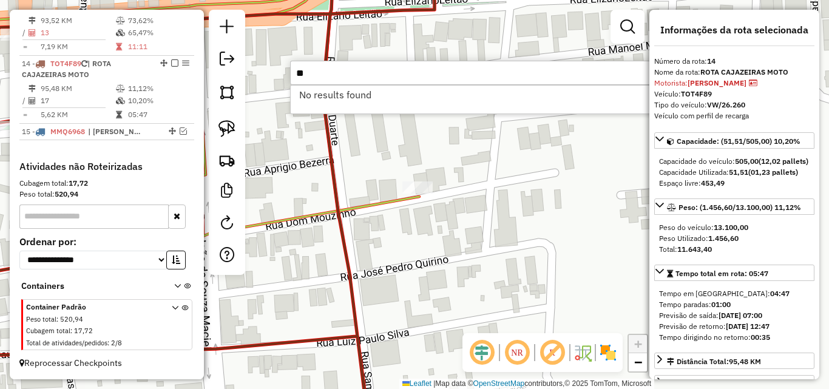
type input "*"
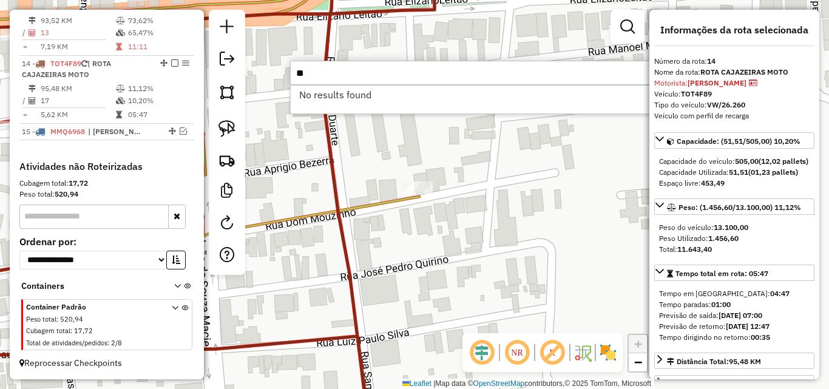
type input "*"
click at [362, 82] on input "*****" at bounding box center [472, 73] width 364 height 24
click at [360, 83] on input "*****" at bounding box center [472, 73] width 364 height 24
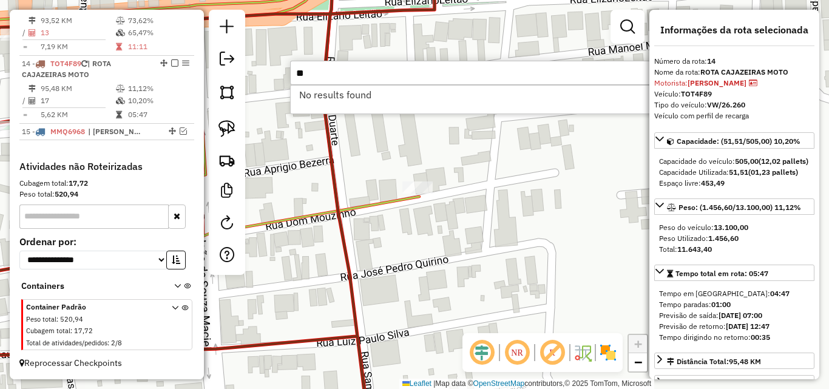
type input "*"
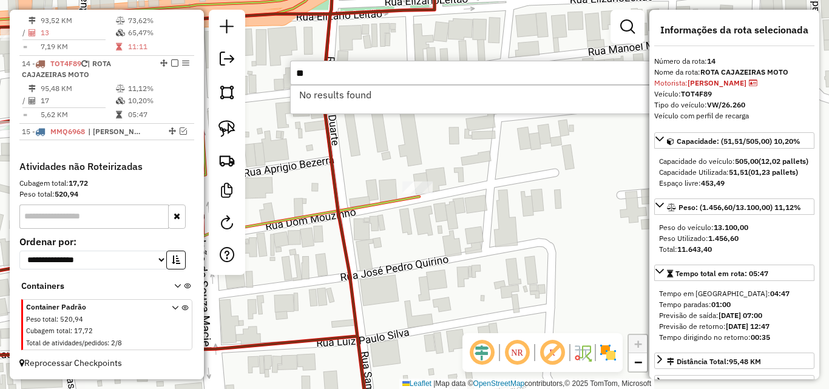
type input "*"
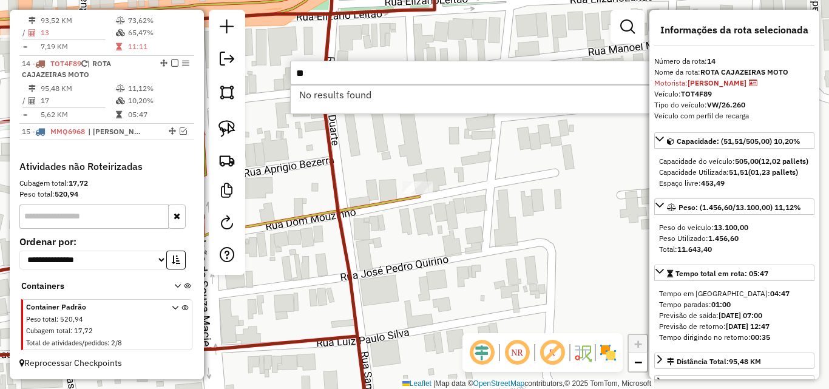
type input "*"
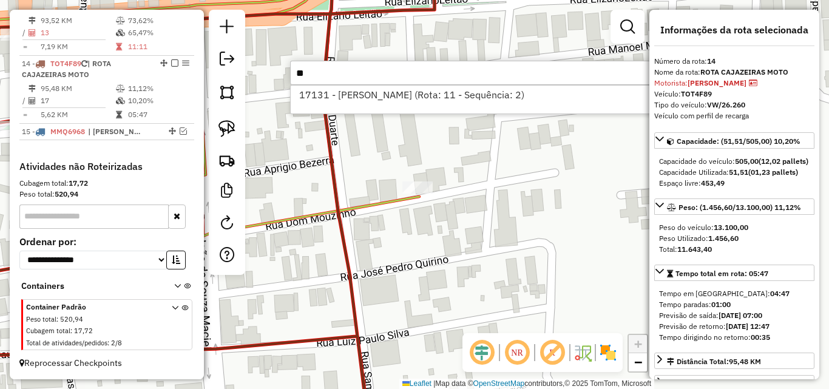
type input "*"
click at [388, 70] on input "*****" at bounding box center [472, 73] width 364 height 24
click at [387, 73] on input "*****" at bounding box center [472, 73] width 364 height 24
type input "*"
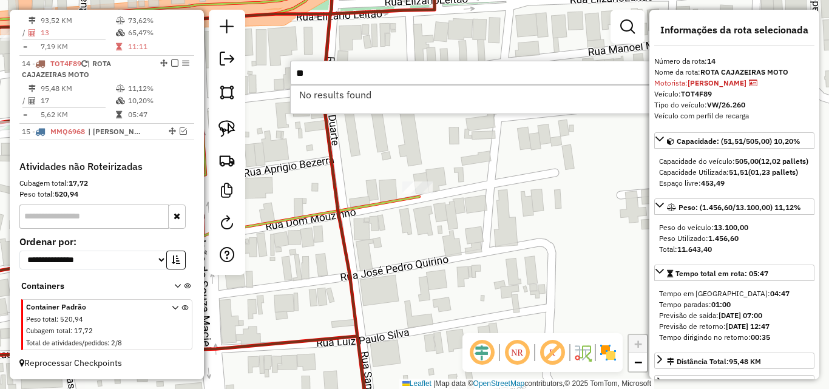
type input "*"
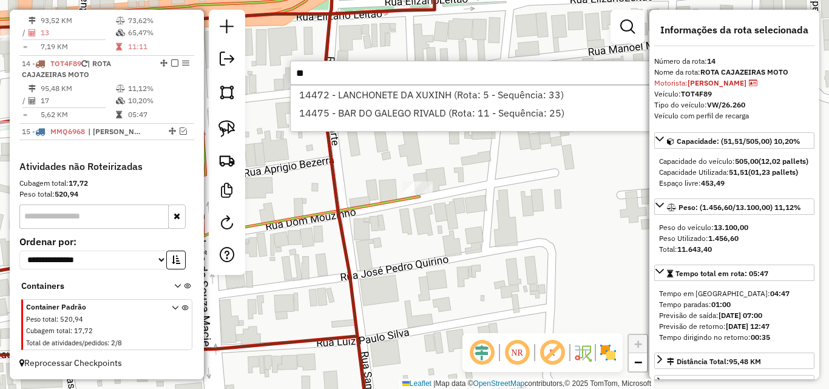
type input "*"
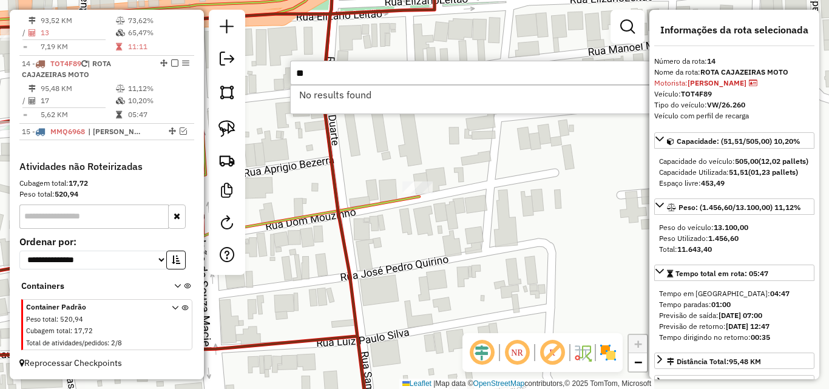
type input "*"
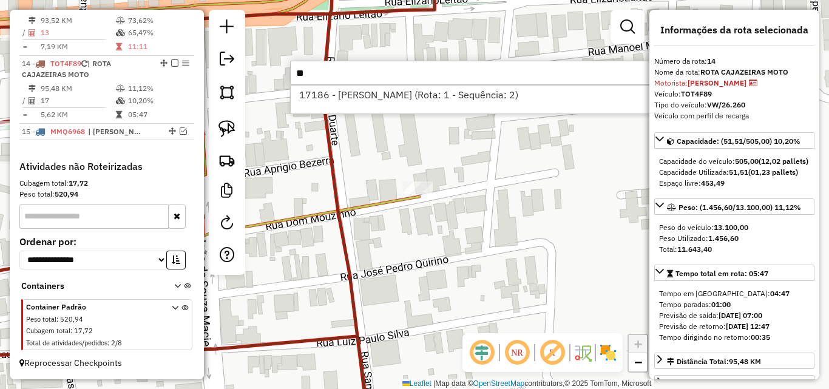
type input "*"
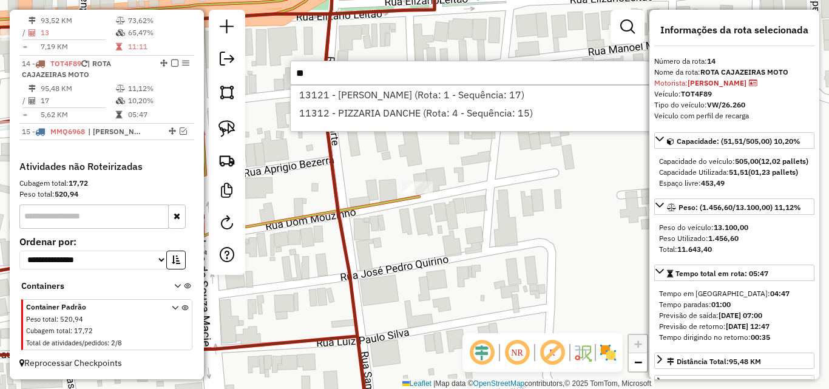
type input "*"
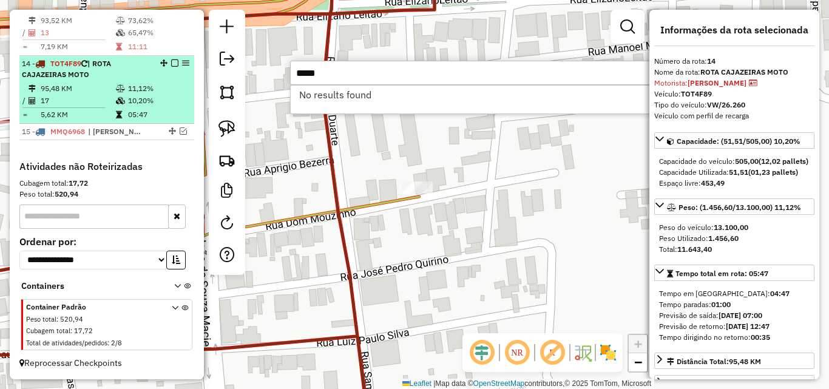
type input "*****"
click at [139, 98] on td "10,20%" at bounding box center [157, 101] width 61 height 12
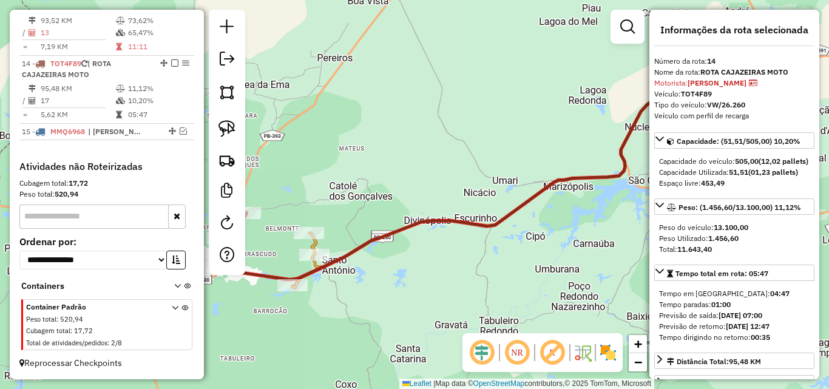
drag, startPoint x: 458, startPoint y: 201, endPoint x: 579, endPoint y: 177, distance: 123.0
click at [590, 164] on div "Janela de atendimento Grade de atendimento Capacidade Transportadoras Veículos …" at bounding box center [414, 194] width 829 height 389
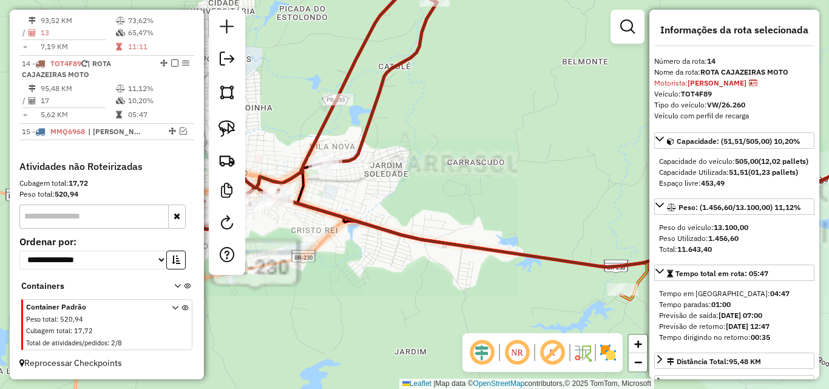
drag, startPoint x: 365, startPoint y: 177, endPoint x: 573, endPoint y: 191, distance: 208.0
click at [581, 193] on div "Janela de atendimento Grade de atendimento Capacidade Transportadoras Veículos …" at bounding box center [414, 194] width 829 height 389
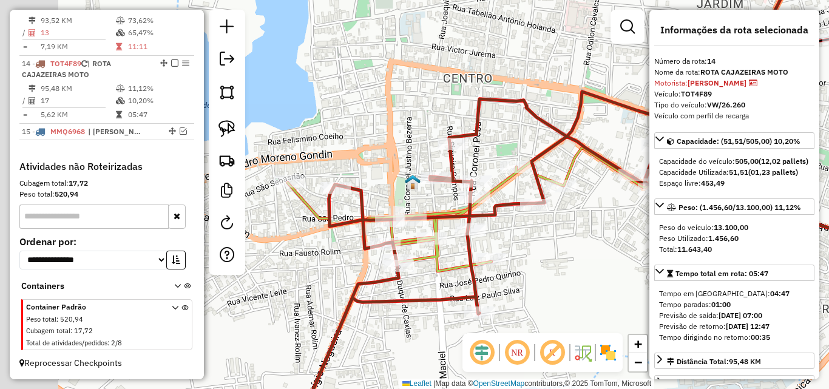
drag, startPoint x: 419, startPoint y: 286, endPoint x: 572, endPoint y: 298, distance: 153.9
click at [573, 298] on div "Janela de atendimento Grade de atendimento Capacidade Transportadoras Veículos …" at bounding box center [414, 194] width 829 height 389
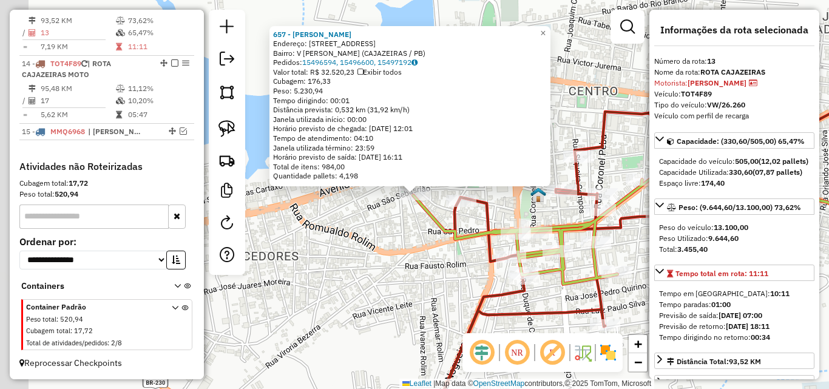
scroll to position [666, 0]
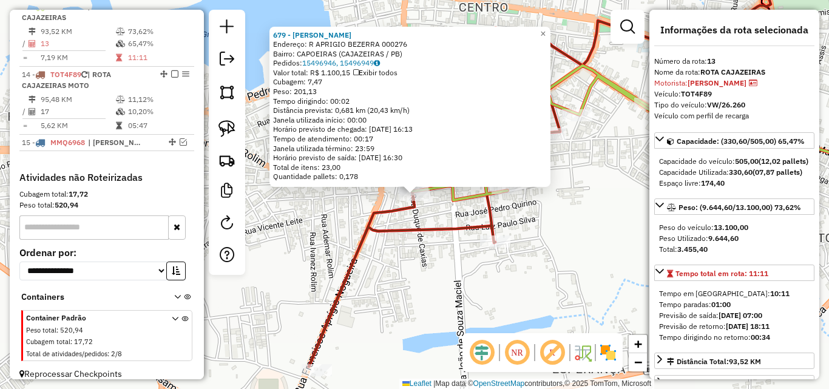
click at [524, 255] on div "Rota 13 - Placa TOT4F89 679 - EDIMILSON FERREIRA LIRA 679 - EDIMILSON FERREIRA …" at bounding box center [414, 194] width 829 height 389
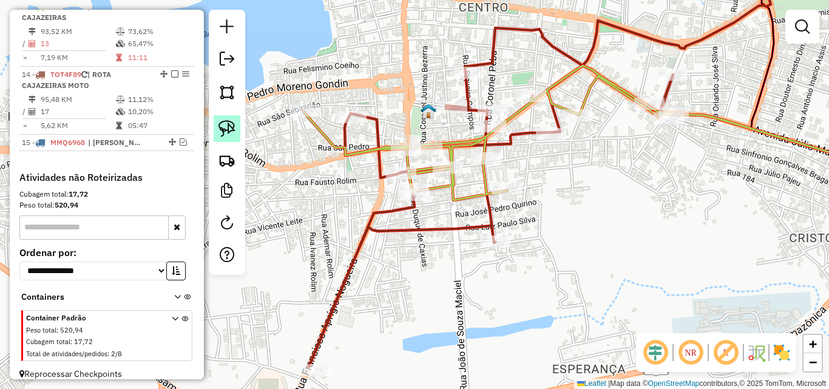
click at [237, 134] on link at bounding box center [227, 128] width 27 height 27
drag, startPoint x: 425, startPoint y: 207, endPoint x: 409, endPoint y: 215, distance: 17.9
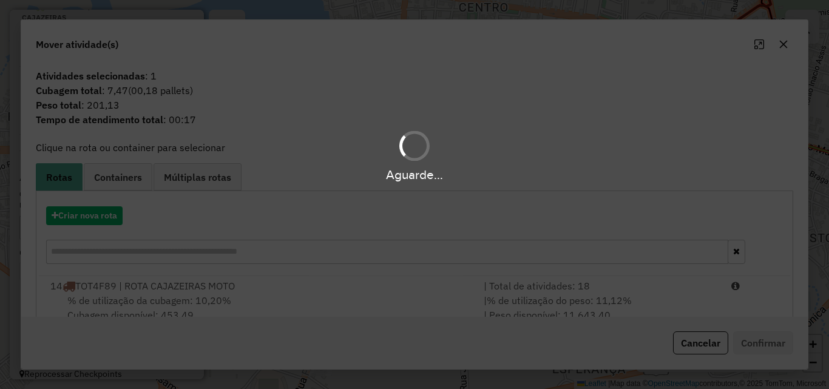
click at [593, 308] on div "Aguarde..." at bounding box center [414, 194] width 829 height 389
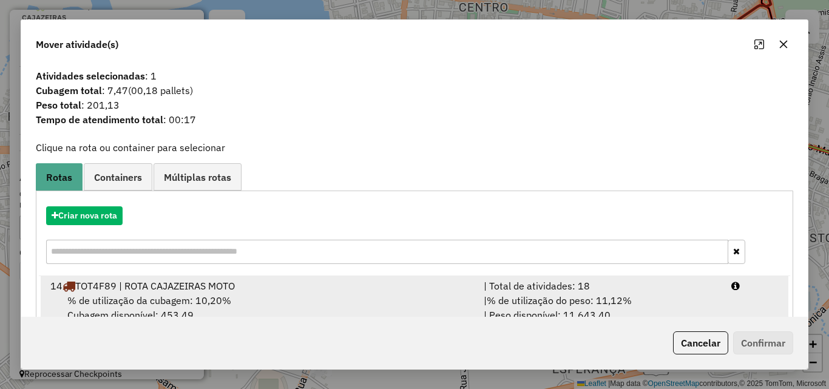
click at [657, 290] on div "| Total de atividades: 18" at bounding box center [600, 285] width 248 height 15
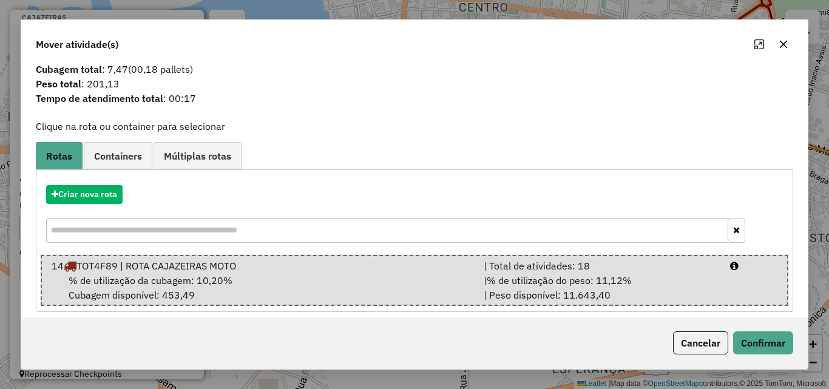
scroll to position [31, 0]
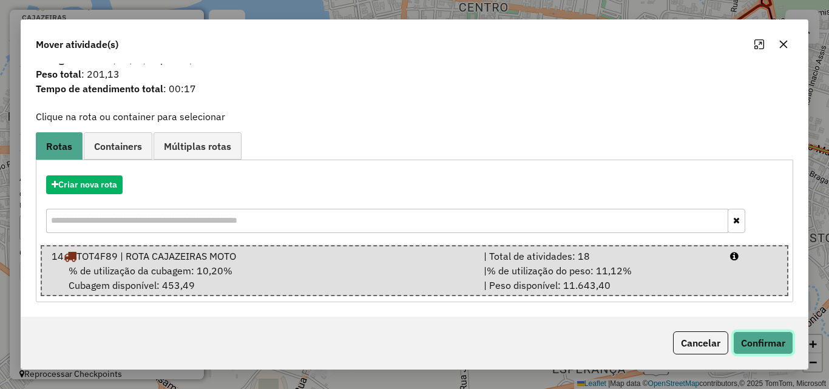
click at [765, 346] on button "Confirmar" at bounding box center [763, 342] width 60 height 23
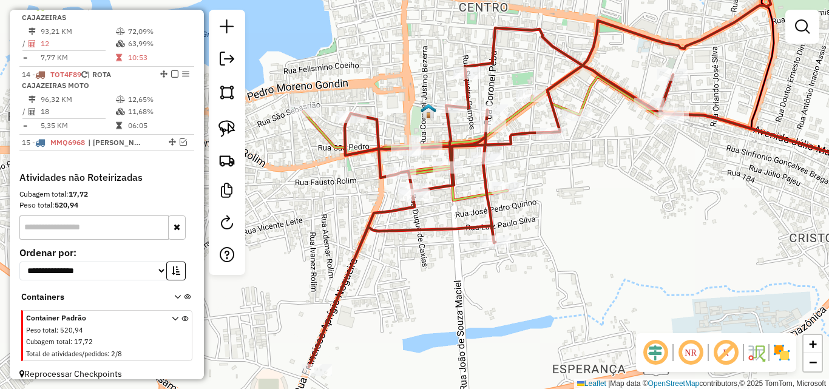
scroll to position [0, 0]
select select "*********"
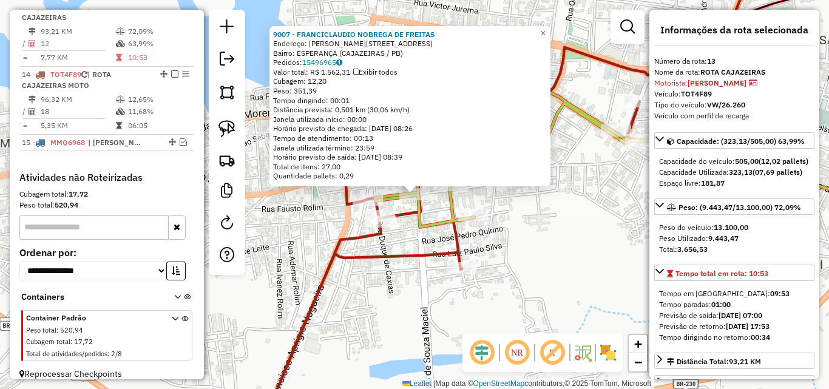
click at [479, 224] on div "9007 - FRANCICLAUDIO NOBREGA DE FREITAS Endereço: R VICENTE BEZERRA 145 Bairro:…" at bounding box center [414, 194] width 829 height 389
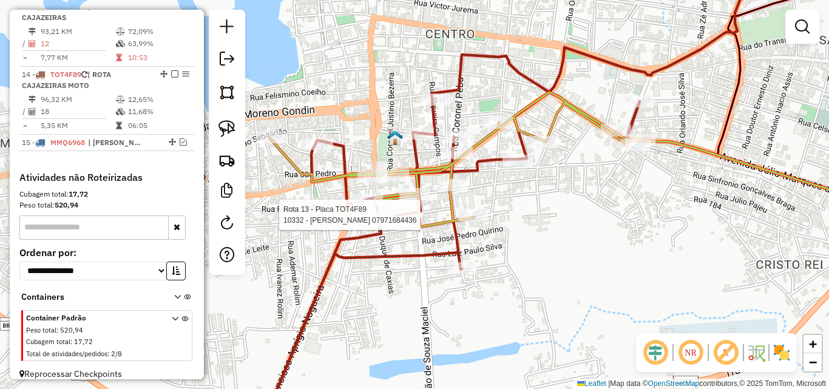
select select "*********"
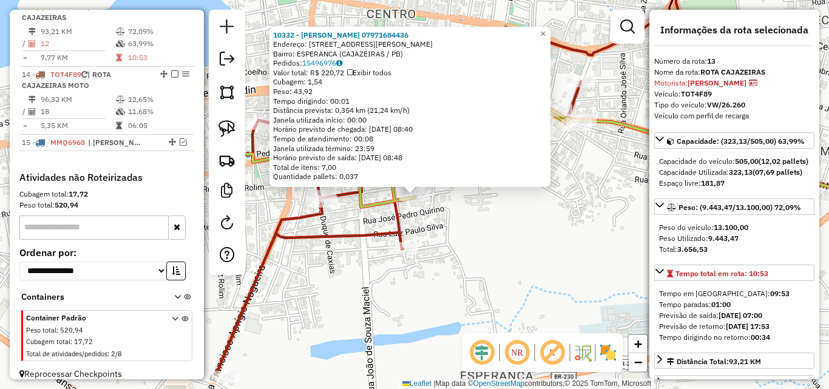
click at [500, 255] on div "10332 - ROBERIO VIEIRA DE MENESES 07971684436 Endereço: R DOM MONZINHO 661 Bair…" at bounding box center [414, 194] width 829 height 389
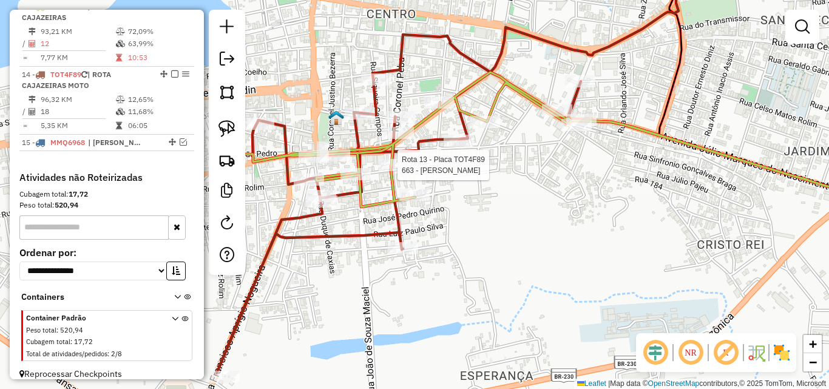
select select "*********"
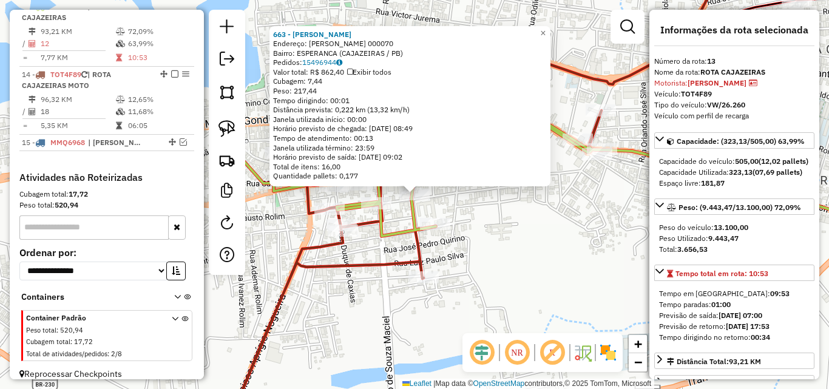
click at [632, 282] on div "Rota 13 - Placa TOT4F89 663 - ADALBERTO ALVES BATISTA 663 - ADALBERTO ALVES BAT…" at bounding box center [414, 194] width 829 height 389
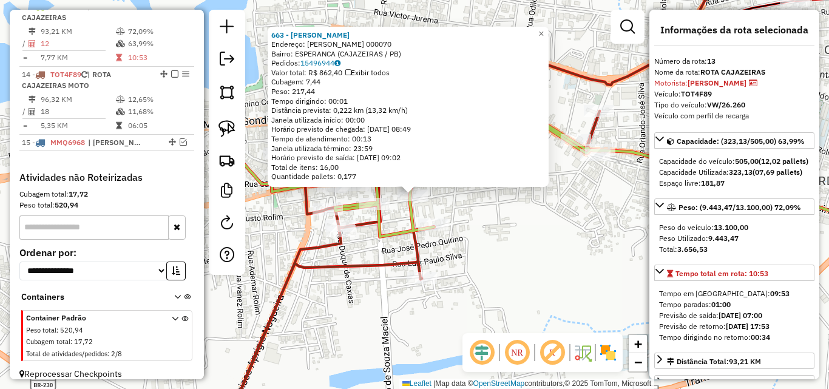
click at [531, 255] on div "663 - ADALBERTO ALVES BATISTA Endereço: R VICENTE BEZERRA 000070 Bairro: ESPERA…" at bounding box center [414, 194] width 829 height 389
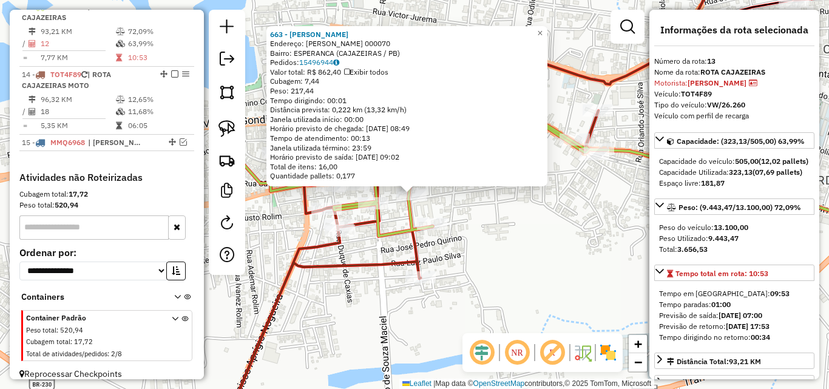
click at [471, 206] on div "663 - ADALBERTO ALVES BATISTA Endereço: R VICENTE BEZERRA 000070 Bairro: ESPERA…" at bounding box center [414, 194] width 829 height 389
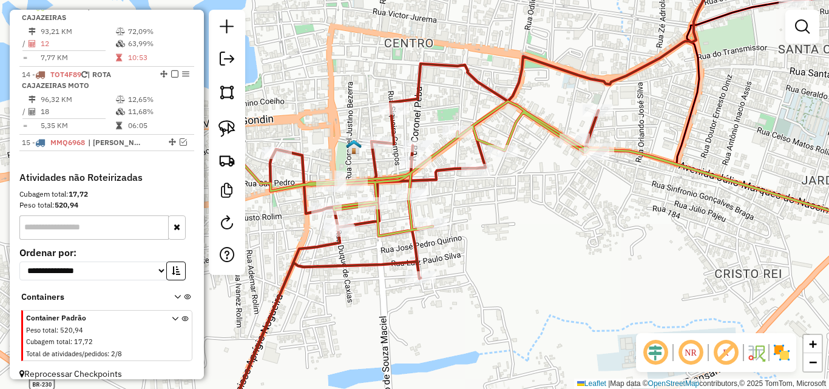
click at [459, 123] on div "Rota 13 - Placa TOT4F89 16220 - DISTRIBUIDOR PURIFIC Janela de atendimento Grad…" at bounding box center [414, 194] width 829 height 389
select select "*********"
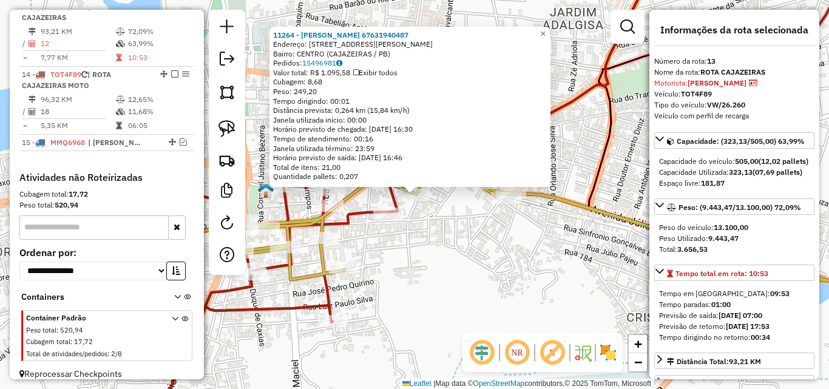
click at [449, 249] on div "11264 - MARCONDES LIRA DA SILVA 67631940487 Endereço: R PATRICIO DE BARROS 178 …" at bounding box center [414, 194] width 829 height 389
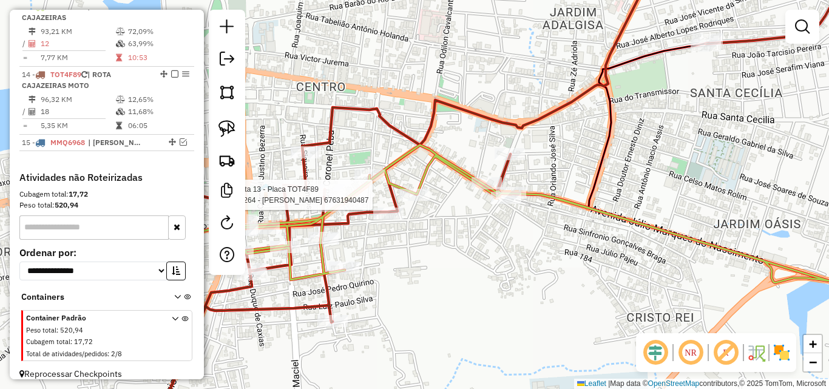
select select "*********"
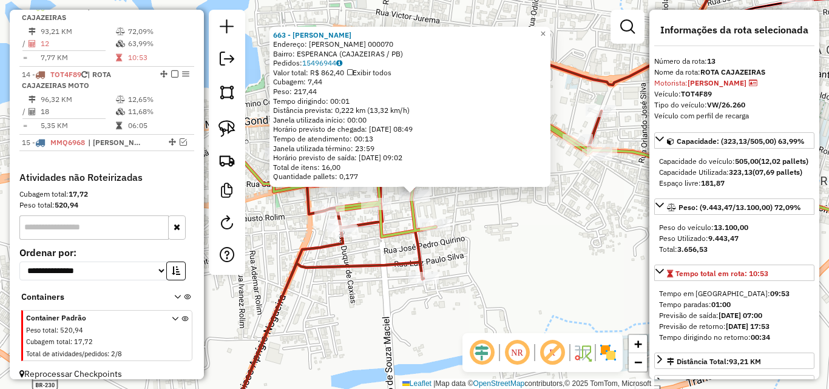
click at [490, 267] on div "663 - ADALBERTO ALVES BATISTA Endereço: R VICENTE BEZERRA 000070 Bairro: ESPERA…" at bounding box center [414, 194] width 829 height 389
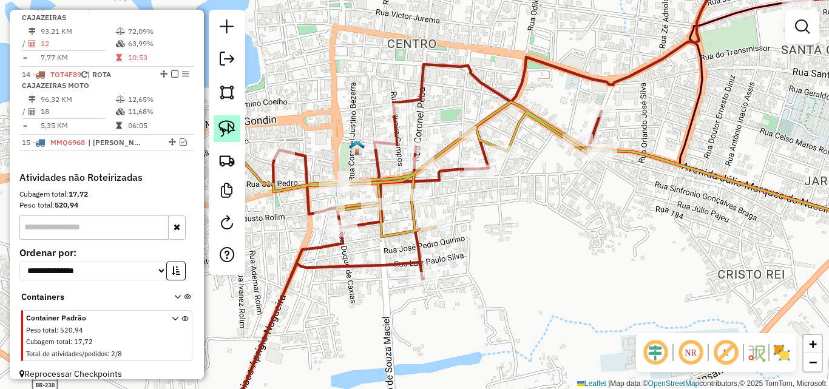
click at [218, 127] on link at bounding box center [227, 128] width 27 height 27
drag, startPoint x: 430, startPoint y: 179, endPoint x: 435, endPoint y: 203, distance: 24.3
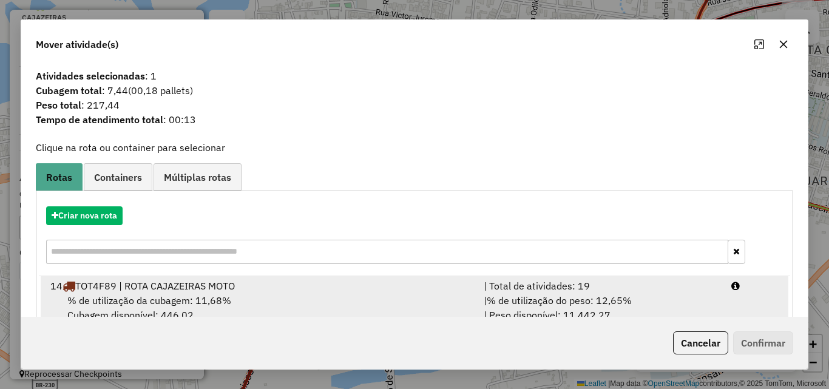
click at [693, 297] on div "| % de utilização do peso: 12,65% | Peso disponível: 11.442,27" at bounding box center [600, 307] width 248 height 29
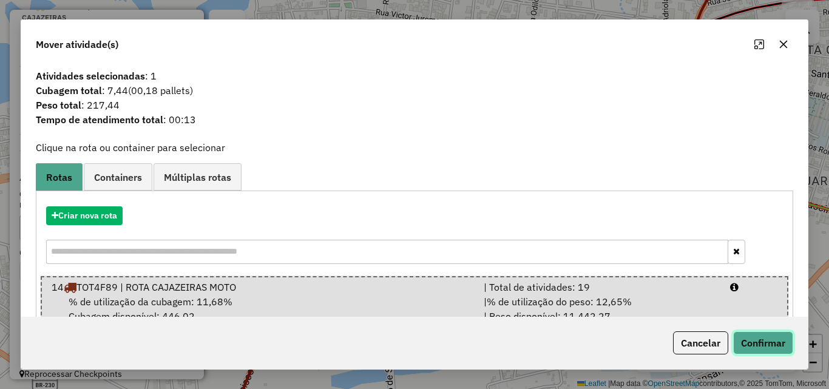
click at [736, 336] on button "Confirmar" at bounding box center [763, 342] width 60 height 23
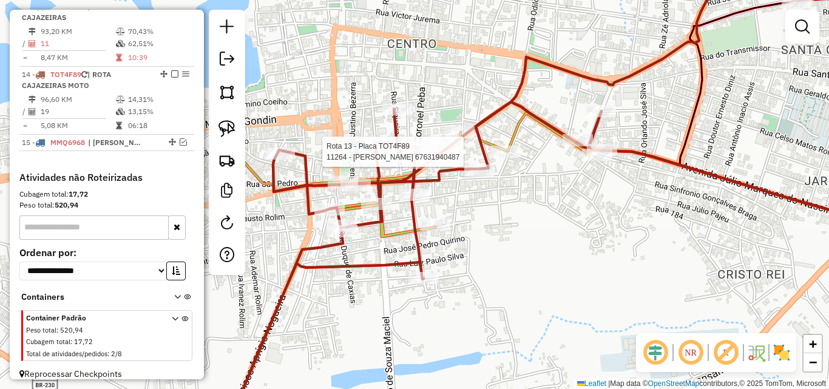
select select "*********"
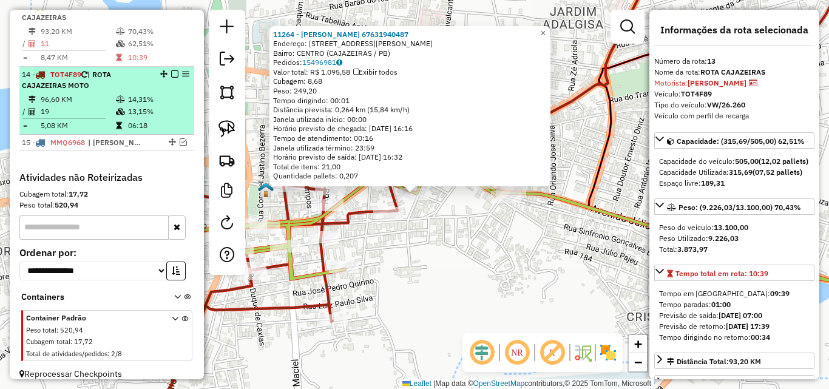
click at [120, 89] on div "14 - TOT4F89 | ROTA CAJAZEIRAS MOTO" at bounding box center [86, 80] width 129 height 22
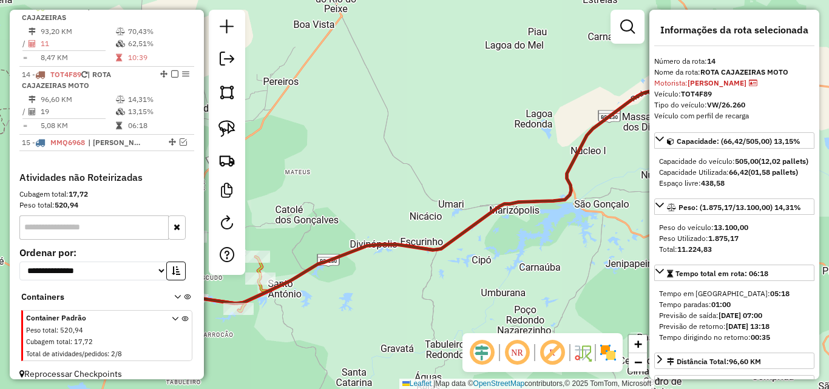
drag, startPoint x: 462, startPoint y: 260, endPoint x: 468, endPoint y: 257, distance: 7.6
click at [468, 257] on div "Janela de atendimento Grade de atendimento Capacidade Transportadoras Veículos …" at bounding box center [414, 194] width 829 height 389
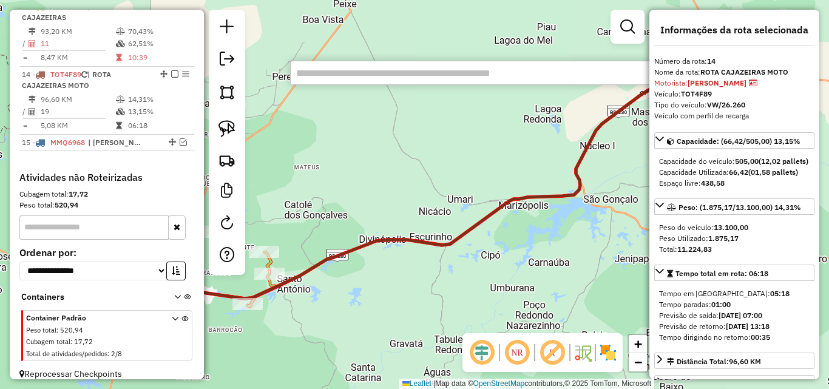
click at [354, 75] on input "text" at bounding box center [472, 73] width 364 height 24
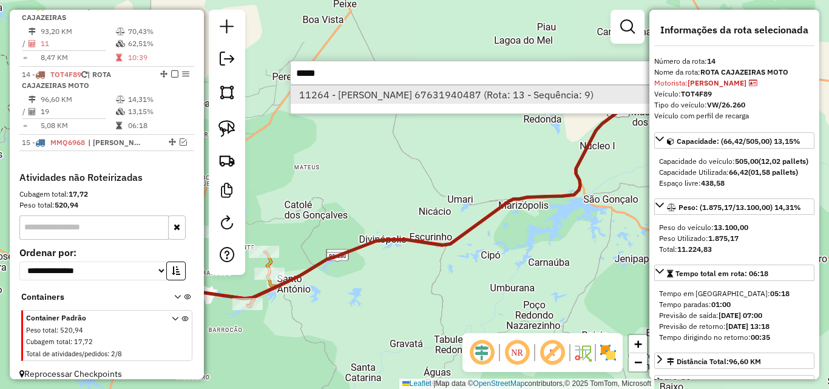
type input "*****"
click at [345, 92] on li "11264 - MARCONDES LIRA DA SILVA 67631940487 (Rota: 13 - Sequência: 9)" at bounding box center [472, 95] width 363 height 18
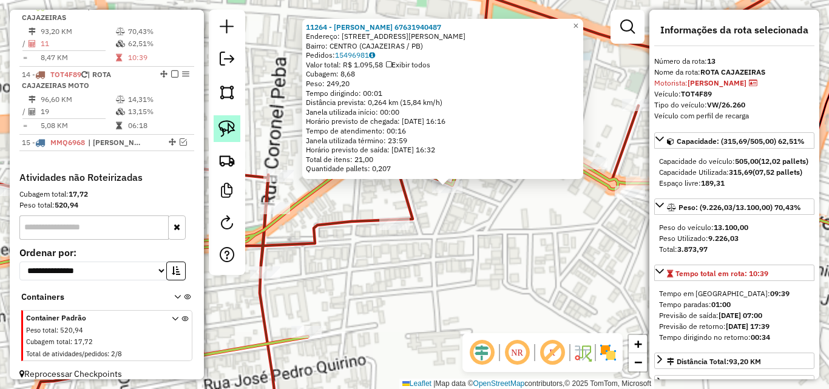
click at [234, 124] on img at bounding box center [226, 128] width 17 height 17
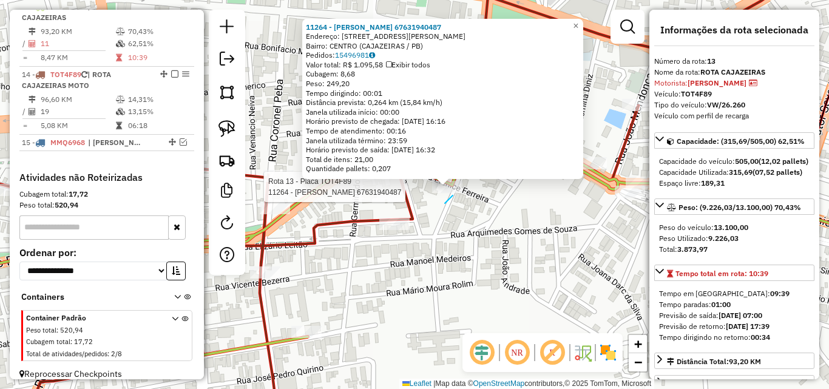
drag, startPoint x: 453, startPoint y: 195, endPoint x: 421, endPoint y: 201, distance: 32.1
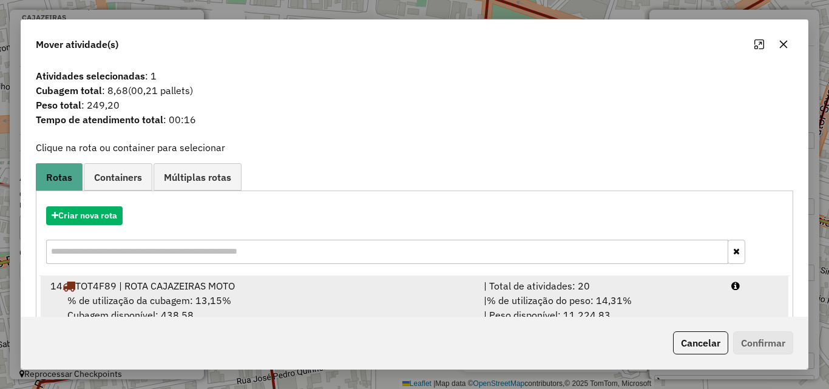
click at [698, 301] on div "| % de utilização do peso: 14,31% | Peso disponível: 11.224,83" at bounding box center [600, 307] width 248 height 29
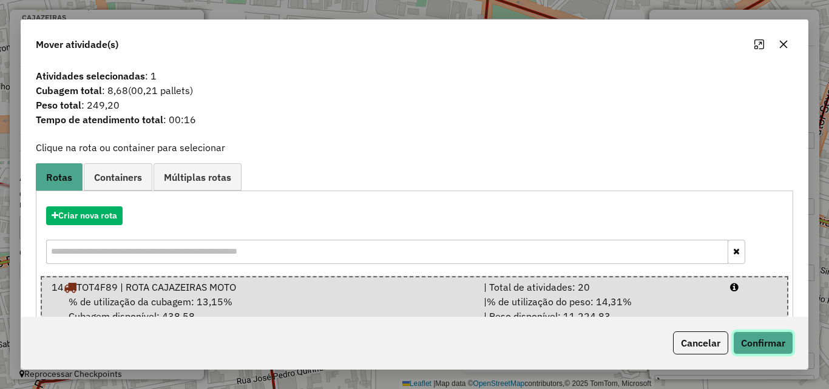
click at [741, 340] on button "Confirmar" at bounding box center [763, 342] width 60 height 23
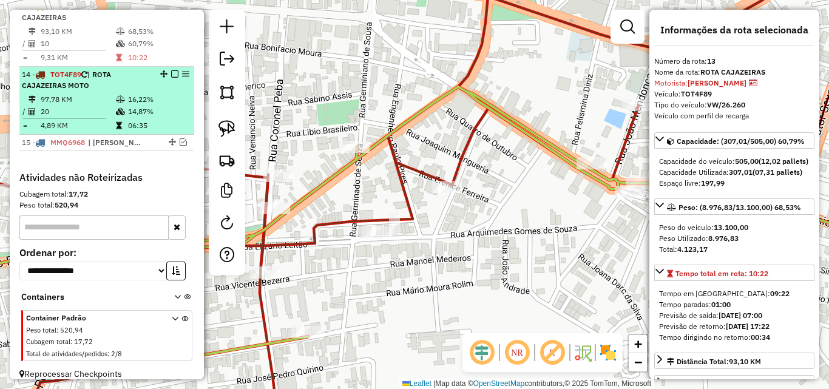
click at [165, 118] on td "14,87%" at bounding box center [157, 112] width 61 height 12
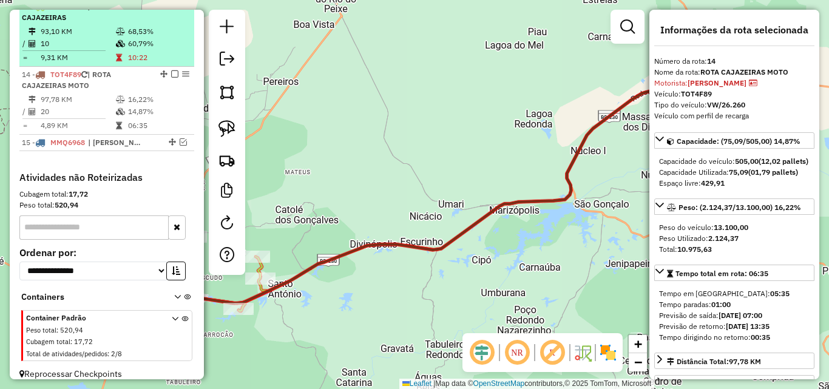
click at [144, 64] on td "10:22" at bounding box center [157, 58] width 61 height 12
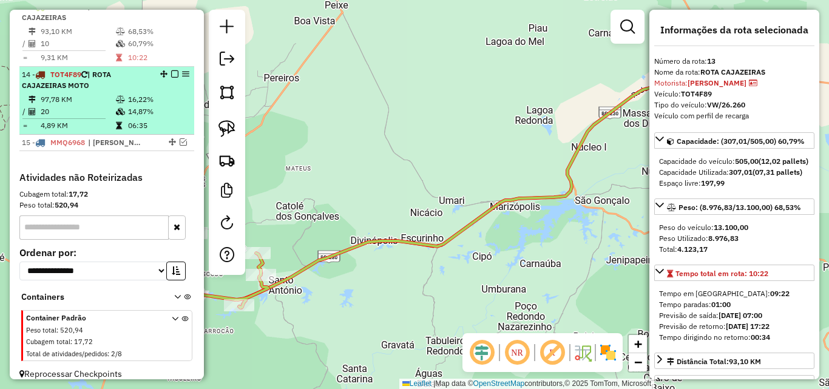
click at [166, 106] on td "16,22%" at bounding box center [157, 99] width 61 height 12
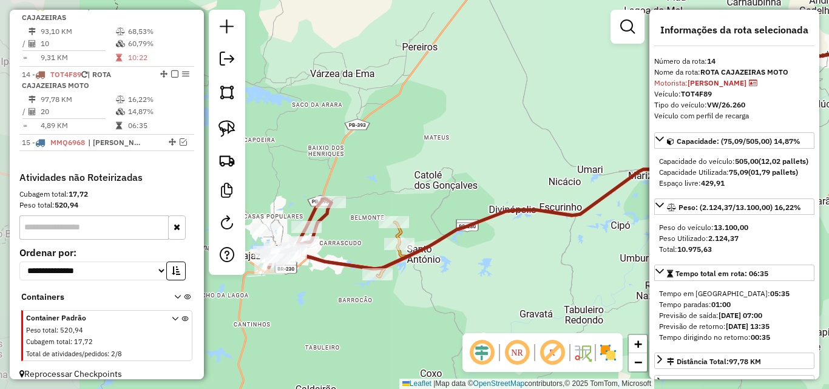
drag, startPoint x: 337, startPoint y: 152, endPoint x: 472, endPoint y: 118, distance: 139.5
click at [472, 118] on div "Janela de atendimento Grade de atendimento Capacidade Transportadoras Veículos …" at bounding box center [414, 194] width 829 height 389
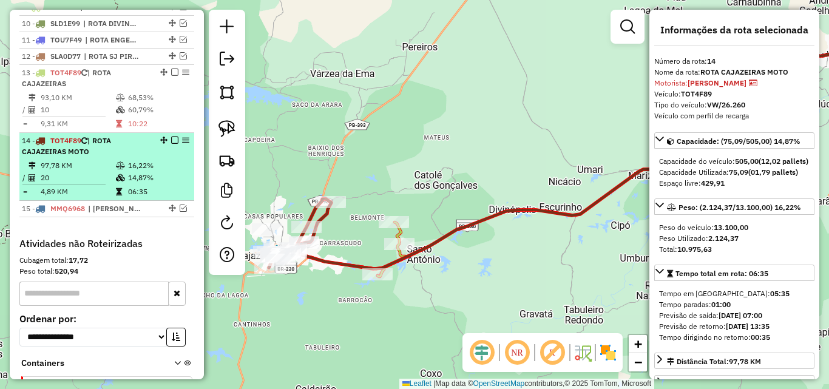
scroll to position [545, 0]
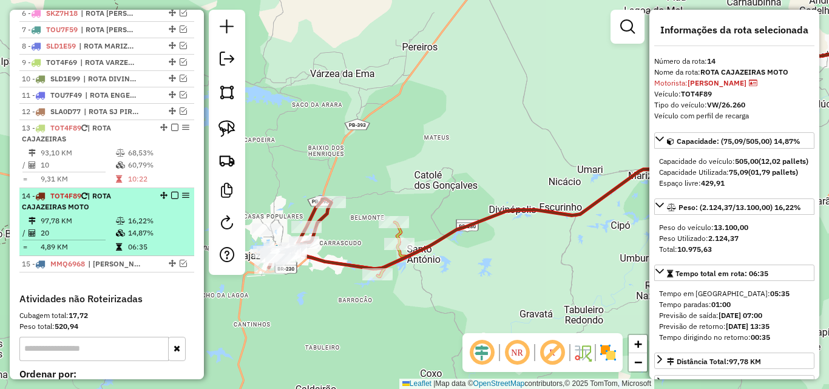
click at [126, 224] on li "14 - TOT4F89 | ROTA CAJAZEIRAS MOTO 97,78 KM 16,22% / 20 14,87% = 4,89 KM 06:35" at bounding box center [106, 222] width 175 height 68
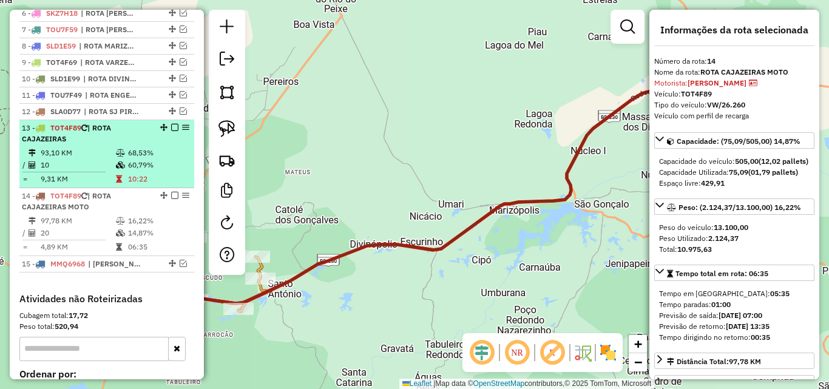
click at [120, 184] on td at bounding box center [121, 179] width 12 height 12
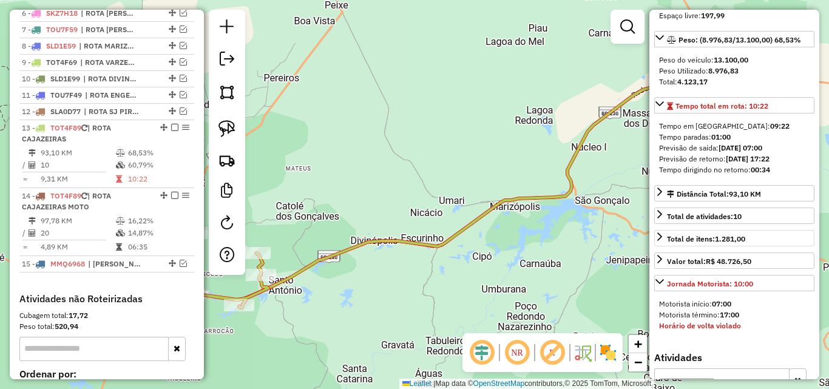
scroll to position [182, 0]
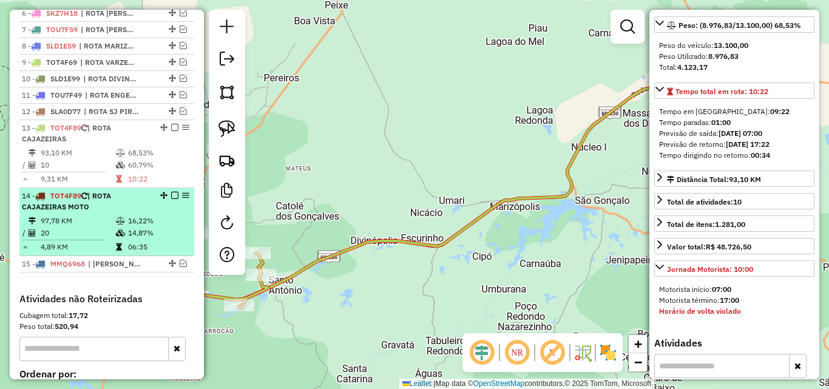
click at [126, 212] on div "14 - TOT4F89 | ROTA CAJAZEIRAS MOTO" at bounding box center [86, 201] width 129 height 22
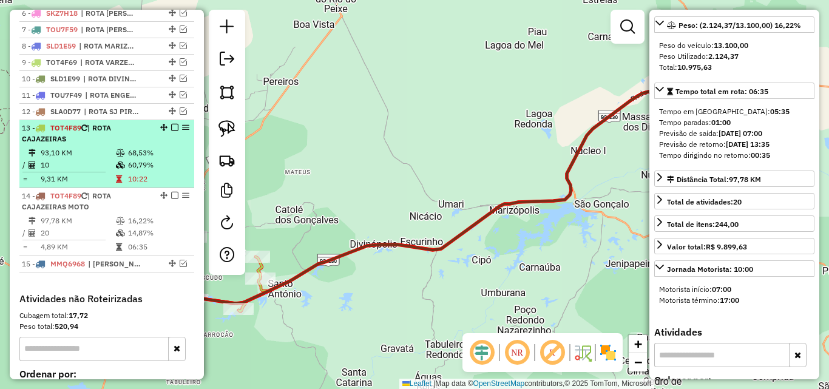
click at [116, 157] on icon at bounding box center [120, 152] width 9 height 7
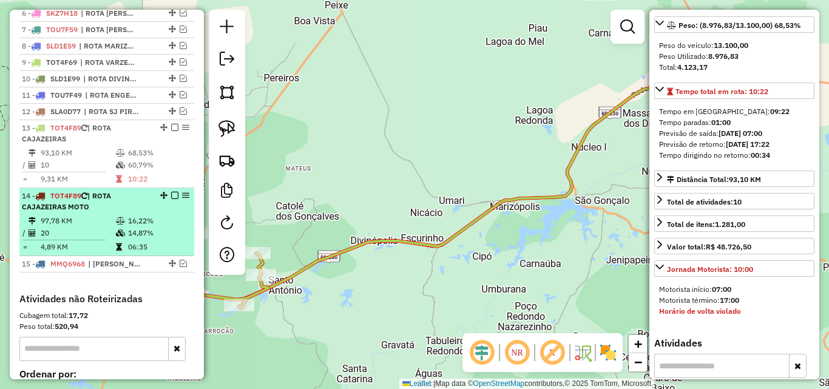
click at [134, 227] on td "16,22%" at bounding box center [157, 221] width 61 height 12
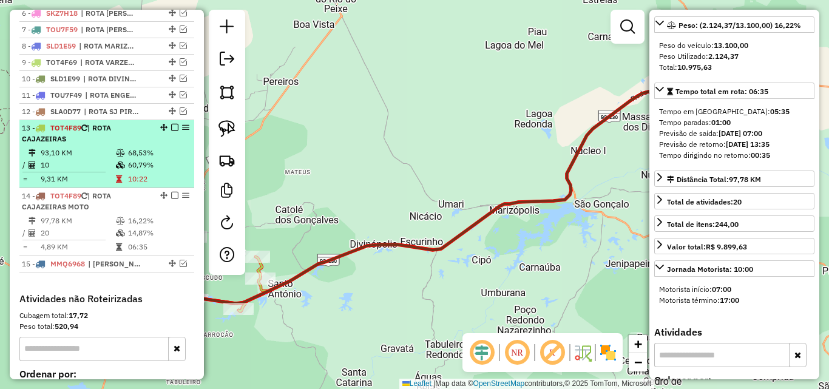
click at [116, 169] on icon at bounding box center [120, 164] width 9 height 7
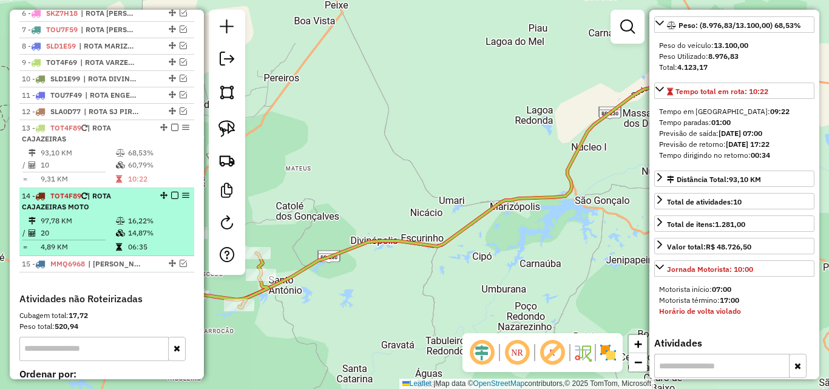
click at [123, 224] on icon at bounding box center [120, 220] width 9 height 7
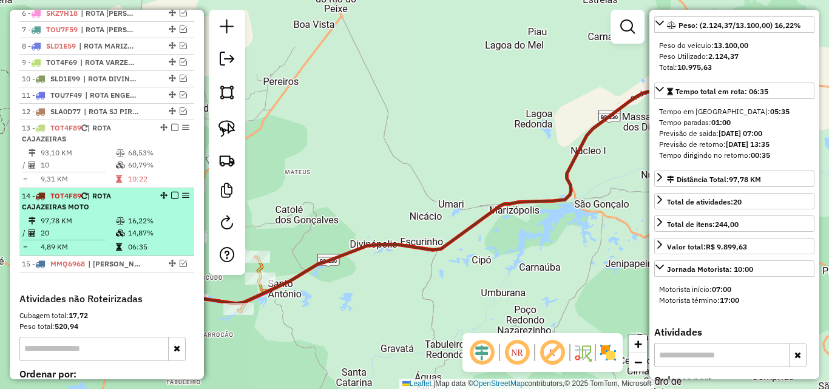
click at [171, 199] on em at bounding box center [174, 195] width 7 height 7
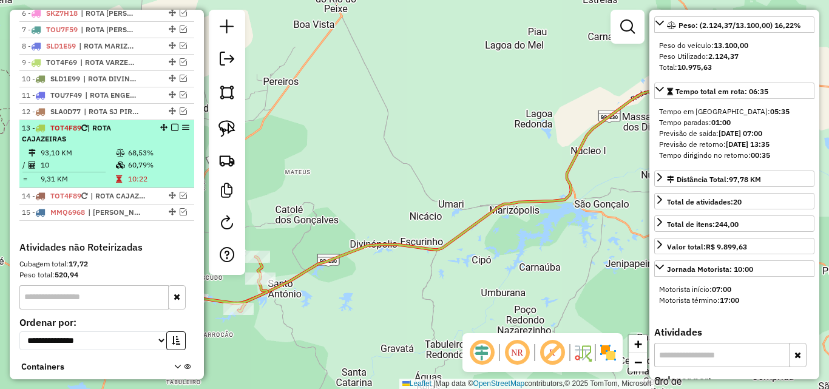
click at [116, 170] on td at bounding box center [121, 165] width 12 height 12
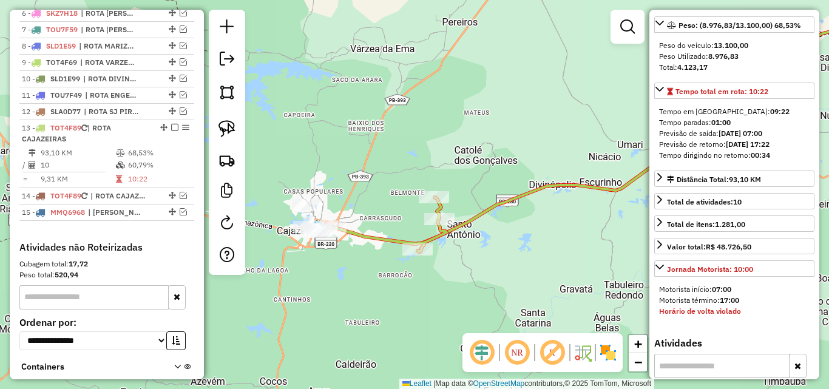
drag, startPoint x: 379, startPoint y: 297, endPoint x: 517, endPoint y: 258, distance: 144.4
click at [517, 258] on div "Janela de atendimento Grade de atendimento Capacidade Transportadoras Veículos …" at bounding box center [414, 194] width 829 height 389
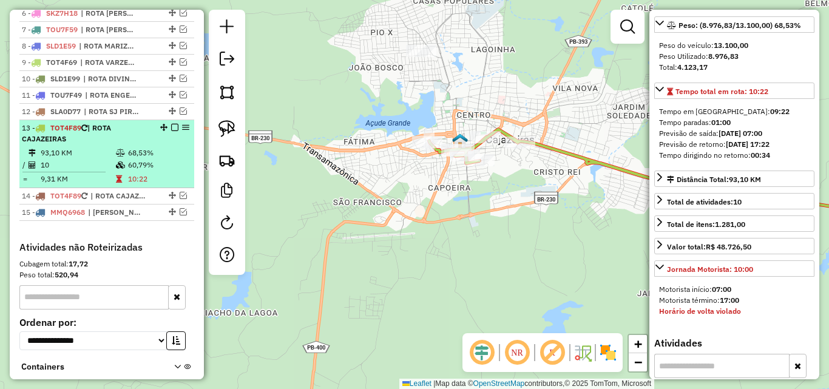
click at [171, 131] on em at bounding box center [174, 127] width 7 height 7
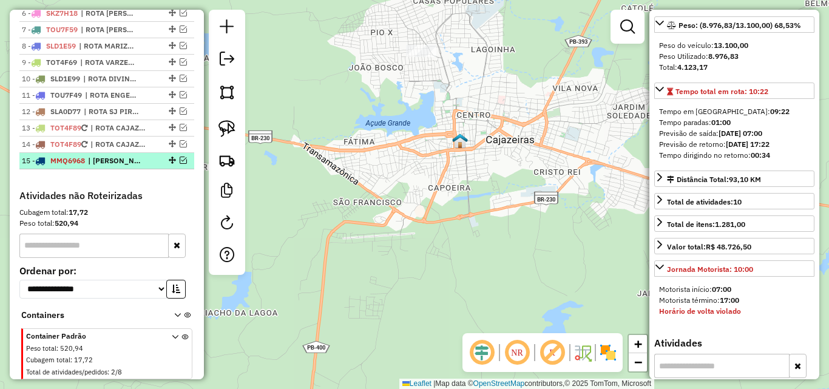
click at [180, 164] on em at bounding box center [183, 160] width 7 height 7
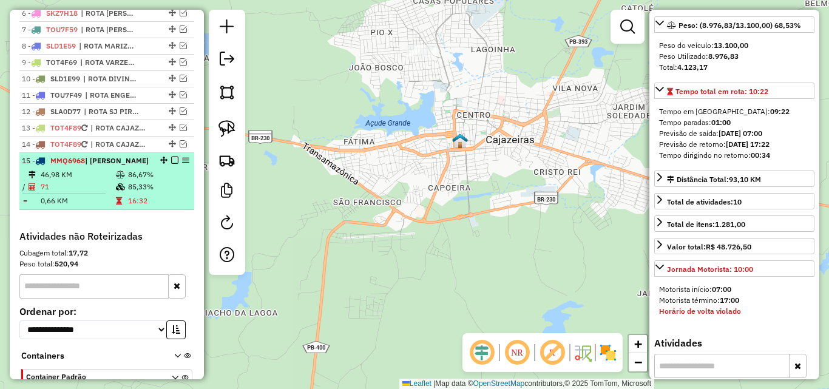
click at [143, 178] on li "15 - MMQ6968 | ROTA SOUSA 46,98 KM 86,67% / 71 85,33% = 0,66 KM 16:32" at bounding box center [106, 181] width 175 height 57
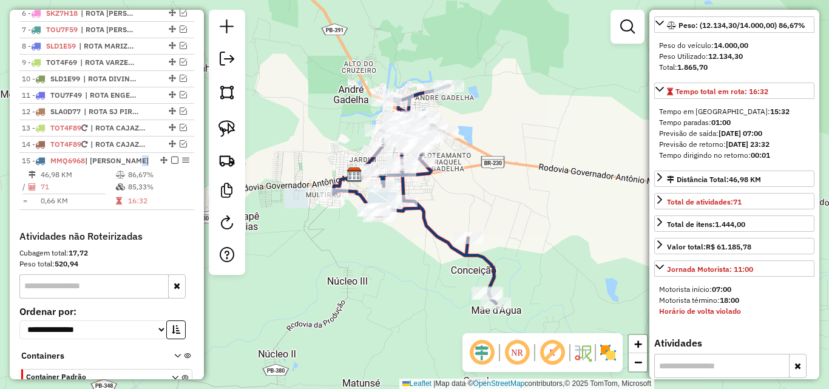
click at [623, 27] on em at bounding box center [627, 26] width 15 height 15
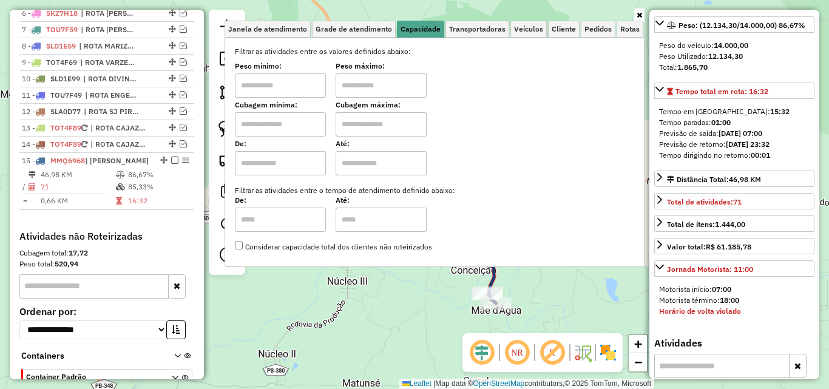
click at [269, 90] on input "text" at bounding box center [280, 85] width 91 height 24
type input "****"
click at [349, 90] on input "text" at bounding box center [380, 85] width 91 height 24
type input "******"
click at [639, 12] on icon at bounding box center [638, 15] width 5 height 7
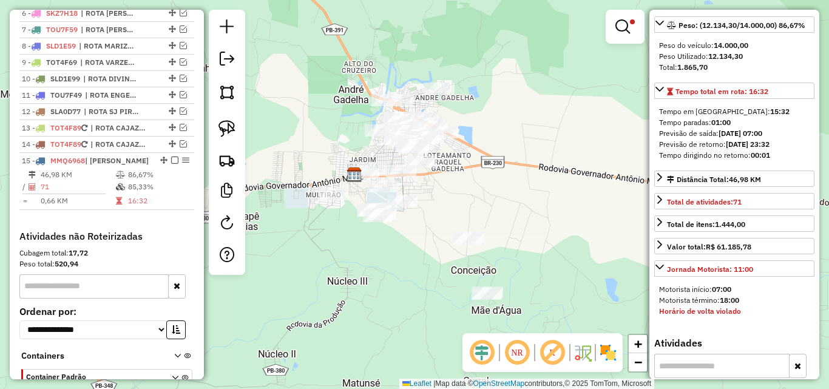
click at [571, 98] on div "Limpar filtros Janela de atendimento Grade de atendimento Capacidade Transporta…" at bounding box center [414, 194] width 829 height 389
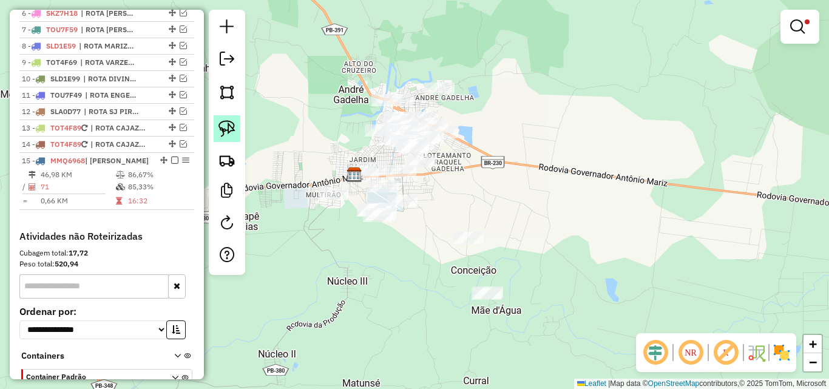
click at [224, 131] on img at bounding box center [226, 128] width 17 height 17
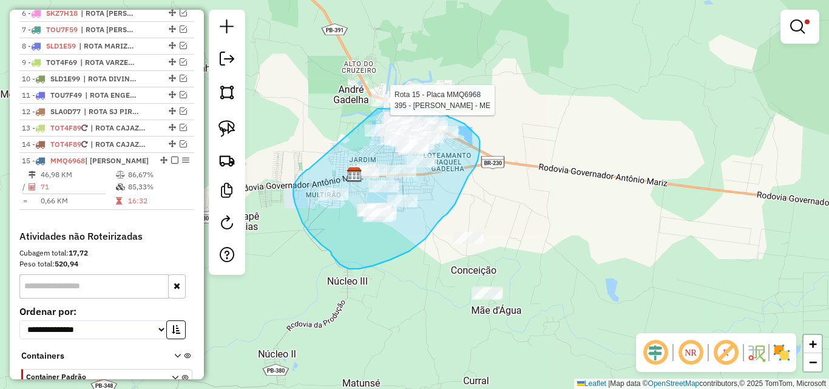
drag, startPoint x: 295, startPoint y: 204, endPoint x: 372, endPoint y: 111, distance: 121.0
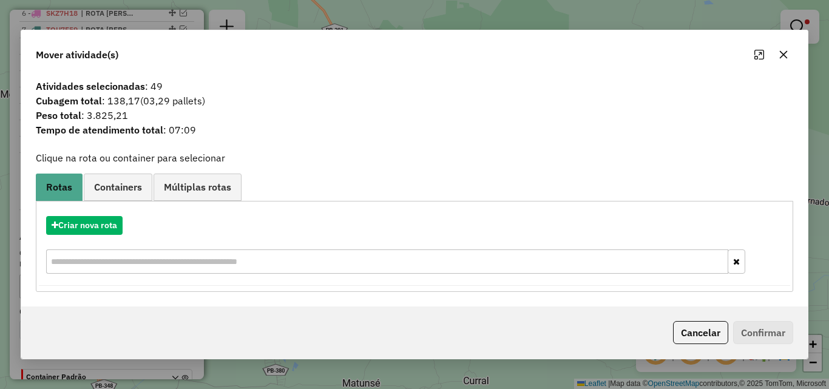
click at [698, 323] on button "Cancelar" at bounding box center [700, 332] width 55 height 23
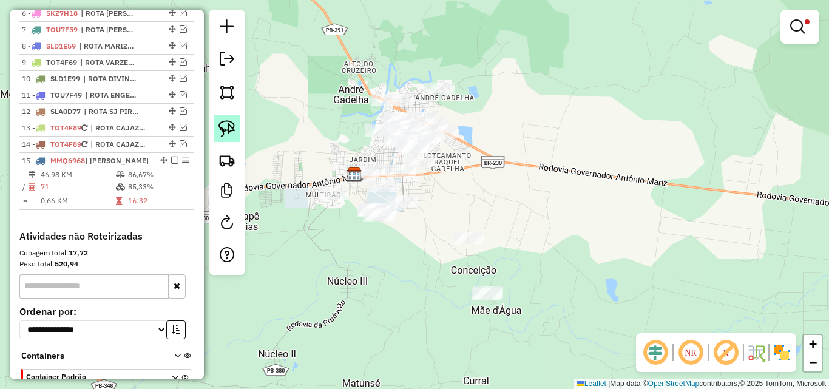
click at [217, 138] on link at bounding box center [227, 128] width 27 height 27
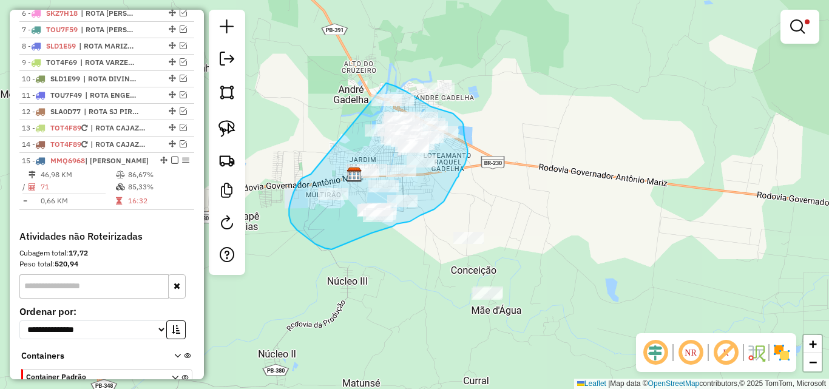
drag, startPoint x: 311, startPoint y: 174, endPoint x: 347, endPoint y: 86, distance: 95.2
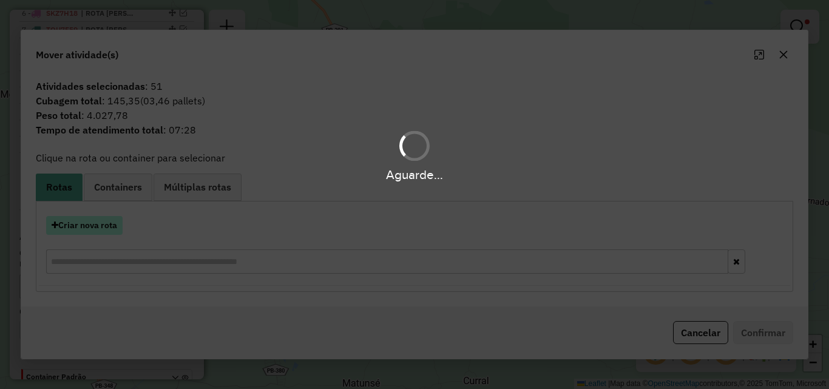
click at [99, 229] on button "Criar nova rota" at bounding box center [84, 225] width 76 height 19
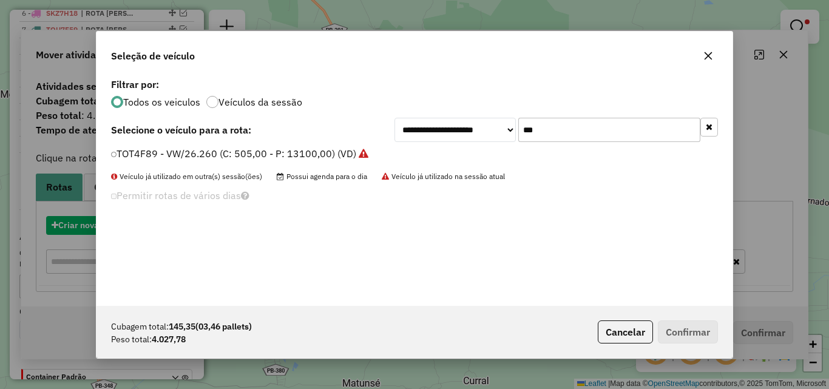
scroll to position [7, 4]
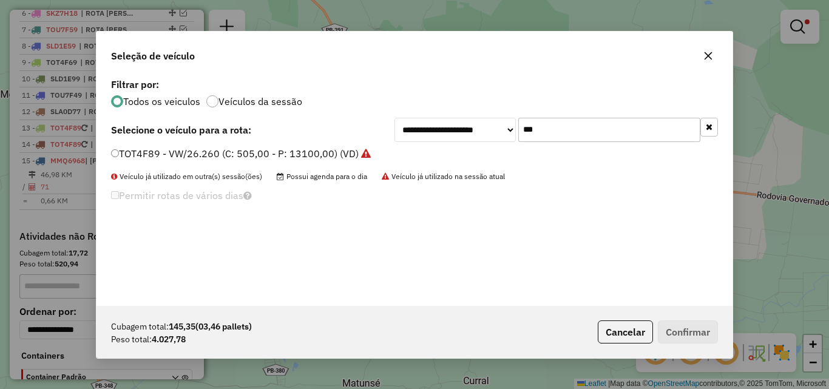
click at [596, 133] on input "***" at bounding box center [609, 130] width 182 height 24
drag, startPoint x: 596, startPoint y: 133, endPoint x: 607, endPoint y: 137, distance: 11.7
click at [596, 132] on input "***" at bounding box center [609, 130] width 182 height 24
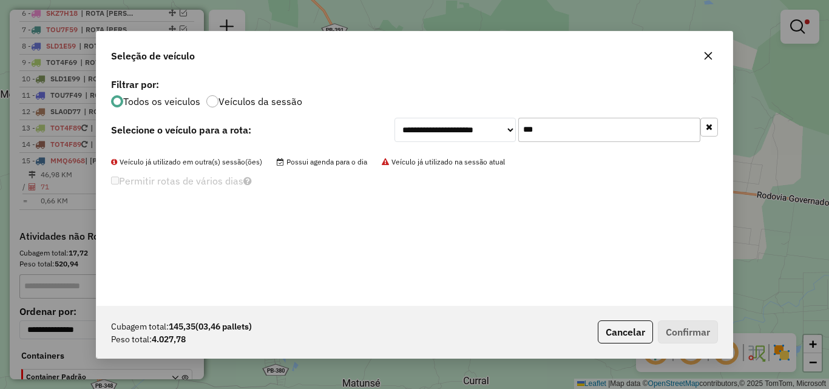
click at [613, 127] on input "***" at bounding box center [609, 130] width 182 height 24
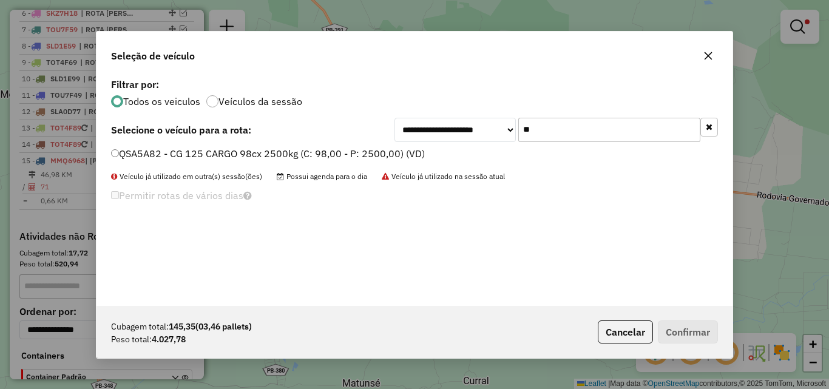
type input "**"
click at [135, 159] on label "QSA5A82 - CG 125 CARGO 98cx 2500kg (C: 98,00 - P: 2500,00) (VD)" at bounding box center [268, 153] width 314 height 15
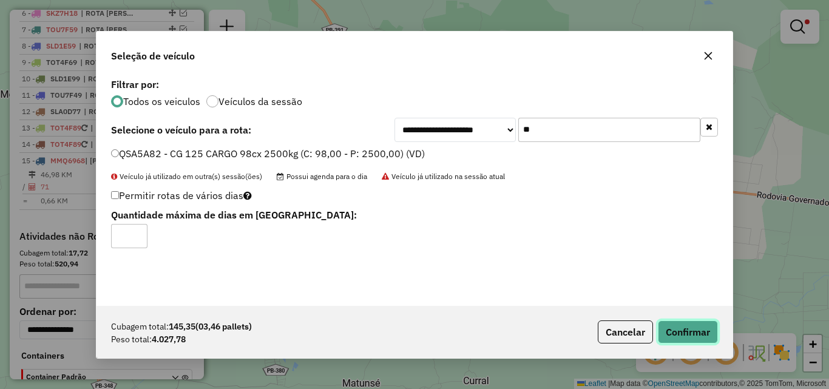
click at [672, 332] on button "Confirmar" at bounding box center [688, 331] width 60 height 23
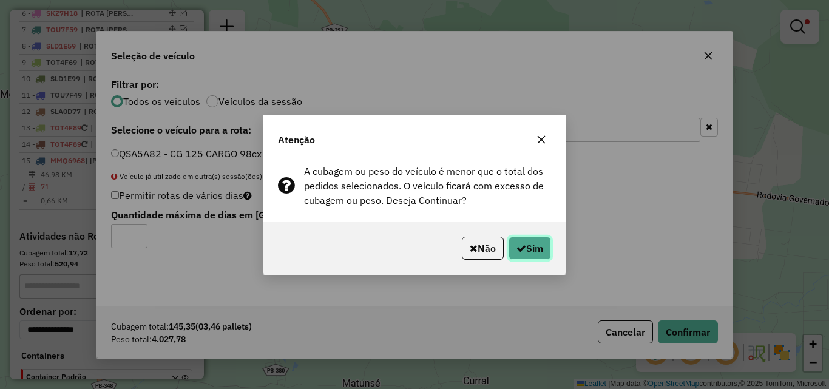
click at [526, 248] on button "Sim" at bounding box center [529, 248] width 42 height 23
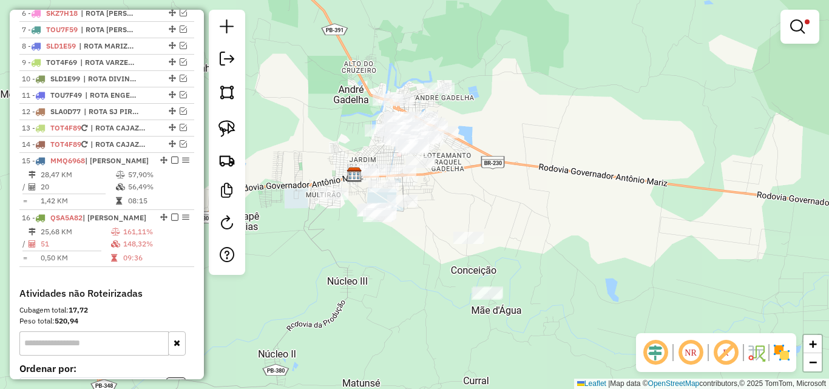
click at [609, 235] on div "Limpar filtros Janela de atendimento Grade de atendimento Capacidade Transporta…" at bounding box center [414, 194] width 829 height 389
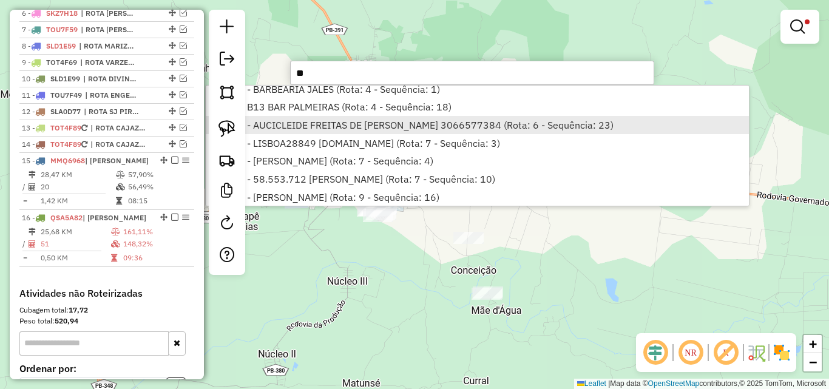
scroll to position [0, 0]
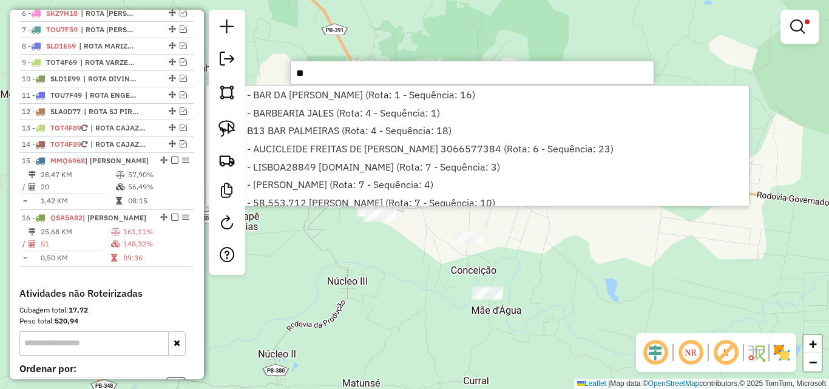
click at [345, 72] on input "**" at bounding box center [472, 73] width 364 height 24
drag, startPoint x: 345, startPoint y: 72, endPoint x: 351, endPoint y: 75, distance: 6.5
click at [351, 75] on input "**" at bounding box center [472, 73] width 364 height 24
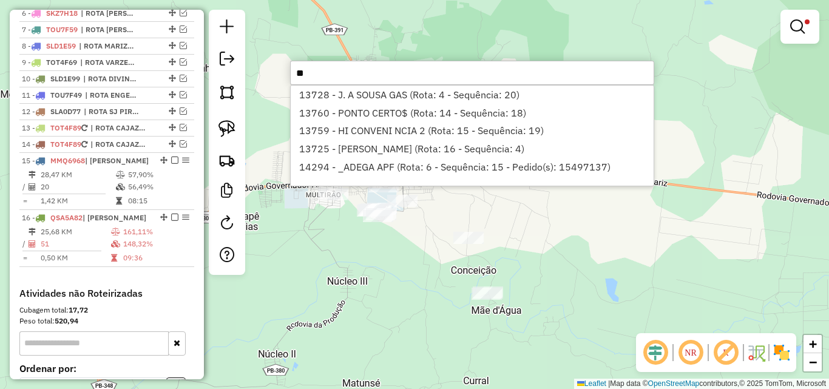
type input "*"
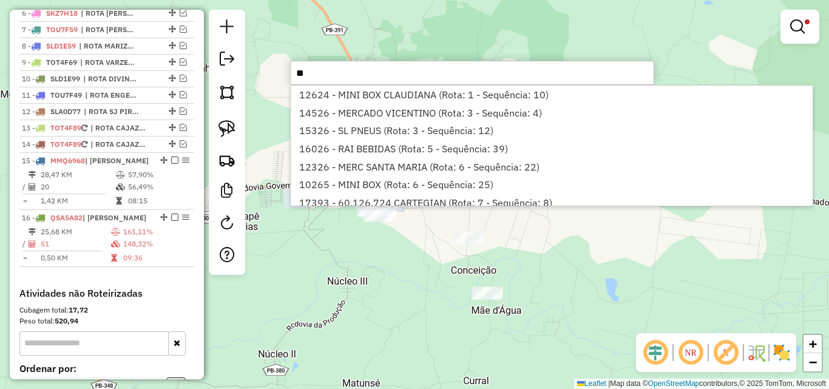
type input "*"
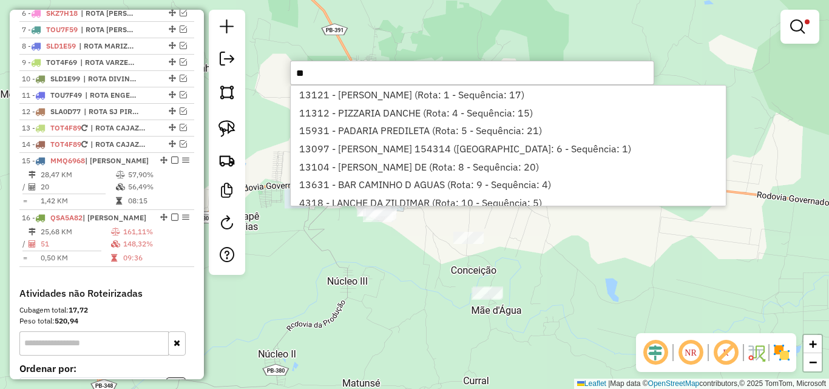
type input "*"
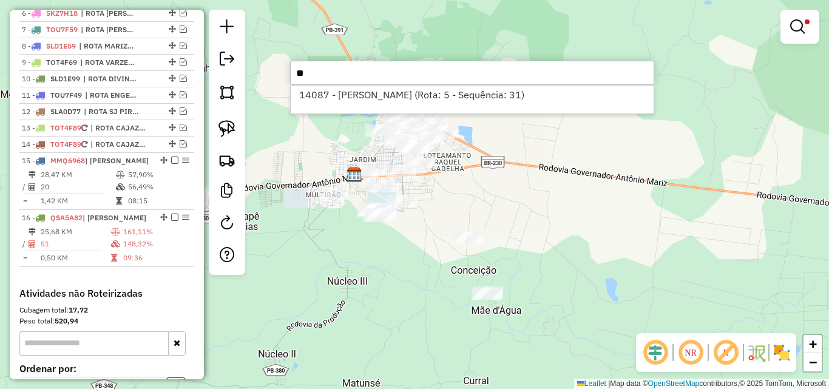
type input "*"
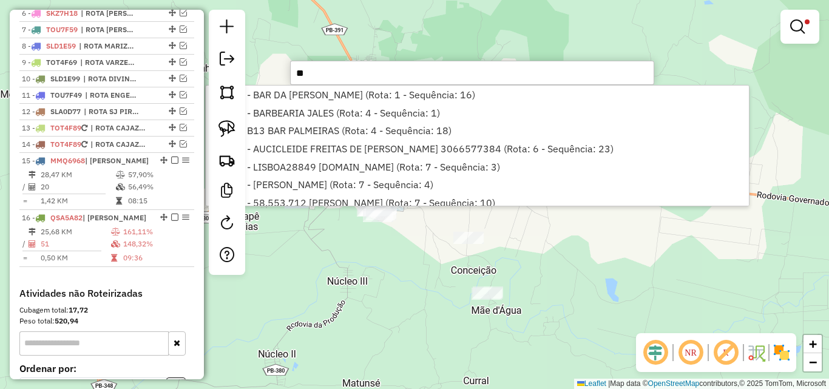
type input "*"
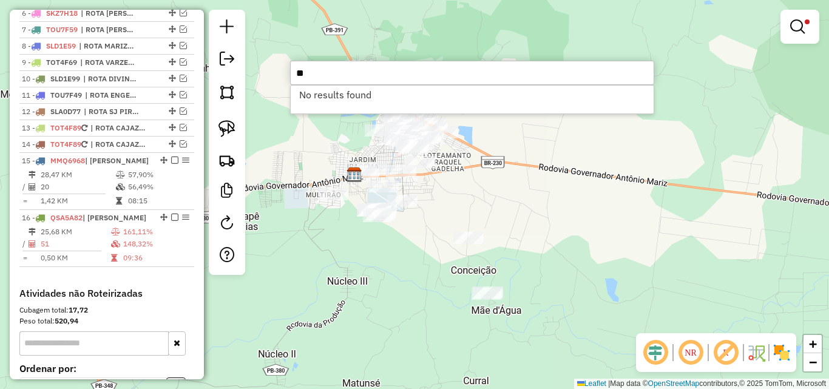
type input "*"
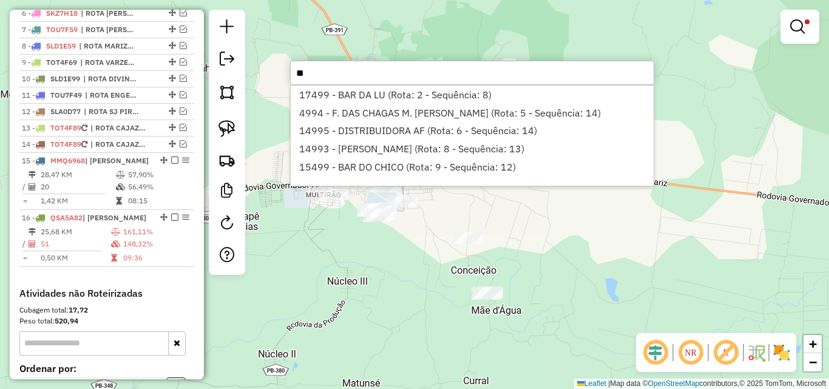
type input "*"
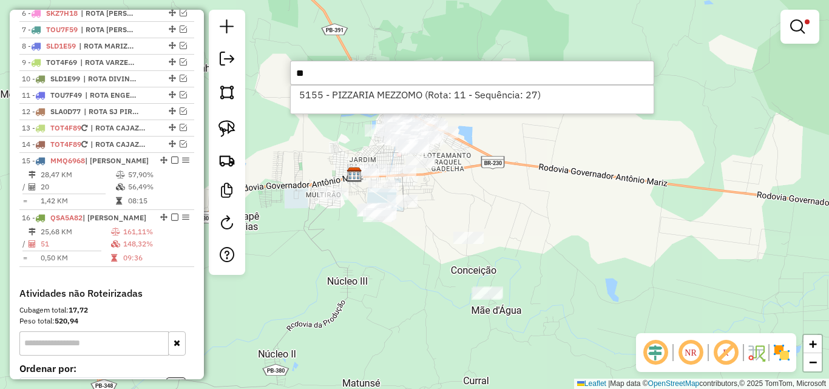
type input "*"
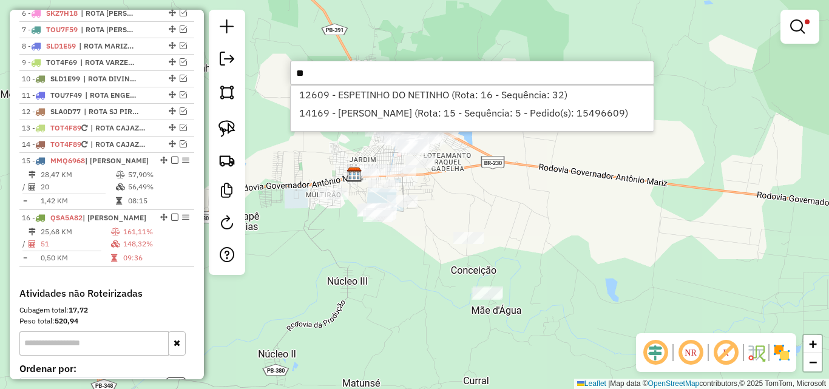
type input "*"
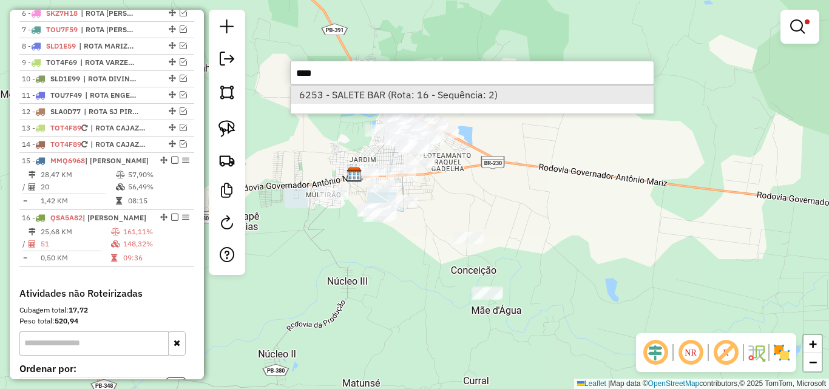
type input "****"
click at [356, 96] on li "6253 - SALETE BAR (Rota: 16 - Sequência: 2)" at bounding box center [472, 95] width 363 height 18
select select "*********"
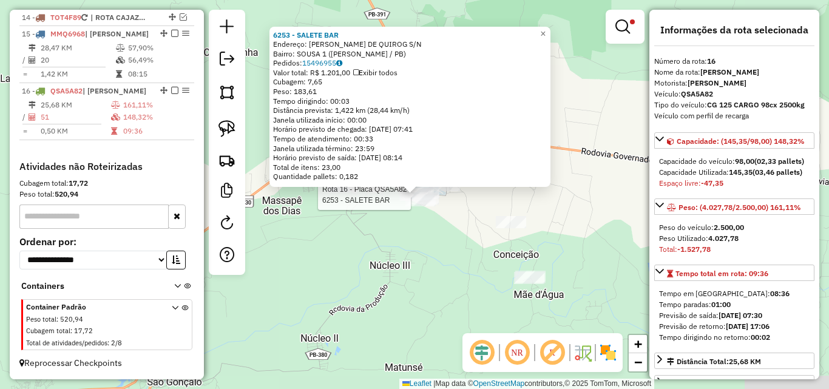
scroll to position [683, 0]
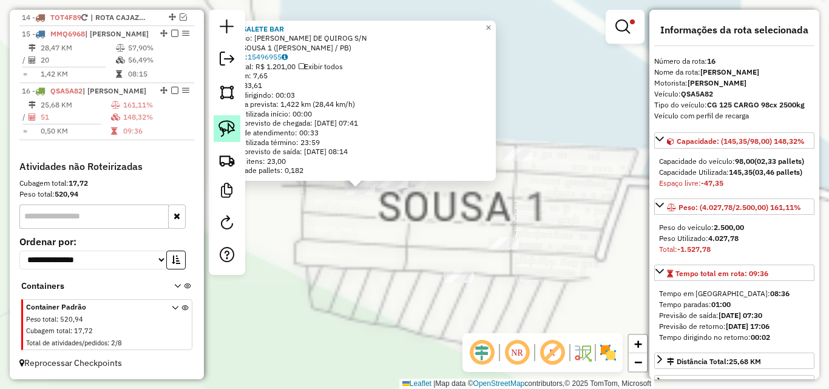
drag, startPoint x: 219, startPoint y: 116, endPoint x: 228, endPoint y: 126, distance: 13.3
click at [218, 116] on link at bounding box center [227, 128] width 27 height 27
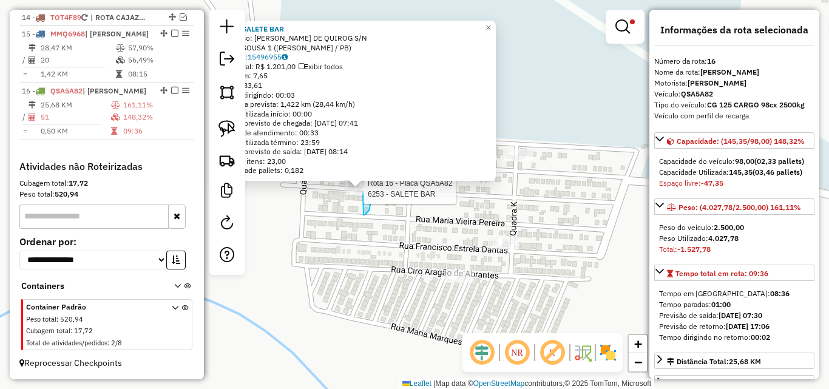
drag, startPoint x: 365, startPoint y: 215, endPoint x: 342, endPoint y: 184, distance: 37.7
drag, startPoint x: 229, startPoint y: 135, endPoint x: 254, endPoint y: 157, distance: 32.7
click at [229, 135] on img at bounding box center [226, 128] width 17 height 17
drag, startPoint x: 372, startPoint y: 218, endPoint x: 344, endPoint y: 180, distance: 47.3
click at [344, 180] on div "Rota 16 - Placa QSA5A82 6253 - SALETE BAR 6253 - SALETE BAR Endereço: JOSE NOBR…" at bounding box center [414, 194] width 829 height 389
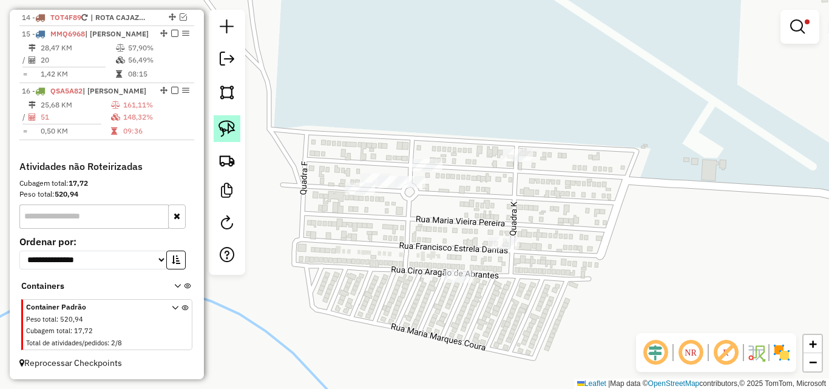
click at [223, 123] on img at bounding box center [226, 128] width 17 height 17
drag, startPoint x: 351, startPoint y: 178, endPoint x: 380, endPoint y: 194, distance: 33.7
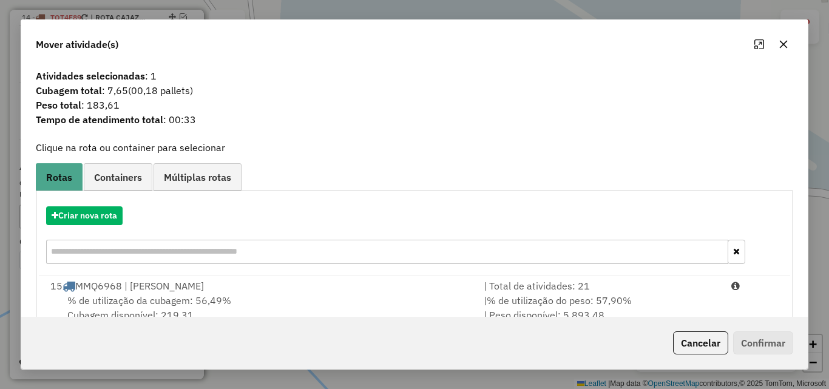
drag, startPoint x: 618, startPoint y: 289, endPoint x: 639, endPoint y: 248, distance: 47.2
click at [618, 289] on div "| Total de atividades: 21" at bounding box center [600, 285] width 248 height 15
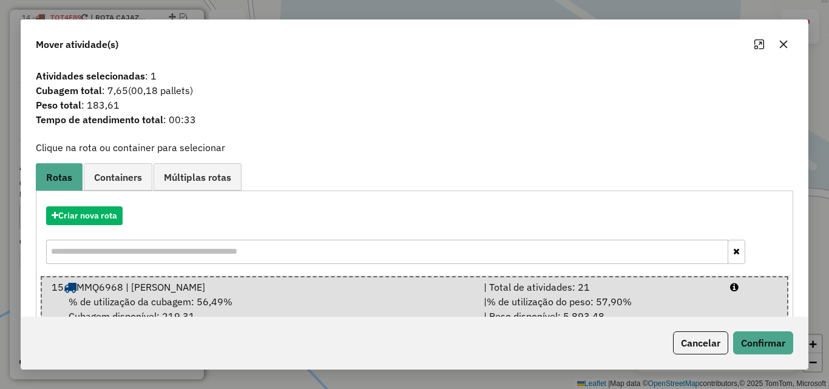
scroll to position [31, 0]
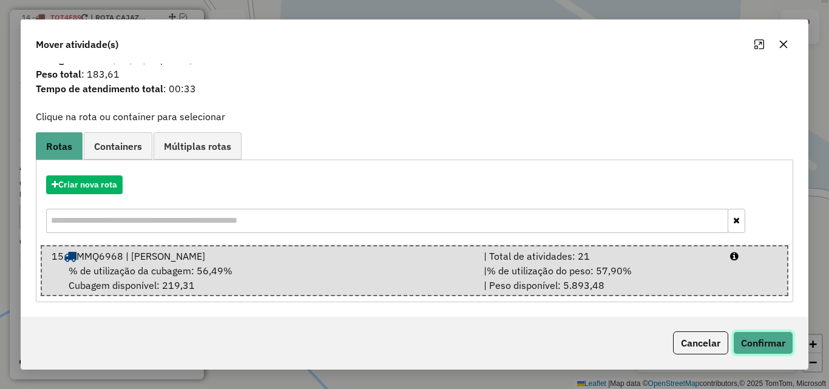
drag, startPoint x: 777, startPoint y: 334, endPoint x: 665, endPoint y: 289, distance: 120.5
click at [775, 334] on button "Confirmar" at bounding box center [763, 342] width 60 height 23
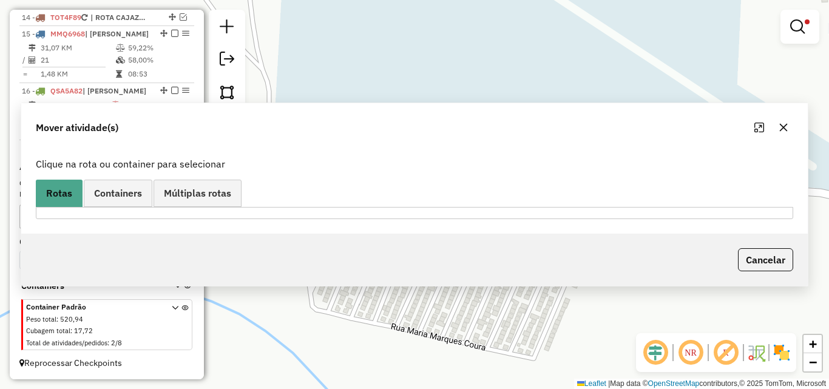
scroll to position [0, 0]
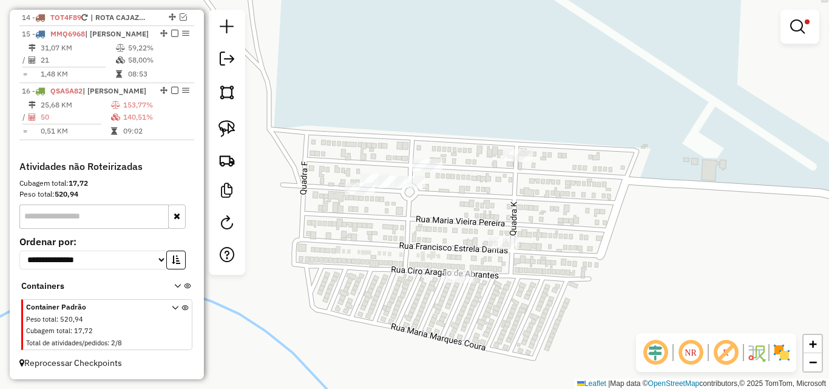
drag, startPoint x: 638, startPoint y: 71, endPoint x: 649, endPoint y: 75, distance: 11.7
click at [642, 76] on div "Limpar filtros Janela de atendimento Grade de atendimento Capacidade Transporta…" at bounding box center [414, 194] width 829 height 389
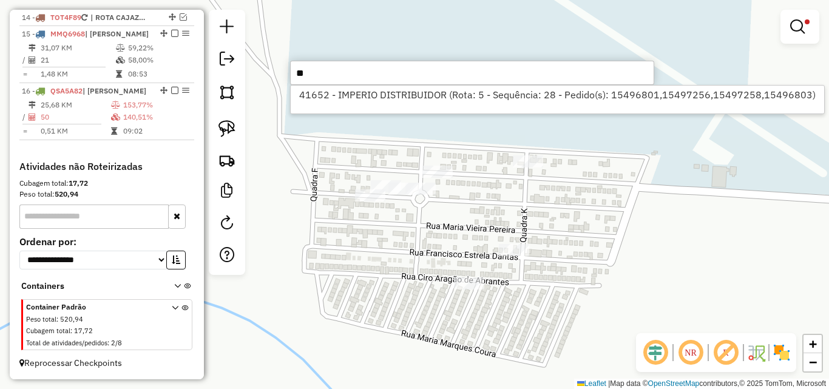
type input "*"
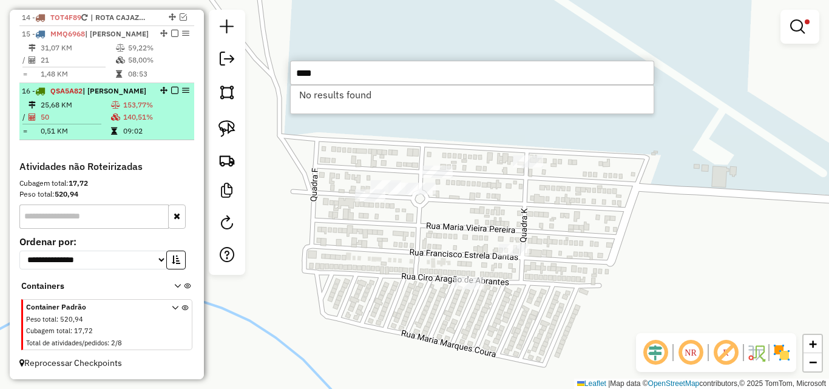
type input "****"
click at [116, 106] on icon at bounding box center [115, 104] width 9 height 7
select select "*********"
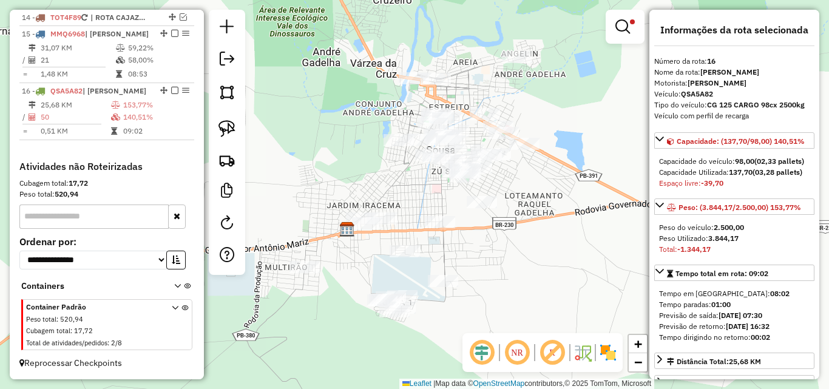
click at [622, 33] on em at bounding box center [622, 26] width 15 height 15
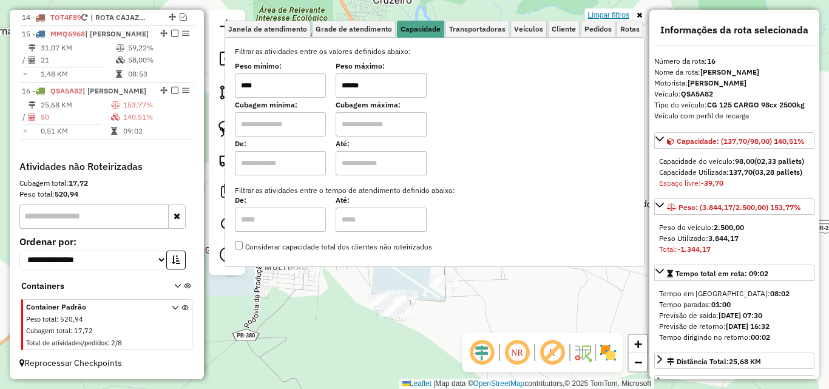
drag, startPoint x: 619, startPoint y: 13, endPoint x: 477, endPoint y: 50, distance: 146.1
click at [618, 13] on link "Limpar filtros" at bounding box center [608, 14] width 47 height 13
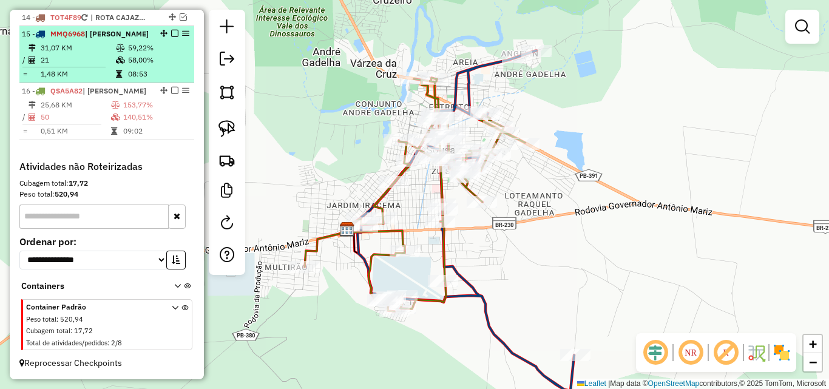
drag, startPoint x: 170, startPoint y: 90, endPoint x: 165, endPoint y: 100, distance: 11.7
click at [171, 91] on em at bounding box center [174, 90] width 7 height 7
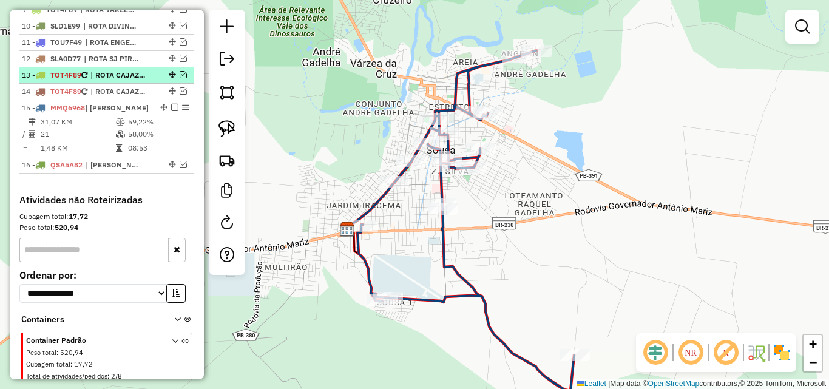
scroll to position [521, 0]
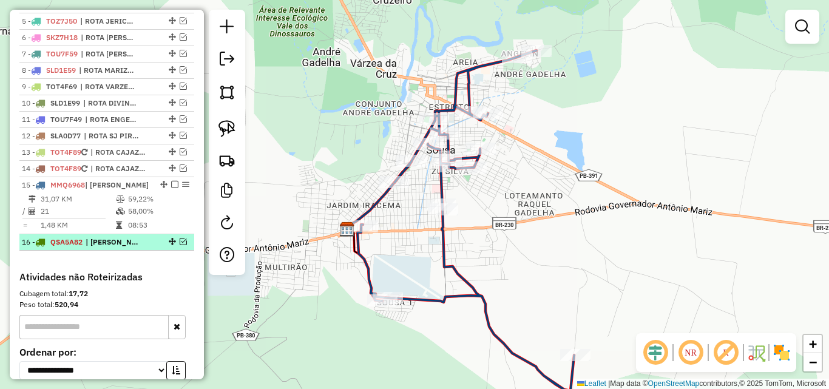
drag, startPoint x: 170, startPoint y: 194, endPoint x: 160, endPoint y: 207, distance: 16.0
click at [171, 188] on em at bounding box center [174, 184] width 7 height 7
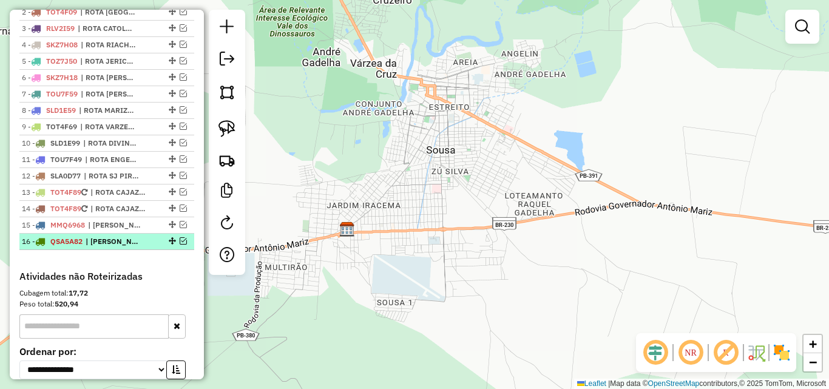
scroll to position [460, 0]
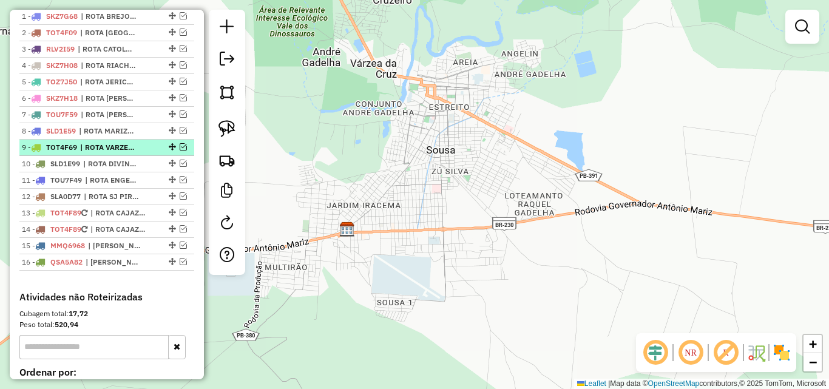
click at [180, 150] on em at bounding box center [183, 146] width 7 height 7
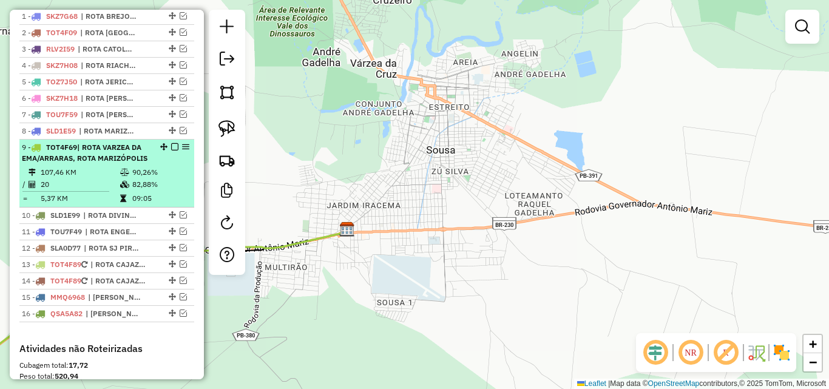
click at [142, 164] on div "9 - TOT4F69 | ROTA VARZEA DA EMA/ARRARAS, ROTA MARIZÓPOLIS" at bounding box center [86, 153] width 129 height 22
select select "*********"
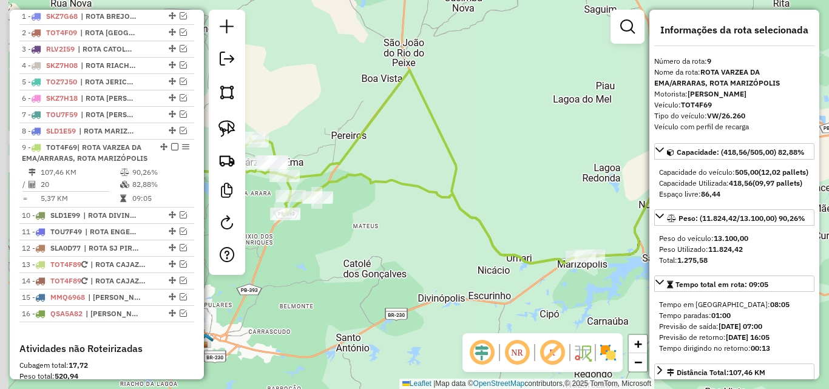
drag, startPoint x: 363, startPoint y: 319, endPoint x: 432, endPoint y: 287, distance: 76.0
click at [432, 287] on div "Janela de atendimento Grade de atendimento Capacidade Transportadoras Veículos …" at bounding box center [414, 194] width 829 height 389
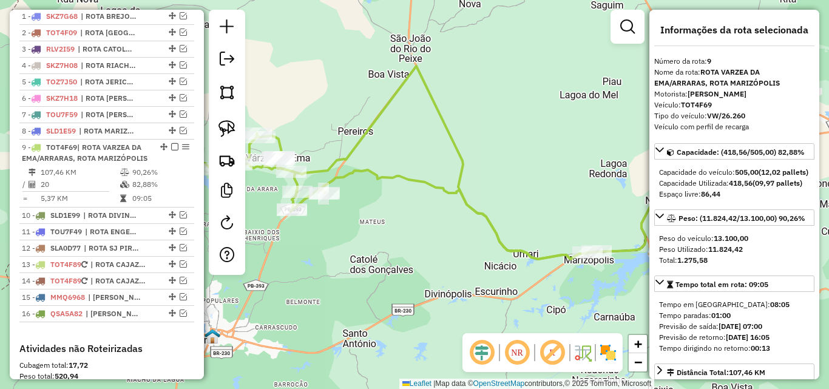
click at [432, 287] on div "Janela de atendimento Grade de atendimento Capacidade Transportadoras Veículos …" at bounding box center [414, 194] width 829 height 389
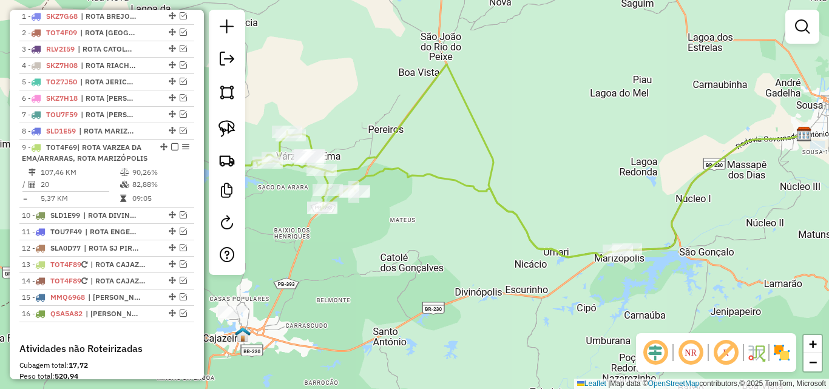
drag, startPoint x: 420, startPoint y: 288, endPoint x: 470, endPoint y: 277, distance: 50.2
click at [451, 286] on div "Janela de atendimento Grade de atendimento Capacidade Transportadoras Veículos …" at bounding box center [414, 194] width 829 height 389
click at [218, 121] on link at bounding box center [227, 128] width 27 height 27
drag, startPoint x: 288, startPoint y: 112, endPoint x: 261, endPoint y: 118, distance: 27.4
drag, startPoint x: 232, startPoint y: 118, endPoint x: 252, endPoint y: 111, distance: 20.5
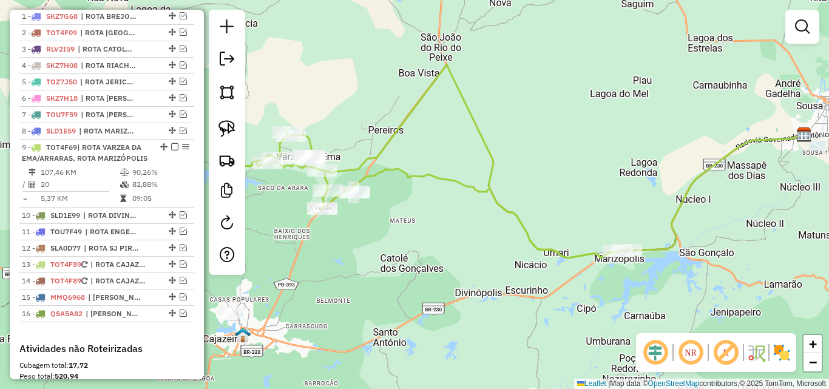
click at [232, 118] on link at bounding box center [227, 128] width 27 height 27
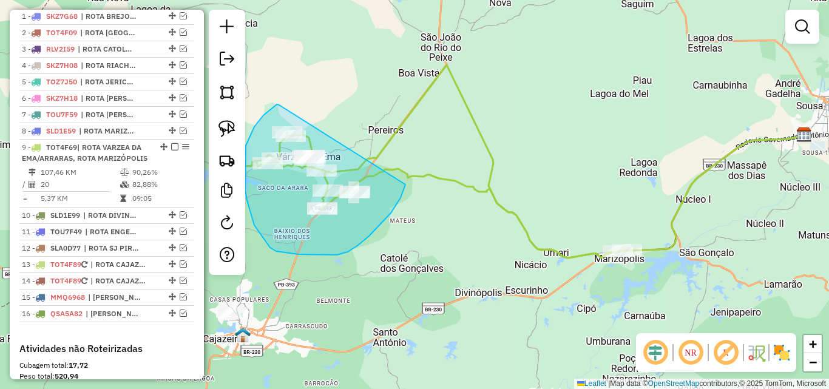
drag, startPoint x: 279, startPoint y: 105, endPoint x: 410, endPoint y: 137, distance: 134.3
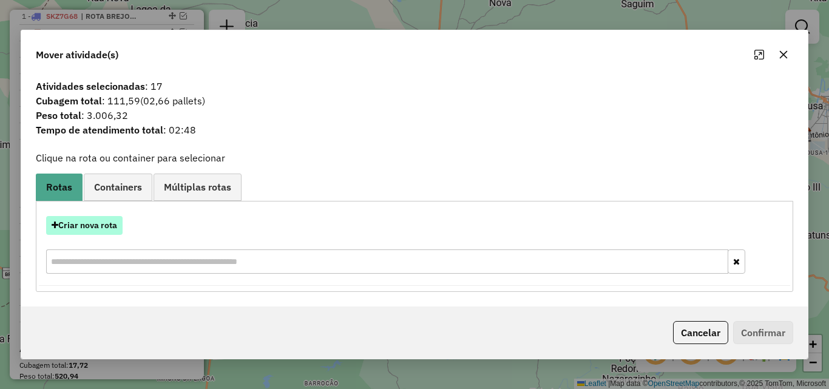
click at [102, 227] on button "Criar nova rota" at bounding box center [84, 225] width 76 height 19
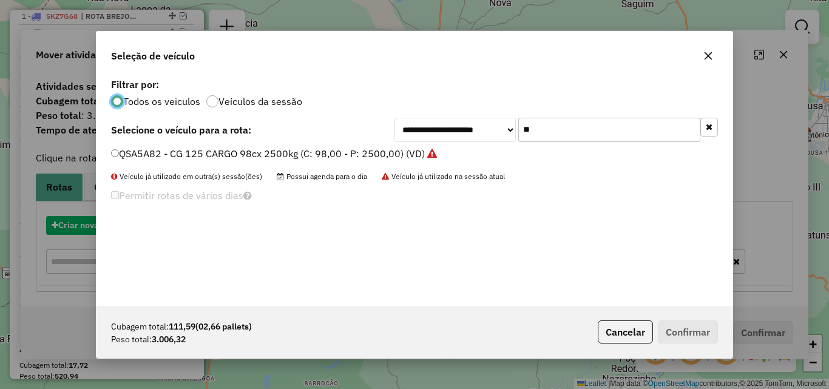
scroll to position [7, 4]
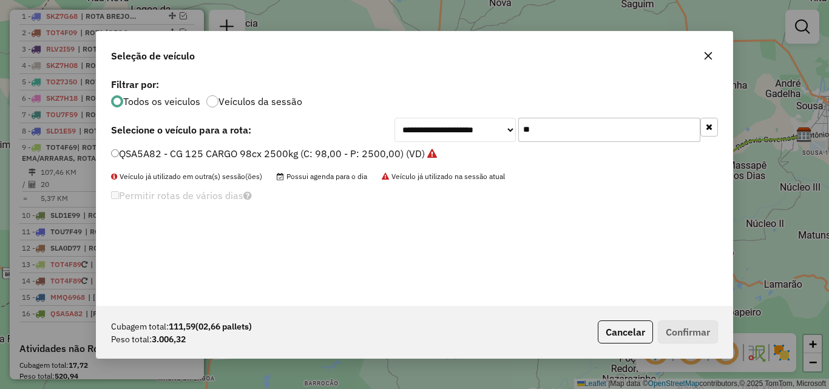
click at [627, 127] on input "**" at bounding box center [609, 130] width 182 height 24
click at [627, 126] on input "**" at bounding box center [609, 130] width 182 height 24
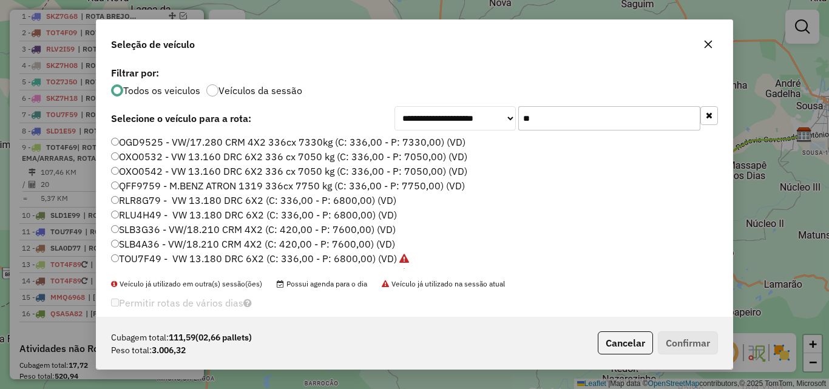
type input "**"
click at [237, 223] on label "SLB3G36 - VW/18.210 CRM 4X2 (C: 420,00 - P: 7600,00) (VD)" at bounding box center [253, 229] width 285 height 15
click at [678, 345] on button "Confirmar" at bounding box center [688, 342] width 60 height 23
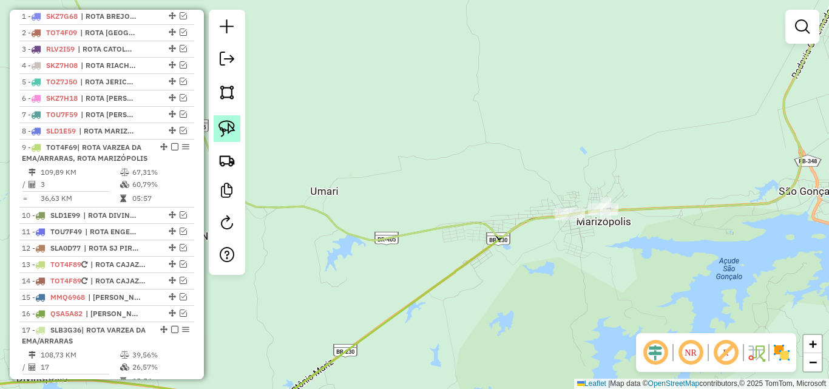
click at [229, 122] on img at bounding box center [226, 128] width 17 height 17
drag, startPoint x: 558, startPoint y: 223, endPoint x: 574, endPoint y: 195, distance: 32.1
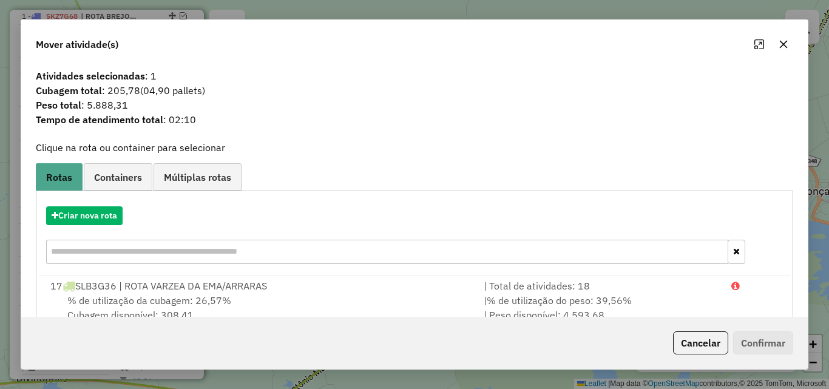
drag, startPoint x: 704, startPoint y: 343, endPoint x: 513, endPoint y: 258, distance: 208.8
click at [704, 344] on button "Cancelar" at bounding box center [700, 342] width 55 height 23
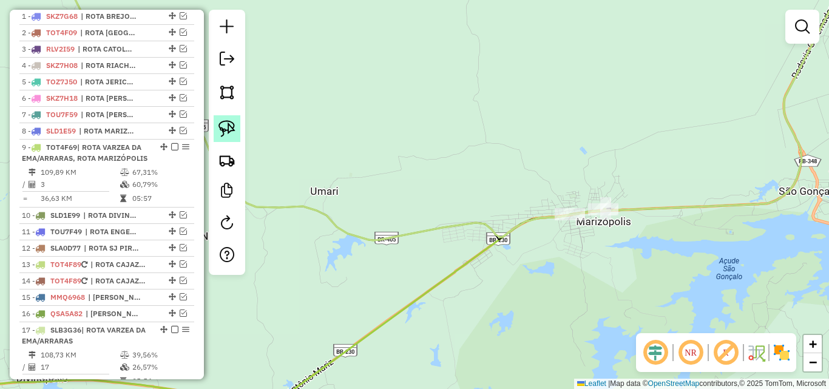
click at [235, 129] on link at bounding box center [227, 128] width 27 height 27
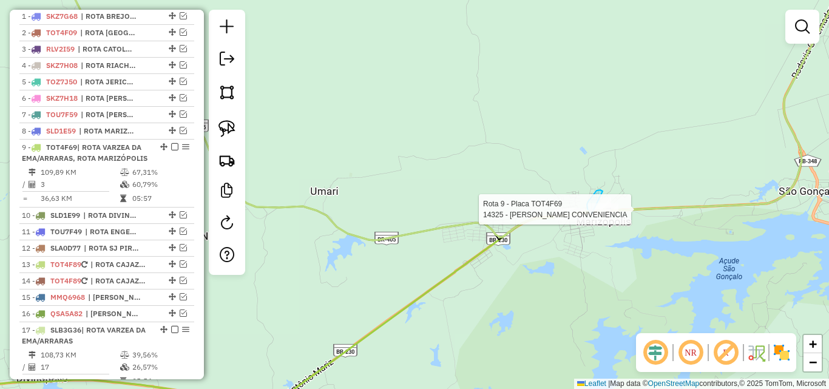
drag, startPoint x: 602, startPoint y: 191, endPoint x: 640, endPoint y: 207, distance: 40.8
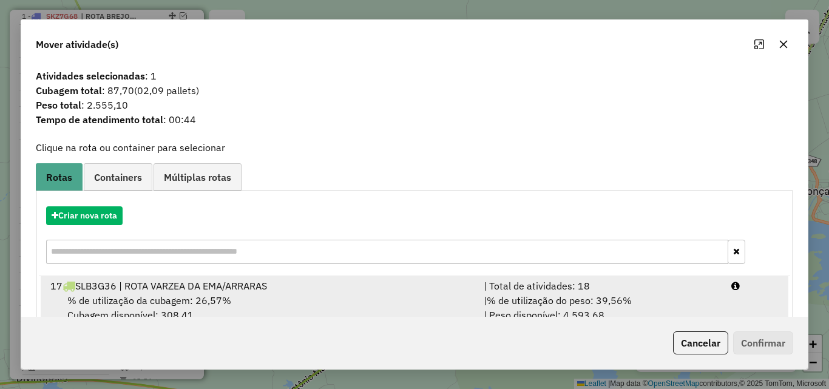
click at [680, 298] on div "| % de utilização do peso: 39,56% | Peso disponível: 4.593,68" at bounding box center [600, 307] width 248 height 29
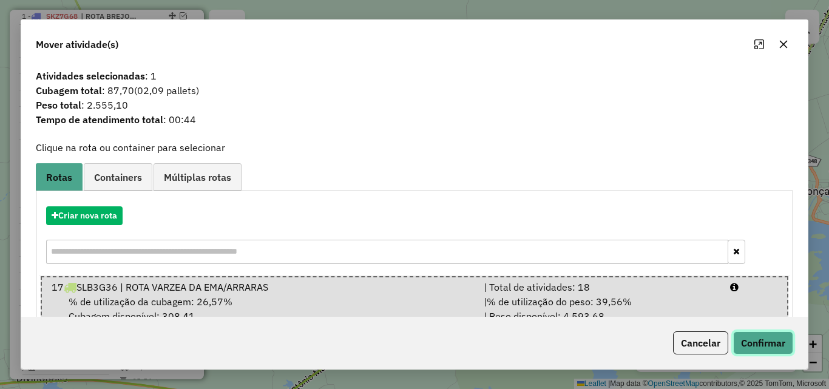
click at [744, 345] on button "Confirmar" at bounding box center [763, 342] width 60 height 23
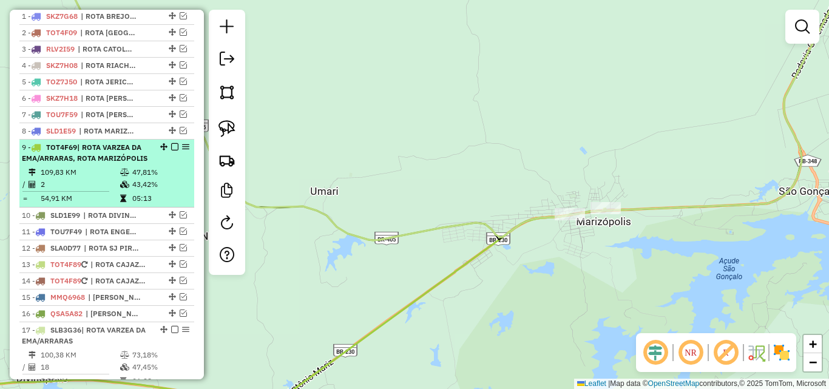
scroll to position [581, 0]
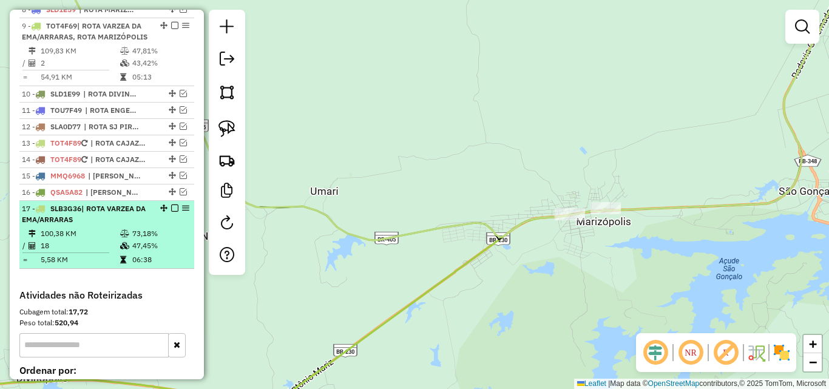
click at [144, 252] on td "47,45%" at bounding box center [161, 246] width 58 height 12
select select "*********"
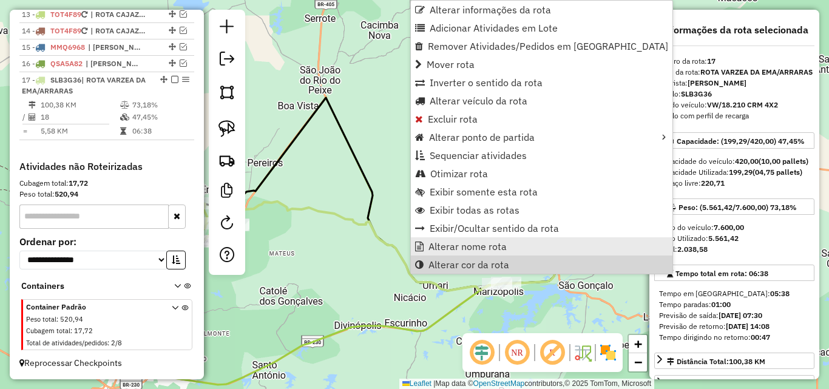
scroll to position [732, 0]
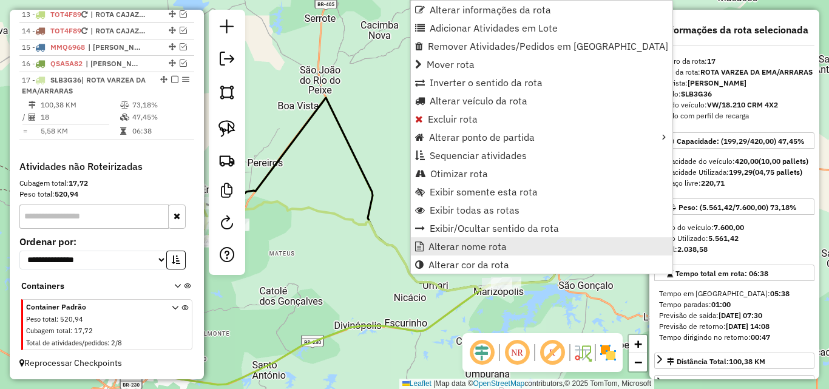
click at [460, 246] on span "Alterar nome rota" at bounding box center [467, 246] width 78 height 10
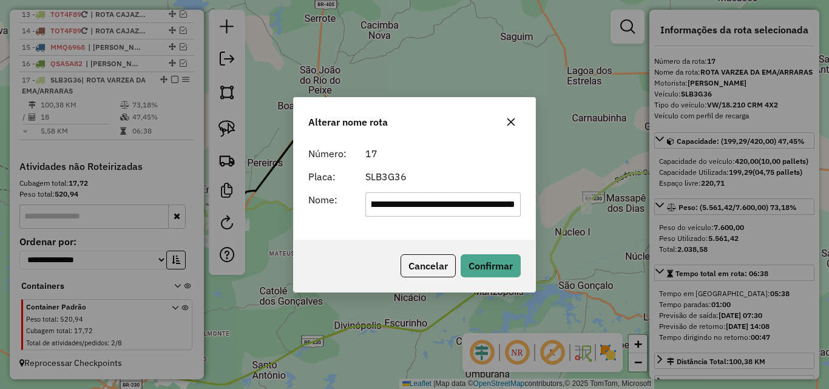
scroll to position [0, 96]
type input "**********"
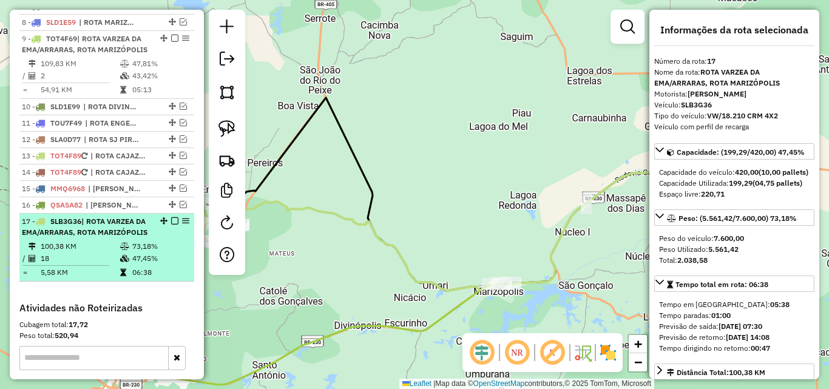
scroll to position [550, 0]
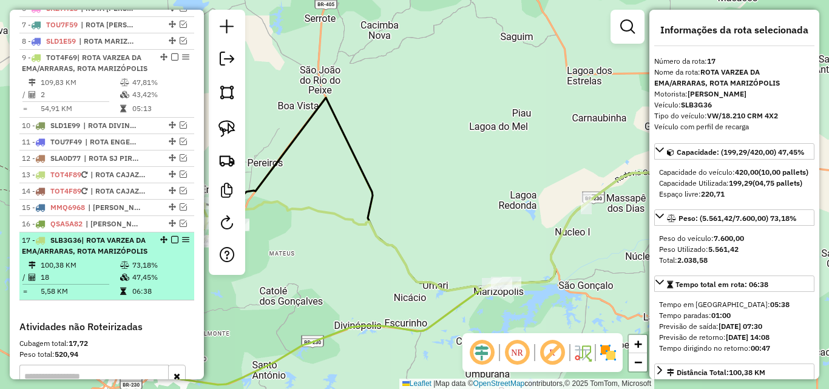
drag, startPoint x: 160, startPoint y: 257, endPoint x: 152, endPoint y: 257, distance: 7.9
click at [152, 249] on ul "1 - SKZ7G68 | ROTA BREJO DO CRUZ 2 - TOT4F09 | ROTA BELÉM DO BREJO DO CRUZ, ROT…" at bounding box center [106, 110] width 175 height 382
click at [160, 243] on em at bounding box center [163, 239] width 7 height 7
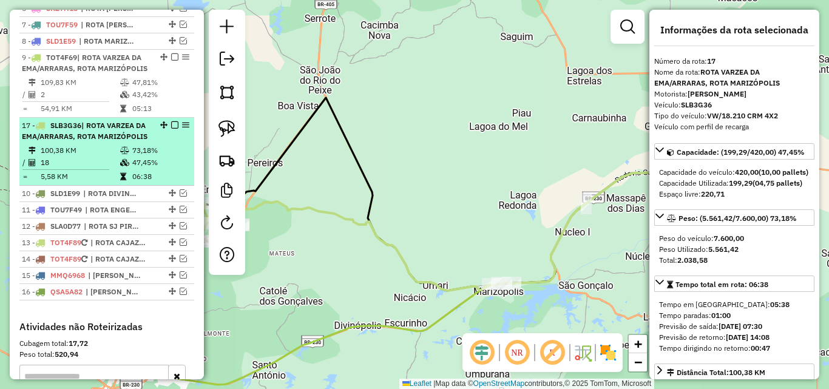
drag, startPoint x: 138, startPoint y: 204, endPoint x: 115, endPoint y: 142, distance: 66.2
click at [171, 129] on em at bounding box center [174, 124] width 7 height 7
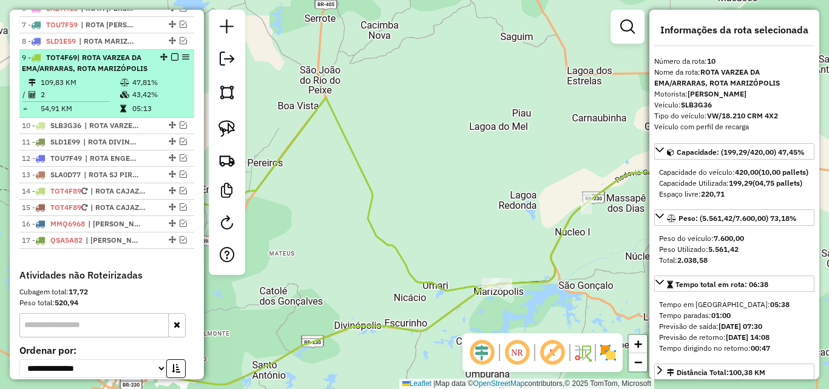
click at [111, 101] on td "2" at bounding box center [79, 95] width 79 height 12
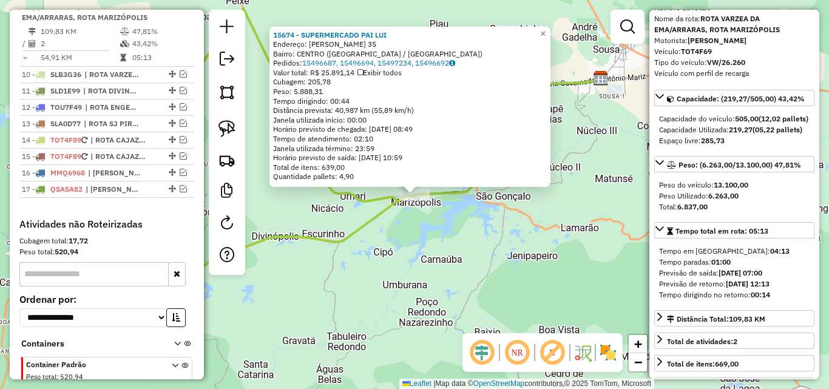
scroll to position [121, 0]
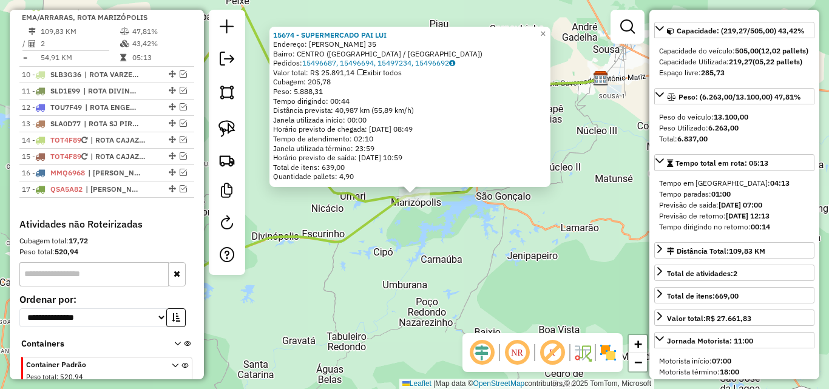
click at [509, 245] on div "15674 - SUPERMERCADO PAI LUI Endereço: JOAQUIM DE LIMA 35 Bairro: CENTRO (MARIZ…" at bounding box center [414, 194] width 829 height 389
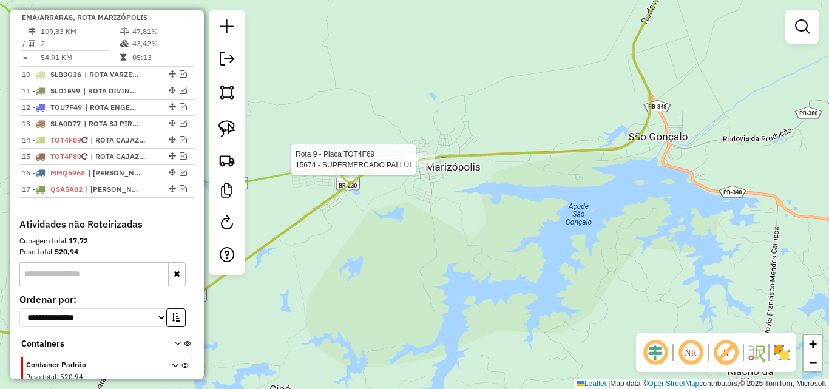
select select "*********"
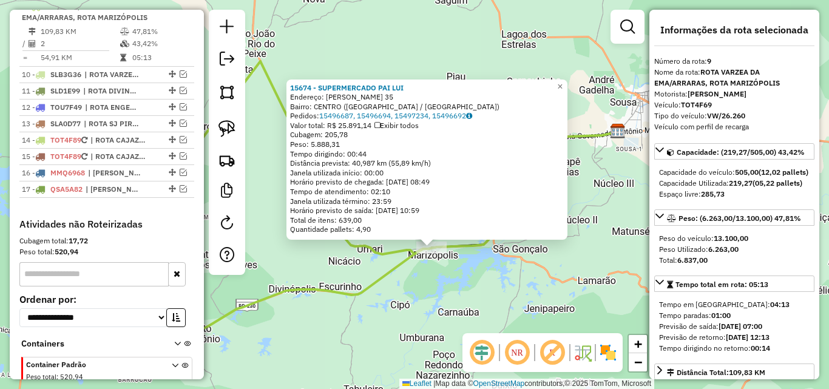
click at [455, 305] on div "15674 - SUPERMERCADO PAI LUI Endereço: JOAQUIM DE LIMA 35 Bairro: CENTRO (MARIZ…" at bounding box center [414, 194] width 829 height 389
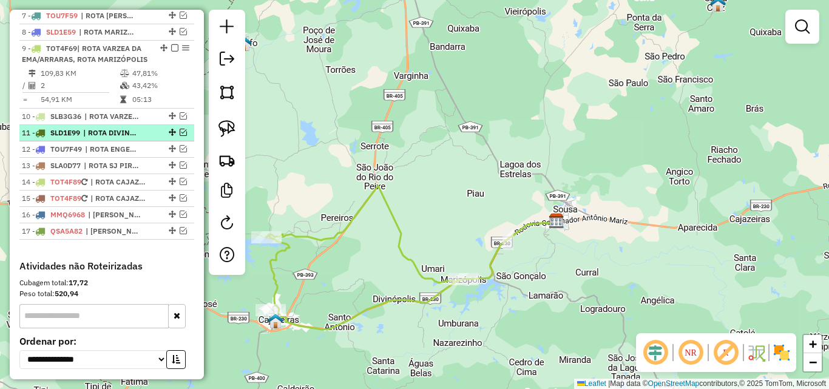
scroll to position [540, 0]
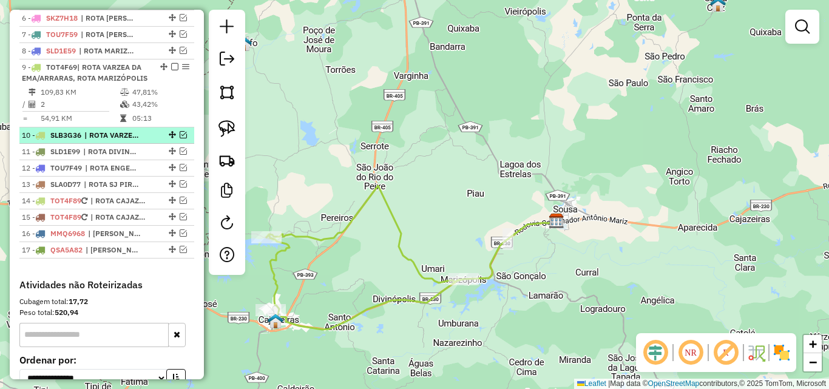
click at [180, 138] on em at bounding box center [183, 134] width 7 height 7
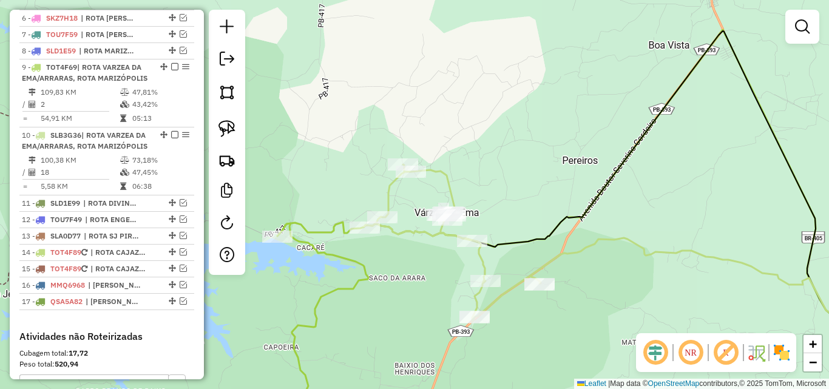
click at [230, 138] on link at bounding box center [227, 128] width 27 height 27
drag, startPoint x: 276, startPoint y: 223, endPoint x: 311, endPoint y: 240, distance: 38.5
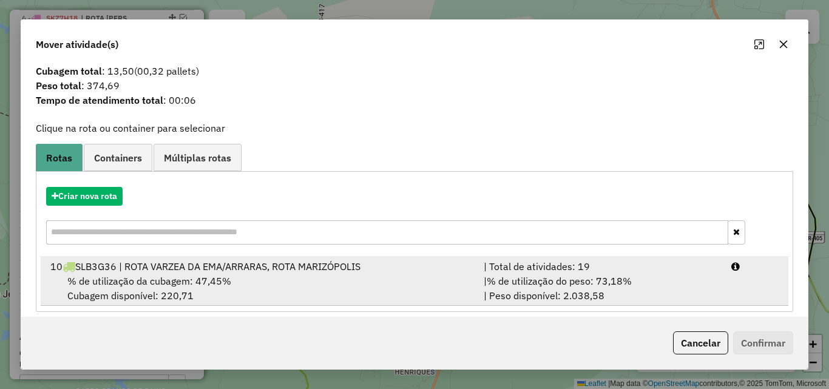
scroll to position [29, 0]
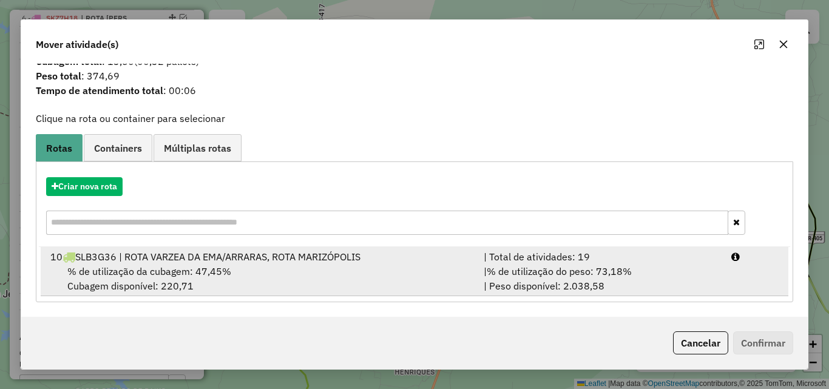
click at [664, 284] on div "| % de utilização do peso: 73,18% | Peso disponível: 2.038,58" at bounding box center [600, 278] width 248 height 29
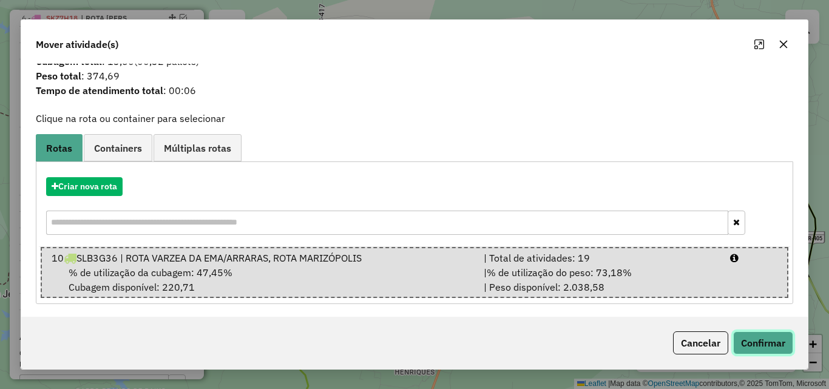
click at [755, 350] on button "Confirmar" at bounding box center [763, 342] width 60 height 23
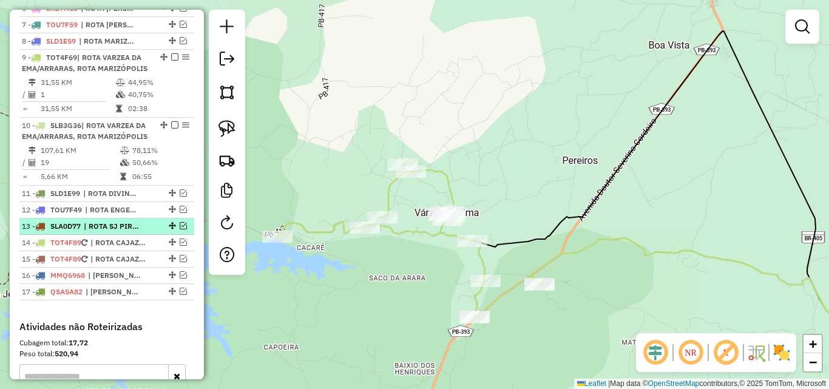
scroll to position [637, 0]
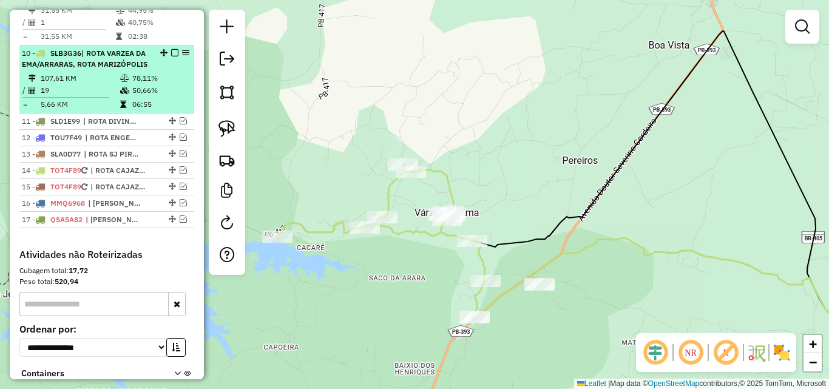
click at [120, 96] on td at bounding box center [126, 90] width 12 height 12
select select "*********"
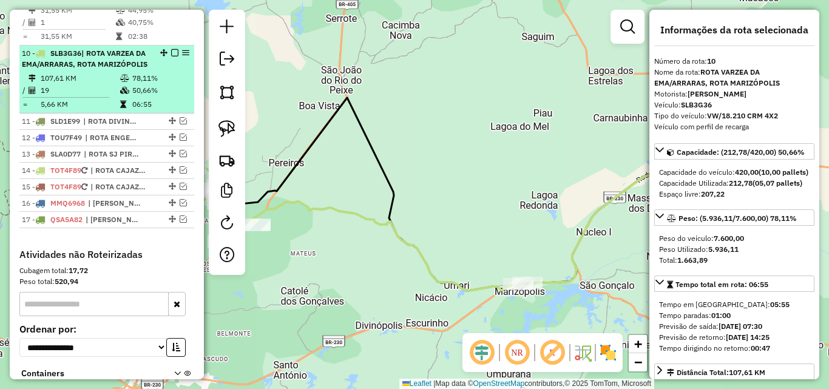
click at [174, 56] on em at bounding box center [174, 52] width 7 height 7
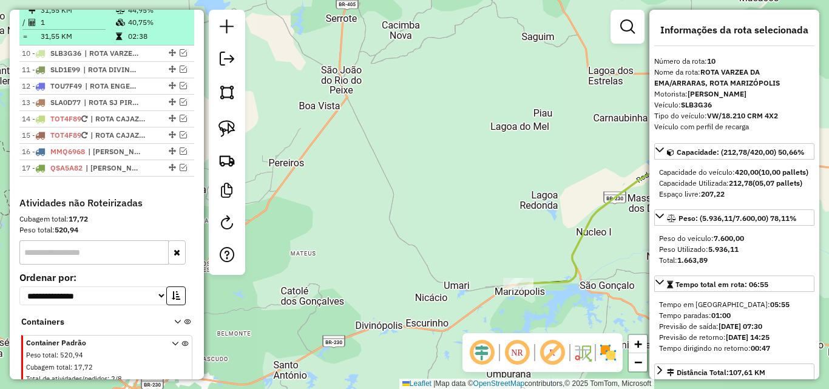
click at [113, 42] on table "31,55 KM 44,95% / 1 40,75% = 31,55 KM 02:38" at bounding box center [107, 23] width 170 height 38
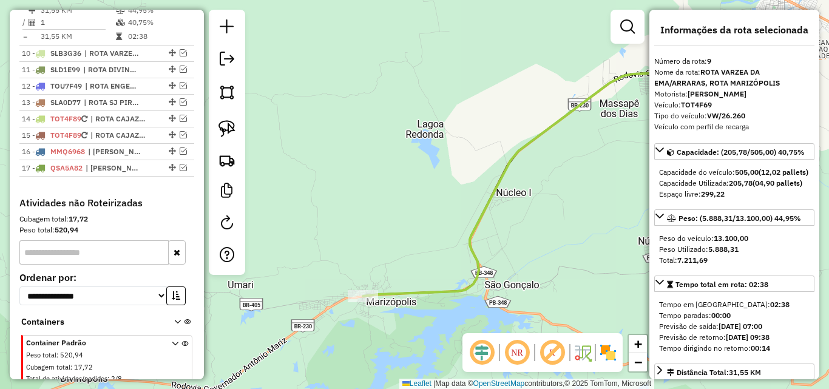
drag, startPoint x: 368, startPoint y: 198, endPoint x: 510, endPoint y: 203, distance: 142.0
click at [502, 183] on icon at bounding box center [548, 178] width 371 height 235
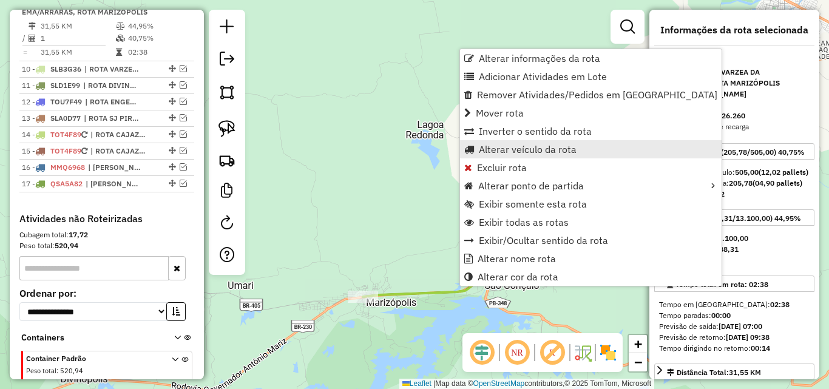
scroll to position [616, 0]
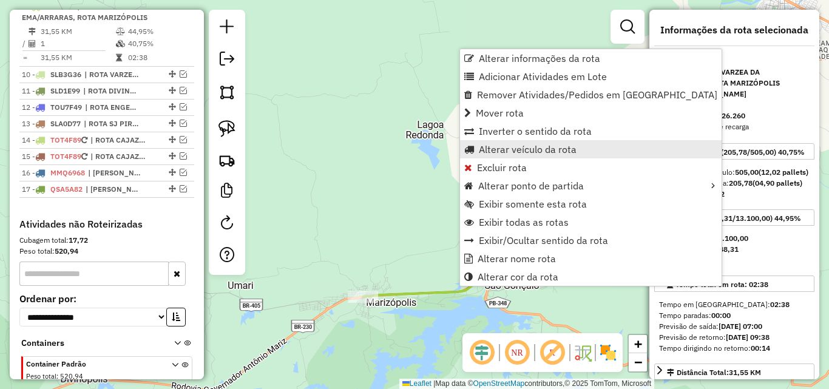
click at [507, 145] on span "Alterar veículo da rota" at bounding box center [528, 149] width 98 height 10
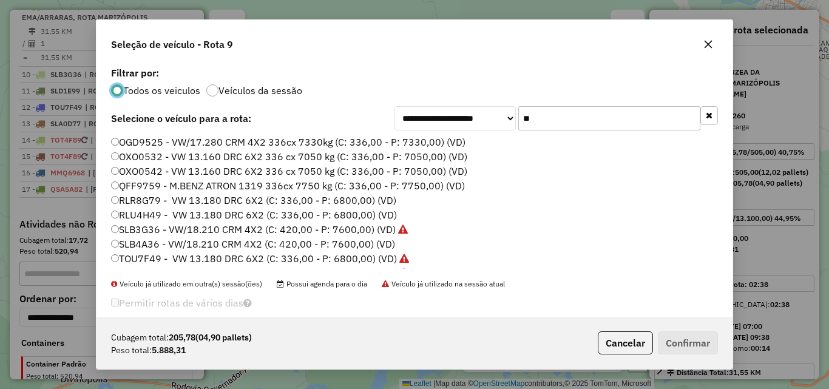
scroll to position [7, 4]
click at [596, 114] on input "**" at bounding box center [609, 118] width 182 height 24
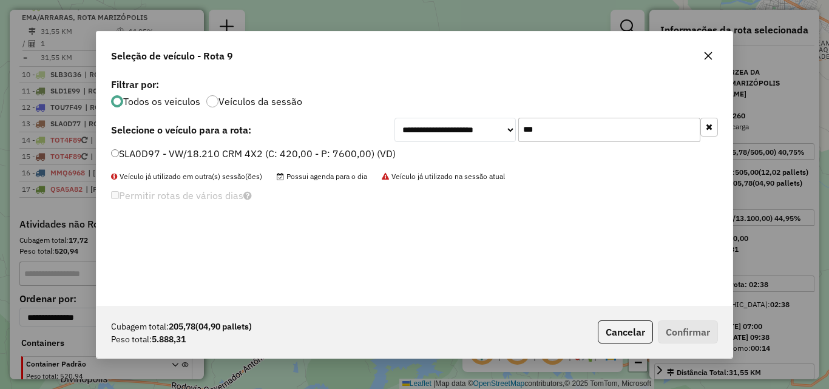
type input "***"
drag, startPoint x: 377, startPoint y: 152, endPoint x: 402, endPoint y: 167, distance: 28.8
click at [377, 153] on label "SLA0D97 - VW/18.210 CRM 4X2 (C: 420,00 - P: 7600,00) (VD)" at bounding box center [253, 153] width 285 height 15
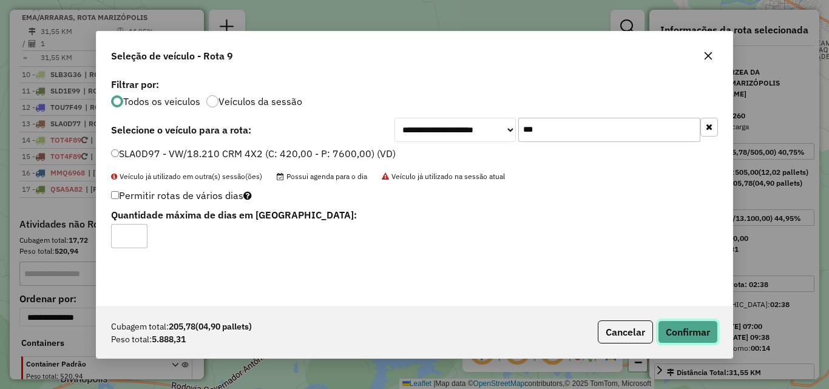
click at [693, 331] on button "Confirmar" at bounding box center [688, 331] width 60 height 23
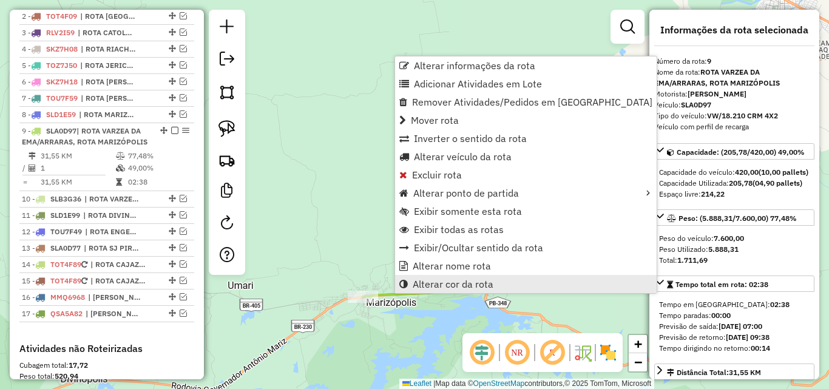
scroll to position [601, 0]
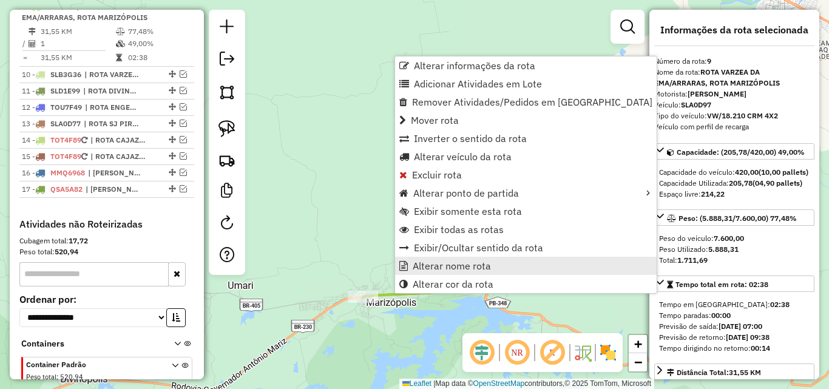
click at [433, 265] on span "Alterar nome rota" at bounding box center [452, 266] width 78 height 10
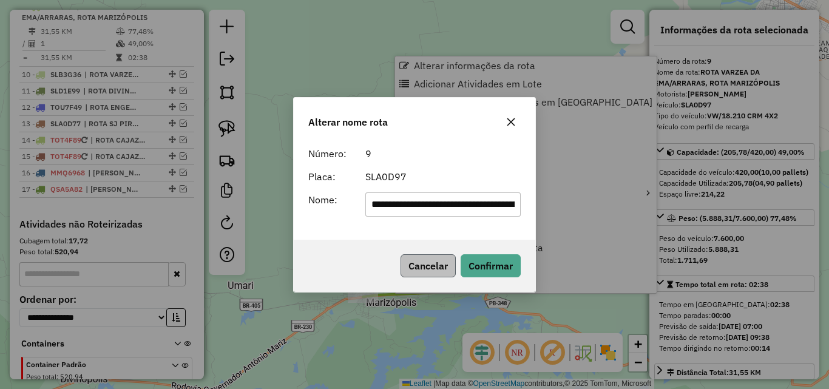
scroll to position [0, 96]
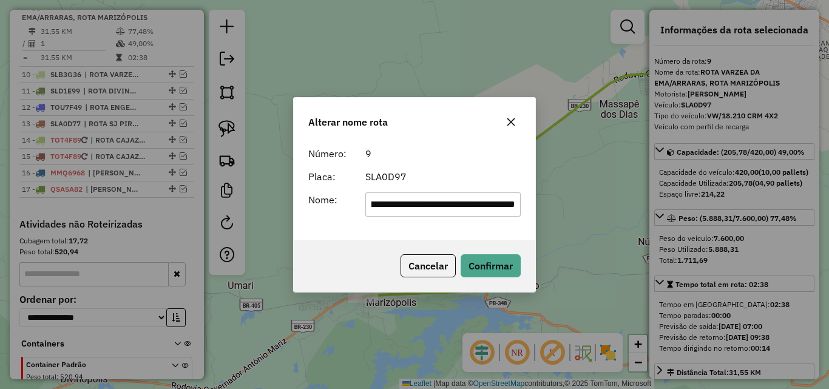
drag, startPoint x: 426, startPoint y: 212, endPoint x: 163, endPoint y: 224, distance: 263.5
click at [163, 224] on div "**********" at bounding box center [414, 194] width 829 height 389
type input "**********"
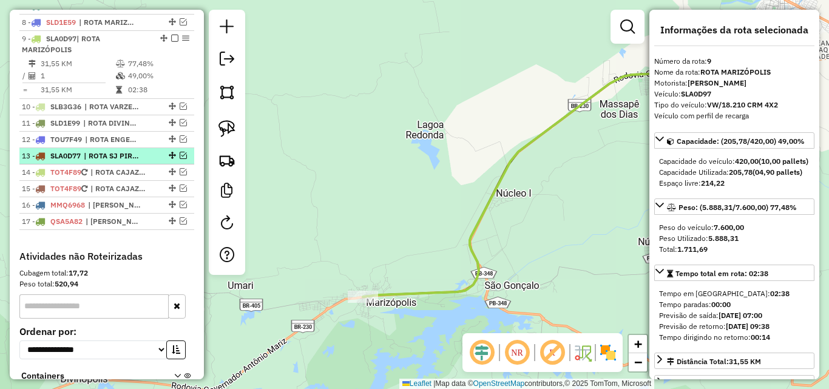
scroll to position [540, 0]
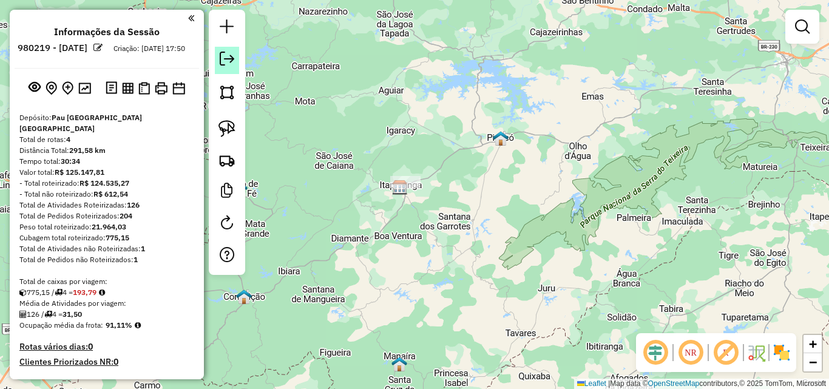
click at [237, 71] on link at bounding box center [227, 60] width 24 height 27
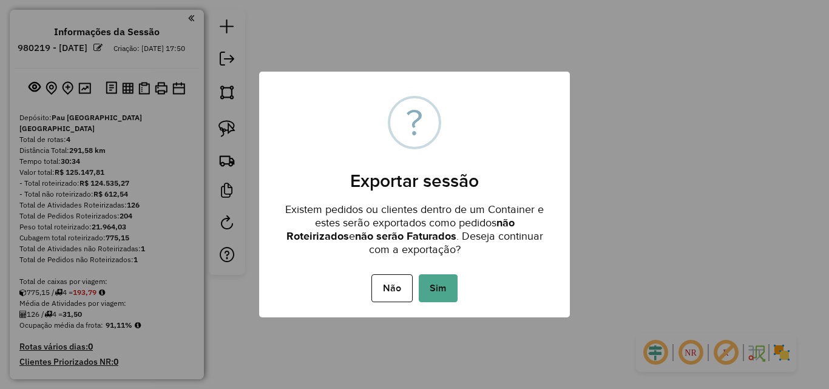
drag, startPoint x: 432, startPoint y: 281, endPoint x: 428, endPoint y: 287, distance: 6.6
click at [431, 285] on button "Sim" at bounding box center [438, 288] width 39 height 28
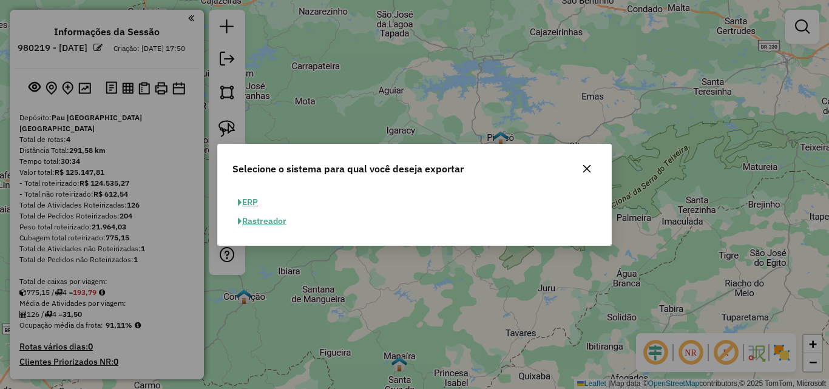
drag, startPoint x: 258, startPoint y: 197, endPoint x: 326, endPoint y: 216, distance: 70.5
click at [257, 198] on button "ERP" at bounding box center [247, 202] width 31 height 19
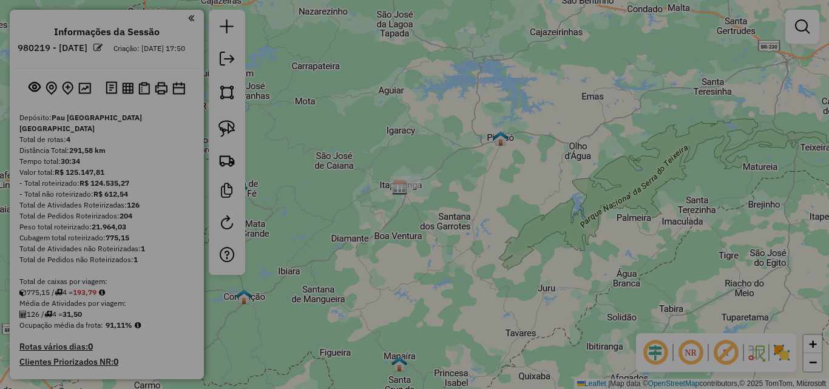
select select "**"
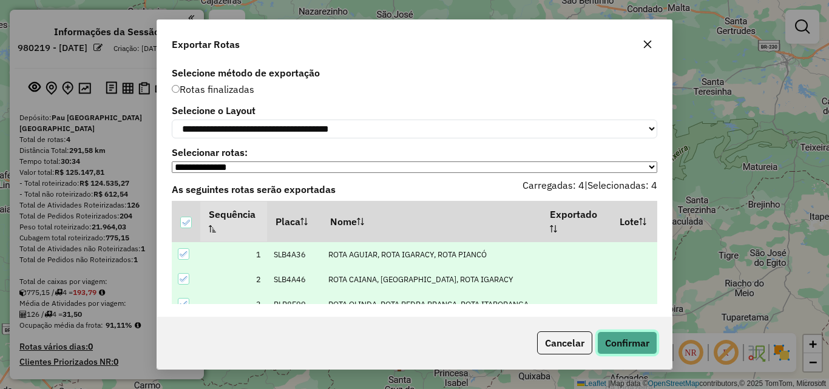
click at [619, 343] on button "Confirmar" at bounding box center [627, 342] width 60 height 23
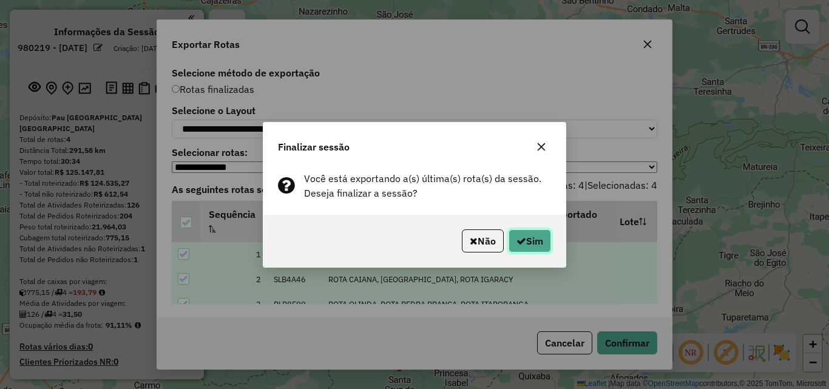
click at [522, 244] on icon "button" at bounding box center [521, 241] width 10 height 10
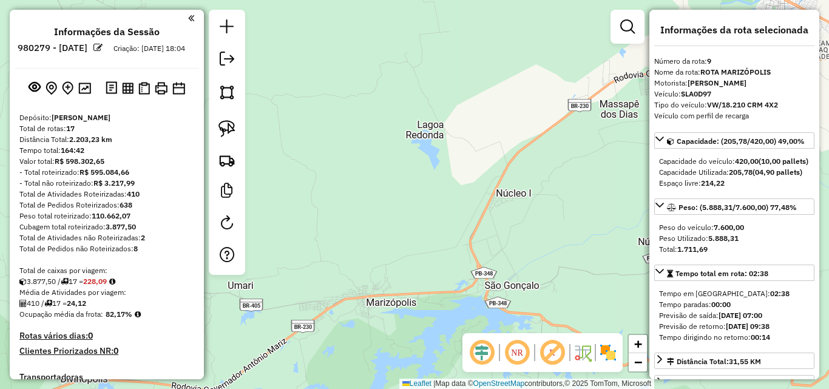
select select "*********"
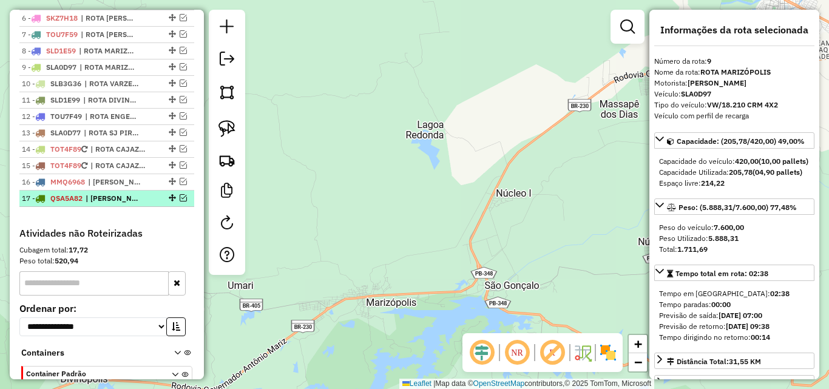
click at [181, 201] on em at bounding box center [183, 197] width 7 height 7
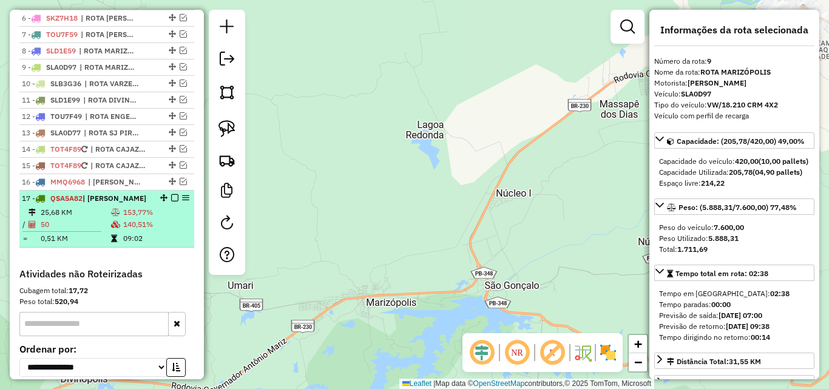
click at [115, 216] on icon at bounding box center [115, 212] width 9 height 7
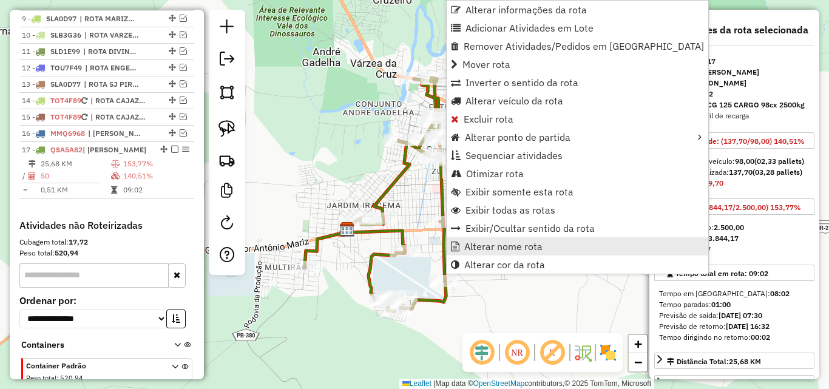
scroll to position [658, 0]
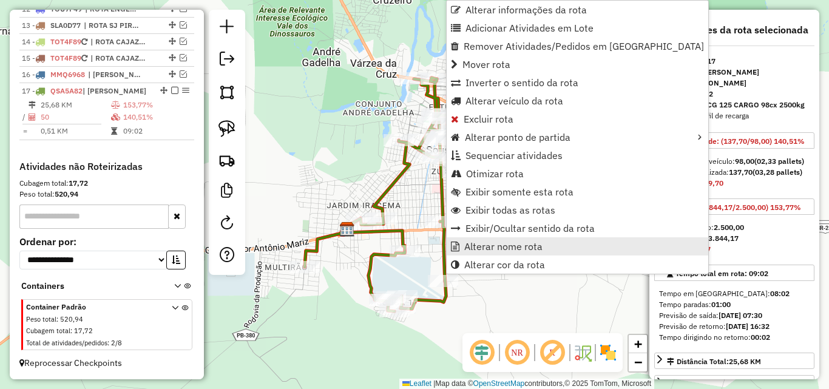
click at [503, 251] on span "Alterar nome rota" at bounding box center [503, 246] width 78 height 10
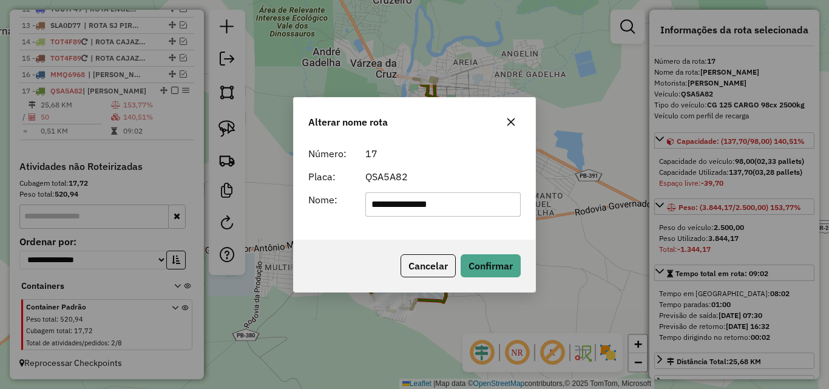
type input "**********"
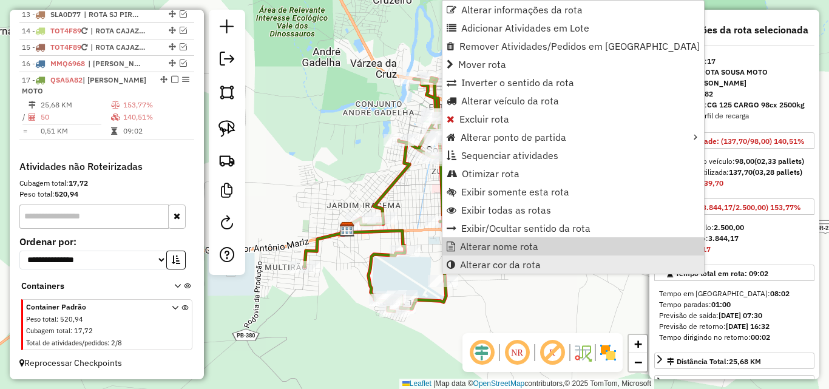
scroll to position [669, 0]
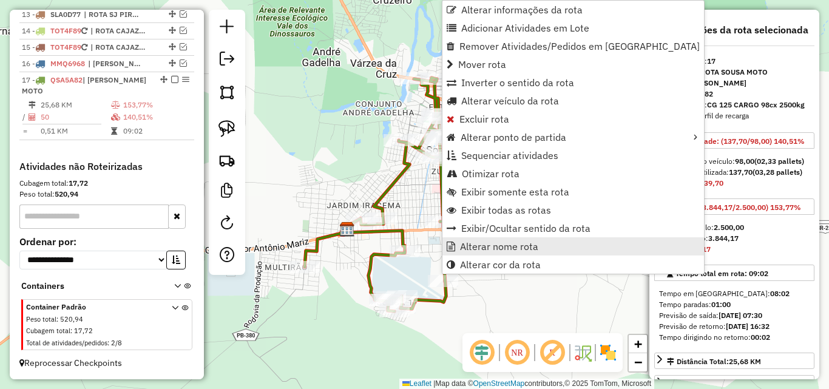
click at [488, 247] on span "Alterar nome rota" at bounding box center [499, 246] width 78 height 10
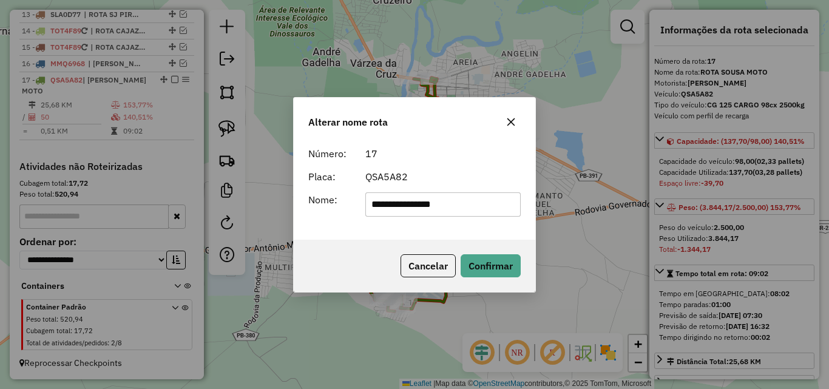
type input "**********"
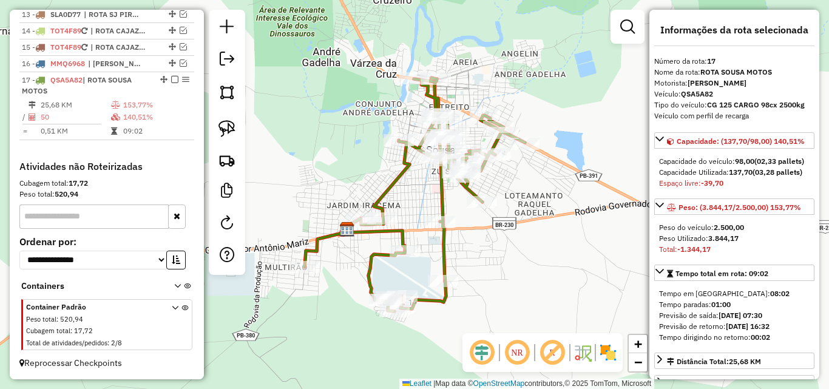
click at [561, 300] on div "Janela de atendimento Grade de atendimento Capacidade Transportadoras Veículos …" at bounding box center [414, 194] width 829 height 389
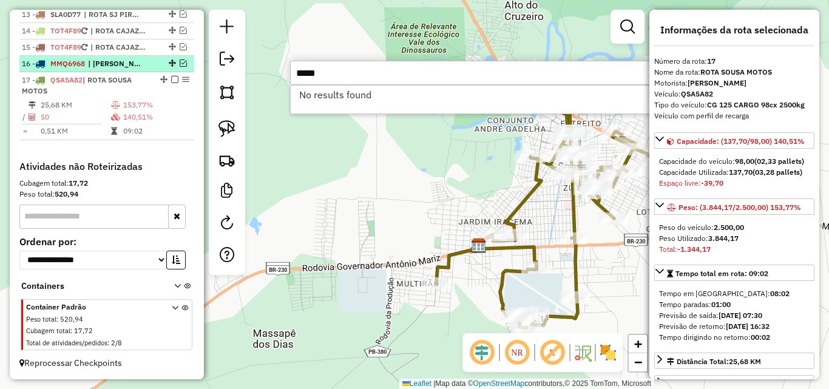
type input "*****"
click at [180, 60] on em at bounding box center [183, 62] width 7 height 7
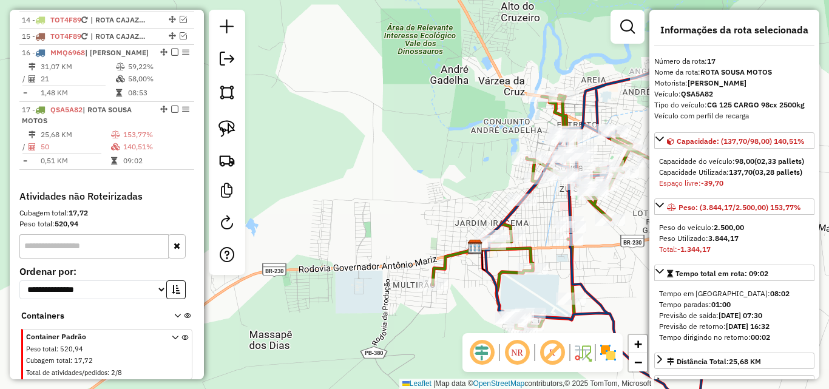
drag, startPoint x: 473, startPoint y: 107, endPoint x: 473, endPoint y: 114, distance: 6.7
click at [471, 112] on div "Janela de atendimento Grade de atendimento Capacidade Transportadoras Veículos …" at bounding box center [414, 194] width 829 height 389
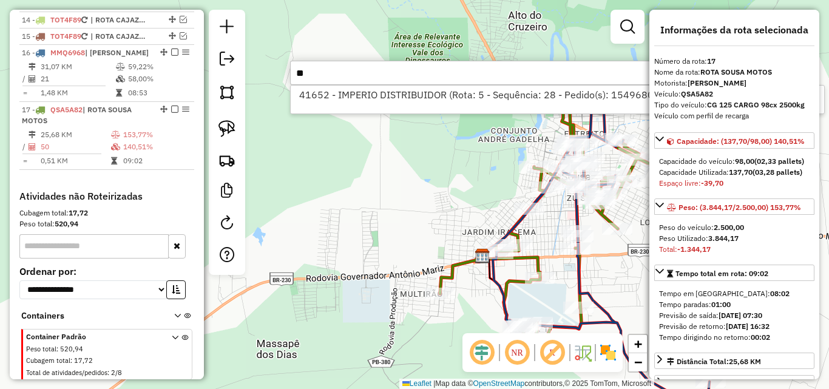
type input "*"
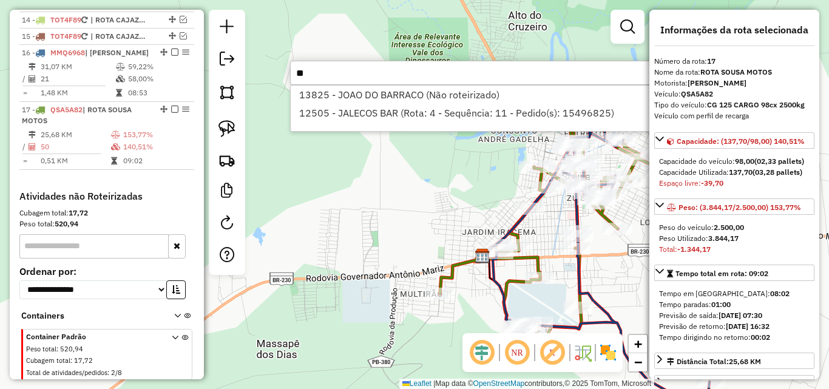
type input "*"
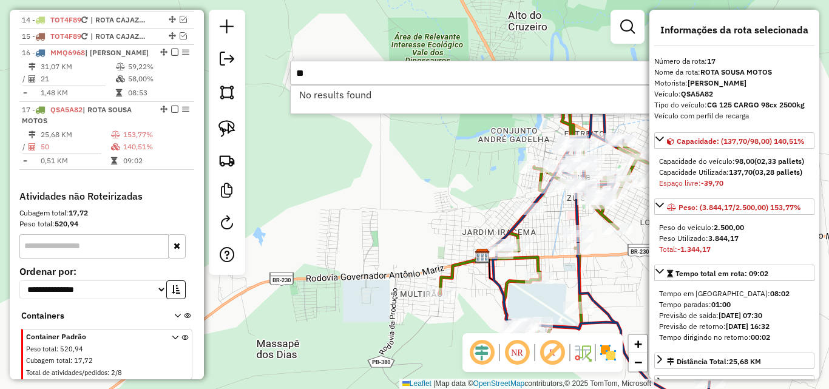
type input "*"
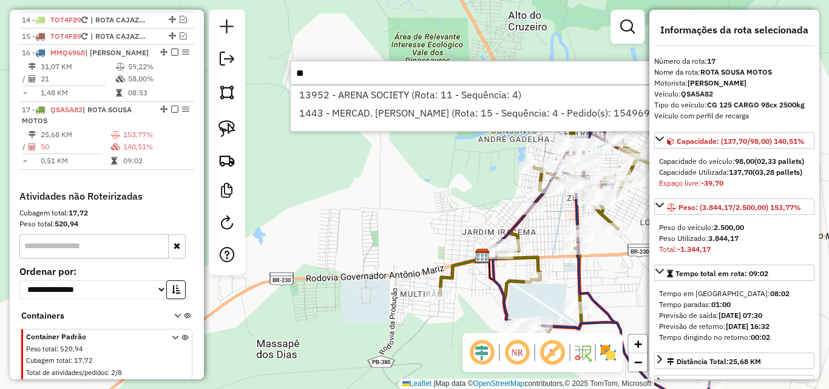
type input "*"
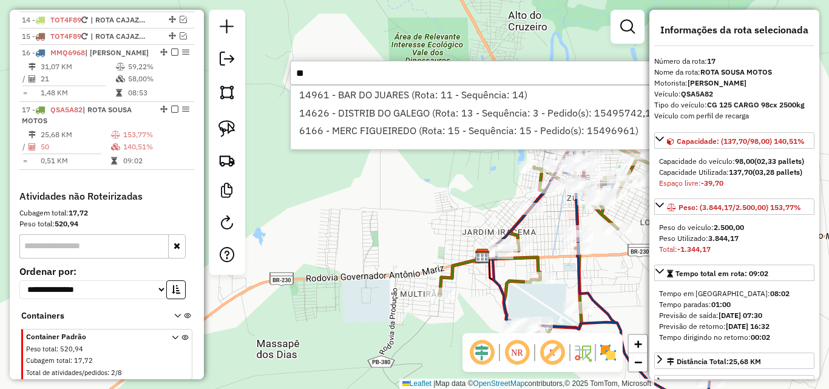
type input "*"
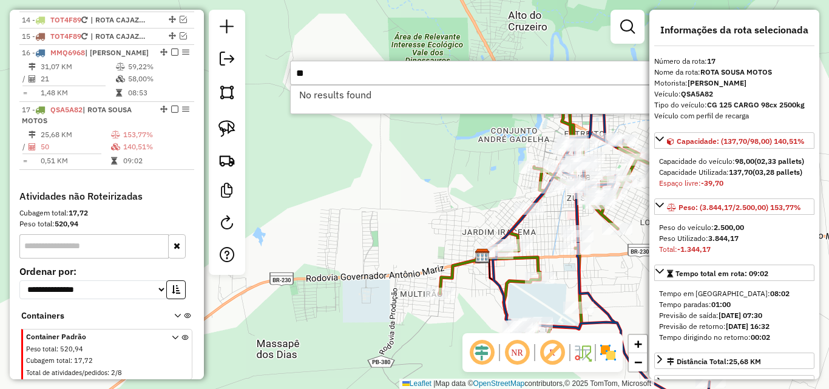
type input "*"
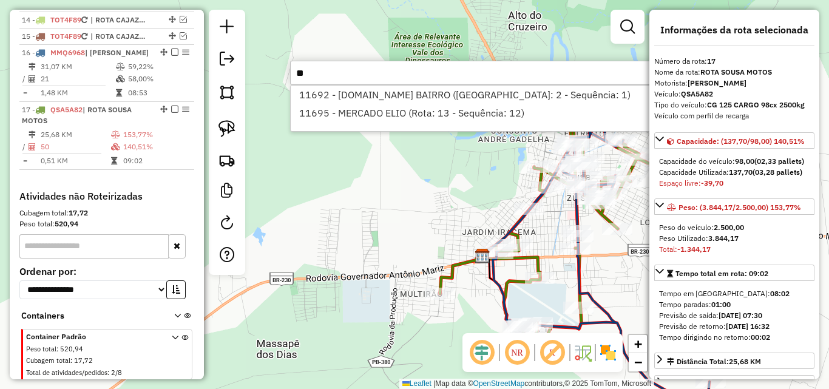
type input "*"
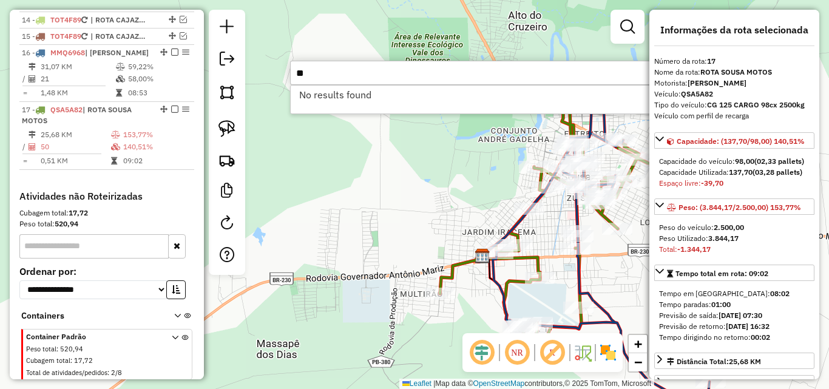
type input "*"
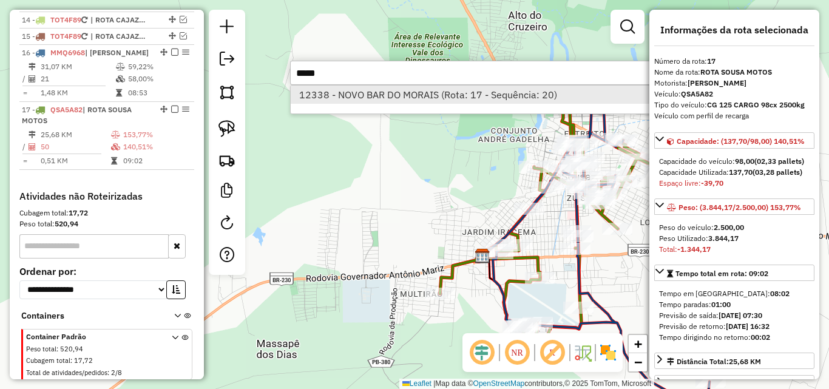
type input "*****"
click at [489, 95] on li "12338 - NOVO BAR DO MORAIS (Rota: 17 - Sequência: 20)" at bounding box center [472, 95] width 363 height 18
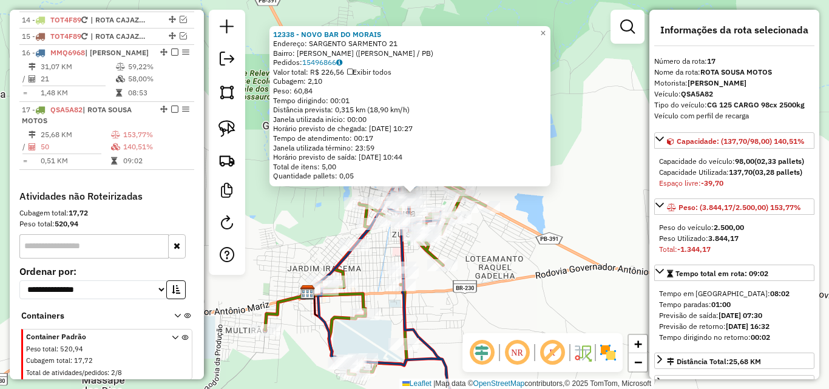
scroll to position [710, 0]
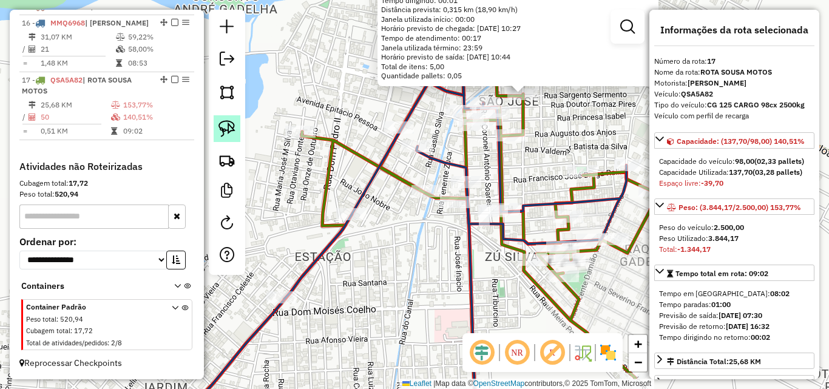
drag, startPoint x: 221, startPoint y: 135, endPoint x: 449, endPoint y: 126, distance: 228.3
click at [220, 135] on img at bounding box center [226, 128] width 17 height 17
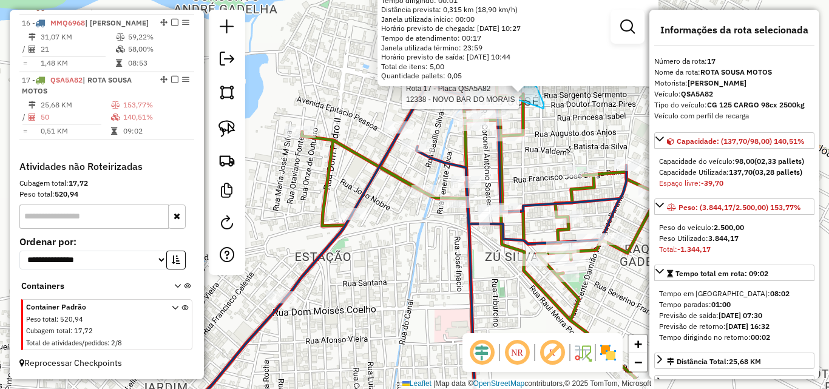
click at [533, 99] on div "Rota 17 - Placa QSA5A82 12338 - [GEOGRAPHIC_DATA] 12338 - NOVO BAR DO MORAIS En…" at bounding box center [414, 194] width 829 height 389
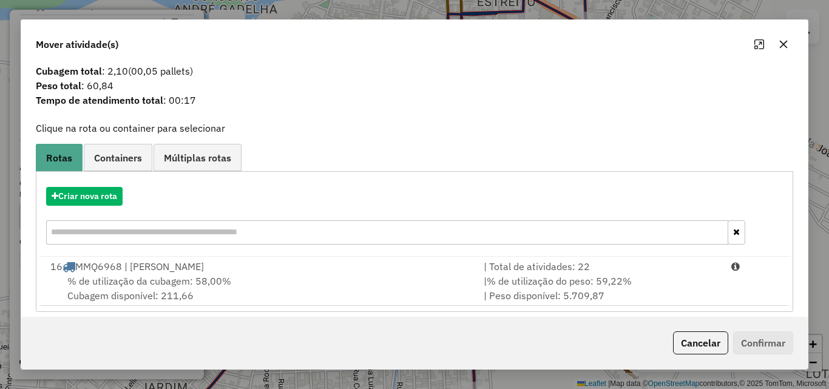
scroll to position [29, 0]
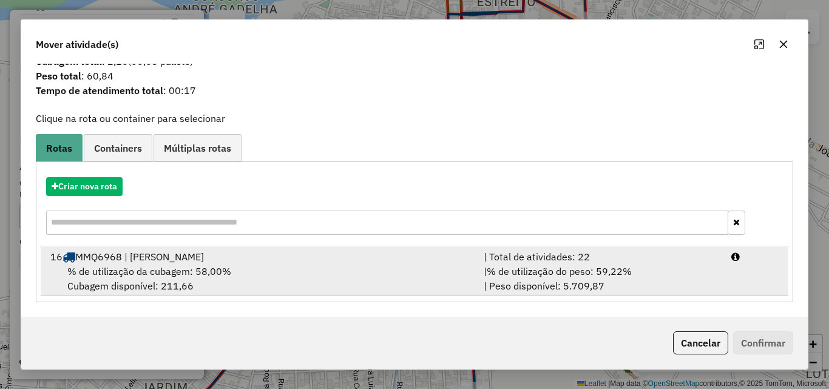
drag, startPoint x: 550, startPoint y: 266, endPoint x: 612, endPoint y: 297, distance: 68.4
click at [551, 267] on span "% de utilização do peso: 59,22%" at bounding box center [559, 271] width 145 height 12
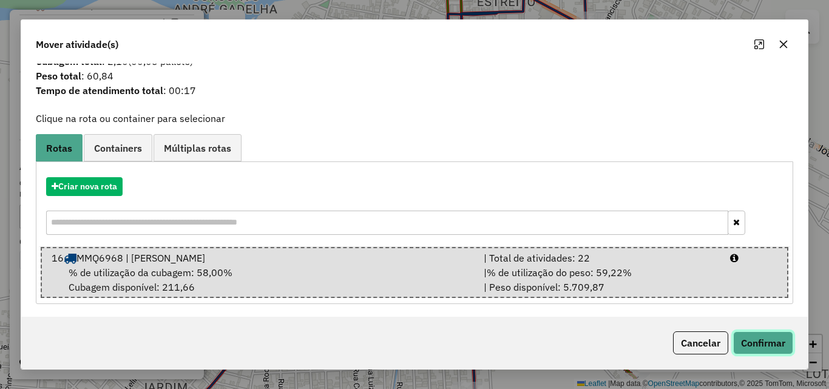
click at [767, 345] on button "Confirmar" at bounding box center [763, 342] width 60 height 23
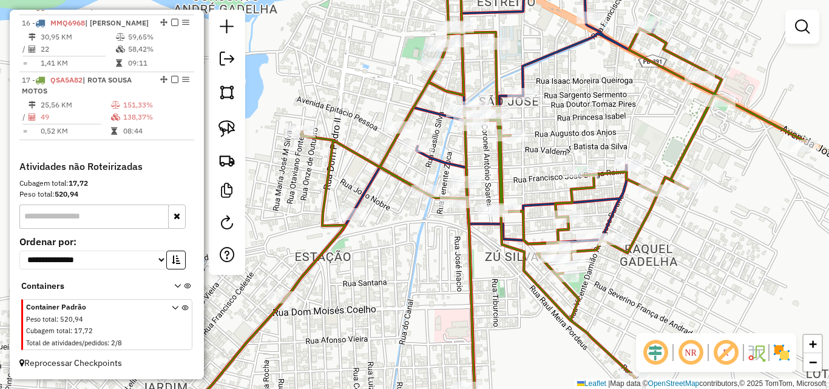
scroll to position [0, 0]
select select "*********"
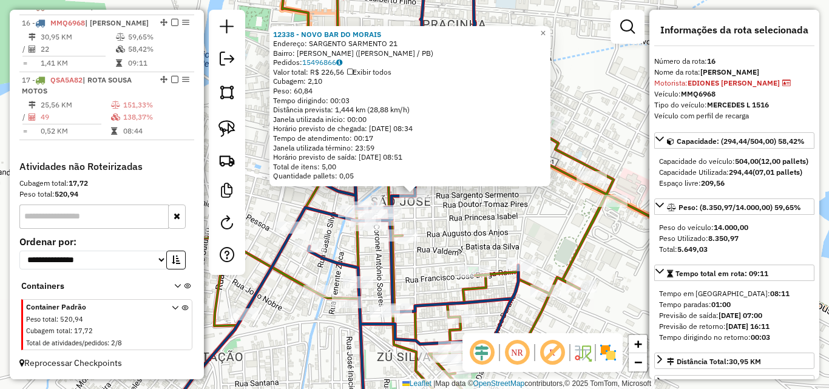
drag, startPoint x: 553, startPoint y: 240, endPoint x: 563, endPoint y: 248, distance: 12.5
click at [559, 244] on div "Rota 16 - Placa MMQ6968 12338 - [GEOGRAPHIC_DATA] 12338 - NOVO BAR DO MORAIS En…" at bounding box center [414, 194] width 829 height 389
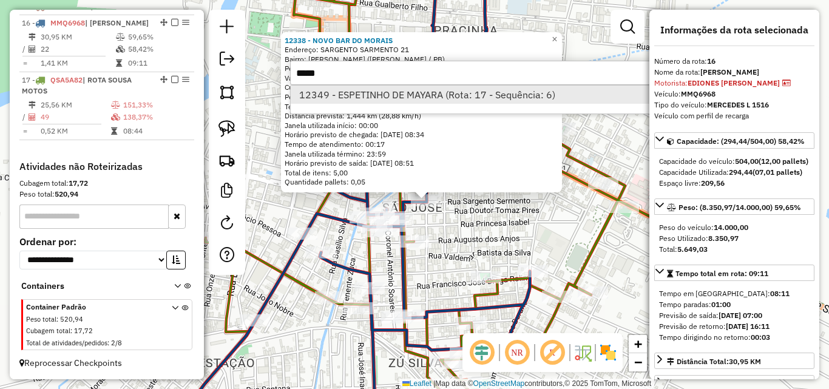
type input "*****"
click at [341, 96] on li "12349 - ESPETINHO DE MAYARA (Rota: 17 - Sequência: 6)" at bounding box center [472, 95] width 363 height 18
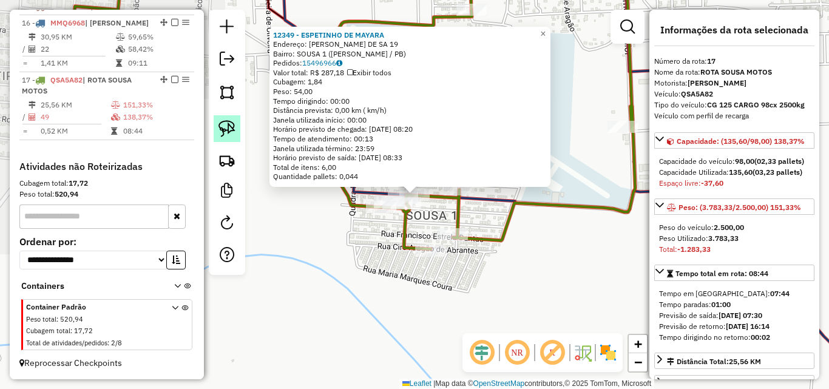
click at [224, 132] on img at bounding box center [226, 128] width 17 height 17
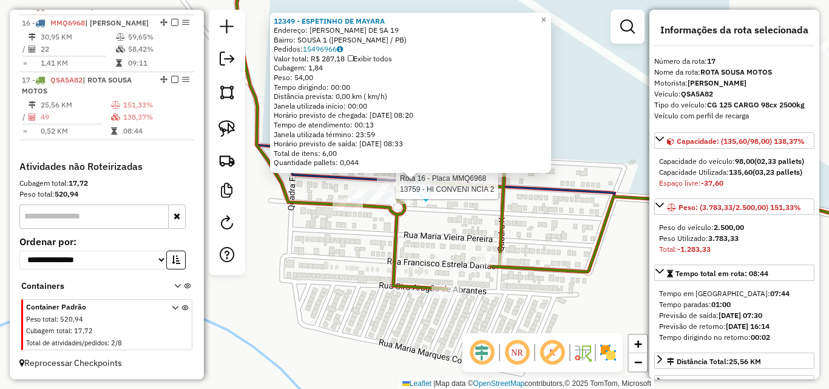
click at [398, 186] on div "Rota 17 - Placa QSA5A82 12349 - ESPETINHO DE MAYARA Rota 16 - Placa MMQ6968 137…" at bounding box center [414, 194] width 829 height 389
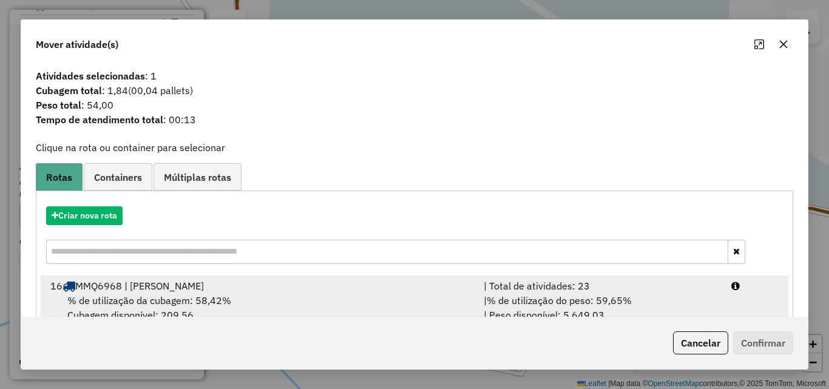
click at [640, 290] on div "| Total de atividades: 23" at bounding box center [600, 285] width 248 height 15
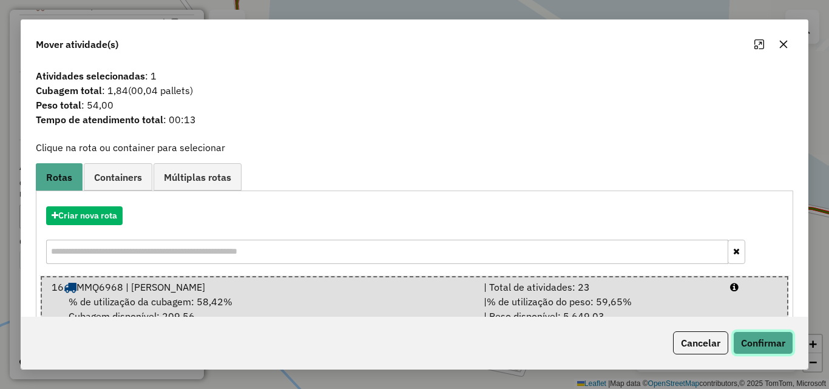
click at [750, 340] on button "Confirmar" at bounding box center [763, 342] width 60 height 23
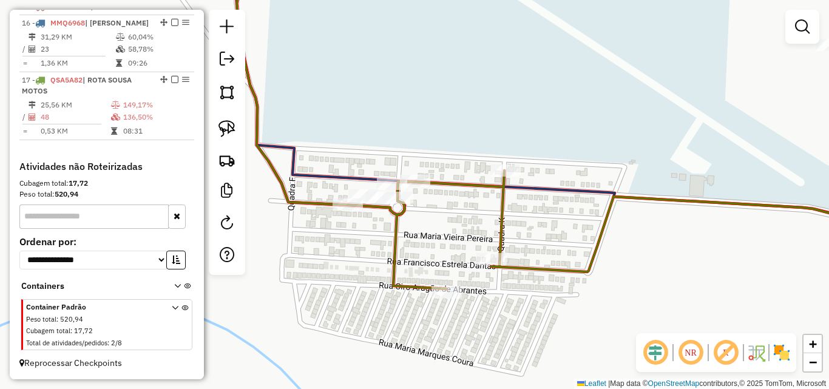
click at [653, 106] on div "Janela de atendimento Grade de atendimento Capacidade Transportadoras Veículos …" at bounding box center [414, 194] width 829 height 389
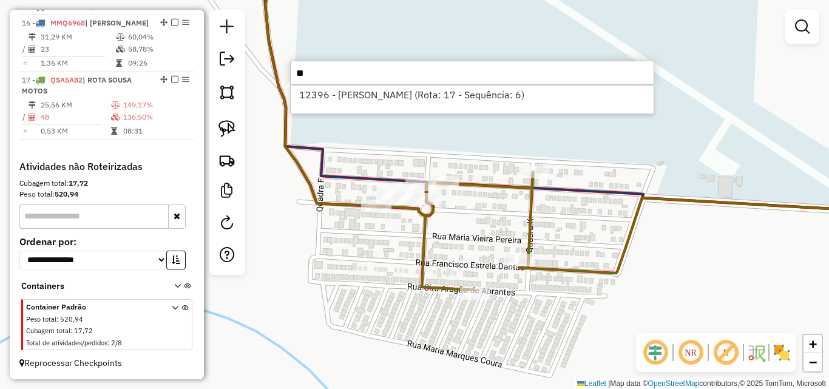
type input "*"
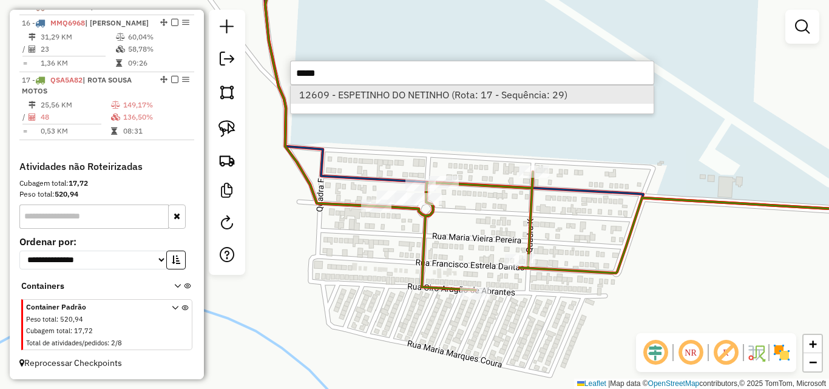
type input "*****"
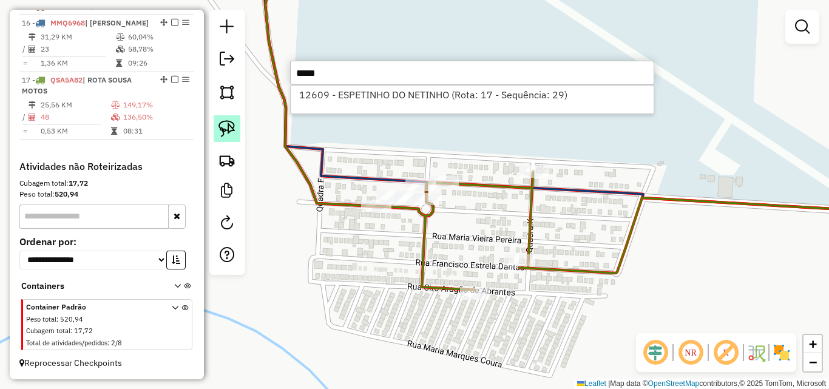
drag, startPoint x: 309, startPoint y: 94, endPoint x: 228, endPoint y: 127, distance: 87.3
click at [309, 95] on li "12609 - ESPETINHO DO NETINHO (Rota: 17 - Sequência: 29)" at bounding box center [472, 95] width 363 height 18
select select "*********"
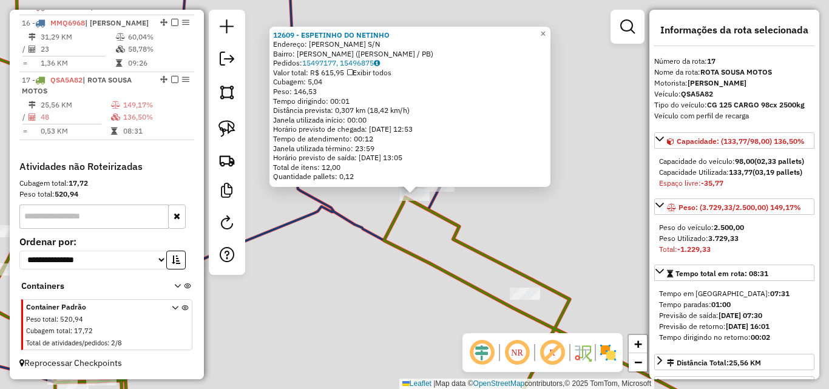
drag, startPoint x: 226, startPoint y: 124, endPoint x: 371, endPoint y: 214, distance: 170.5
click at [226, 125] on img at bounding box center [226, 128] width 17 height 17
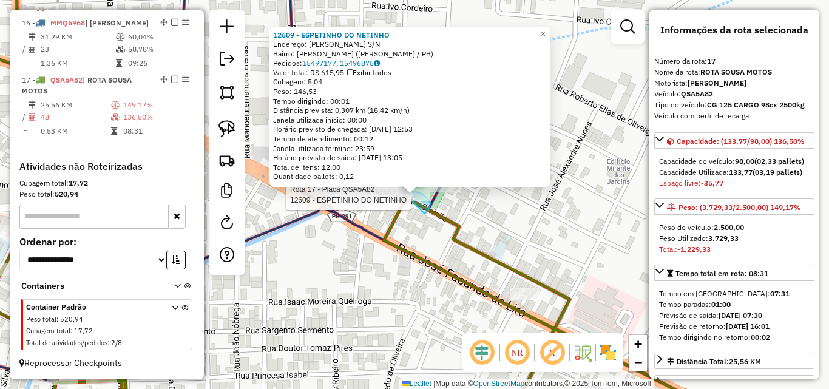
drag, startPoint x: 425, startPoint y: 213, endPoint x: 382, endPoint y: 206, distance: 43.6
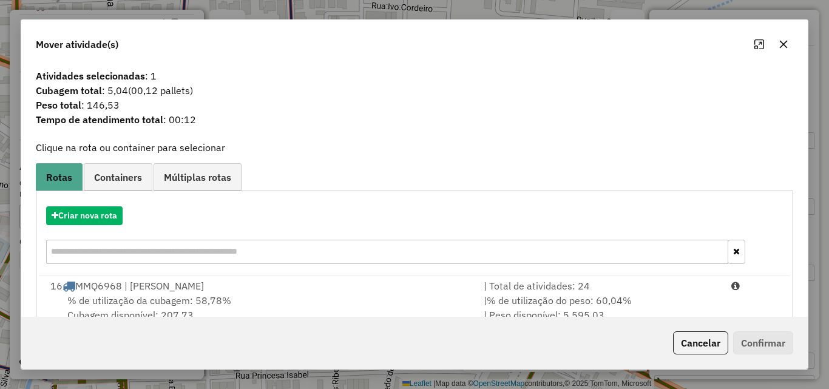
drag, startPoint x: 714, startPoint y: 306, endPoint x: 733, endPoint y: 346, distance: 43.7
click at [713, 308] on div "| % de utilização do peso: 60,04% | Peso disponível: 5.595,03" at bounding box center [600, 307] width 248 height 29
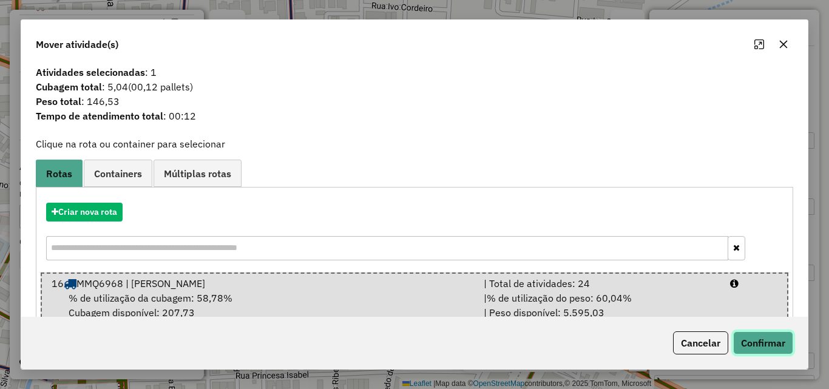
drag, startPoint x: 772, startPoint y: 341, endPoint x: 581, endPoint y: 248, distance: 212.2
click at [771, 340] on button "Confirmar" at bounding box center [763, 342] width 60 height 23
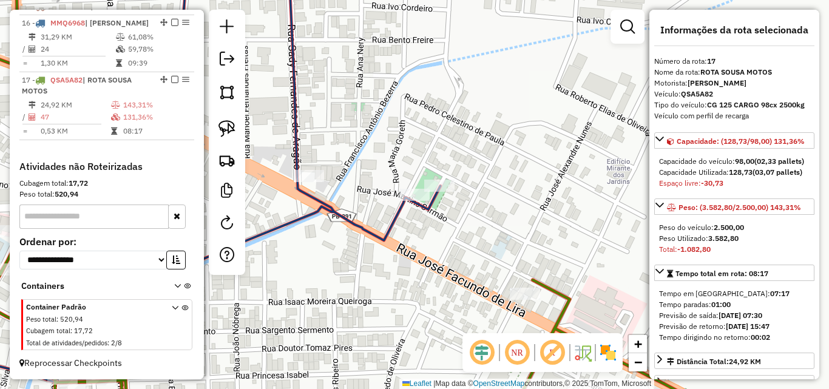
scroll to position [0, 0]
click at [572, 210] on div "Janela de atendimento Grade de atendimento Capacidade Transportadoras Veículos …" at bounding box center [414, 194] width 829 height 389
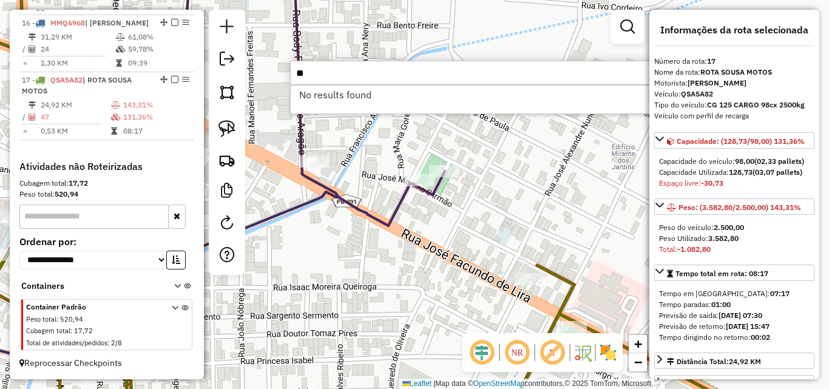
type input "*"
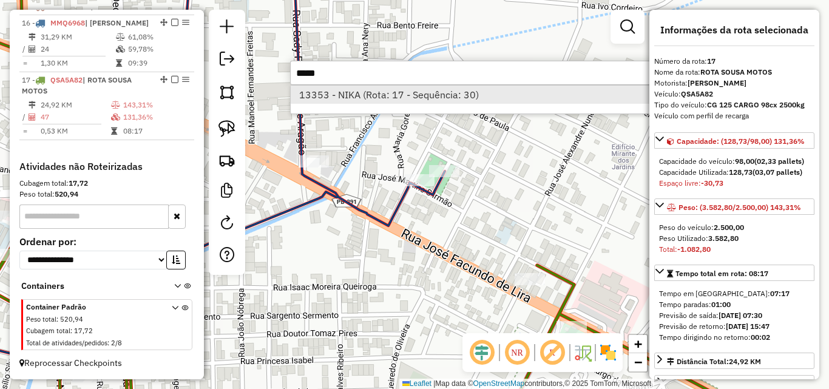
type input "*****"
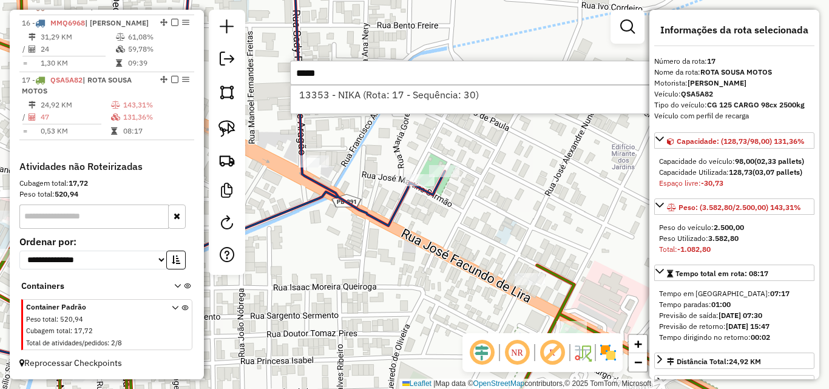
drag, startPoint x: 315, startPoint y: 90, endPoint x: 252, endPoint y: 115, distance: 67.6
click at [315, 90] on li "13353 - NIKA (Rota: 17 - Sequência: 30)" at bounding box center [472, 95] width 363 height 18
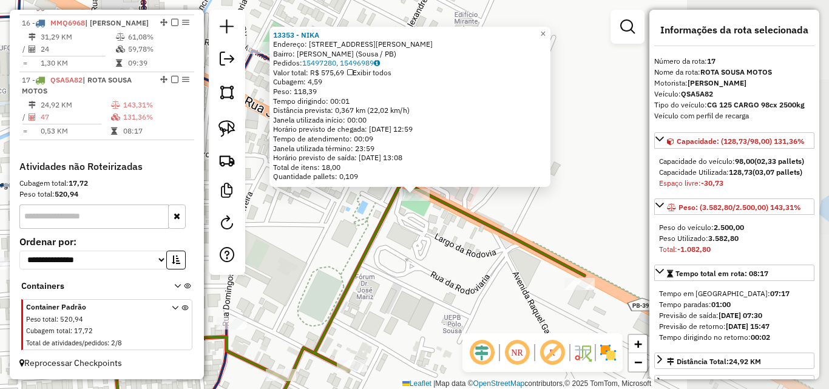
drag, startPoint x: 226, startPoint y: 126, endPoint x: 378, endPoint y: 212, distance: 174.7
click at [226, 127] on img at bounding box center [226, 128] width 17 height 17
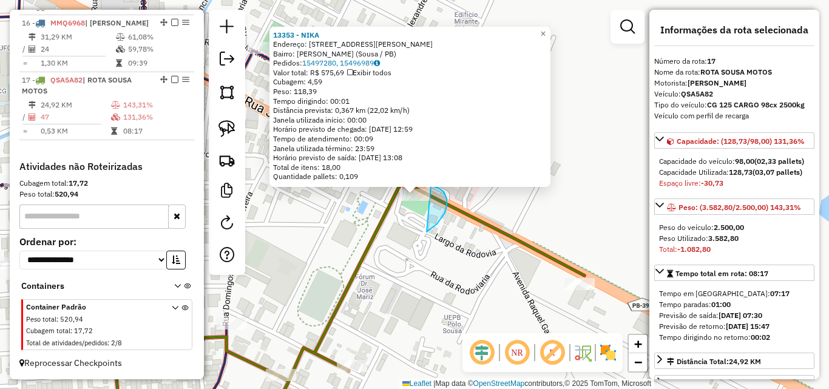
drag, startPoint x: 431, startPoint y: 186, endPoint x: 367, endPoint y: 205, distance: 66.6
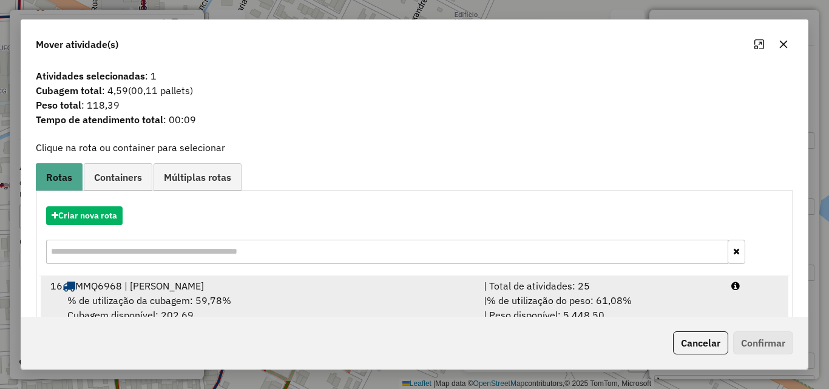
click at [405, 304] on div "% de utilização da cubagem: 59,78% Cubagem disponível: 202,69" at bounding box center [259, 307] width 433 height 29
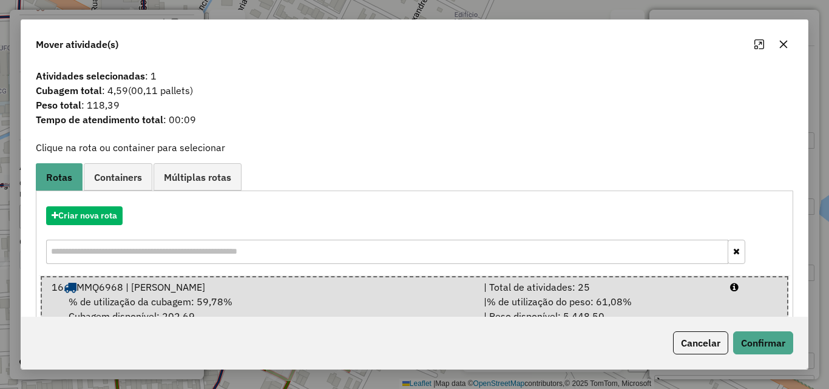
scroll to position [31, 0]
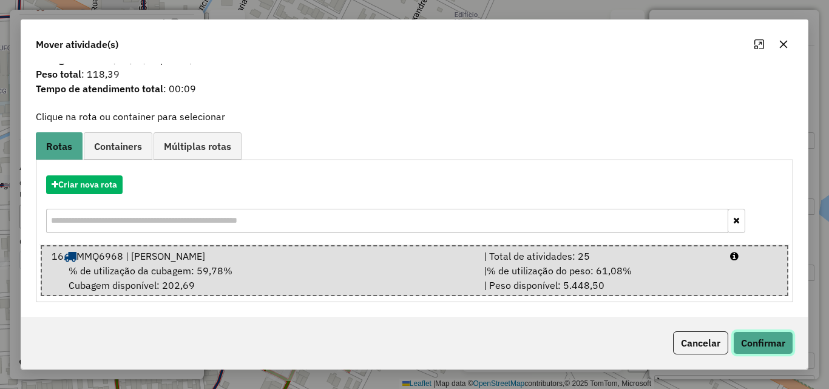
click at [762, 336] on button "Confirmar" at bounding box center [763, 342] width 60 height 23
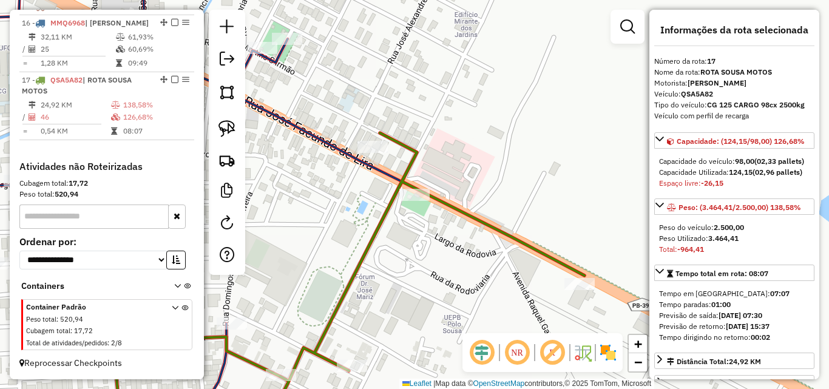
scroll to position [0, 0]
click at [430, 242] on div "Rota 16 - Placa MMQ6968 13353 - NIKA Janela de atendimento Grade de atendimento…" at bounding box center [414, 194] width 829 height 389
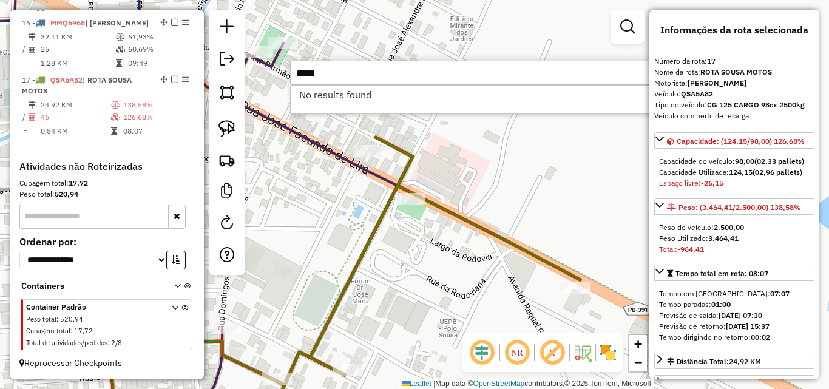
click at [445, 70] on input "*****" at bounding box center [472, 73] width 364 height 24
type input "*"
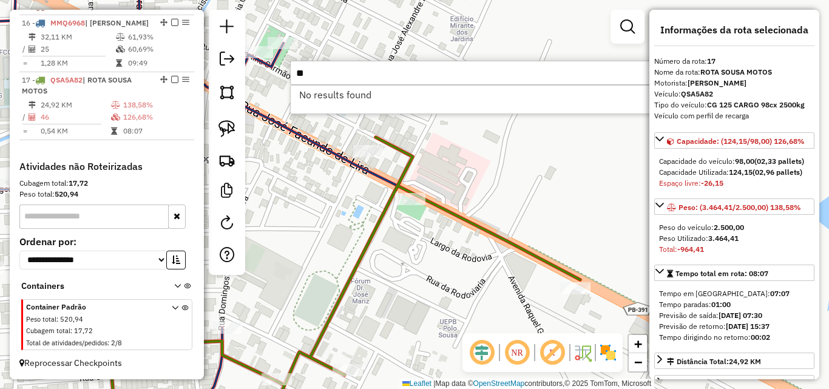
type input "*"
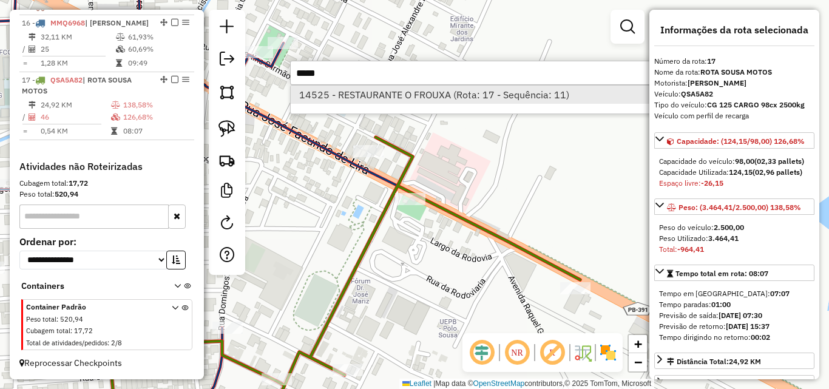
type input "*****"
click at [426, 92] on li "14525 - RESTAURANTE O FROUXA (Rota: 17 - Sequência: 11)" at bounding box center [472, 95] width 363 height 18
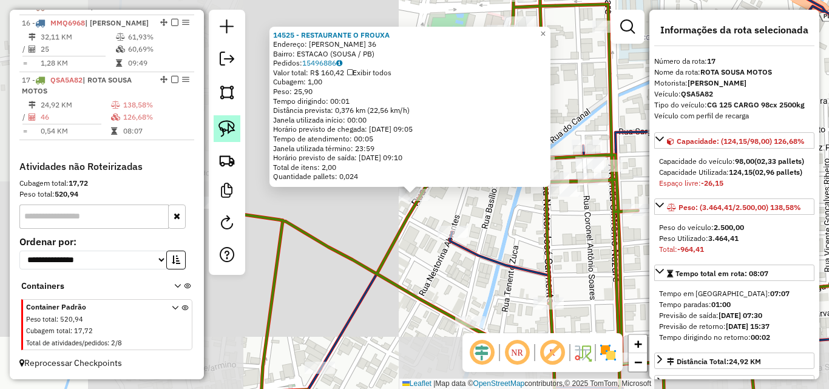
drag, startPoint x: 225, startPoint y: 122, endPoint x: 453, endPoint y: 240, distance: 256.7
click at [225, 123] on img at bounding box center [226, 128] width 17 height 17
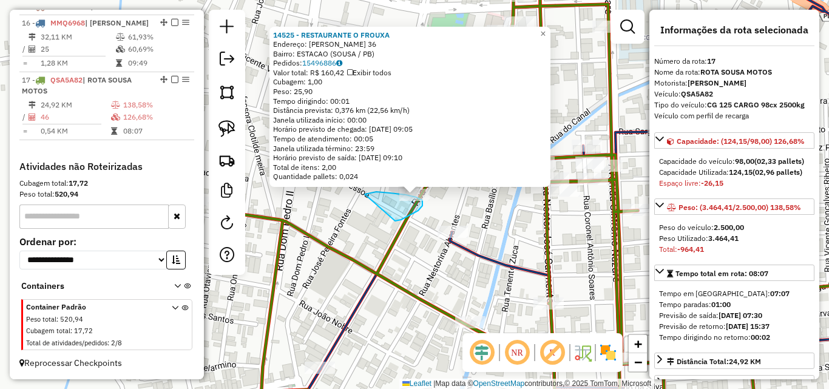
drag, startPoint x: 401, startPoint y: 220, endPoint x: 360, endPoint y: 209, distance: 42.5
click at [235, 132] on link at bounding box center [227, 128] width 27 height 27
drag, startPoint x: 421, startPoint y: 223, endPoint x: 366, endPoint y: 218, distance: 54.8
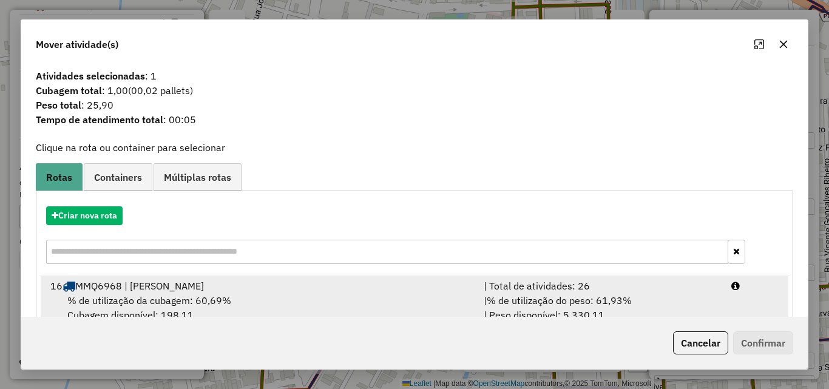
drag, startPoint x: 665, startPoint y: 297, endPoint x: 672, endPoint y: 300, distance: 7.1
click at [665, 297] on div "| % de utilização do peso: 61,93% | Peso disponível: 5.330,11" at bounding box center [600, 307] width 248 height 29
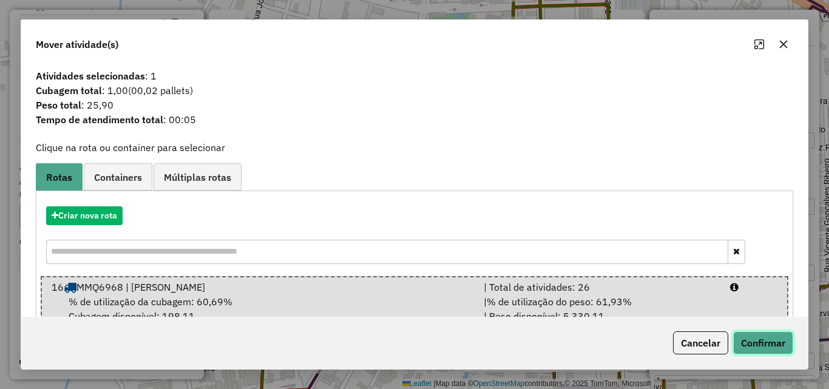
drag, startPoint x: 749, startPoint y: 343, endPoint x: 603, endPoint y: 294, distance: 153.7
click at [749, 343] on button "Confirmar" at bounding box center [763, 342] width 60 height 23
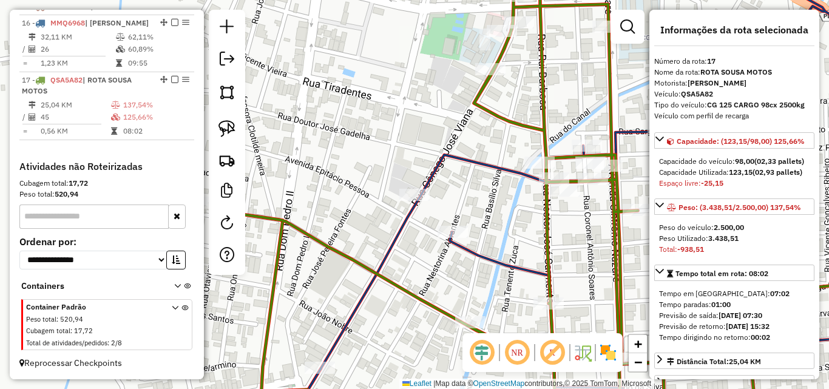
click at [333, 172] on div "Rota 16 - Placa MMQ6968 14525 - RESTAURANTE O FROUXA Janela de atendimento Grad…" at bounding box center [414, 194] width 829 height 389
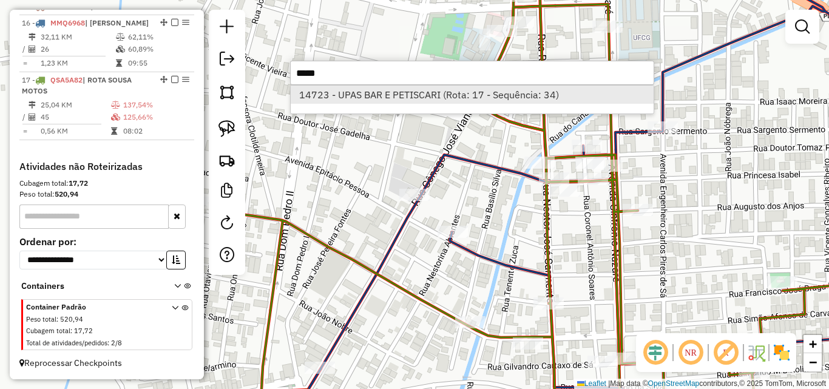
type input "*****"
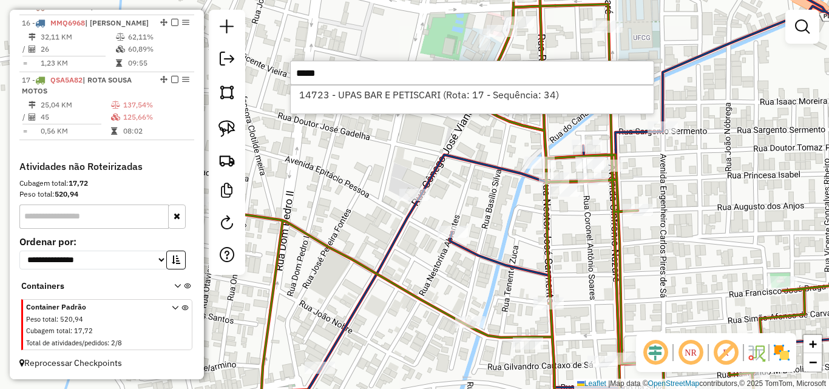
drag, startPoint x: 400, startPoint y: 100, endPoint x: 238, endPoint y: 115, distance: 162.6
click at [400, 101] on li "14723 - UPAS BAR E PETISCARI (Rota: 17 - Sequência: 34)" at bounding box center [472, 95] width 363 height 18
select select "*********"
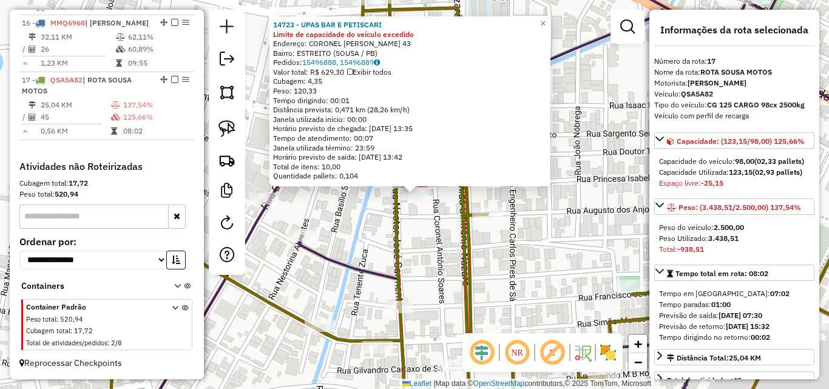
drag, startPoint x: 224, startPoint y: 121, endPoint x: 292, endPoint y: 163, distance: 79.0
click at [224, 122] on img at bounding box center [226, 128] width 17 height 17
click at [408, 191] on div "Rota 17 - Placa QSA5A82 14723 - UPAS BAR E PETISCARI 14723 - UPAS BAR E PETISCA…" at bounding box center [414, 194] width 829 height 389
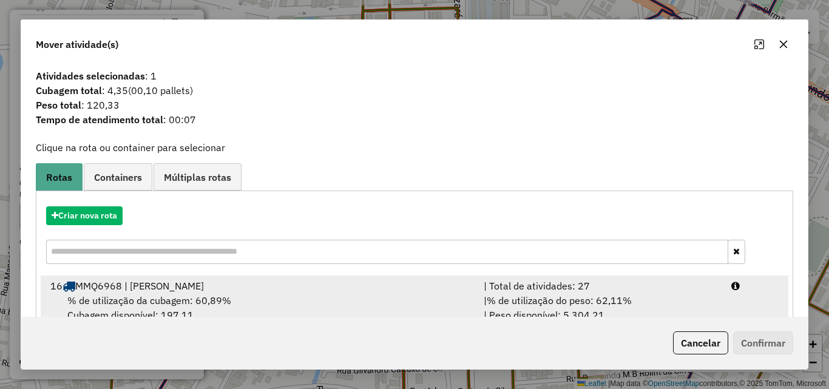
click at [650, 299] on div "| % de utilização do peso: 62,11% | Peso disponível: 5.304,21" at bounding box center [600, 307] width 248 height 29
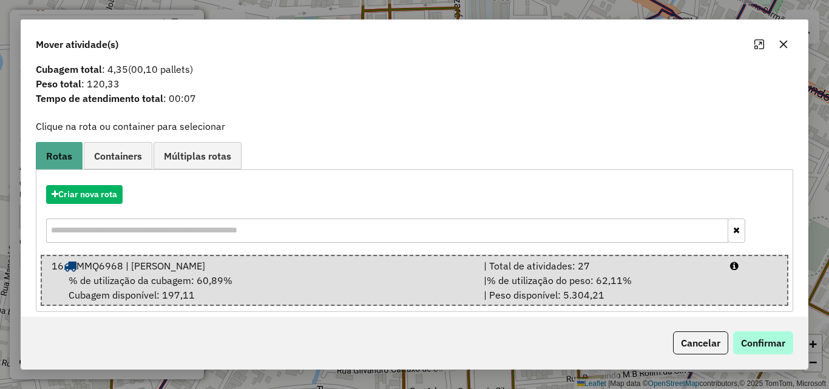
scroll to position [31, 0]
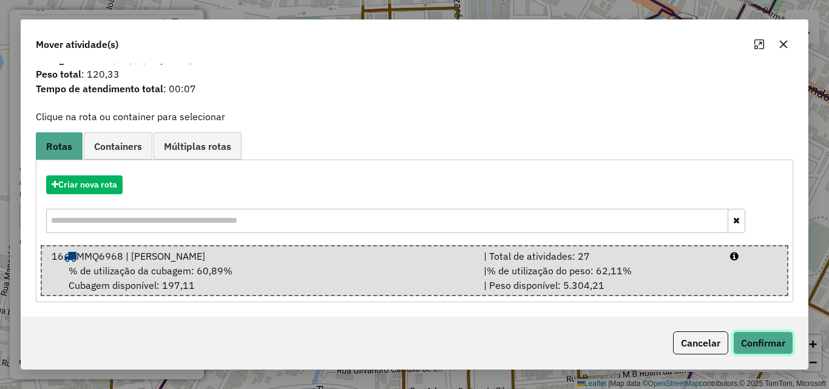
drag, startPoint x: 761, startPoint y: 352, endPoint x: 497, endPoint y: 238, distance: 287.5
click at [758, 352] on button "Confirmar" at bounding box center [763, 342] width 60 height 23
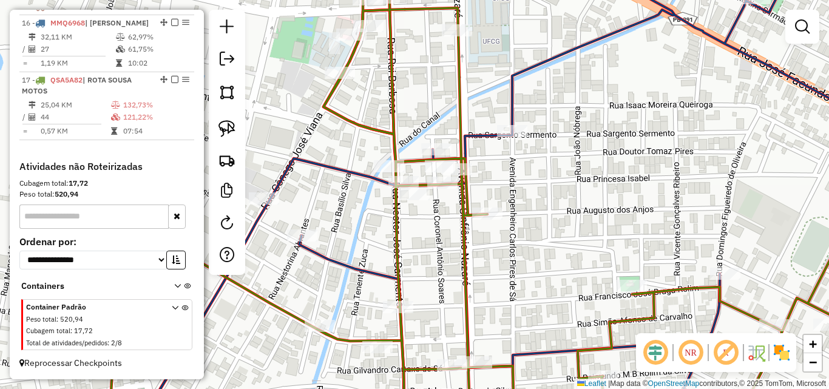
scroll to position [0, 0]
click at [595, 224] on div "Janela de atendimento Grade de atendimento Capacidade Transportadoras Veículos …" at bounding box center [414, 194] width 829 height 389
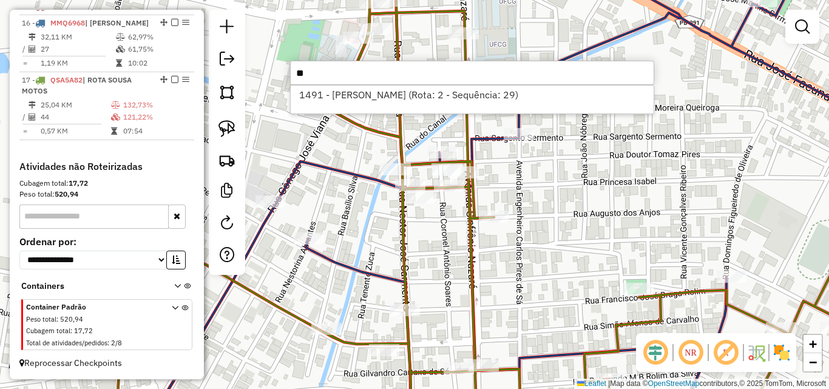
type input "*"
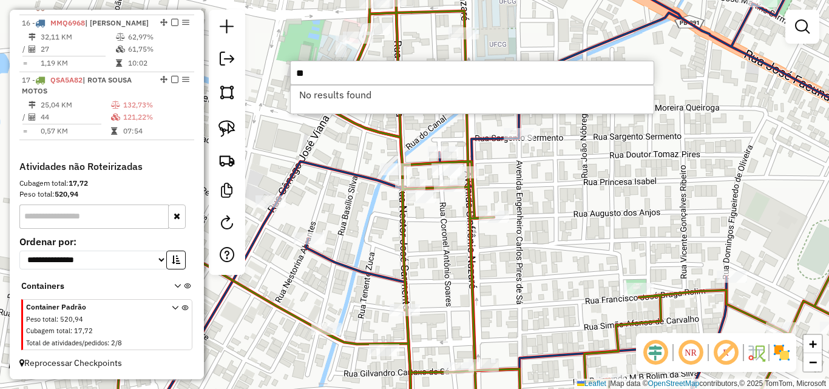
type input "*"
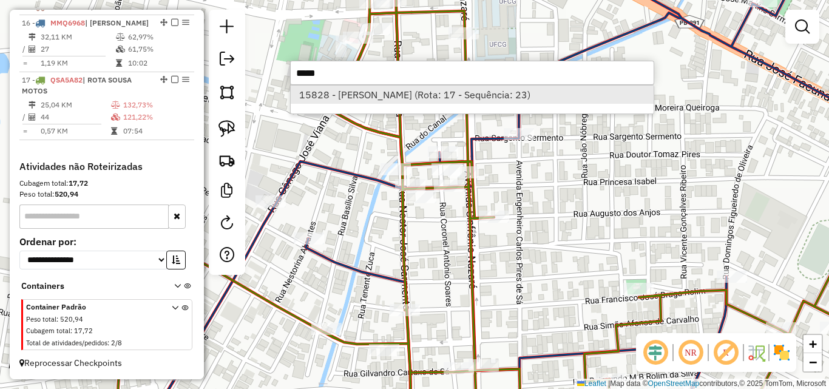
type input "*****"
click at [438, 91] on li "15828 - [PERSON_NAME] (Rota: 17 - Sequência: 23)" at bounding box center [472, 95] width 363 height 18
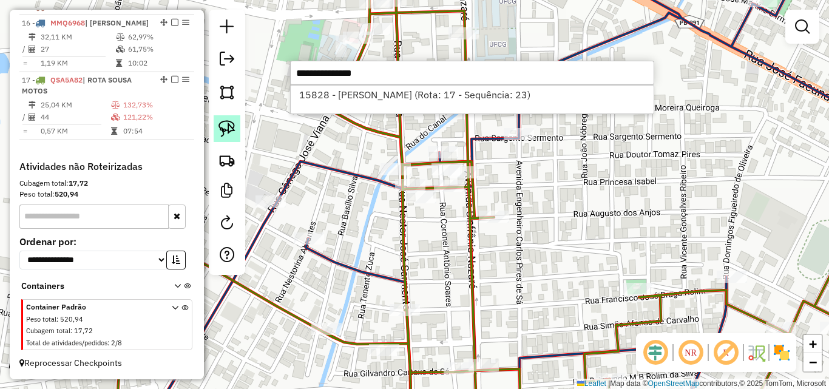
select select "*********"
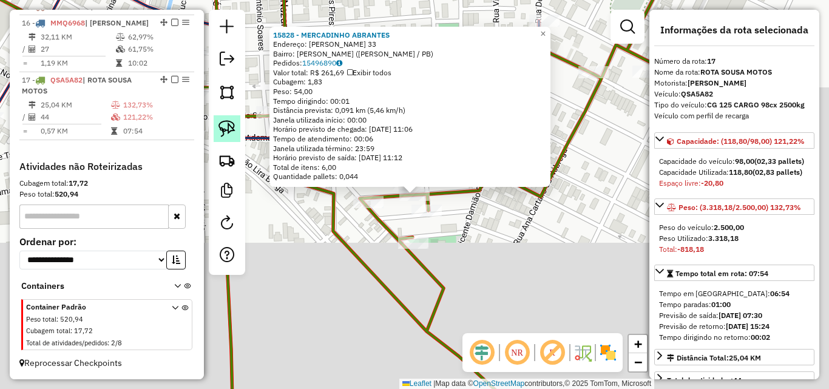
click at [225, 127] on img at bounding box center [226, 128] width 17 height 17
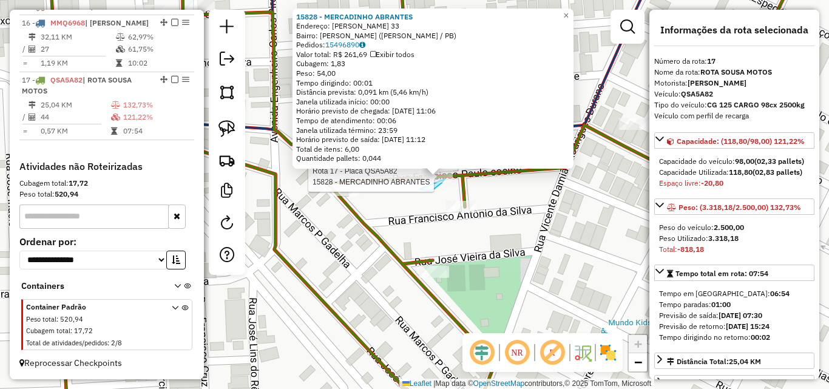
drag, startPoint x: 420, startPoint y: 189, endPoint x: 419, endPoint y: 178, distance: 11.7
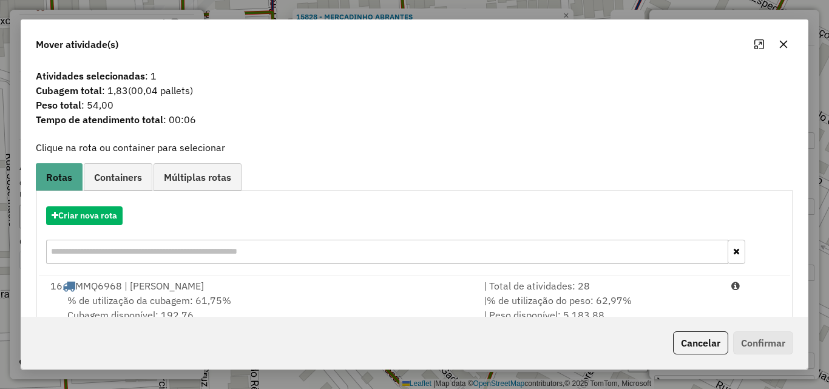
click at [544, 301] on span "% de utilização do peso: 62,97%" at bounding box center [559, 300] width 145 height 12
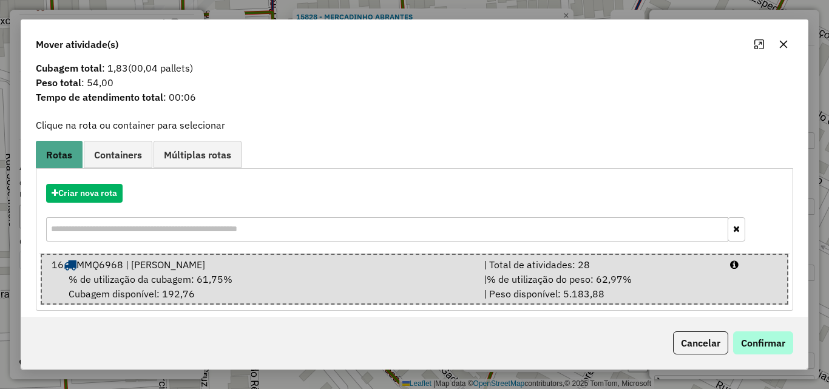
scroll to position [31, 0]
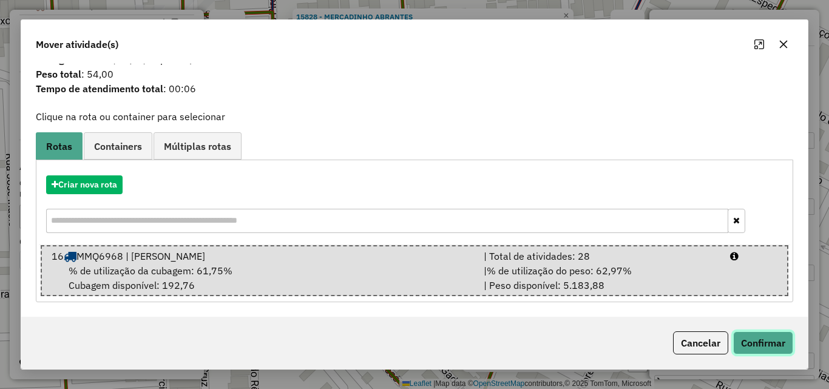
click at [757, 343] on button "Confirmar" at bounding box center [763, 342] width 60 height 23
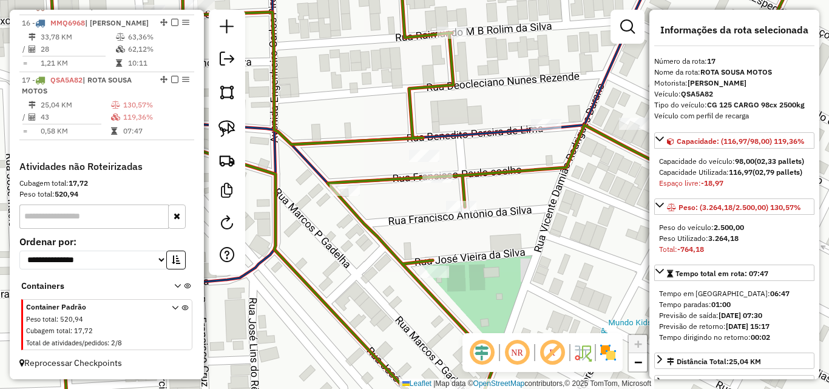
scroll to position [0, 0]
click at [584, 197] on div "Janela de atendimento Grade de atendimento Capacidade Transportadoras Veículos …" at bounding box center [414, 194] width 829 height 389
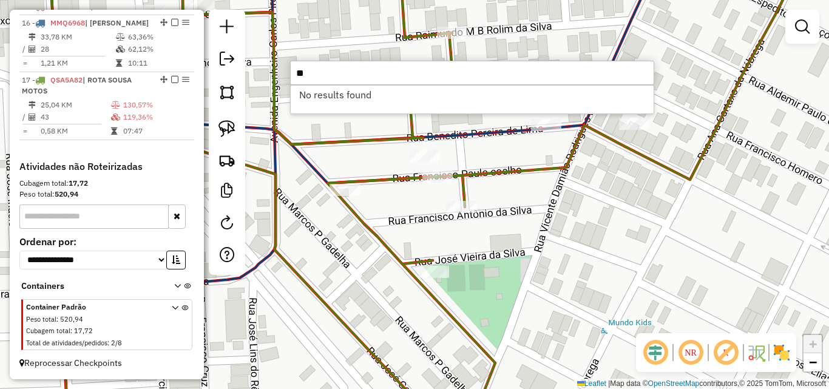
type input "*"
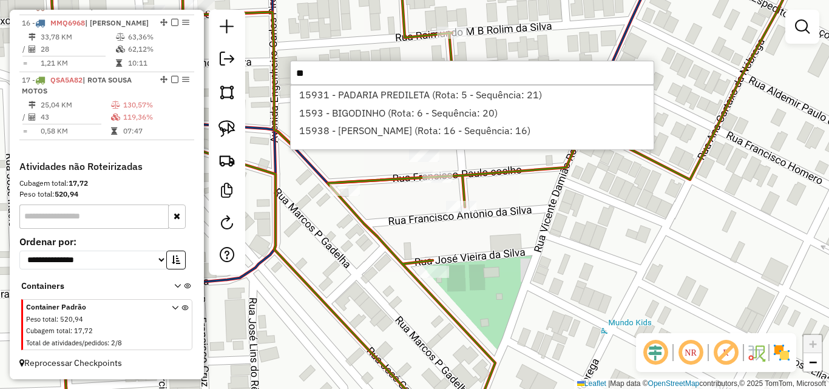
type input "*"
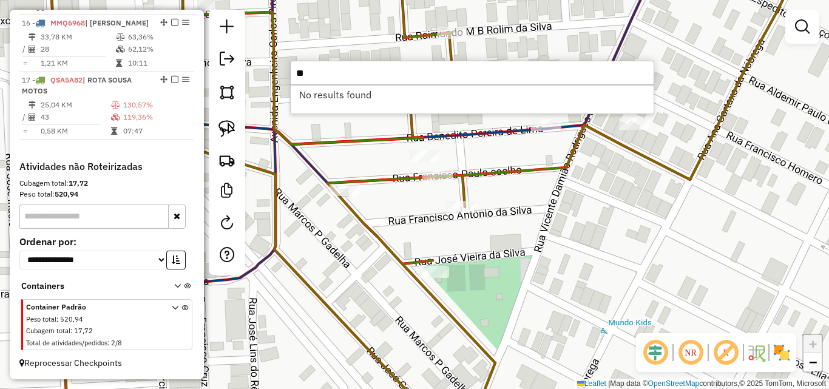
type input "*"
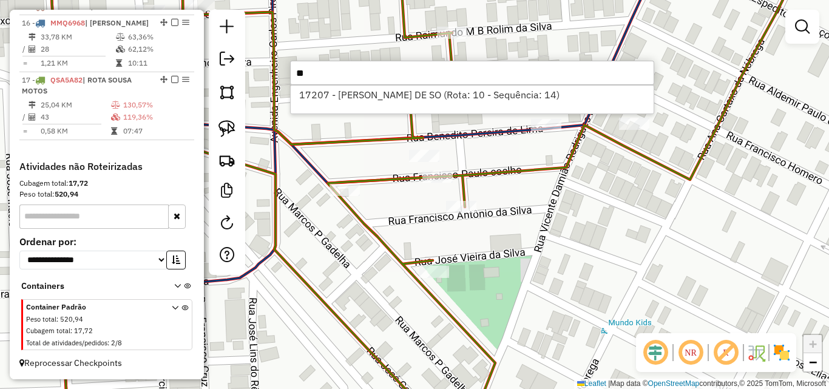
type input "*"
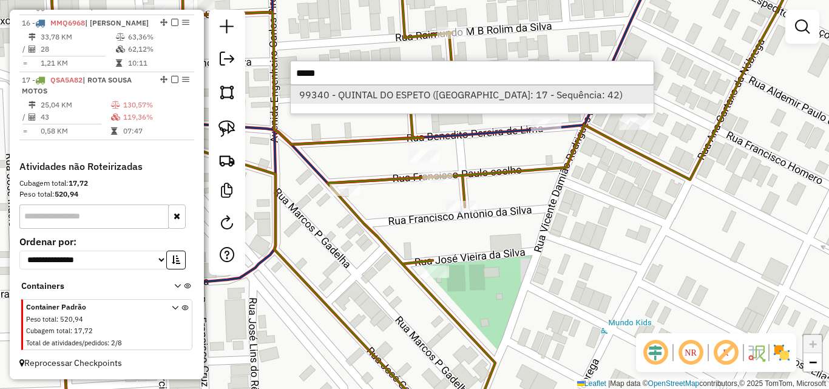
type input "*****"
click at [308, 90] on li "99340 - QUINTAL DO ESPETO ([GEOGRAPHIC_DATA]: 17 - Sequência: 42)" at bounding box center [472, 95] width 363 height 18
select select "*********"
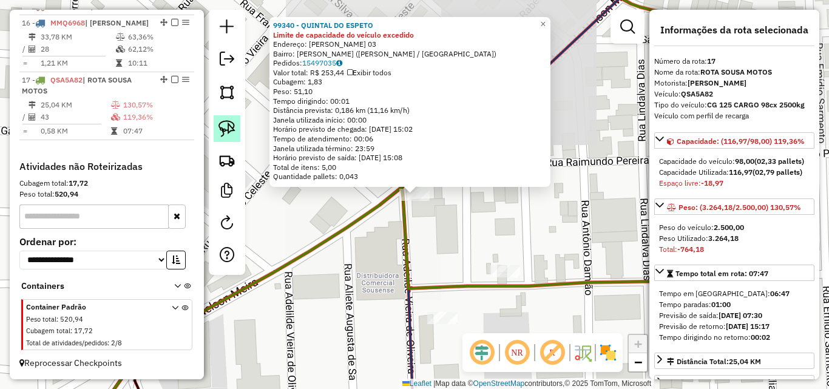
drag, startPoint x: 228, startPoint y: 123, endPoint x: 320, endPoint y: 190, distance: 114.5
click at [228, 124] on img at bounding box center [226, 128] width 17 height 17
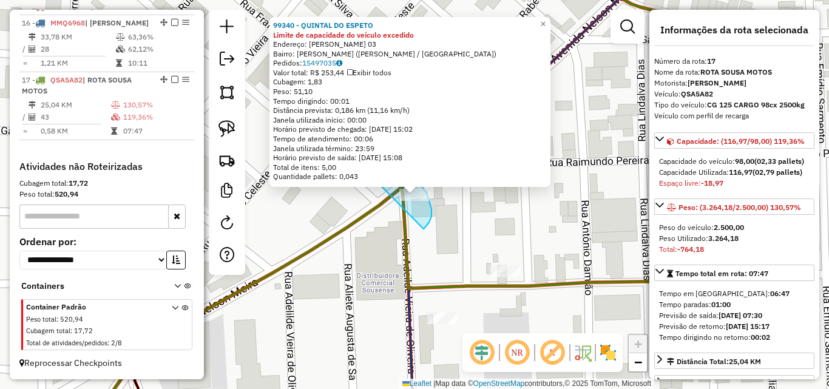
drag, startPoint x: 431, startPoint y: 209, endPoint x: 377, endPoint y: 199, distance: 55.5
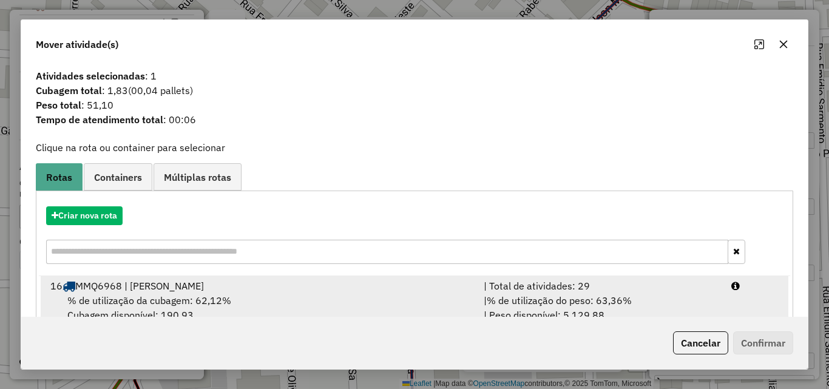
drag, startPoint x: 685, startPoint y: 299, endPoint x: 736, endPoint y: 351, distance: 72.9
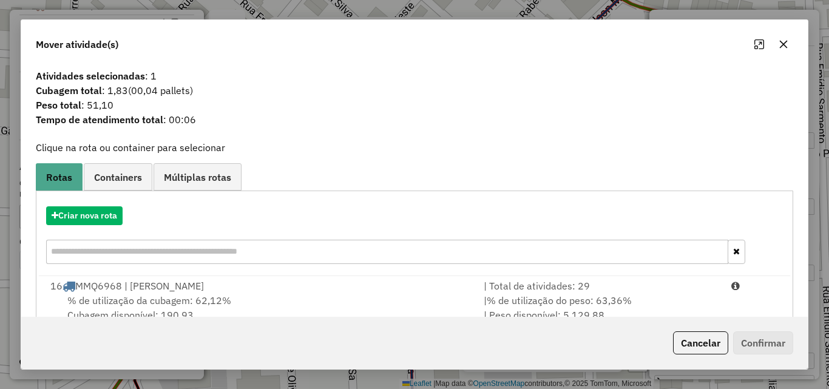
click at [686, 299] on div "| % de utilização do peso: 63,36% | Peso disponível: 5.129,88" at bounding box center [600, 307] width 248 height 29
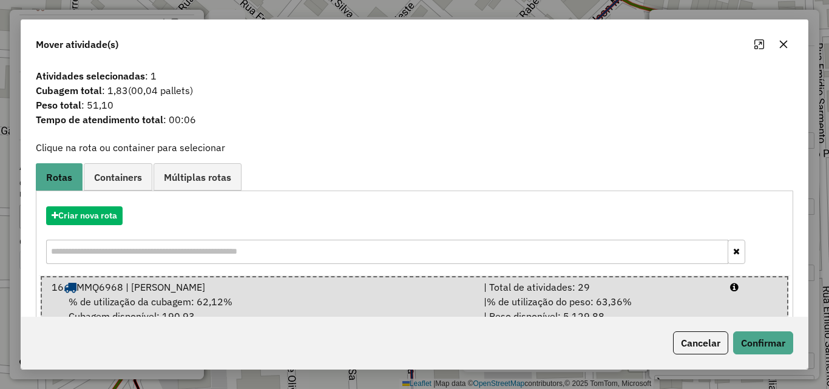
click at [749, 354] on div "Cancelar Confirmar" at bounding box center [414, 343] width 786 height 52
drag, startPoint x: 760, startPoint y: 349, endPoint x: 746, endPoint y: 345, distance: 14.0
click at [755, 348] on button "Confirmar" at bounding box center [763, 342] width 60 height 23
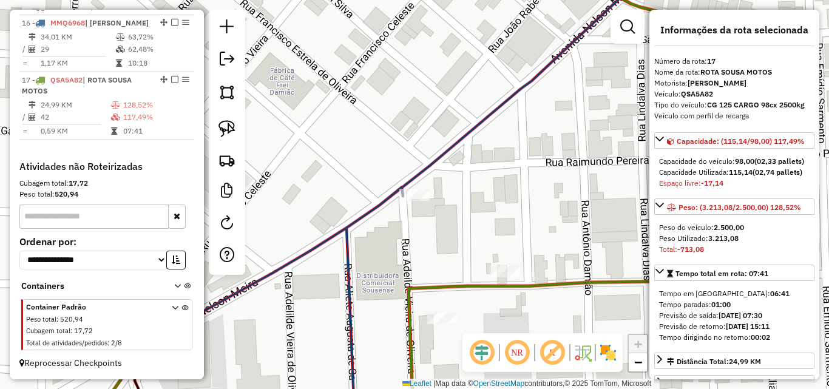
drag, startPoint x: 618, startPoint y: 248, endPoint x: 634, endPoint y: 251, distance: 16.2
click at [620, 247] on div "Janela de atendimento Grade de atendimento Capacidade Transportadoras Veículos …" at bounding box center [414, 194] width 829 height 389
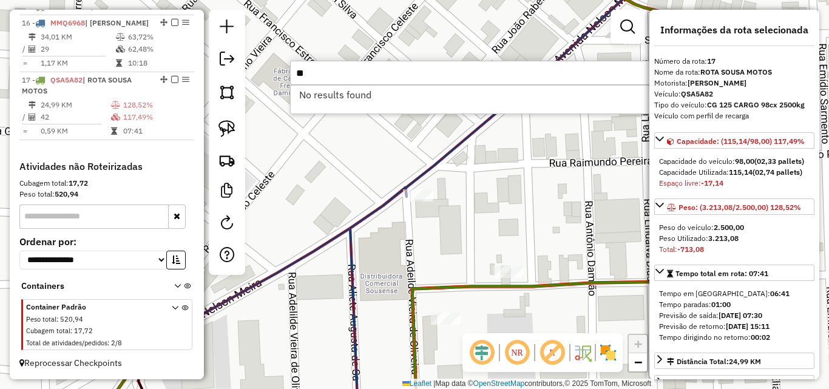
type input "*"
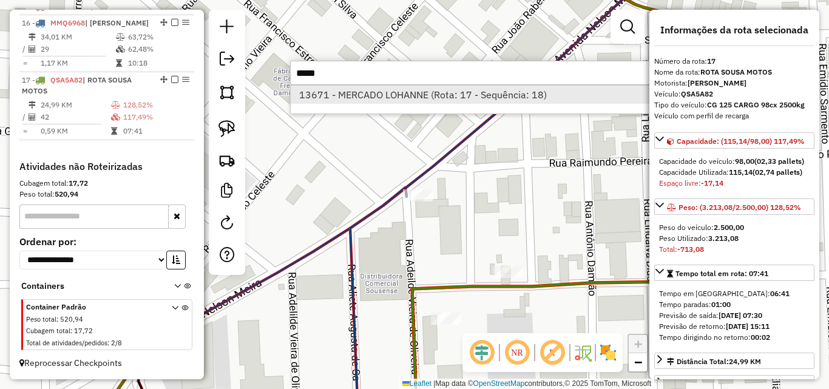
type input "*****"
click at [439, 89] on li "13671 - MERCADO LOHANNE (Rota: 17 - Sequência: 18)" at bounding box center [472, 95] width 363 height 18
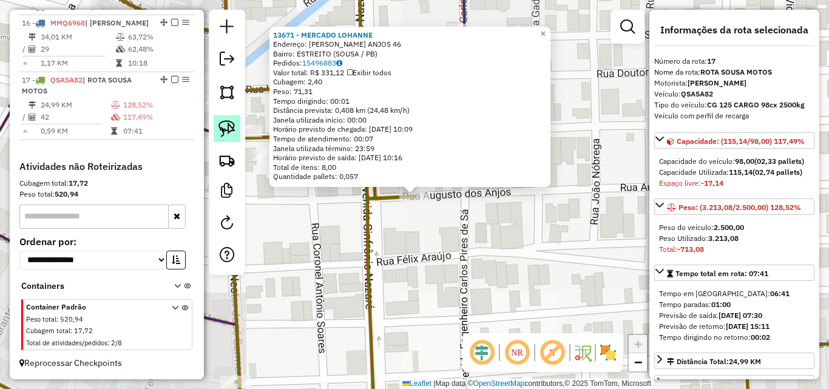
click at [220, 127] on div at bounding box center [227, 142] width 36 height 265
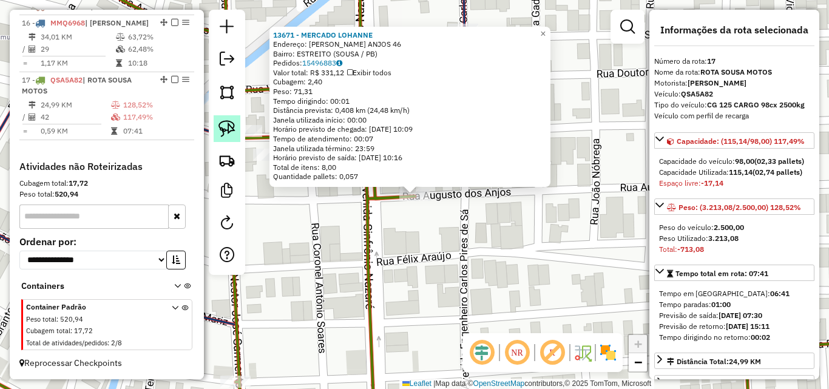
click at [224, 124] on img at bounding box center [226, 128] width 17 height 17
drag, startPoint x: 410, startPoint y: 232, endPoint x: 393, endPoint y: 196, distance: 39.9
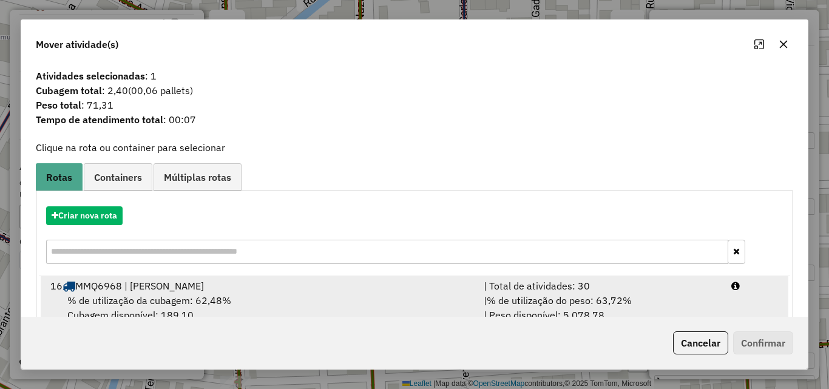
drag, startPoint x: 691, startPoint y: 297, endPoint x: 721, endPoint y: 326, distance: 41.2
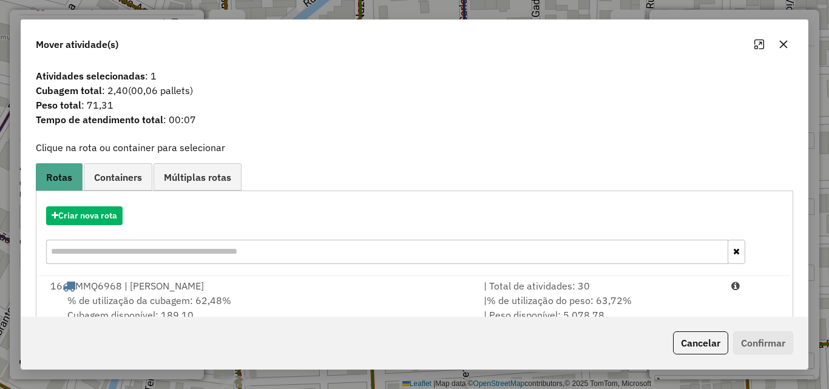
click at [693, 298] on div "| % de utilização do peso: 63,72% | Peso disponível: 5.078,78" at bounding box center [600, 307] width 248 height 29
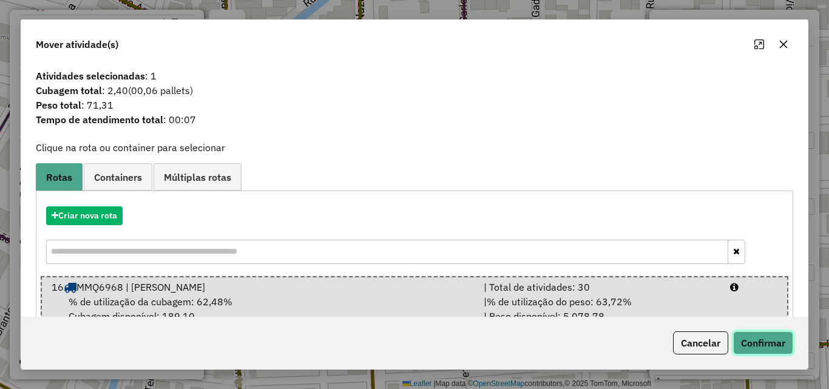
click at [761, 346] on button "Confirmar" at bounding box center [763, 342] width 60 height 23
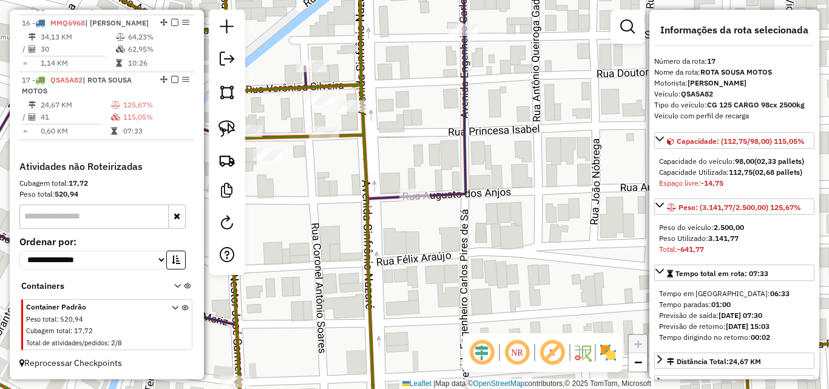
click at [509, 237] on div "Janela de atendimento Grade de atendimento Capacidade Transportadoras Veículos …" at bounding box center [414, 194] width 829 height 389
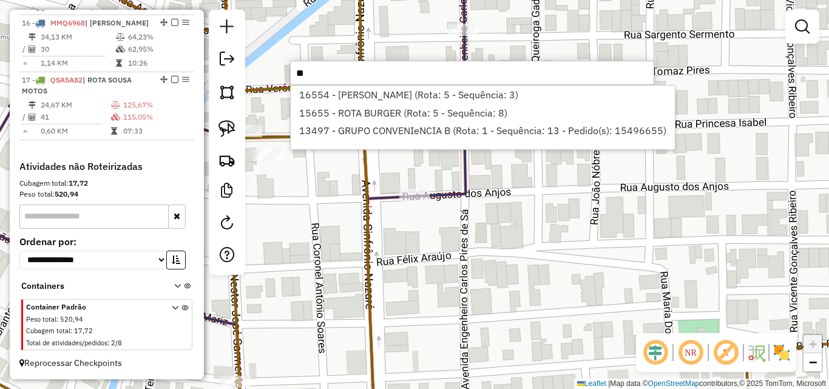
type input "*"
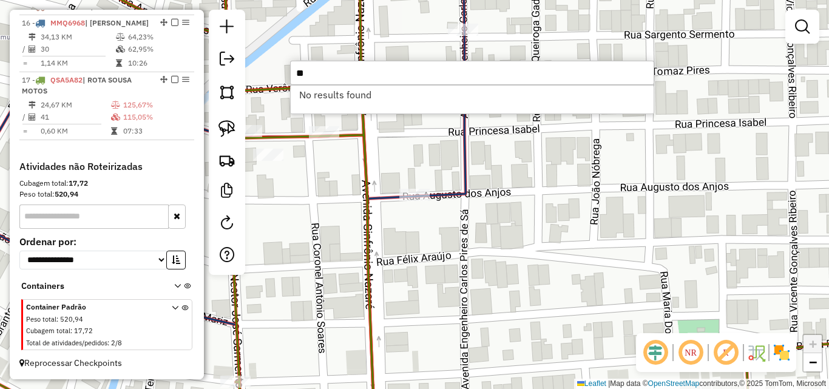
type input "*"
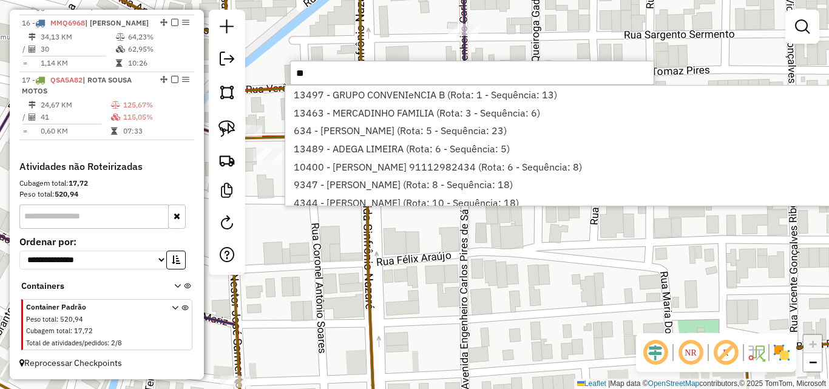
type input "*"
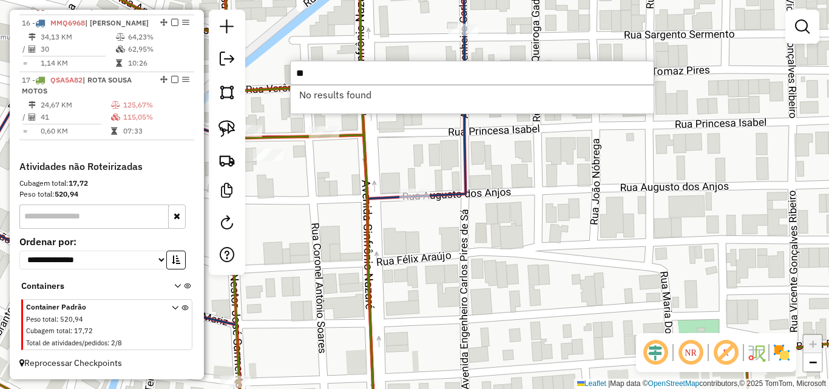
type input "*"
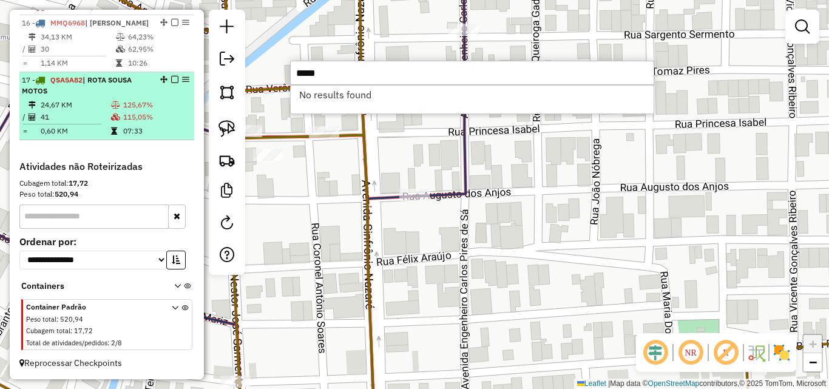
type input "*****"
drag, startPoint x: 22, startPoint y: 115, endPoint x: 129, endPoint y: 369, distance: 275.2
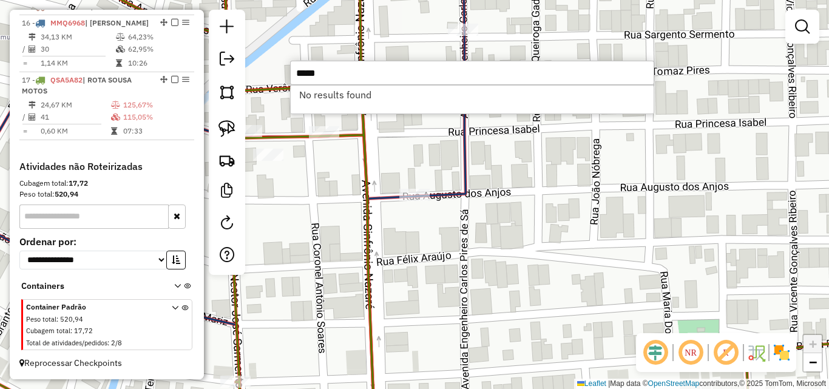
click at [23, 114] on td "/" at bounding box center [25, 117] width 6 height 12
select select "*********"
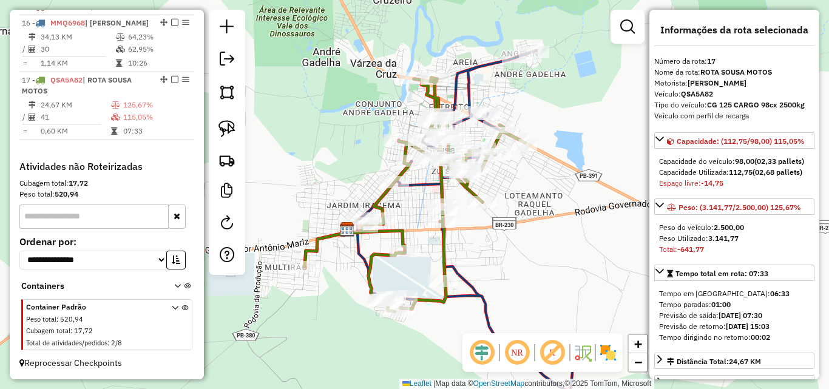
click at [470, 84] on icon at bounding box center [491, 238] width 269 height 377
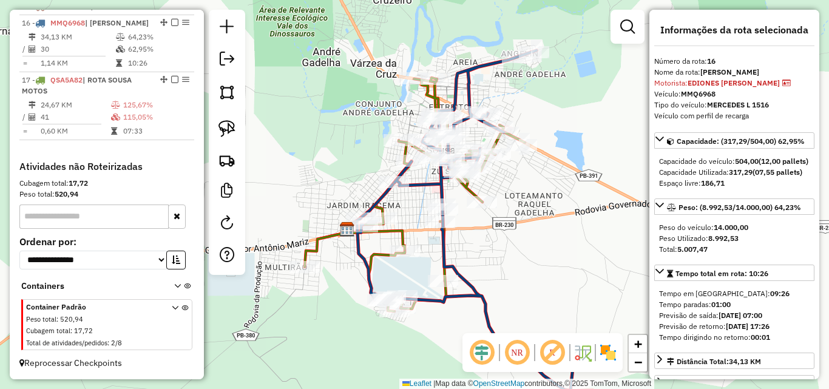
click at [433, 93] on icon at bounding box center [415, 195] width 220 height 234
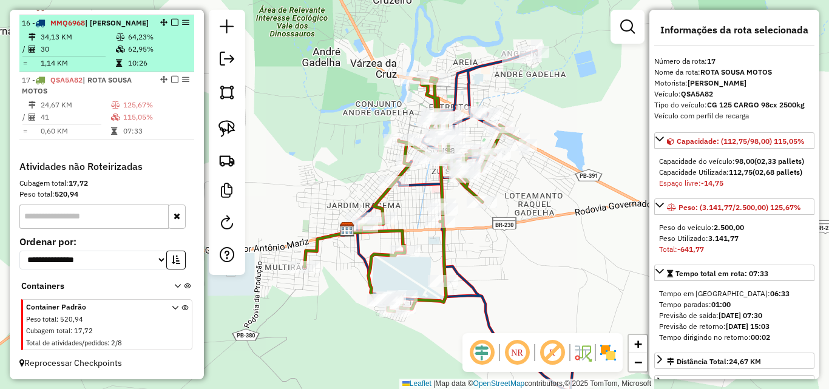
click at [153, 51] on td "62,95%" at bounding box center [157, 49] width 61 height 12
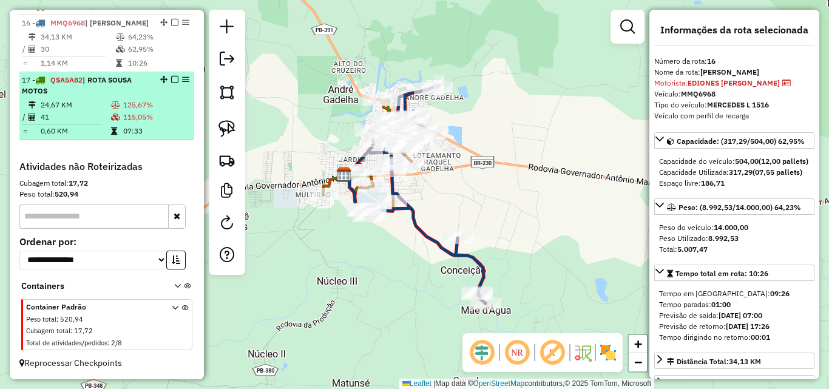
click at [148, 98] on li "17 - QSA5A82 | ROTA SOUSA MOTOS 24,67 KM 125,67% / 41 115,05% = 0,60 KM 07:33" at bounding box center [106, 106] width 175 height 68
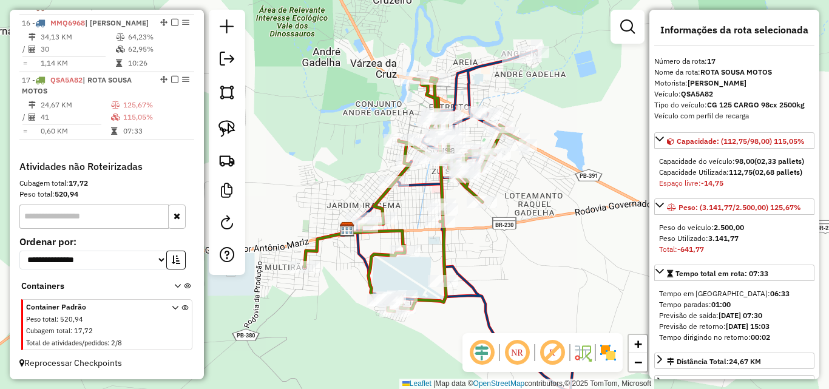
click at [305, 260] on icon at bounding box center [415, 195] width 220 height 234
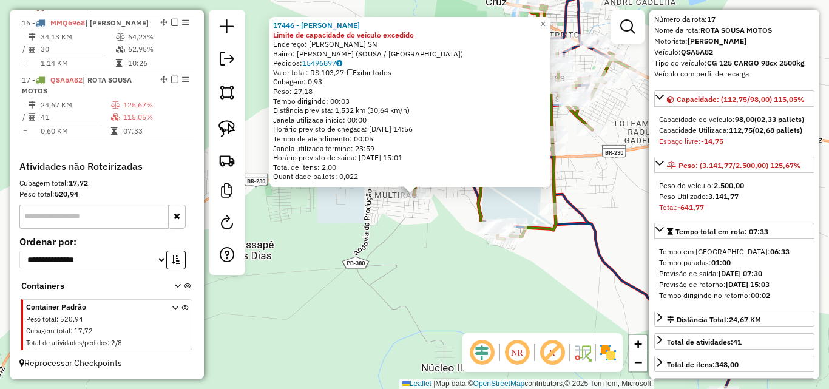
scroll to position [61, 0]
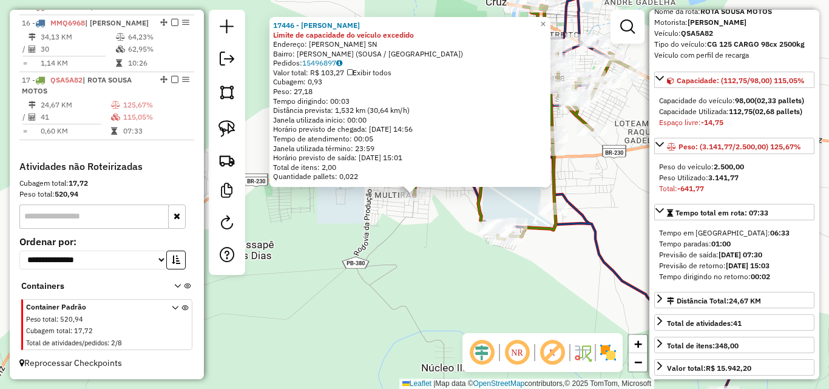
click at [350, 243] on div "17446 - LEANDRO LIVALCI Limite de capacidade do veículo excedido Endereço: Isab…" at bounding box center [414, 194] width 829 height 389
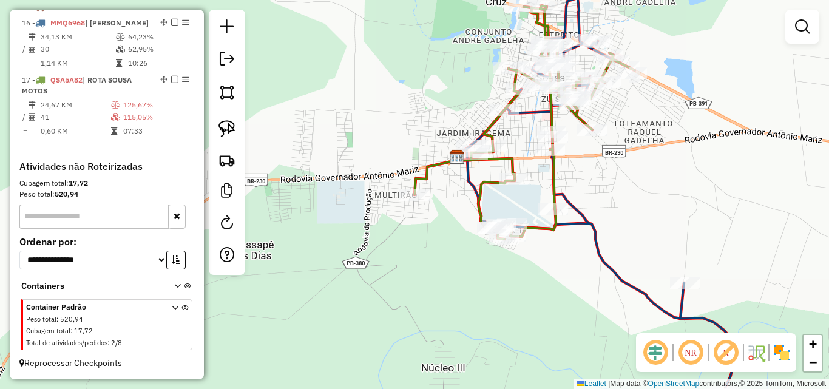
drag, startPoint x: 378, startPoint y: 244, endPoint x: 365, endPoint y: 255, distance: 16.8
click at [365, 255] on div "Janela de atendimento Grade de atendimento Capacidade Transportadoras Veículos …" at bounding box center [414, 194] width 829 height 389
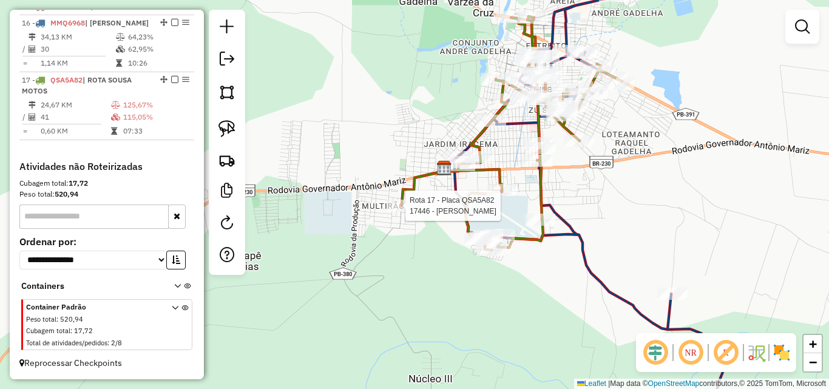
click at [395, 212] on div at bounding box center [401, 206] width 30 height 12
select select "*********"
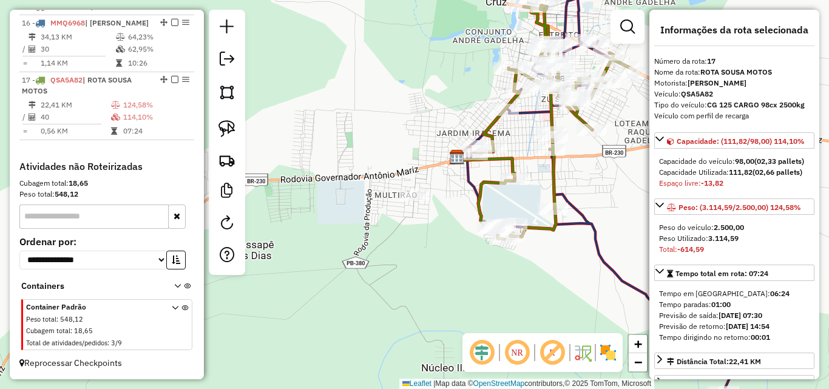
click at [556, 181] on icon at bounding box center [556, 122] width 158 height 234
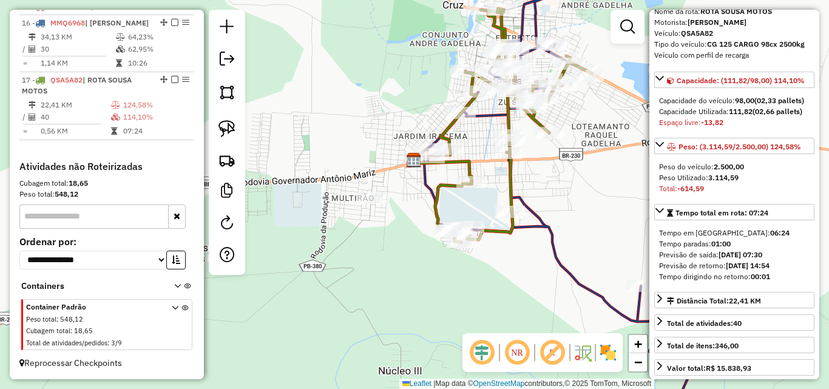
drag, startPoint x: 595, startPoint y: 170, endPoint x: 542, endPoint y: 186, distance: 54.3
click at [542, 178] on div "Janela de atendimento Grade de atendimento Capacidade Transportadoras Veículos …" at bounding box center [414, 194] width 829 height 389
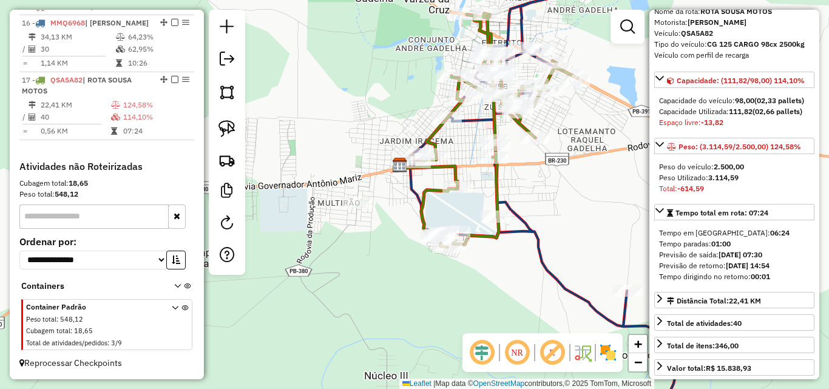
click at [533, 236] on icon at bounding box center [546, 203] width 273 height 435
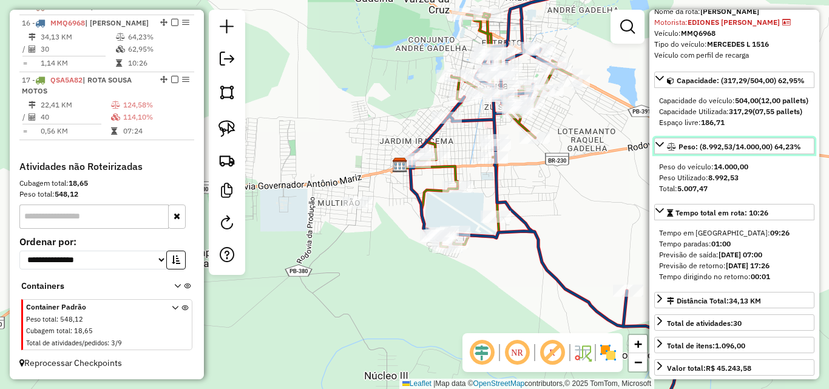
drag, startPoint x: 656, startPoint y: 175, endPoint x: 677, endPoint y: 179, distance: 21.7
click at [673, 179] on div "Peso: (8.992,53/14.000,00) 64,23% Peso do veículo: 14.000,00 Peso Utilizado: 8.…" at bounding box center [734, 168] width 160 height 61
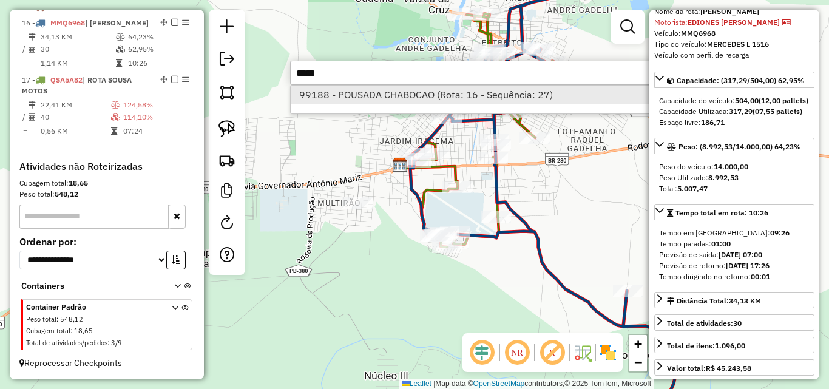
type input "*****"
click at [334, 93] on li "99188 - POUSADA CHABOCAO (Rota: 16 - Sequência: 27)" at bounding box center [472, 95] width 363 height 18
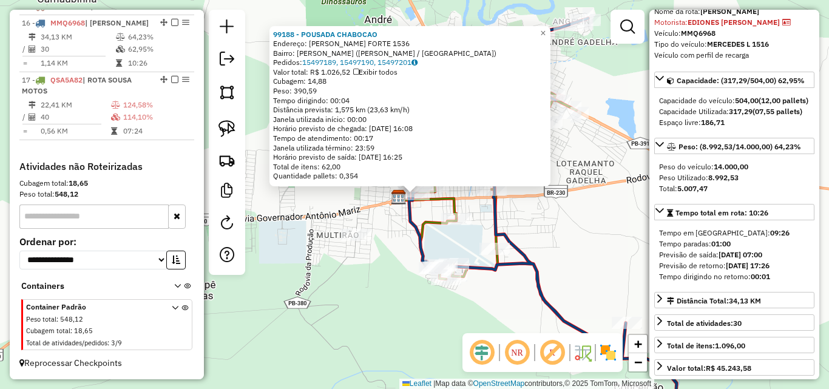
click at [597, 204] on div "99188 - POUSADA CHABOCAO Endereço: GASTAO MEDEIROS FORTE 1536 Bairro: BELA VIST…" at bounding box center [414, 194] width 829 height 389
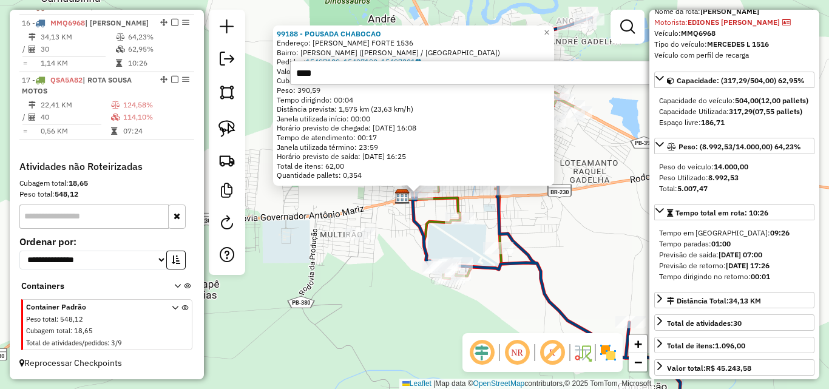
type input "*****"
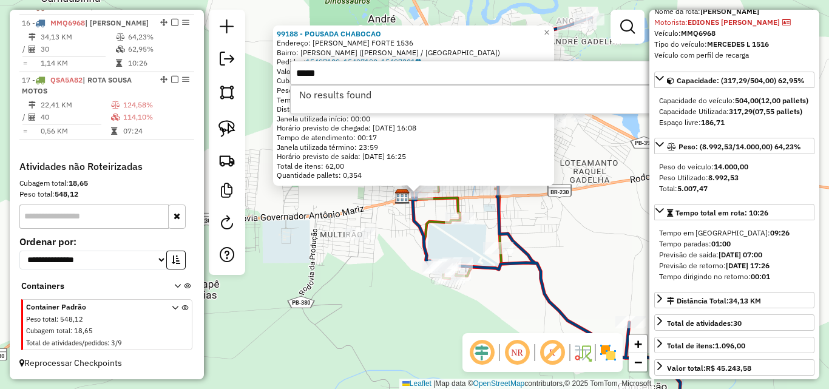
click at [384, 69] on input "*****" at bounding box center [472, 73] width 364 height 24
drag, startPoint x: 384, startPoint y: 69, endPoint x: 400, endPoint y: 64, distance: 16.9
click at [393, 68] on input "*****" at bounding box center [472, 73] width 364 height 24
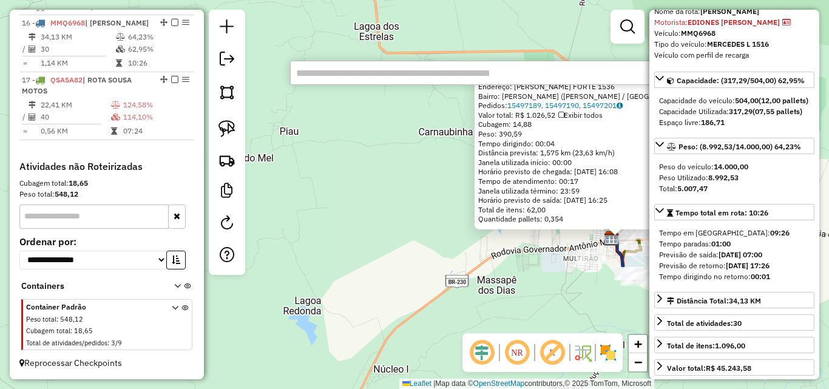
click at [388, 269] on div "99188 - POUSADA CHABOCAO Endereço: GASTAO MEDEIROS FORTE 1536 Bairro: BELA VIST…" at bounding box center [414, 194] width 829 height 389
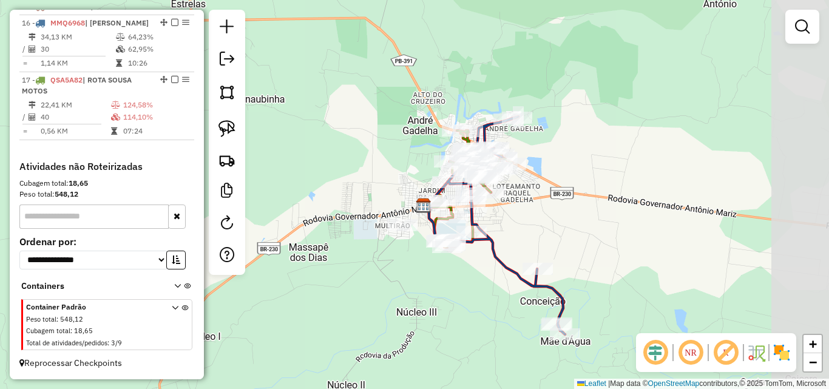
drag, startPoint x: 479, startPoint y: 288, endPoint x: 291, endPoint y: 256, distance: 190.7
click at [291, 255] on div "Janela de atendimento Grade de atendimento Capacidade Transportadoras Veículos …" at bounding box center [414, 194] width 829 height 389
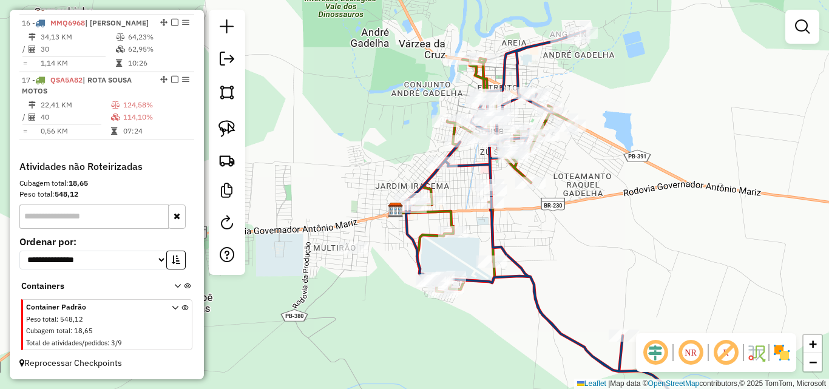
click at [483, 78] on icon at bounding box center [495, 175] width 158 height 234
select select "*********"
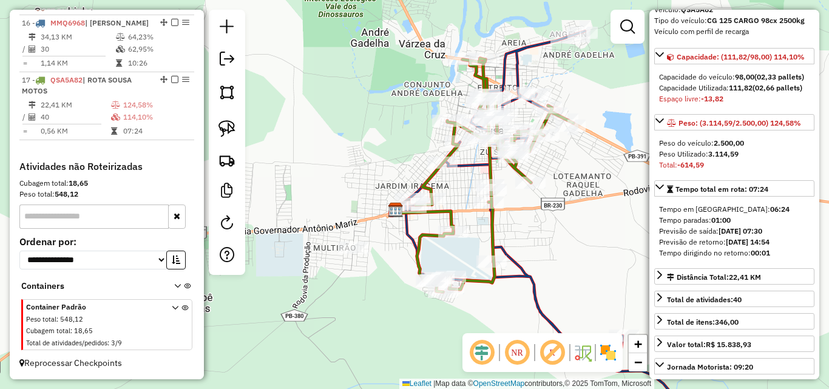
scroll to position [182, 0]
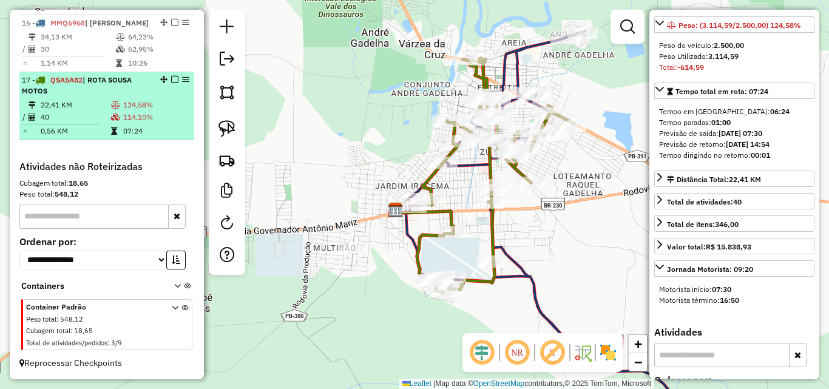
click at [152, 97] on li "17 - QSA5A82 | ROTA SOUSA MOTOS 22,41 KM 124,58% / 40 114,10% = 0,56 KM 07:24" at bounding box center [106, 106] width 175 height 68
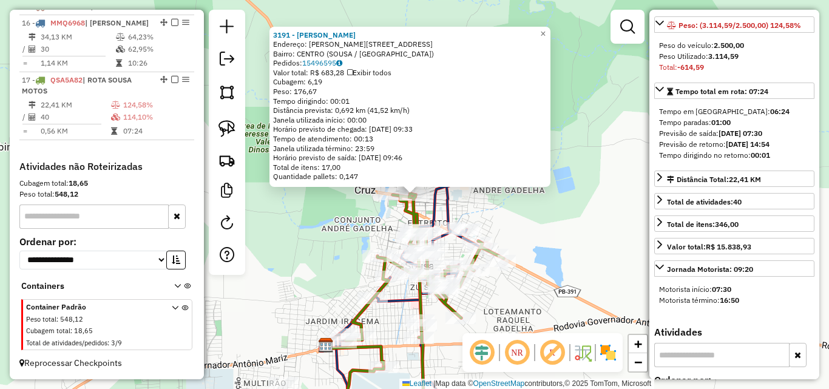
click at [474, 259] on icon at bounding box center [425, 311] width 158 height 234
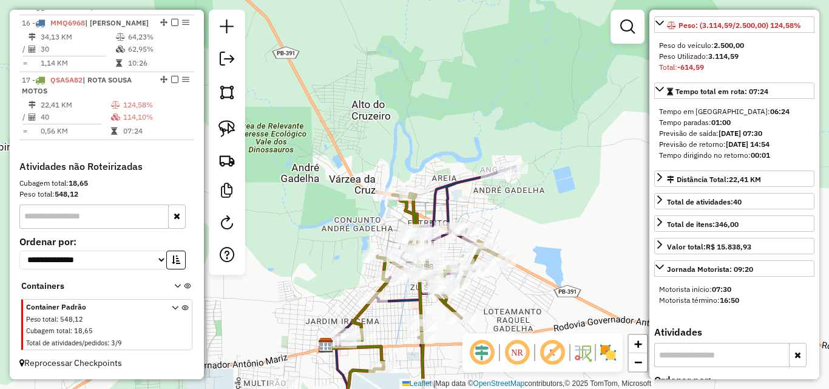
click at [402, 206] on icon at bounding box center [425, 311] width 158 height 234
click at [417, 216] on icon at bounding box center [425, 311] width 158 height 234
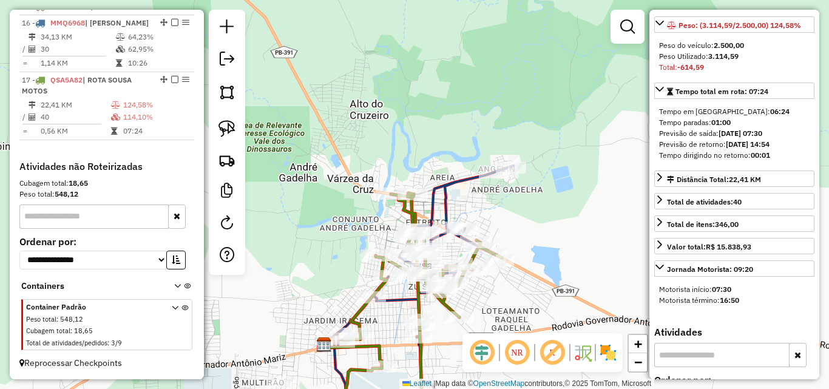
click at [447, 211] on icon at bounding box center [424, 297] width 180 height 262
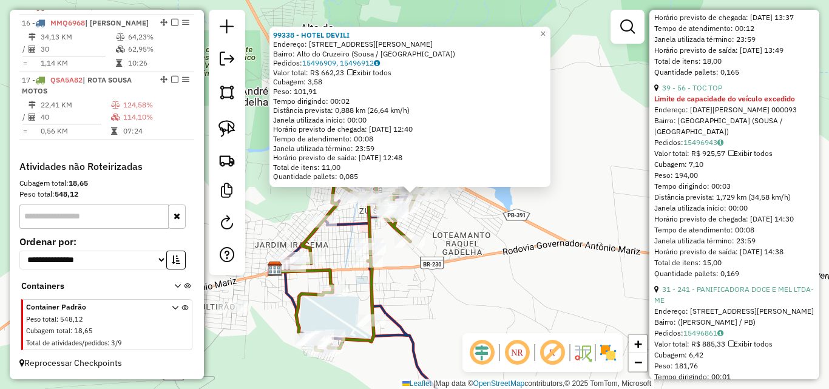
scroll to position [485, 0]
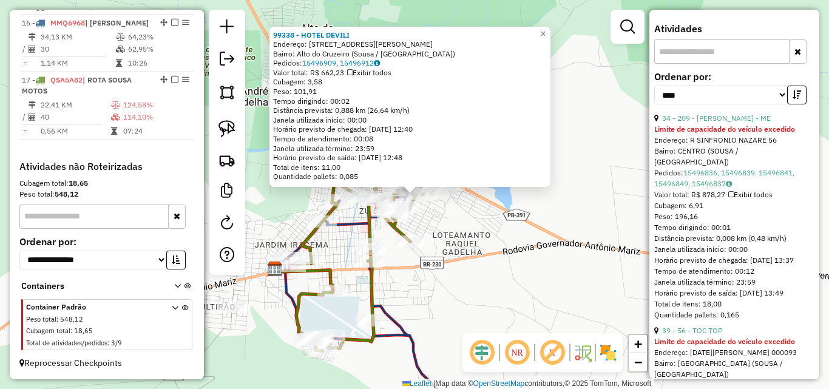
click at [533, 244] on div "99338 - HOTEL DEVILI Endereço: Rua Ana Cartaxo da Nóbrega, 92 Bairro: Alto do C…" at bounding box center [414, 194] width 829 height 389
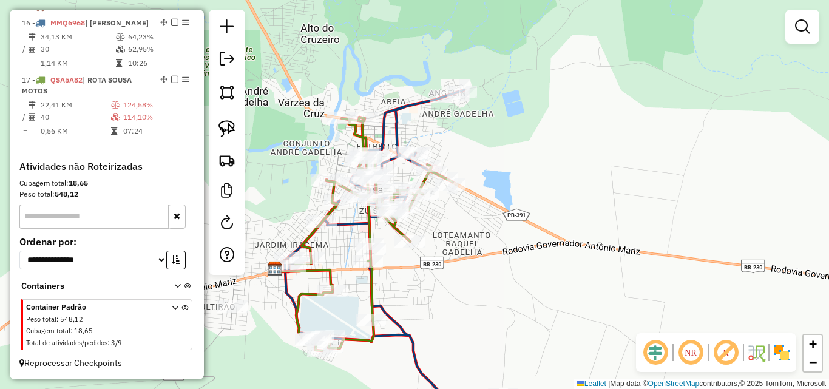
click at [405, 333] on icon at bounding box center [393, 259] width 217 height 338
select select "*********"
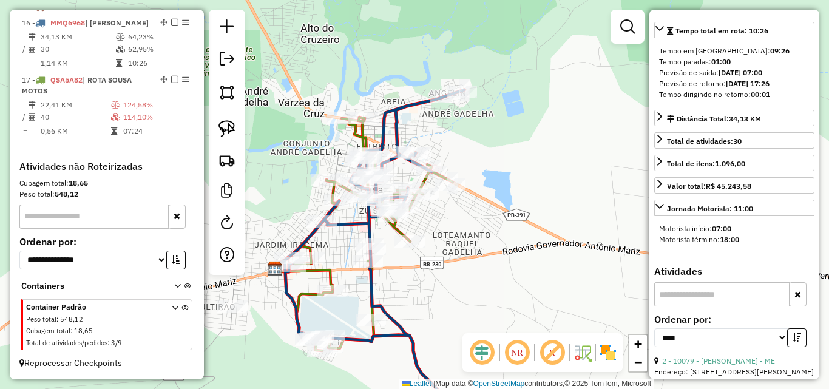
scroll to position [182, 0]
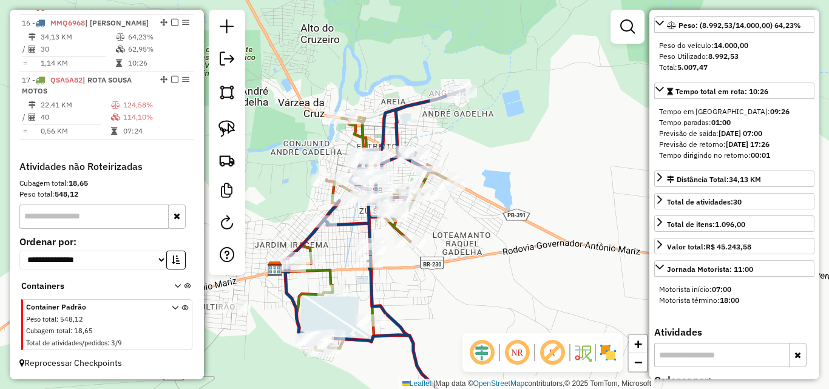
click at [366, 135] on icon at bounding box center [374, 234] width 158 height 234
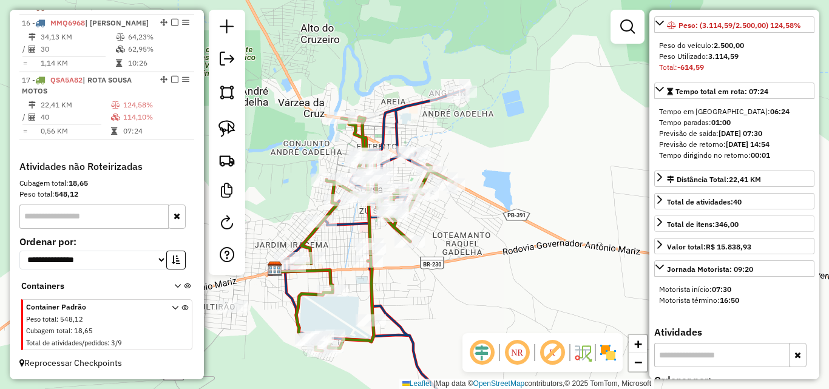
scroll to position [425, 0]
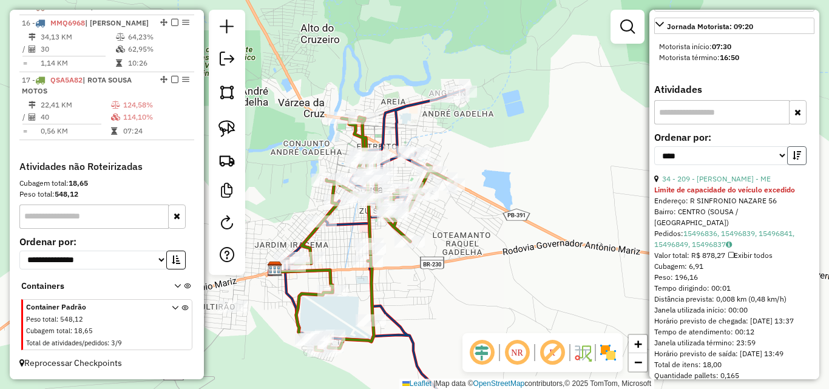
click at [796, 160] on icon "button" at bounding box center [796, 155] width 8 height 8
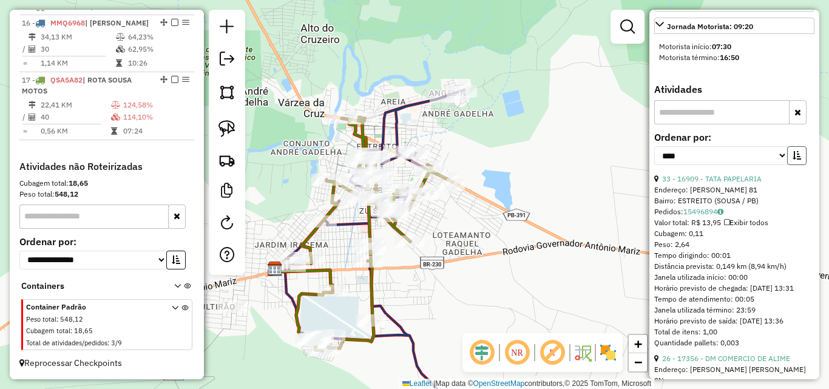
click at [792, 160] on icon "button" at bounding box center [796, 155] width 8 height 8
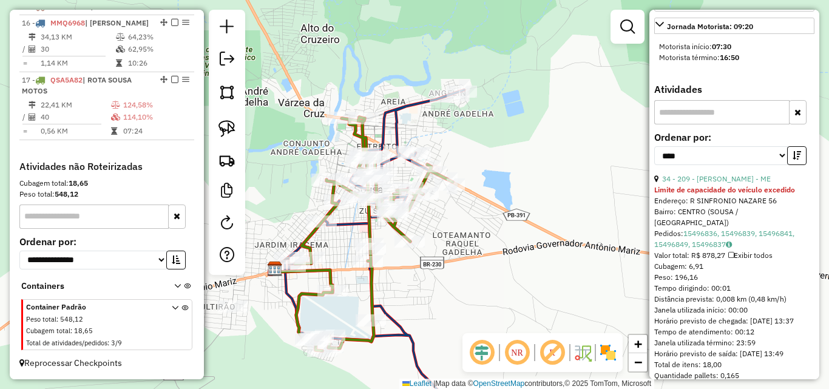
click at [401, 127] on icon at bounding box center [393, 259] width 217 height 338
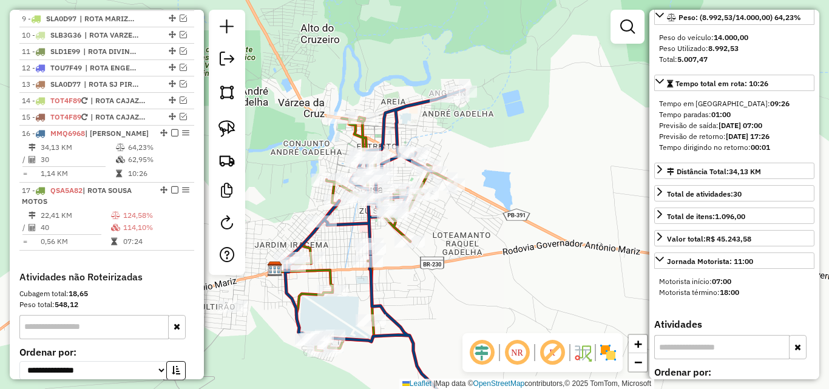
scroll to position [182, 0]
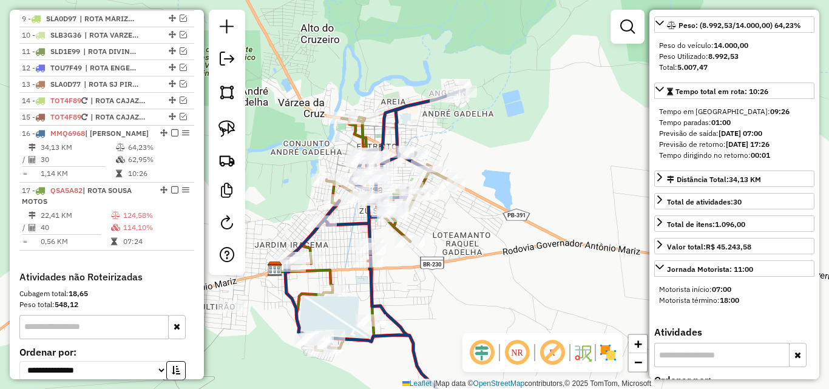
click at [365, 135] on icon at bounding box center [374, 234] width 158 height 234
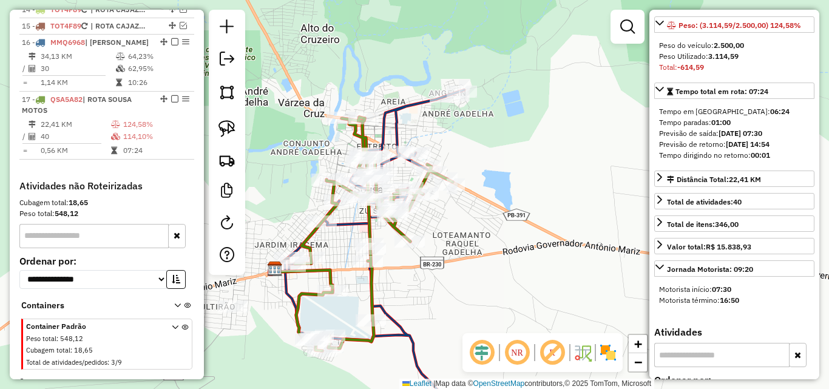
scroll to position [710, 0]
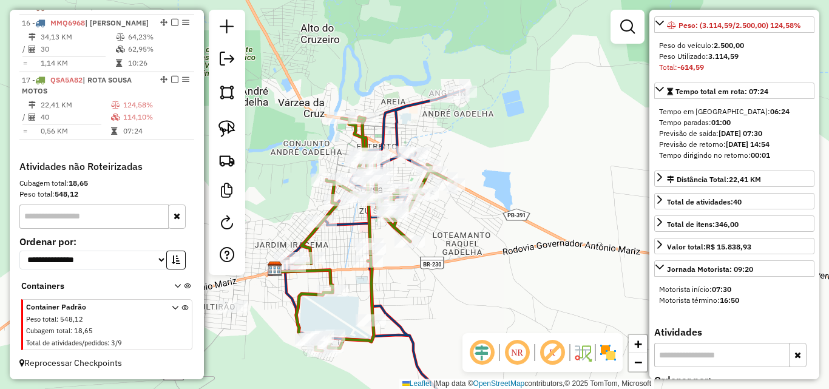
click at [396, 129] on icon at bounding box center [393, 259] width 217 height 338
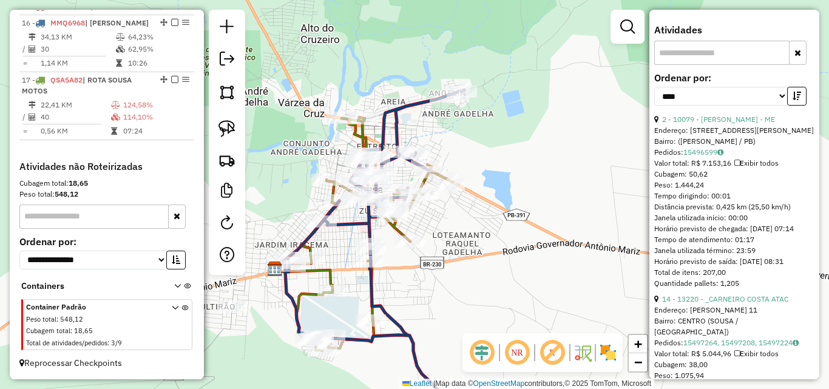
scroll to position [485, 0]
click at [687, 123] on link "2 - 10079 - KARLA MOREIRA MANGUEIRA DE MELO - ME" at bounding box center [718, 117] width 113 height 9
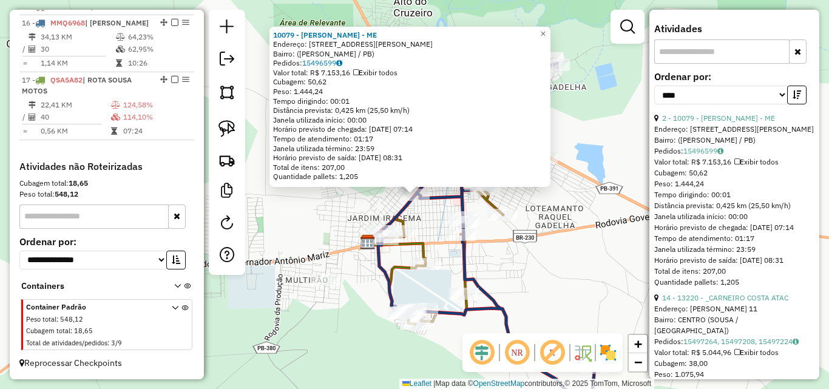
click at [538, 223] on div "10079 - KARLA MOREIRA MANGUEIRA DE MELO - ME Endereço: Rua Nelson Meira, 76 Bai…" at bounding box center [414, 194] width 829 height 389
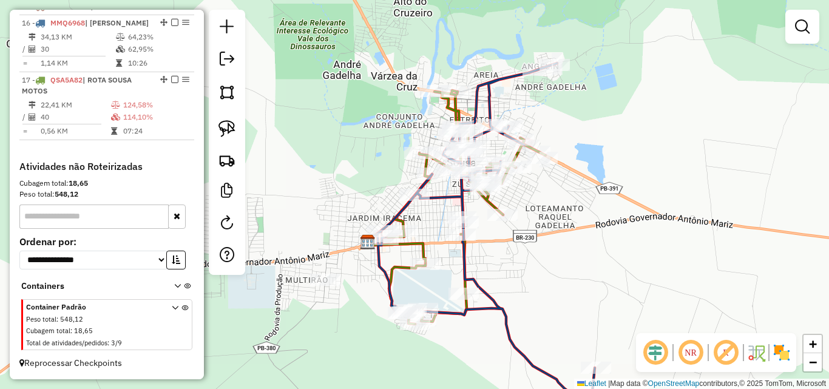
click at [489, 96] on icon at bounding box center [511, 245] width 268 height 365
select select "*********"
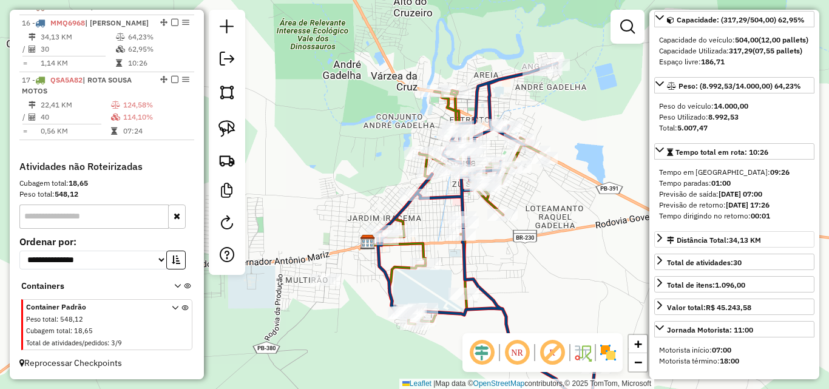
scroll to position [182, 0]
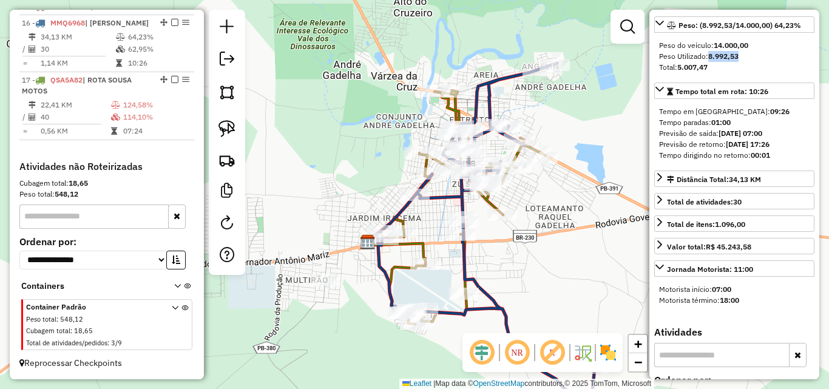
drag, startPoint x: 710, startPoint y: 79, endPoint x: 773, endPoint y: 73, distance: 62.7
click at [743, 62] on div "Peso Utilizado: 8.992,53" at bounding box center [734, 56] width 150 height 11
click at [777, 62] on div "Peso Utilizado: 8.992,53" at bounding box center [734, 56] width 150 height 11
click at [772, 73] on div "Total: 5.007,47" at bounding box center [734, 67] width 150 height 11
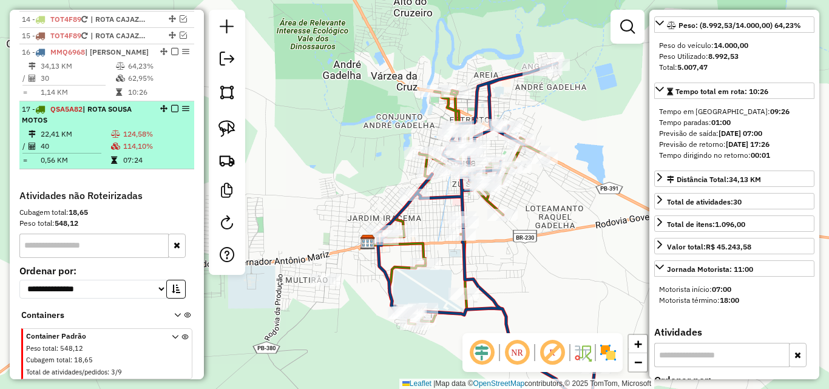
scroll to position [588, 0]
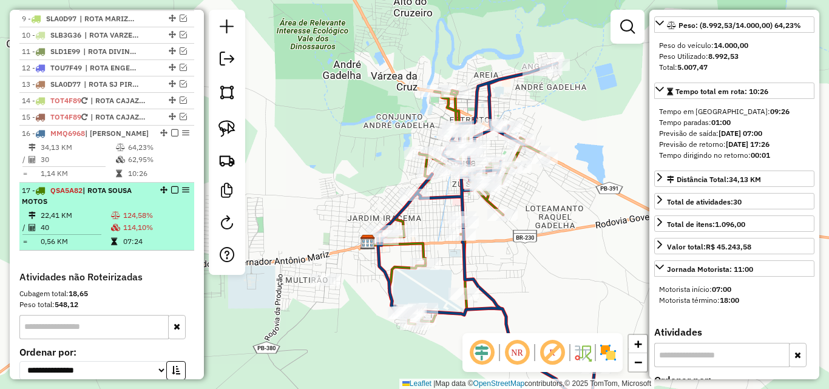
click at [171, 194] on em at bounding box center [174, 189] width 7 height 7
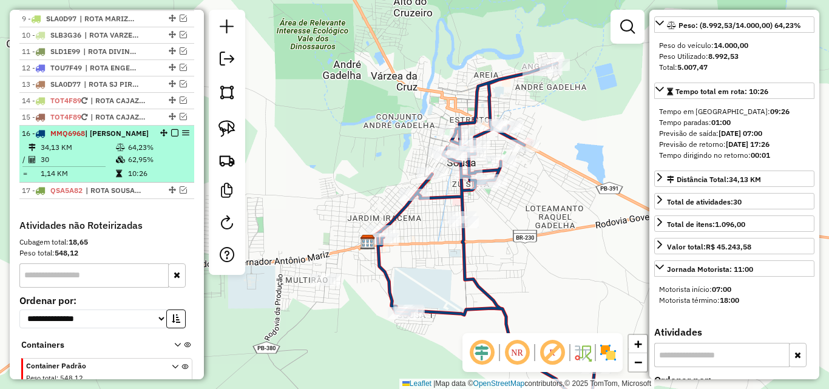
click at [145, 166] on td "62,95%" at bounding box center [157, 159] width 61 height 12
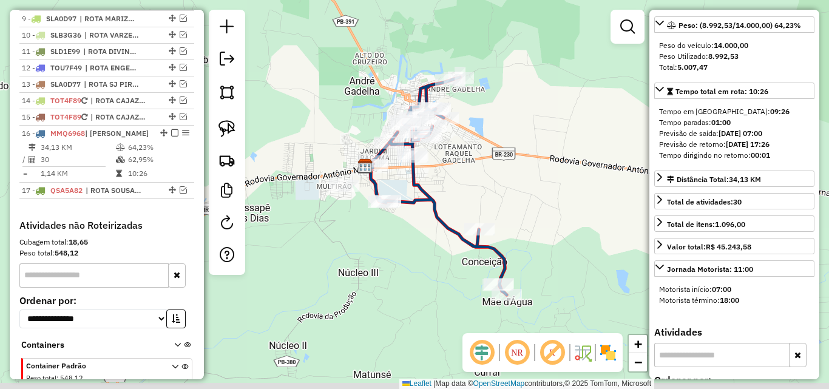
drag, startPoint x: 339, startPoint y: 304, endPoint x: 434, endPoint y: 286, distance: 97.5
click at [434, 286] on div "Janela de atendimento Grade de atendimento Capacidade Transportadoras Veículos …" at bounding box center [414, 194] width 829 height 389
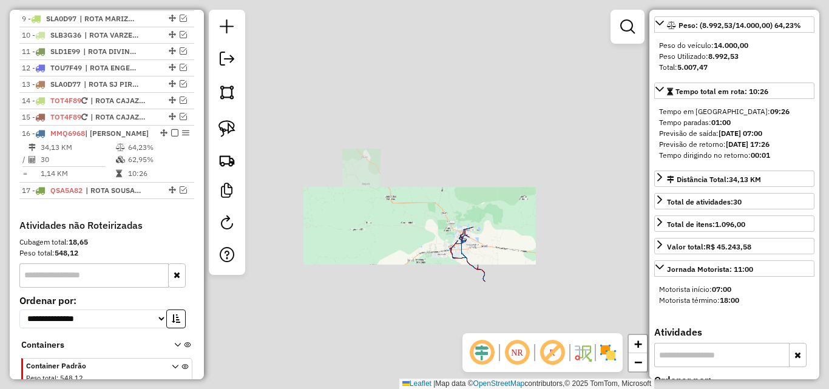
click at [436, 291] on div "Janela de atendimento Grade de atendimento Capacidade Transportadoras Veículos …" at bounding box center [414, 194] width 829 height 389
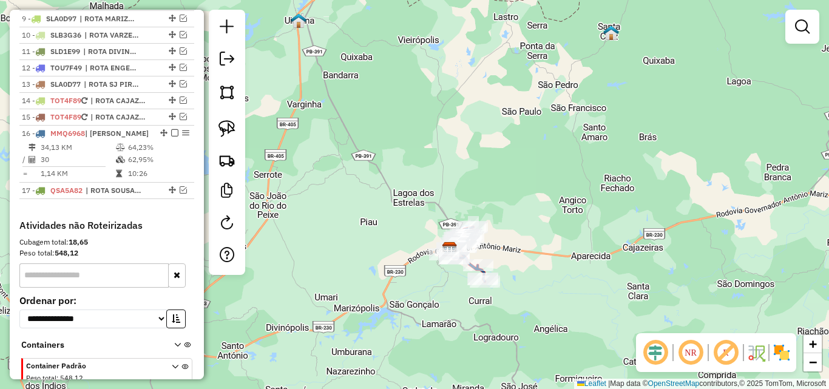
drag, startPoint x: 437, startPoint y: 298, endPoint x: 429, endPoint y: 294, distance: 8.7
click at [430, 295] on div "Janela de atendimento Grade de atendimento Capacidade Transportadoras Veículos …" at bounding box center [414, 194] width 829 height 389
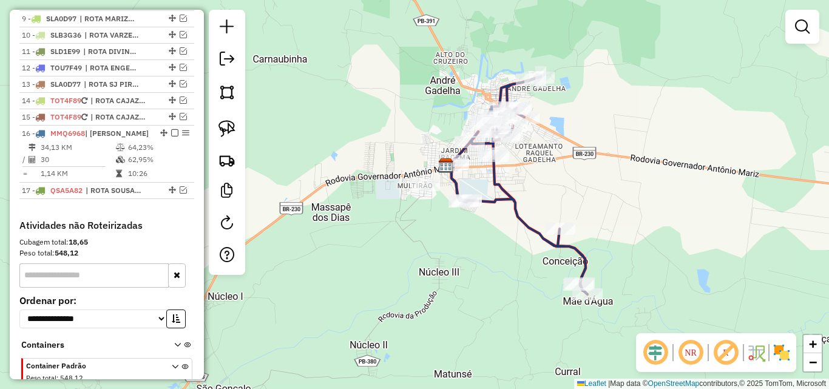
click at [583, 195] on div "Janela de atendimento Grade de atendimento Capacidade Transportadoras Veículos …" at bounding box center [414, 194] width 829 height 389
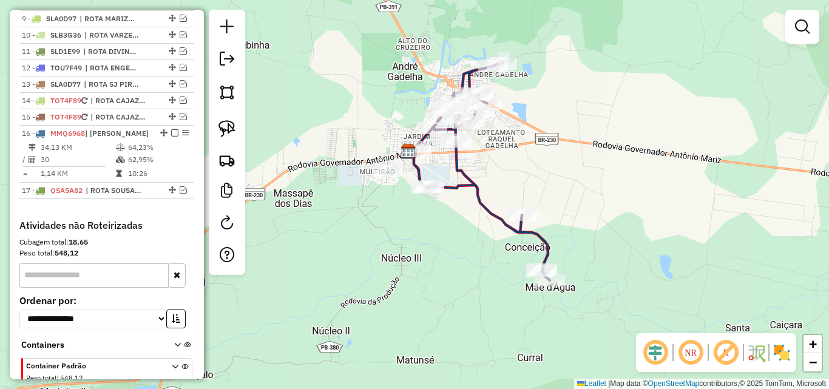
click at [583, 195] on div "Janela de atendimento Grade de atendimento Capacidade Transportadoras Veículos …" at bounding box center [414, 194] width 829 height 389
click at [98, 76] on li "12 - TOU7F49 | ROTA ENGENHEIRO ÁVIDOS" at bounding box center [106, 68] width 175 height 16
select select "*********"
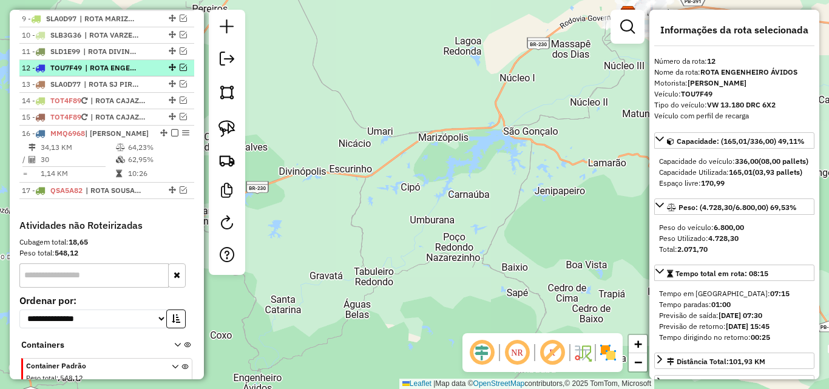
scroll to position [528, 0]
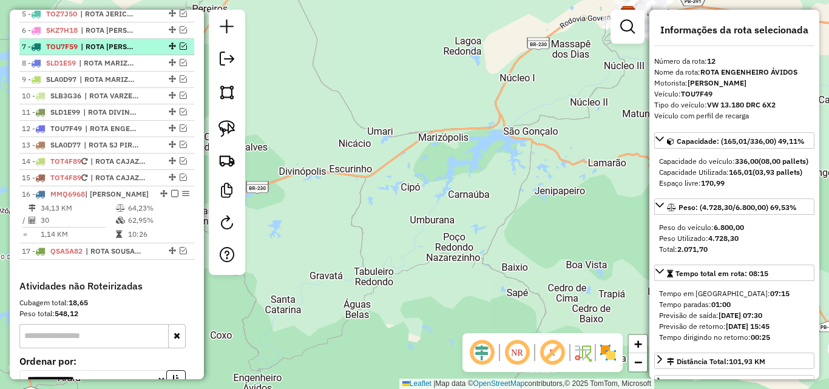
click at [92, 52] on span "| ROTA BERNADINO BATISTA" at bounding box center [109, 46] width 56 height 11
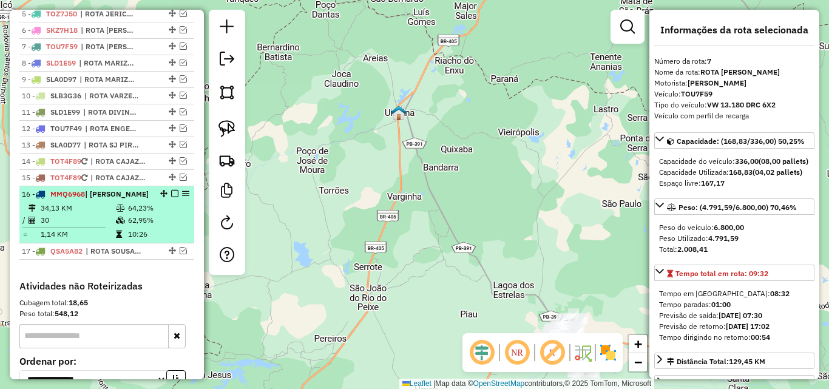
click at [85, 225] on td "30" at bounding box center [77, 220] width 75 height 12
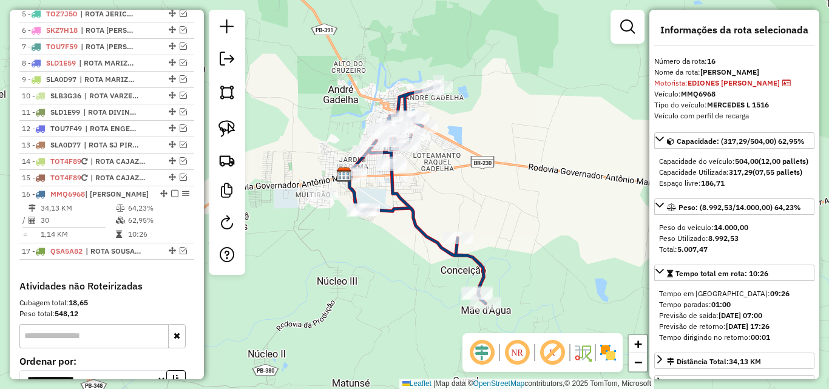
click at [343, 352] on div "Janela de atendimento Grade de atendimento Capacidade Transportadoras Veículos …" at bounding box center [414, 194] width 829 height 389
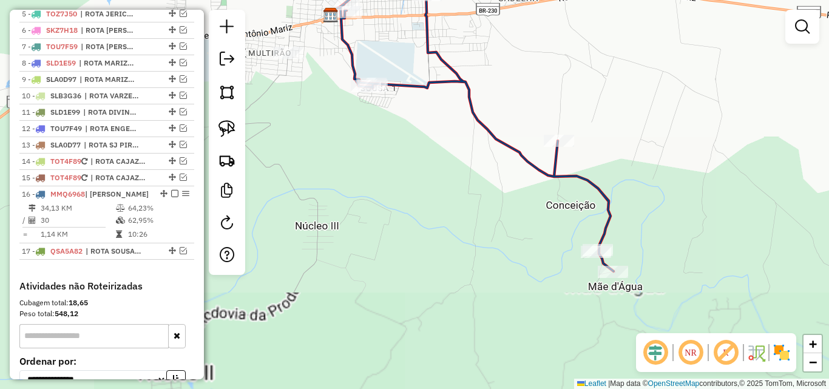
click at [377, 310] on div "Janela de atendimento Grade de atendimento Capacidade Transportadoras Veículos …" at bounding box center [414, 194] width 829 height 389
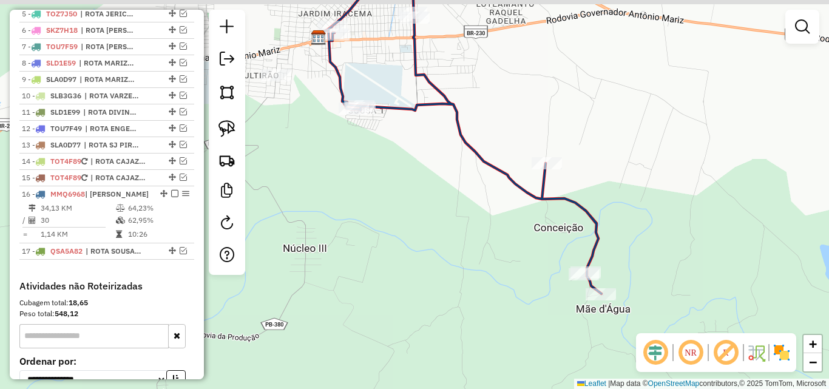
drag, startPoint x: 385, startPoint y: 285, endPoint x: 374, endPoint y: 327, distance: 43.1
click at [376, 328] on div "Janela de atendimento Grade de atendimento Capacidade Transportadoras Veículos …" at bounding box center [414, 194] width 829 height 389
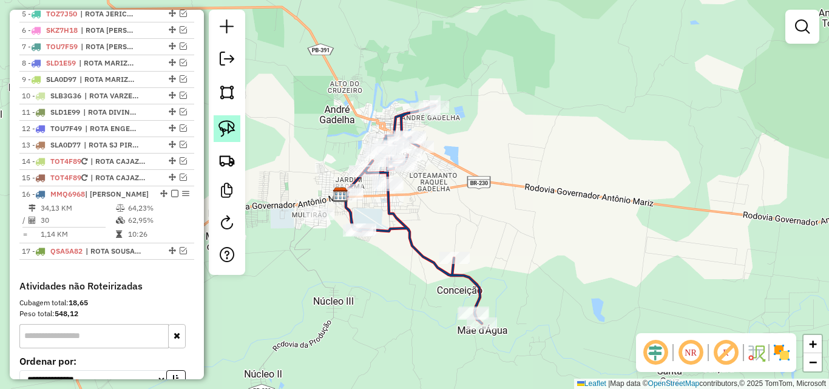
click at [227, 128] on img at bounding box center [226, 128] width 17 height 17
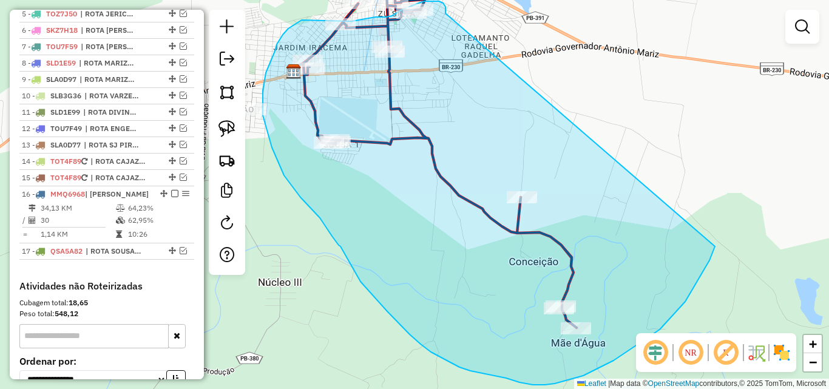
drag, startPoint x: 445, startPoint y: 13, endPoint x: 719, endPoint y: 236, distance: 352.8
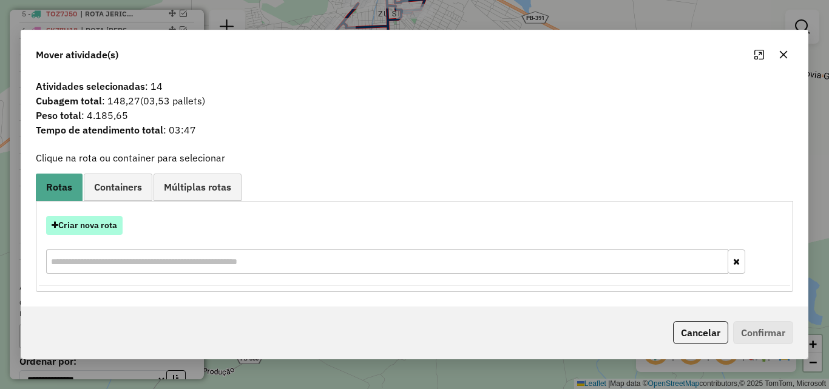
click at [89, 228] on button "Criar nova rota" at bounding box center [84, 225] width 76 height 19
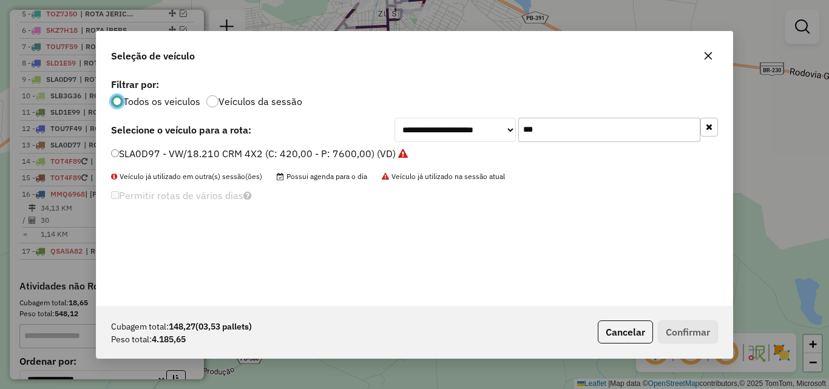
scroll to position [7, 4]
click at [639, 132] on input "***" at bounding box center [609, 130] width 182 height 24
click at [639, 131] on input "***" at bounding box center [609, 130] width 182 height 24
drag, startPoint x: 639, startPoint y: 131, endPoint x: 715, endPoint y: 110, distance: 78.6
click at [642, 132] on input "***" at bounding box center [609, 130] width 182 height 24
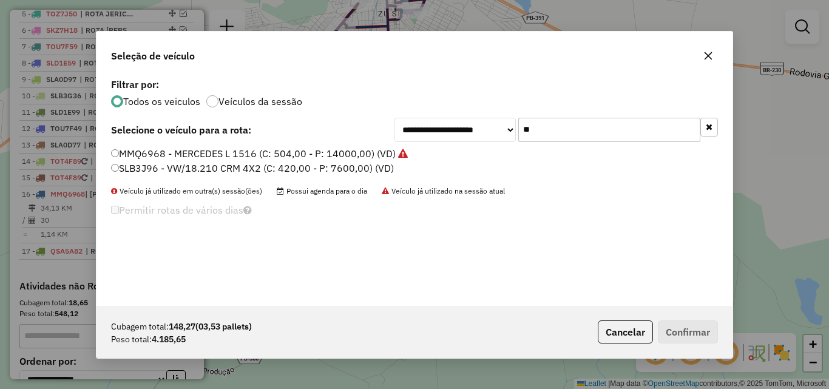
type input "**"
click at [343, 166] on label "SLB3J96 - VW/18.210 CRM 4X2 (C: 420,00 - P: 7600,00) (VD)" at bounding box center [252, 168] width 283 height 15
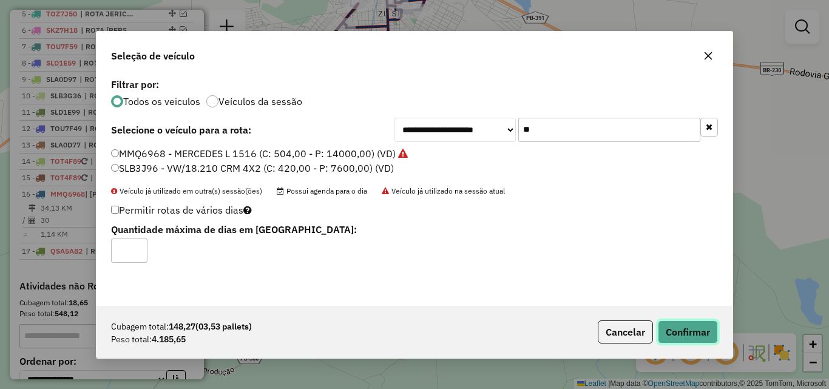
drag, startPoint x: 698, startPoint y: 327, endPoint x: 772, endPoint y: 298, distance: 79.5
click at [697, 327] on button "Confirmar" at bounding box center [688, 331] width 60 height 23
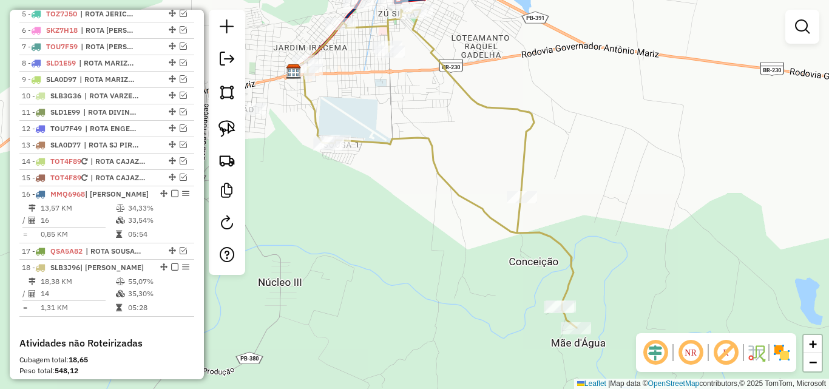
select select "*********"
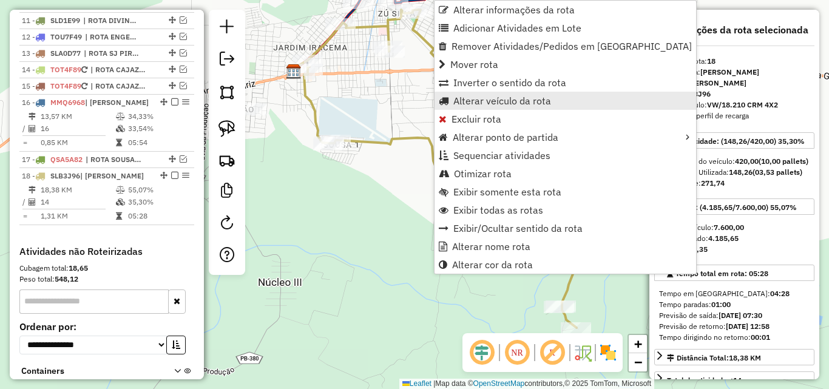
scroll to position [715, 0]
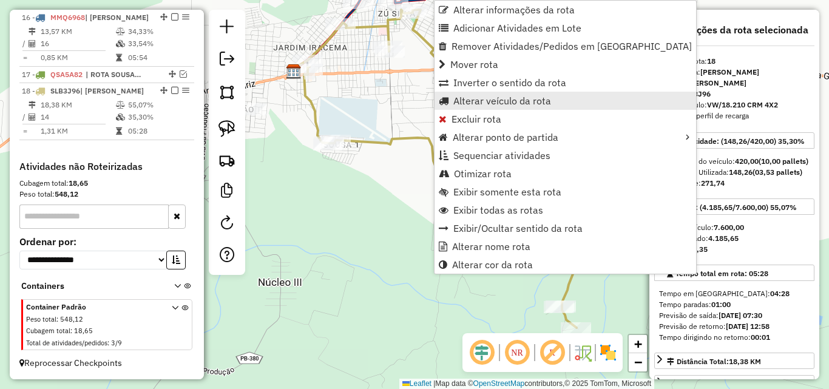
click at [491, 98] on span "Alterar veículo da rota" at bounding box center [502, 101] width 98 height 10
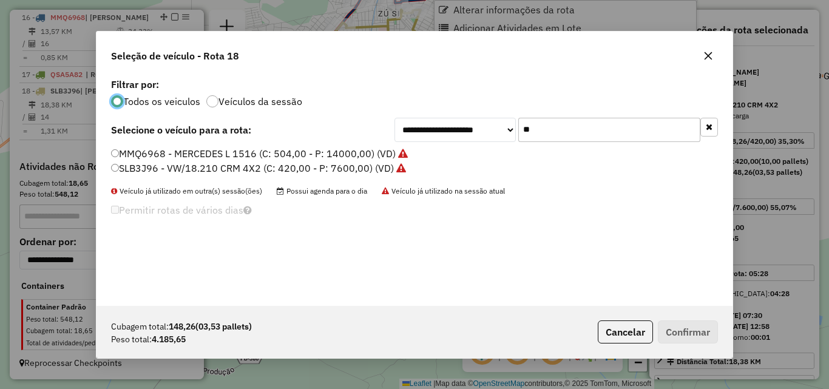
scroll to position [7, 4]
click at [556, 126] on input "**" at bounding box center [609, 130] width 182 height 24
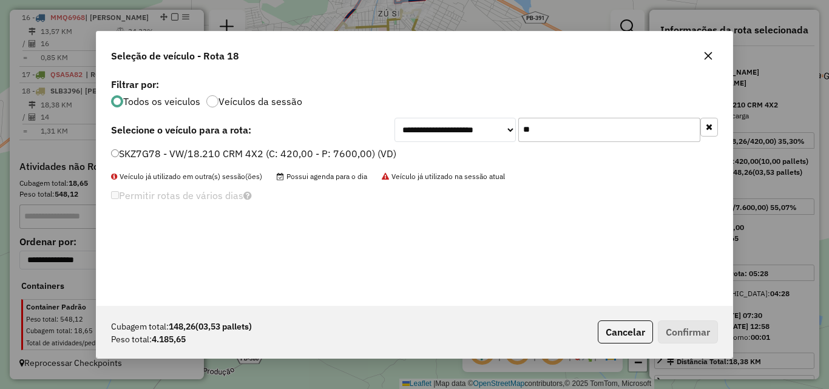
type input "**"
click at [344, 150] on label "SKZ7G78 - VW/18.210 CRM 4X2 (C: 420,00 - P: 7600,00) (VD)" at bounding box center [253, 153] width 285 height 15
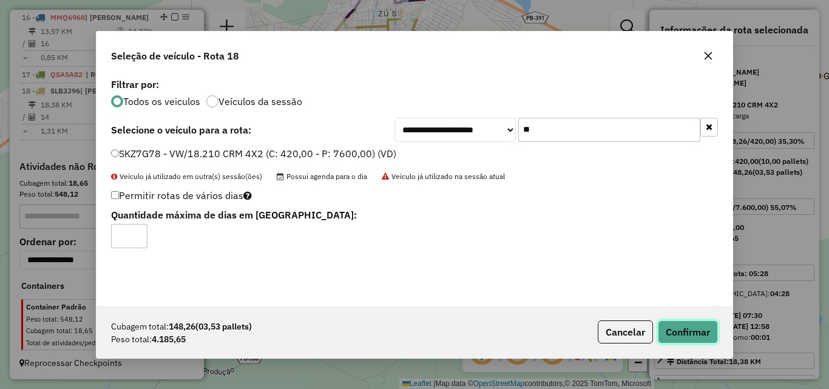
click at [675, 329] on button "Confirmar" at bounding box center [688, 331] width 60 height 23
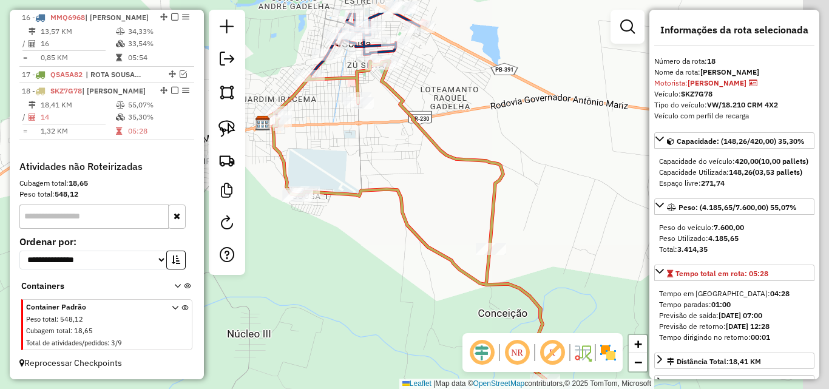
drag, startPoint x: 587, startPoint y: 200, endPoint x: 556, endPoint y: 326, distance: 129.9
click at [555, 327] on div "Janela de atendimento Grade de atendimento Capacidade Transportadoras Veículos …" at bounding box center [414, 194] width 829 height 389
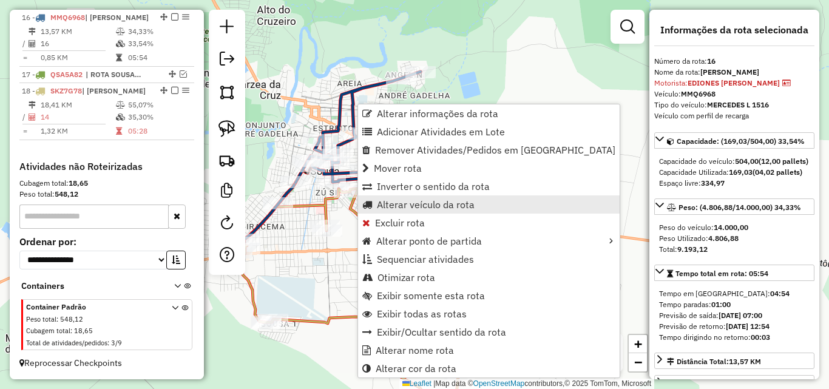
click at [410, 206] on span "Alterar veículo da rota" at bounding box center [426, 205] width 98 height 10
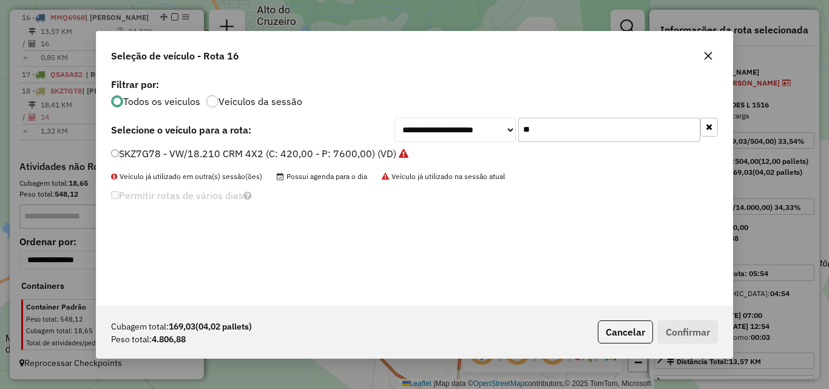
click at [539, 133] on input "**" at bounding box center [609, 130] width 182 height 24
drag, startPoint x: 539, startPoint y: 133, endPoint x: 553, endPoint y: 142, distance: 16.2
click at [539, 133] on input "**" at bounding box center [609, 130] width 182 height 24
type input "**"
click at [359, 155] on label "SKZ7G88 - VW/18.210 CRM 4X2 (C: 420,00 - P: 7600,00) (VD)" at bounding box center [253, 153] width 285 height 15
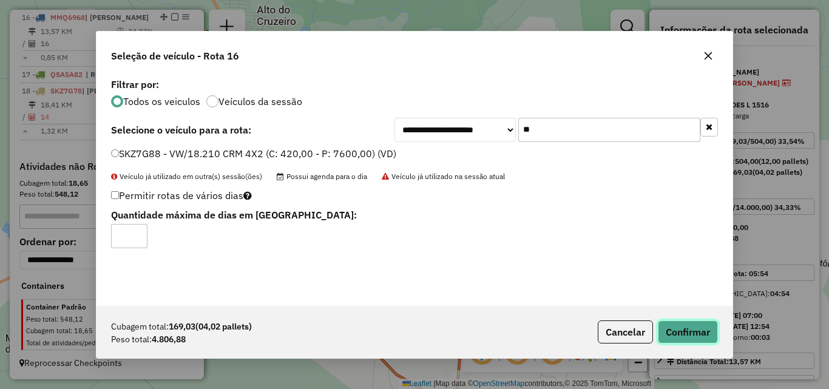
click at [695, 332] on button "Confirmar" at bounding box center [688, 331] width 60 height 23
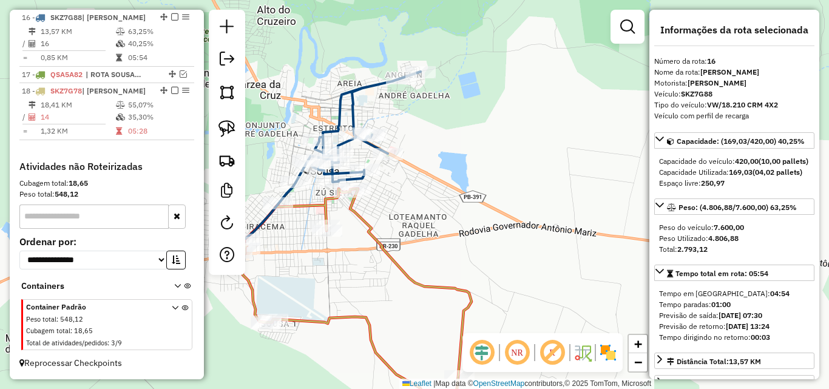
click at [356, 220] on icon at bounding box center [371, 308] width 260 height 239
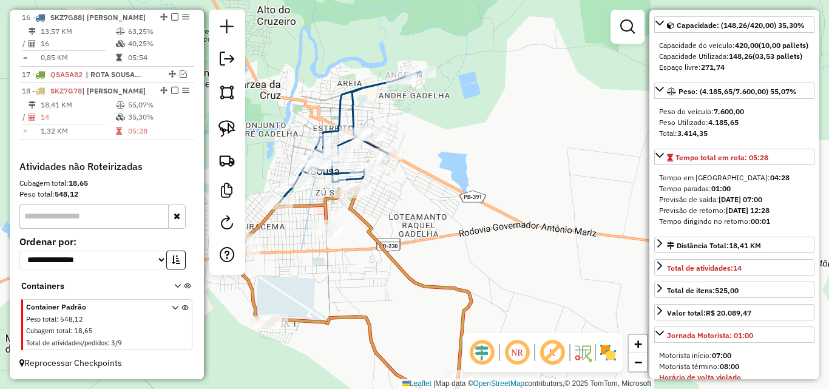
scroll to position [121, 0]
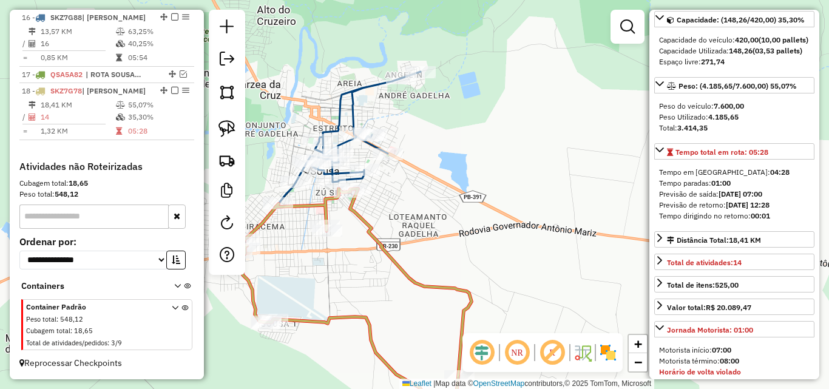
click at [354, 102] on icon at bounding box center [357, 127] width 125 height 111
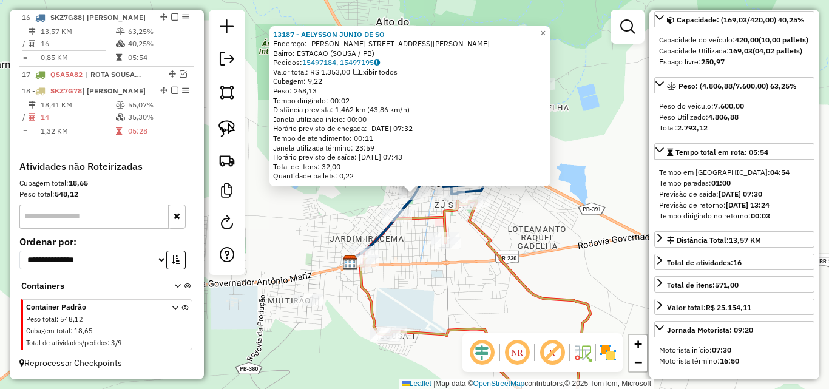
click at [515, 228] on div "13187 - AELYSSON JUNIO DE SO Endereço: R CONEGO JOSE VIANA 100 Bairro: ESTACAO …" at bounding box center [414, 194] width 829 height 389
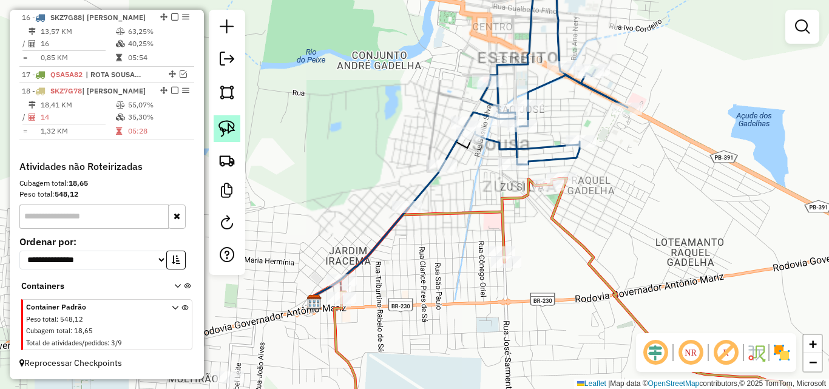
click at [223, 130] on img at bounding box center [226, 128] width 17 height 17
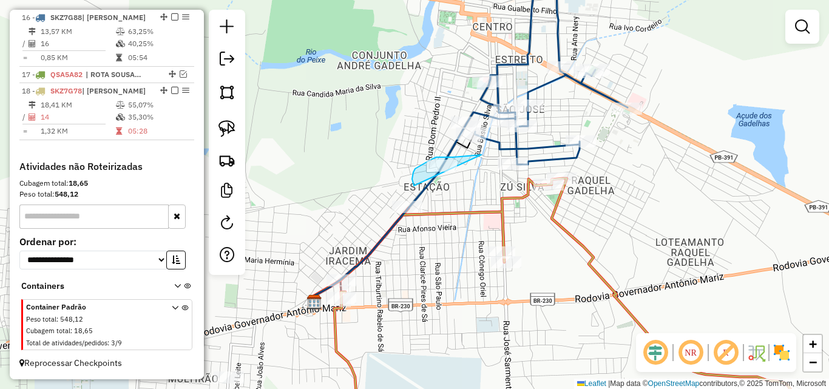
drag, startPoint x: 459, startPoint y: 157, endPoint x: 473, endPoint y: 195, distance: 41.1
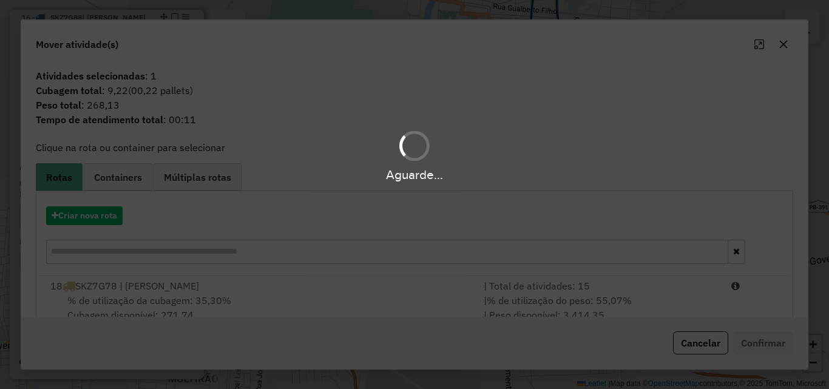
click at [721, 312] on hb-app "Aguarde... Pop-up bloqueado! Seu navegador bloqueou automáticamente a abertura …" at bounding box center [414, 194] width 829 height 389
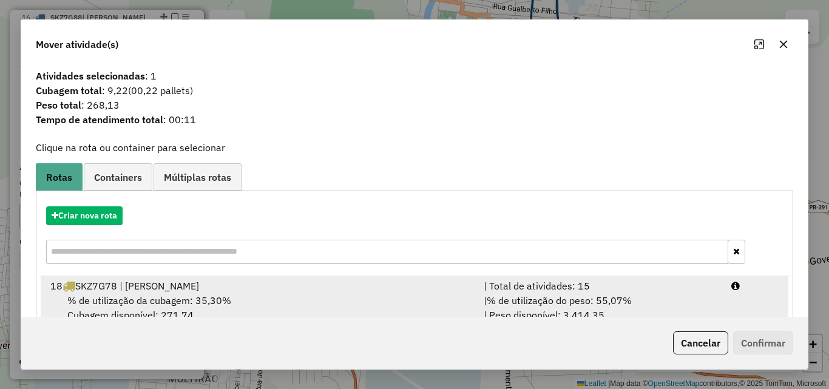
click at [723, 306] on li "18 SKZ7G78 | ROTA SOUSA | Total de atividades: 15 % de utilização da cubagem: 3…" at bounding box center [414, 300] width 747 height 49
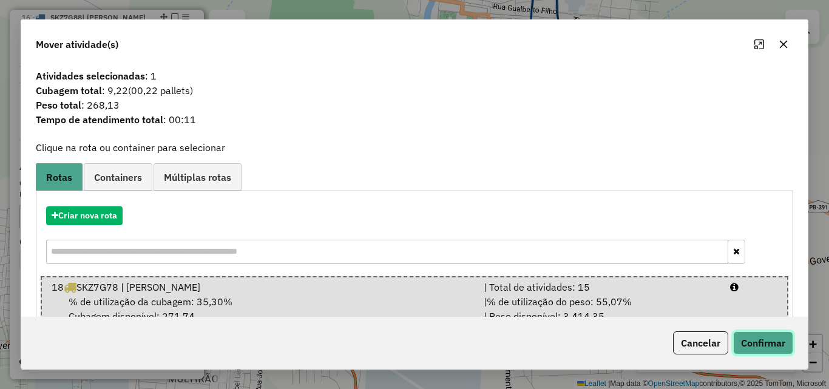
click at [750, 338] on button "Confirmar" at bounding box center [763, 342] width 60 height 23
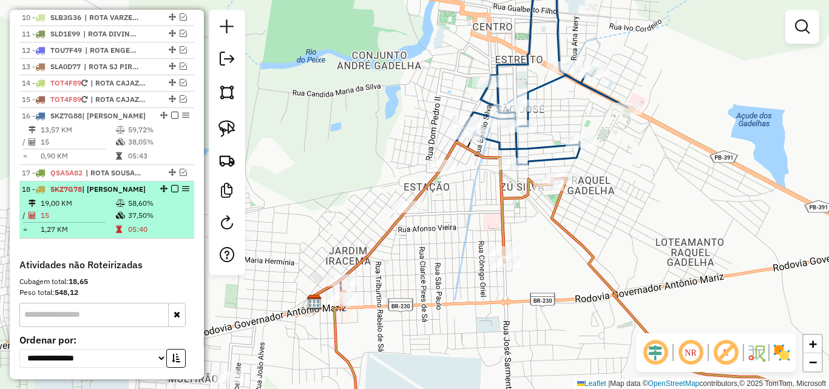
scroll to position [594, 0]
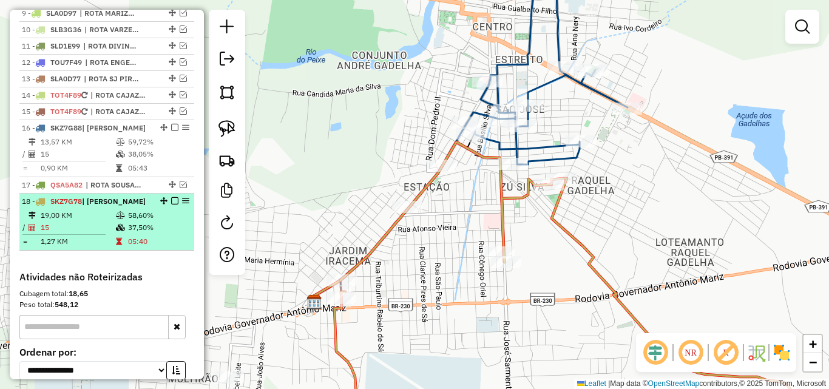
drag, startPoint x: 161, startPoint y: 214, endPoint x: 163, endPoint y: 189, distance: 24.3
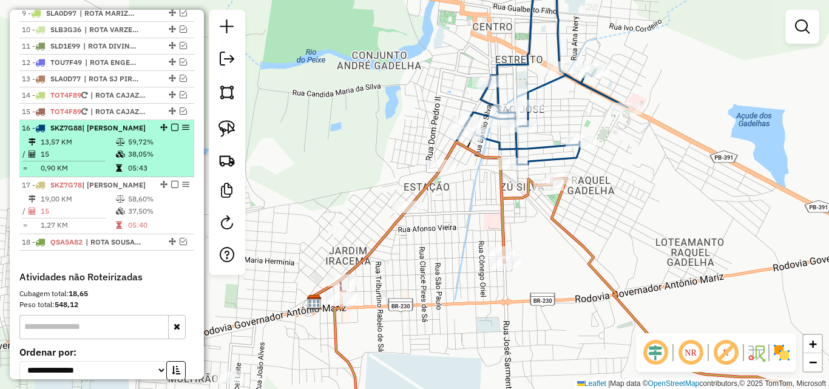
click at [172, 131] on em at bounding box center [174, 127] width 7 height 7
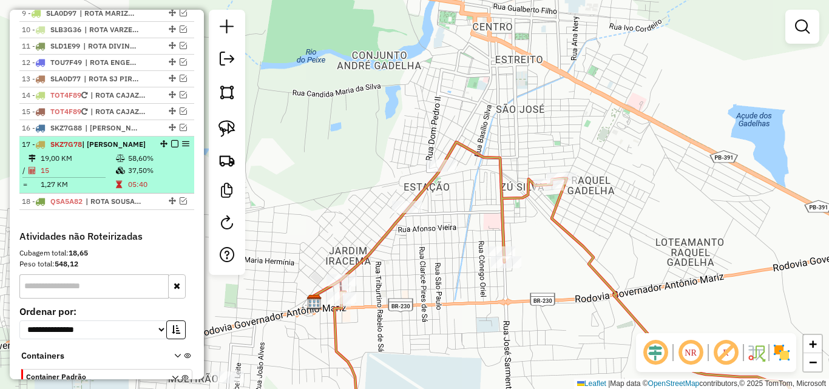
click at [172, 147] on em at bounding box center [174, 143] width 7 height 7
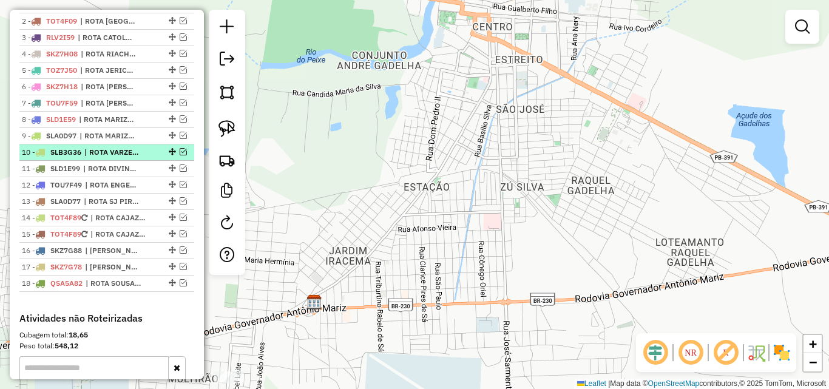
scroll to position [412, 0]
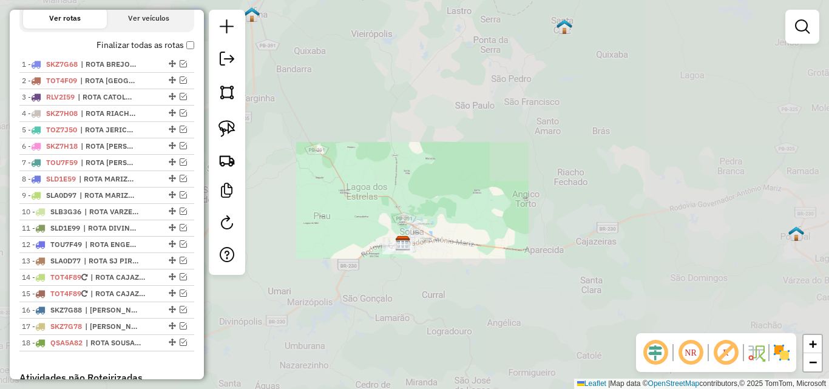
click at [463, 271] on div "Janela de atendimento Grade de atendimento Capacidade Transportadoras Veículos …" at bounding box center [414, 194] width 829 height 389
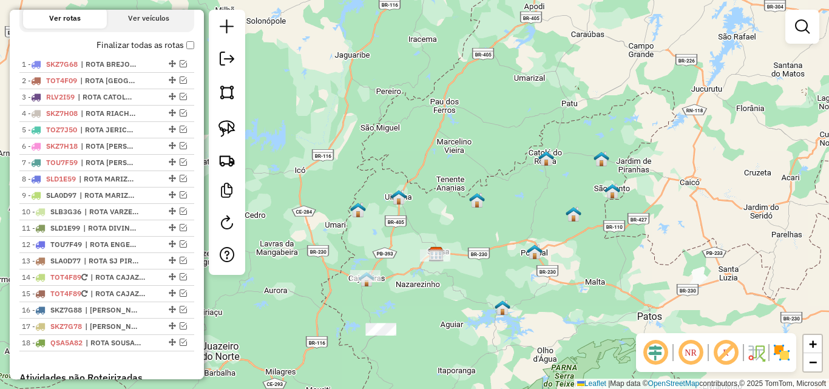
drag, startPoint x: 492, startPoint y: 287, endPoint x: 478, endPoint y: 272, distance: 20.2
click at [478, 272] on div "Janela de atendimento Grade de atendimento Capacidade Transportadoras Veículos …" at bounding box center [414, 194] width 829 height 389
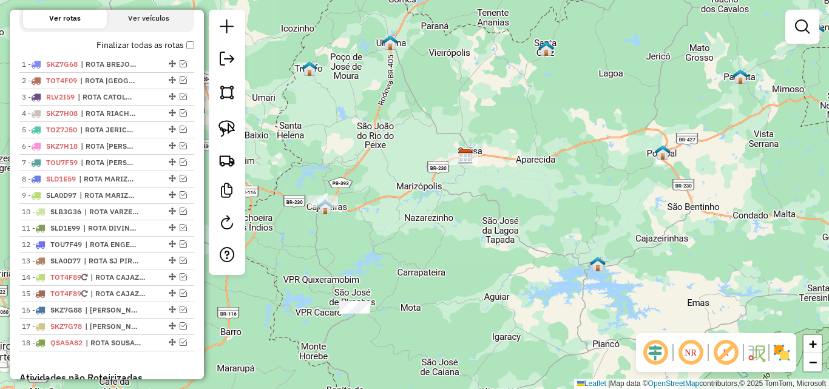
click at [405, 328] on div "Janela de atendimento Grade de atendimento Capacidade Transportadoras Veículos …" at bounding box center [414, 194] width 829 height 389
click at [229, 125] on img at bounding box center [226, 128] width 17 height 17
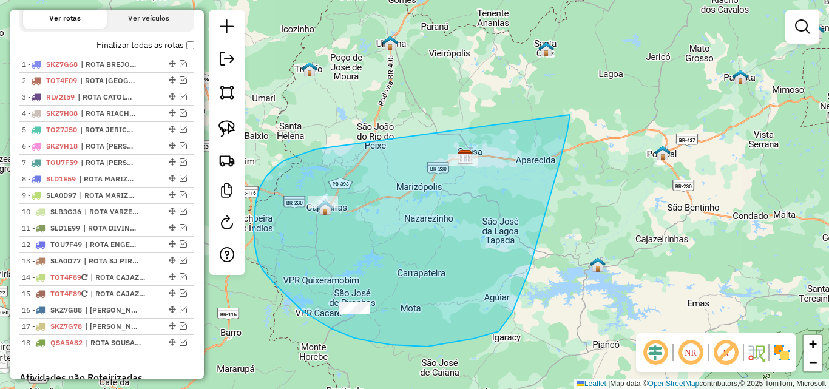
drag, startPoint x: 298, startPoint y: 155, endPoint x: 571, endPoint y: 84, distance: 282.2
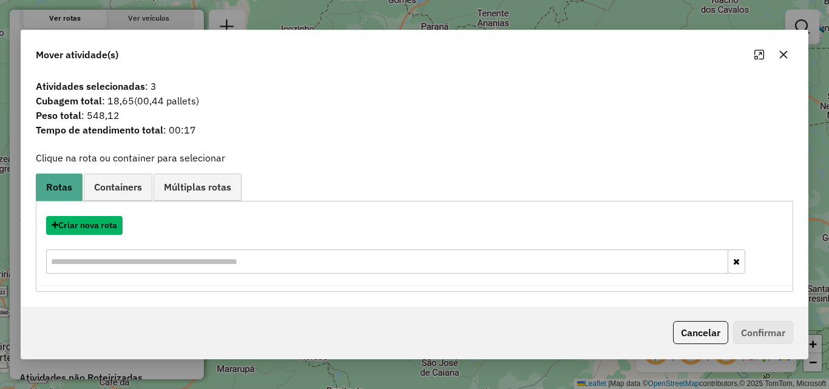
click at [93, 225] on button "Criar nova rota" at bounding box center [84, 225] width 76 height 19
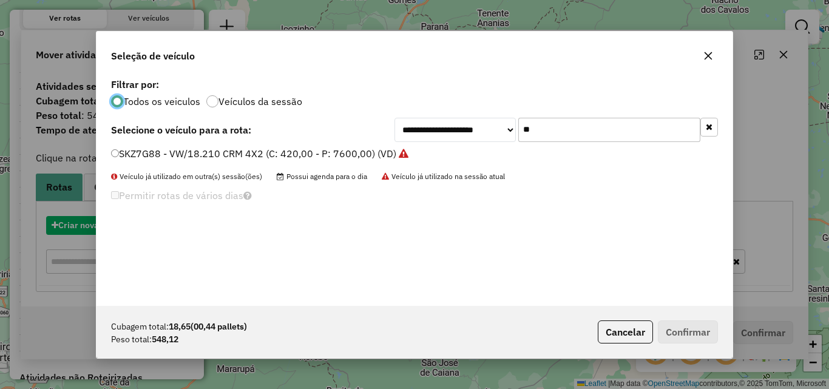
scroll to position [7, 4]
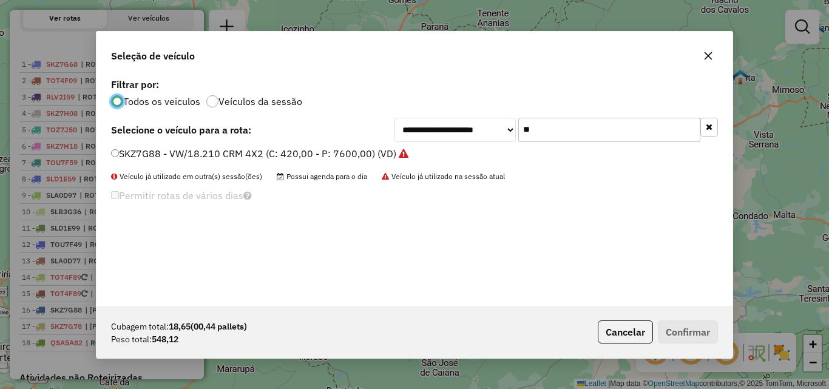
click at [707, 137] on span at bounding box center [709, 130] width 18 height 24
click at [706, 133] on button "button" at bounding box center [709, 127] width 18 height 19
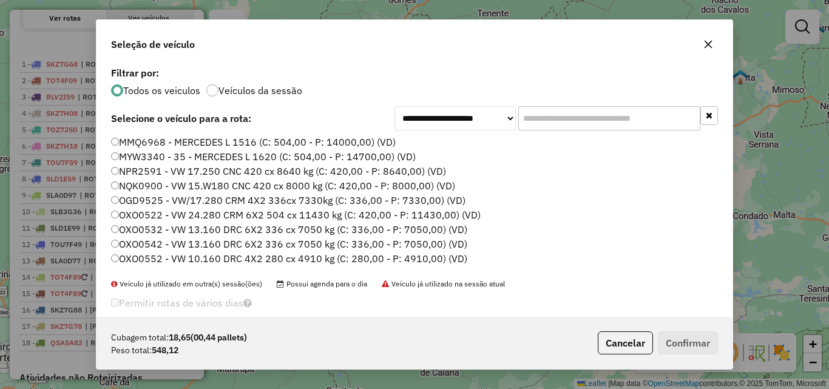
drag, startPoint x: 303, startPoint y: 141, endPoint x: 362, endPoint y: 166, distance: 63.9
click at [302, 140] on label "MMQ6968 - MERCEDES L 1516 (C: 504,00 - P: 14000,00) (VD)" at bounding box center [253, 142] width 285 height 15
click at [712, 338] on button "Confirmar" at bounding box center [688, 342] width 60 height 23
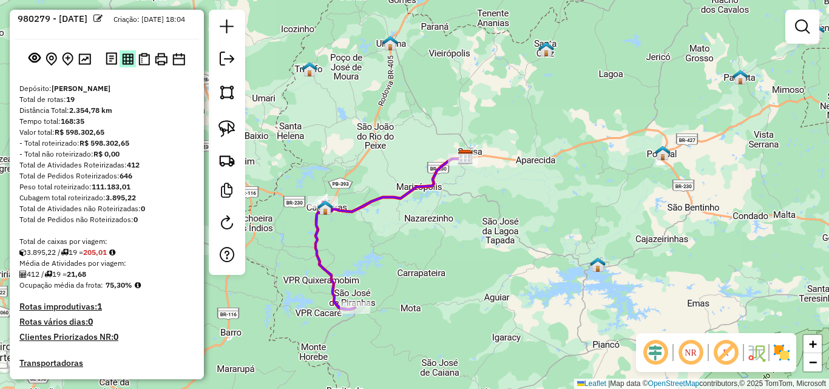
scroll to position [0, 0]
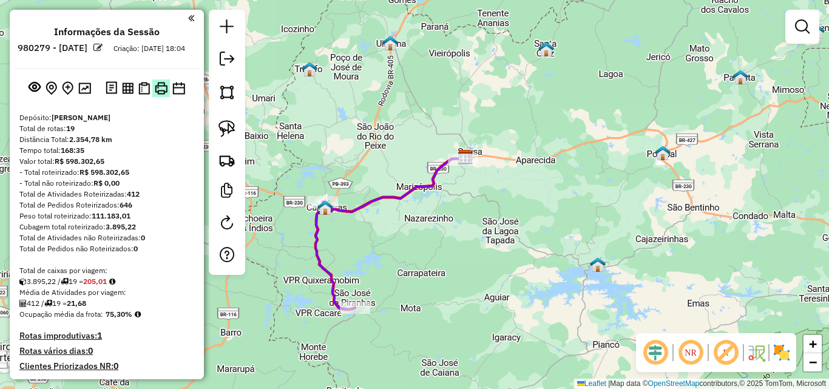
click at [155, 95] on img at bounding box center [161, 88] width 13 height 13
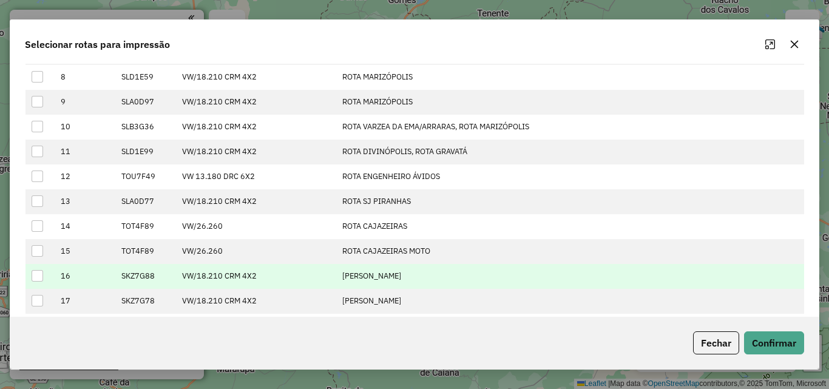
scroll to position [295, 0]
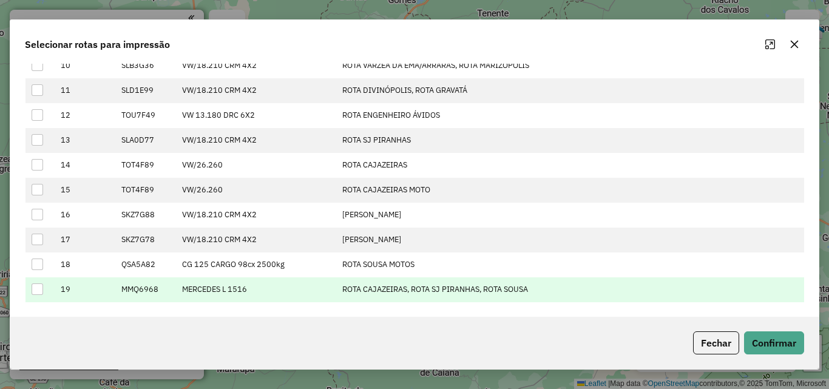
click at [32, 292] on div at bounding box center [38, 289] width 12 height 12
click at [774, 354] on button "Confirmar" at bounding box center [774, 342] width 60 height 23
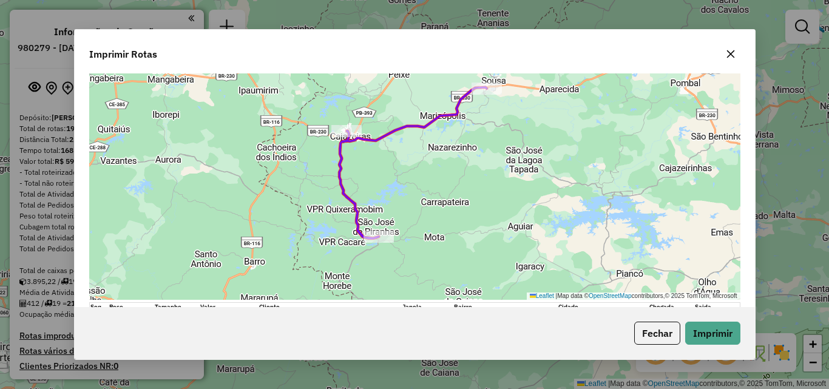
scroll to position [131, 0]
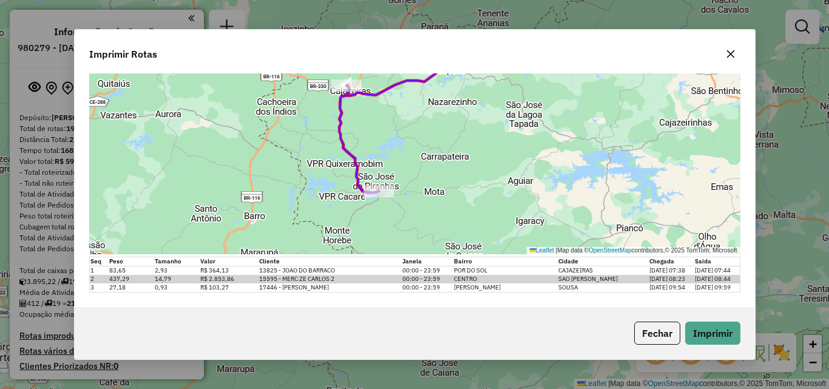
drag, startPoint x: 727, startPoint y: 53, endPoint x: 712, endPoint y: 58, distance: 15.3
click at [727, 54] on icon "button" at bounding box center [731, 54] width 10 height 10
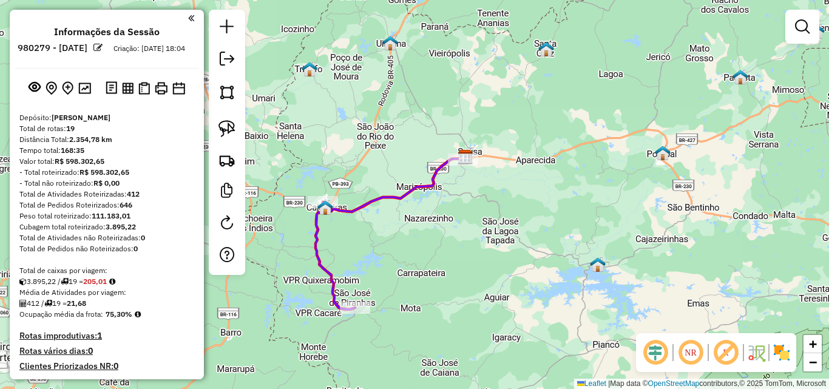
select select "*********"
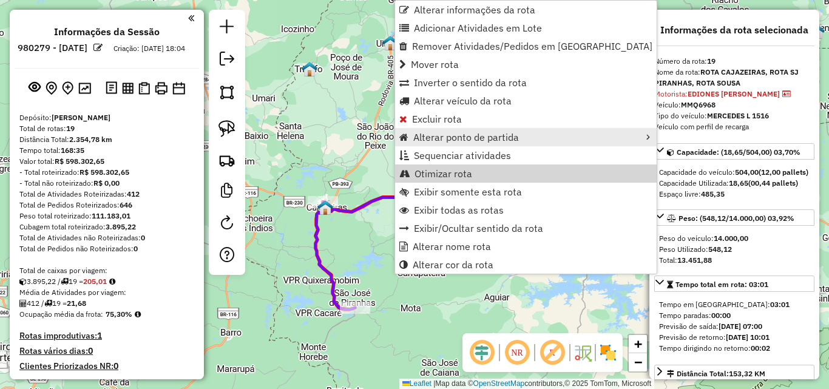
scroll to position [537, 0]
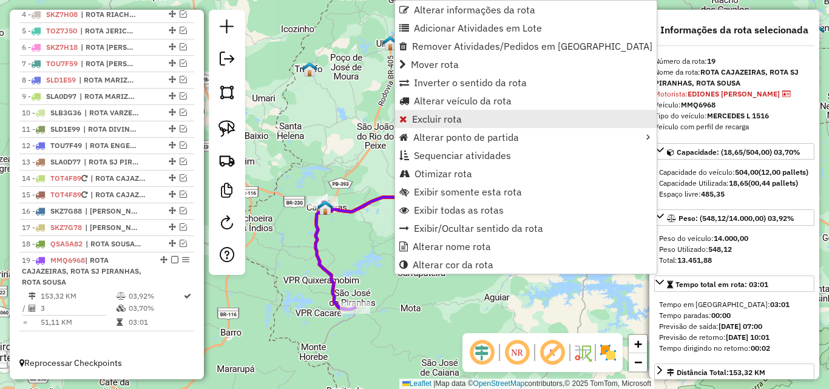
click at [431, 122] on span "Excluir rota" at bounding box center [437, 119] width 50 height 10
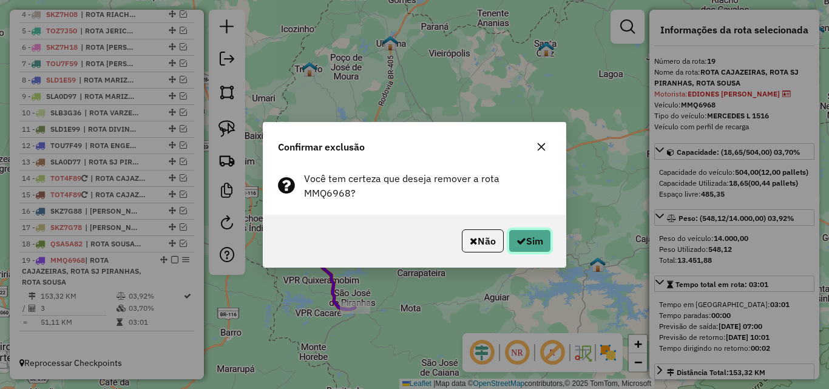
click at [530, 229] on button "Sim" at bounding box center [529, 240] width 42 height 23
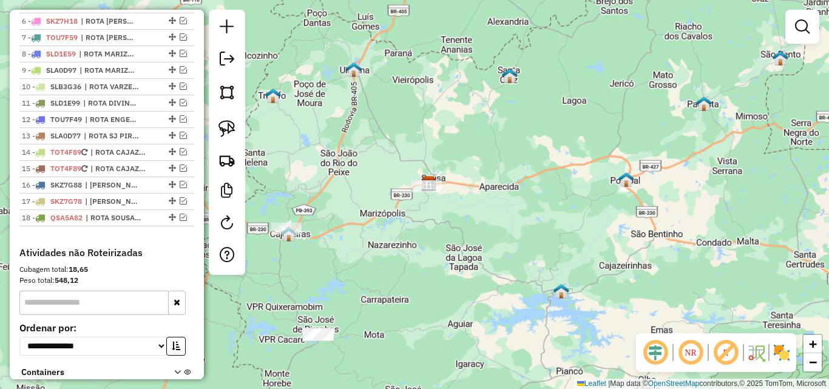
scroll to position [522, 0]
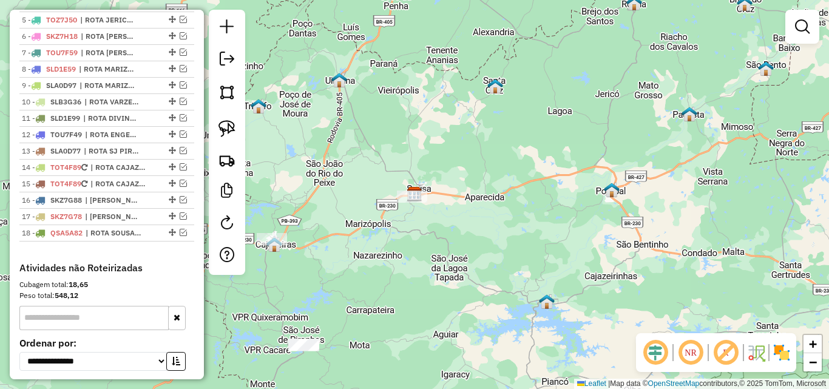
click at [484, 178] on div "Janela de atendimento Grade de atendimento Capacidade Transportadoras Veículos …" at bounding box center [414, 194] width 829 height 389
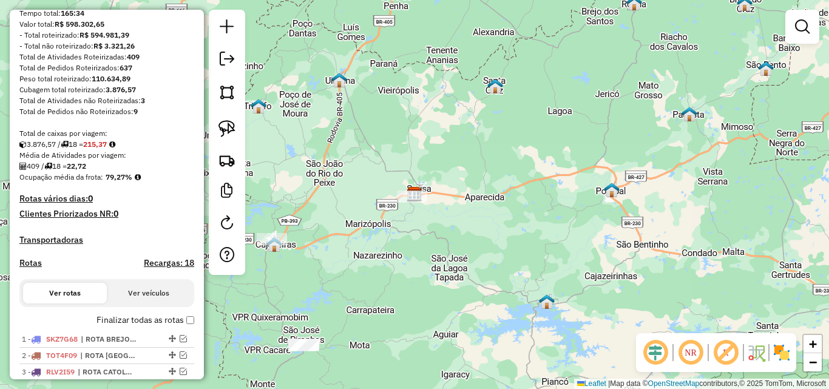
scroll to position [0, 0]
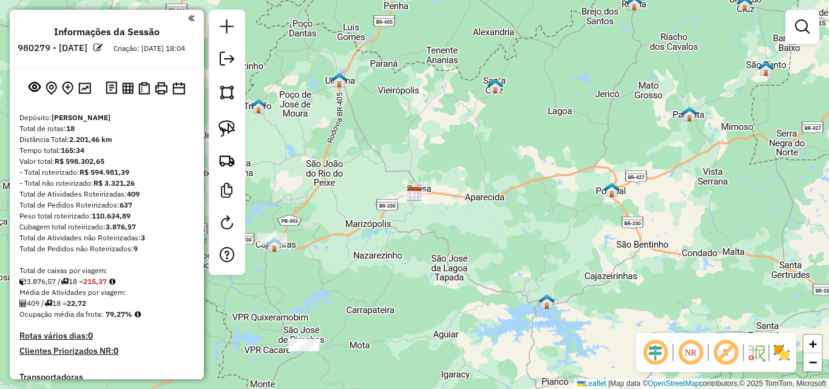
click at [128, 94] on img at bounding box center [128, 89] width 12 height 12
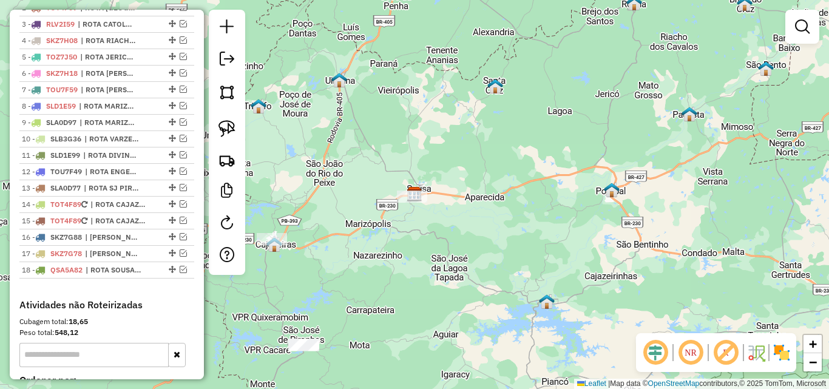
scroll to position [485, 0]
click at [181, 125] on em at bounding box center [183, 121] width 7 height 7
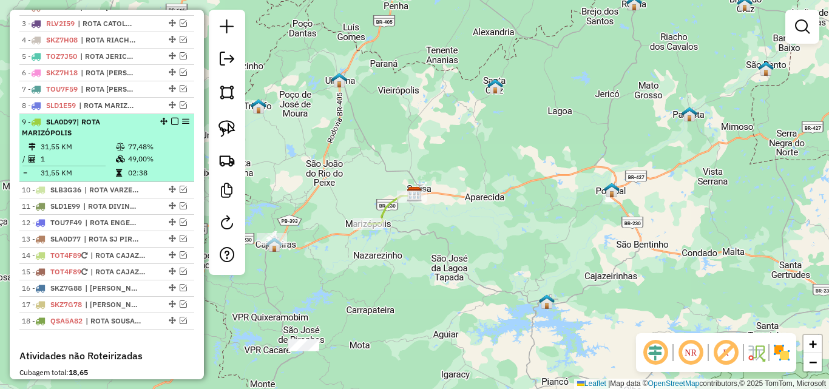
click at [127, 153] on td "77,48%" at bounding box center [157, 147] width 61 height 12
select select "*********"
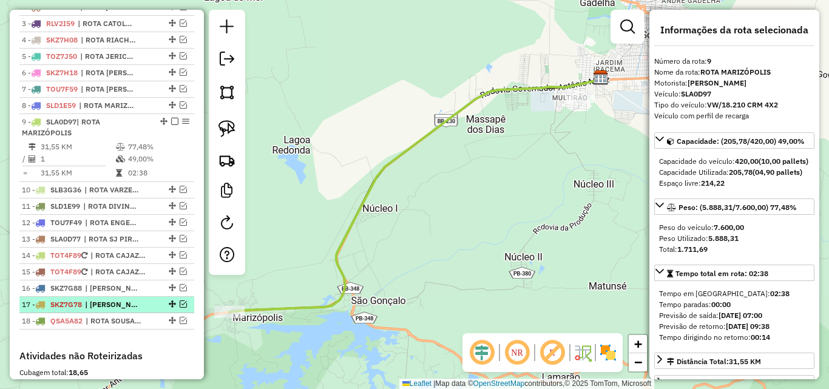
click at [180, 308] on em at bounding box center [183, 303] width 7 height 7
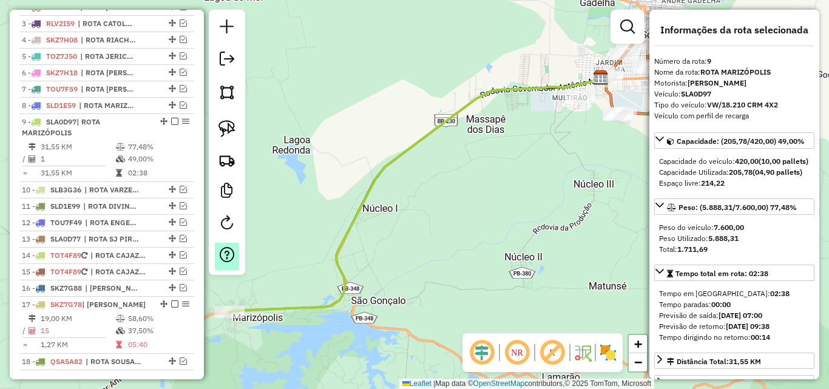
drag, startPoint x: 180, startPoint y: 294, endPoint x: 232, endPoint y: 269, distance: 58.1
click at [179, 294] on div "16 - SKZ7G88 | ROTA SOUSA" at bounding box center [107, 288] width 170 height 11
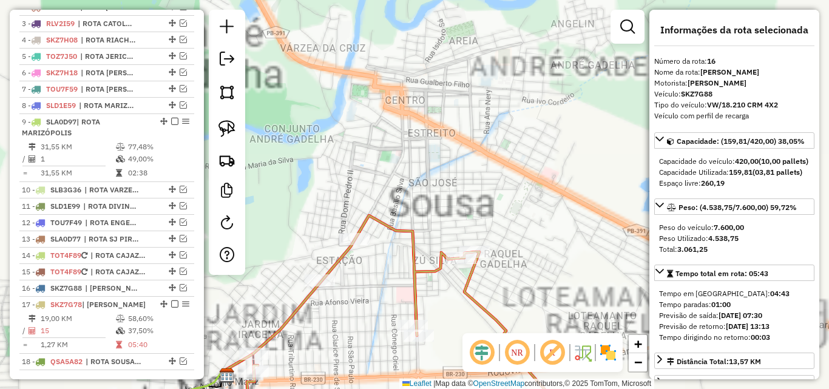
drag, startPoint x: 502, startPoint y: 189, endPoint x: 365, endPoint y: 252, distance: 151.2
click at [361, 254] on div "Janela de atendimento Grade de atendimento Capacidade Transportadoras Veículos …" at bounding box center [414, 194] width 829 height 389
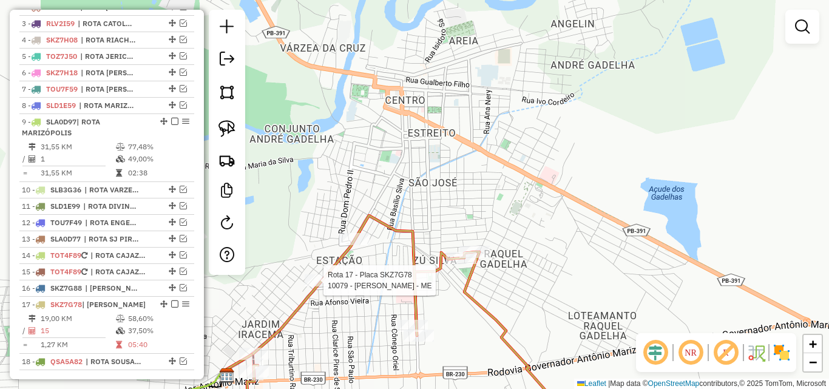
select select "*********"
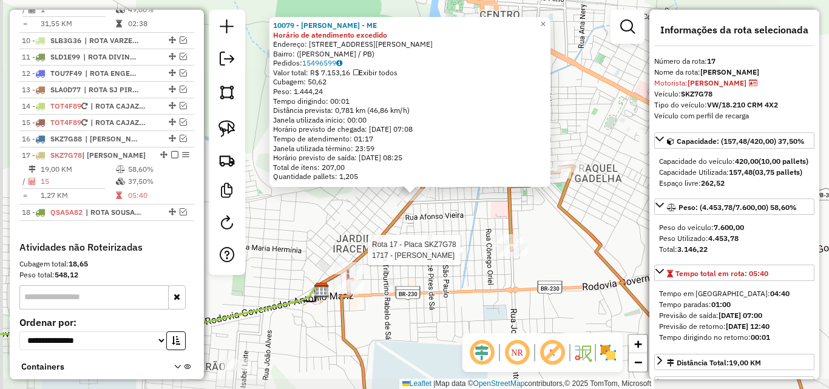
scroll to position [726, 0]
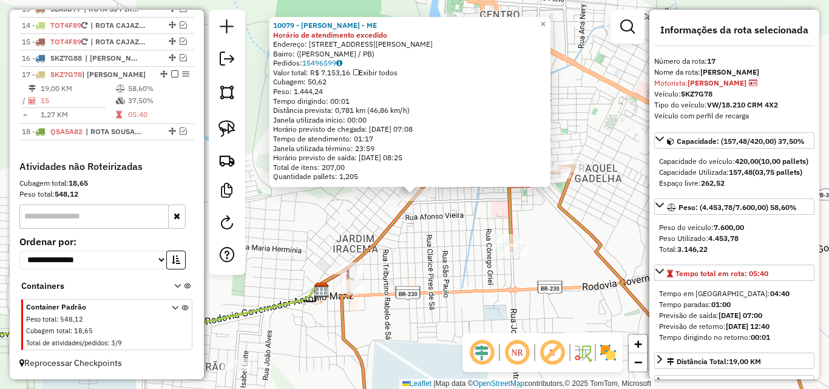
drag, startPoint x: 323, startPoint y: 218, endPoint x: 302, endPoint y: 208, distance: 22.8
click at [323, 218] on div "10079 - KARLA MOREIRA MANGUEIRA DE MELO - ME Horário de atendimento excedido En…" at bounding box center [414, 194] width 829 height 389
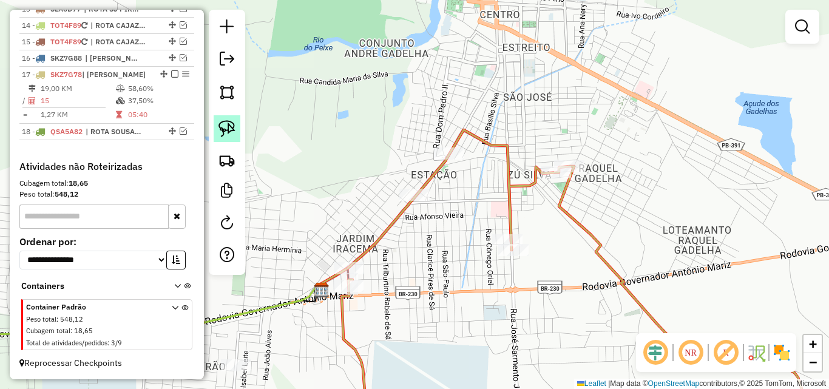
click at [229, 128] on img at bounding box center [226, 128] width 17 height 17
drag, startPoint x: 371, startPoint y: 169, endPoint x: 460, endPoint y: 184, distance: 89.8
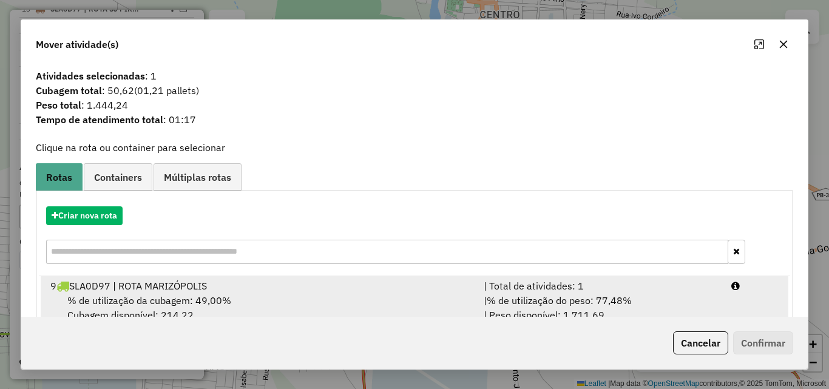
click at [684, 289] on div "| Total de atividades: 1" at bounding box center [600, 285] width 248 height 15
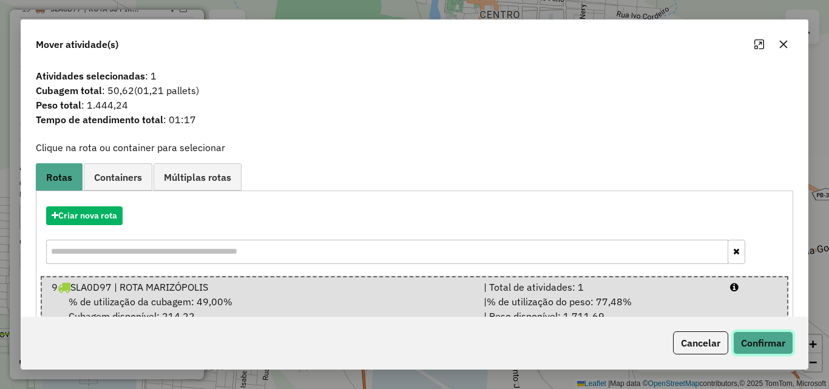
click at [753, 346] on button "Confirmar" at bounding box center [763, 342] width 60 height 23
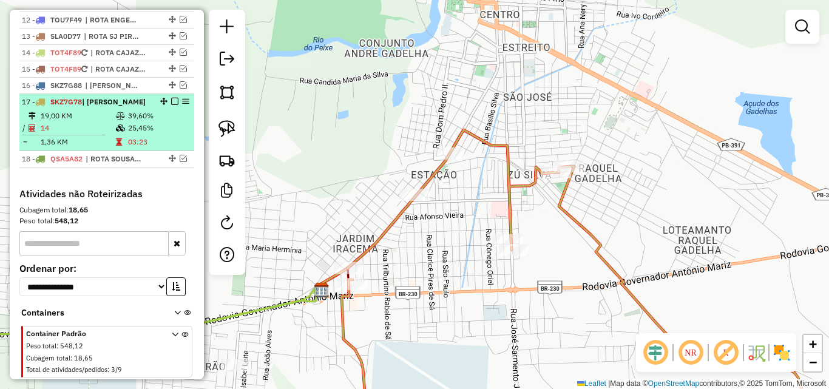
scroll to position [559, 0]
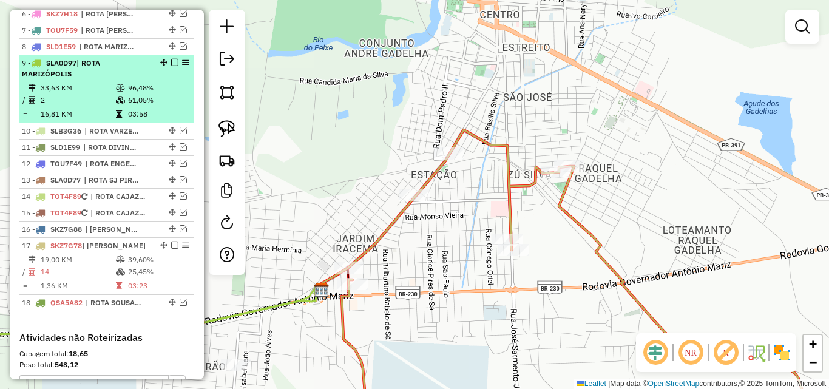
click at [109, 106] on td "2" at bounding box center [77, 100] width 75 height 12
select select "*********"
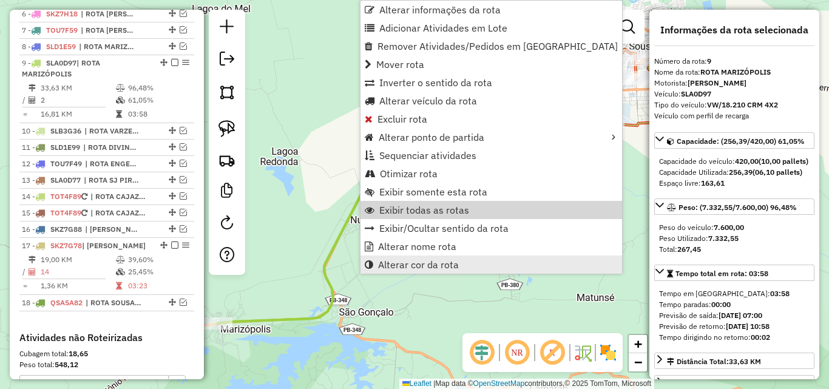
scroll to position [616, 0]
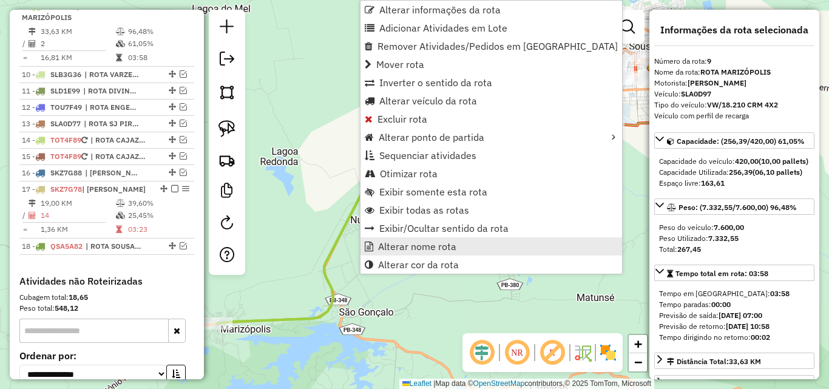
click at [400, 246] on span "Alterar nome rota" at bounding box center [417, 246] width 78 height 10
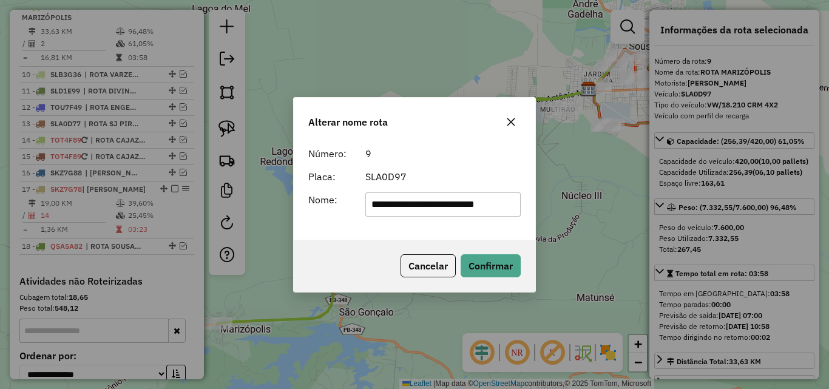
scroll to position [0, 8]
type input "**********"
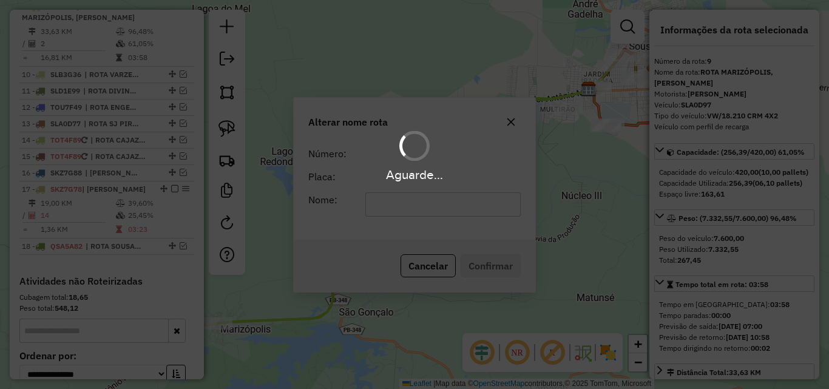
scroll to position [0, 0]
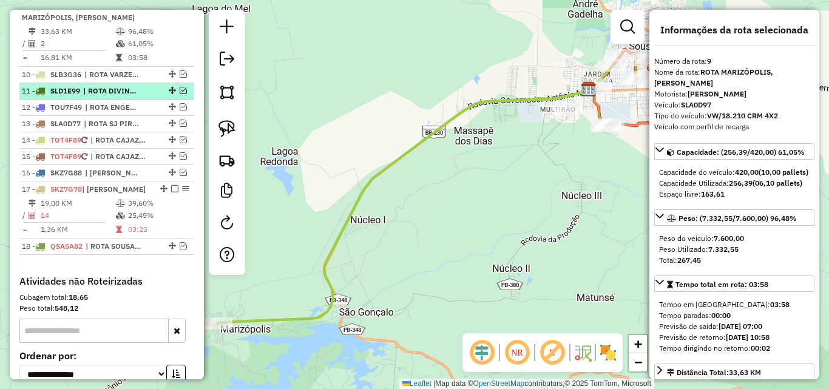
drag, startPoint x: 172, startPoint y: 18, endPoint x: 173, endPoint y: 58, distance: 40.0
click at [171, 10] on em at bounding box center [174, 5] width 7 height 7
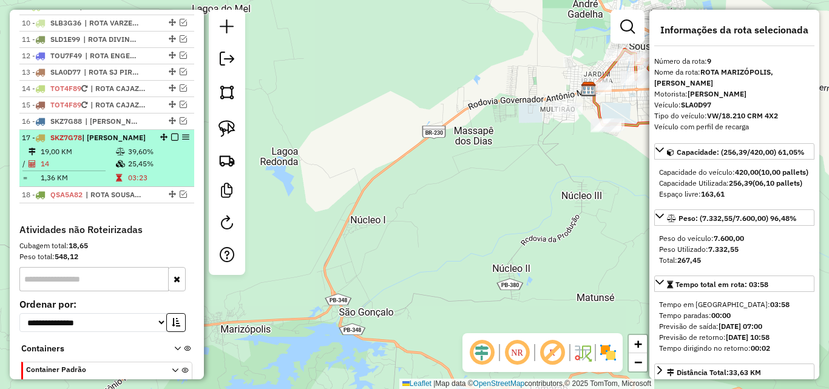
click at [153, 158] on td "39,60%" at bounding box center [157, 152] width 61 height 12
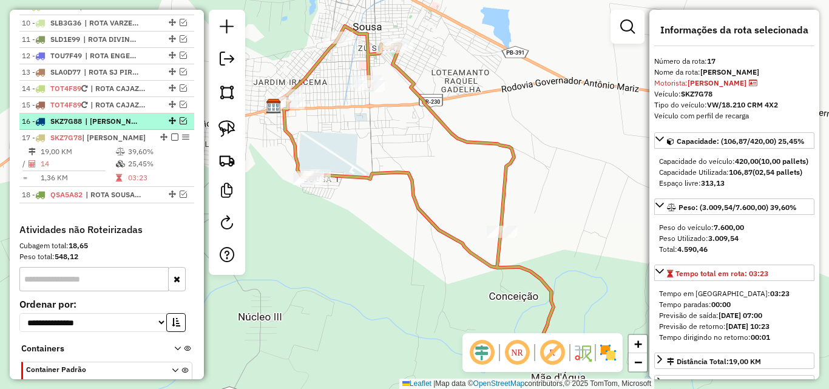
click at [181, 124] on em at bounding box center [183, 120] width 7 height 7
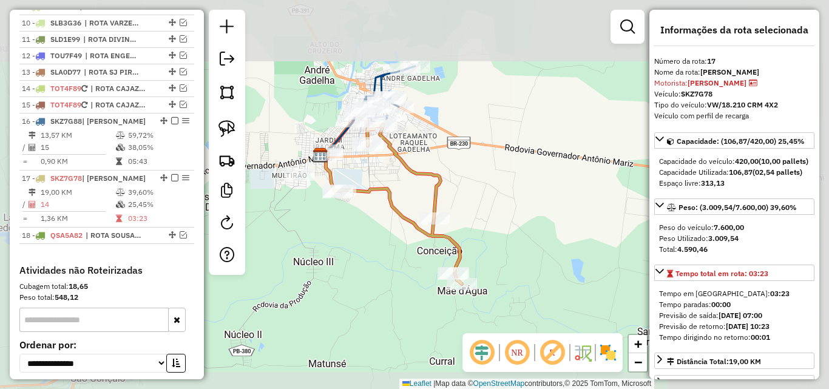
click at [517, 160] on div "Janela de atendimento Grade de atendimento Capacidade Transportadoras Veículos …" at bounding box center [414, 194] width 829 height 389
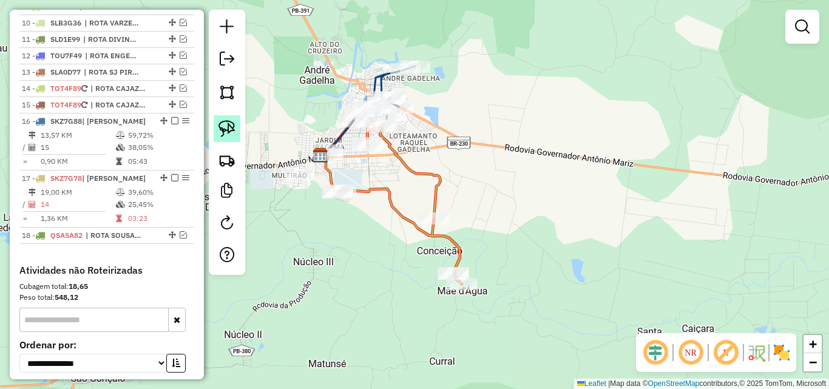
click at [228, 126] on img at bounding box center [226, 128] width 17 height 17
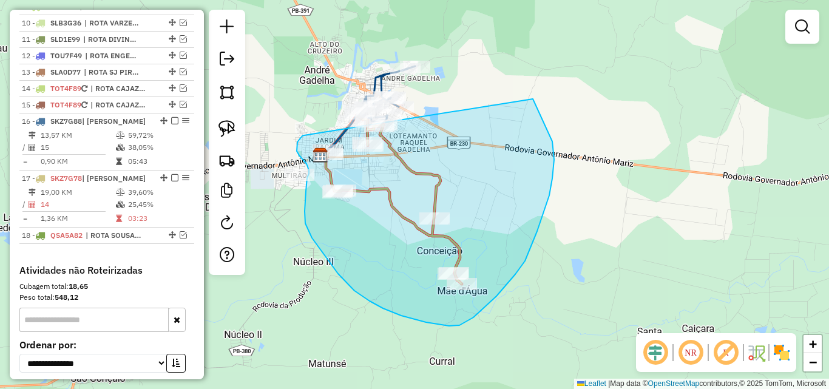
drag, startPoint x: 302, startPoint y: 136, endPoint x: 366, endPoint y: 30, distance: 124.1
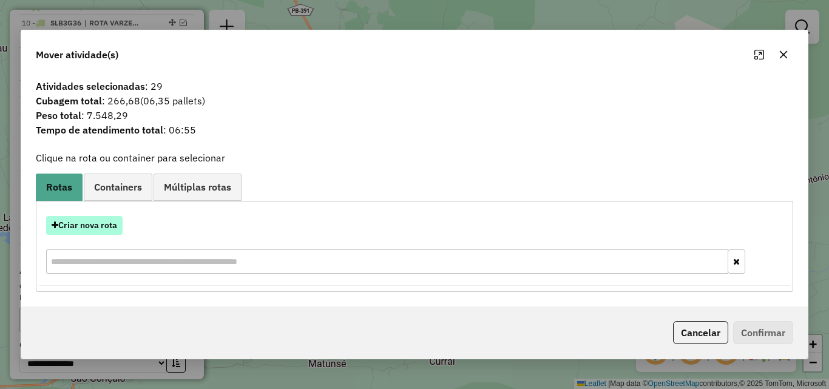
click at [92, 225] on button "Criar nova rota" at bounding box center [84, 225] width 76 height 19
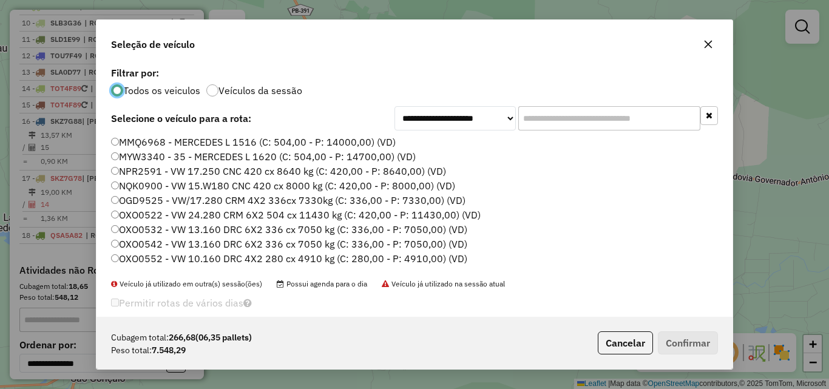
scroll to position [7, 4]
drag, startPoint x: 567, startPoint y: 125, endPoint x: 595, endPoint y: 124, distance: 27.9
click at [571, 122] on input "text" at bounding box center [609, 118] width 182 height 24
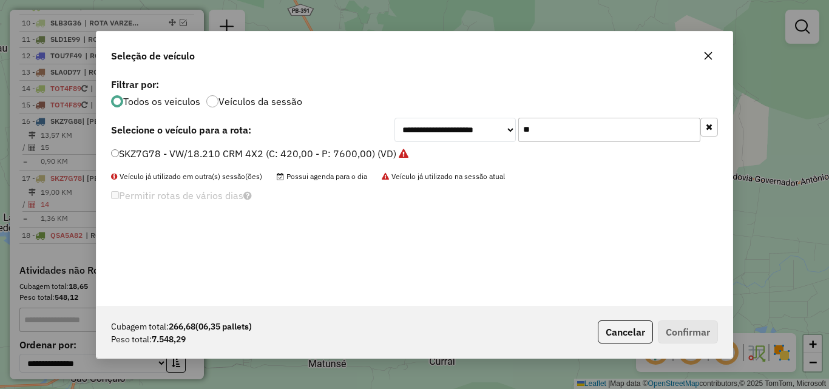
type input "**"
drag, startPoint x: 376, startPoint y: 152, endPoint x: 382, endPoint y: 158, distance: 8.6
click at [376, 153] on label "SKZ7G78 - VW/18.210 CRM 4X2 (C: 420,00 - P: 7600,00) (VD)" at bounding box center [259, 153] width 297 height 15
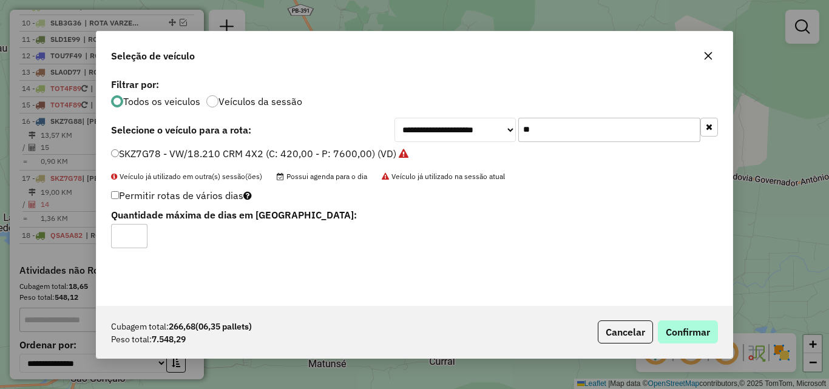
click at [686, 322] on div "Cubagem total: 266,68 (06,35 pallets) Peso total: 7.548,29 Cancelar Confirmar" at bounding box center [414, 332] width 636 height 52
click at [671, 329] on button "Confirmar" at bounding box center [688, 331] width 60 height 23
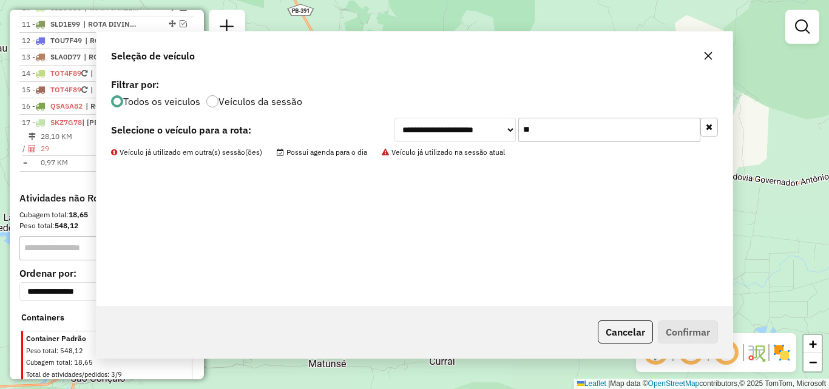
scroll to position [601, 0]
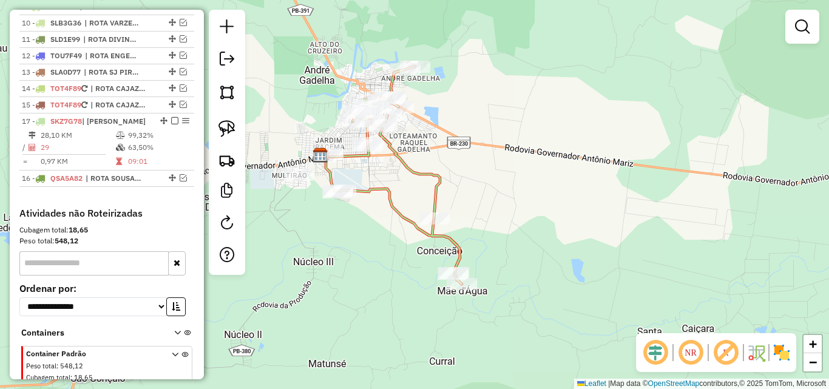
drag, startPoint x: 160, startPoint y: 147, endPoint x: 150, endPoint y: 132, distance: 18.0
select select "*********"
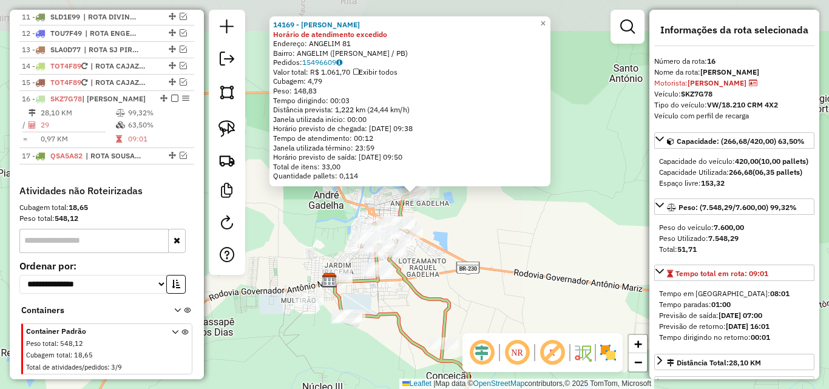
scroll to position [658, 0]
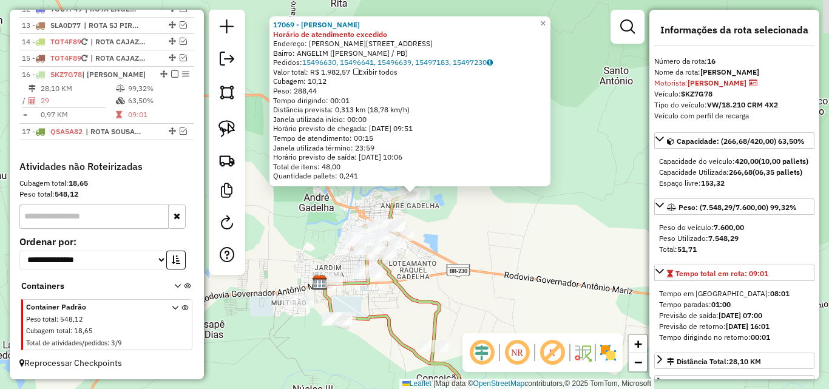
drag, startPoint x: 453, startPoint y: 231, endPoint x: 423, endPoint y: 220, distance: 32.0
click at [454, 231] on div "17069 - MARIA APARECIDA DAN Horário de atendimento excedido Endereço: R JOAO MO…" at bounding box center [414, 194] width 829 height 389
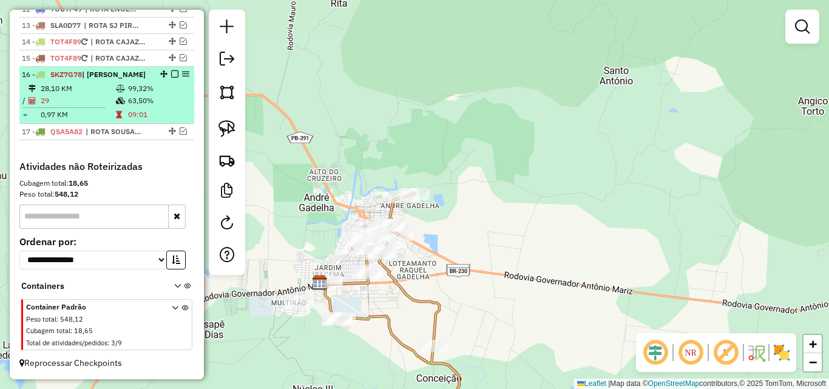
drag, startPoint x: 170, startPoint y: 73, endPoint x: 167, endPoint y: 86, distance: 13.2
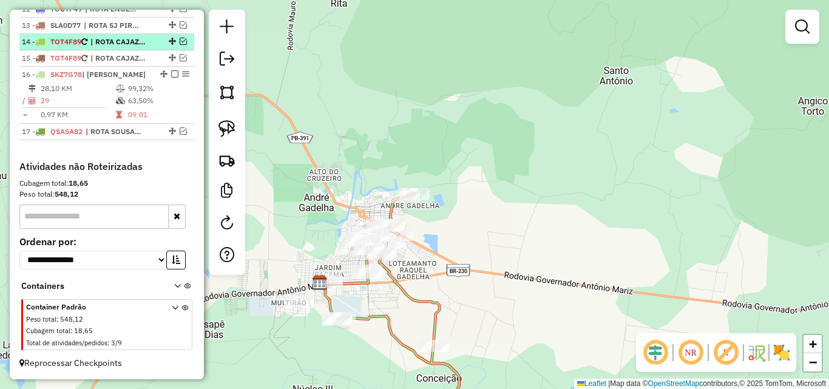
click at [171, 73] on em at bounding box center [174, 73] width 7 height 7
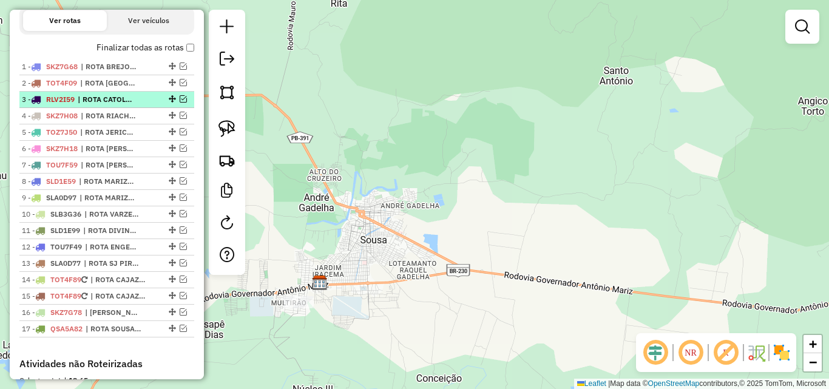
scroll to position [436, 0]
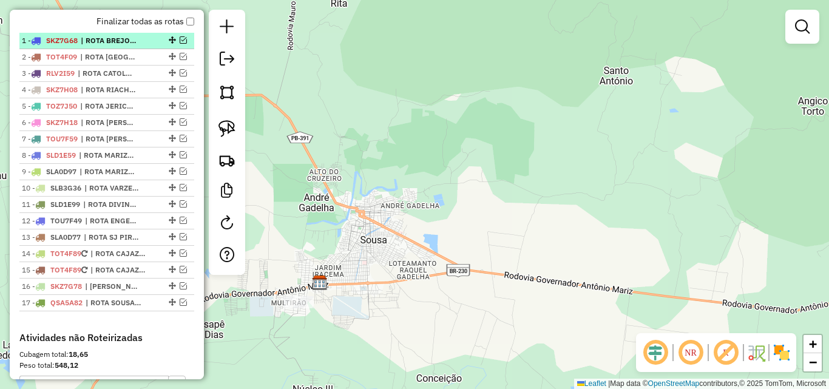
drag, startPoint x: 180, startPoint y: 53, endPoint x: 178, endPoint y: 65, distance: 12.2
click at [180, 44] on em at bounding box center [183, 39] width 7 height 7
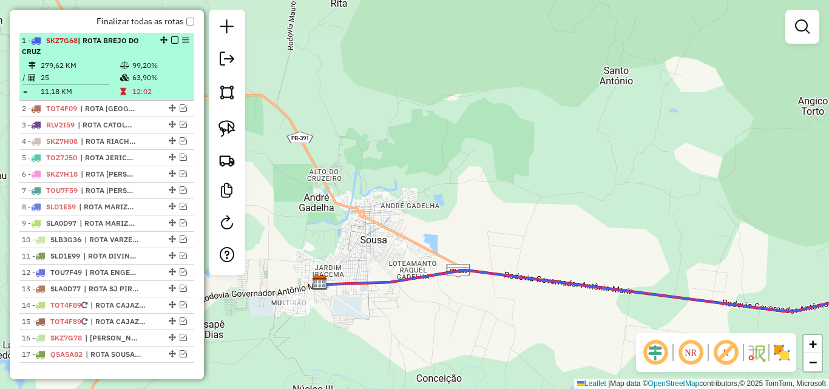
click at [171, 44] on em at bounding box center [174, 39] width 7 height 7
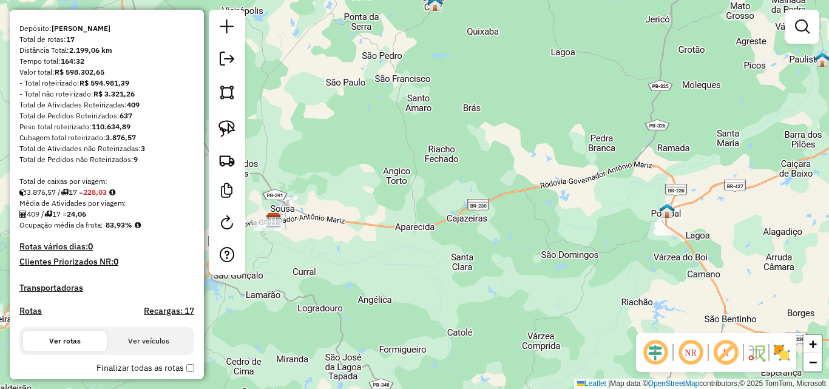
scroll to position [0, 0]
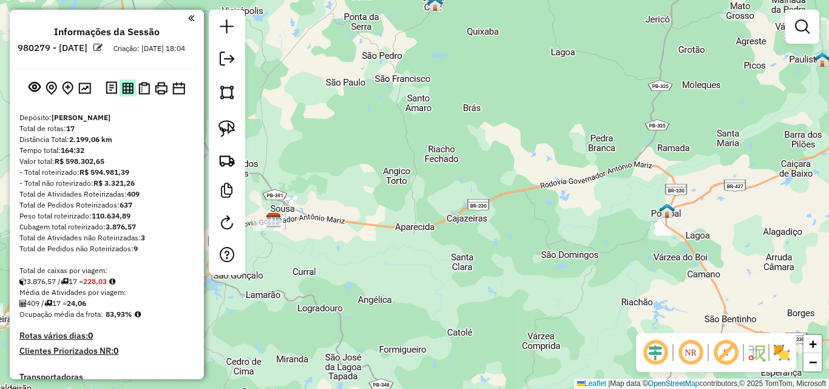
click at [123, 94] on img at bounding box center [128, 89] width 12 height 12
click at [372, 111] on div "Janela de atendimento Grade de atendimento Capacidade Transportadoras Veículos …" at bounding box center [414, 194] width 829 height 389
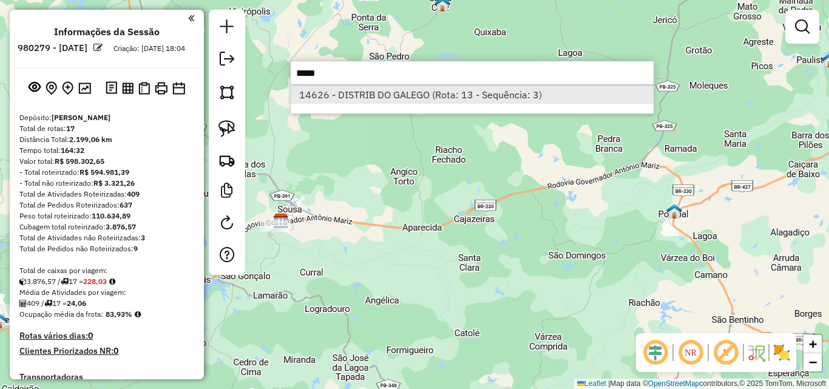
type input "*****"
click at [375, 86] on li "14626 - DISTRIB DO GALEGO (Rota: 13 - Sequência: 3)" at bounding box center [472, 95] width 363 height 18
select select "*********"
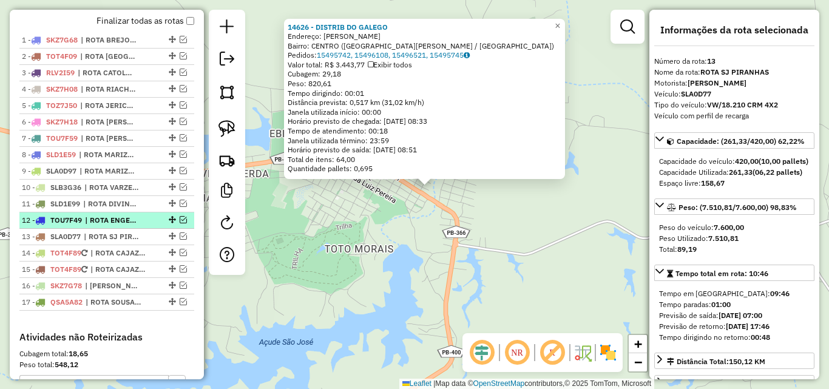
scroll to position [436, 0]
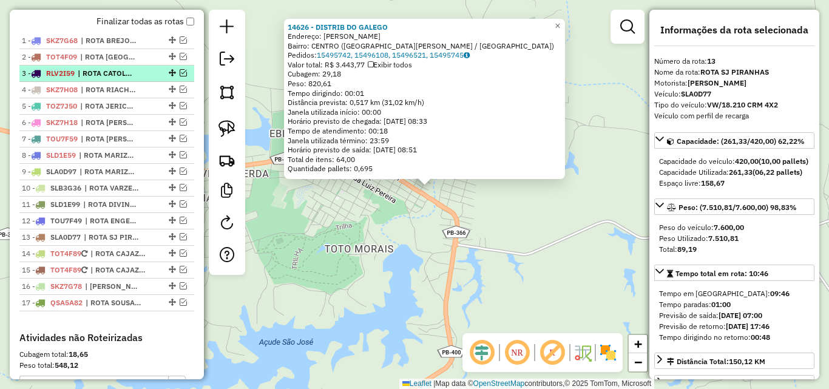
click at [180, 76] on em at bounding box center [183, 72] width 7 height 7
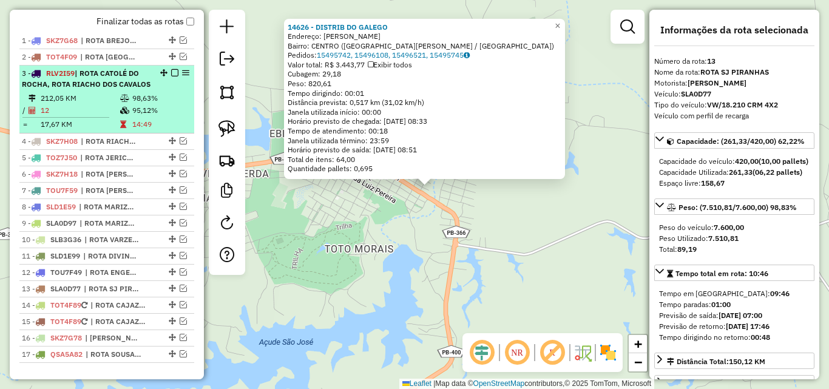
click at [132, 90] on div "3 - RLV2I59 | ROTA CATOLÉ DO ROCHA, ROTA RIACHO DOS CAVALOS" at bounding box center [86, 79] width 129 height 22
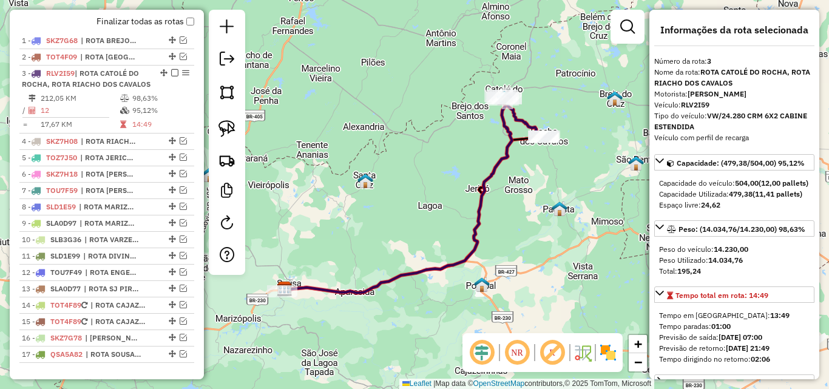
click at [534, 204] on div "Janela de atendimento Grade de atendimento Capacidade Transportadoras Veículos …" at bounding box center [414, 194] width 829 height 389
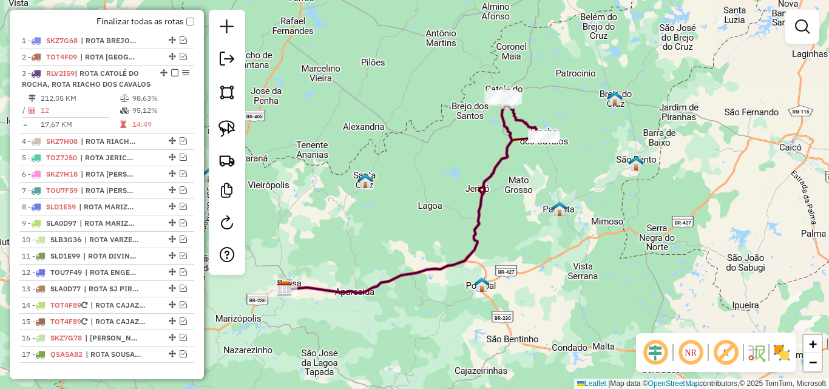
click at [490, 184] on icon at bounding box center [398, 196] width 227 height 194
select select "*********"
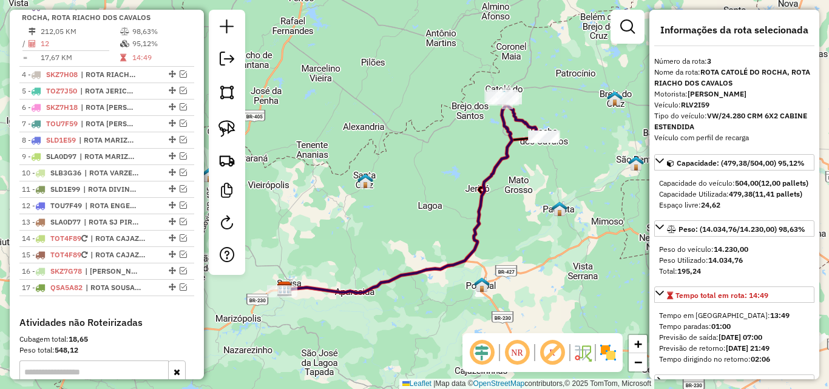
scroll to position [182, 0]
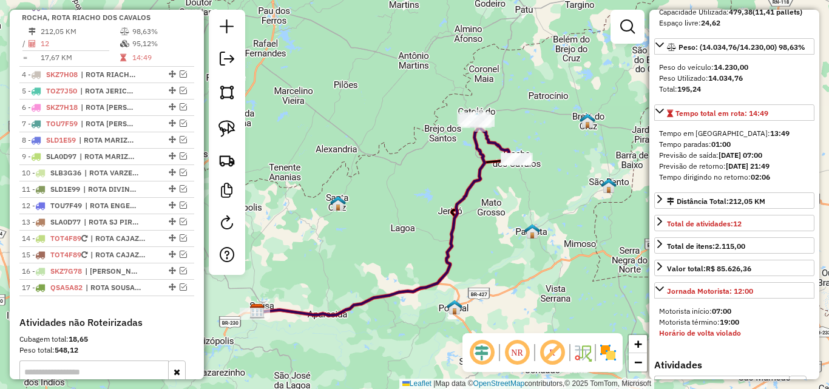
drag, startPoint x: 577, startPoint y: 242, endPoint x: 517, endPoint y: 228, distance: 61.2
click at [550, 265] on div "Janela de atendimento Grade de atendimento Capacidade Transportadoras Veículos …" at bounding box center [414, 194] width 829 height 389
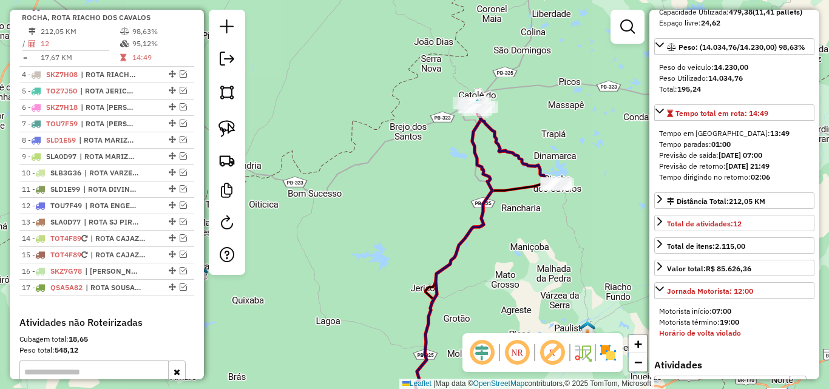
click at [524, 121] on div "Janela de atendimento Grade de atendimento Capacidade Transportadoras Veículos …" at bounding box center [414, 194] width 829 height 389
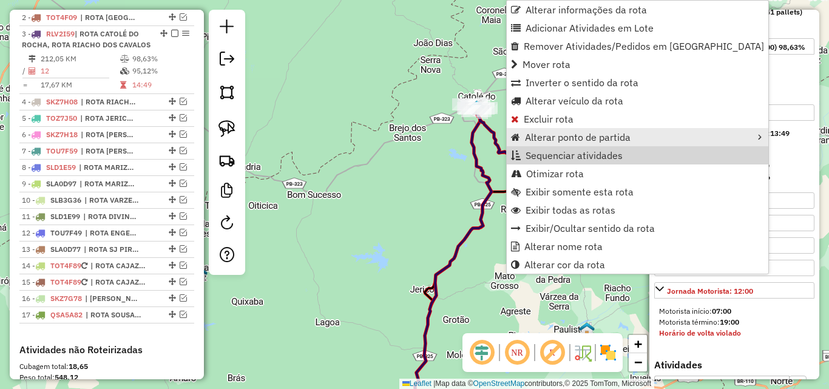
scroll to position [502, 0]
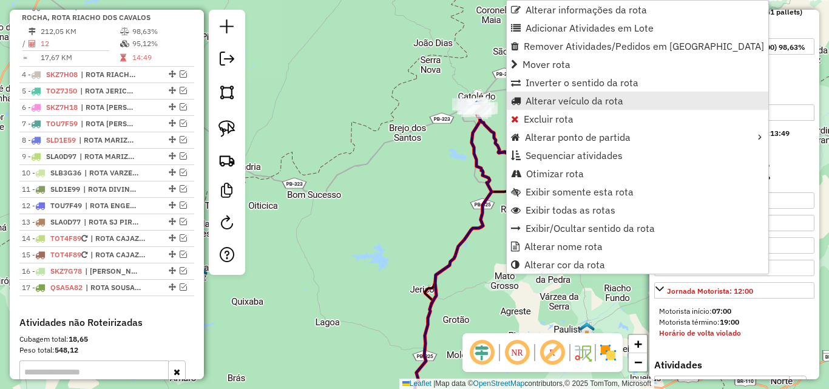
click at [540, 104] on span "Alterar veículo da rota" at bounding box center [574, 101] width 98 height 10
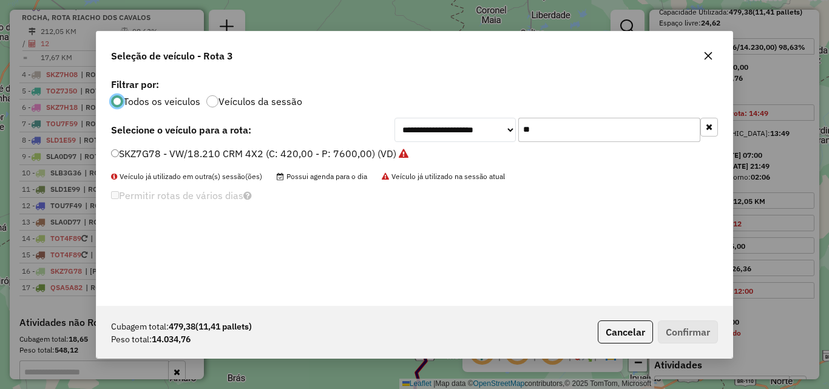
scroll to position [7, 4]
click at [592, 127] on input "**" at bounding box center [609, 130] width 182 height 24
drag, startPoint x: 592, startPoint y: 127, endPoint x: 607, endPoint y: 126, distance: 15.8
click at [596, 127] on input "**" at bounding box center [609, 130] width 182 height 24
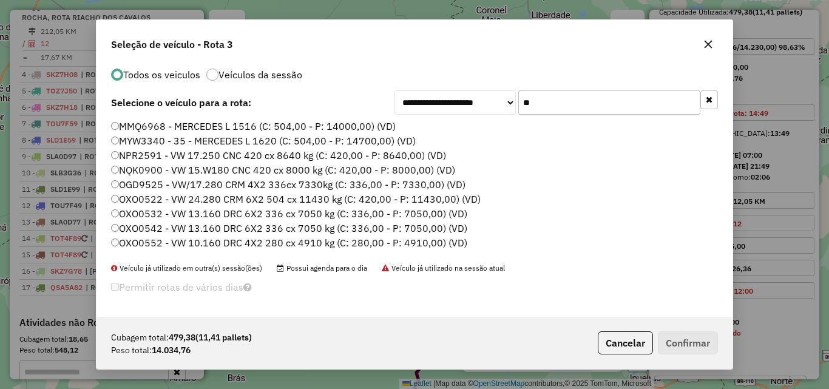
scroll to position [0, 0]
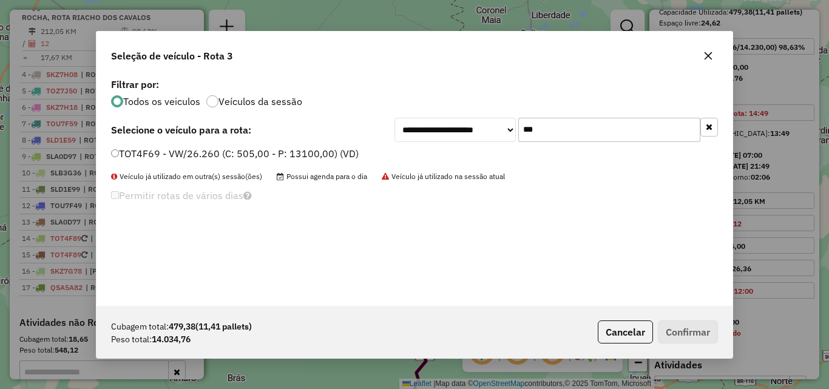
type input "***"
drag, startPoint x: 332, startPoint y: 153, endPoint x: 383, endPoint y: 180, distance: 57.5
click at [332, 154] on label "TOT4F69 - VW/26.260 (C: 505,00 - P: 13100,00) (VD)" at bounding box center [235, 153] width 248 height 15
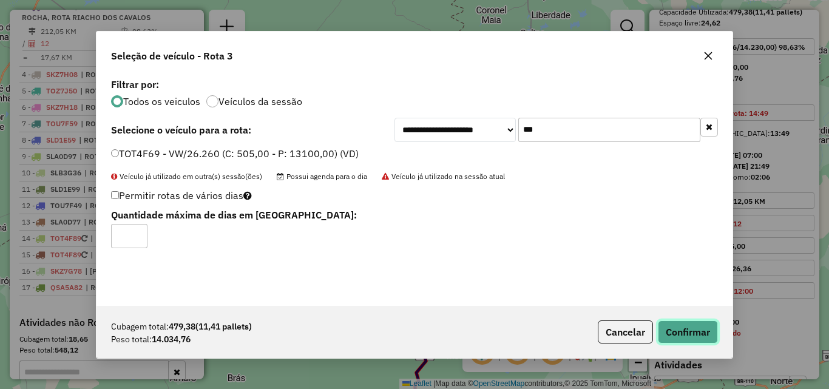
click at [699, 335] on button "Confirmar" at bounding box center [688, 331] width 60 height 23
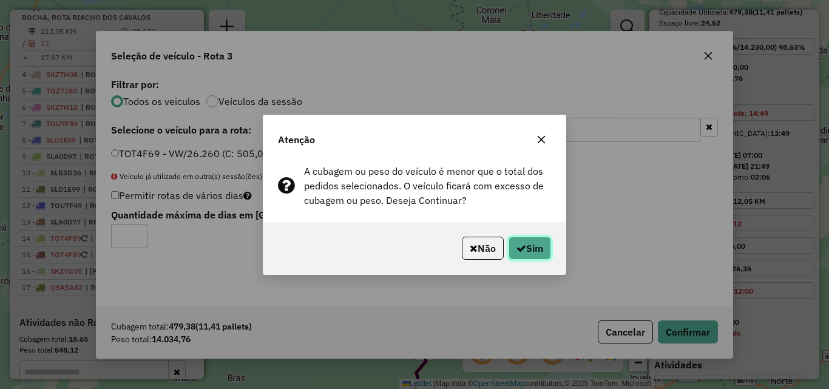
click at [538, 246] on button "Sim" at bounding box center [529, 248] width 42 height 23
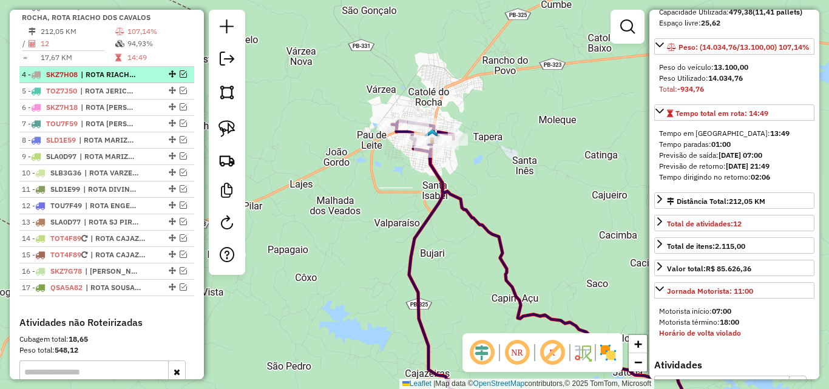
scroll to position [442, 0]
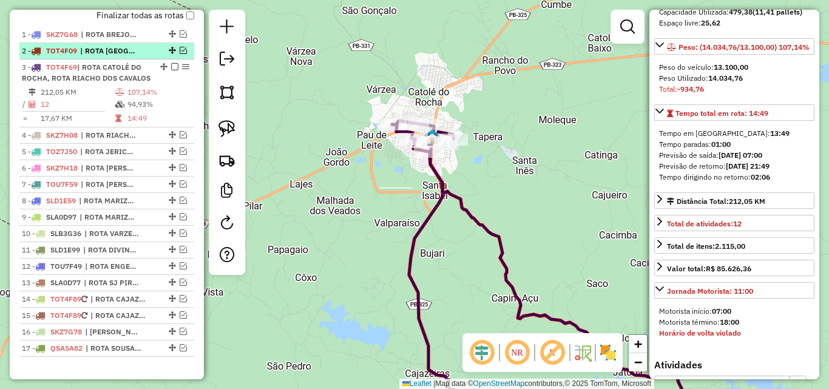
drag, startPoint x: 180, startPoint y: 61, endPoint x: 204, endPoint y: 93, distance: 41.1
click at [180, 54] on em at bounding box center [183, 50] width 7 height 7
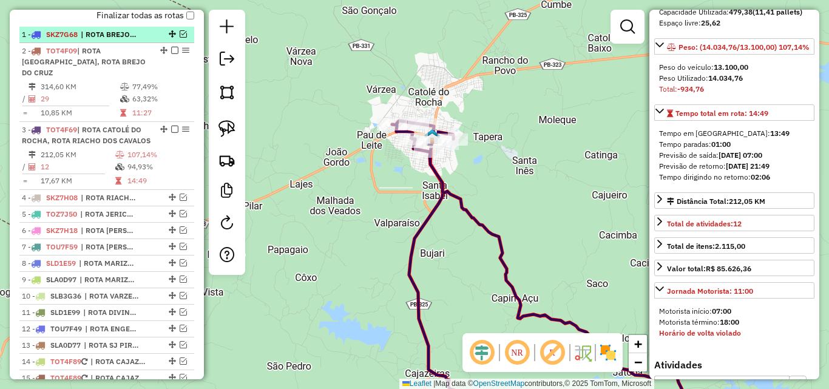
click at [180, 38] on em at bounding box center [183, 33] width 7 height 7
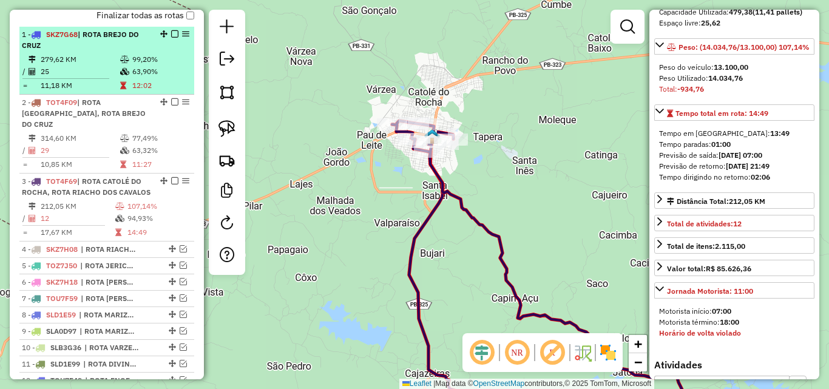
click at [120, 66] on td at bounding box center [126, 59] width 12 height 12
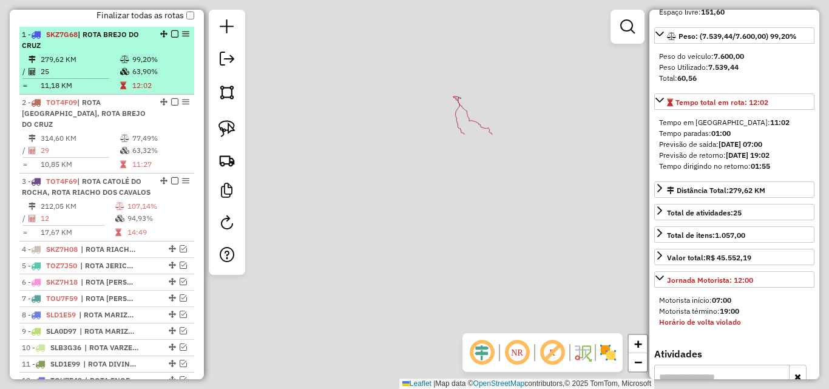
scroll to position [160, 0]
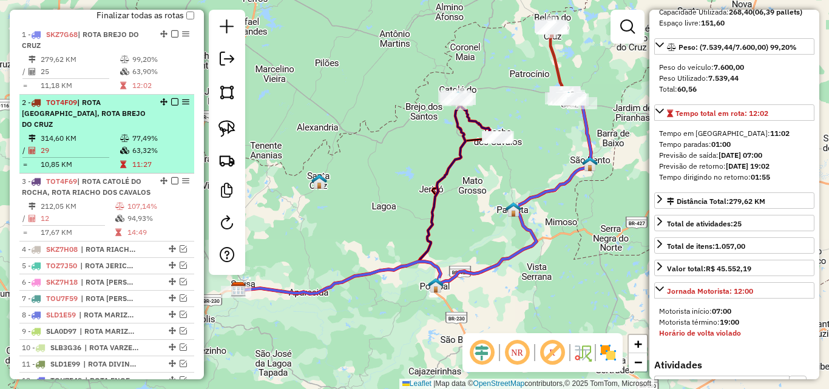
click at [145, 126] on div "2 - TOT4F09 | ROTA BELÉM DO BREJO DO CRUZ, ROTA BREJO DO CRUZ" at bounding box center [86, 113] width 129 height 33
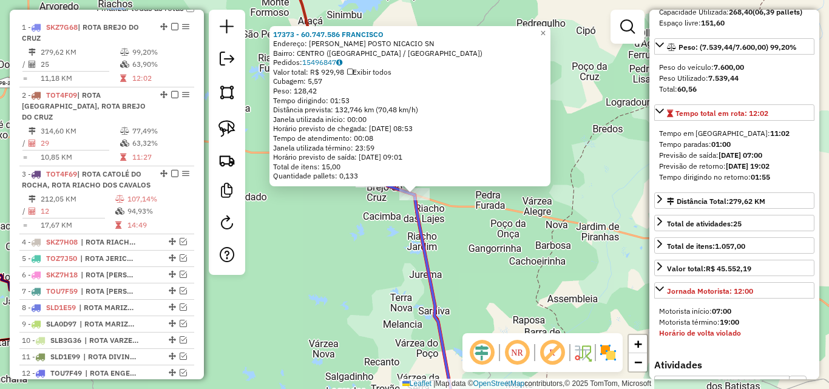
scroll to position [470, 0]
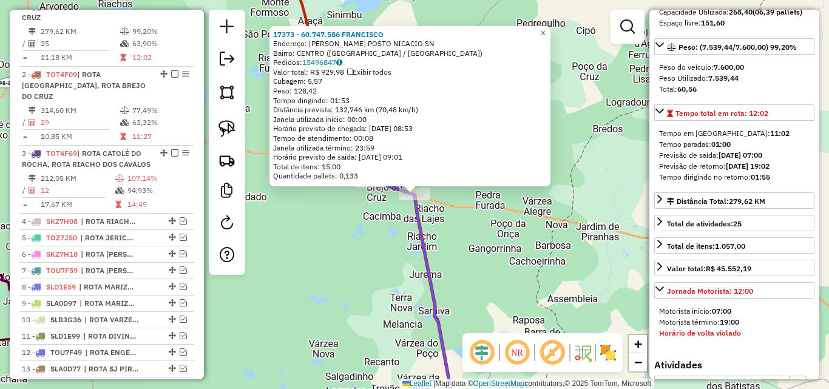
click at [388, 231] on div "17373 - 60.747.586 FRANCISCO Endereço: Rod BRIO POSTO NICACIO SN Bairro: CENTRO…" at bounding box center [414, 194] width 829 height 389
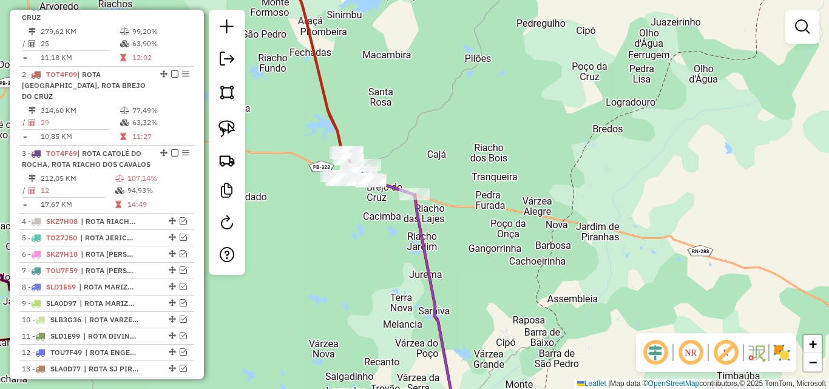
drag, startPoint x: 373, startPoint y: 228, endPoint x: 389, endPoint y: 230, distance: 16.5
click at [389, 230] on div "Janela de atendimento Grade de atendimento Capacidade Transportadoras Veículos …" at bounding box center [414, 194] width 829 height 389
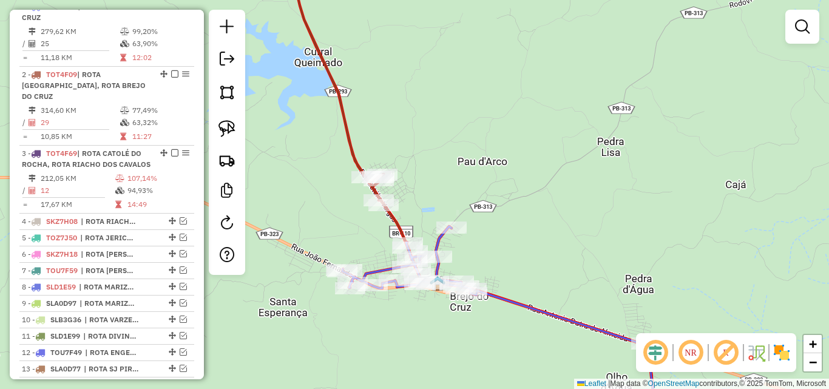
click at [347, 140] on icon at bounding box center [352, 115] width 126 height 308
select select "*********"
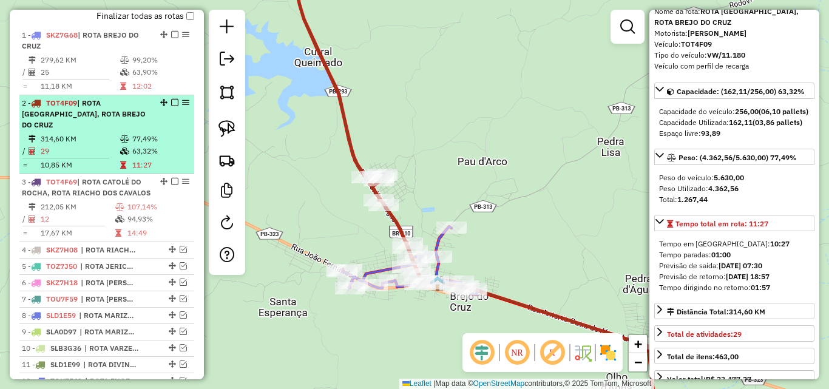
scroll to position [416, 0]
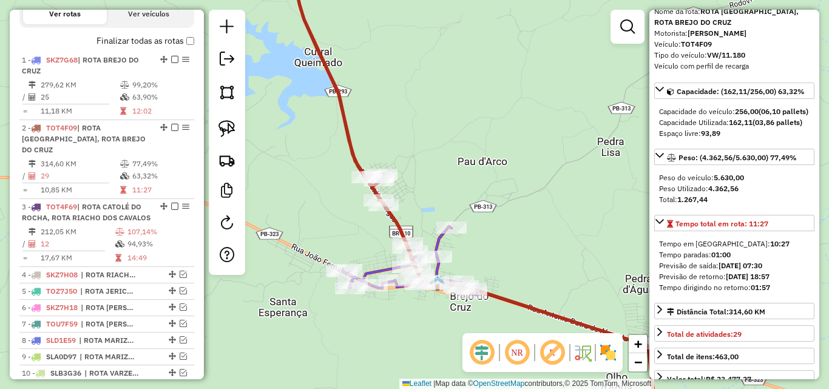
click at [393, 217] on icon at bounding box center [352, 115] width 126 height 308
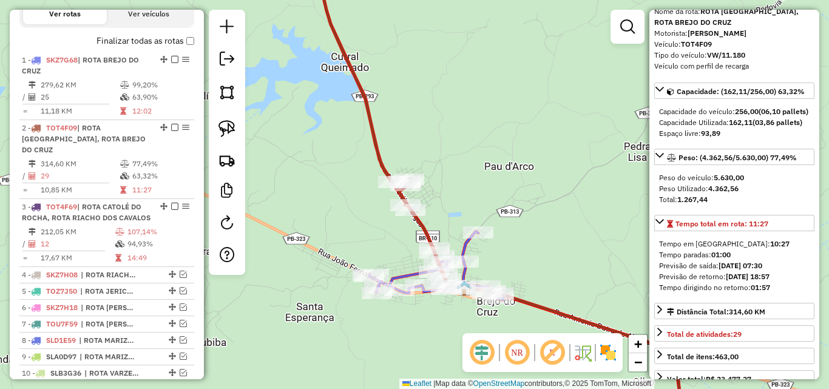
drag, startPoint x: 291, startPoint y: 195, endPoint x: 342, endPoint y: 204, distance: 51.1
click at [341, 204] on div "Janela de atendimento Grade de atendimento Capacidade Transportadoras Veículos …" at bounding box center [414, 194] width 829 height 389
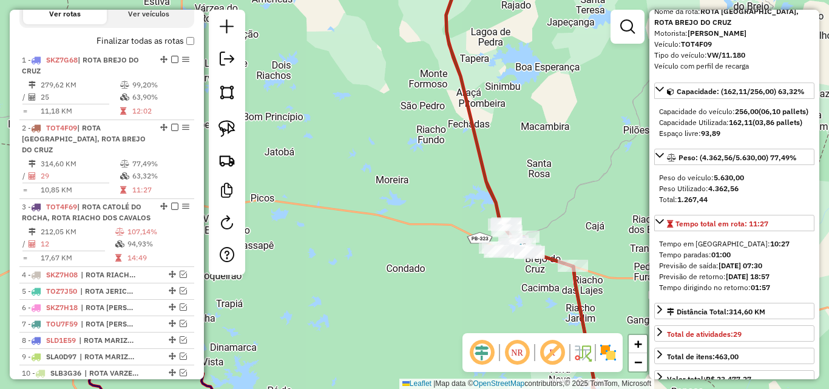
drag, startPoint x: 318, startPoint y: 238, endPoint x: 462, endPoint y: 264, distance: 146.7
click at [460, 264] on div "Janela de atendimento Grade de atendimento Capacidade Transportadoras Veículos …" at bounding box center [414, 194] width 829 height 389
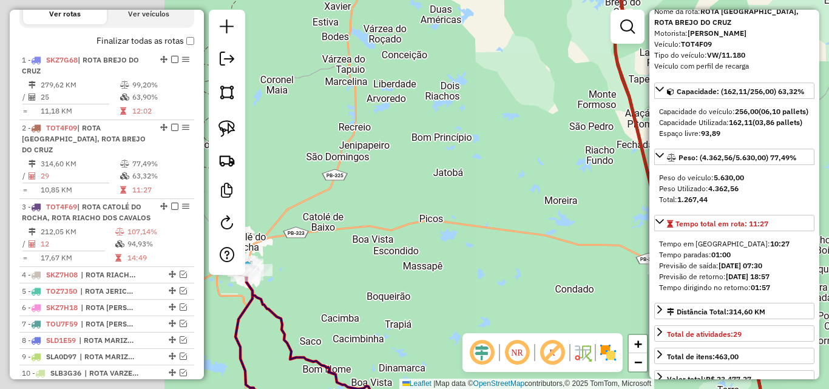
drag, startPoint x: 364, startPoint y: 263, endPoint x: 536, endPoint y: 280, distance: 173.1
click at [538, 280] on div "Janela de atendimento Grade de atendimento Capacidade Transportadoras Veículos …" at bounding box center [414, 194] width 829 height 389
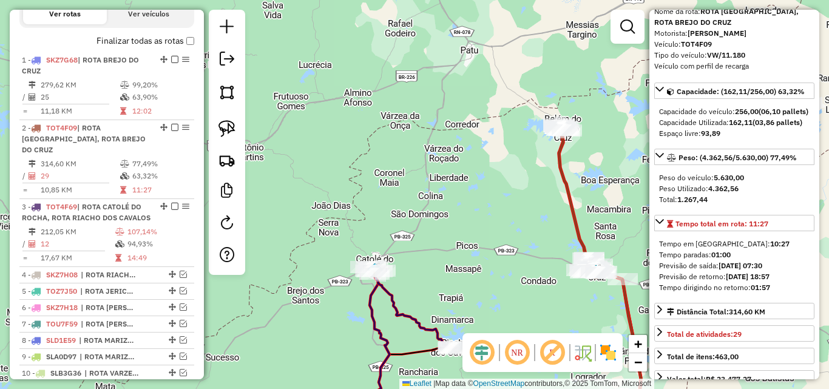
click at [383, 292] on icon at bounding box center [410, 308] width 91 height 82
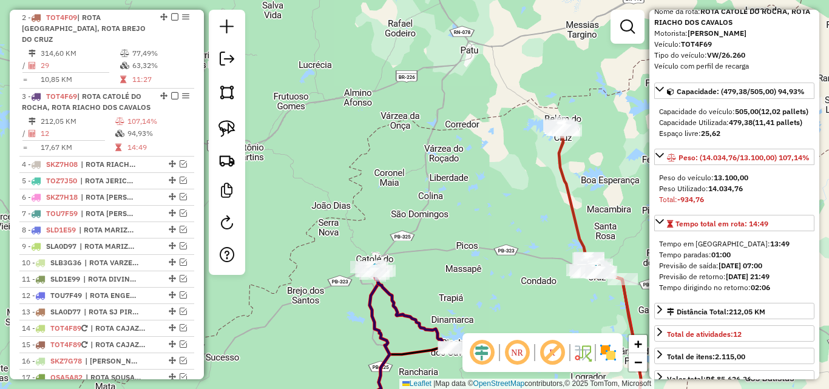
scroll to position [616, 0]
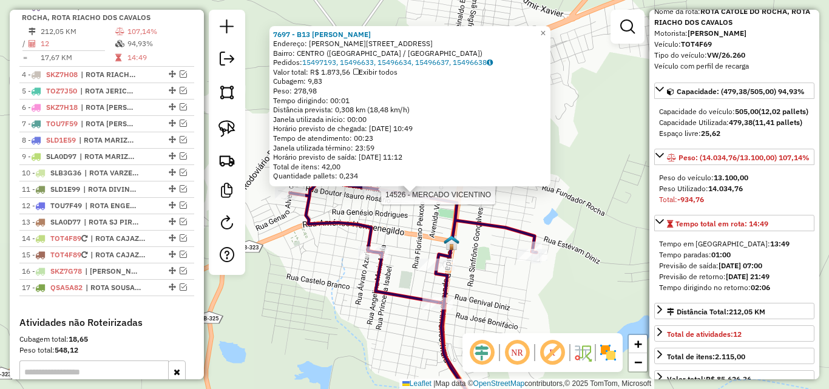
click at [377, 195] on div at bounding box center [377, 189] width 30 height 12
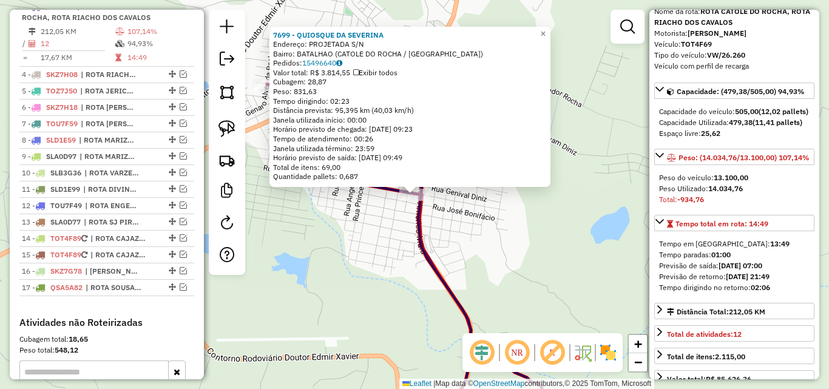
click at [342, 261] on div "7699 - QUIOSQUE DA SEVERINA Endereço: PROJETADA S/N Bairro: BATALHAO (CATOLE DO…" at bounding box center [414, 194] width 829 height 389
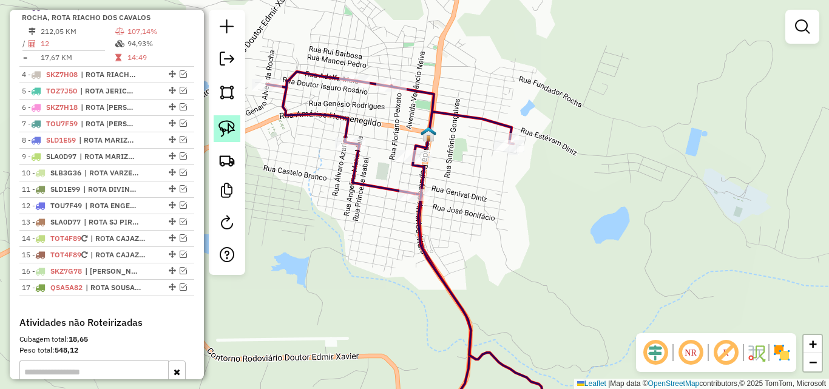
click at [234, 129] on img at bounding box center [226, 128] width 17 height 17
drag, startPoint x: 420, startPoint y: 181, endPoint x: 460, endPoint y: 193, distance: 41.1
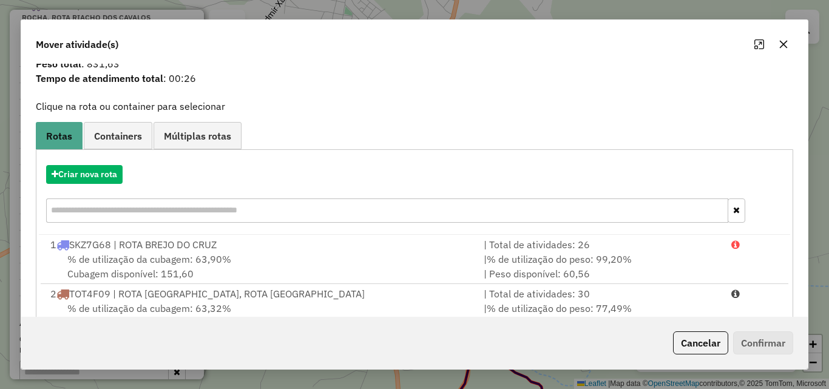
scroll to position [78, 0]
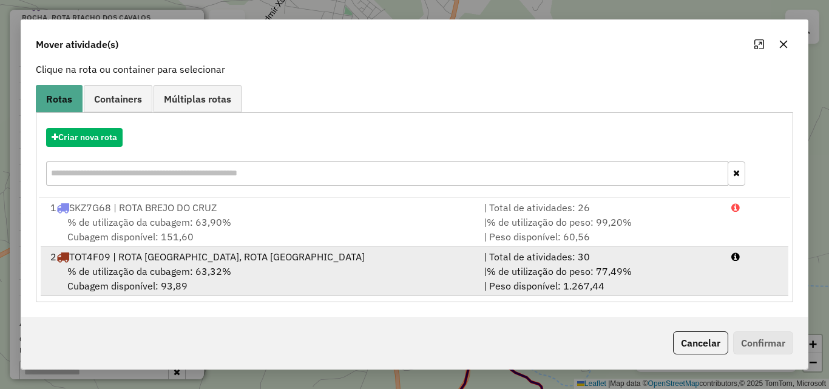
click at [661, 268] on div "| % de utilização do peso: 77,49% | Peso disponível: 1.267,44" at bounding box center [600, 278] width 248 height 29
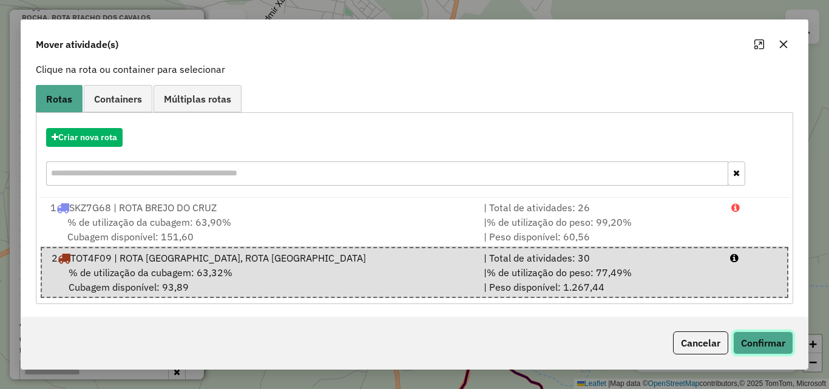
click at [747, 340] on button "Confirmar" at bounding box center [763, 342] width 60 height 23
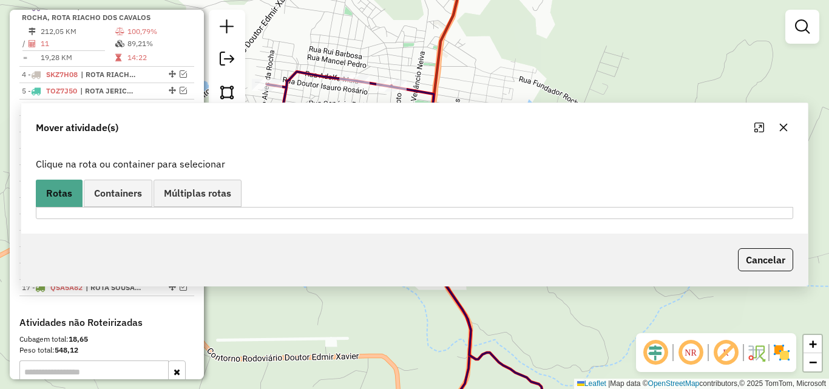
scroll to position [459, 0]
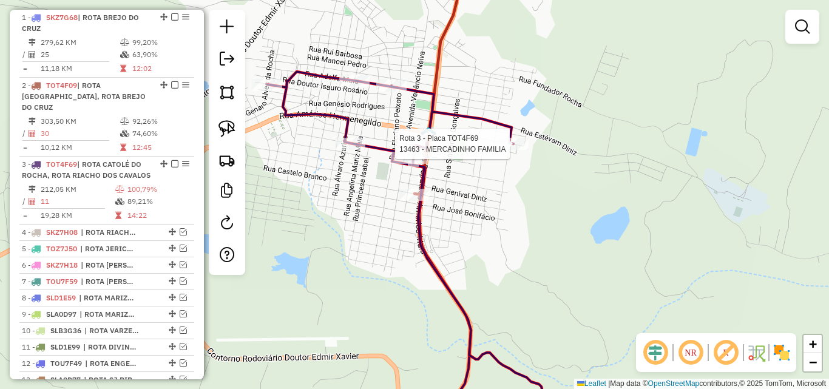
select select "*********"
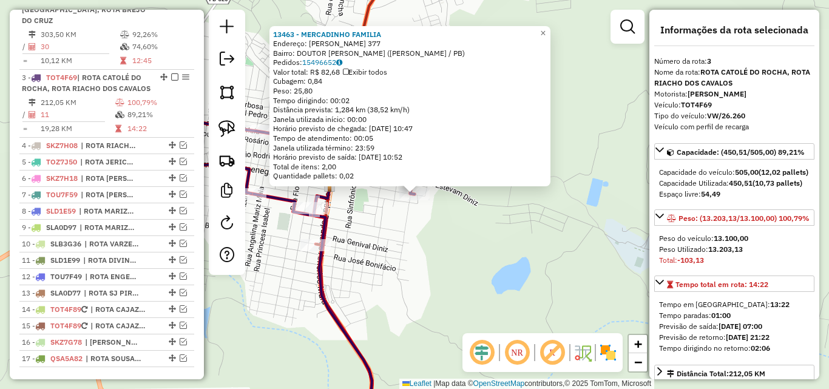
scroll to position [616, 0]
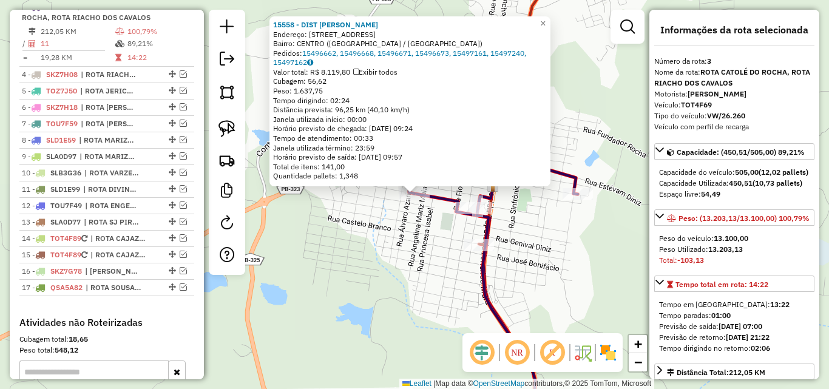
click at [326, 237] on div "15558 - DIST JOSIANE Endereço: RUA CANDIDA BELO 297 Bairro: CENTRO (CATOLE DO R…" at bounding box center [414, 194] width 829 height 389
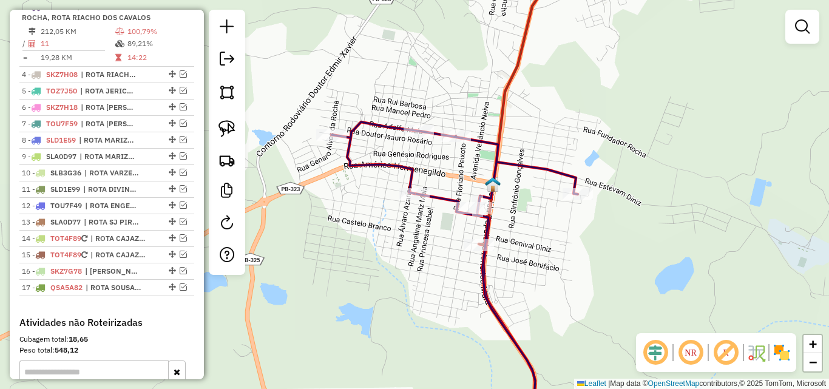
click at [412, 123] on icon at bounding box center [461, 275] width 260 height 306
select select "*********"
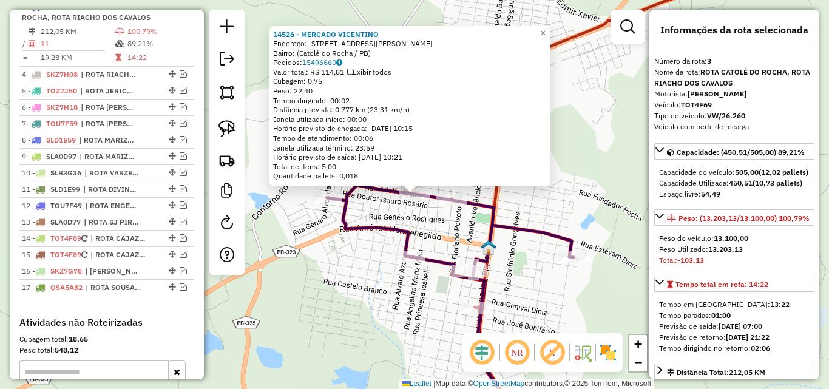
click at [439, 205] on div at bounding box center [451, 199] width 30 height 12
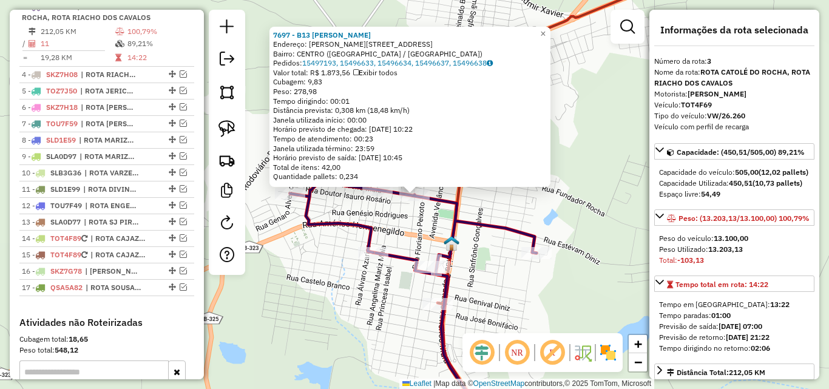
click at [319, 265] on div "7697 - B13 MERC PEREIRA Endereço: ADOLFO MAIA 642 Bairro: CENTRO (CATOLE DO ROC…" at bounding box center [414, 194] width 829 height 389
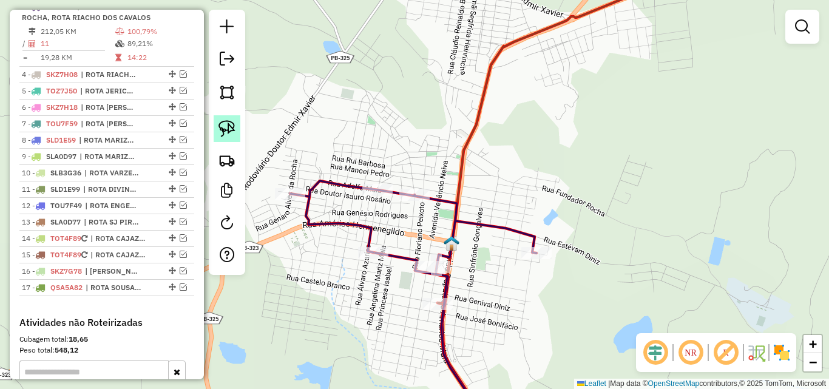
click at [220, 121] on img at bounding box center [226, 128] width 17 height 17
drag, startPoint x: 394, startPoint y: 169, endPoint x: 467, endPoint y: 175, distance: 73.7
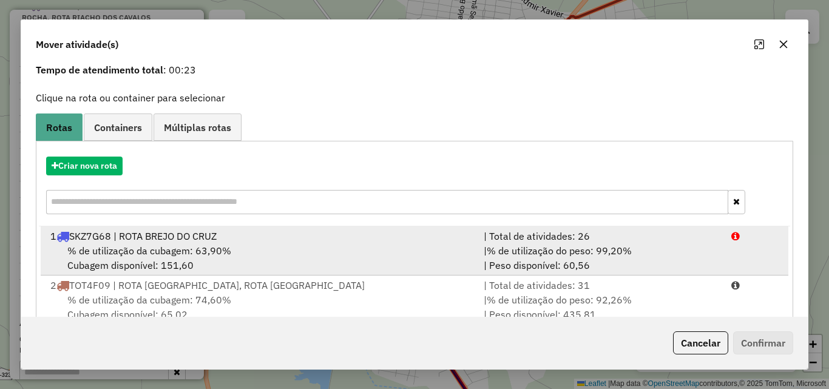
scroll to position [78, 0]
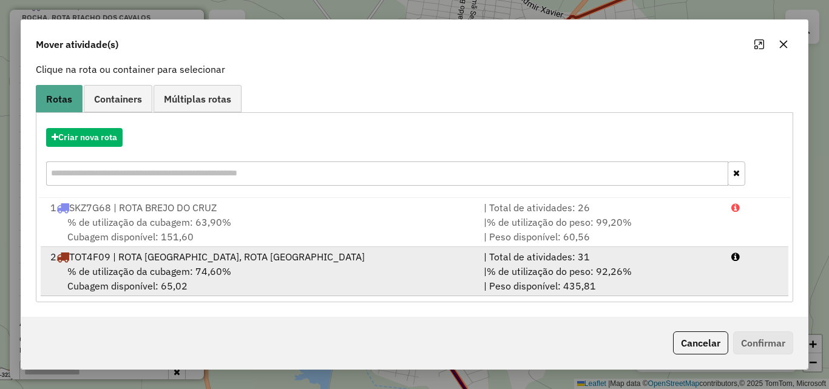
click at [615, 264] on div "| % de utilização do peso: 92,26% | Peso disponível: 435,81" at bounding box center [600, 278] width 248 height 29
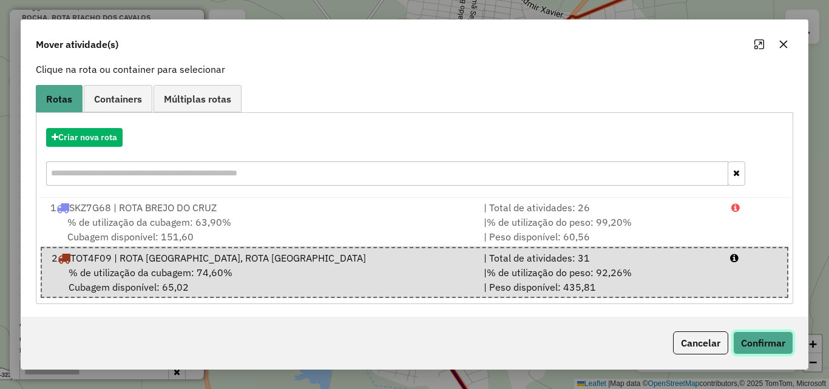
click at [753, 343] on button "Confirmar" at bounding box center [763, 342] width 60 height 23
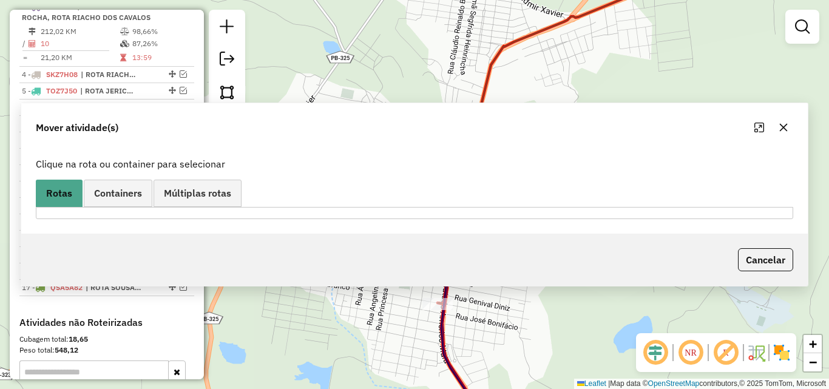
scroll to position [459, 0]
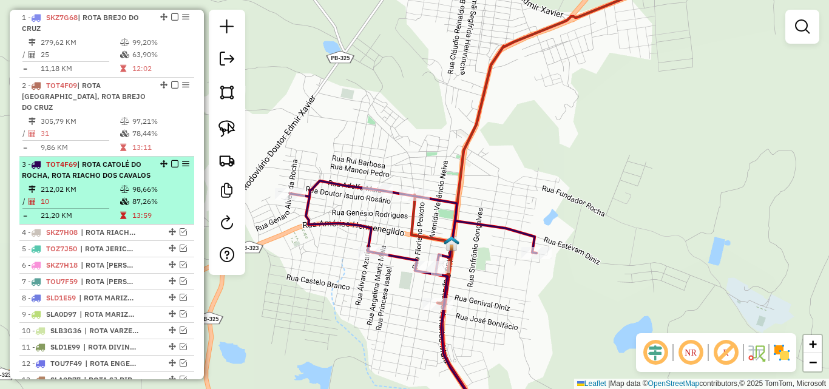
click at [125, 195] on td at bounding box center [126, 189] width 12 height 12
select select "*********"
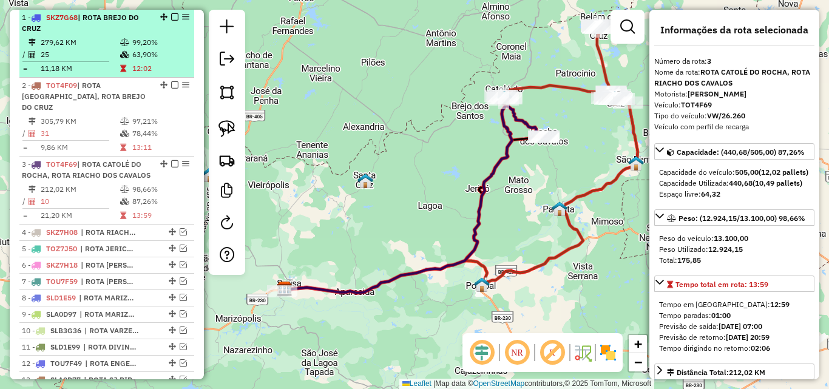
click at [101, 34] on div "1 - SKZ7G68 | ROTA BREJO DO CRUZ" at bounding box center [86, 23] width 129 height 22
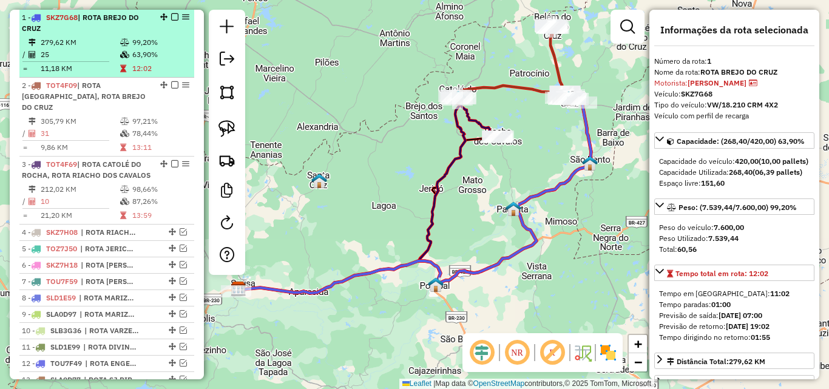
click at [171, 21] on em at bounding box center [174, 16] width 7 height 7
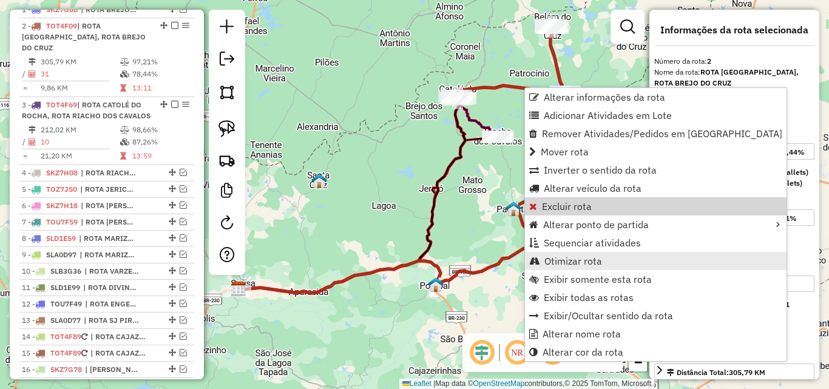
scroll to position [486, 0]
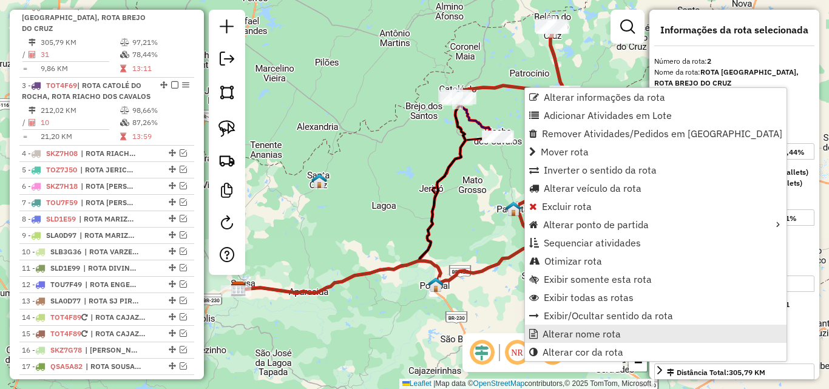
click at [584, 335] on span "Alterar nome rota" at bounding box center [581, 334] width 78 height 10
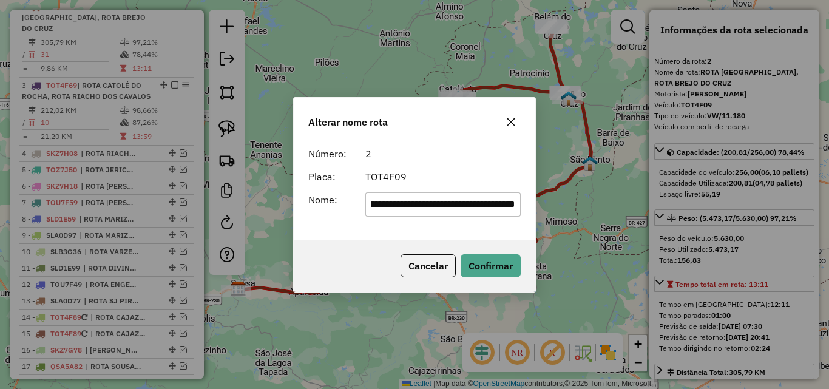
scroll to position [0, 223]
type input "**********"
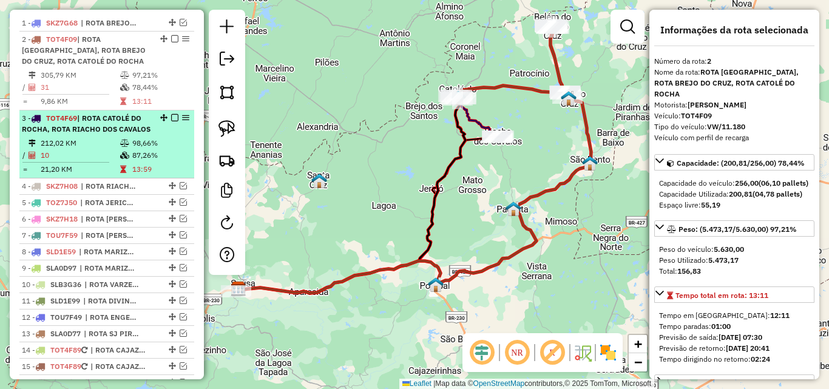
scroll to position [425, 0]
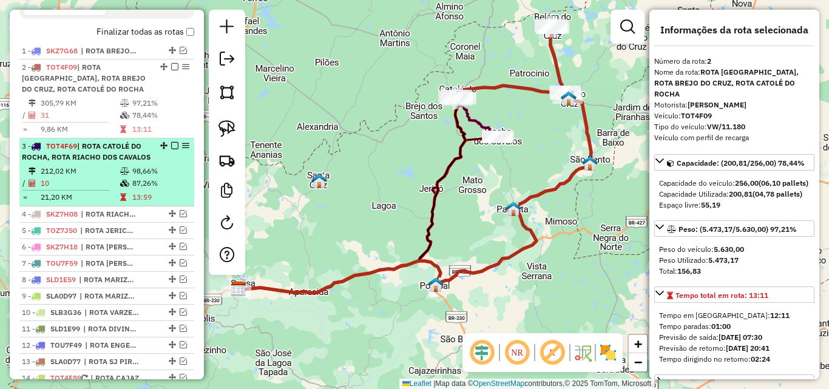
click at [141, 163] on div "3 - TOT4F69 | ROTA CATOLÉ DO ROCHA, ROTA RIACHO DOS CAVALOS" at bounding box center [86, 152] width 129 height 22
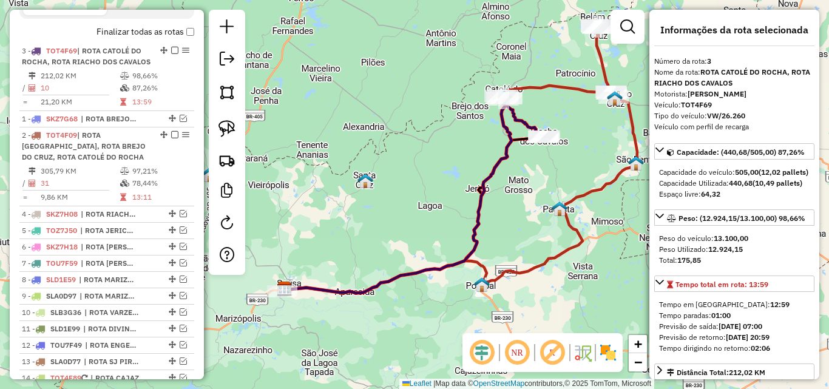
drag, startPoint x: 158, startPoint y: 156, endPoint x: 128, endPoint y: 57, distance: 103.4
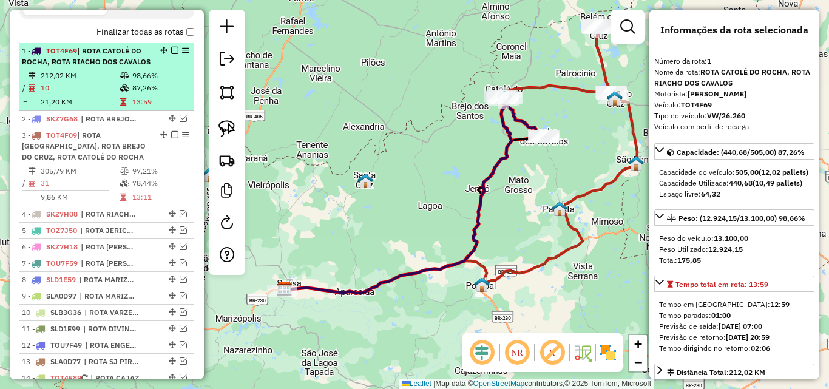
click at [171, 54] on em at bounding box center [174, 50] width 7 height 7
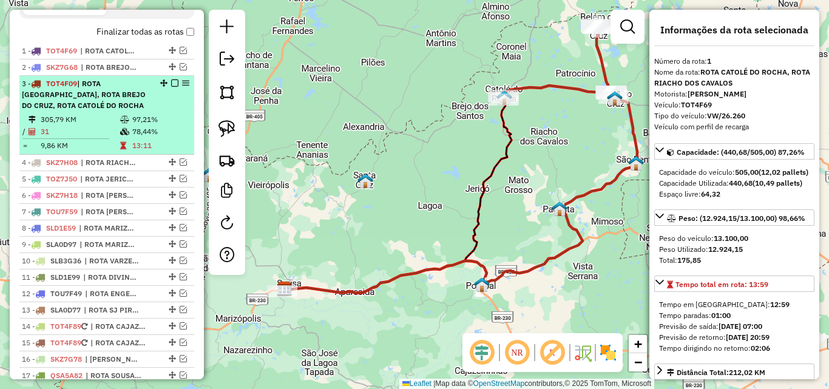
click at [148, 111] on div "3 - TOT4F09 | ROTA BELÉM DO BREJO DO CRUZ, ROTA BREJO DO CRUZ, ROTA CATOLÉ DO R…" at bounding box center [107, 94] width 170 height 33
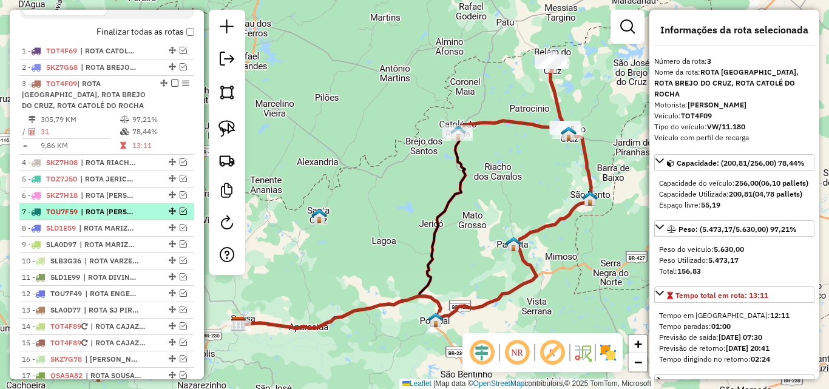
click at [116, 217] on span "| ROTA BERNADINO BATISTA" at bounding box center [109, 211] width 56 height 11
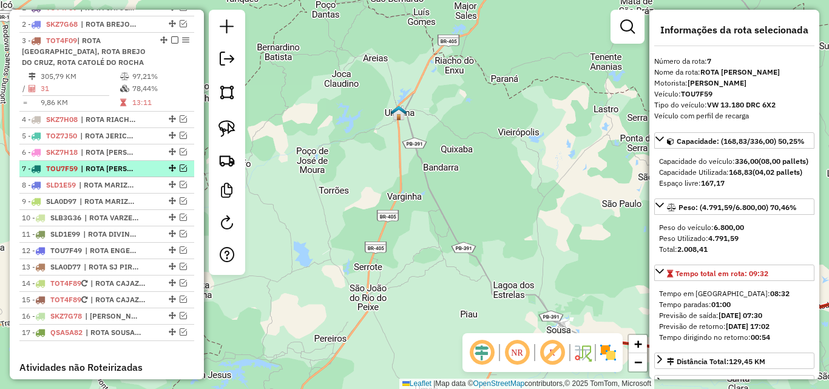
scroll to position [486, 0]
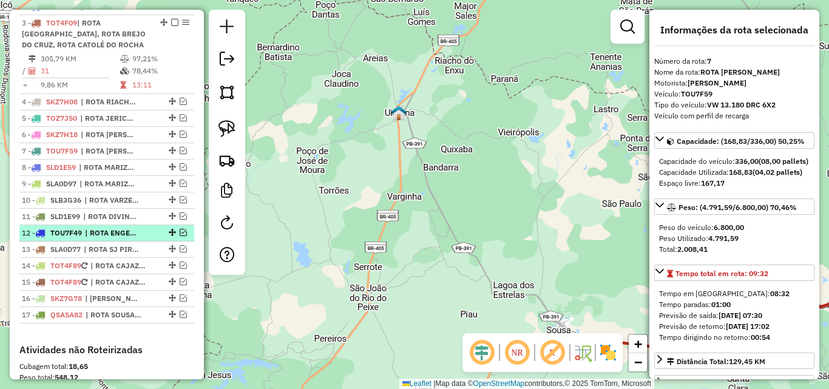
click at [115, 238] on span "| ROTA ENGENHEIRO ÁVIDOS" at bounding box center [113, 233] width 56 height 11
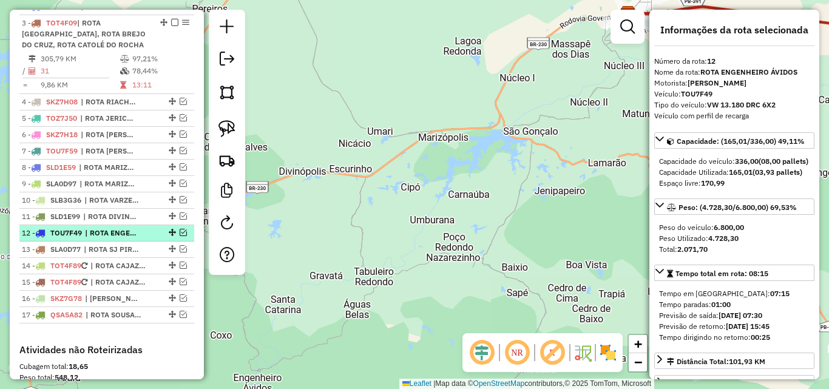
click at [120, 238] on span "| ROTA ENGENHEIRO ÁVIDOS" at bounding box center [113, 233] width 56 height 11
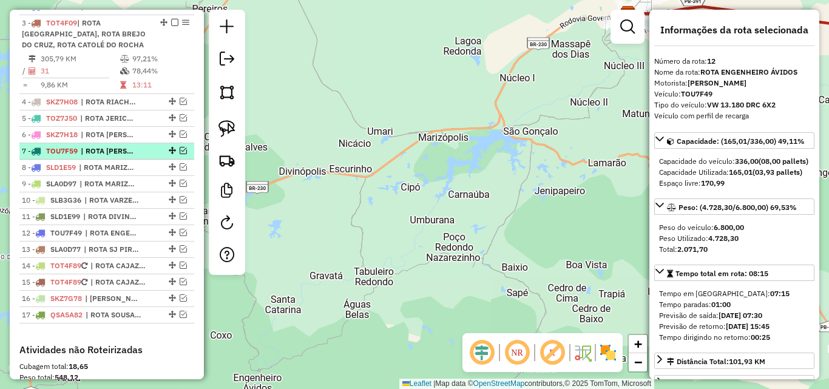
click at [105, 157] on span "| ROTA BERNADINO BATISTA" at bounding box center [109, 151] width 56 height 11
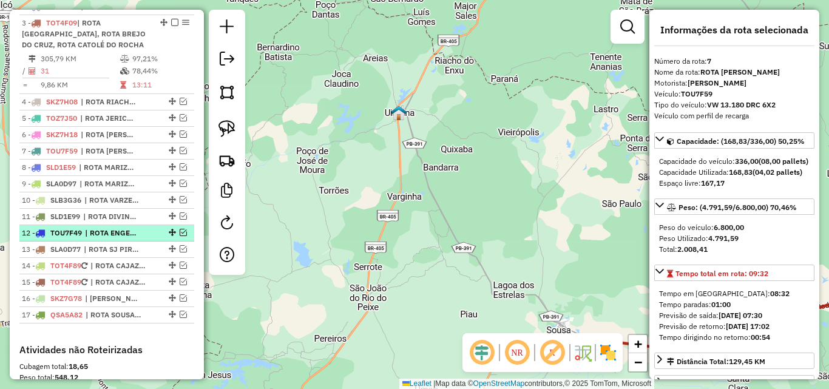
click at [118, 238] on span "| ROTA ENGENHEIRO ÁVIDOS" at bounding box center [113, 233] width 56 height 11
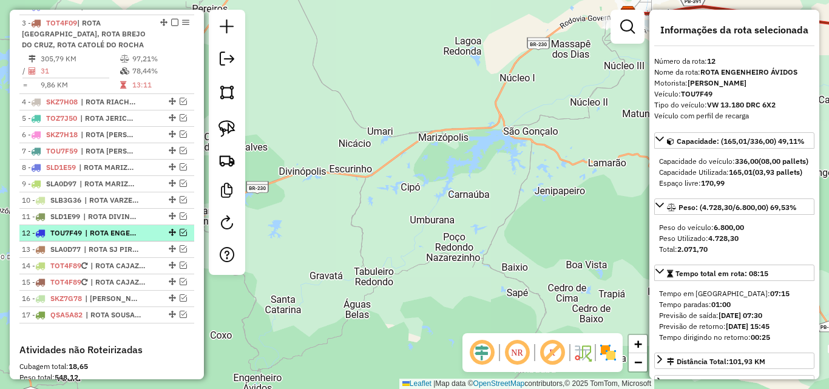
click at [178, 238] on div "12 - TOU7F49 | ROTA ENGENHEIRO ÁVIDOS" at bounding box center [107, 233] width 170 height 11
click at [180, 236] on em at bounding box center [183, 232] width 7 height 7
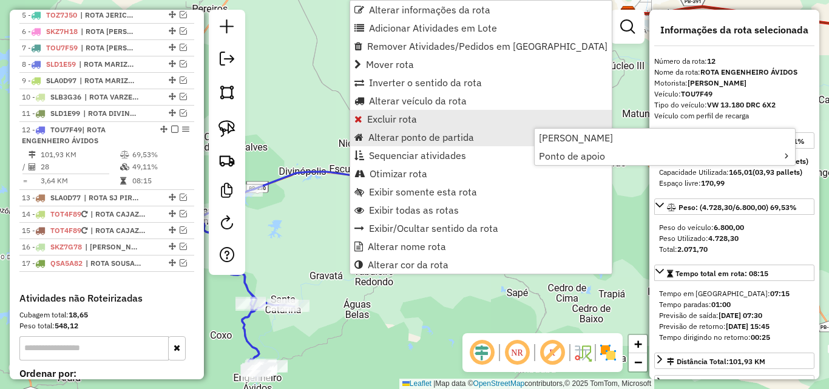
scroll to position [712, 0]
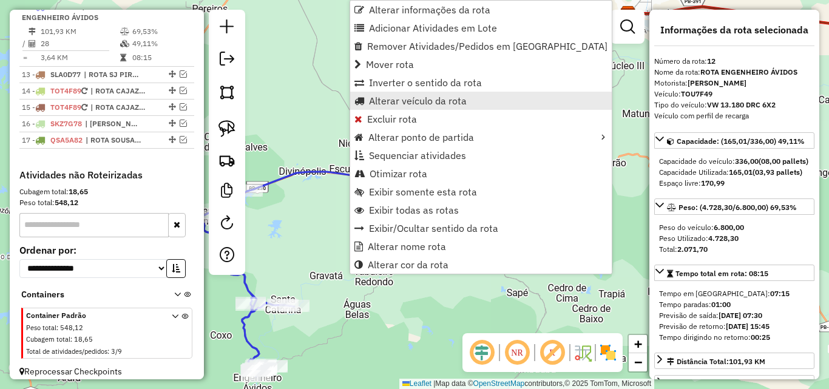
click at [416, 106] on link "Alterar veículo da rota" at bounding box center [480, 101] width 261 height 18
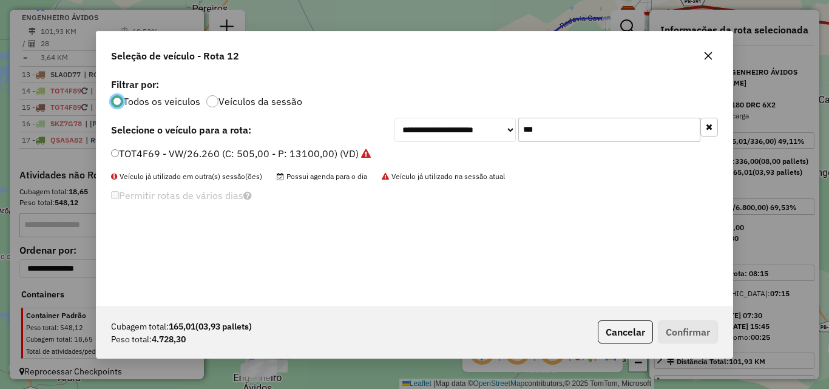
scroll to position [7, 4]
click at [535, 127] on input "***" at bounding box center [609, 130] width 182 height 24
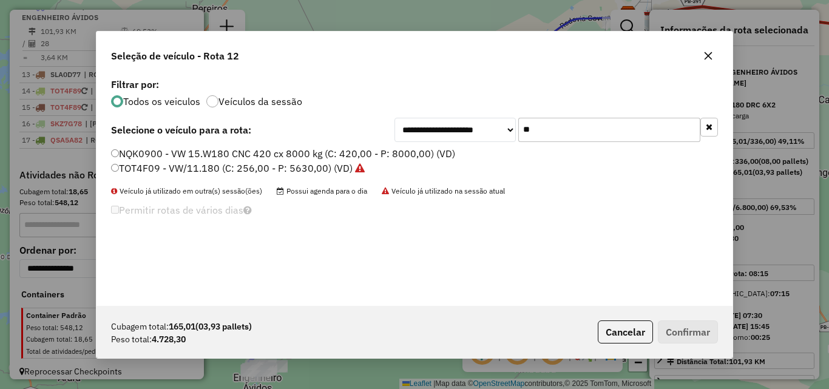
type input "**"
drag, startPoint x: 257, startPoint y: 173, endPoint x: 267, endPoint y: 176, distance: 10.2
click at [257, 174] on label "TOT4F09 - VW/11.180 (C: 256,00 - P: 5630,00) (VD)" at bounding box center [238, 168] width 254 height 15
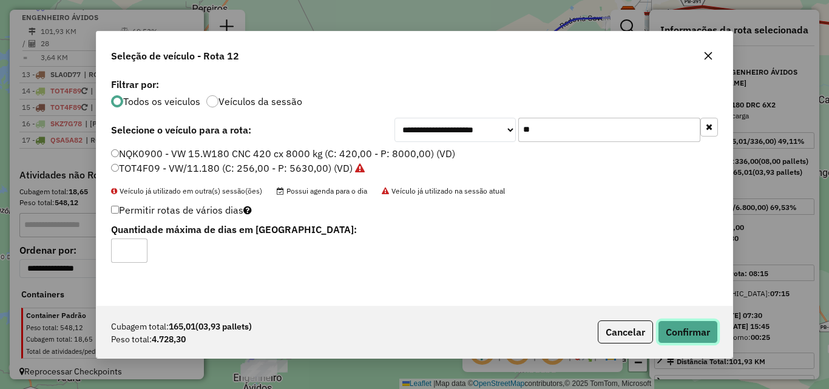
drag, startPoint x: 676, startPoint y: 329, endPoint x: 812, endPoint y: 278, distance: 145.1
click at [675, 329] on button "Confirmar" at bounding box center [688, 331] width 60 height 23
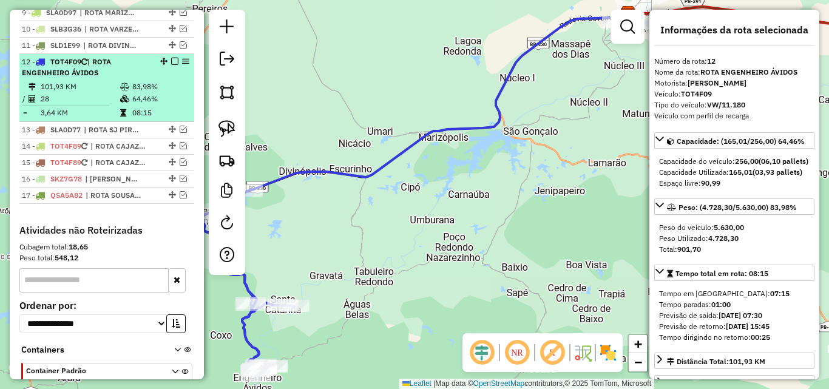
scroll to position [591, 0]
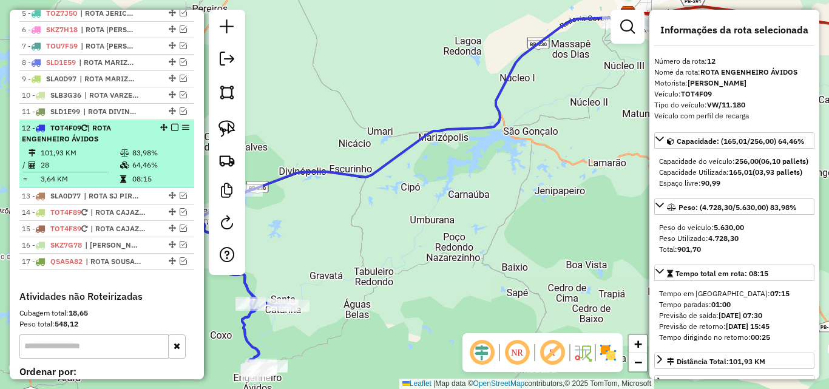
click at [171, 131] on em at bounding box center [174, 127] width 7 height 7
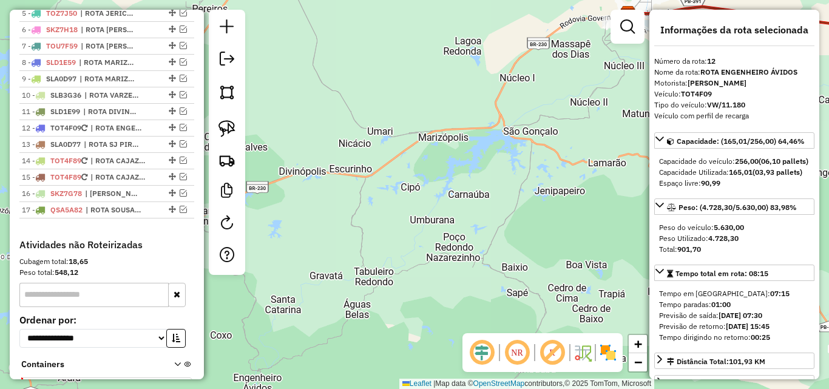
scroll to position [409, 0]
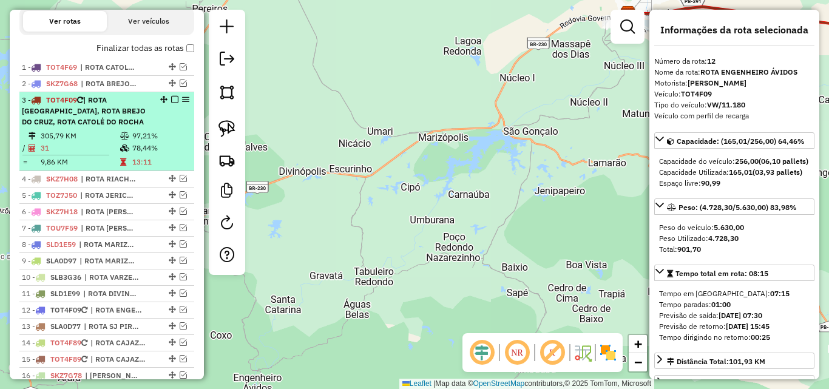
drag, startPoint x: 126, startPoint y: 142, endPoint x: 163, endPoint y: 146, distance: 36.6
click at [126, 142] on td at bounding box center [126, 136] width 12 height 12
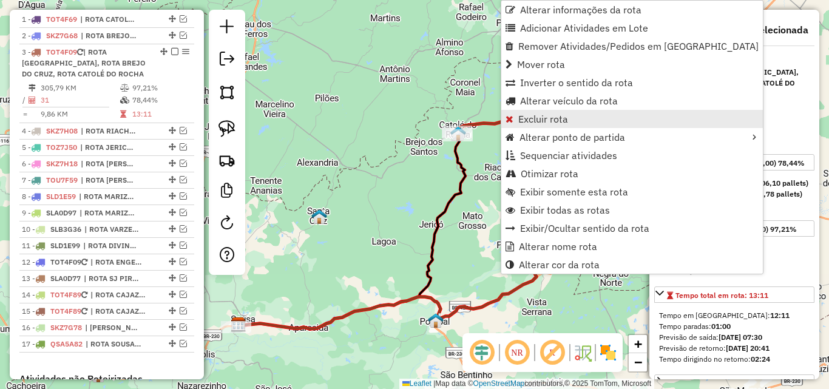
scroll to position [502, 0]
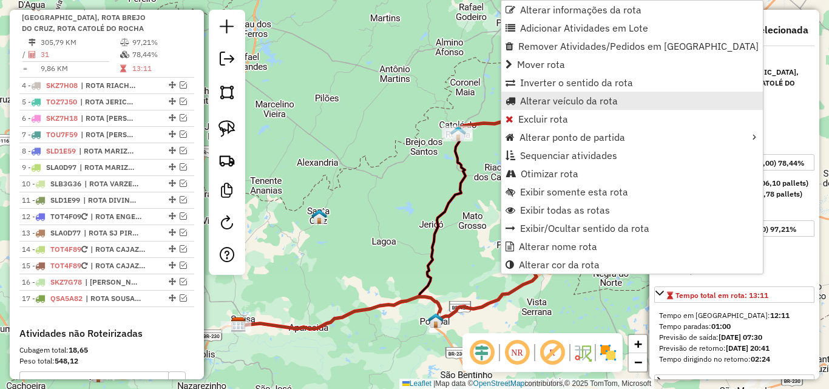
click at [539, 105] on span "Alterar veículo da rota" at bounding box center [569, 101] width 98 height 10
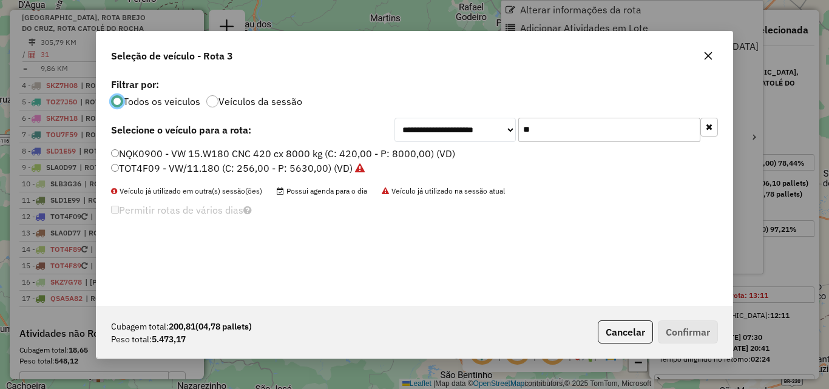
scroll to position [7, 4]
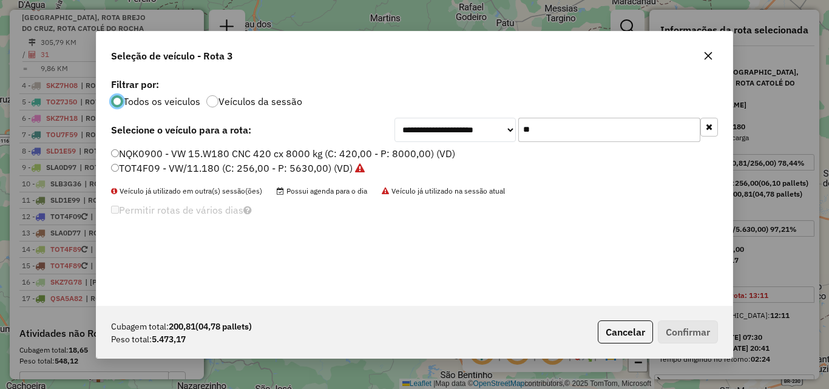
click at [565, 135] on input "**" at bounding box center [609, 130] width 182 height 24
drag, startPoint x: 567, startPoint y: 136, endPoint x: 576, endPoint y: 141, distance: 10.9
click at [576, 141] on input "**" at bounding box center [609, 130] width 182 height 24
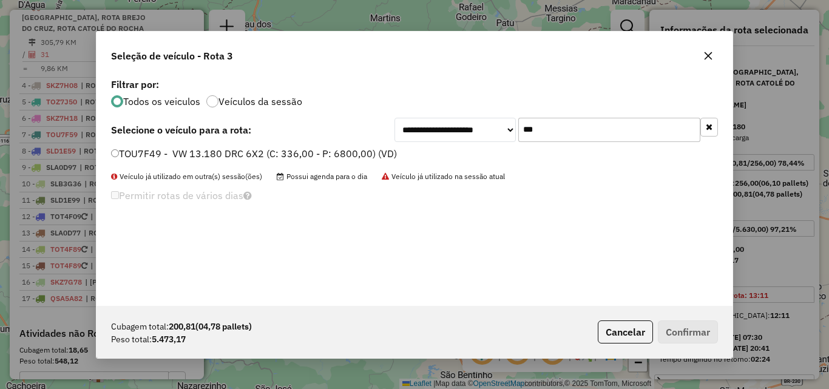
type input "***"
click at [309, 150] on label "TOU7F49 - VW 13.180 DRC 6X2 (C: 336,00 - P: 6800,00) (VD)" at bounding box center [254, 153] width 286 height 15
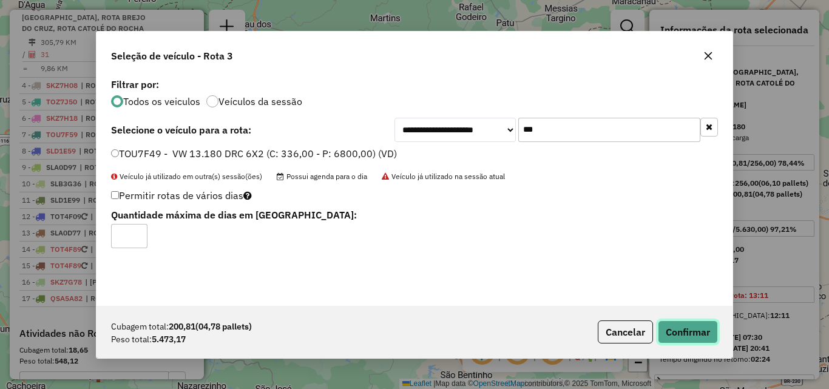
click at [685, 330] on button "Confirmar" at bounding box center [688, 331] width 60 height 23
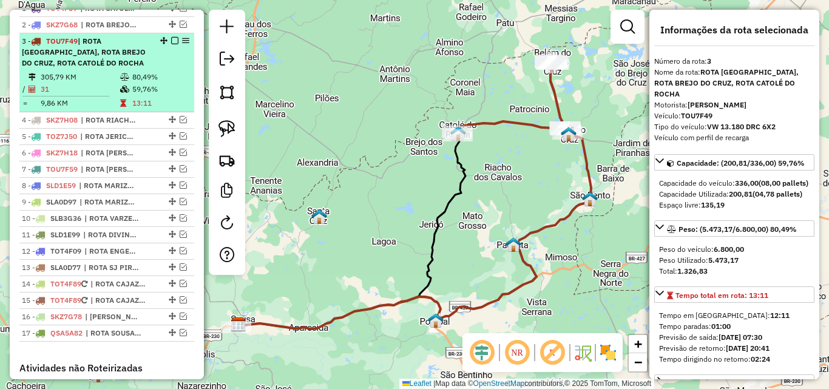
scroll to position [442, 0]
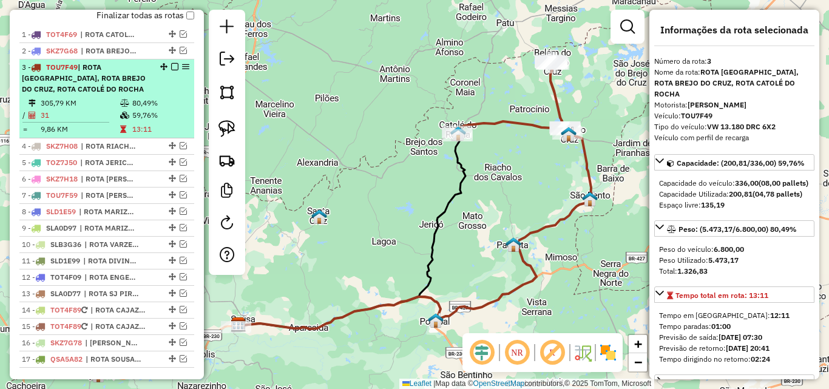
click at [171, 70] on em at bounding box center [174, 66] width 7 height 7
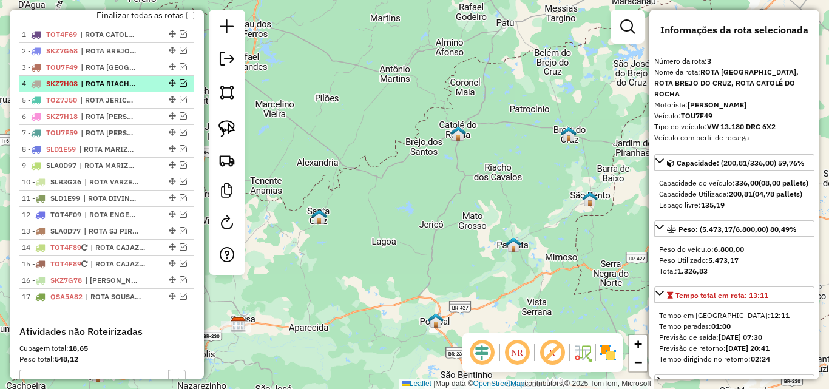
click at [180, 87] on em at bounding box center [183, 82] width 7 height 7
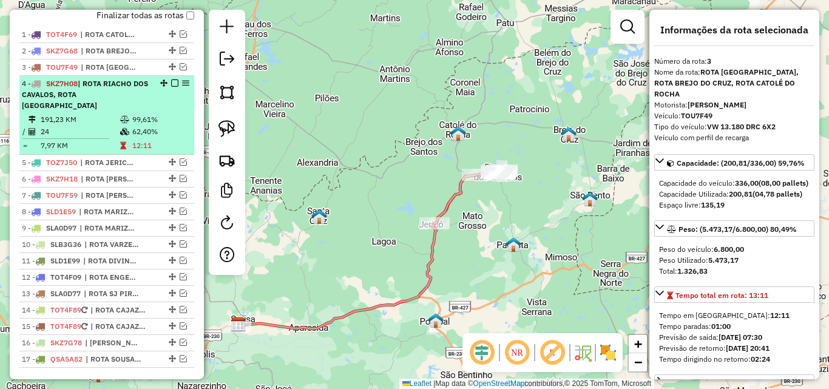
click at [149, 112] on li "4 - SKZ7H08 | ROTA RIACHO DOS CAVALOS, ROTA JERICÓ 191,23 KM 99,61% / 24 62,40%…" at bounding box center [106, 115] width 175 height 79
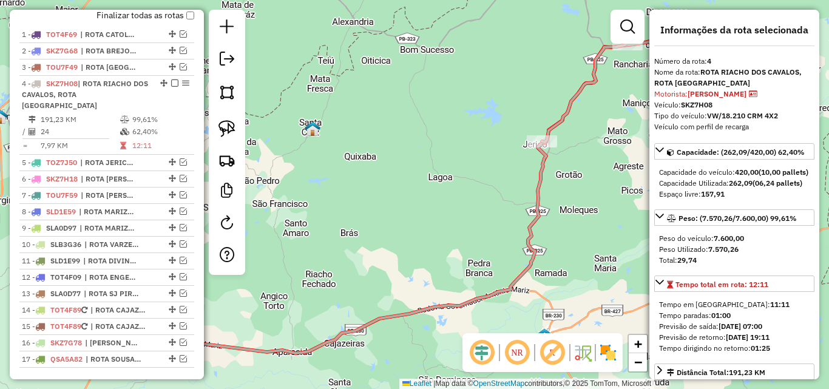
scroll to position [61, 0]
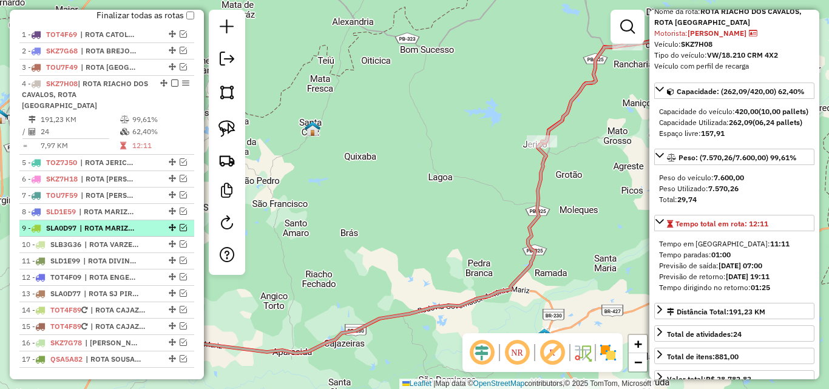
click at [180, 228] on em at bounding box center [183, 227] width 7 height 7
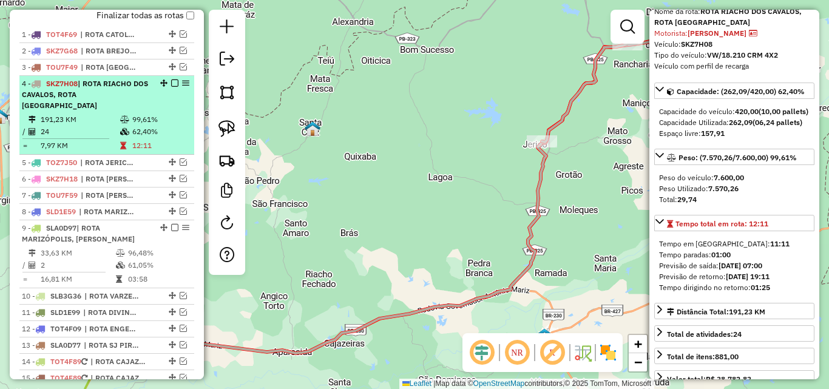
click at [78, 119] on td "191,23 KM" at bounding box center [79, 119] width 79 height 12
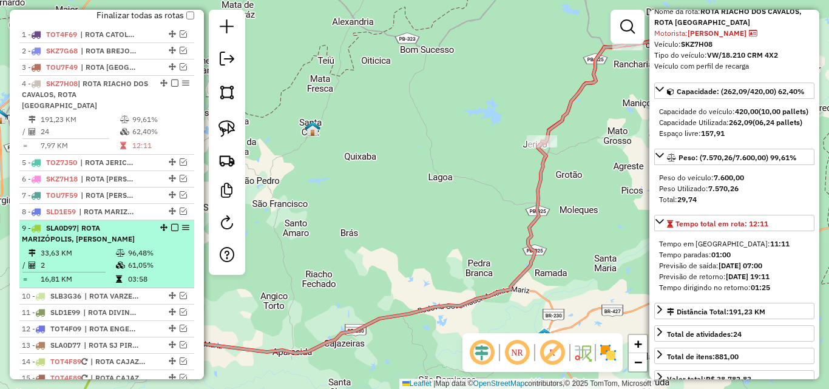
click at [110, 221] on li "9 - SLA0D97 | ROTA MARIZÓPOLIS, ROTA SOUSA 33,63 KM 96,48% / 2 61,05% = 16,81 K…" at bounding box center [106, 254] width 175 height 68
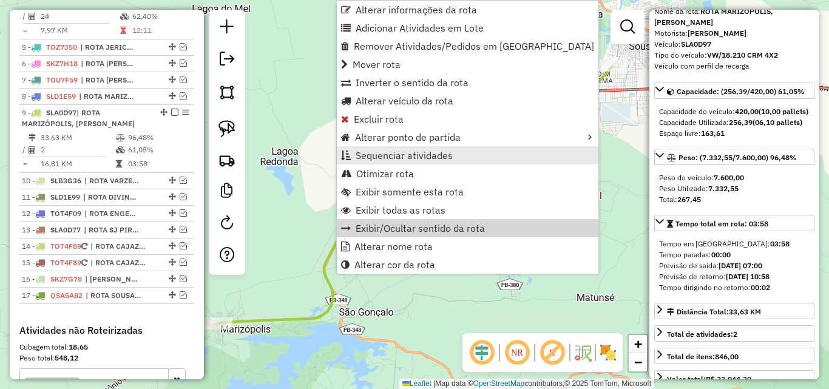
scroll to position [652, 0]
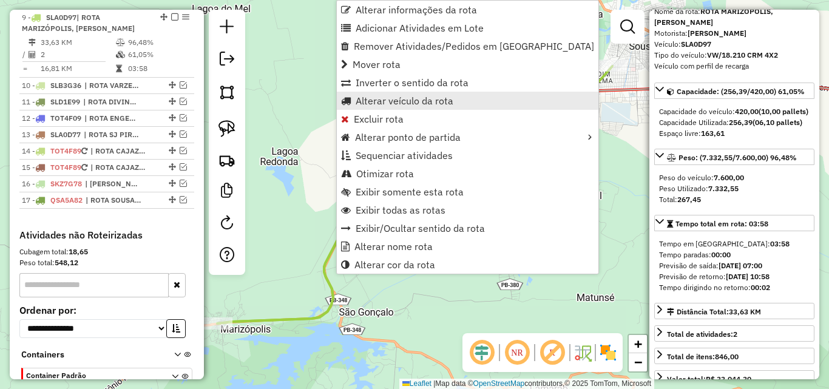
click at [414, 101] on span "Alterar veículo da rota" at bounding box center [405, 101] width 98 height 10
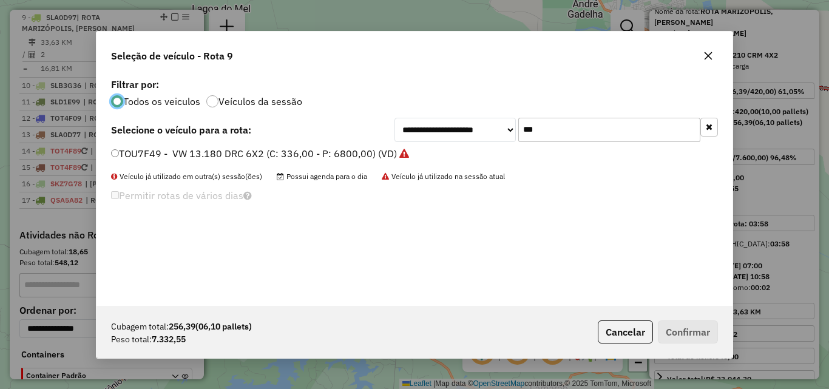
scroll to position [7, 4]
click at [525, 127] on input "***" at bounding box center [609, 130] width 182 height 24
drag, startPoint x: 525, startPoint y: 127, endPoint x: 554, endPoint y: 149, distance: 35.9
click at [525, 127] on input "***" at bounding box center [609, 130] width 182 height 24
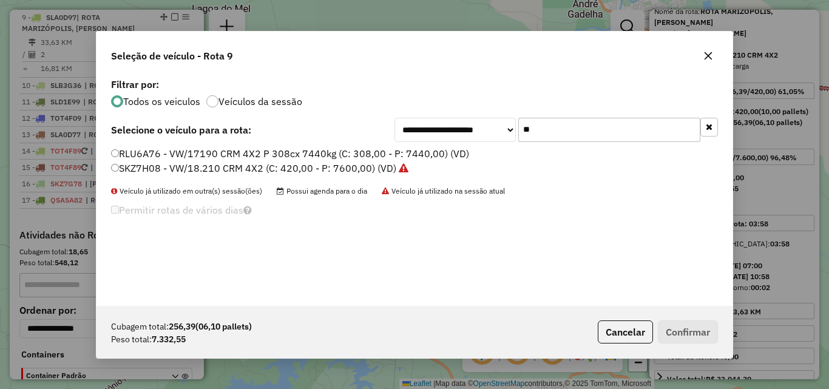
type input "**"
drag, startPoint x: 376, startPoint y: 166, endPoint x: 564, endPoint y: 267, distance: 213.6
click at [376, 166] on label "SKZ7H08 - VW/18.210 CRM 4X2 (C: 420,00 - P: 7600,00) (VD)" at bounding box center [259, 168] width 297 height 15
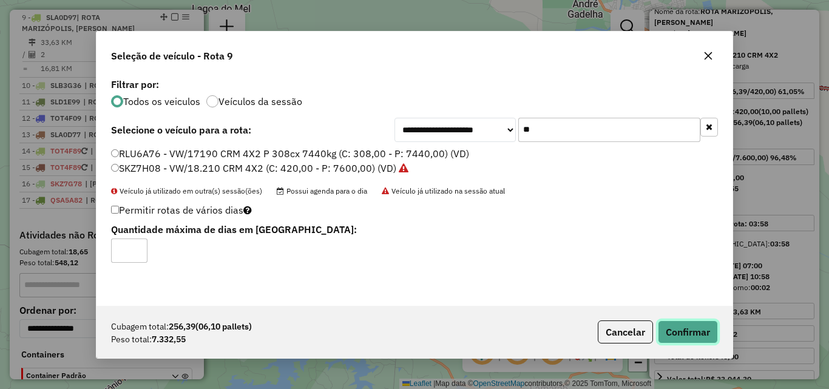
click at [689, 328] on button "Confirmar" at bounding box center [688, 331] width 60 height 23
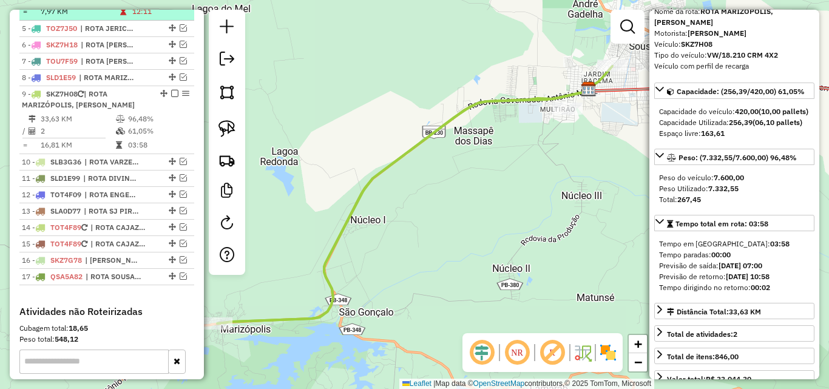
scroll to position [410, 0]
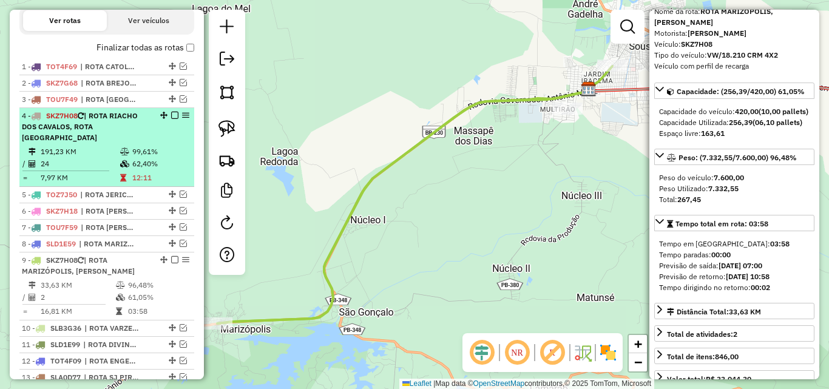
click at [121, 154] on icon at bounding box center [124, 151] width 9 height 7
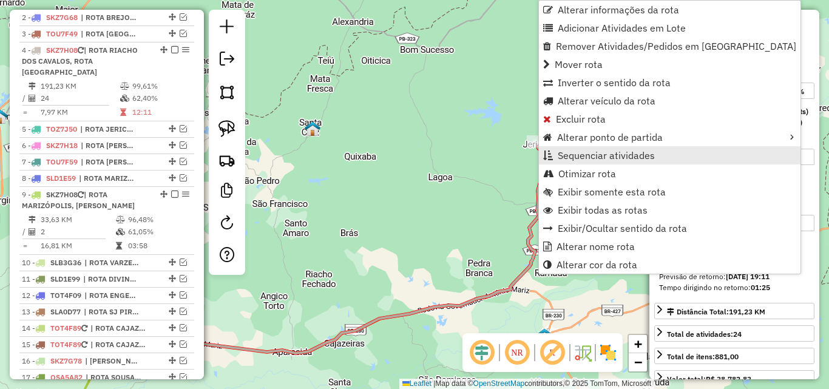
scroll to position [519, 0]
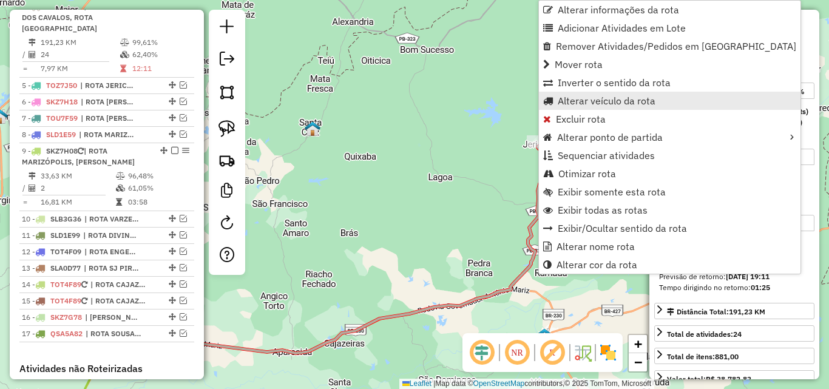
click at [590, 104] on span "Alterar veículo da rota" at bounding box center [607, 101] width 98 height 10
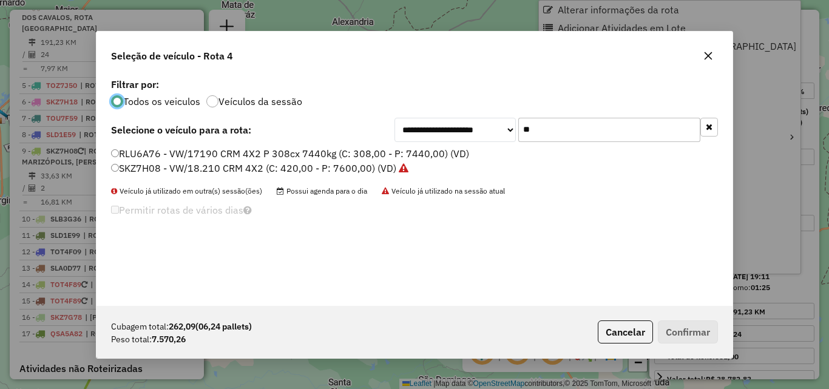
scroll to position [7, 4]
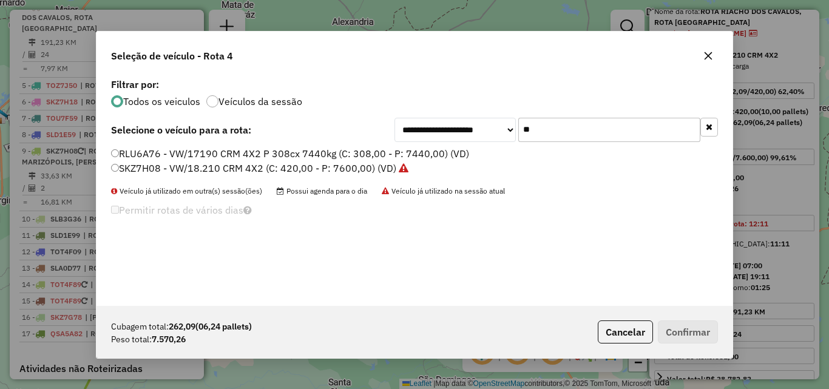
click at [603, 122] on input "**" at bounding box center [609, 130] width 182 height 24
click at [605, 124] on input "**" at bounding box center [609, 130] width 182 height 24
type input "**"
click at [198, 164] on label "SLA0D97 - VW/18.210 CRM 4X2 (C: 420,00 - P: 7600,00) (VD)" at bounding box center [253, 168] width 285 height 15
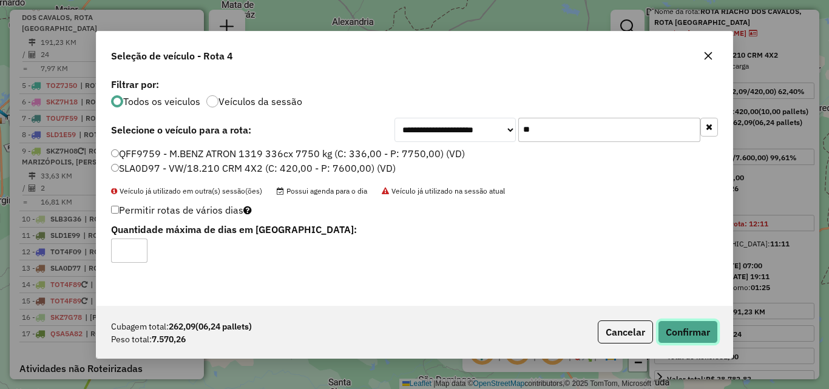
click at [674, 332] on button "Confirmar" at bounding box center [688, 331] width 60 height 23
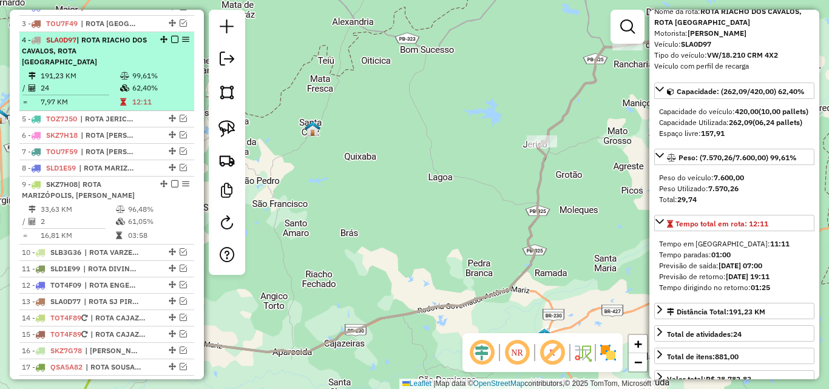
scroll to position [458, 0]
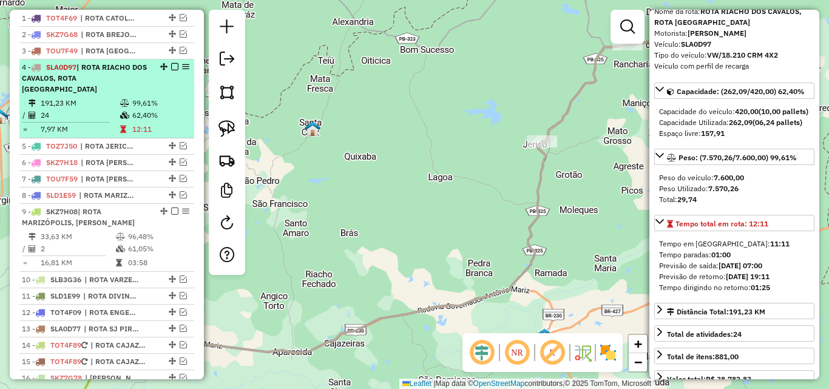
click at [173, 70] on em at bounding box center [174, 66] width 7 height 7
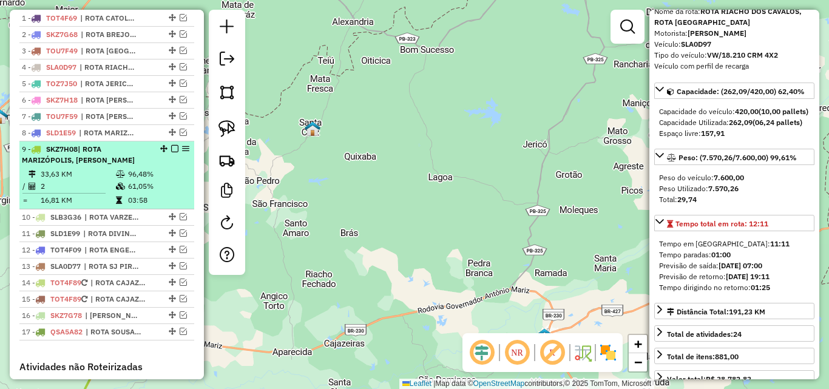
click at [172, 152] on em at bounding box center [174, 148] width 7 height 7
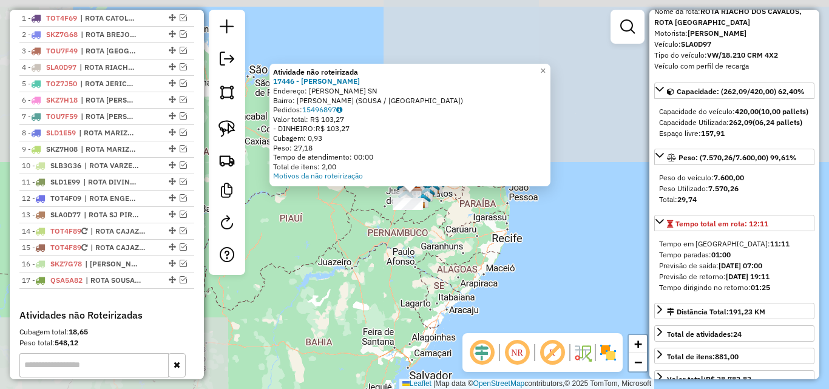
click at [437, 272] on div "Atividade não roteirizada 17446 - LEANDRO LIVALCI Endereço: Isabel Leite SN Bai…" at bounding box center [414, 194] width 829 height 389
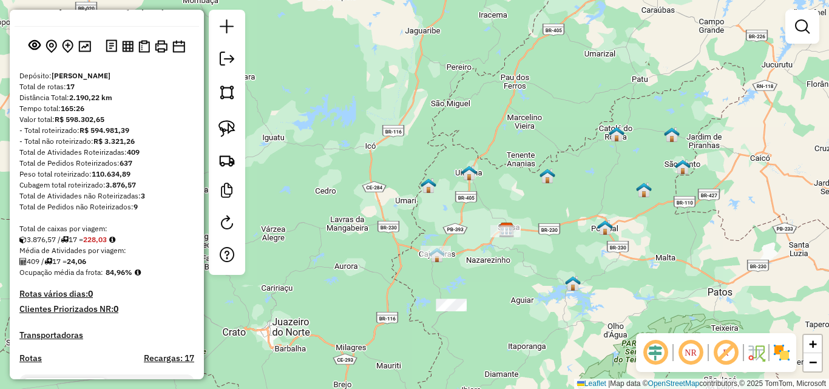
scroll to position [0, 0]
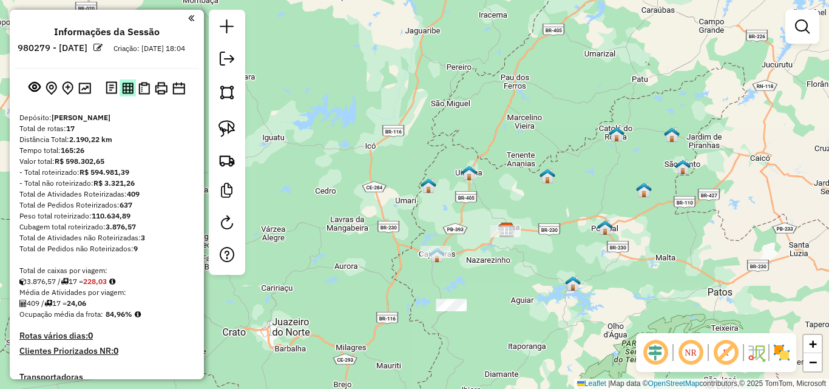
click at [122, 94] on img at bounding box center [128, 89] width 12 height 12
click at [160, 95] on img at bounding box center [161, 88] width 13 height 13
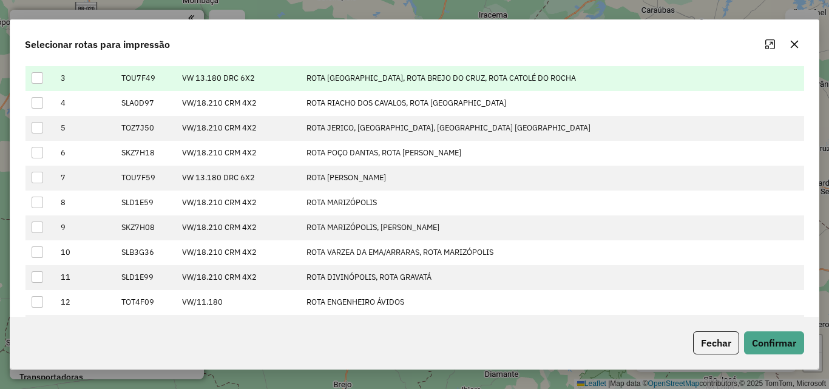
scroll to position [182, 0]
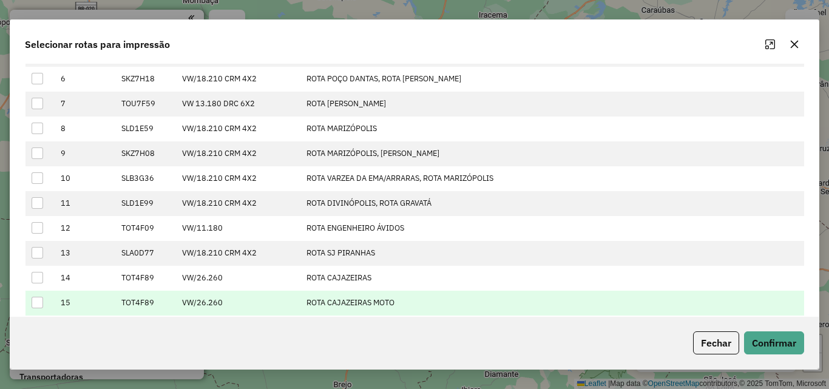
click at [37, 302] on div at bounding box center [38, 303] width 12 height 12
click at [769, 339] on button "Confirmar" at bounding box center [774, 342] width 60 height 23
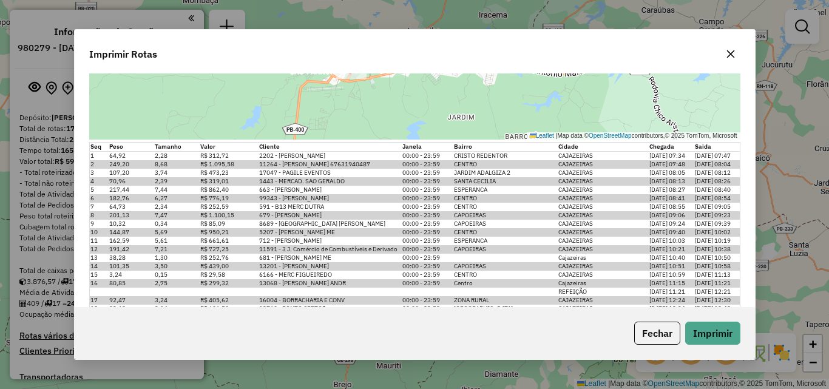
scroll to position [291, 0]
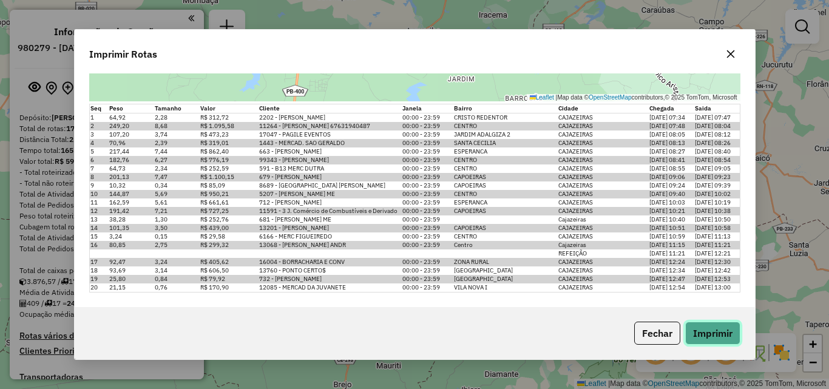
drag, startPoint x: 715, startPoint y: 326, endPoint x: 624, endPoint y: 323, distance: 91.1
click at [714, 328] on button "Imprimir" at bounding box center [712, 333] width 55 height 23
click at [728, 58] on icon "button" at bounding box center [731, 54] width 10 height 10
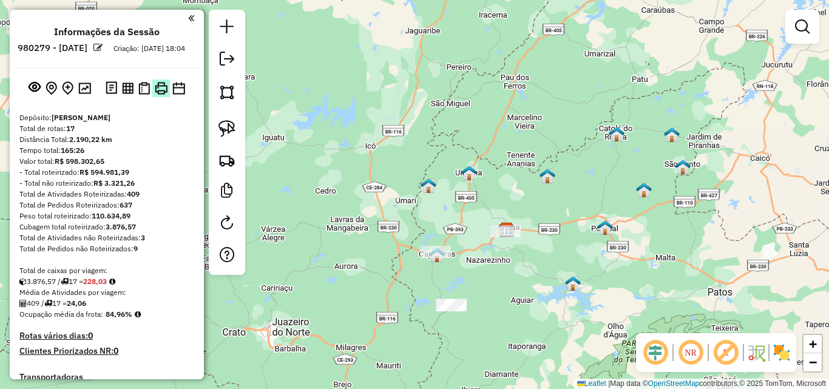
click at [161, 95] on img at bounding box center [161, 88] width 13 height 13
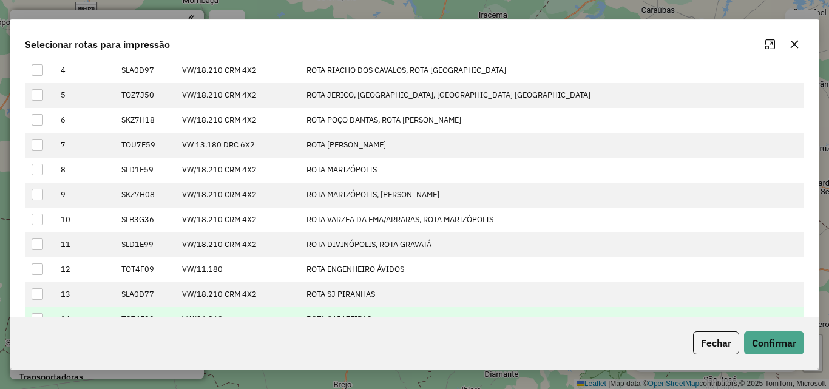
scroll to position [245, 0]
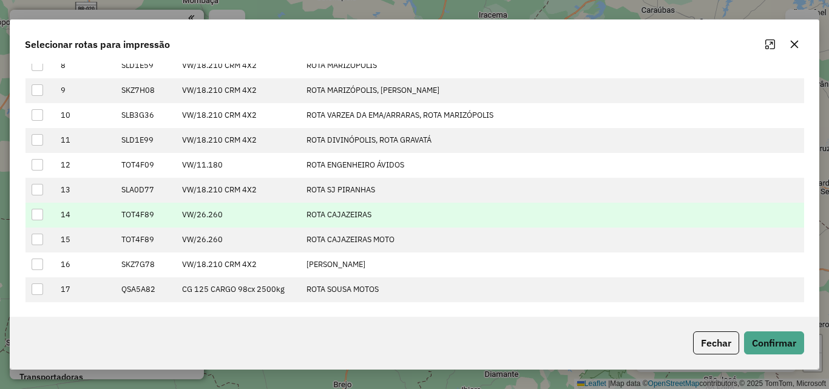
click at [38, 215] on div at bounding box center [38, 215] width 12 height 12
click at [782, 352] on button "Confirmar" at bounding box center [774, 342] width 60 height 23
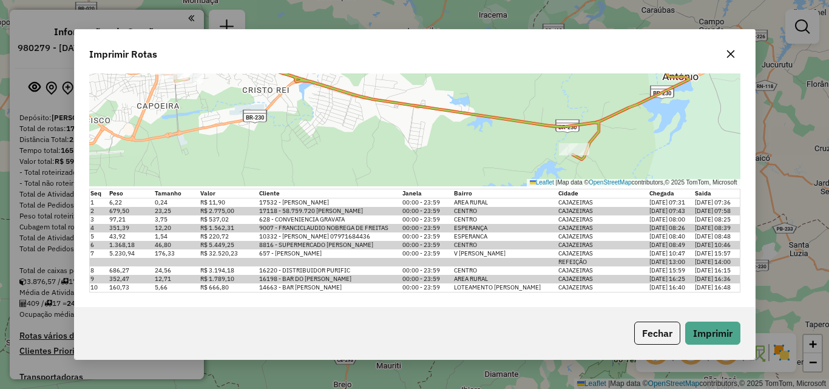
scroll to position [214, 0]
click at [727, 52] on icon "button" at bounding box center [731, 54] width 10 height 10
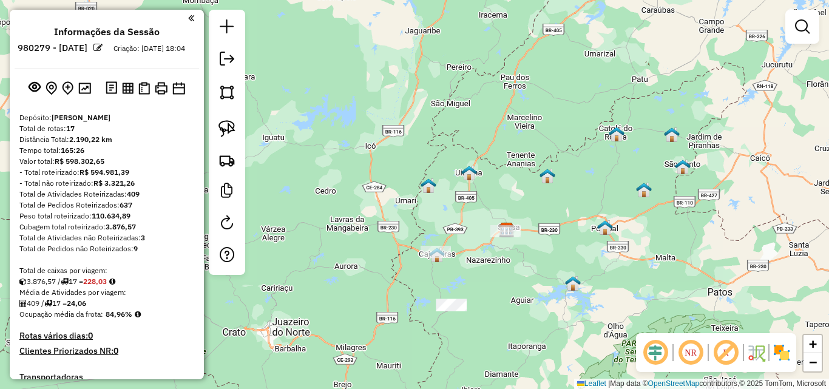
scroll to position [364, 0]
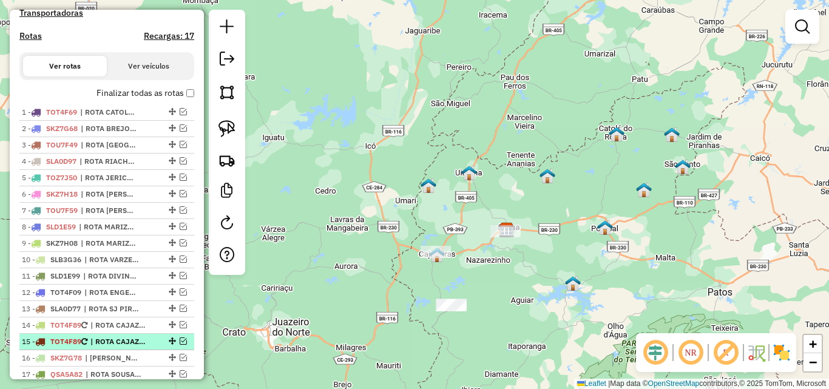
click at [180, 345] on em at bounding box center [183, 340] width 7 height 7
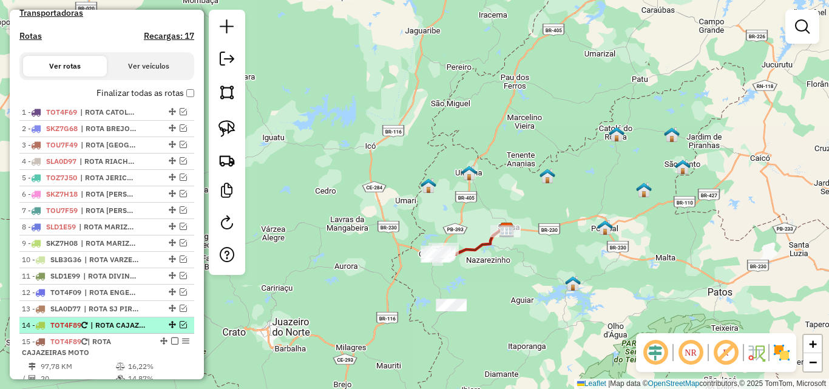
click at [180, 328] on em at bounding box center [183, 324] width 7 height 7
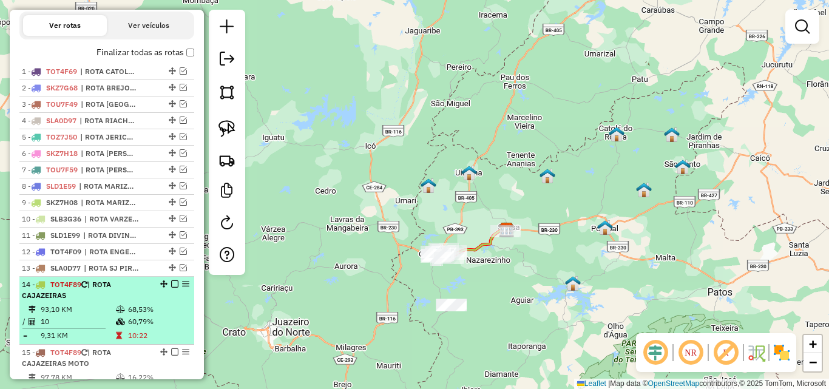
scroll to position [425, 0]
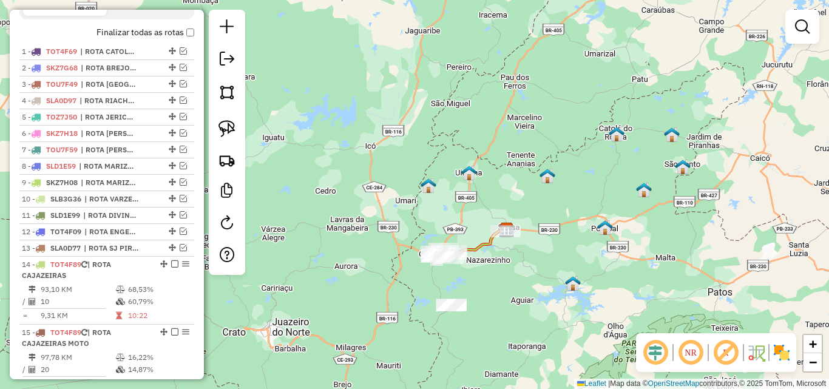
click at [134, 349] on div "15 - TOT4F89 | ROTA CAJAZEIRAS MOTO" at bounding box center [86, 338] width 129 height 22
select select "*********"
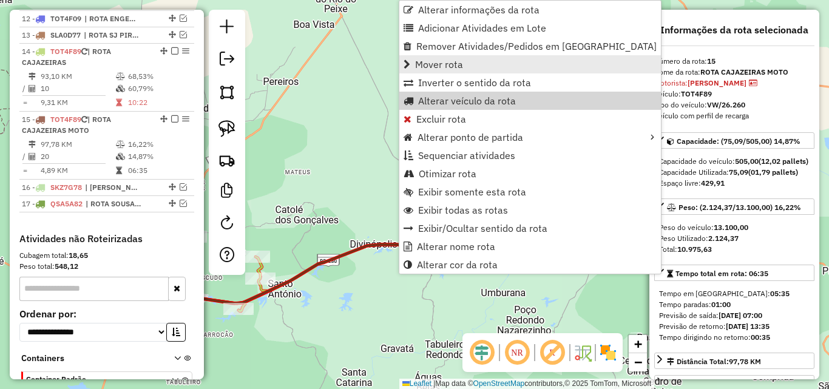
scroll to position [721, 0]
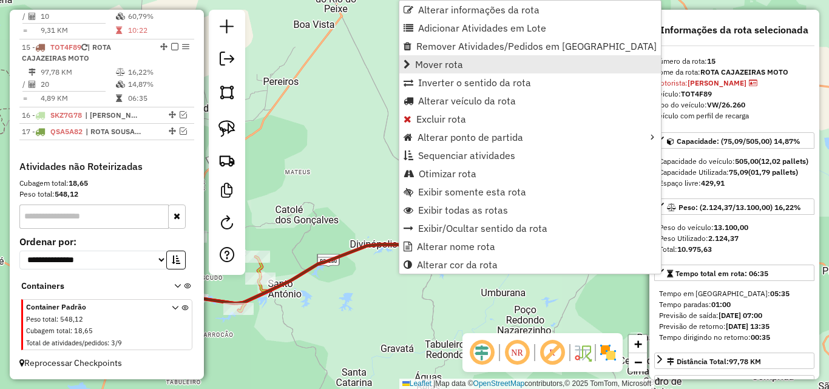
click at [417, 67] on span "Mover rota" at bounding box center [439, 64] width 48 height 10
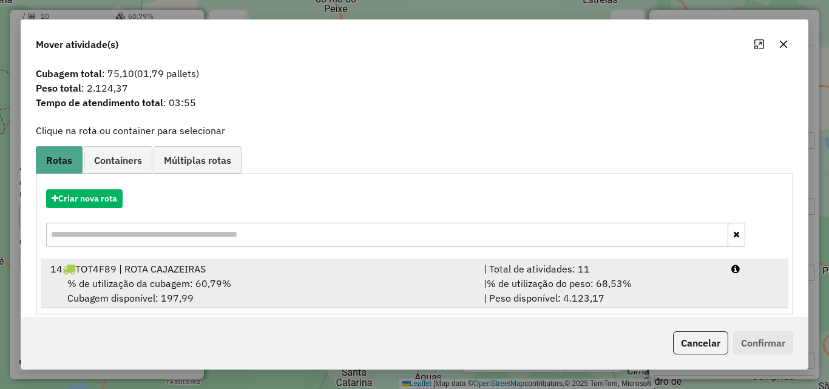
scroll to position [44, 0]
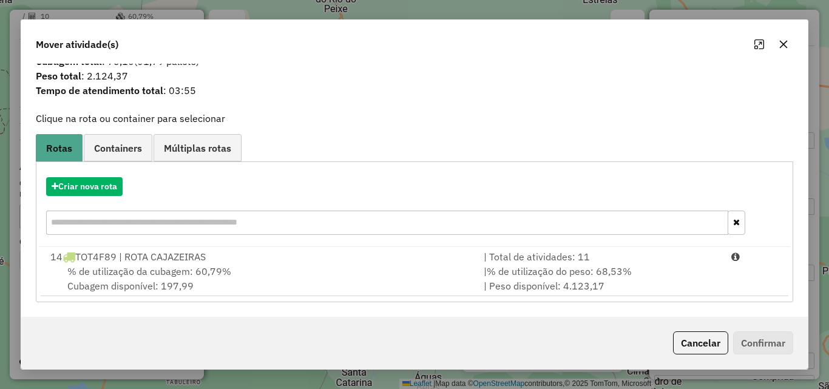
click at [551, 311] on div "Rotas selecionadas : 1 Atividades selecionadas : 20 Cubagem total : 75,10 (01,7…" at bounding box center [414, 190] width 786 height 253
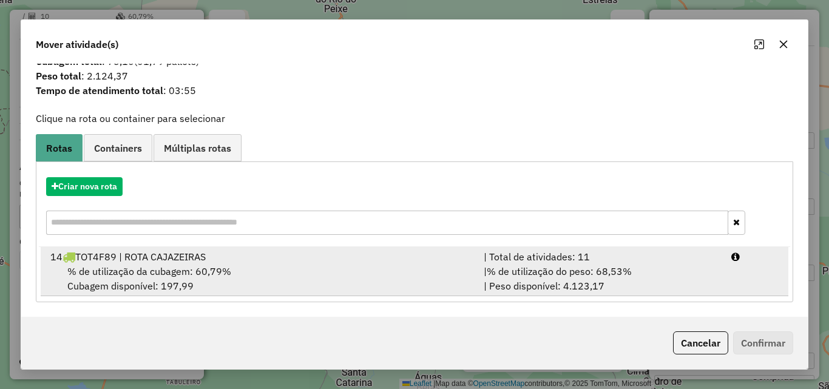
drag, startPoint x: 579, startPoint y: 295, endPoint x: 602, endPoint y: 297, distance: 23.2
click at [584, 294] on li "14 TOT4F89 | ROTA CAJAZEIRAS | Total de atividades: 11 % de utilização da cubag…" at bounding box center [414, 271] width 747 height 49
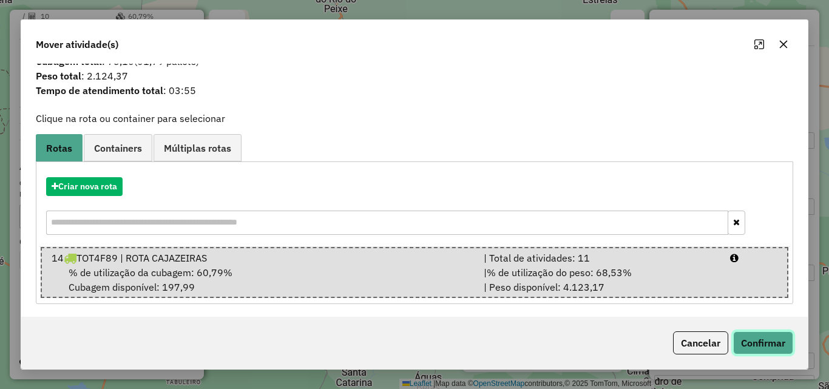
click at [763, 343] on button "Confirmar" at bounding box center [763, 342] width 60 height 23
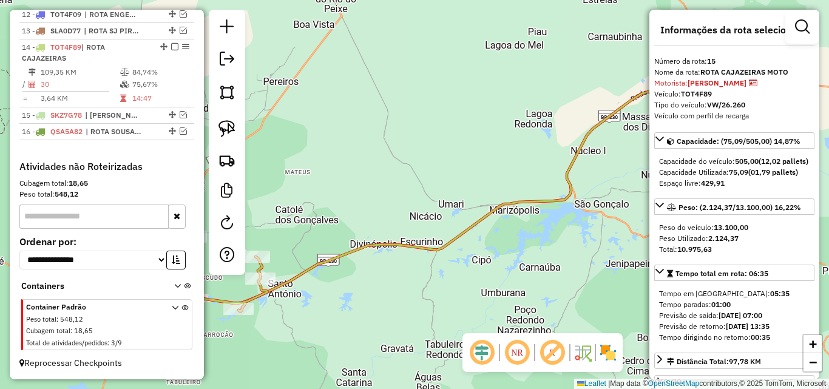
scroll to position [653, 0]
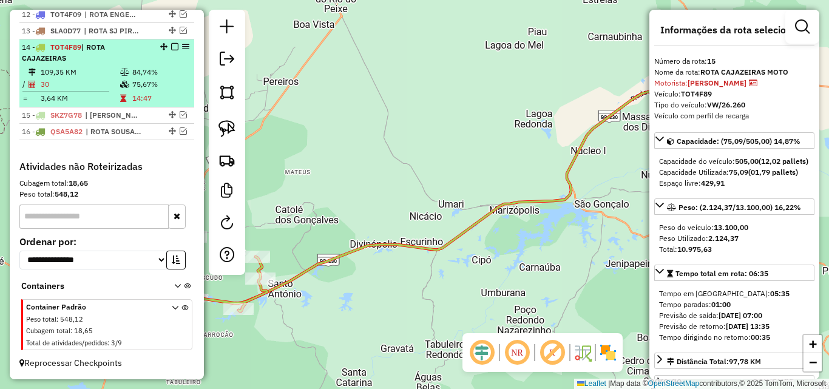
click at [166, 44] on div at bounding box center [171, 46] width 36 height 7
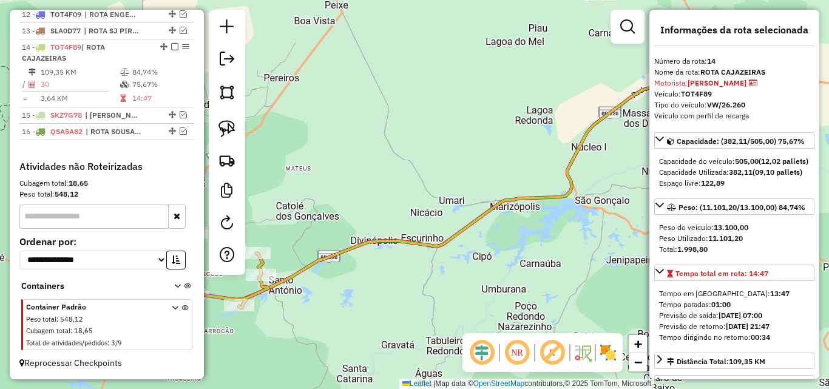
drag, startPoint x: 171, startPoint y: 46, endPoint x: 184, endPoint y: 32, distance: 19.3
click at [171, 47] on em at bounding box center [174, 46] width 7 height 7
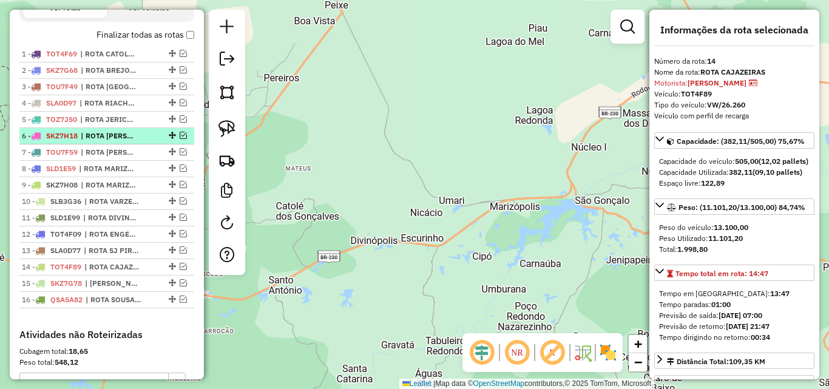
scroll to position [419, 0]
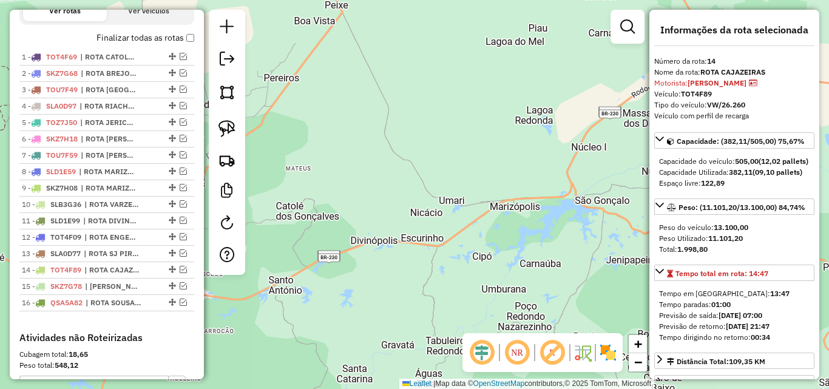
click at [228, 62] on em at bounding box center [227, 59] width 15 height 15
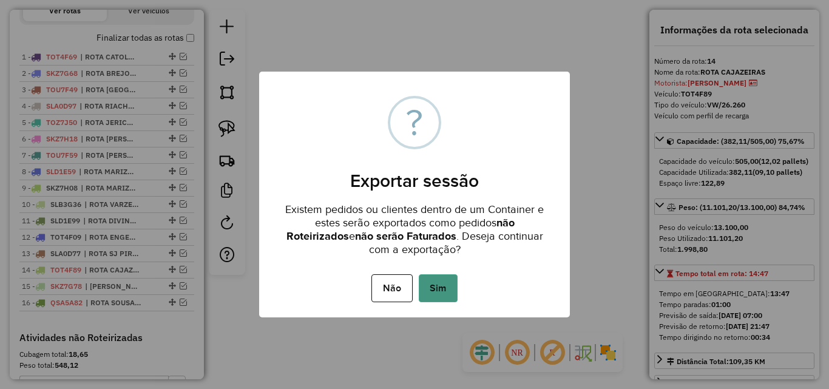
click at [448, 280] on button "Sim" at bounding box center [438, 288] width 39 height 28
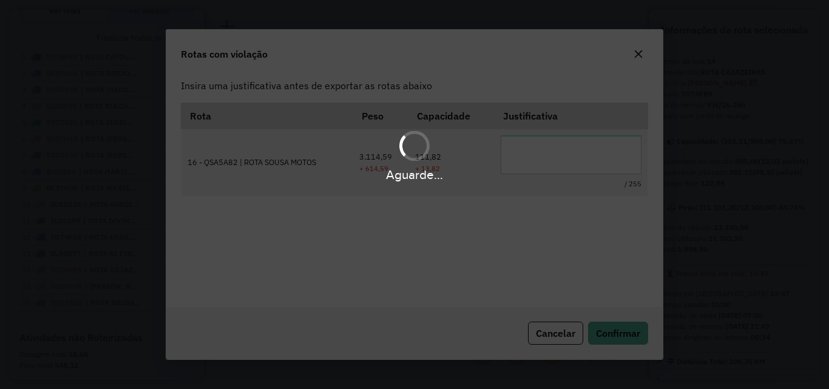
scroll to position [22, 0]
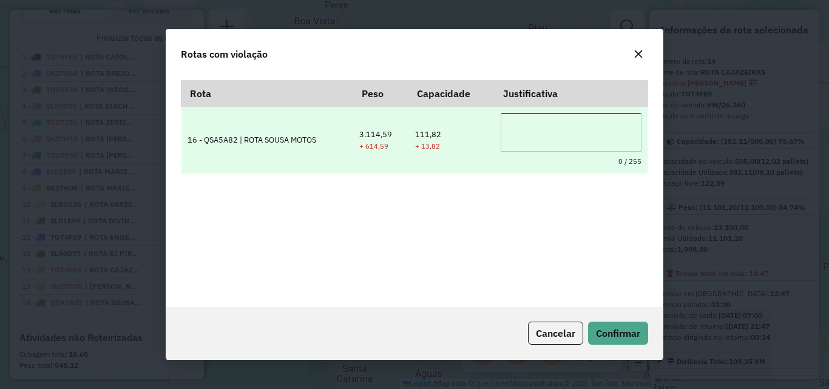
drag, startPoint x: 564, startPoint y: 141, endPoint x: 573, endPoint y: 140, distance: 8.6
click at [571, 140] on textarea at bounding box center [571, 132] width 141 height 39
type textarea "*"
type textarea "**********"
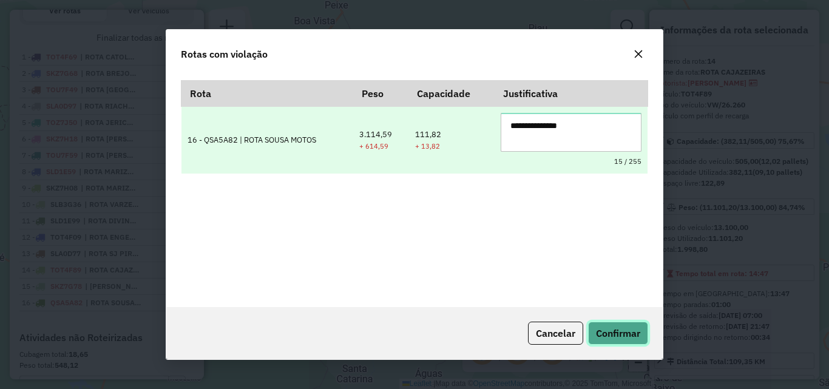
click at [588, 322] on button "Confirmar" at bounding box center [618, 333] width 60 height 23
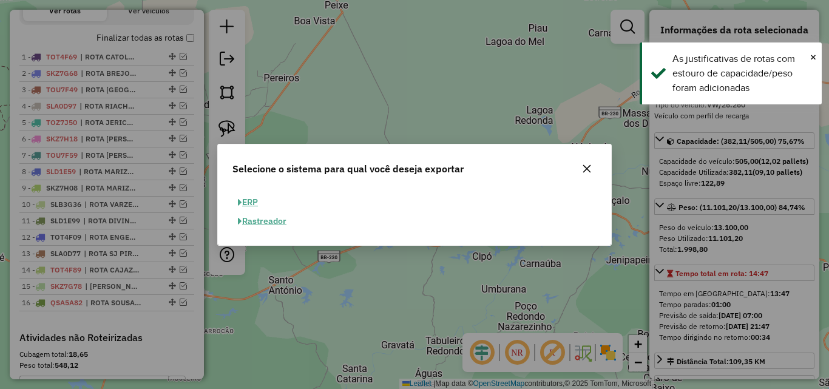
drag, startPoint x: 244, startPoint y: 198, endPoint x: 343, endPoint y: 241, distance: 107.3
click at [244, 199] on button "ERP" at bounding box center [247, 202] width 31 height 19
select select "**"
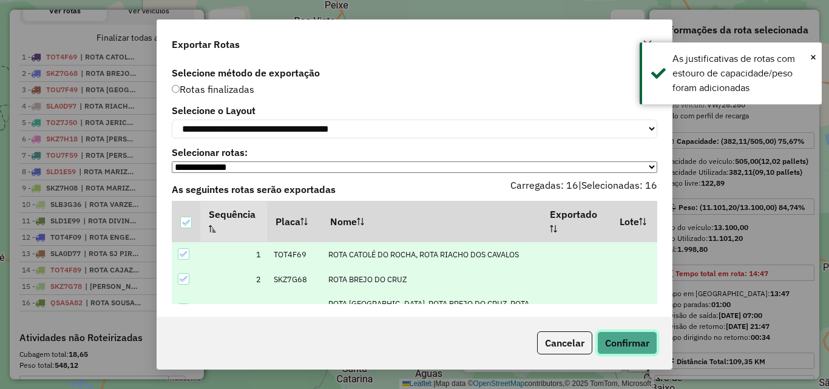
click at [622, 343] on button "Confirmar" at bounding box center [627, 342] width 60 height 23
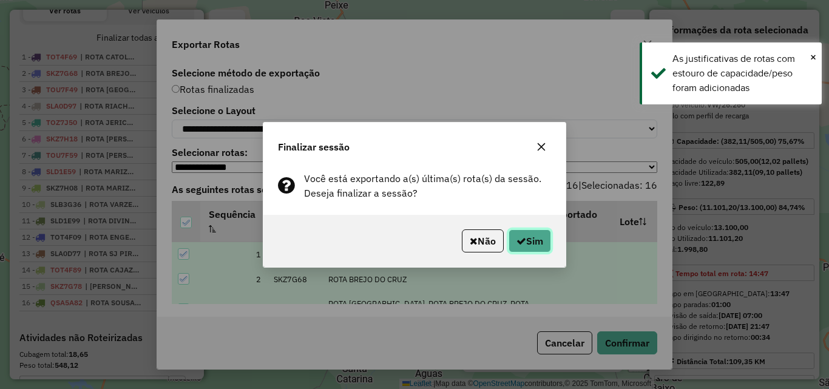
click at [511, 244] on button "Sim" at bounding box center [529, 240] width 42 height 23
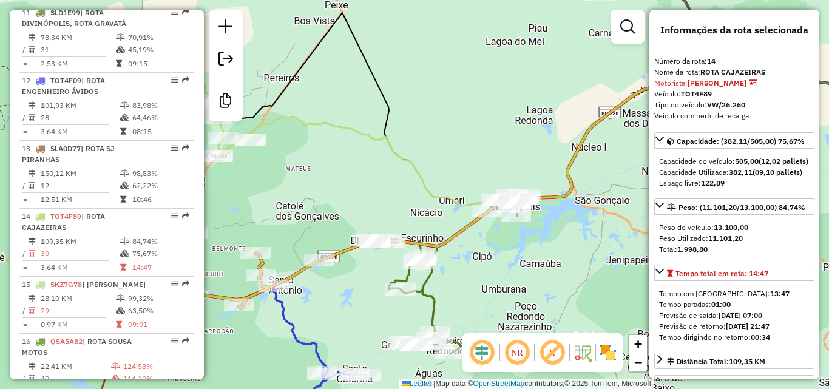
scroll to position [1394, 0]
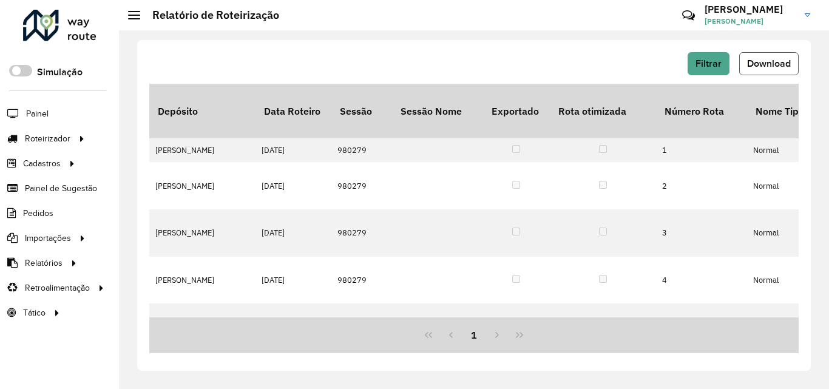
click at [763, 62] on span "Download" at bounding box center [769, 63] width 44 height 10
click at [710, 56] on button "Filtrar" at bounding box center [708, 63] width 42 height 23
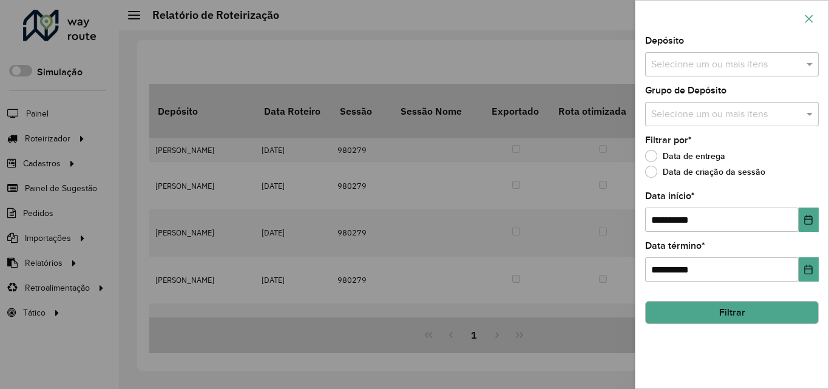
click at [799, 12] on div at bounding box center [731, 19] width 193 height 36
click at [811, 18] on icon "button" at bounding box center [809, 19] width 10 height 10
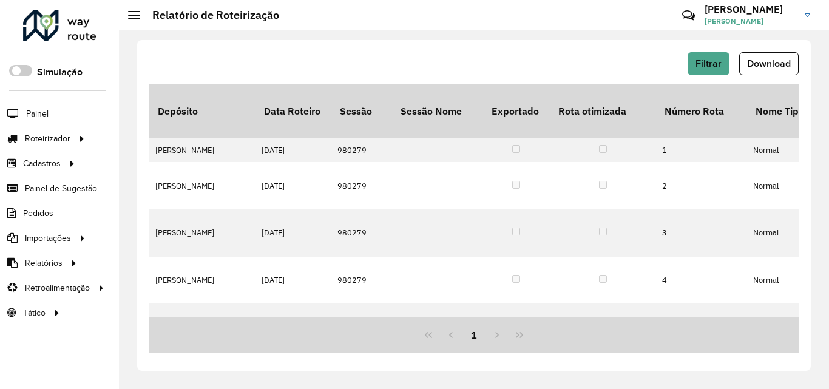
click at [775, 62] on span "Download" at bounding box center [769, 63] width 44 height 10
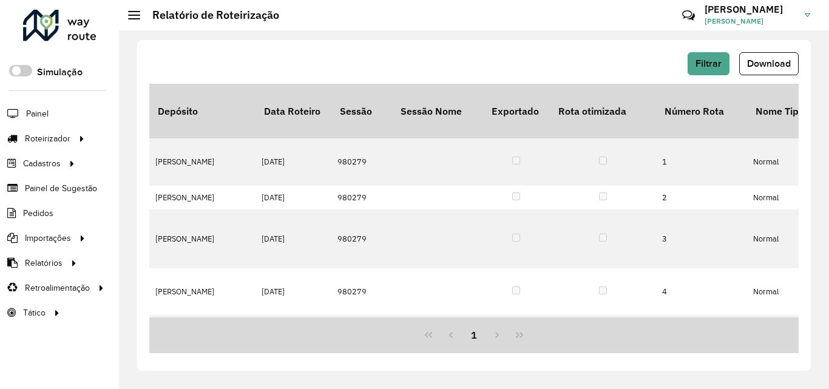
click at [763, 59] on span "Download" at bounding box center [769, 63] width 44 height 10
click at [762, 66] on span "Download" at bounding box center [769, 63] width 44 height 10
